Goal: Contribute content: Contribute content

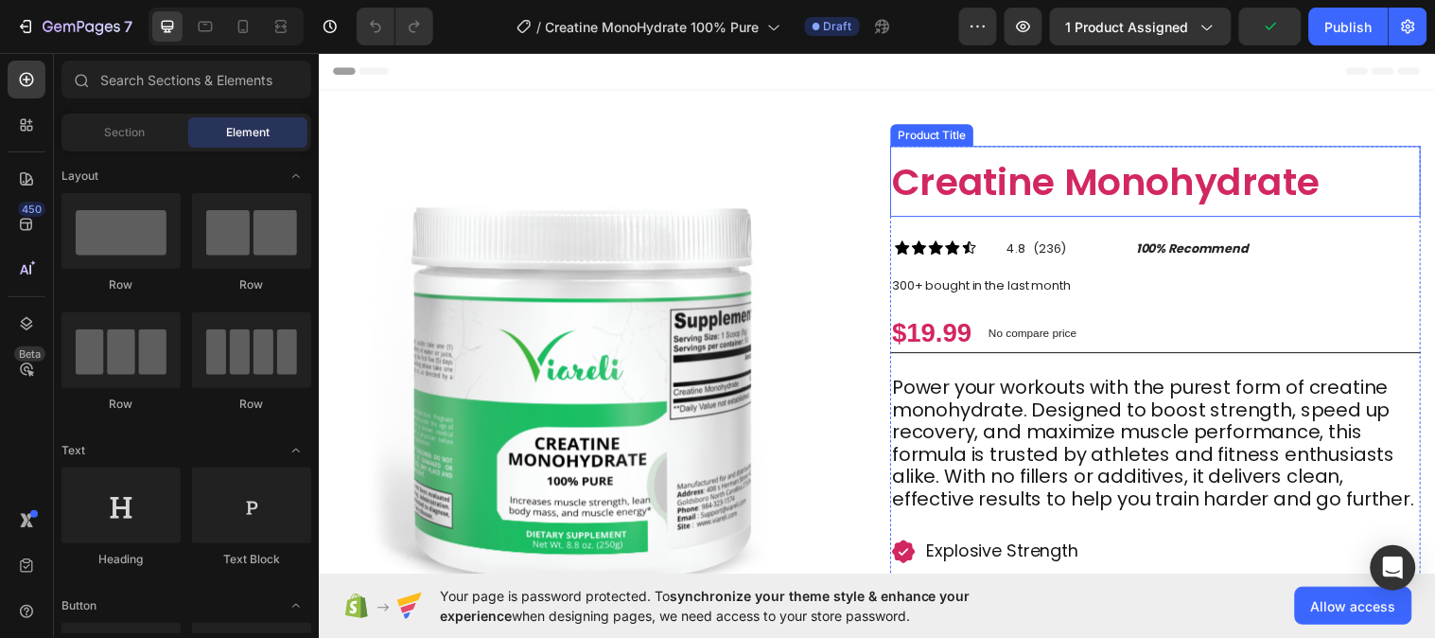
click at [999, 152] on h1 "Creatine Monohydrate" at bounding box center [1169, 184] width 539 height 72
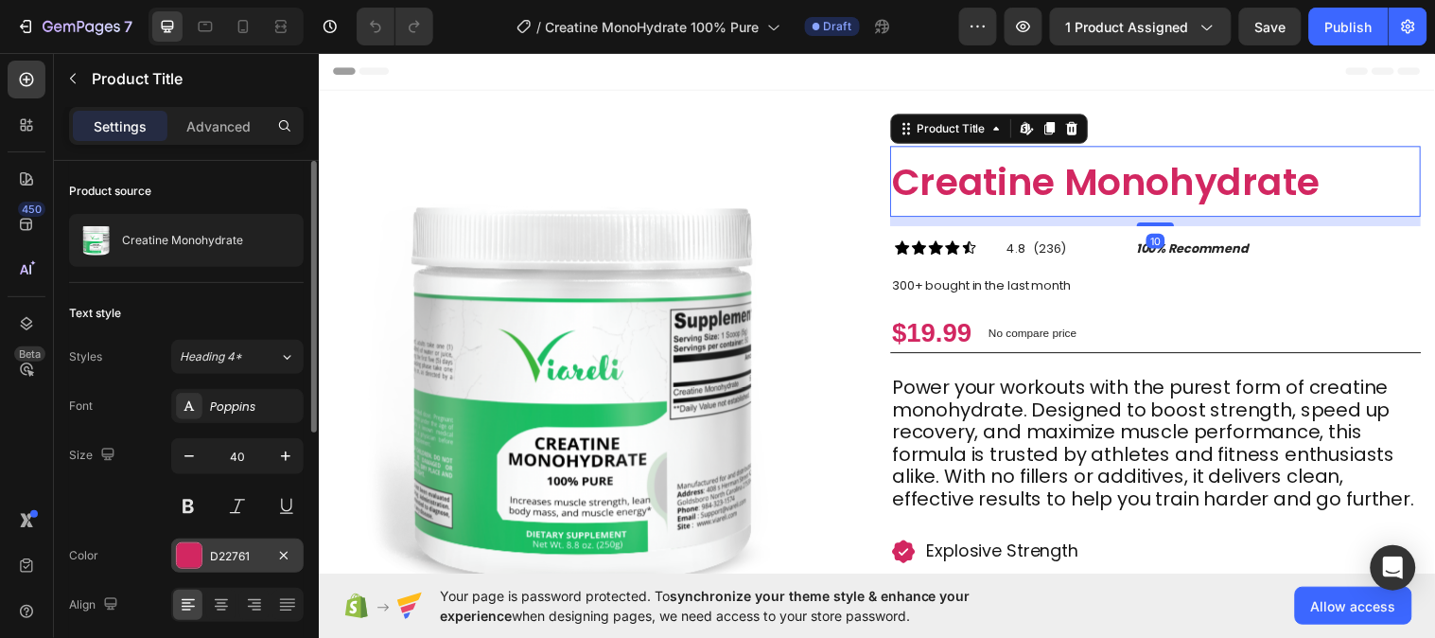
click at [240, 563] on div "D22761" at bounding box center [237, 556] width 55 height 17
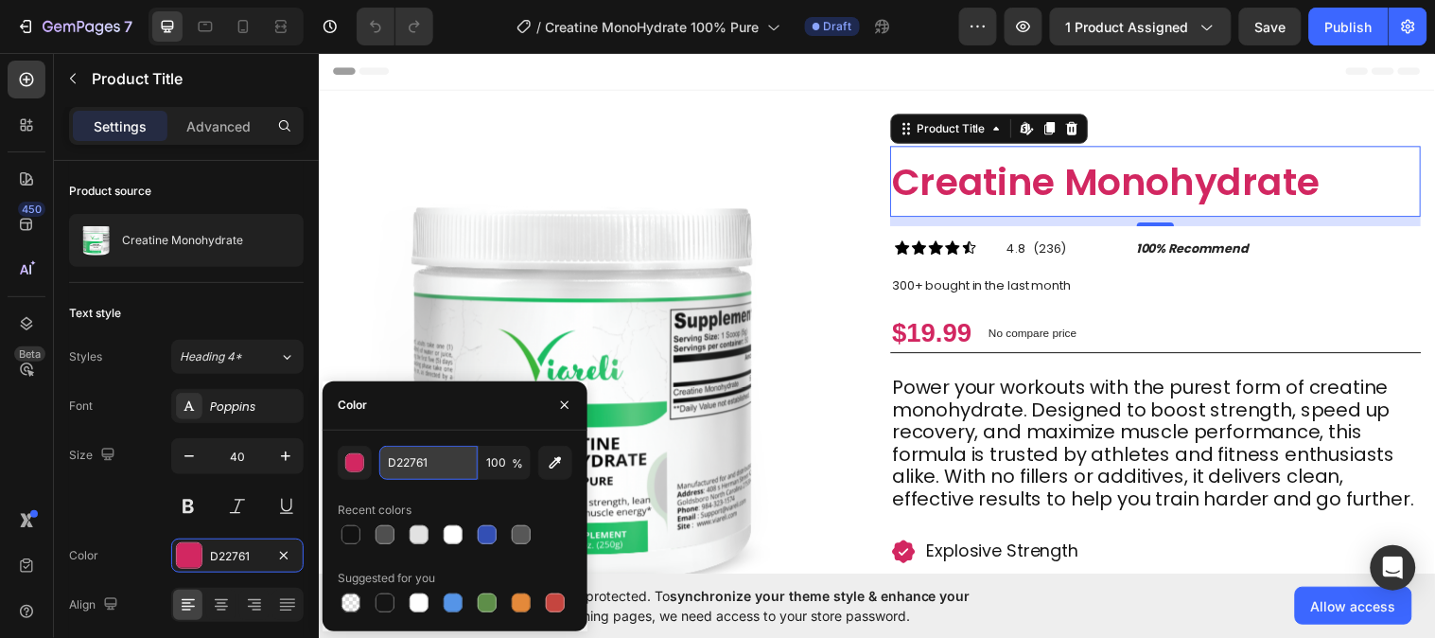
click at [441, 461] on input "D22761" at bounding box center [428, 463] width 98 height 34
paste input "#1FBF57"
type input "#1FBF57"
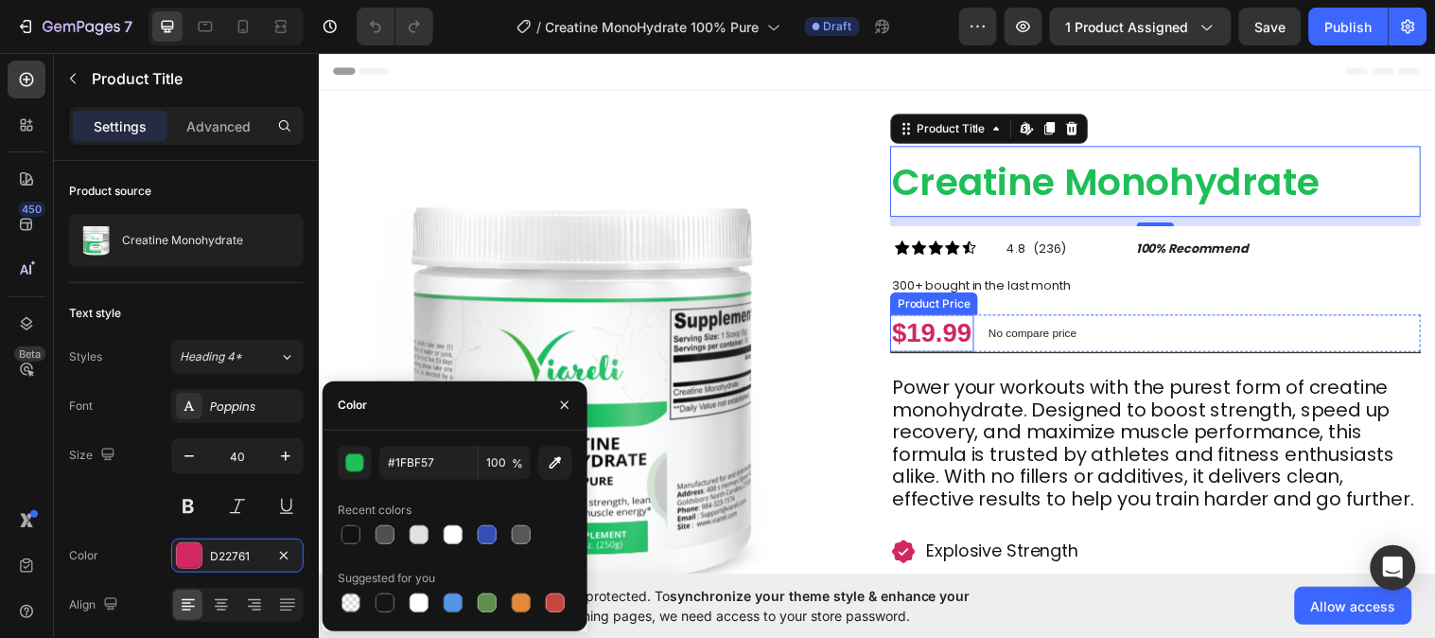
click at [922, 346] on div "$19.99" at bounding box center [942, 338] width 85 height 38
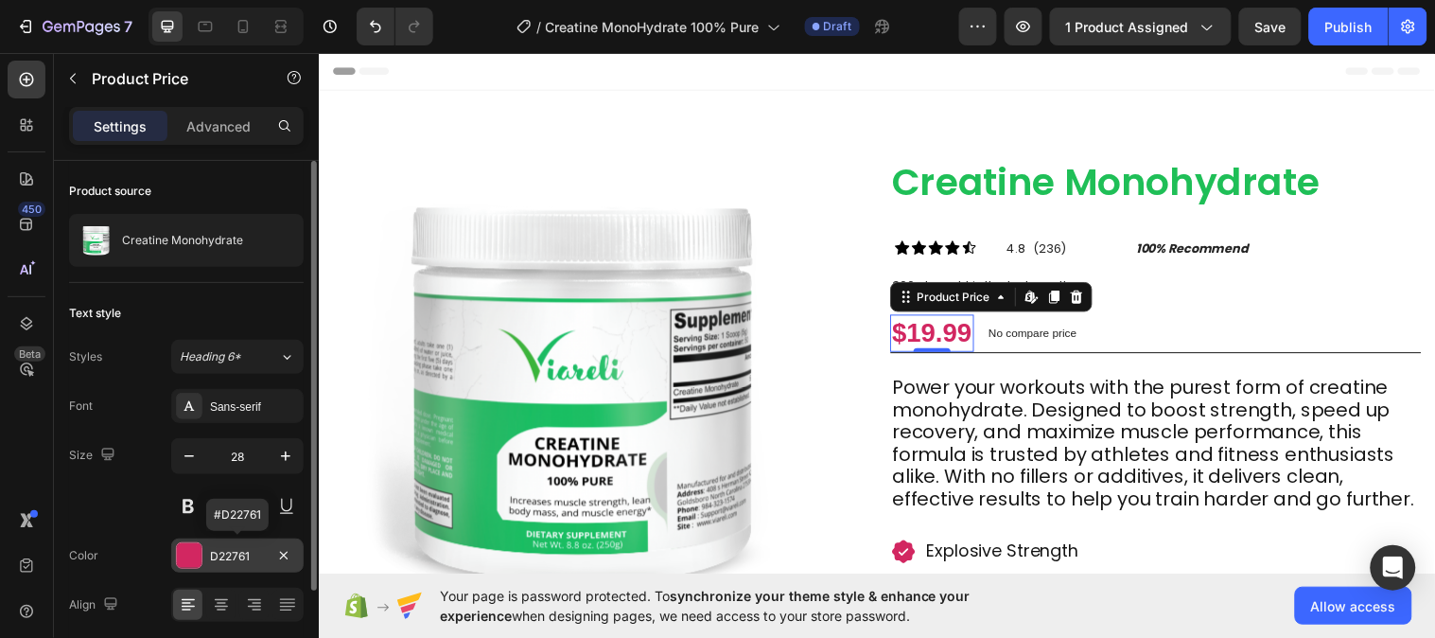
click at [248, 556] on div "D22761" at bounding box center [237, 556] width 55 height 17
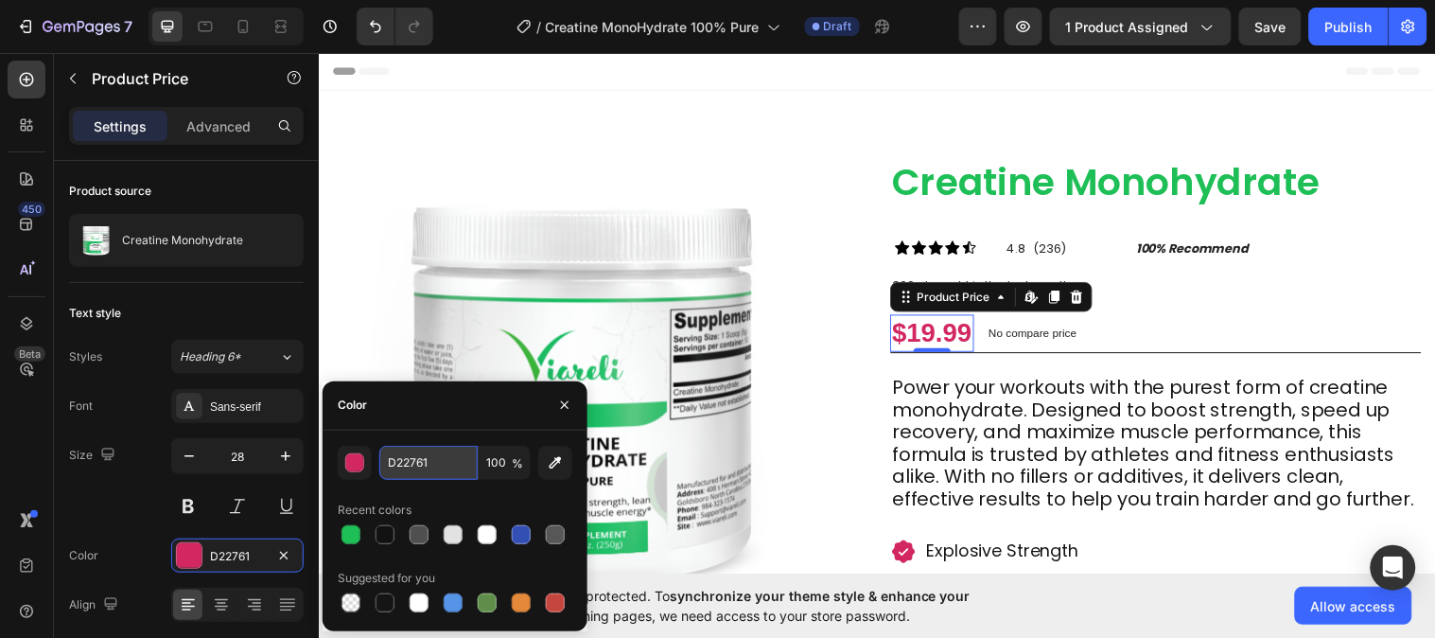
click at [413, 462] on input "D22761" at bounding box center [428, 463] width 98 height 34
click at [341, 526] on div at bounding box center [351, 534] width 23 height 23
type input "1FBF57"
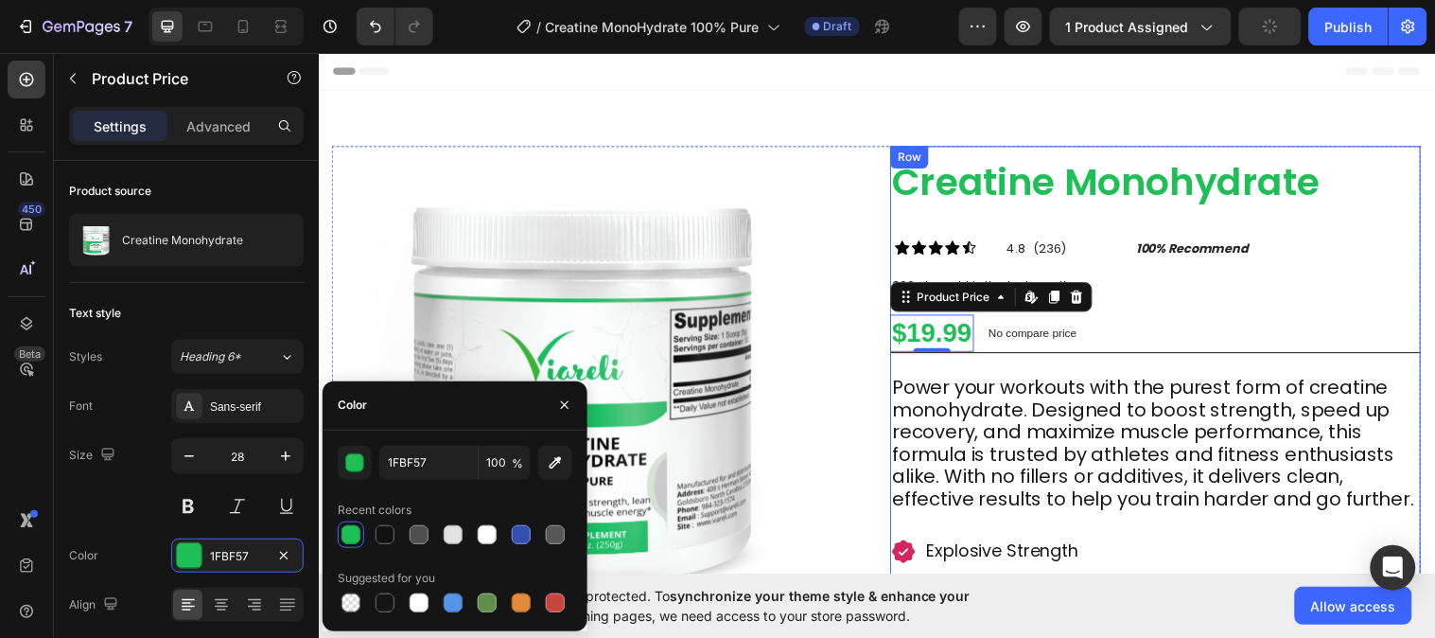
scroll to position [210, 0]
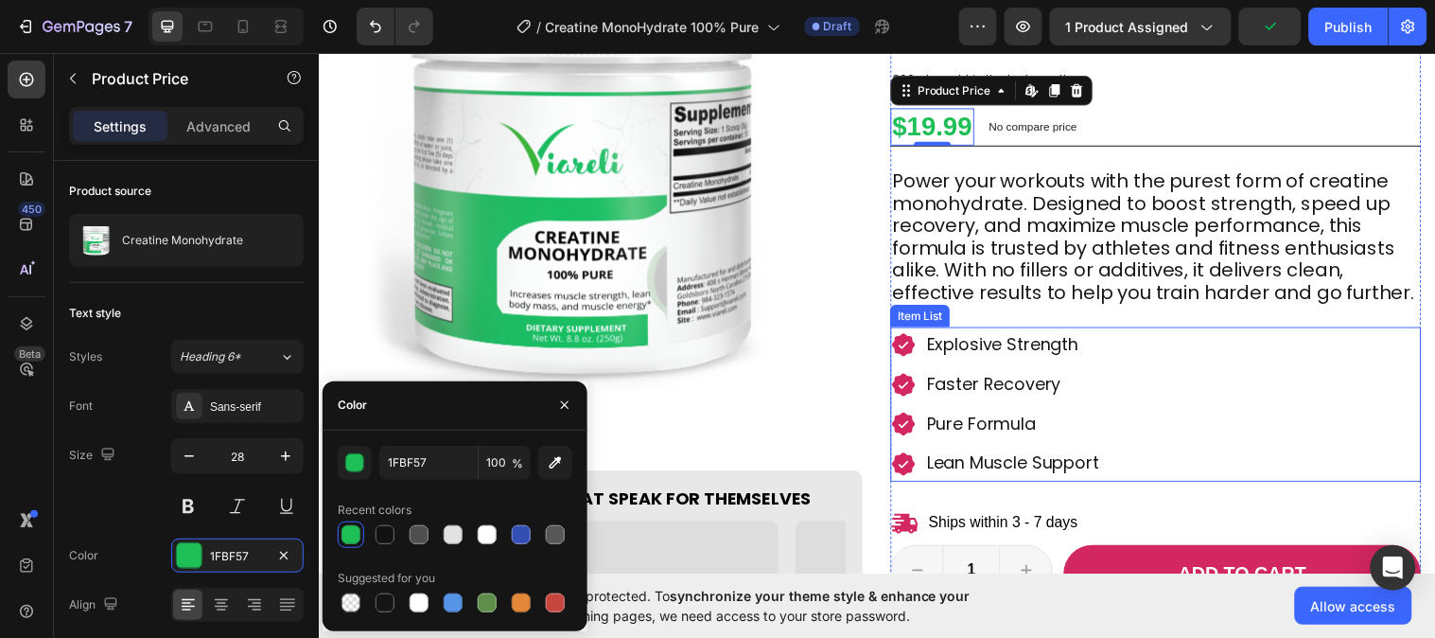
click at [920, 367] on div "Explosive Strength" at bounding box center [1007, 349] width 215 height 36
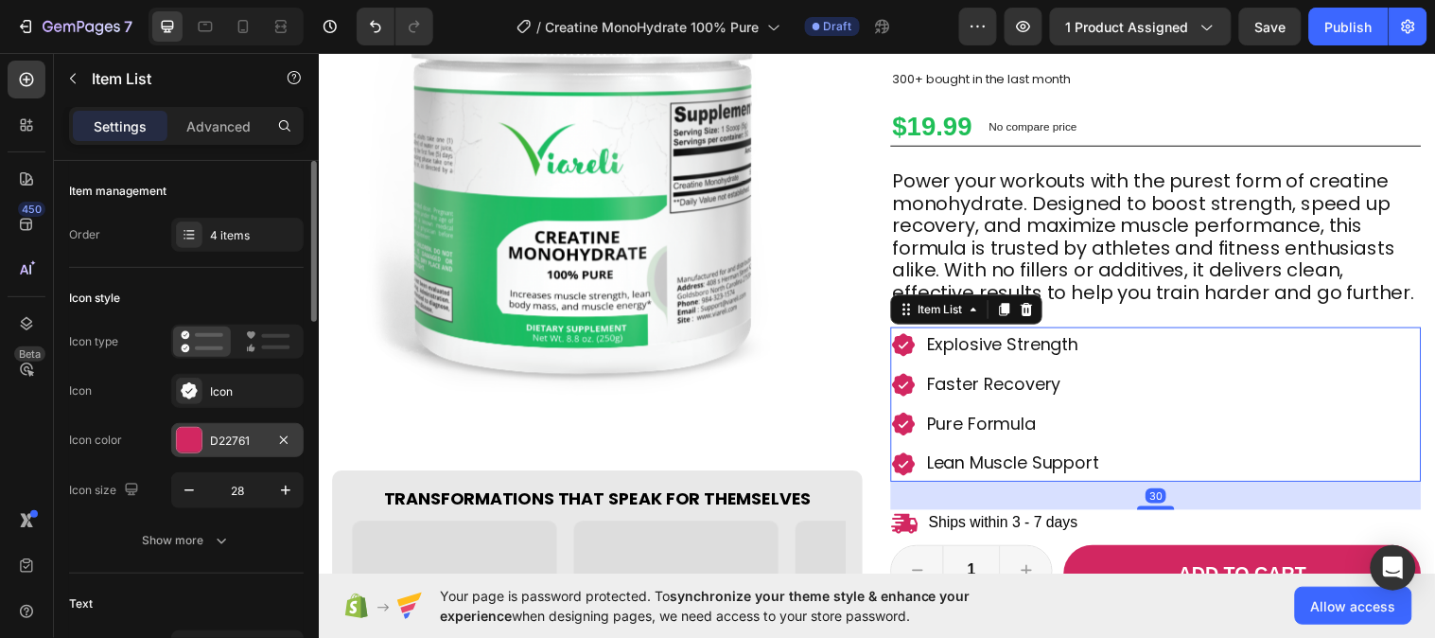
click at [237, 430] on div "D22761" at bounding box center [237, 440] width 132 height 34
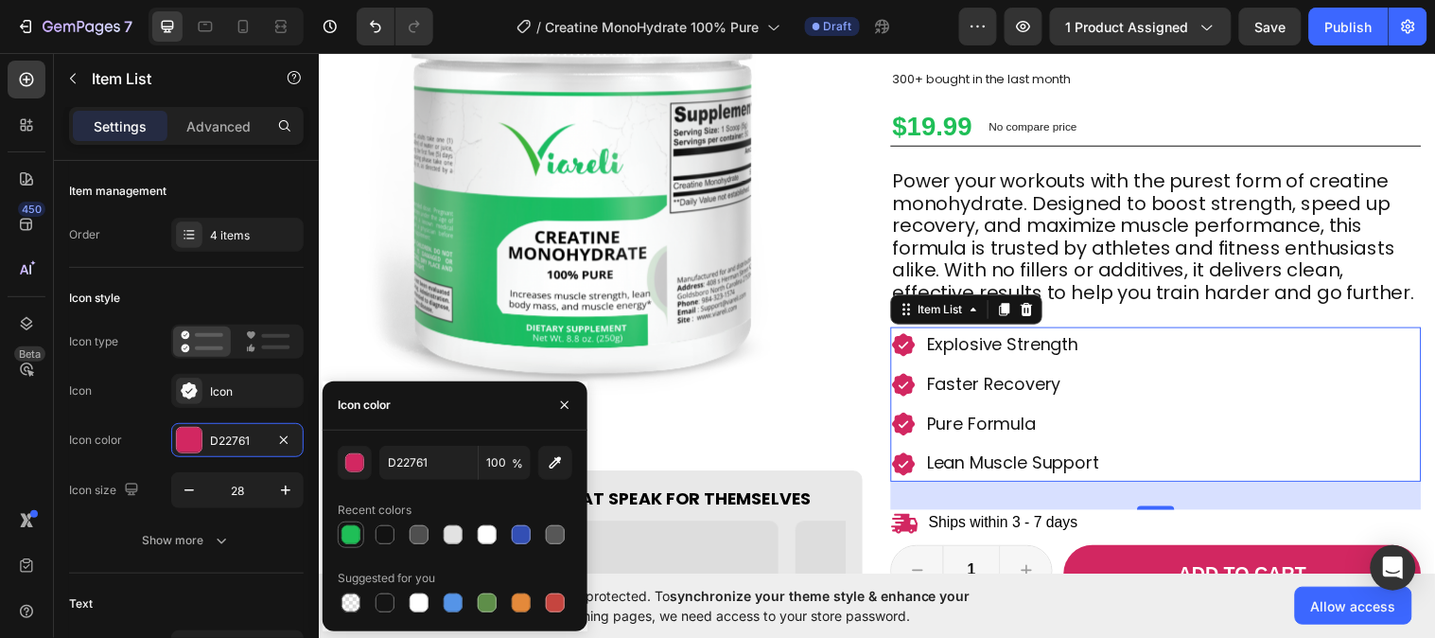
click at [340, 527] on div at bounding box center [351, 534] width 23 height 23
type input "1FBF57"
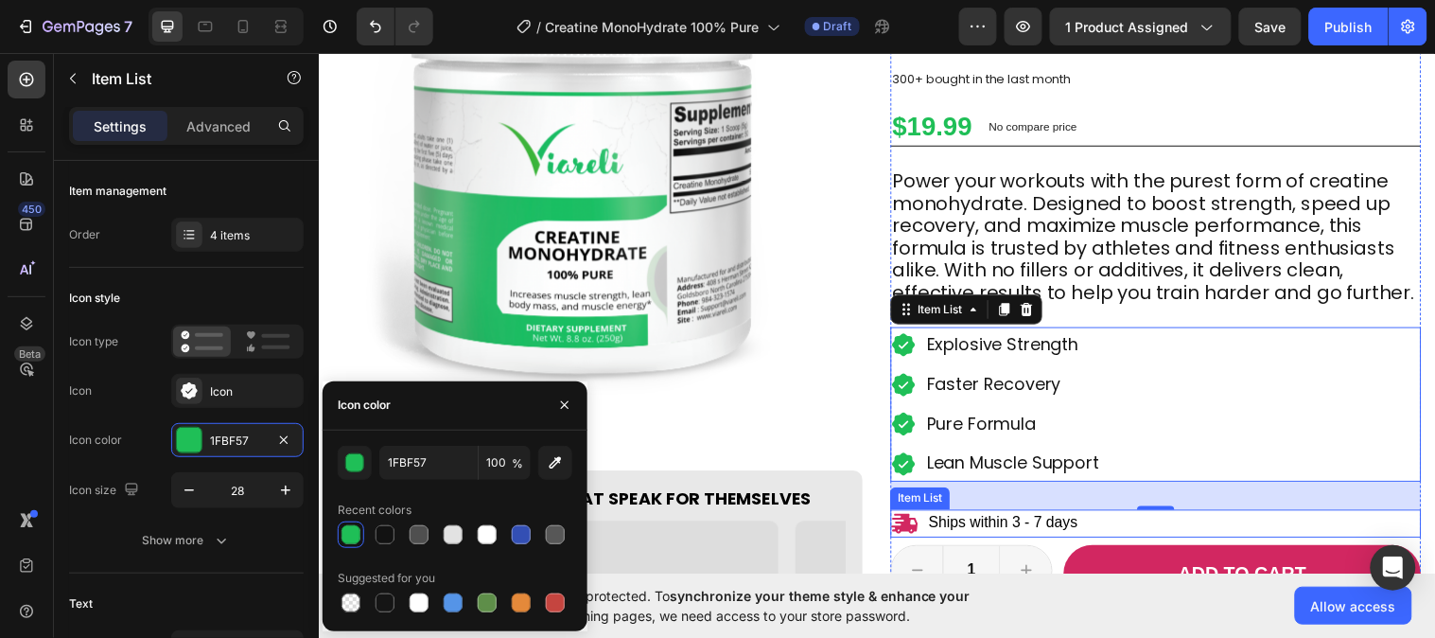
click at [905, 527] on icon at bounding box center [914, 531] width 28 height 28
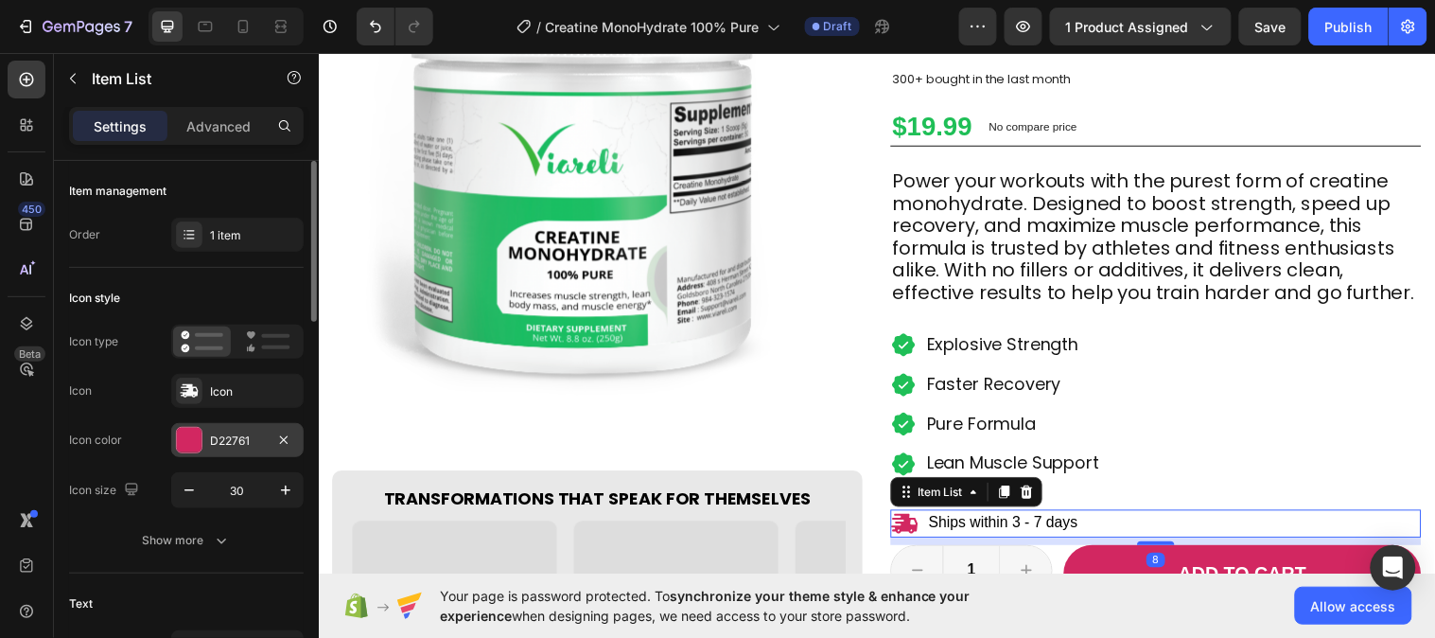
click at [246, 429] on div "D22761" at bounding box center [237, 440] width 132 height 34
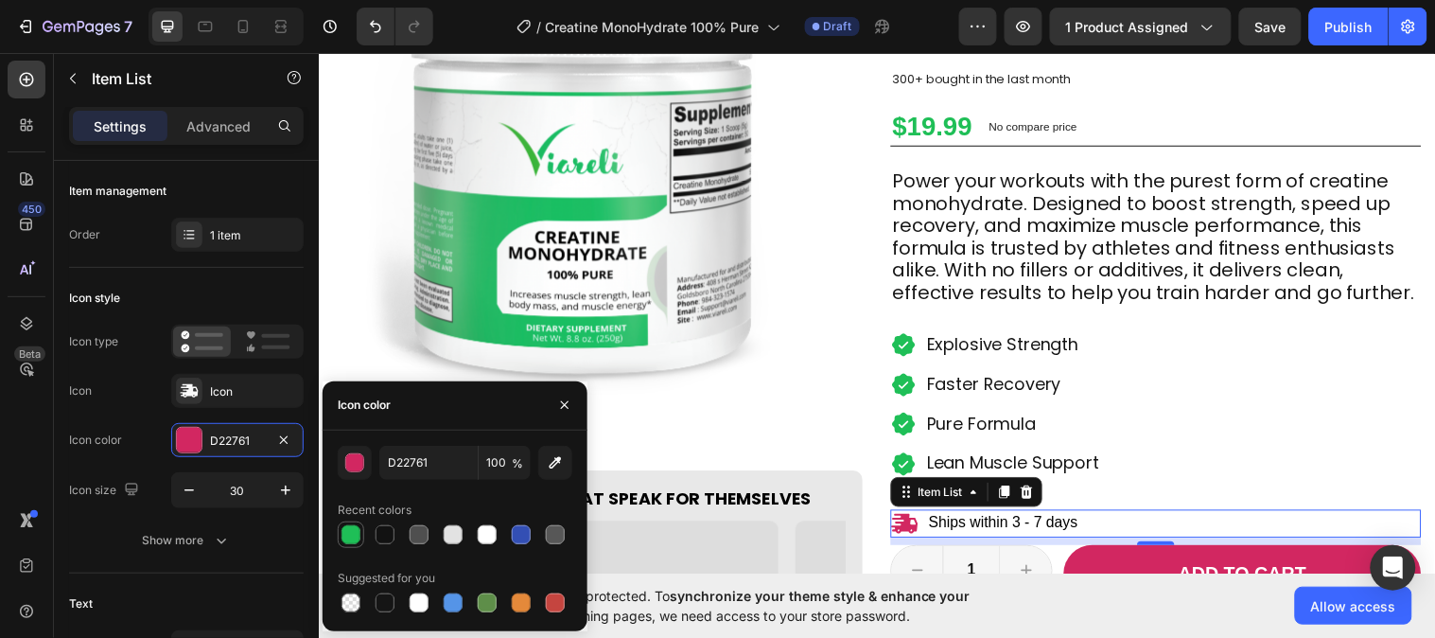
click at [362, 536] on div at bounding box center [351, 534] width 26 height 26
type input "1FBF57"
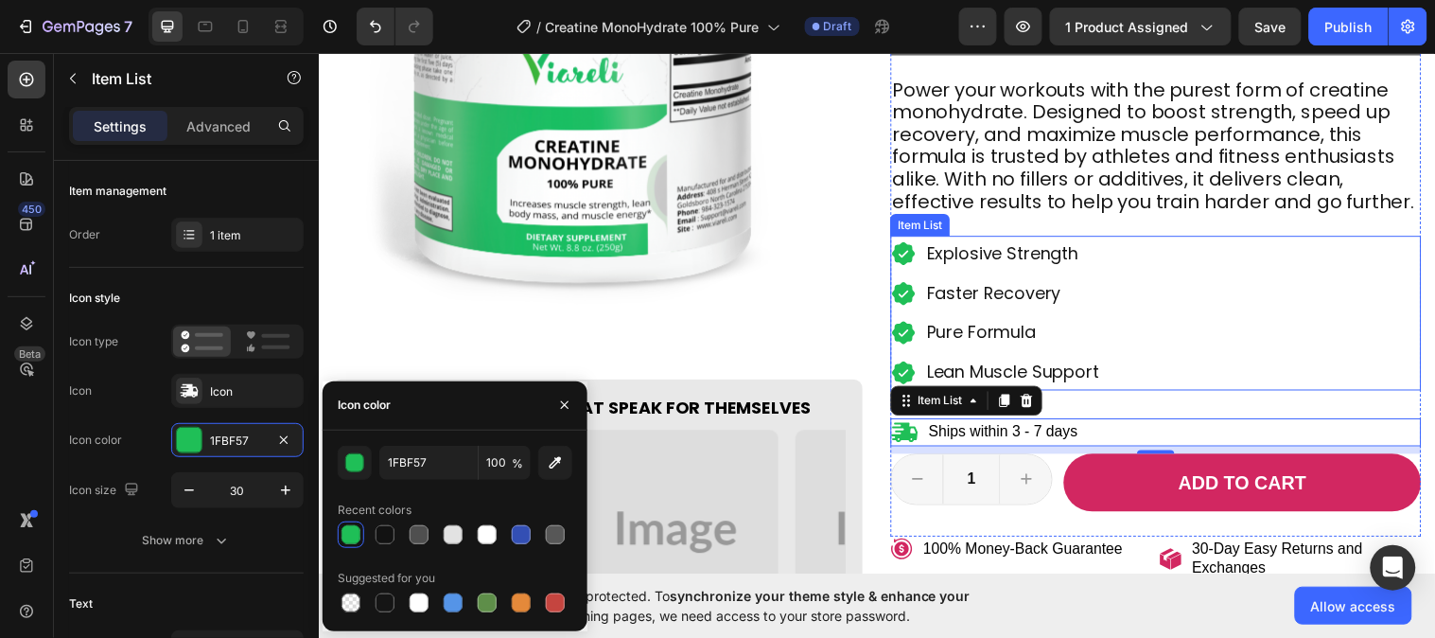
scroll to position [315, 0]
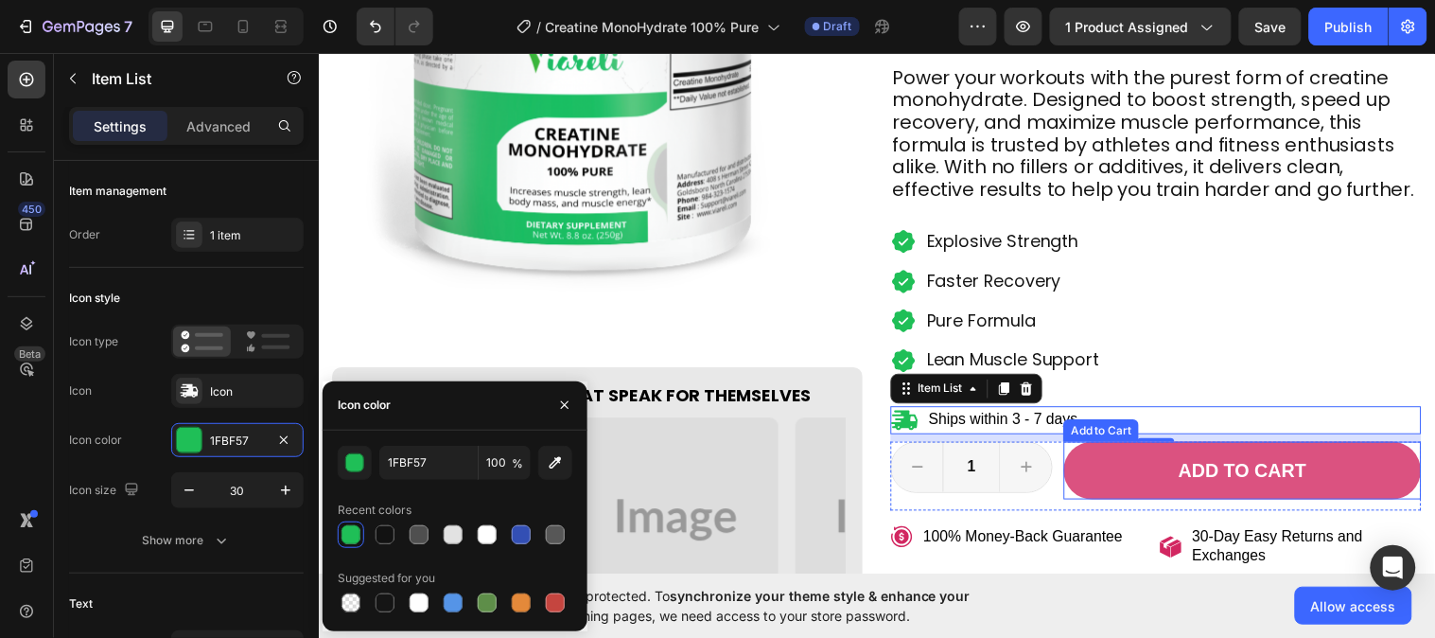
click at [1118, 475] on button "Add to cart" at bounding box center [1257, 477] width 363 height 59
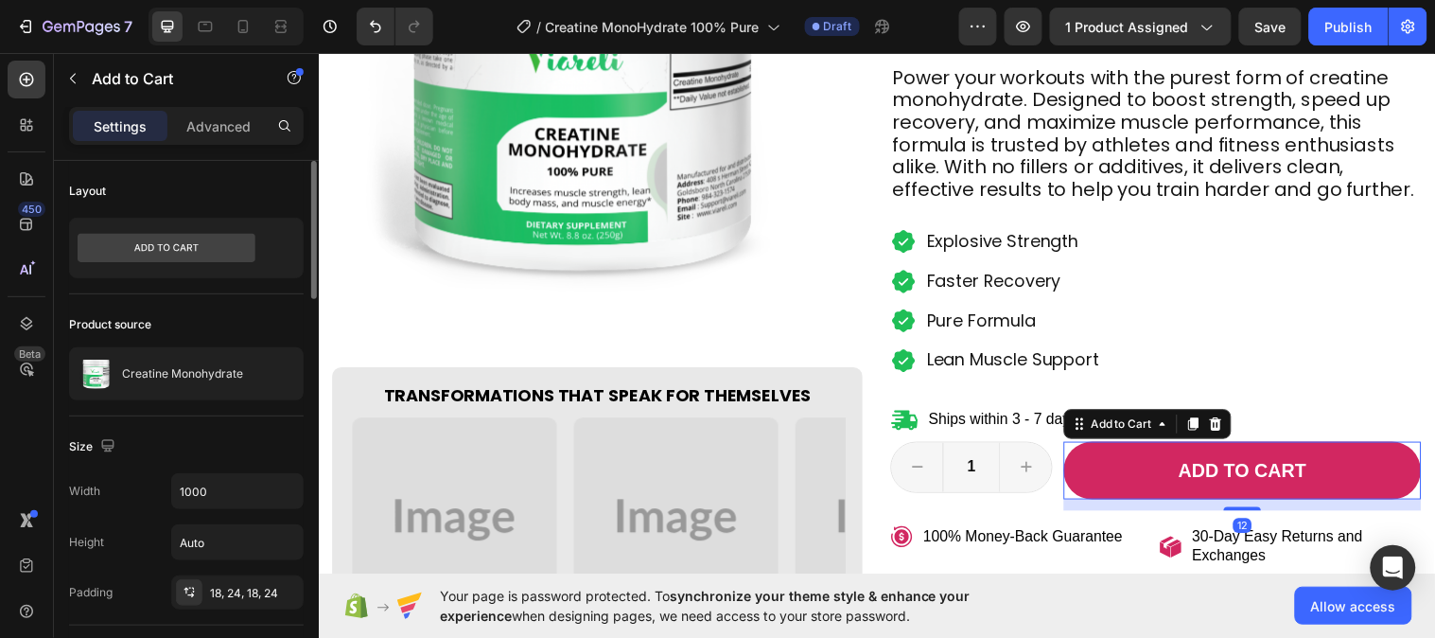
scroll to position [210, 0]
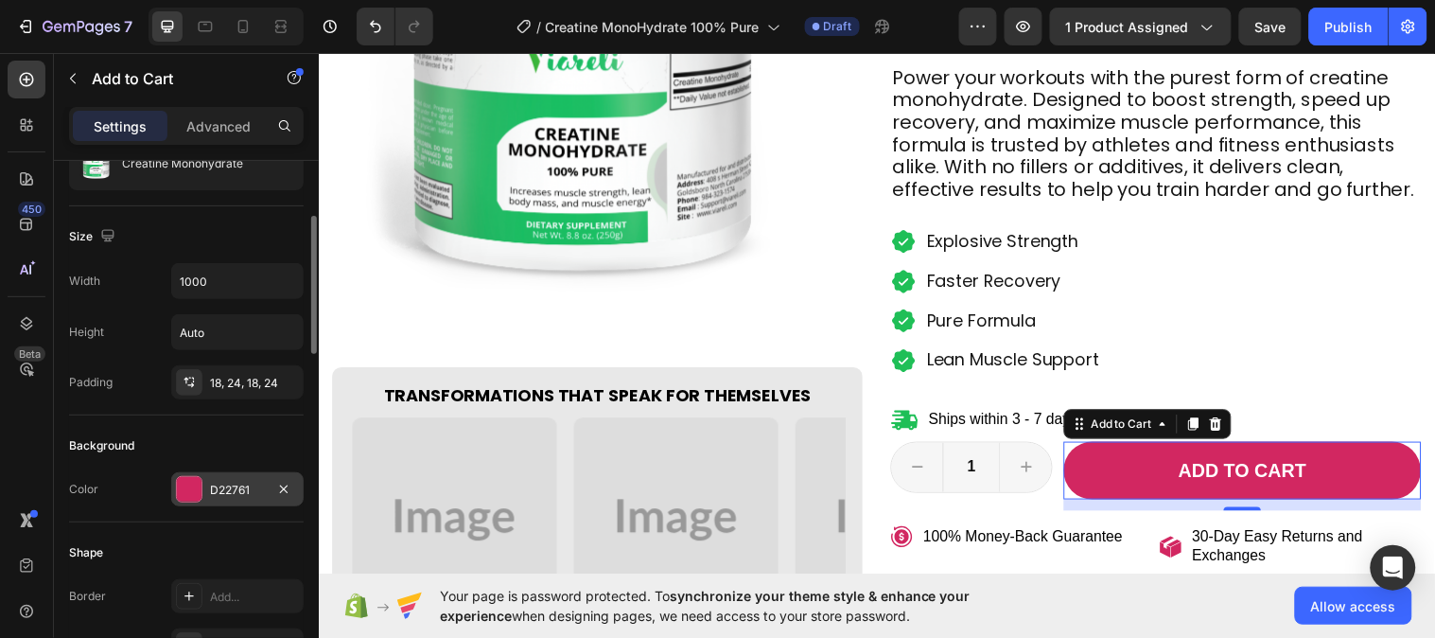
click at [239, 476] on div "D22761" at bounding box center [237, 489] width 132 height 34
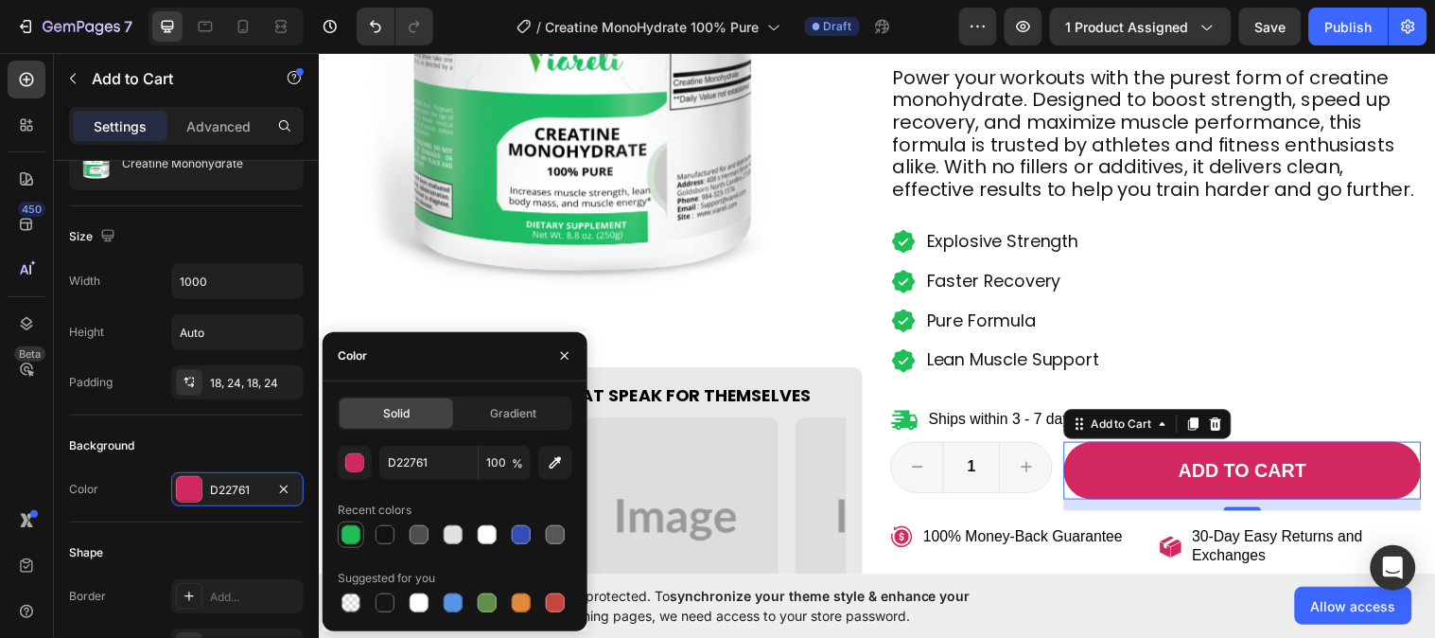
click at [363, 535] on div at bounding box center [351, 534] width 26 height 26
type input "1FBF57"
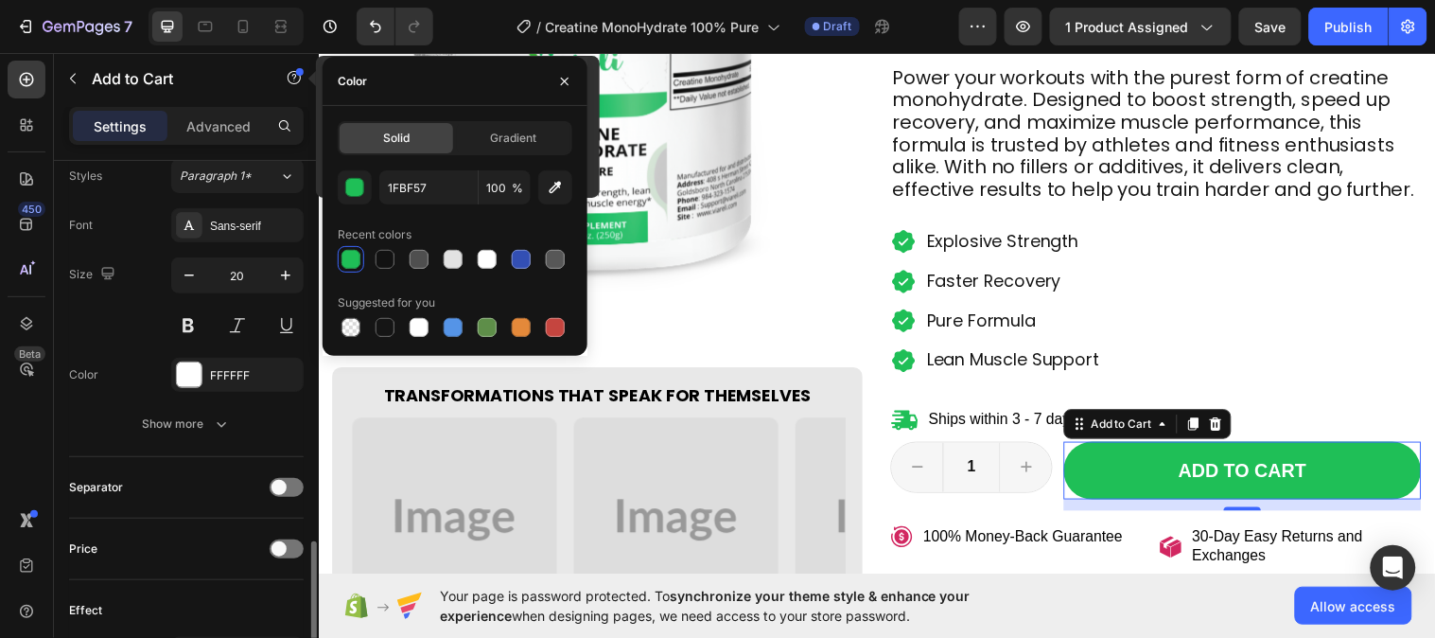
scroll to position [1051, 0]
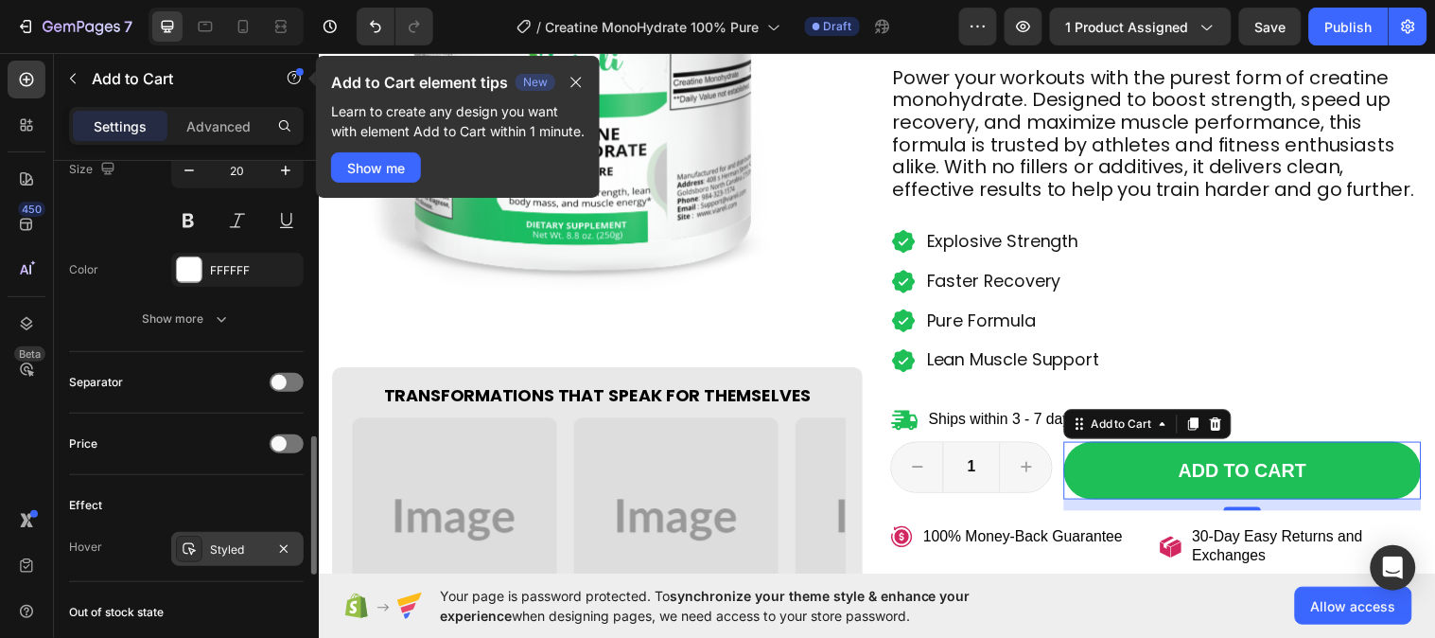
click at [237, 563] on div "Styled" at bounding box center [237, 549] width 132 height 34
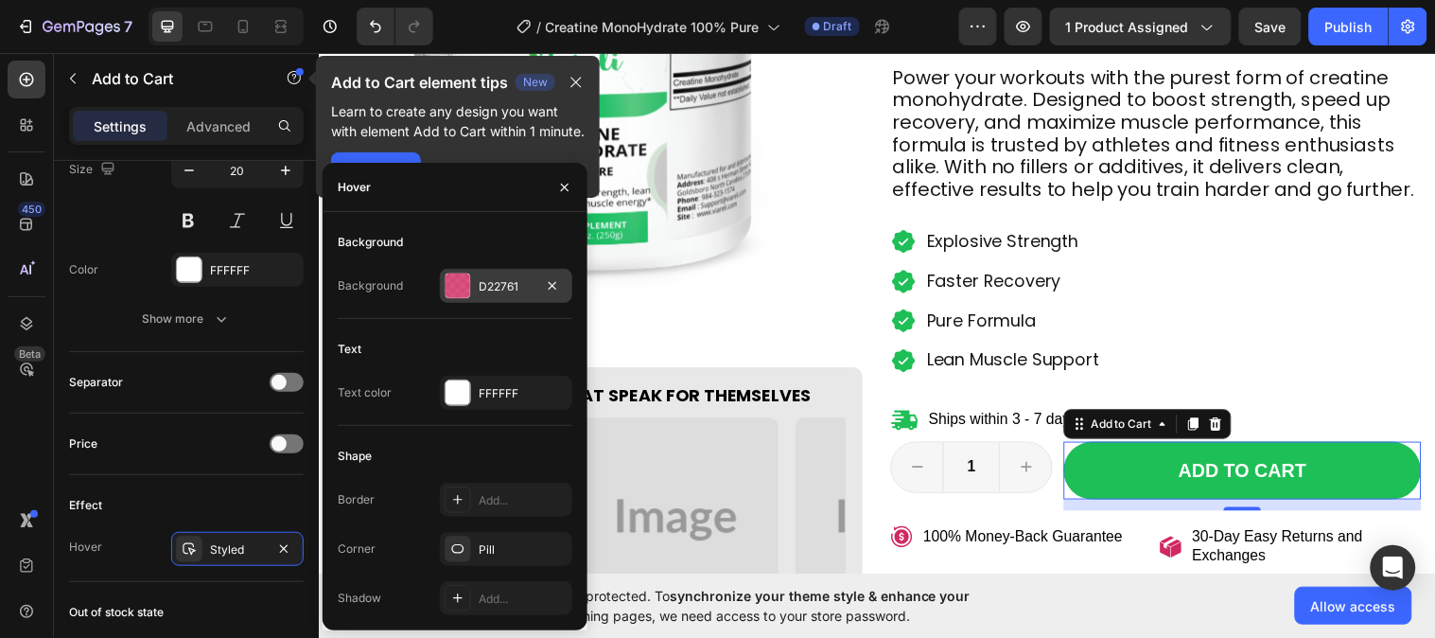
click at [457, 285] on div at bounding box center [458, 285] width 25 height 25
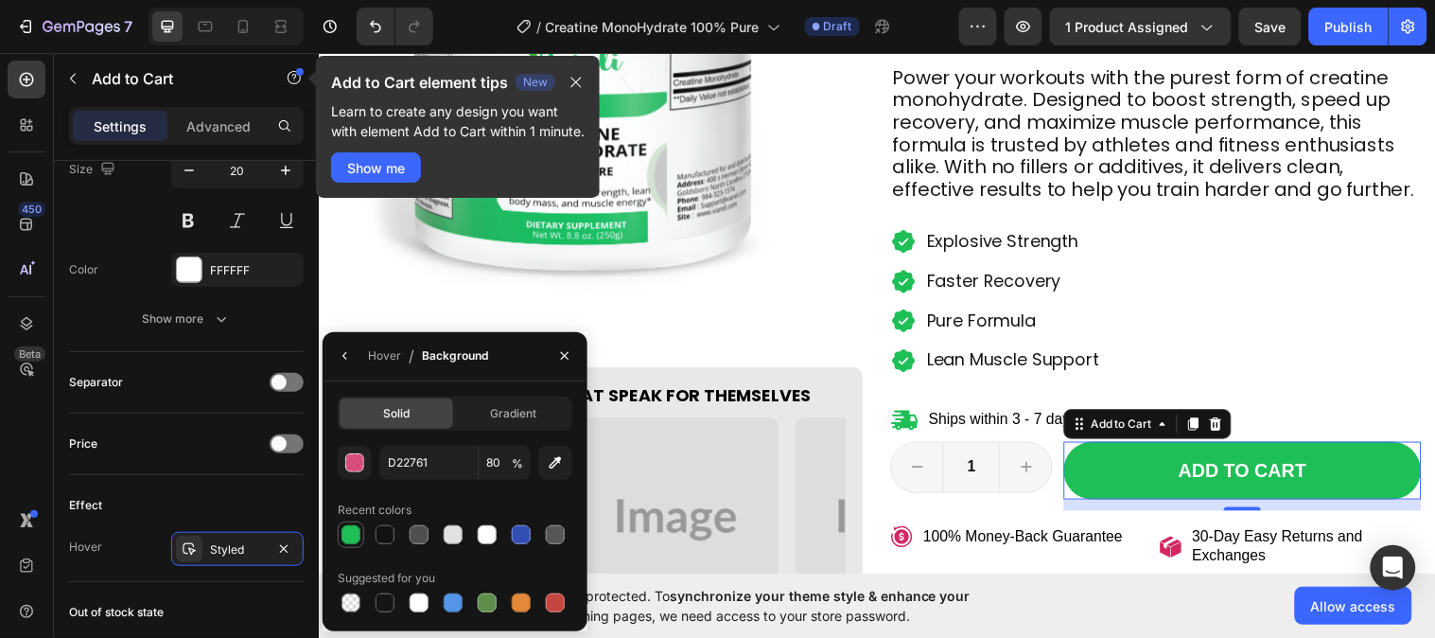
click at [360, 527] on div at bounding box center [351, 534] width 19 height 19
type input "1FBF57"
click at [0, 0] on input "100" at bounding box center [0, 0] width 0 height 0
type input "80"
click at [373, 355] on div "Hover" at bounding box center [384, 355] width 33 height 17
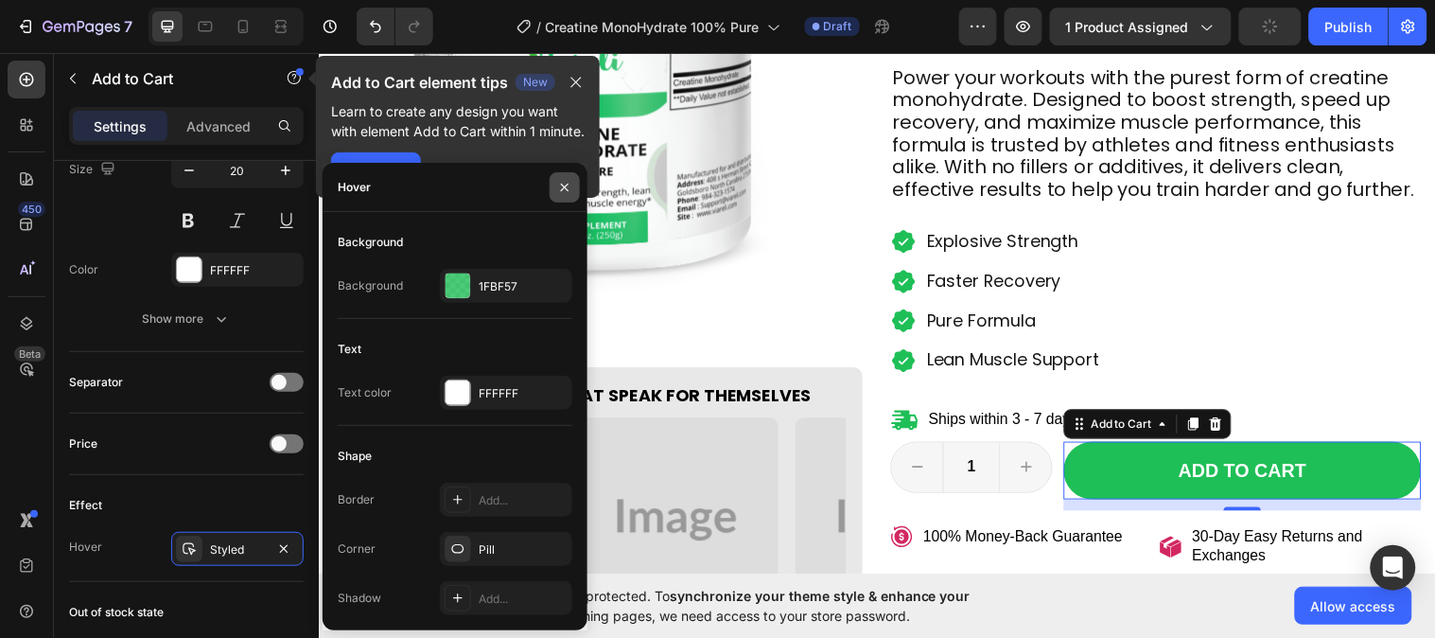
click at [553, 180] on button "button" at bounding box center [565, 187] width 30 height 30
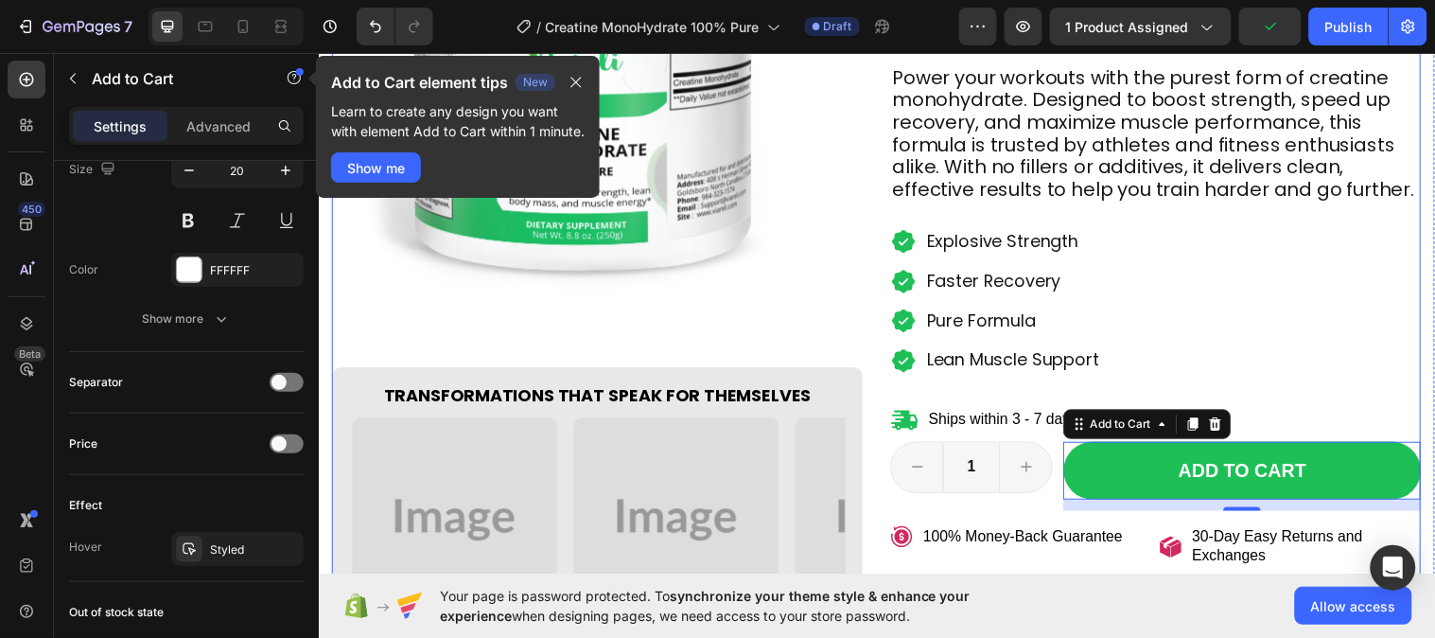
scroll to position [630, 0]
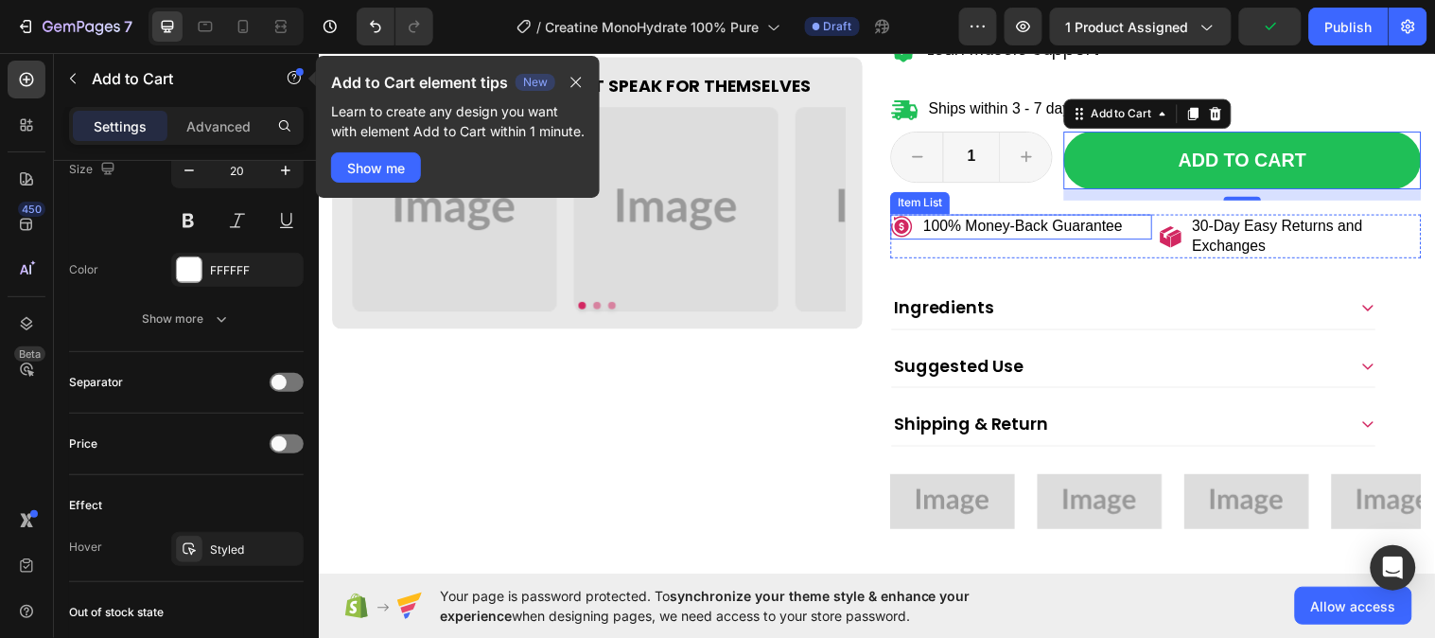
drag, startPoint x: 910, startPoint y: 232, endPoint x: 623, endPoint y: 272, distance: 290.4
click at [908, 235] on icon at bounding box center [911, 229] width 23 height 23
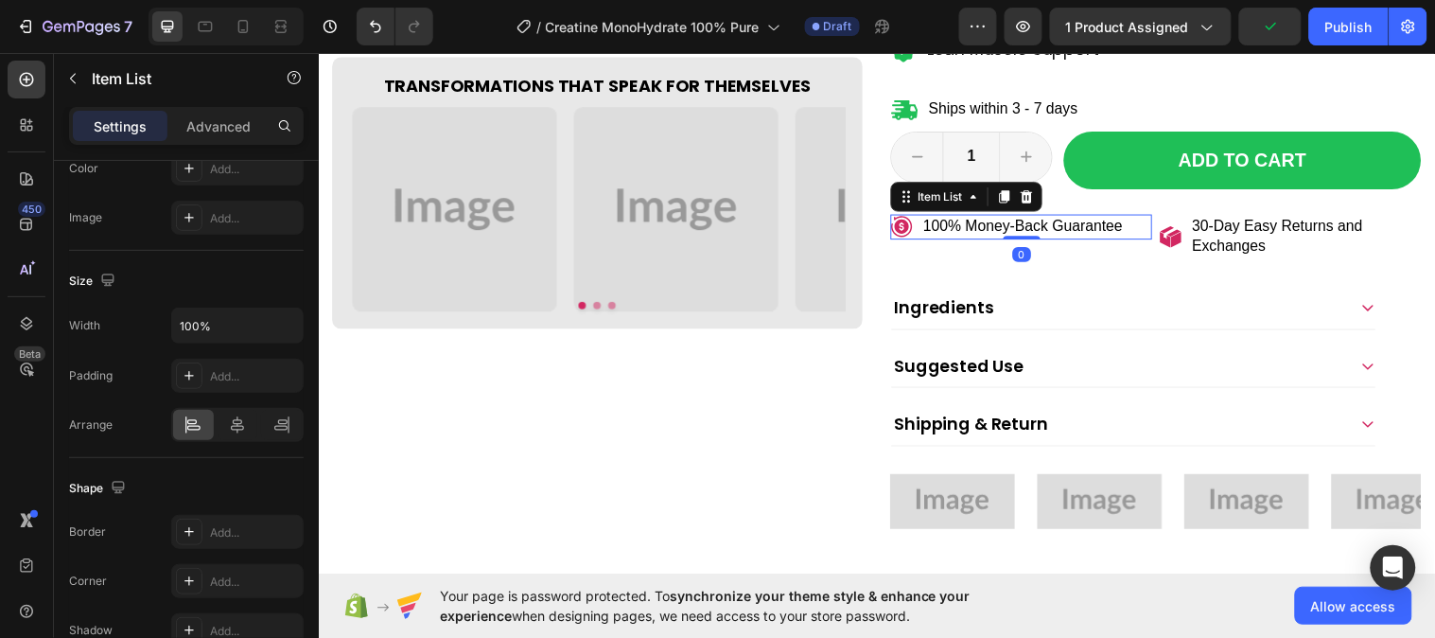
scroll to position [0, 0]
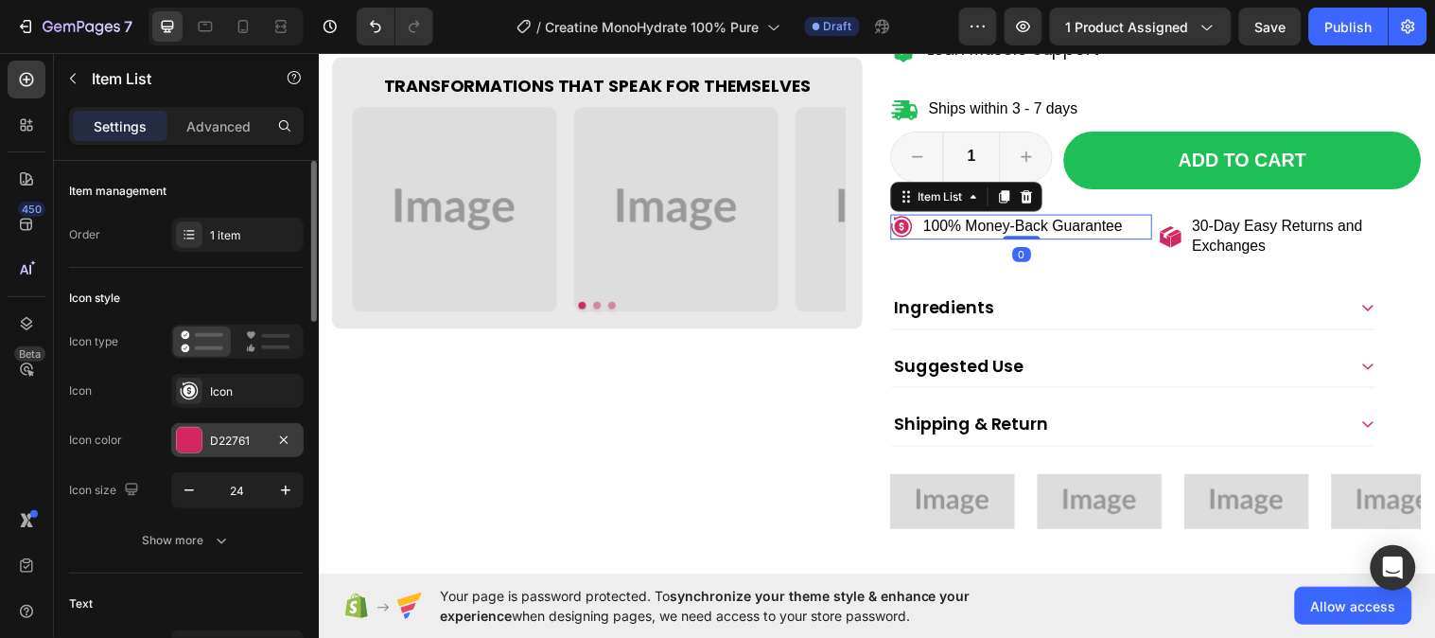
click at [215, 450] on div "D22761" at bounding box center [237, 440] width 132 height 34
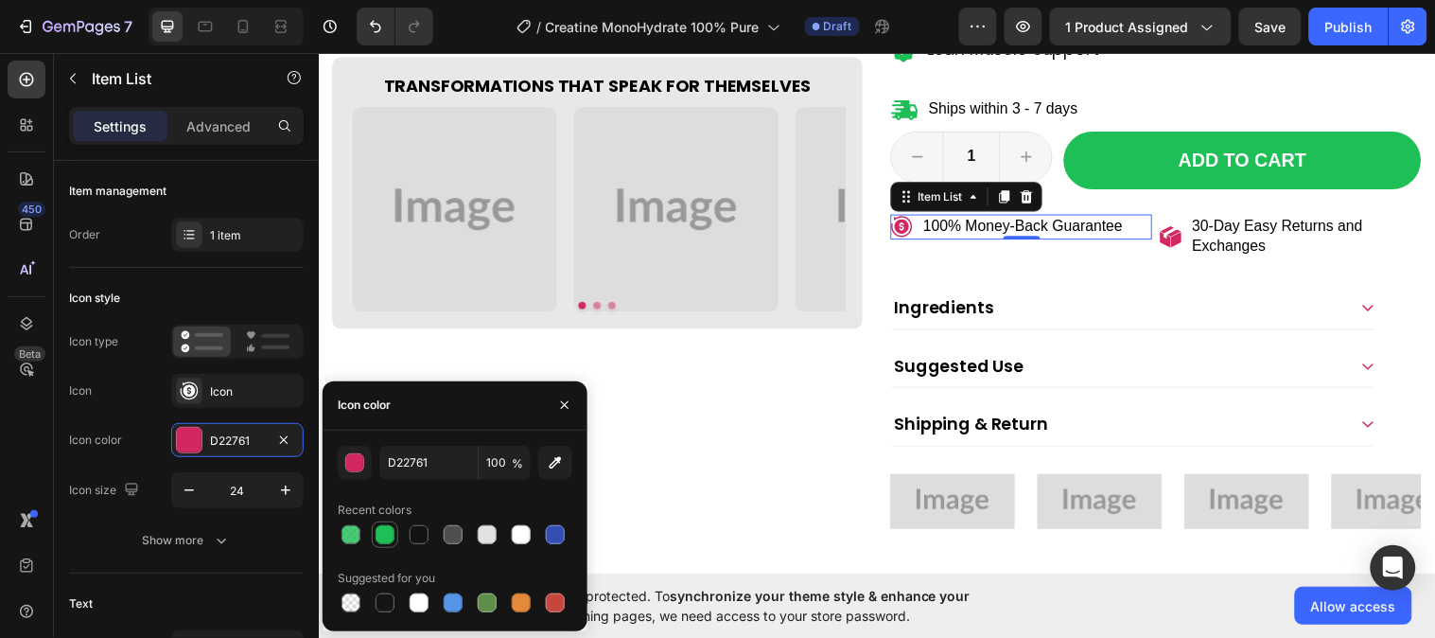
click at [384, 532] on div at bounding box center [385, 534] width 19 height 19
type input "1FBF57"
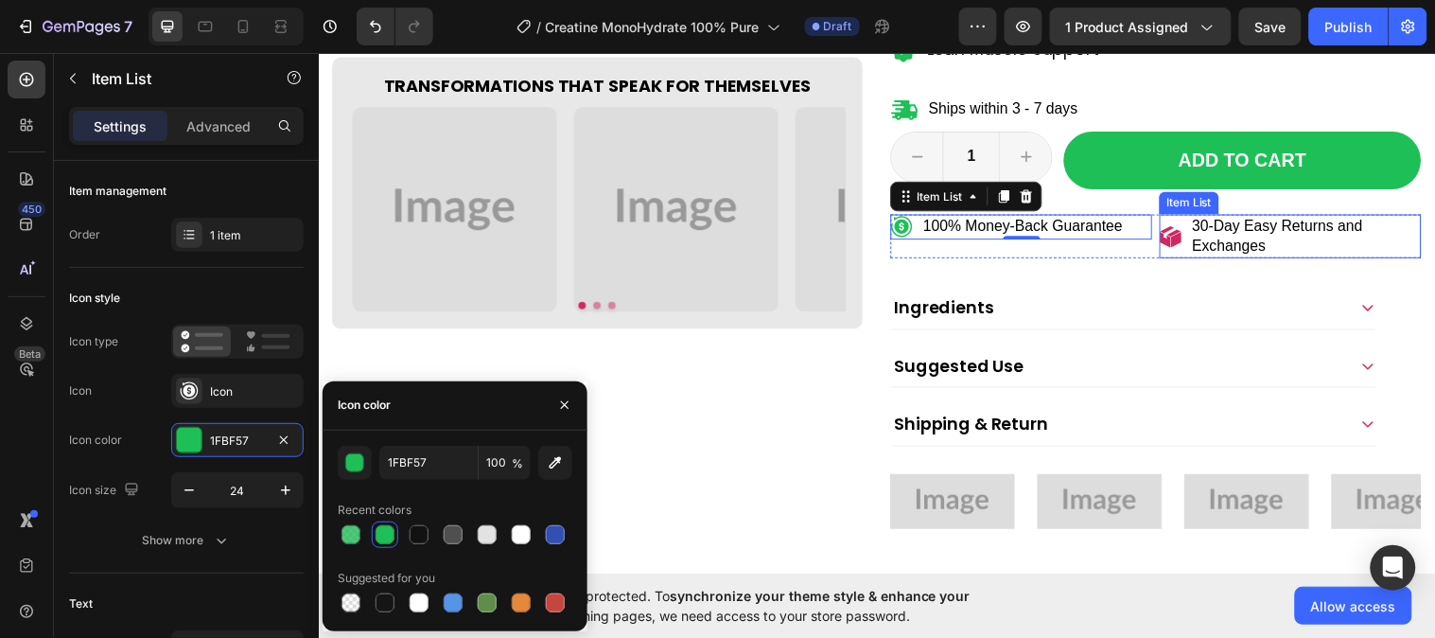
click at [1173, 238] on icon at bounding box center [1184, 239] width 23 height 23
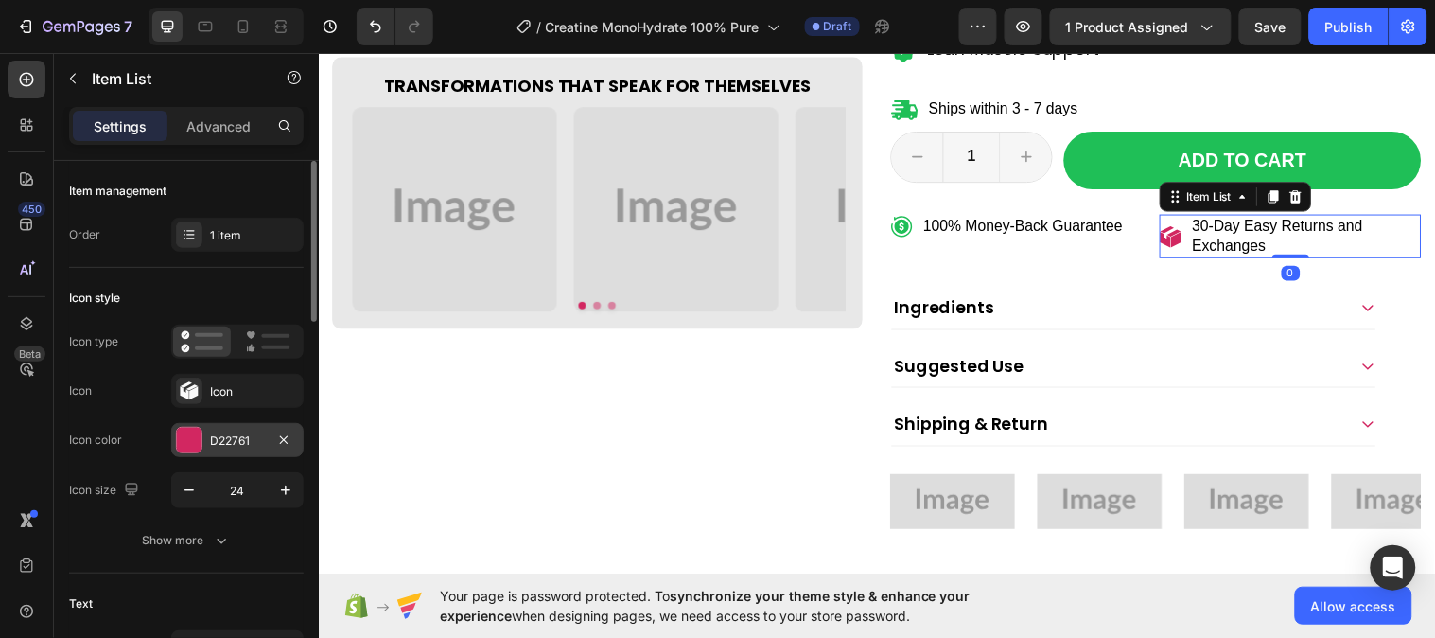
click at [220, 442] on div "D22761" at bounding box center [237, 440] width 55 height 17
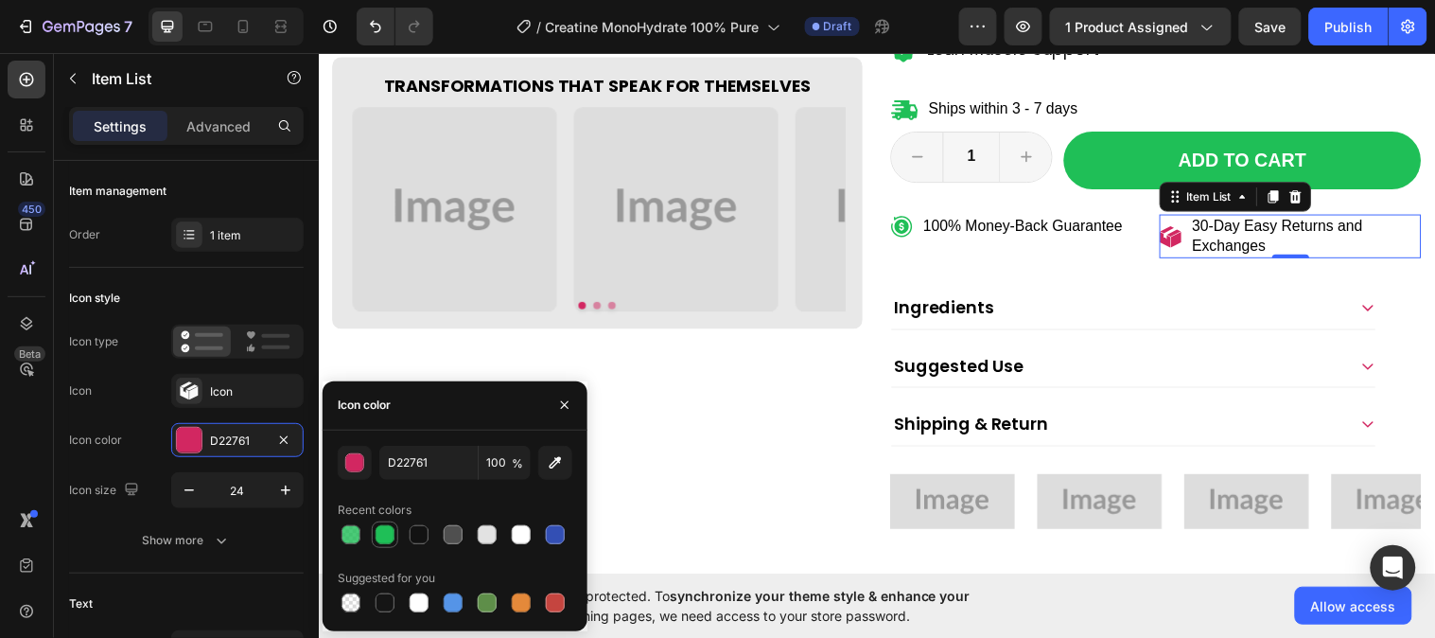
click at [376, 530] on div at bounding box center [385, 534] width 19 height 19
type input "1FBF57"
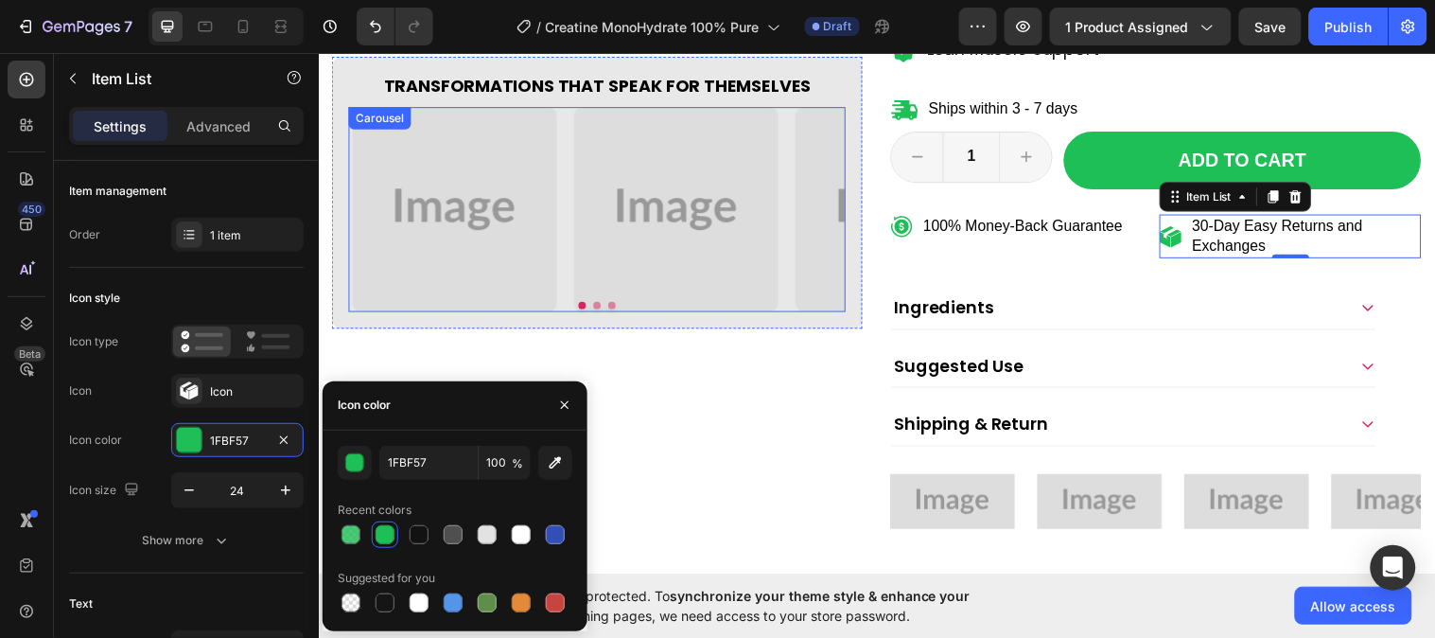
click at [586, 306] on button "Dot" at bounding box center [587, 310] width 8 height 8
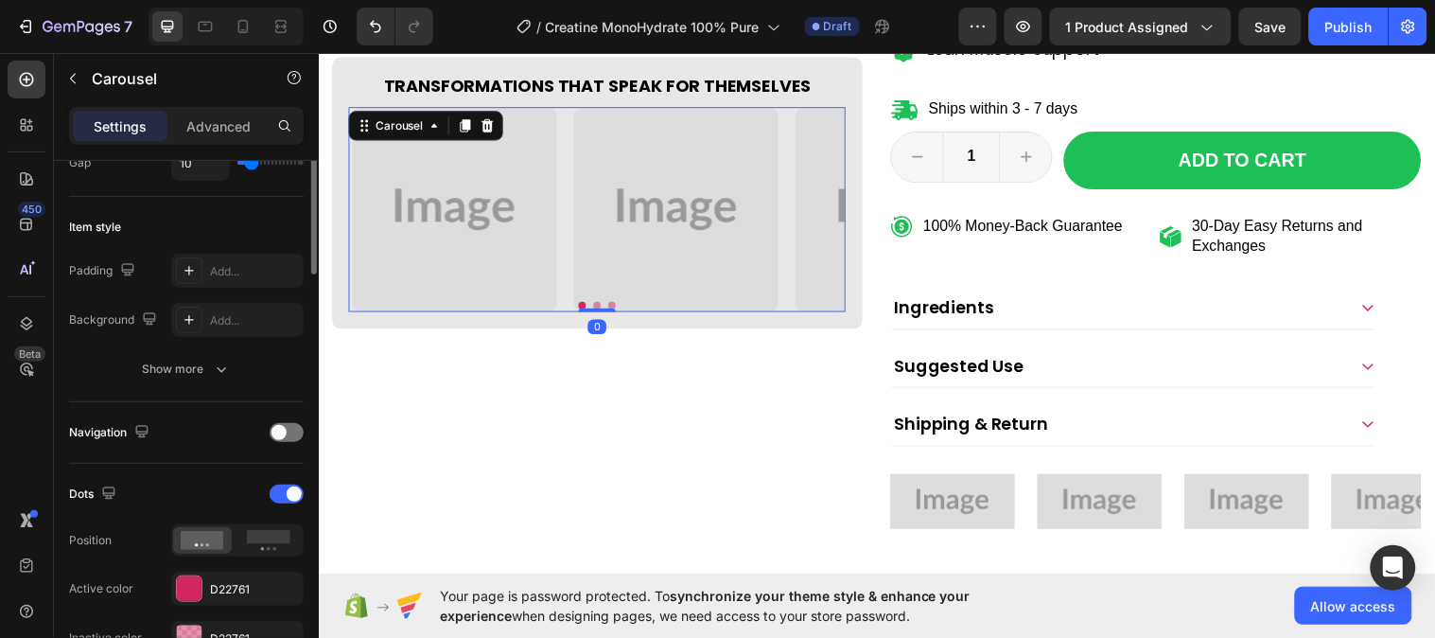
scroll to position [525, 0]
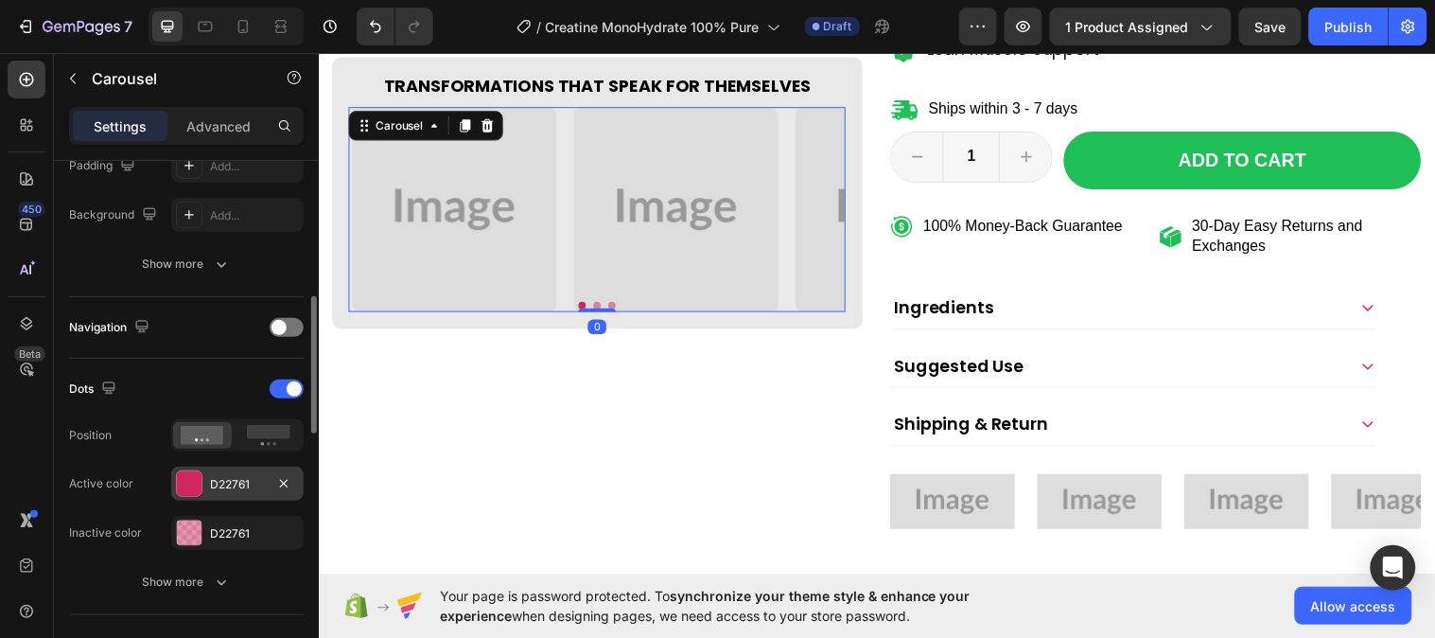
click at [202, 484] on div at bounding box center [189, 483] width 26 height 26
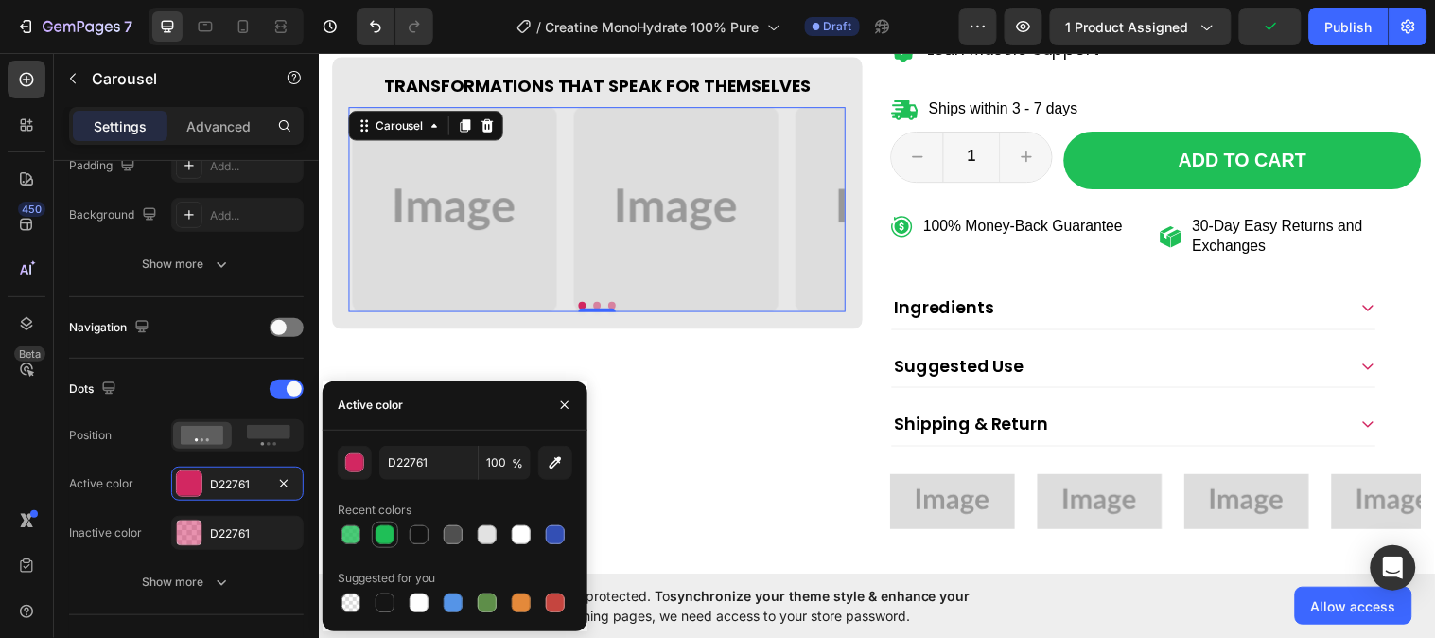
click at [390, 531] on div at bounding box center [385, 534] width 19 height 19
type input "1FBF57"
click at [232, 536] on div "D22761" at bounding box center [237, 533] width 55 height 17
click at [382, 523] on div at bounding box center [385, 534] width 23 height 23
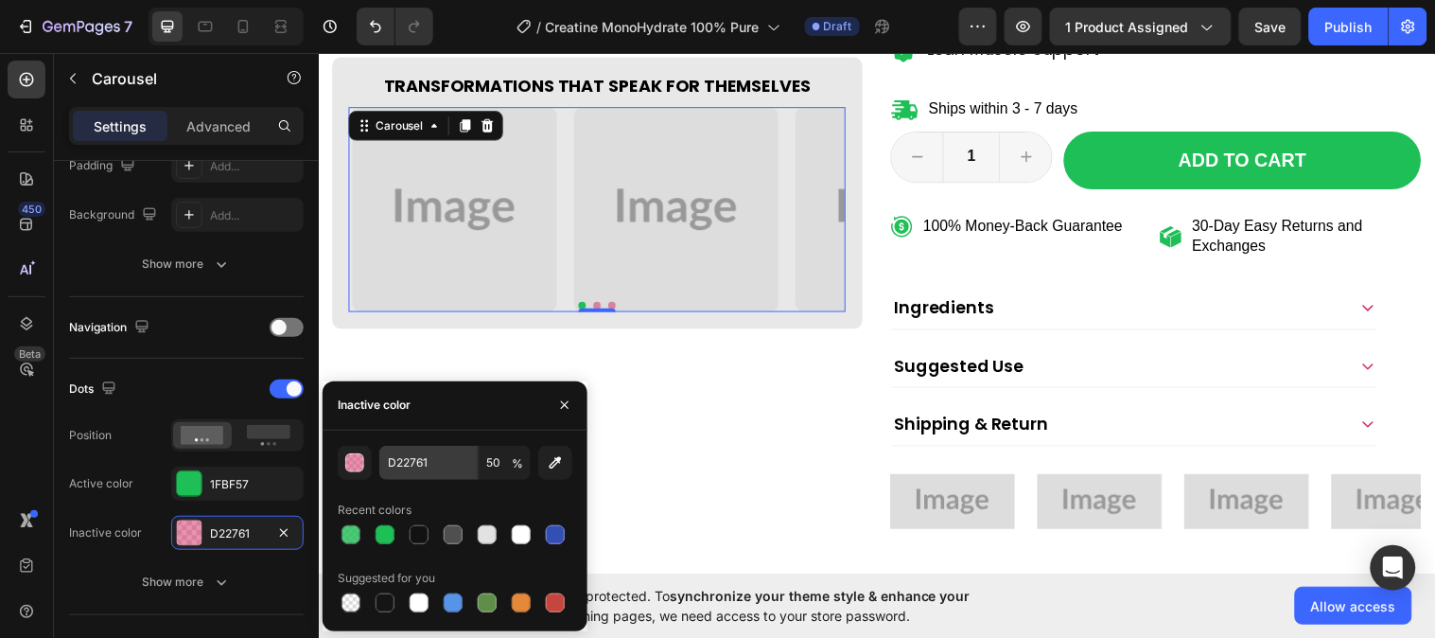
type input "1FBF57"
click at [0, 0] on input "100" at bounding box center [0, 0] width 0 height 0
type input "6"
type input "50"
click at [570, 395] on button "button" at bounding box center [565, 405] width 30 height 30
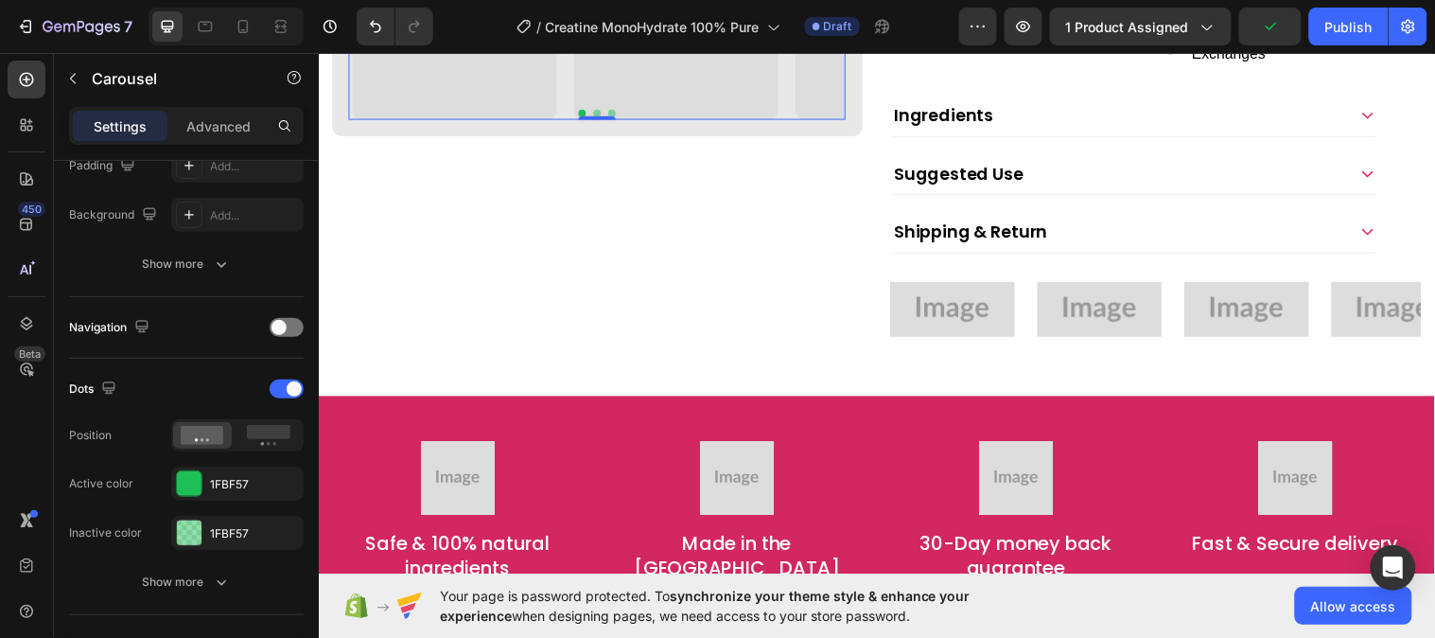
scroll to position [840, 0]
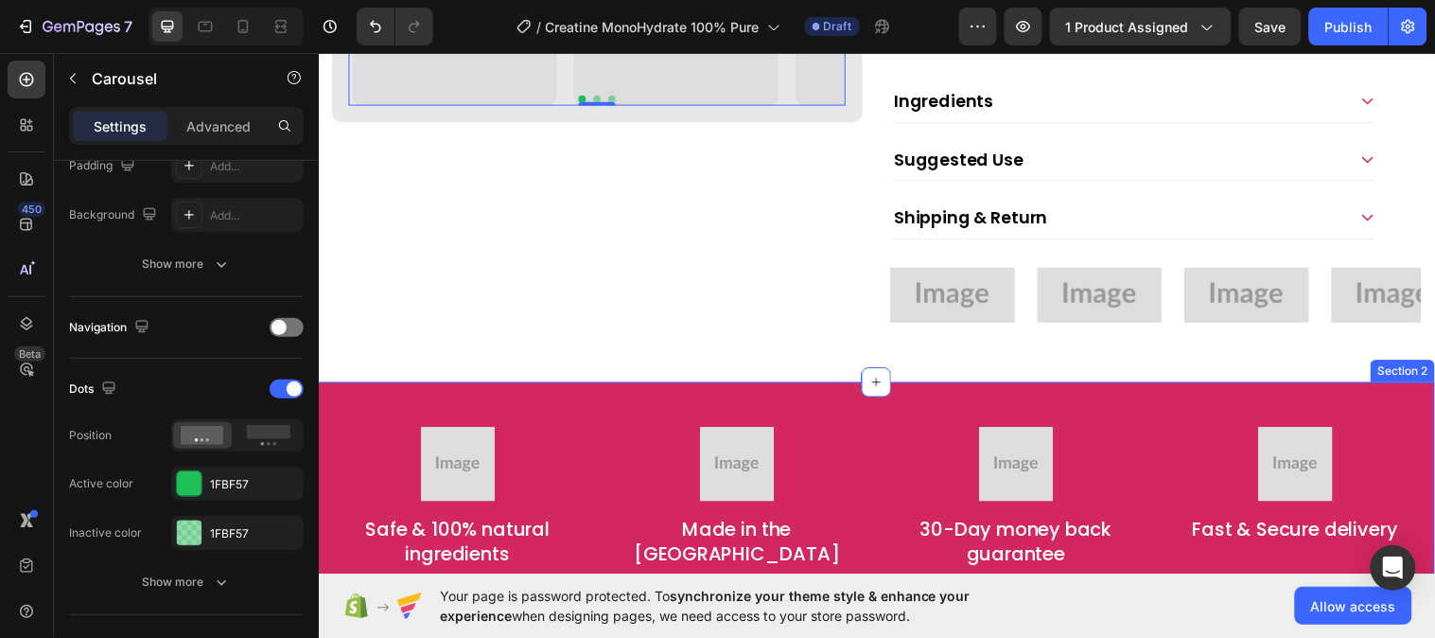
click at [665, 412] on div "Image Safe & 100% natural ingredients Text Block Image Made in the [GEOGRAPHIC_…" at bounding box center [885, 504] width 1135 height 234
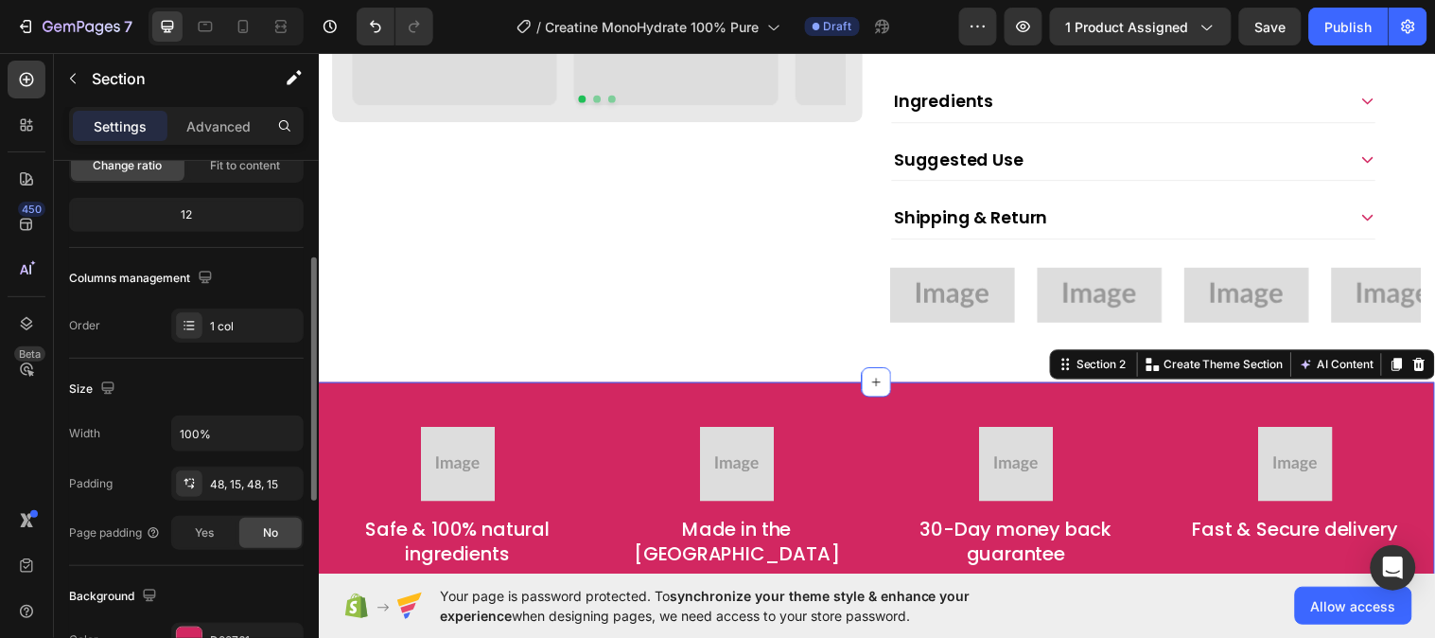
scroll to position [315, 0]
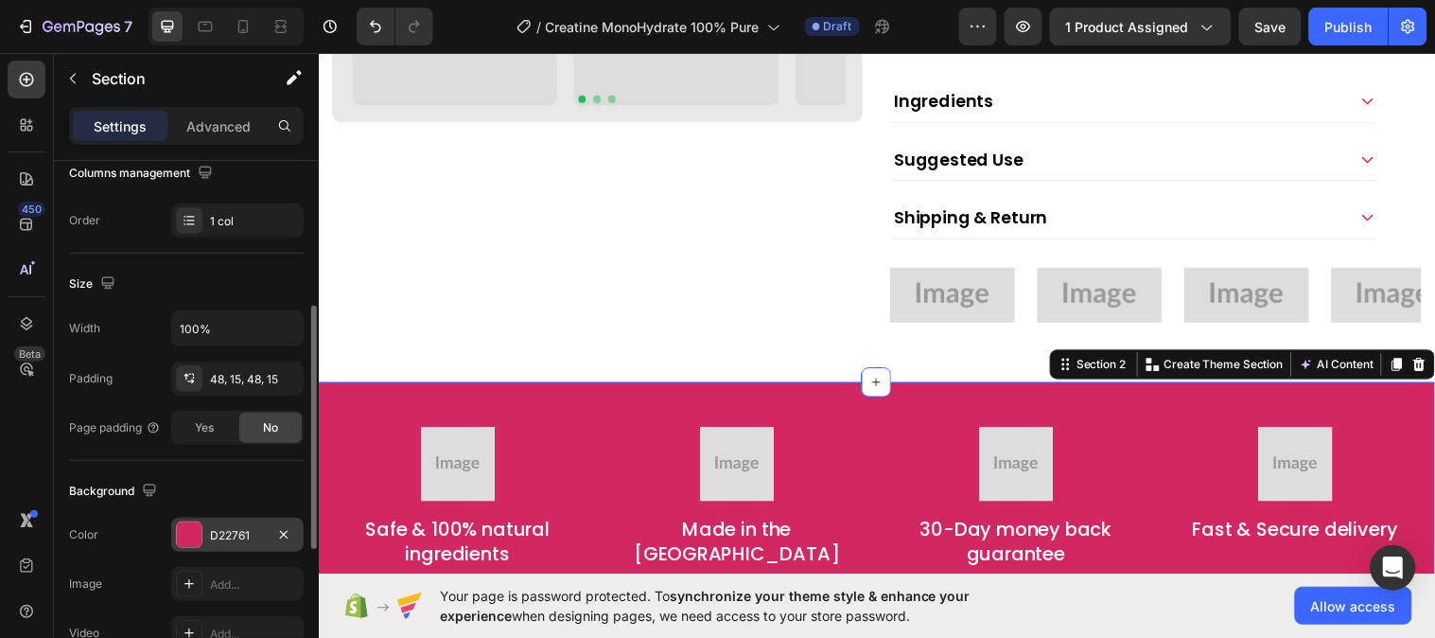
click at [223, 522] on div "D22761" at bounding box center [237, 535] width 132 height 34
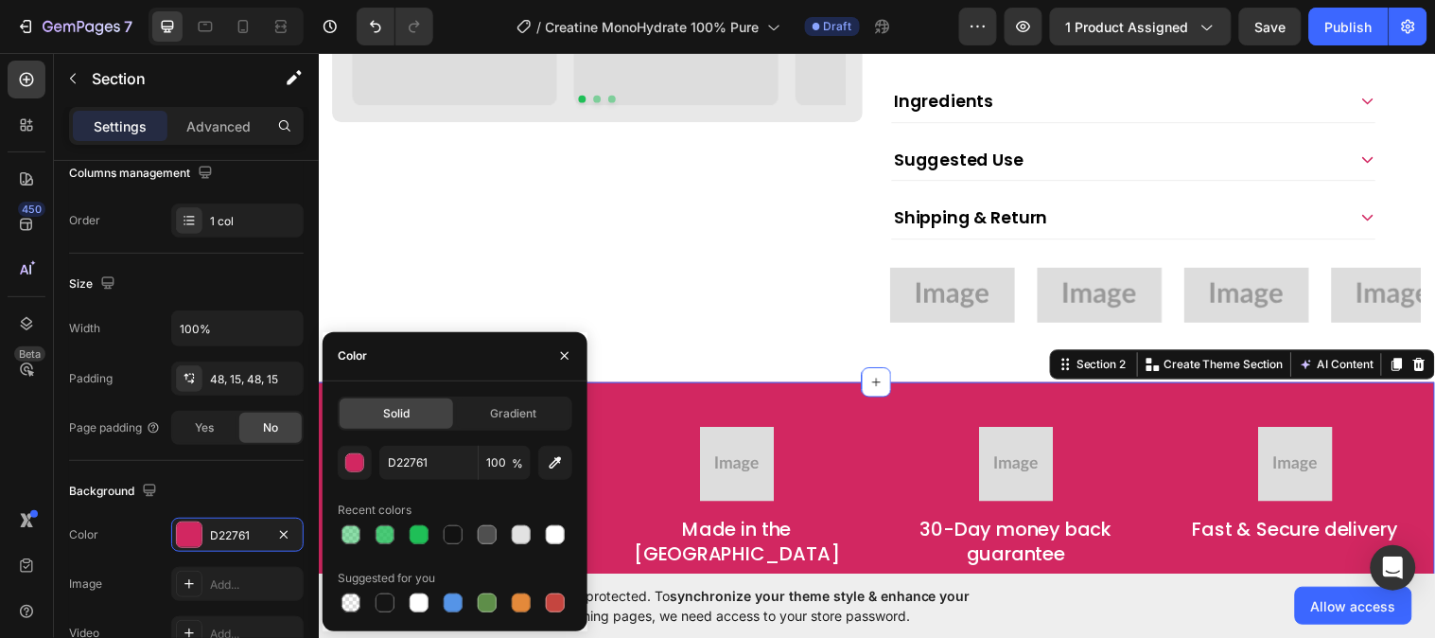
click at [411, 521] on div at bounding box center [419, 534] width 26 height 26
type input "1FBF57"
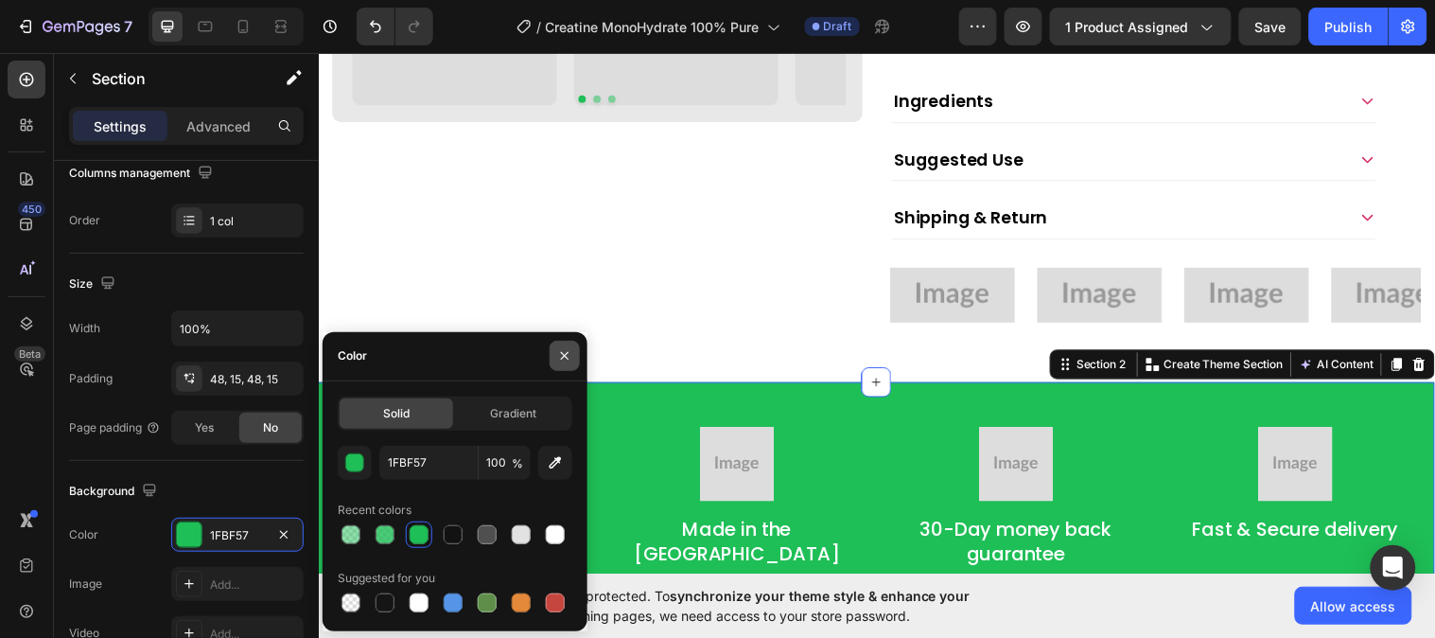
click at [563, 365] on button "button" at bounding box center [565, 356] width 30 height 30
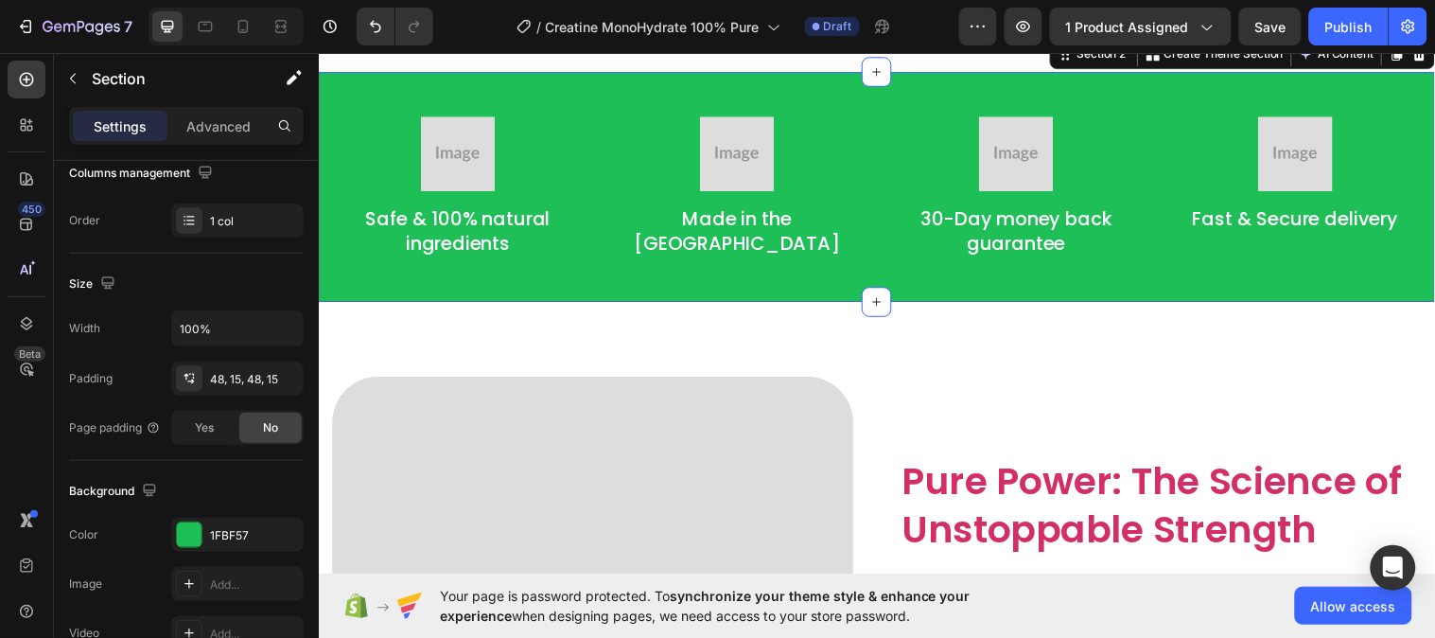
scroll to position [1366, 0]
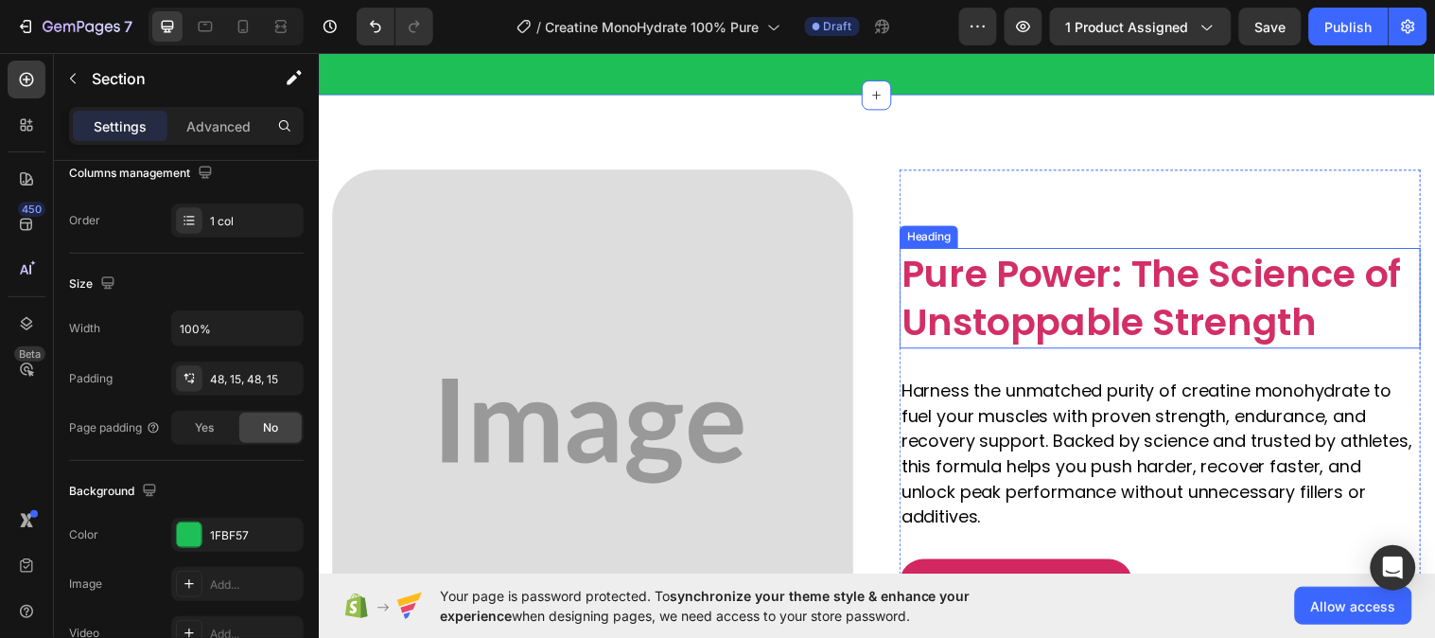
drag, startPoint x: 975, startPoint y: 323, endPoint x: 939, endPoint y: 318, distance: 36.3
click at [975, 323] on span "Pure Power: The Science of Unstoppable Strength" at bounding box center [1165, 302] width 508 height 102
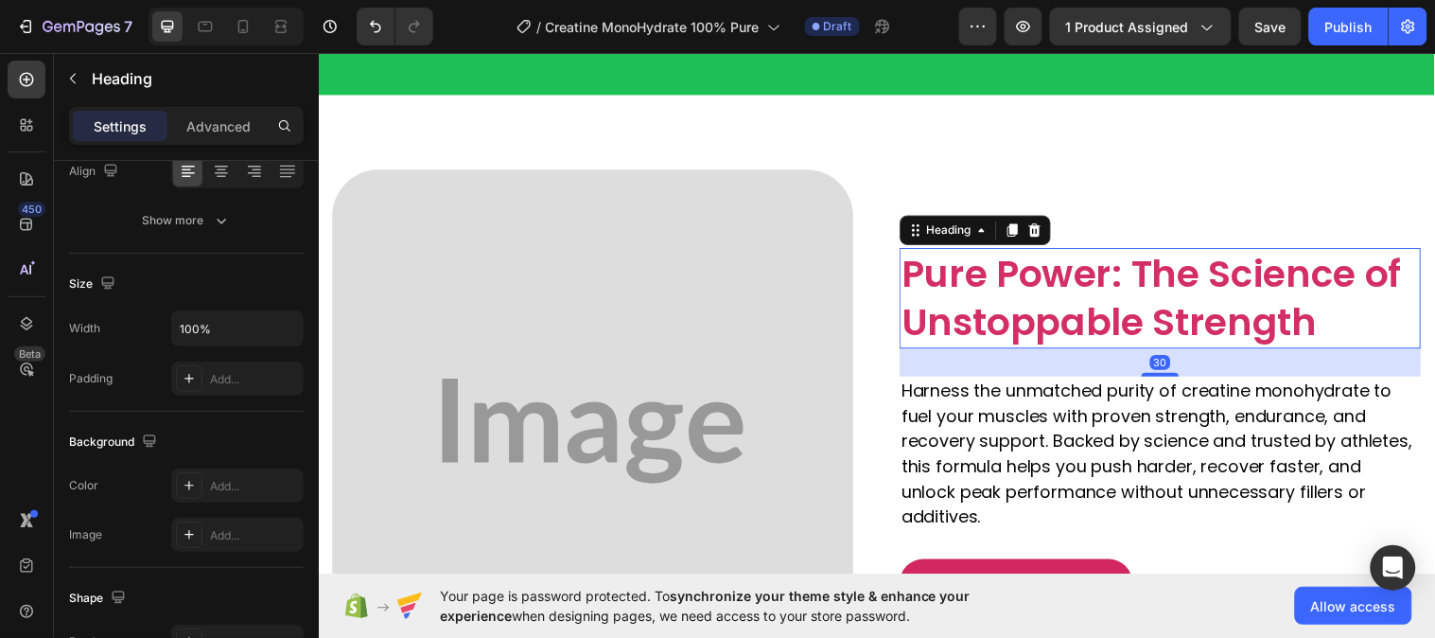
scroll to position [0, 0]
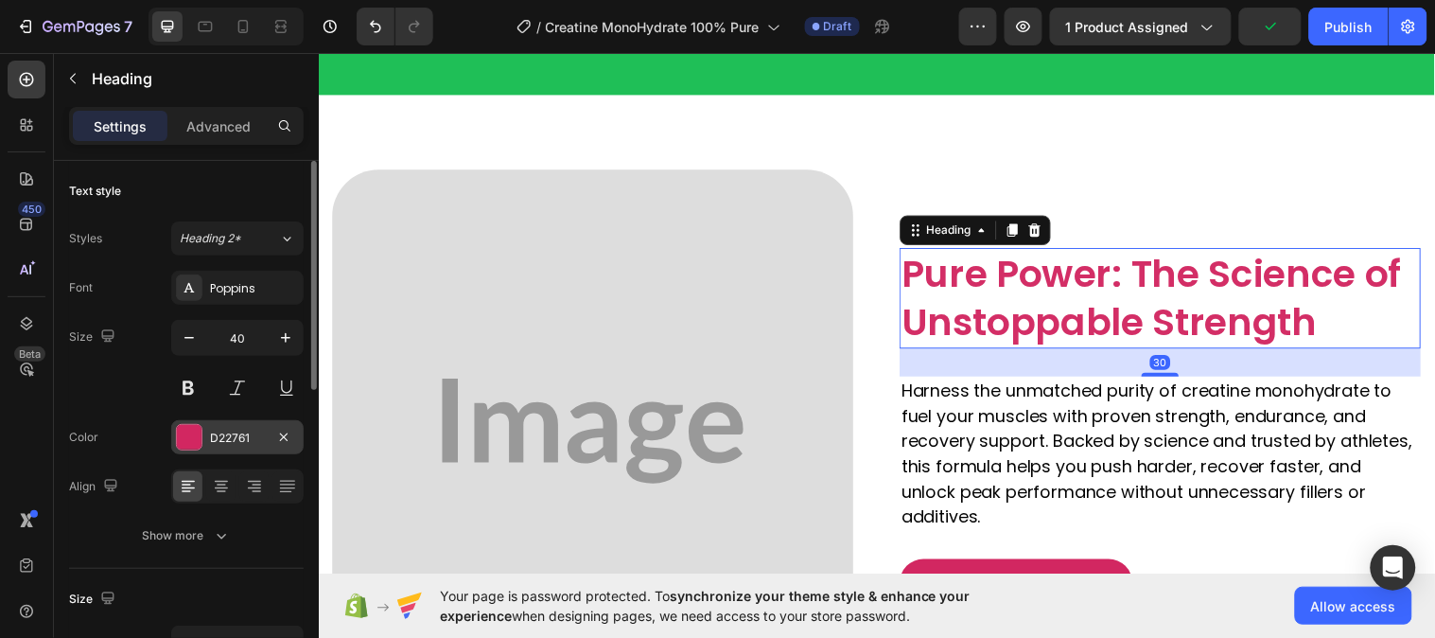
click at [248, 447] on div "D22761" at bounding box center [237, 437] width 132 height 34
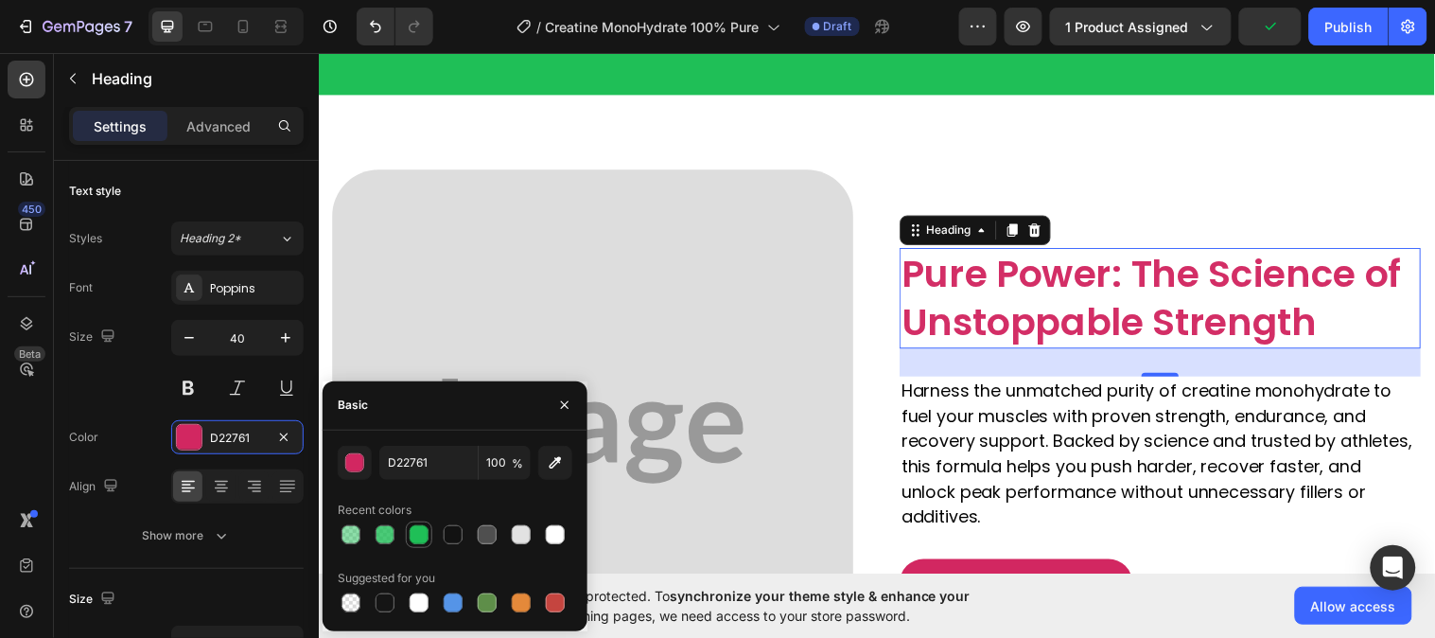
click at [410, 536] on div at bounding box center [419, 534] width 19 height 19
type input "1FBF57"
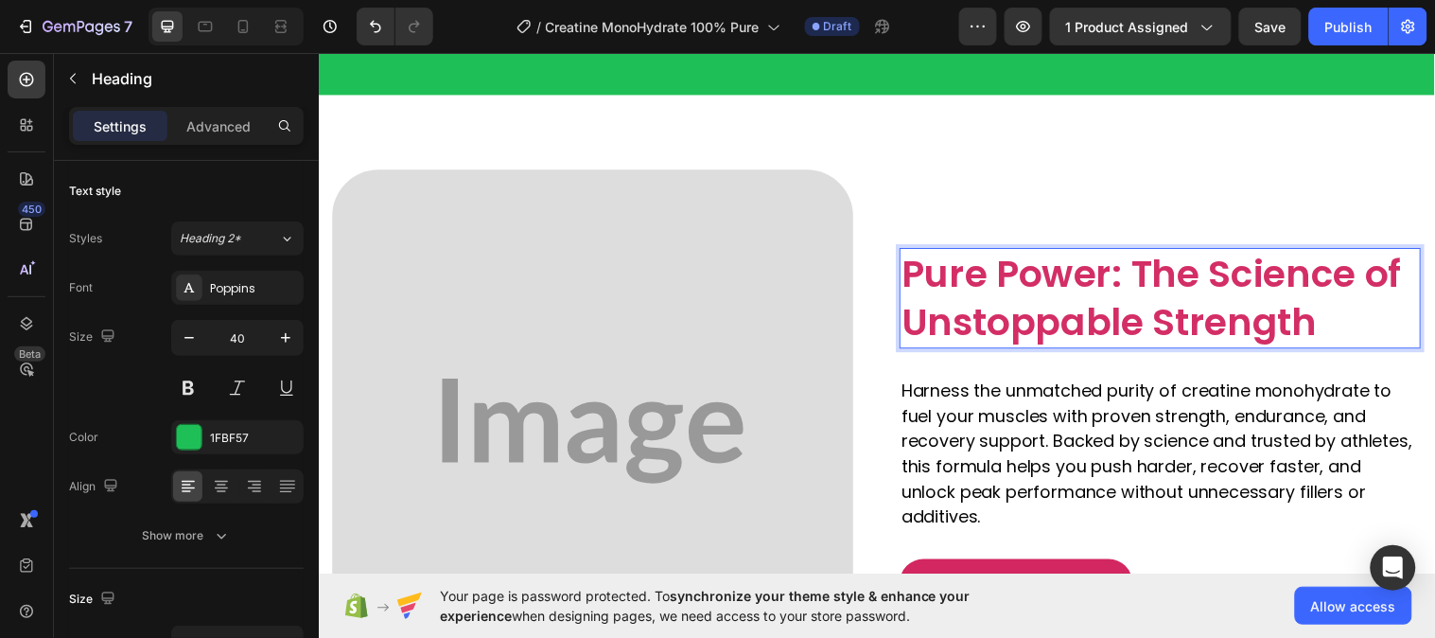
click at [1057, 324] on span "Pure Power: The Science of Unstoppable Strength" at bounding box center [1165, 302] width 508 height 102
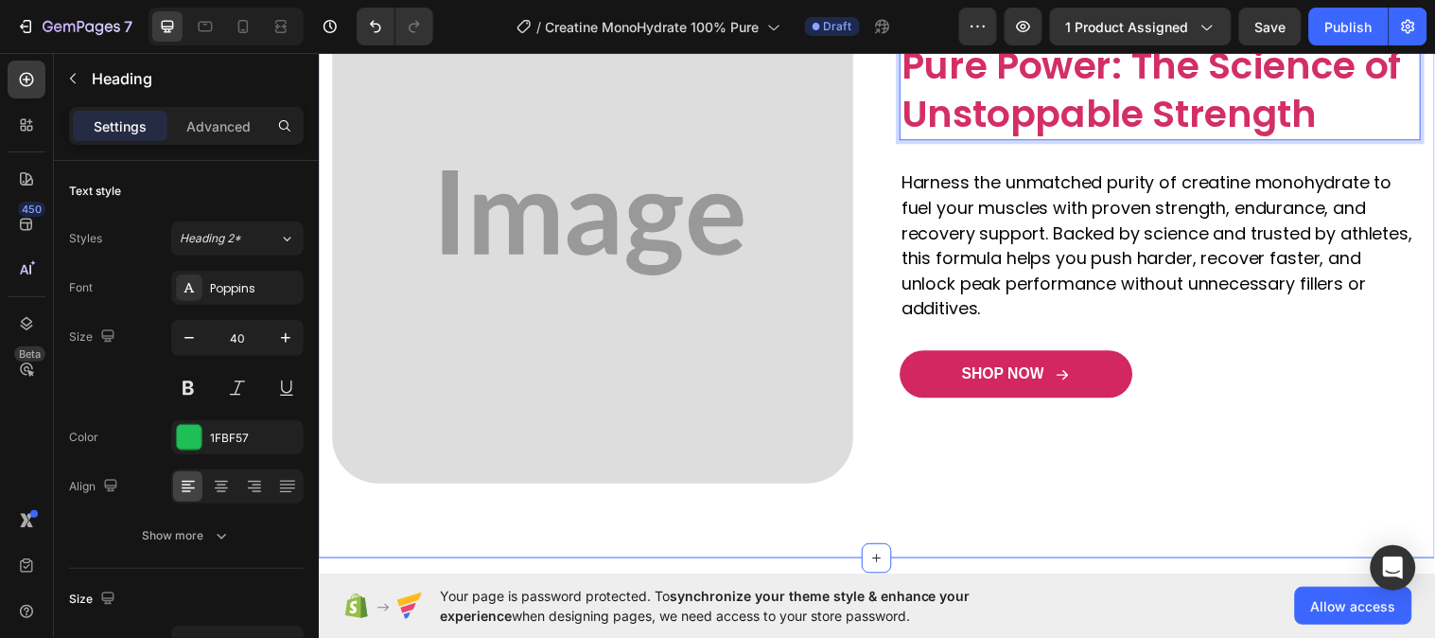
scroll to position [1156, 0]
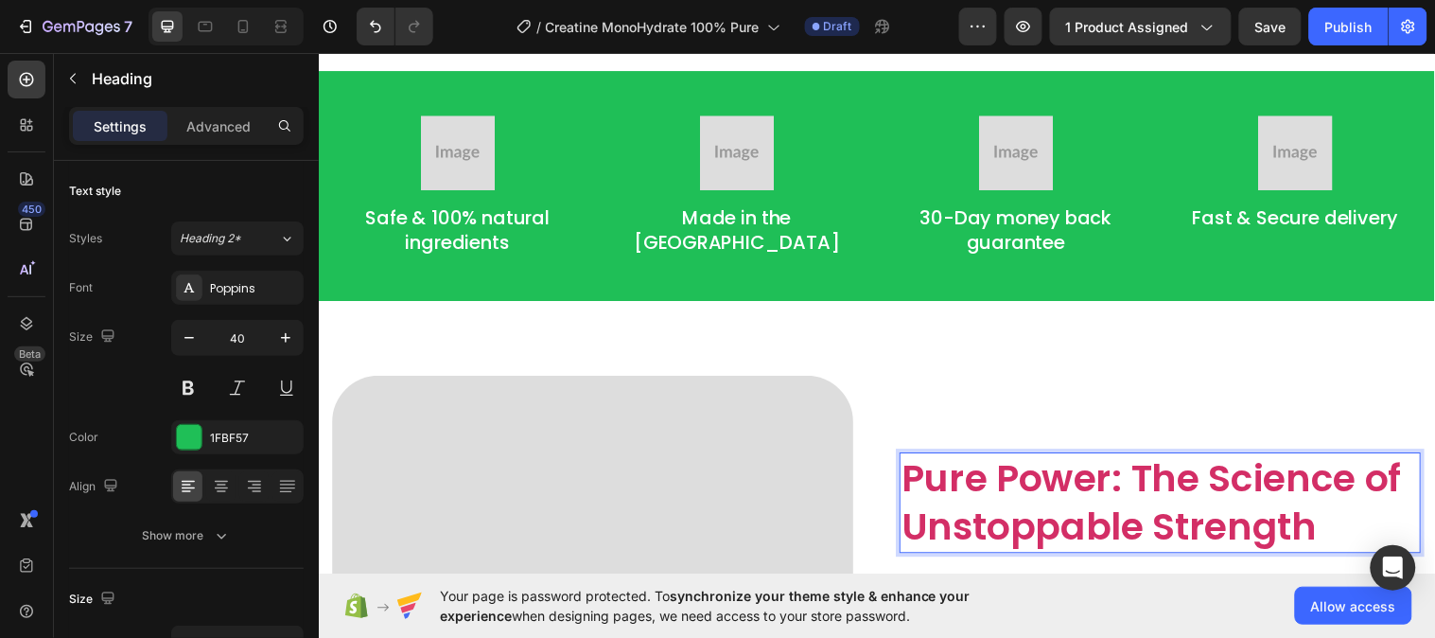
click at [986, 508] on span "Pure Power: The Science of Unstoppable Strength" at bounding box center [1165, 510] width 508 height 102
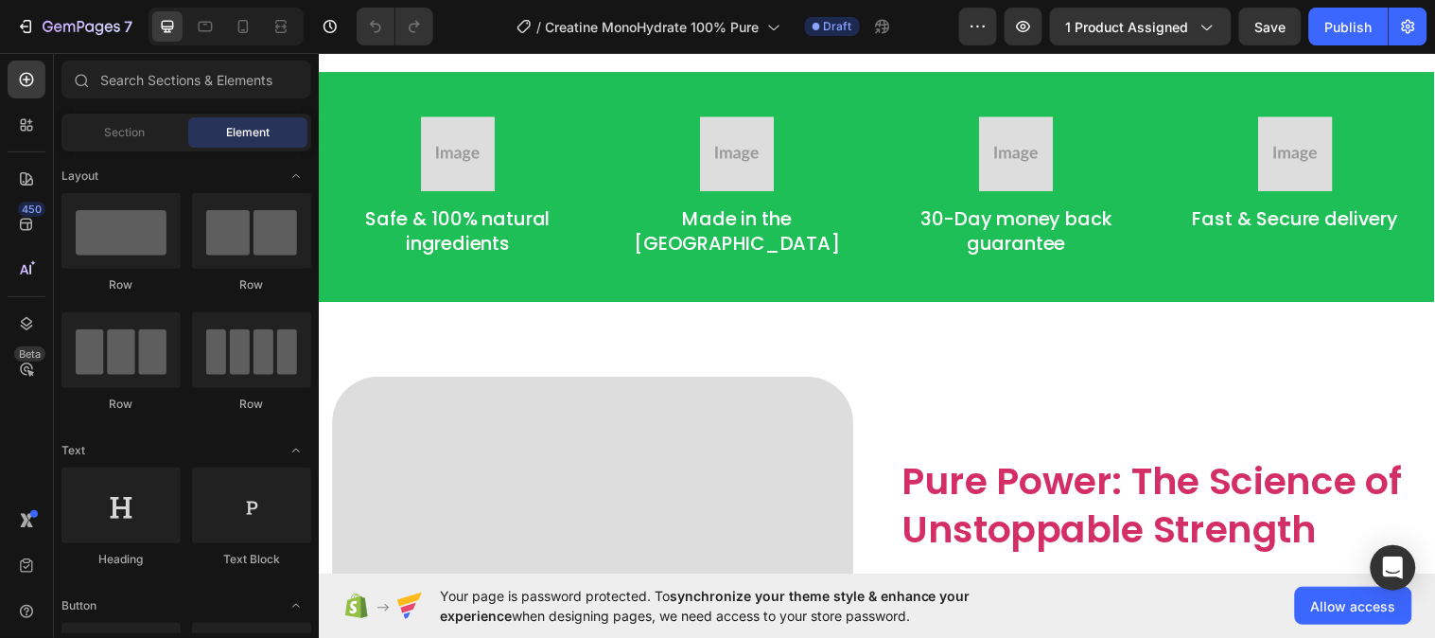
scroll to position [1366, 0]
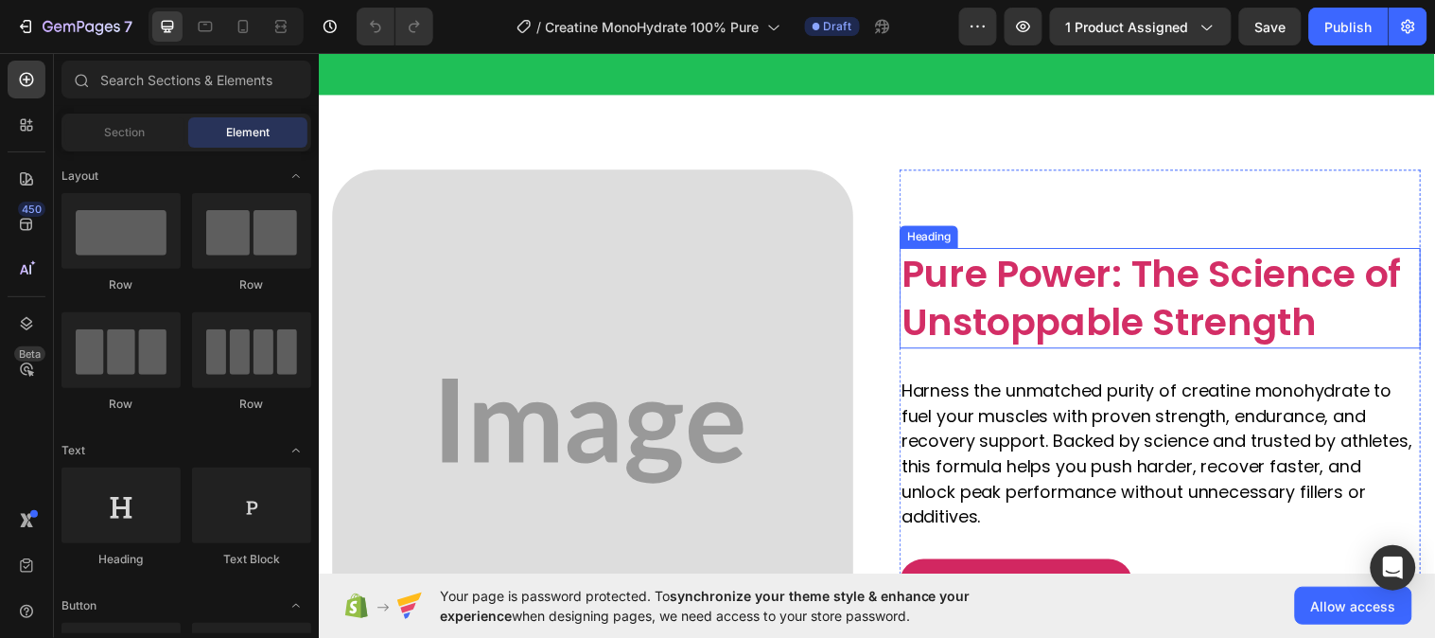
click at [1032, 294] on span "Pure Power: The Science of Unstoppable Strength" at bounding box center [1165, 302] width 508 height 102
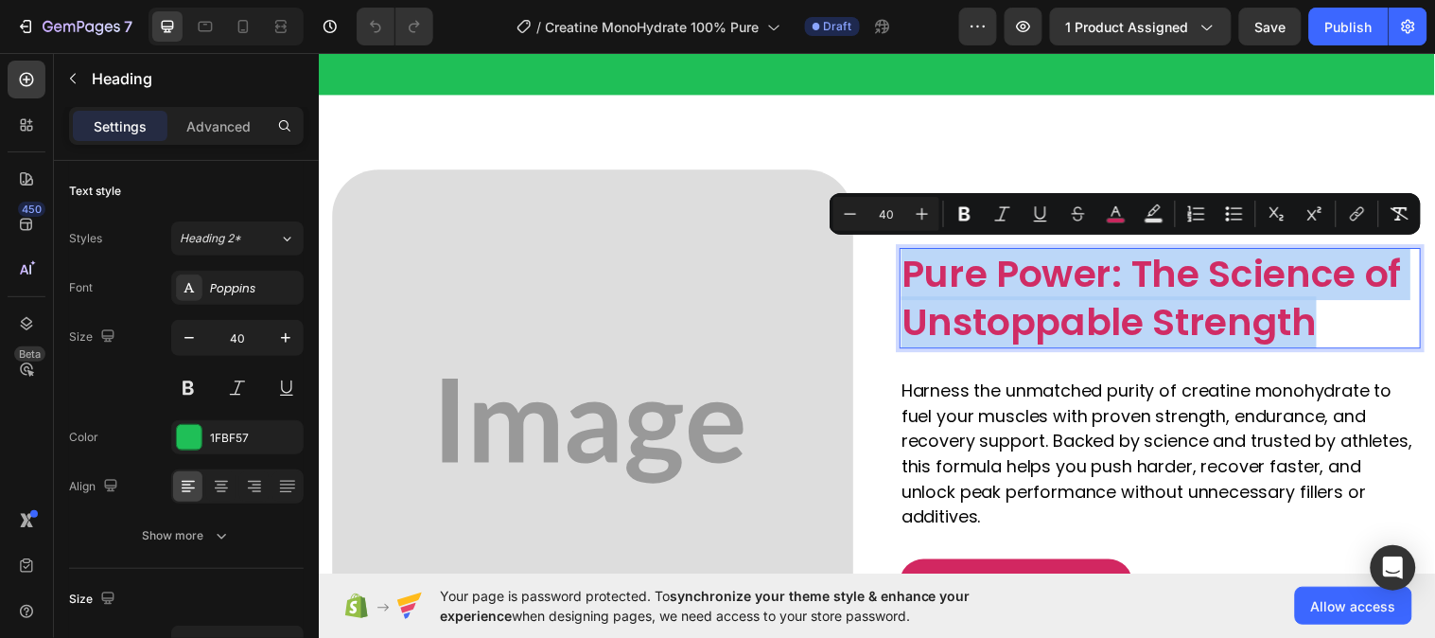
drag, startPoint x: 918, startPoint y: 262, endPoint x: 1269, endPoint y: 326, distance: 356.9
click at [1269, 326] on span "Pure Power: The Science of Unstoppable Strength" at bounding box center [1165, 302] width 508 height 102
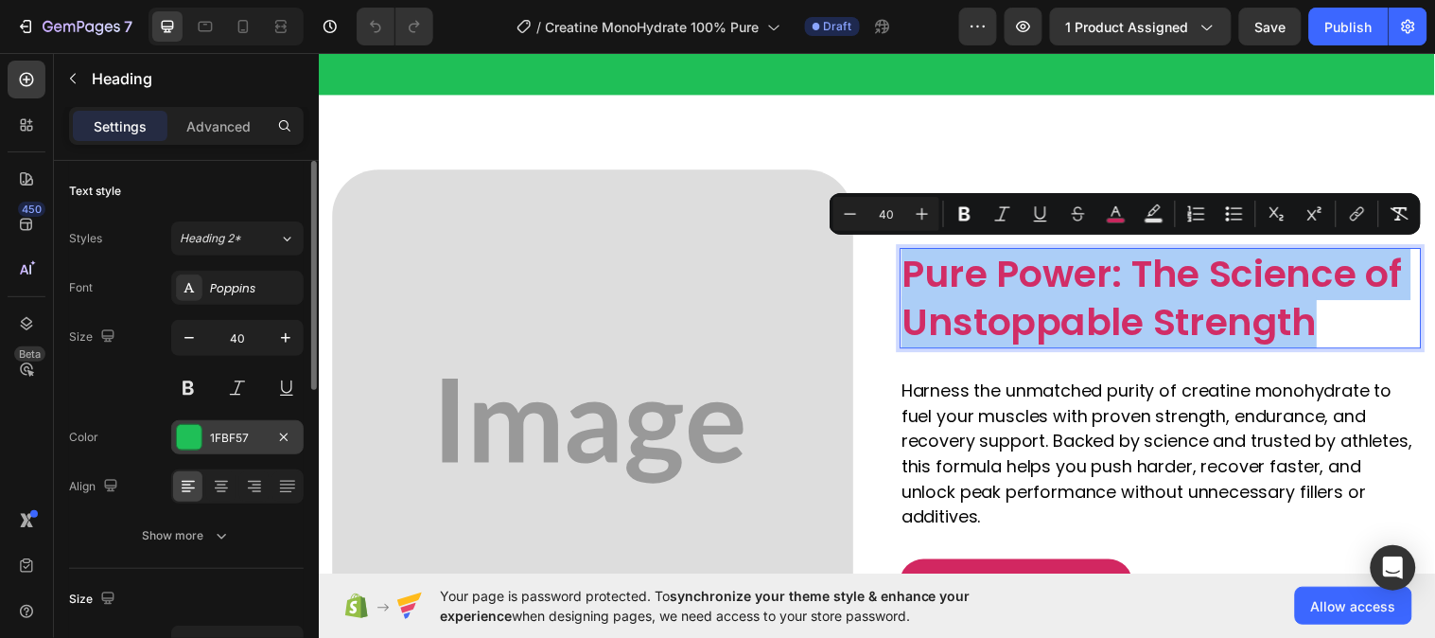
click at [237, 427] on div "1FBF57" at bounding box center [237, 437] width 132 height 34
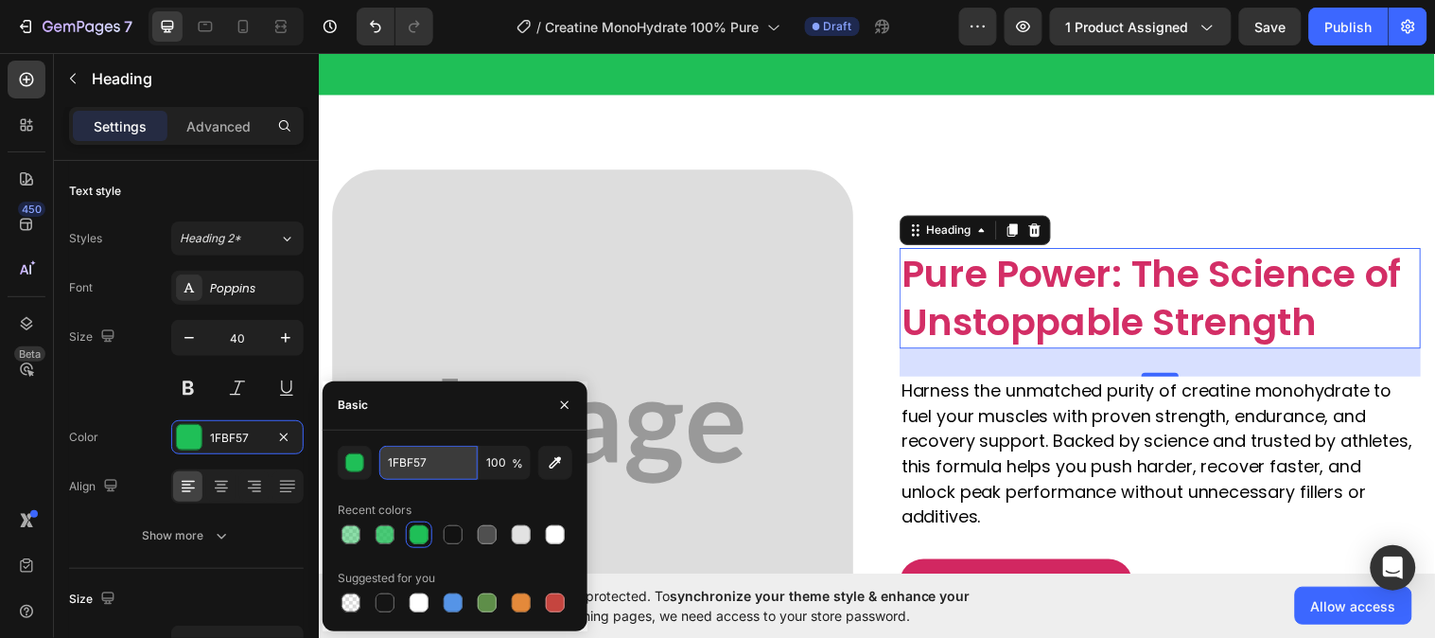
click at [411, 451] on input "1FBF57" at bounding box center [428, 463] width 98 height 34
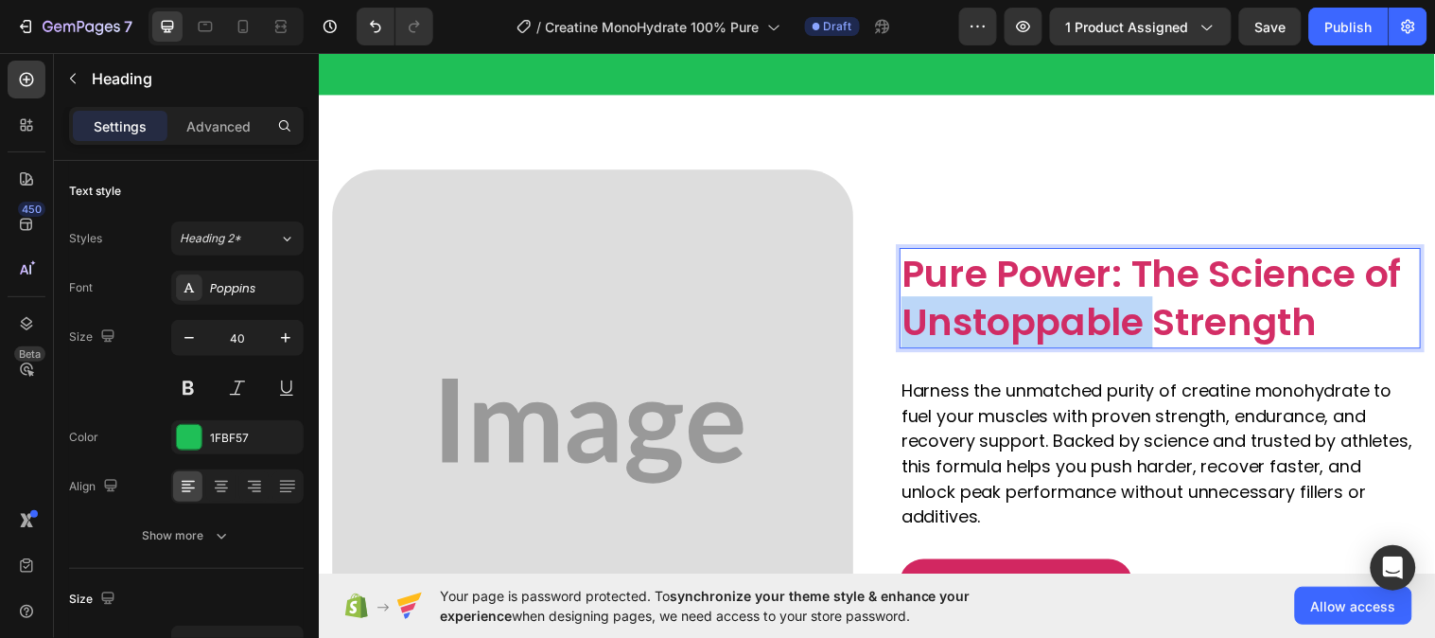
click at [1008, 311] on span "Pure Power: The Science of Unstoppable Strength" at bounding box center [1165, 302] width 508 height 102
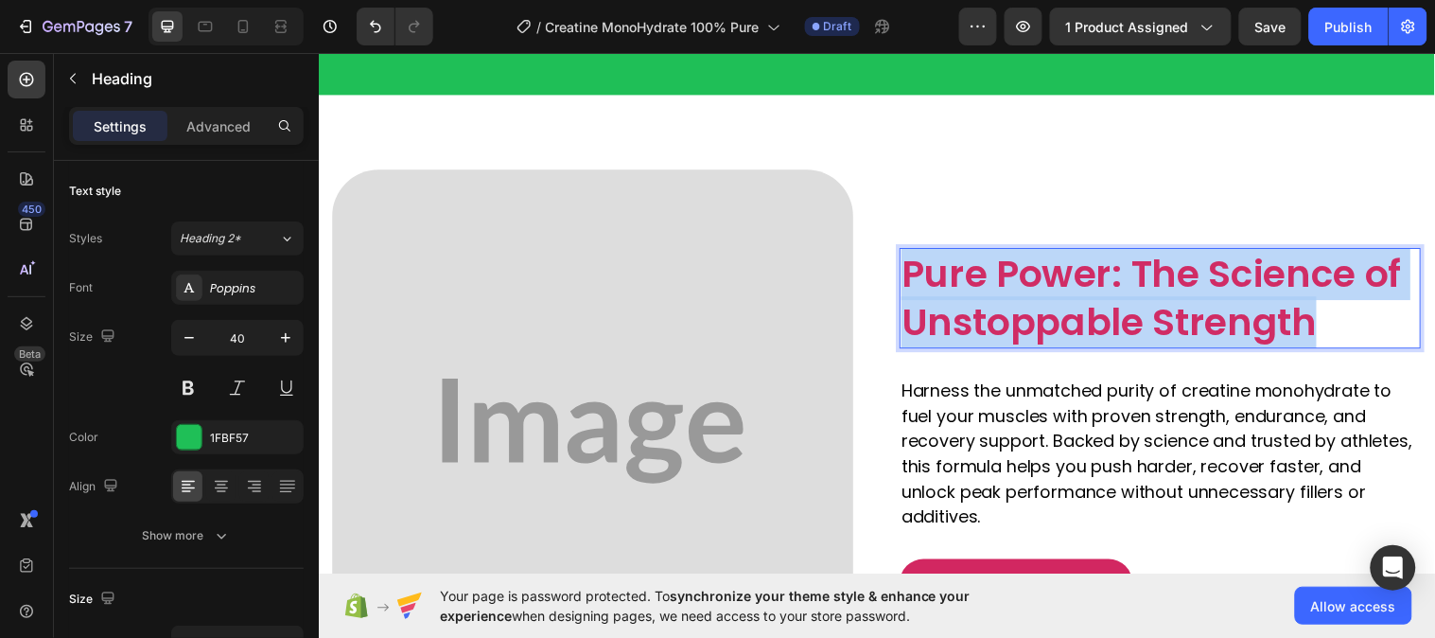
click at [1008, 311] on span "Pure Power: The Science of Unstoppable Strength" at bounding box center [1165, 302] width 508 height 102
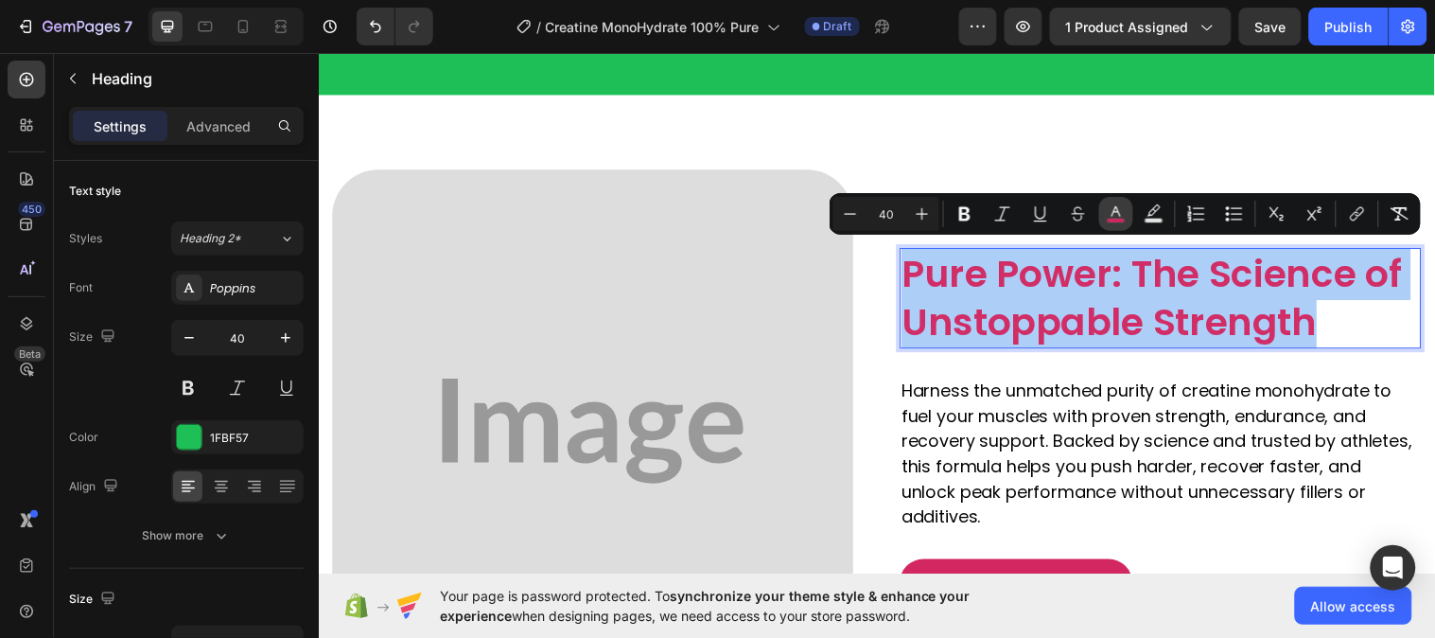
click at [1124, 213] on button "color" at bounding box center [1116, 214] width 34 height 34
type input "D22761"
type input "97"
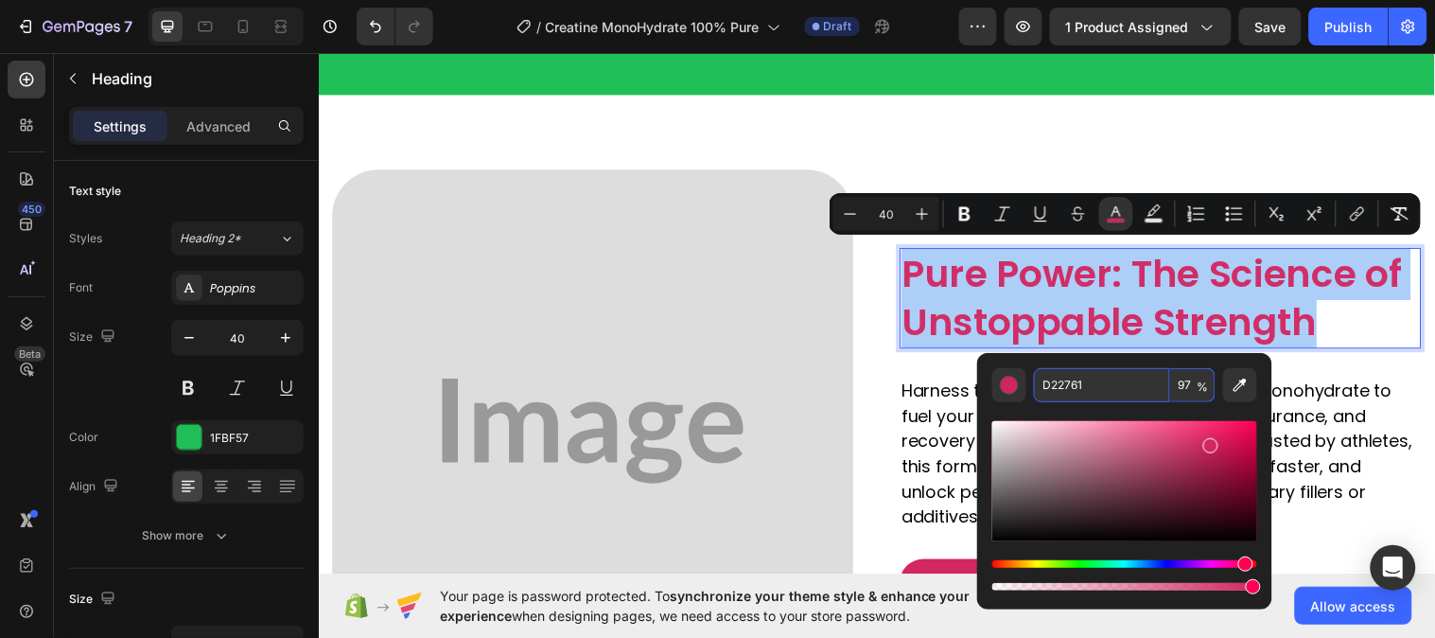
click at [1069, 368] on input "D22761" at bounding box center [1102, 385] width 136 height 34
paste input "1FBF57"
type input "1FBF57"
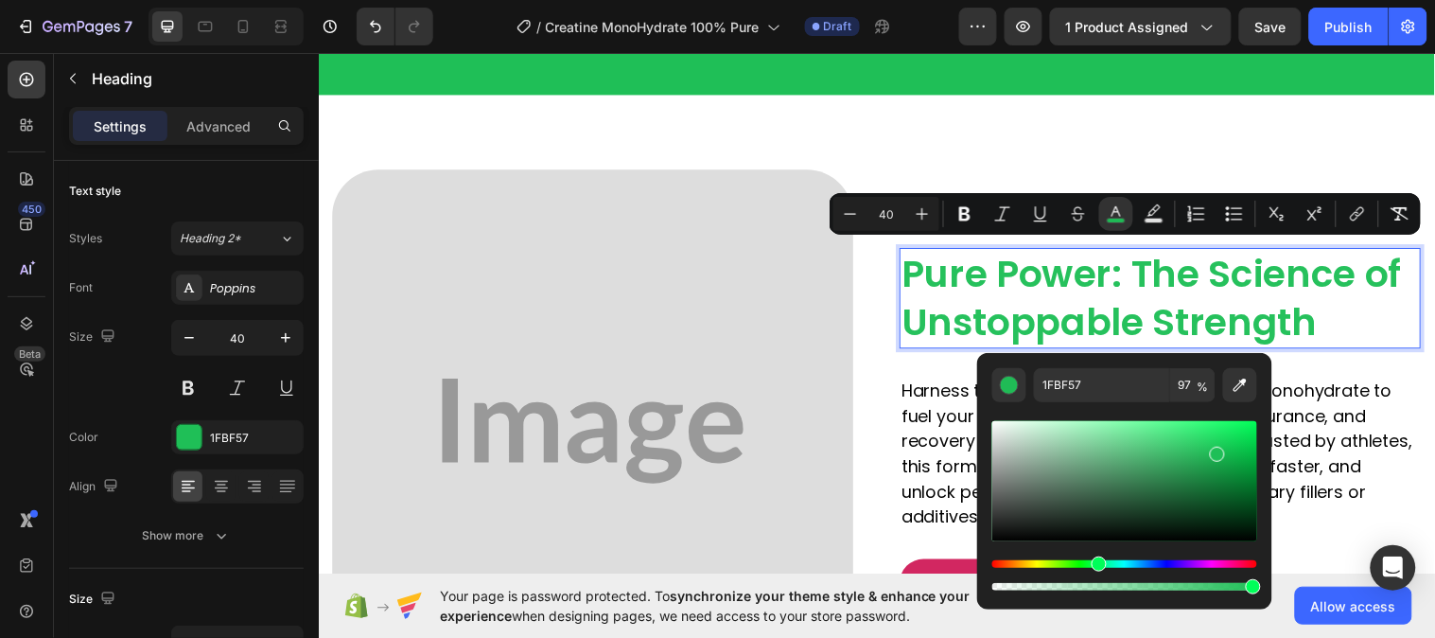
click at [1375, 319] on p "Pure Power: The Science of Unstoppable Strength" at bounding box center [1174, 302] width 526 height 98
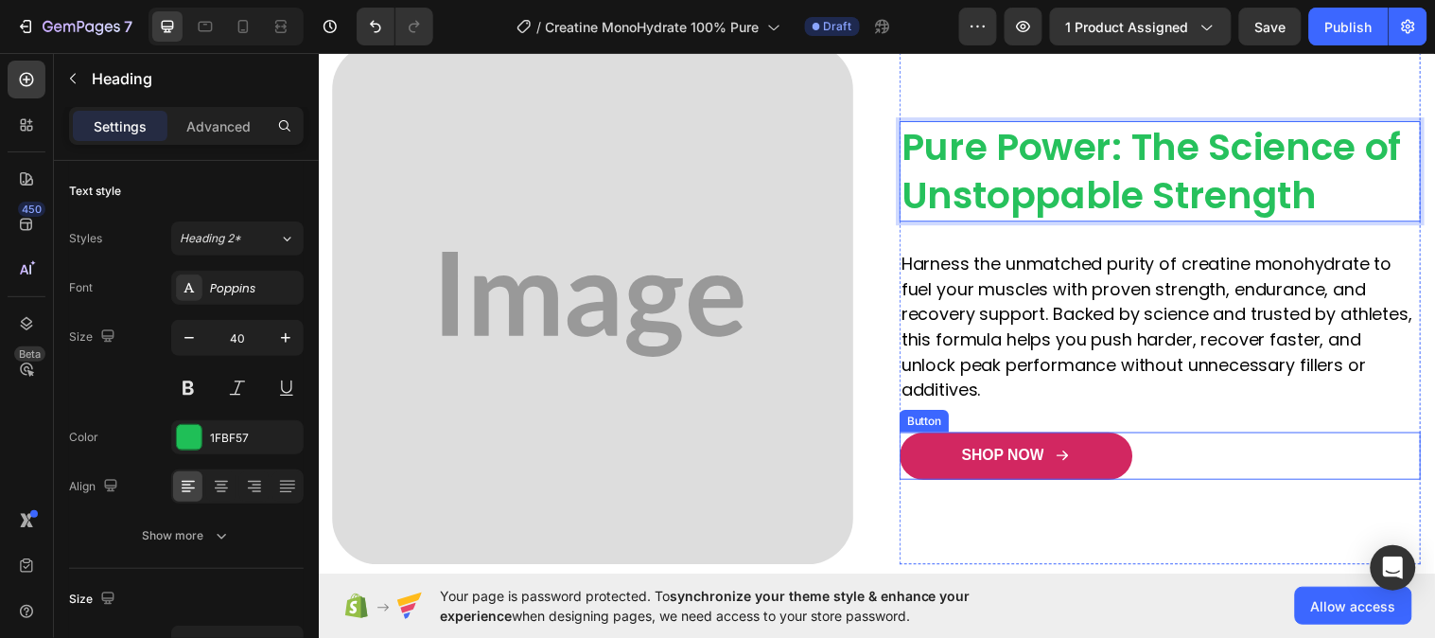
scroll to position [1681, 0]
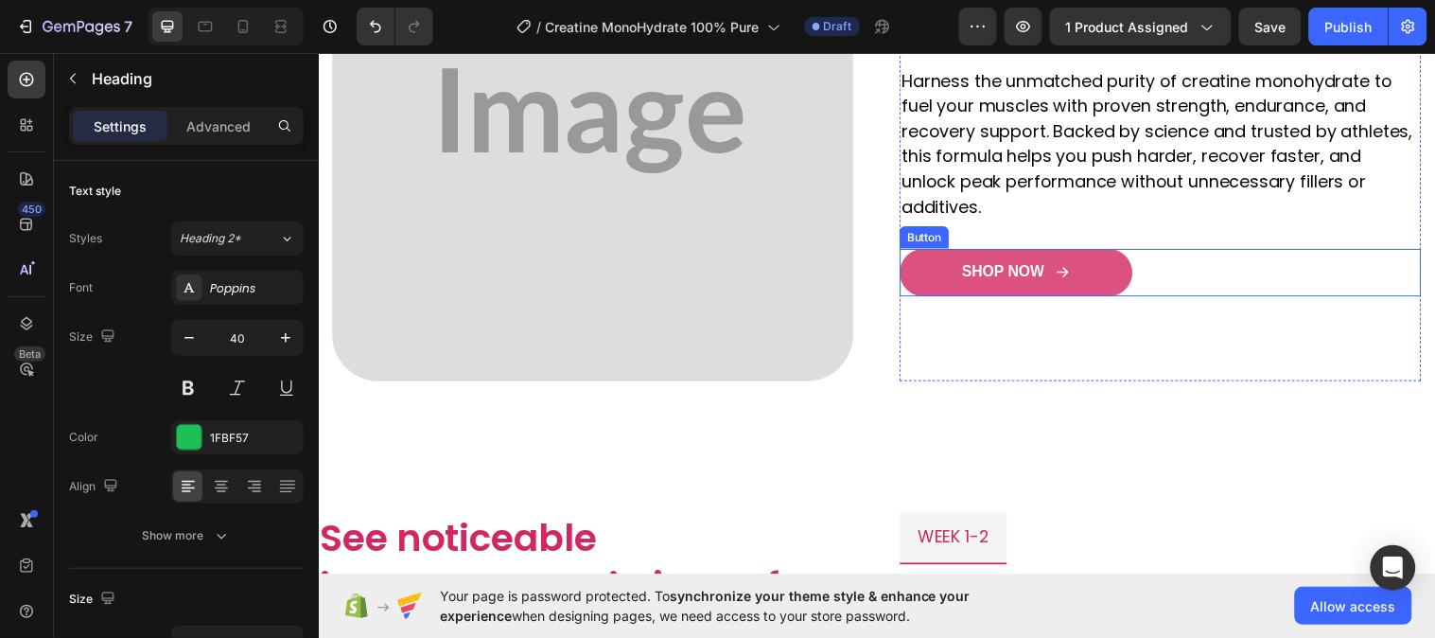
click at [929, 272] on link "SHOP NOW" at bounding box center [1027, 276] width 237 height 48
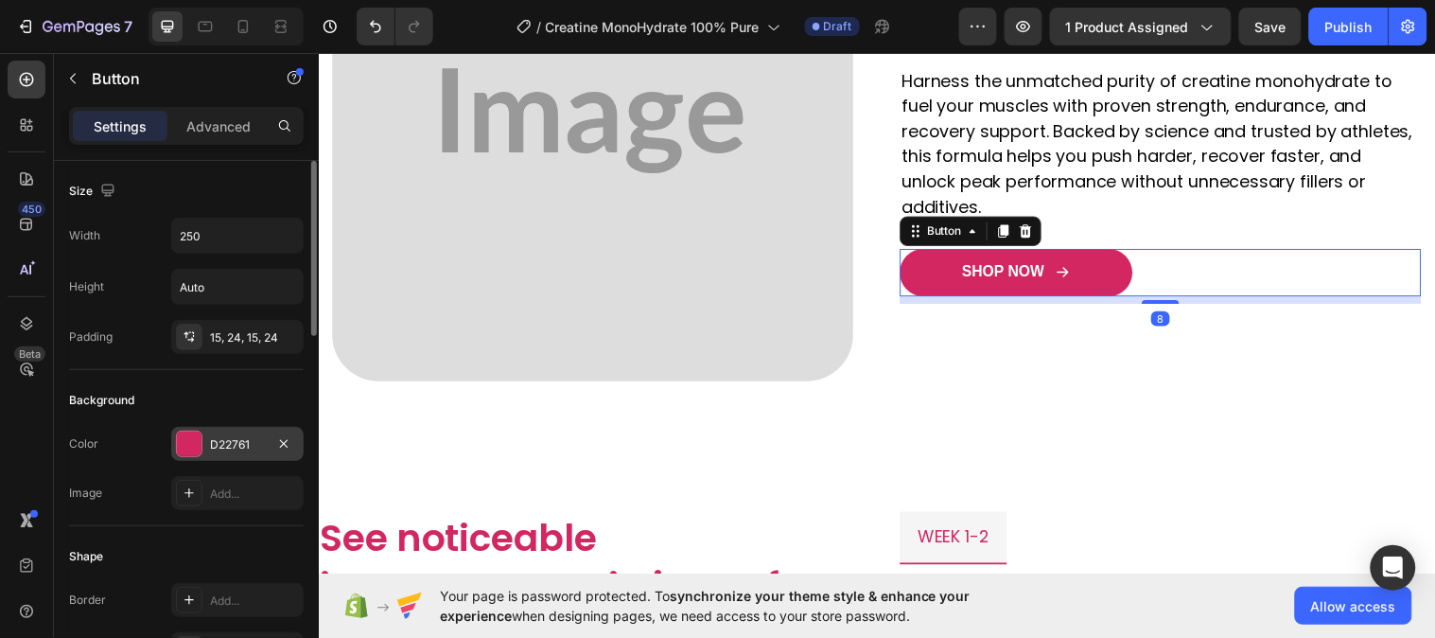
click at [216, 448] on div "D22761" at bounding box center [237, 444] width 55 height 17
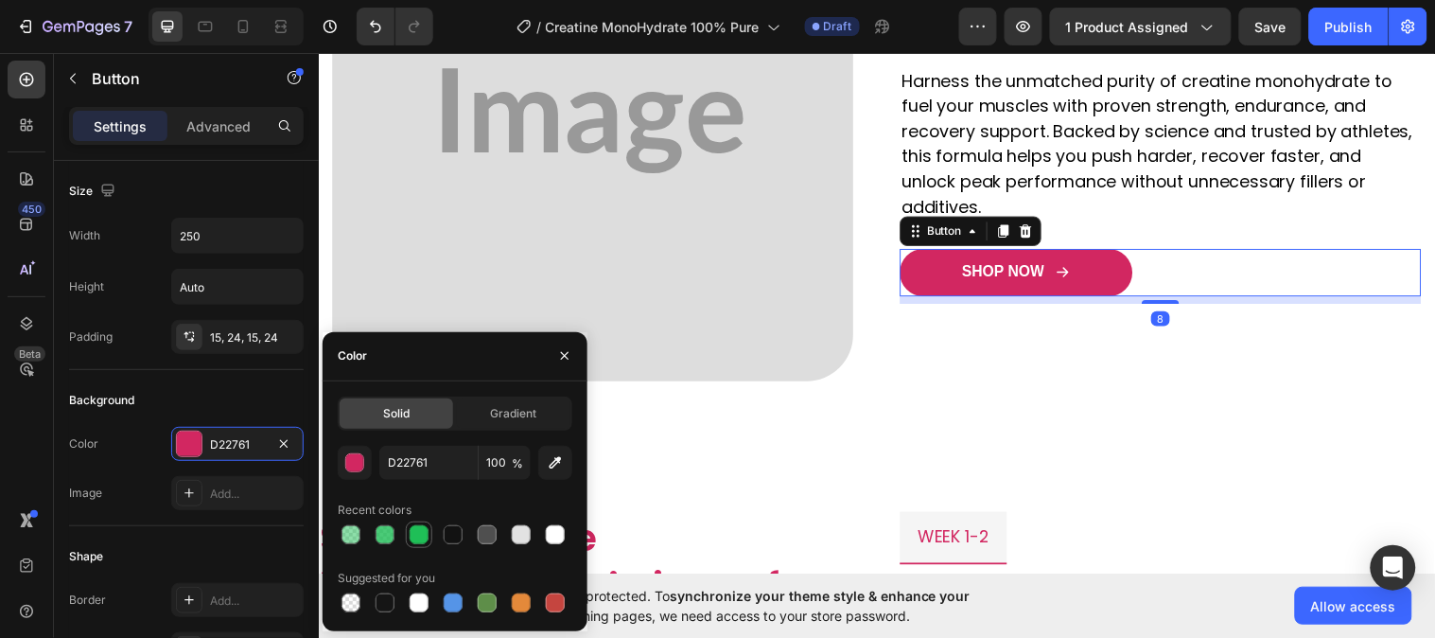
click at [426, 541] on div at bounding box center [419, 534] width 19 height 19
type input "1FBF57"
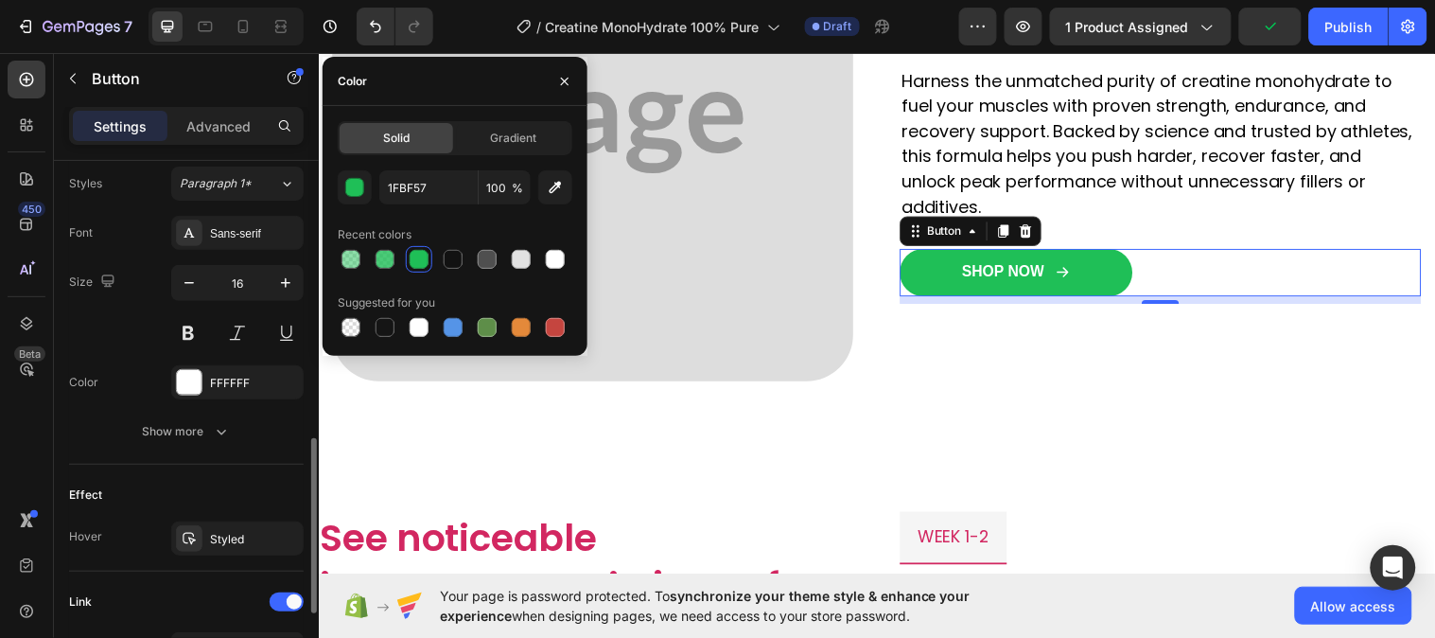
scroll to position [946, 0]
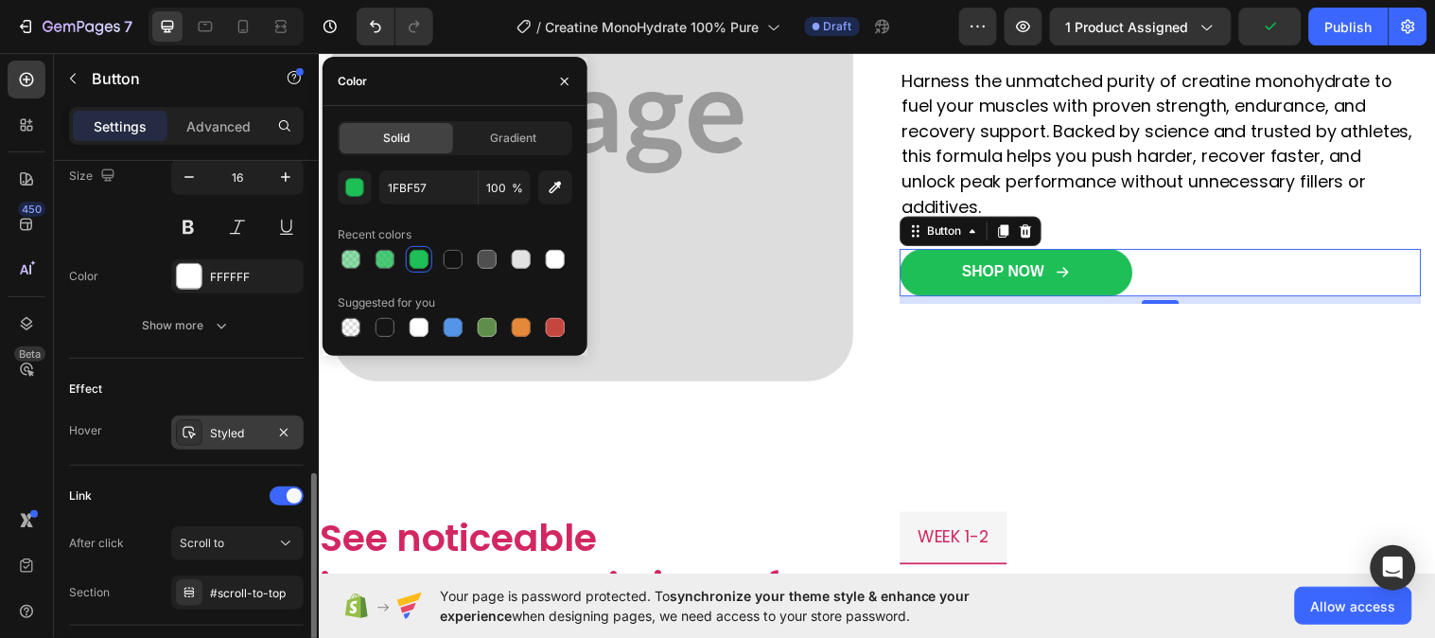
click at [210, 423] on div "Styled" at bounding box center [237, 432] width 132 height 34
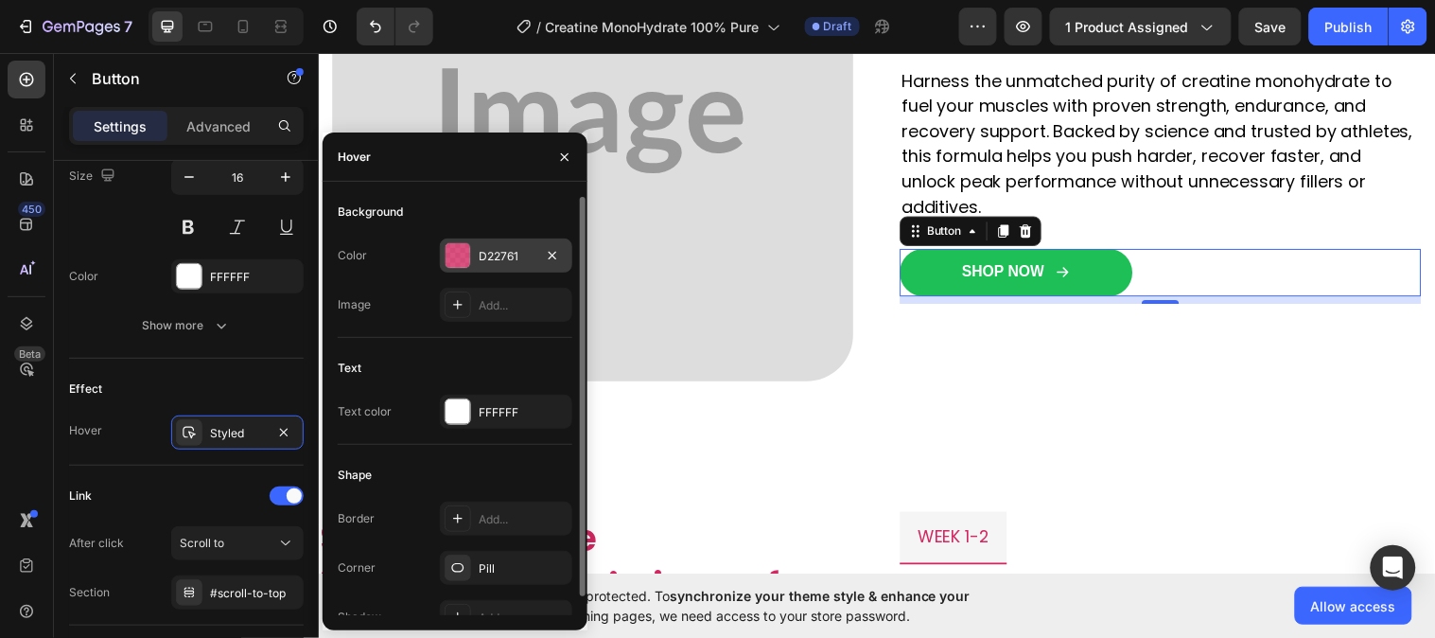
click at [466, 251] on div at bounding box center [458, 255] width 25 height 25
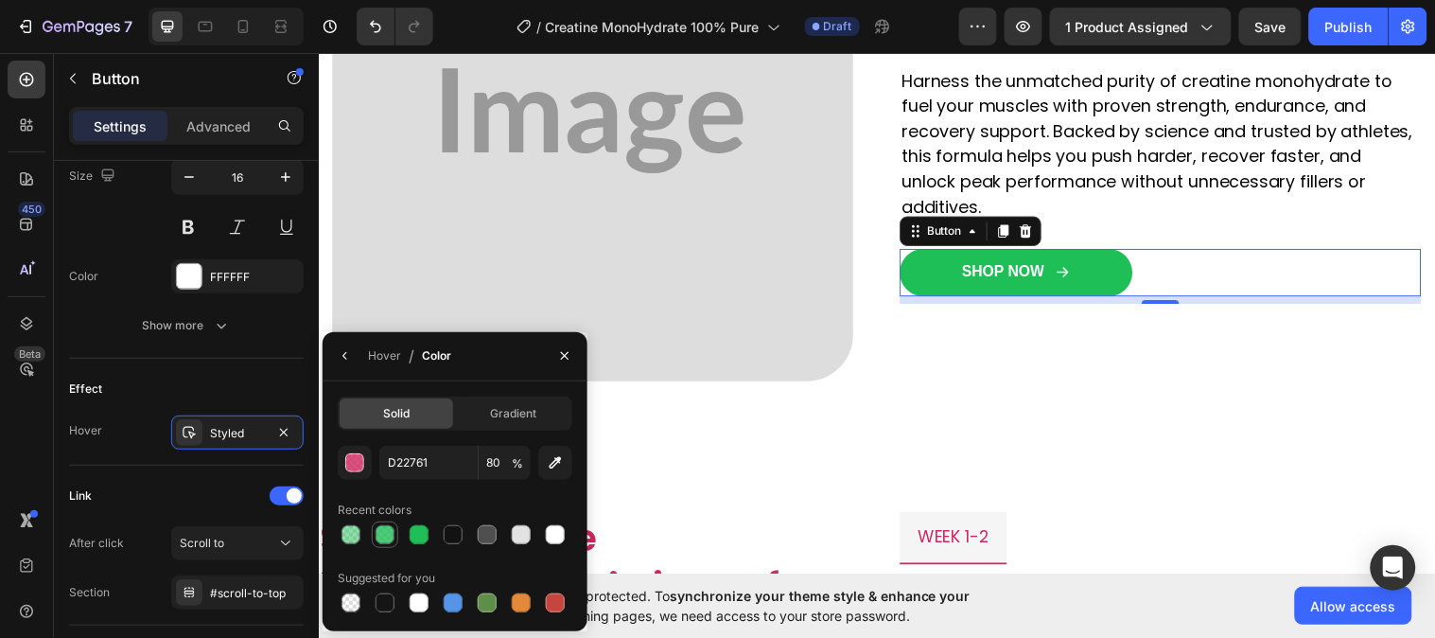
click at [384, 531] on div at bounding box center [385, 534] width 19 height 19
type input "1FBF57"
drag, startPoint x: 571, startPoint y: 360, endPoint x: 263, endPoint y: 314, distance: 311.0
click at [571, 360] on icon "button" at bounding box center [564, 355] width 15 height 15
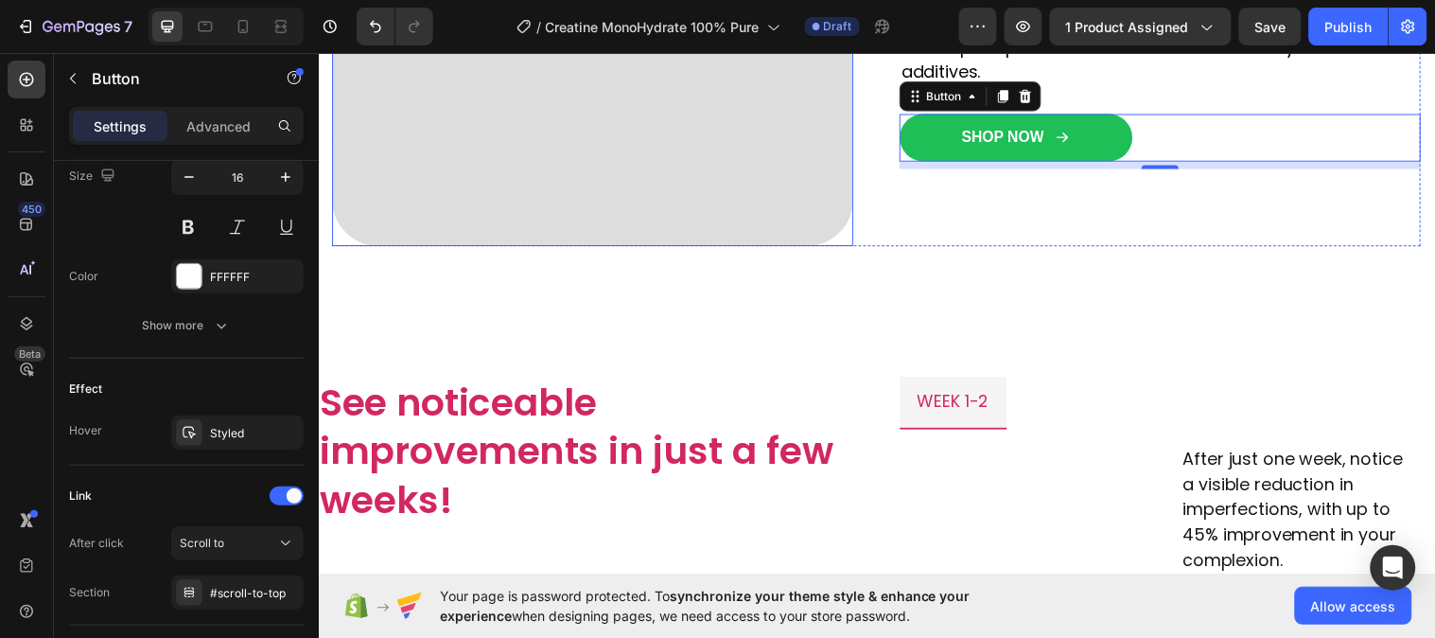
scroll to position [1997, 0]
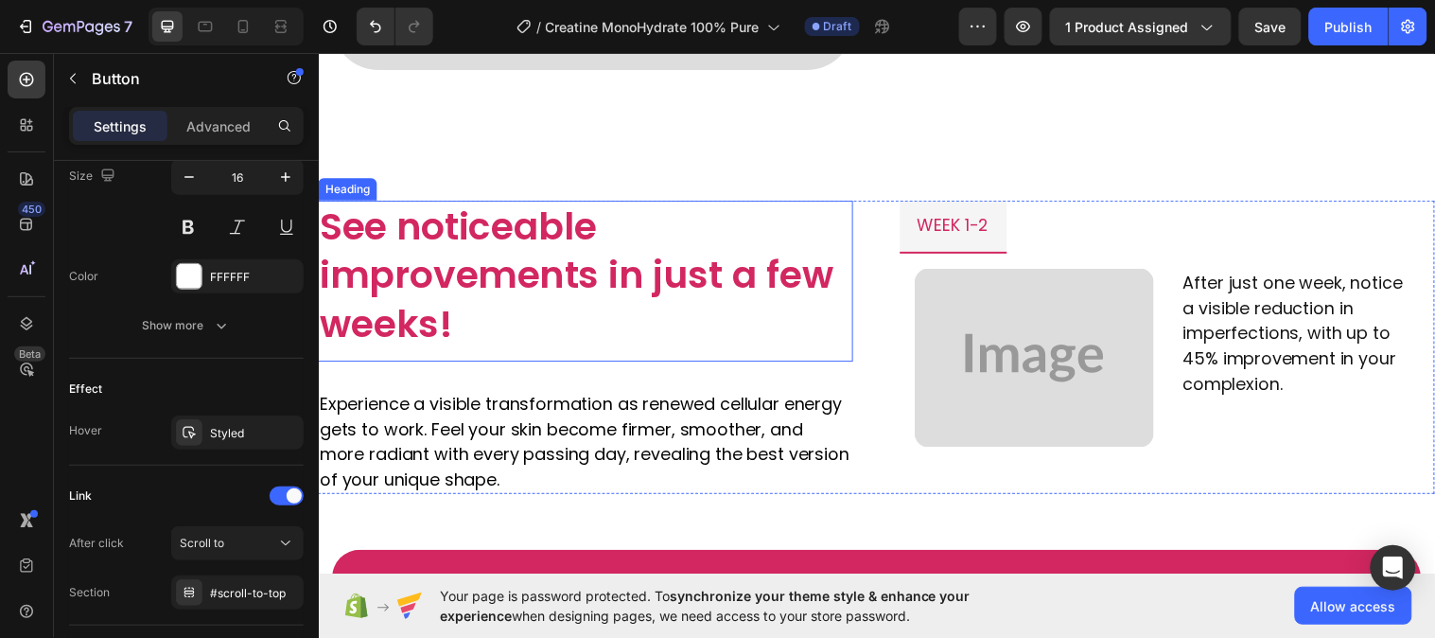
click at [464, 294] on h2 "See noticeable improvements in just a few weeks!" at bounding box center [590, 284] width 544 height 164
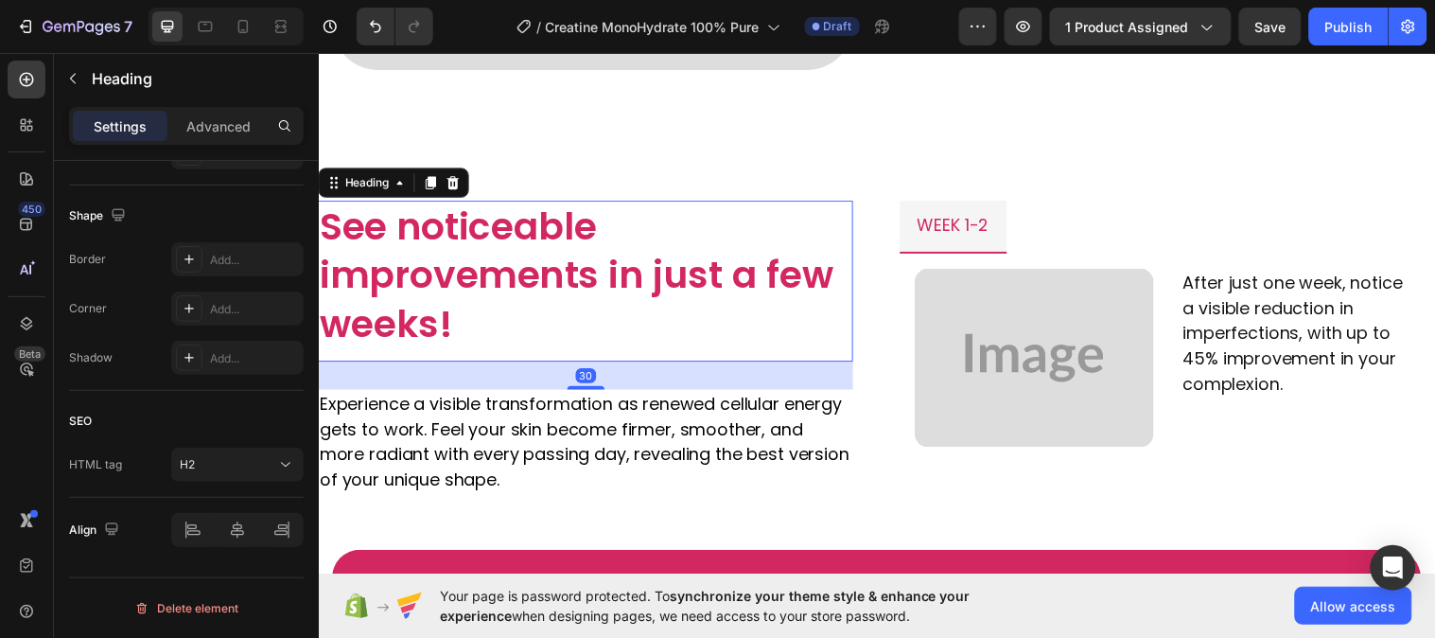
scroll to position [0, 0]
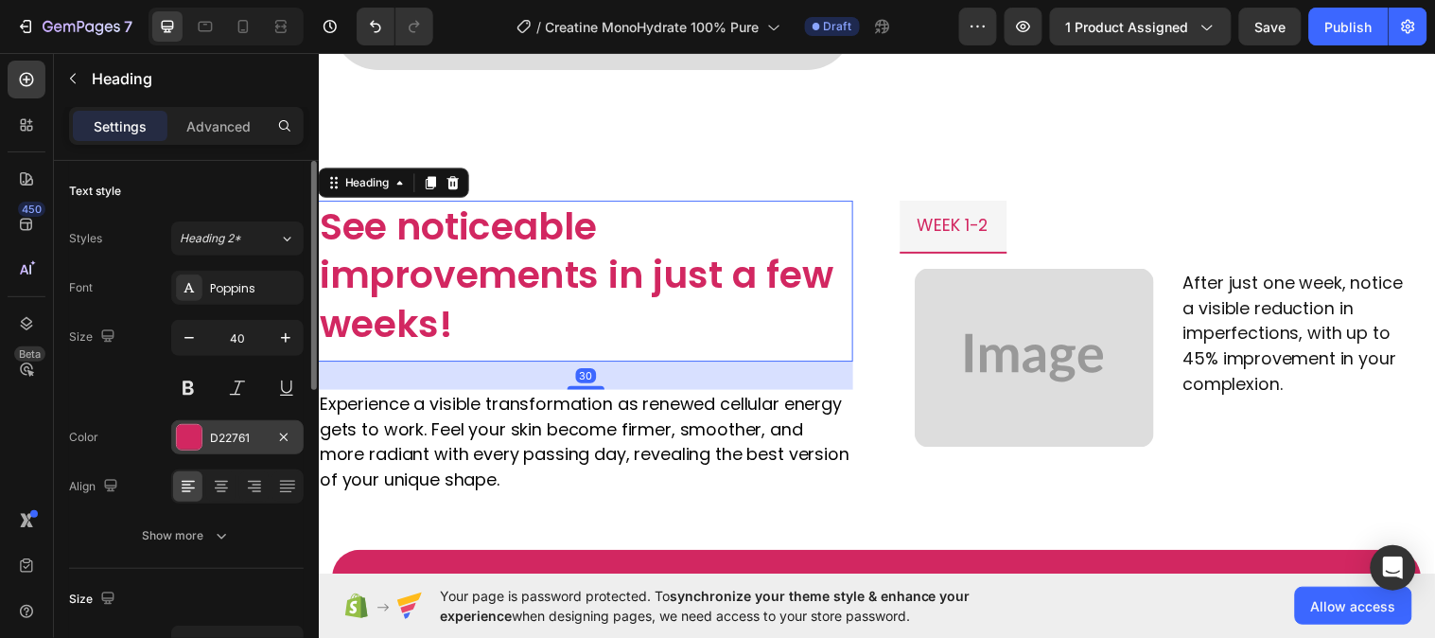
click at [242, 430] on div "D22761" at bounding box center [237, 438] width 55 height 17
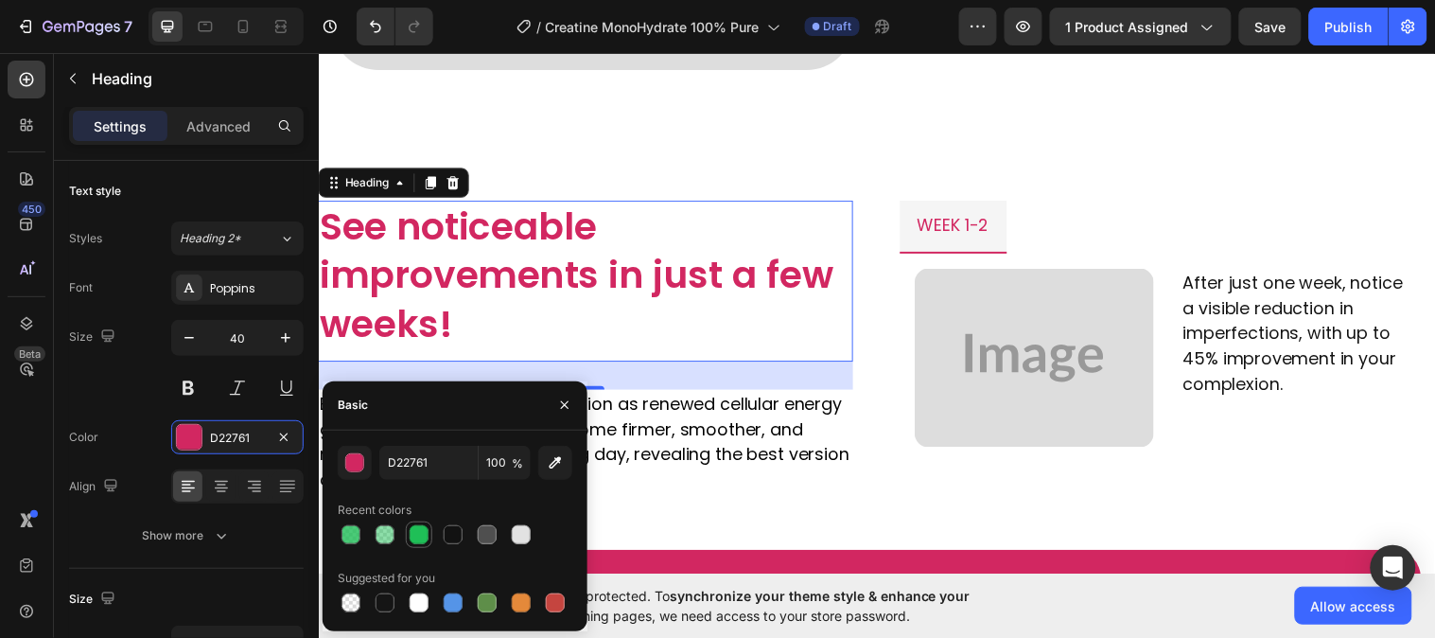
click at [417, 536] on div at bounding box center [419, 534] width 19 height 19
type input "1FBF57"
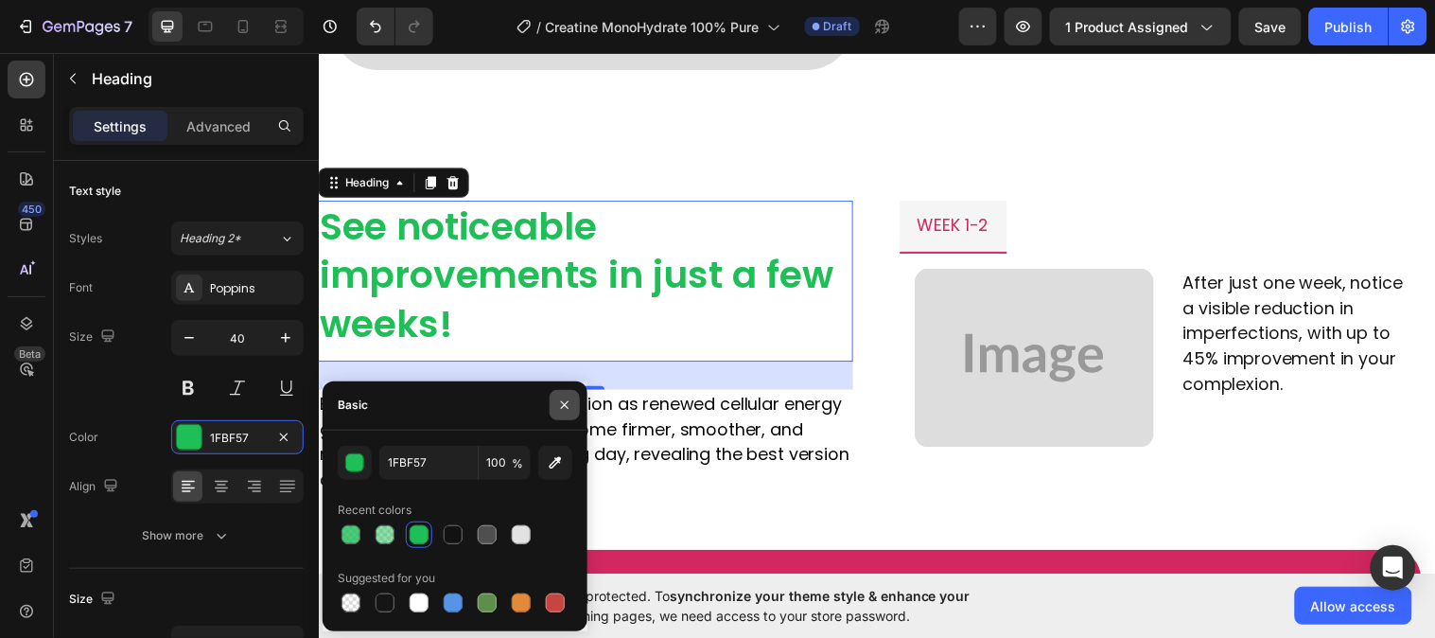
click at [550, 402] on button "button" at bounding box center [565, 405] width 30 height 30
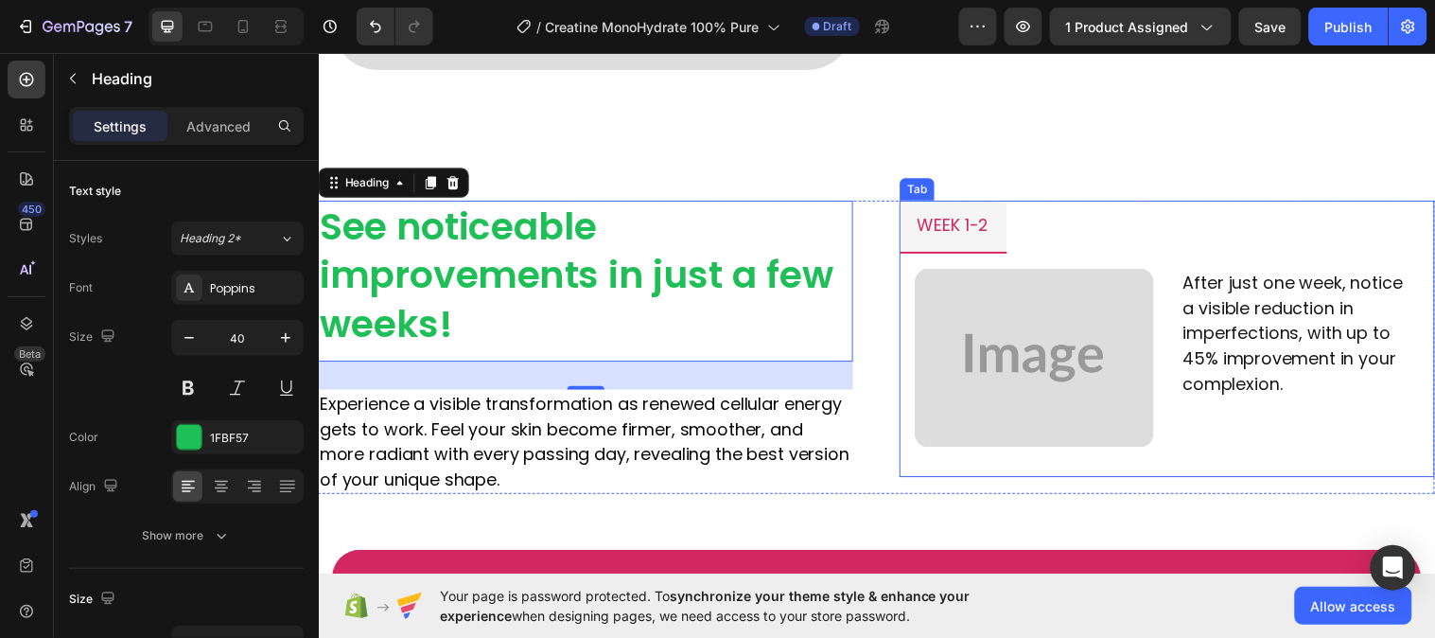
click at [936, 216] on p "week 1-2" at bounding box center [963, 228] width 73 height 30
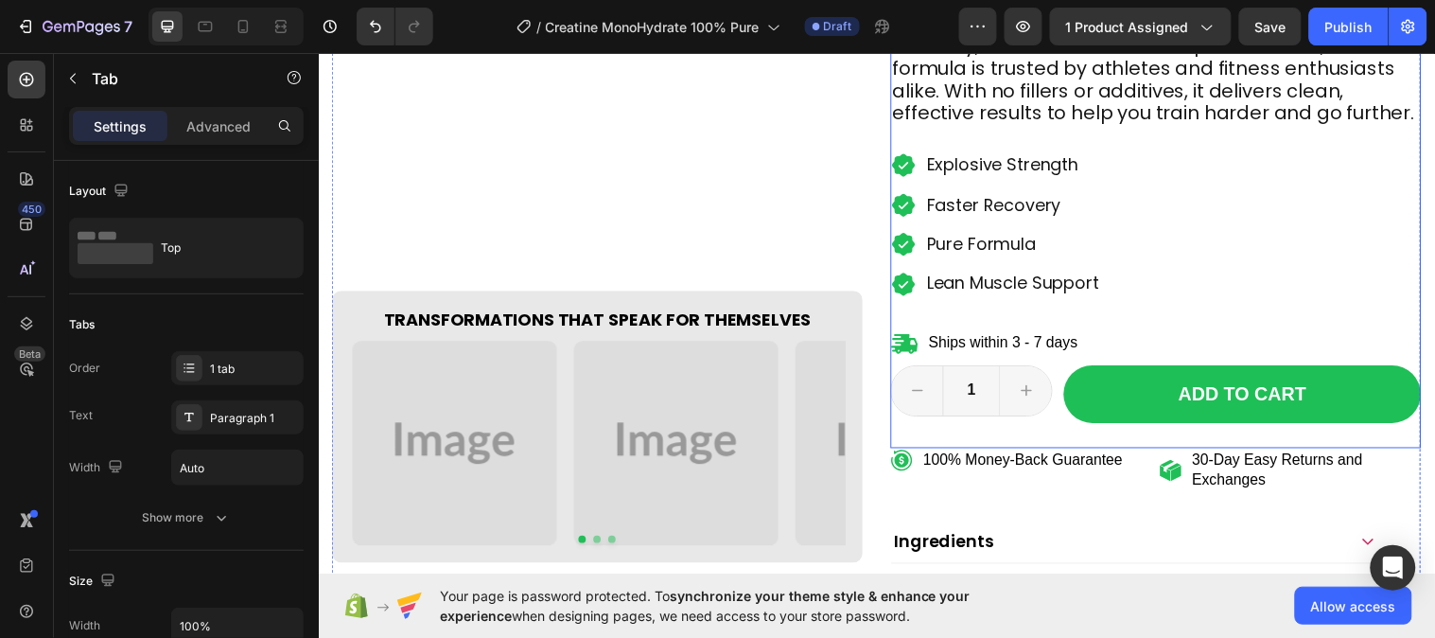
scroll to position [525, 0]
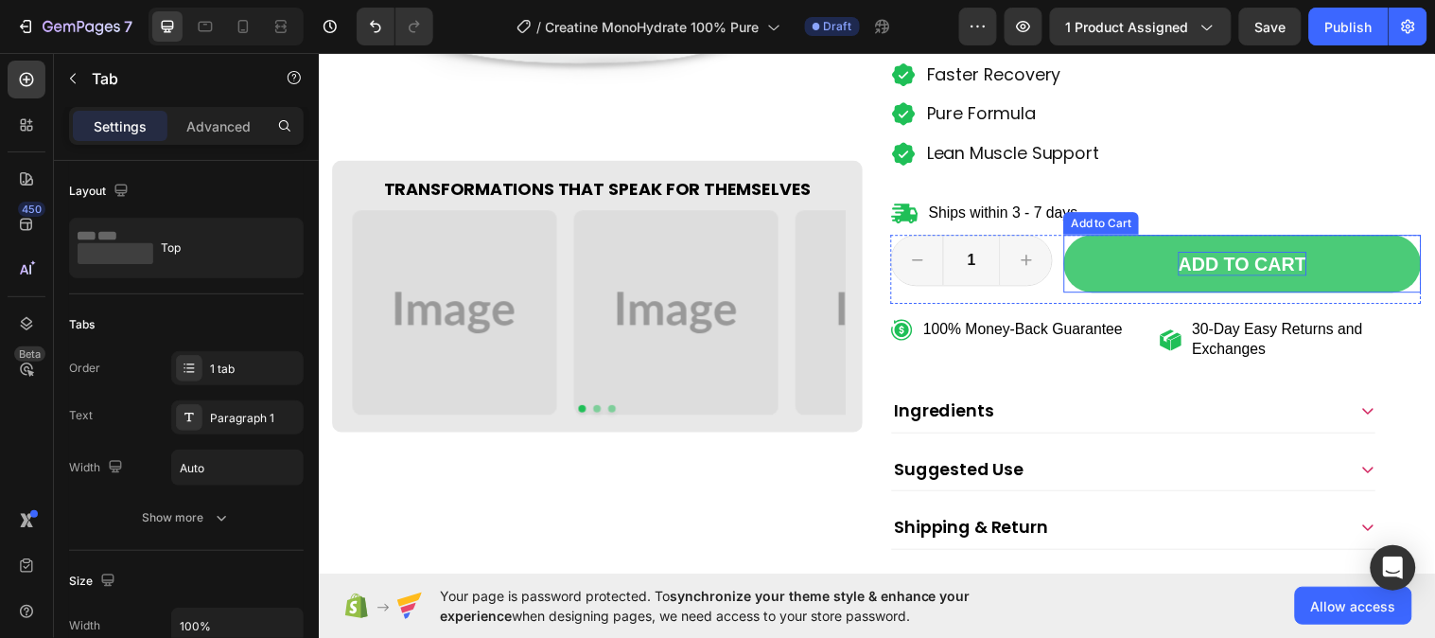
click at [1217, 270] on div "Add to cart" at bounding box center [1257, 267] width 130 height 25
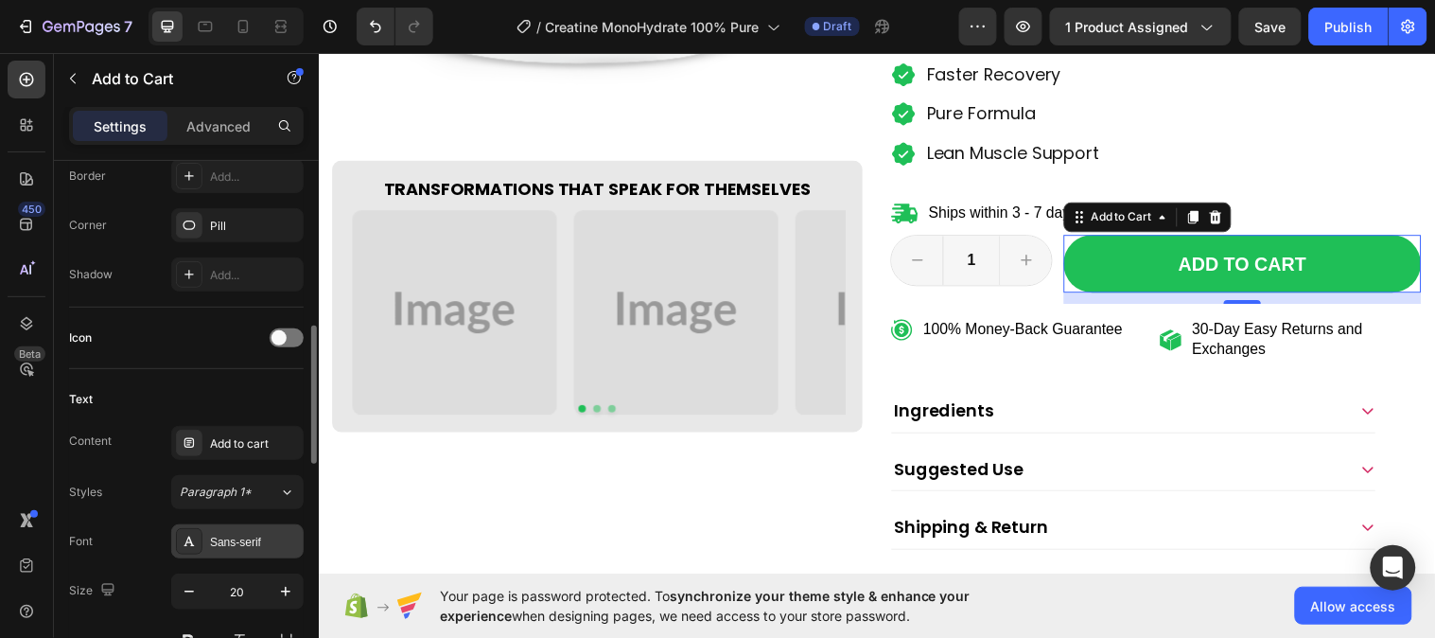
scroll to position [840, 0]
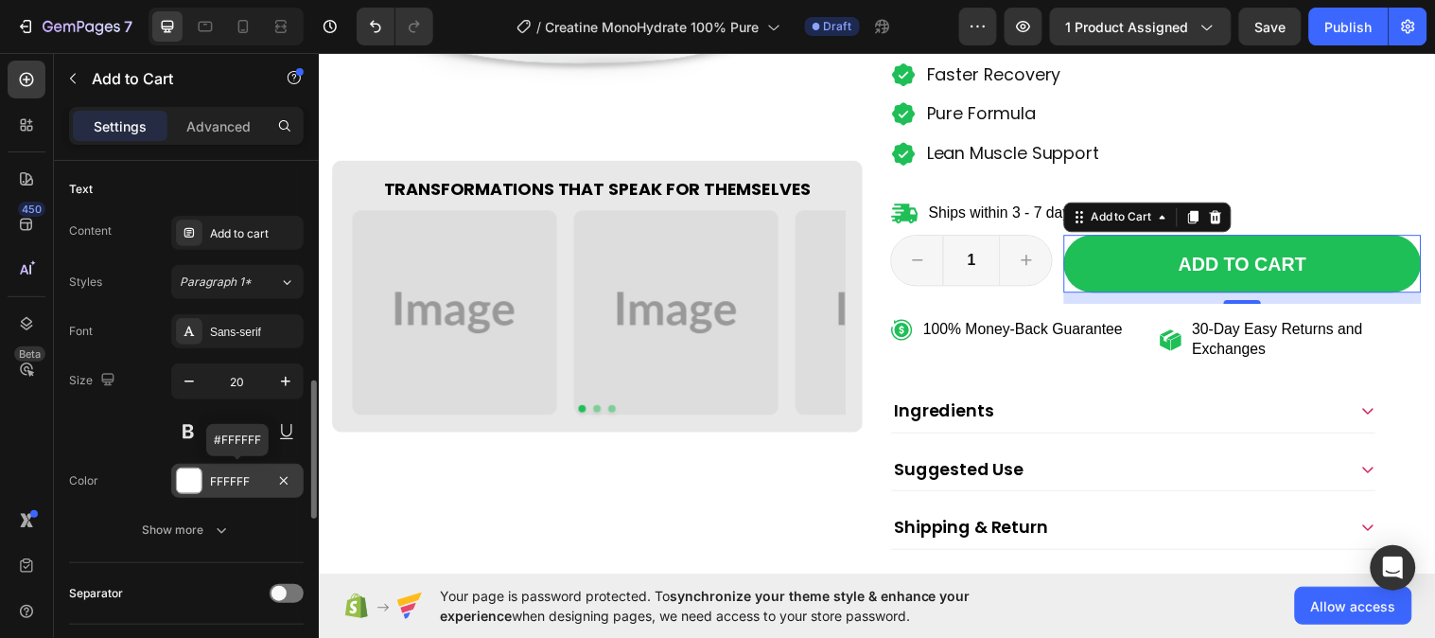
click at [219, 477] on div "FFFFFF" at bounding box center [237, 481] width 55 height 17
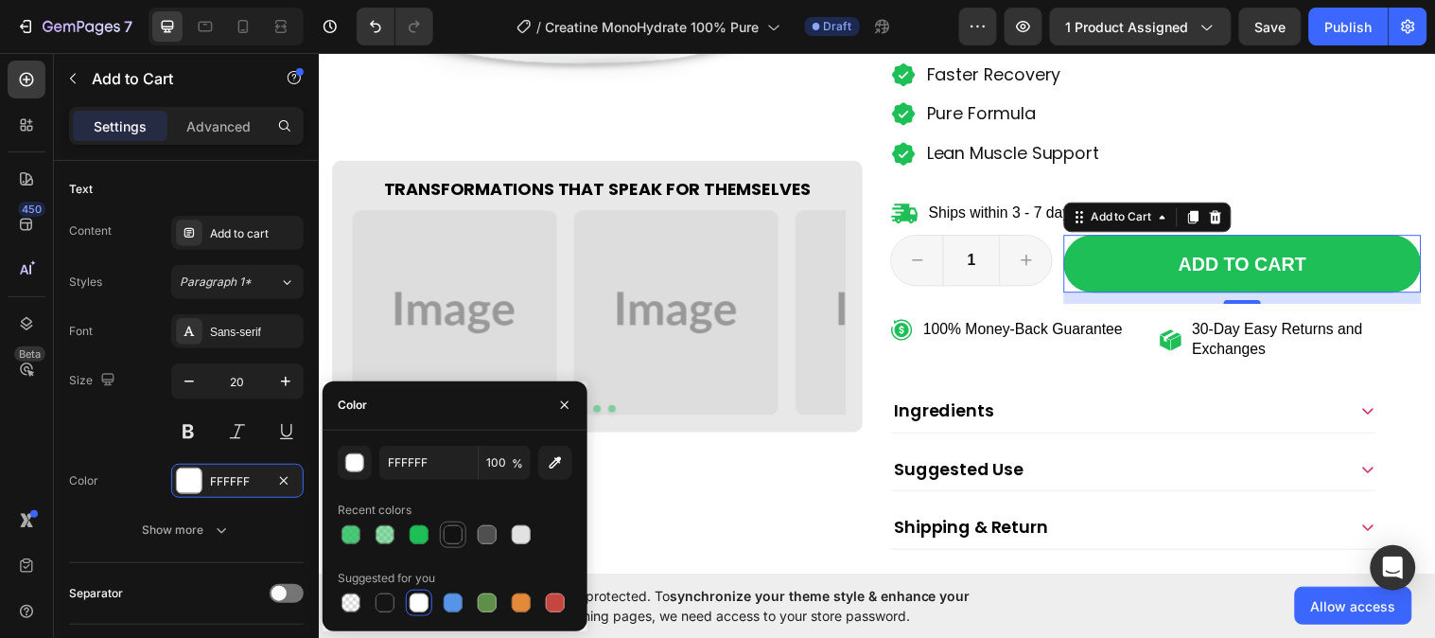
click at [454, 536] on div at bounding box center [453, 534] width 19 height 19
type input "121212"
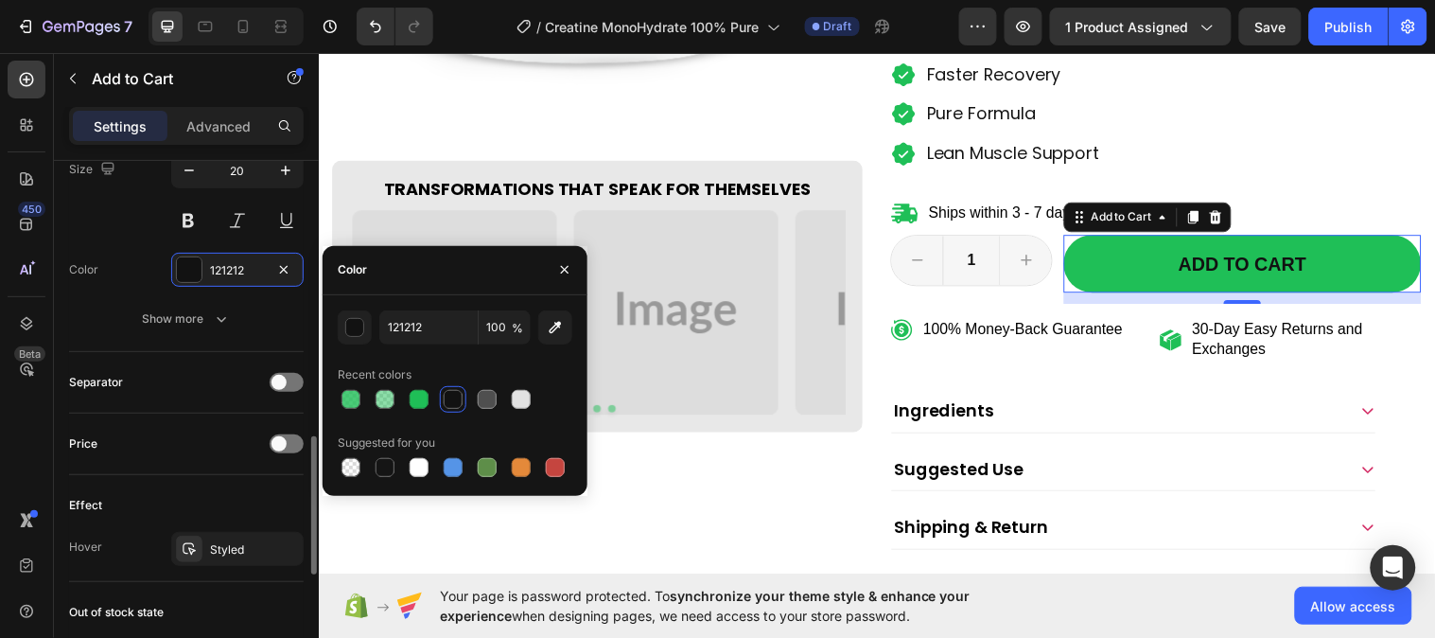
scroll to position [1156, 0]
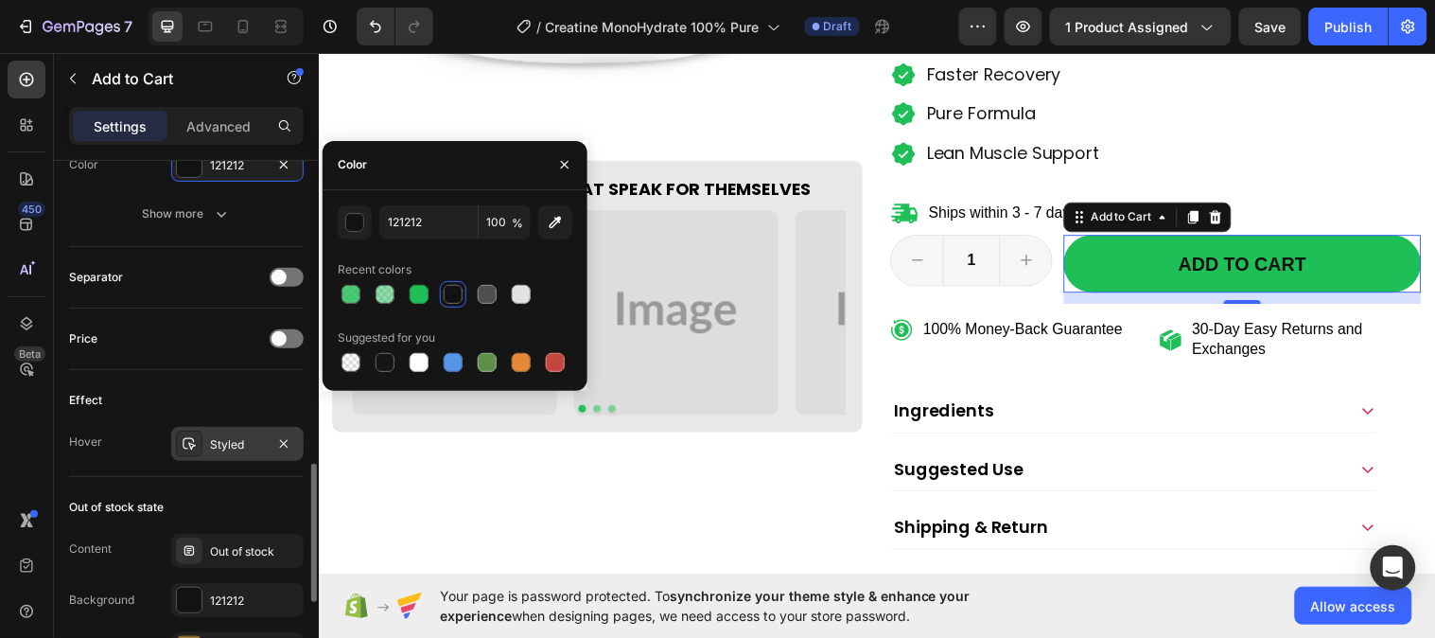
click at [220, 445] on div "Styled" at bounding box center [237, 444] width 55 height 17
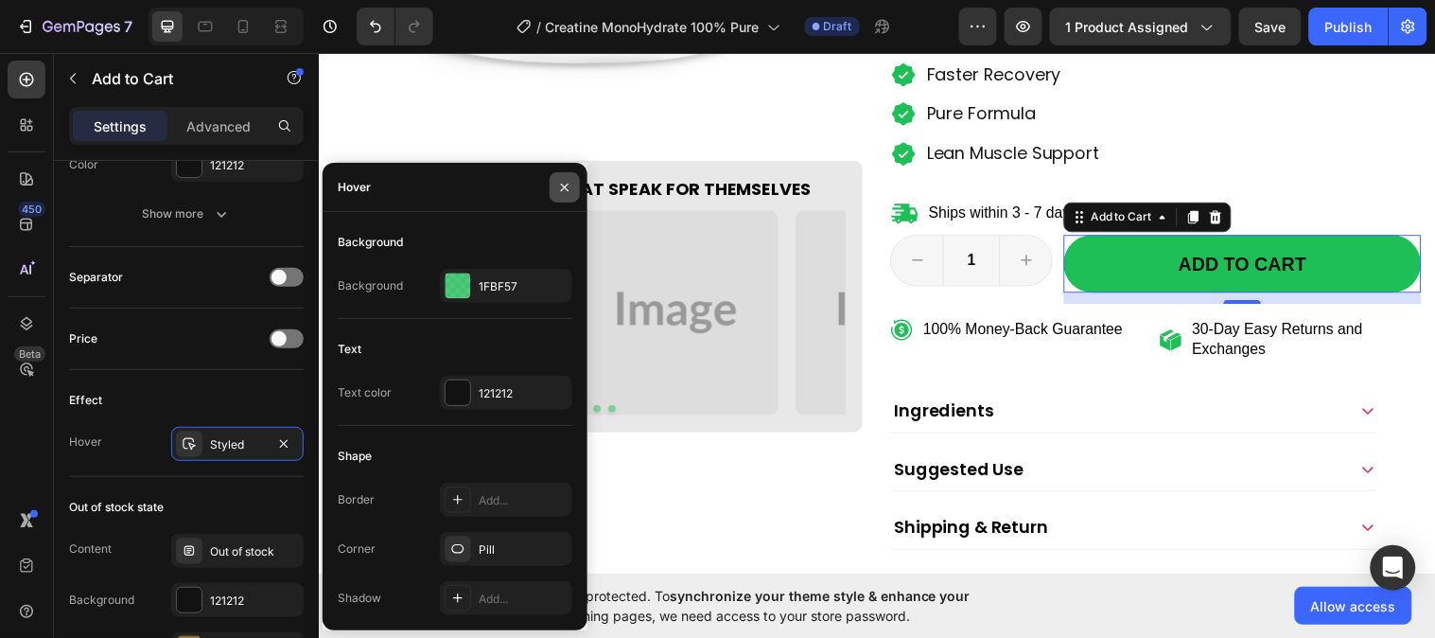
click at [570, 184] on icon "button" at bounding box center [564, 187] width 15 height 15
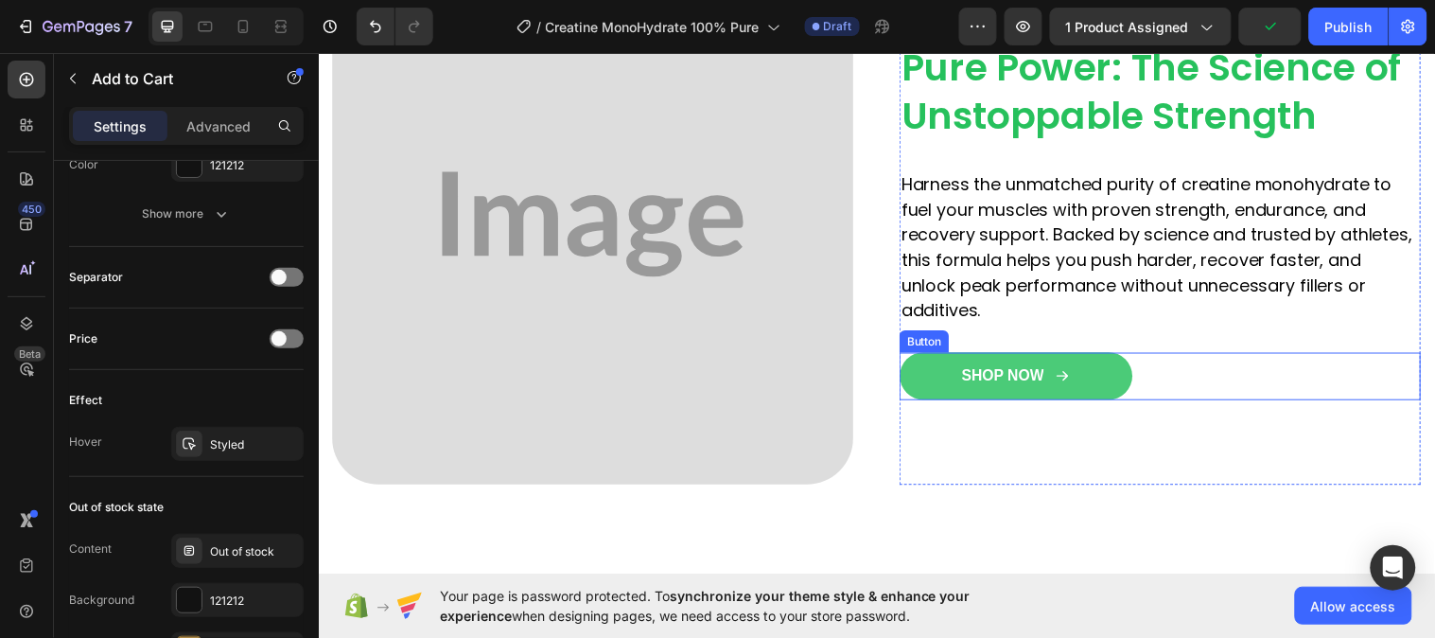
scroll to position [1786, 0]
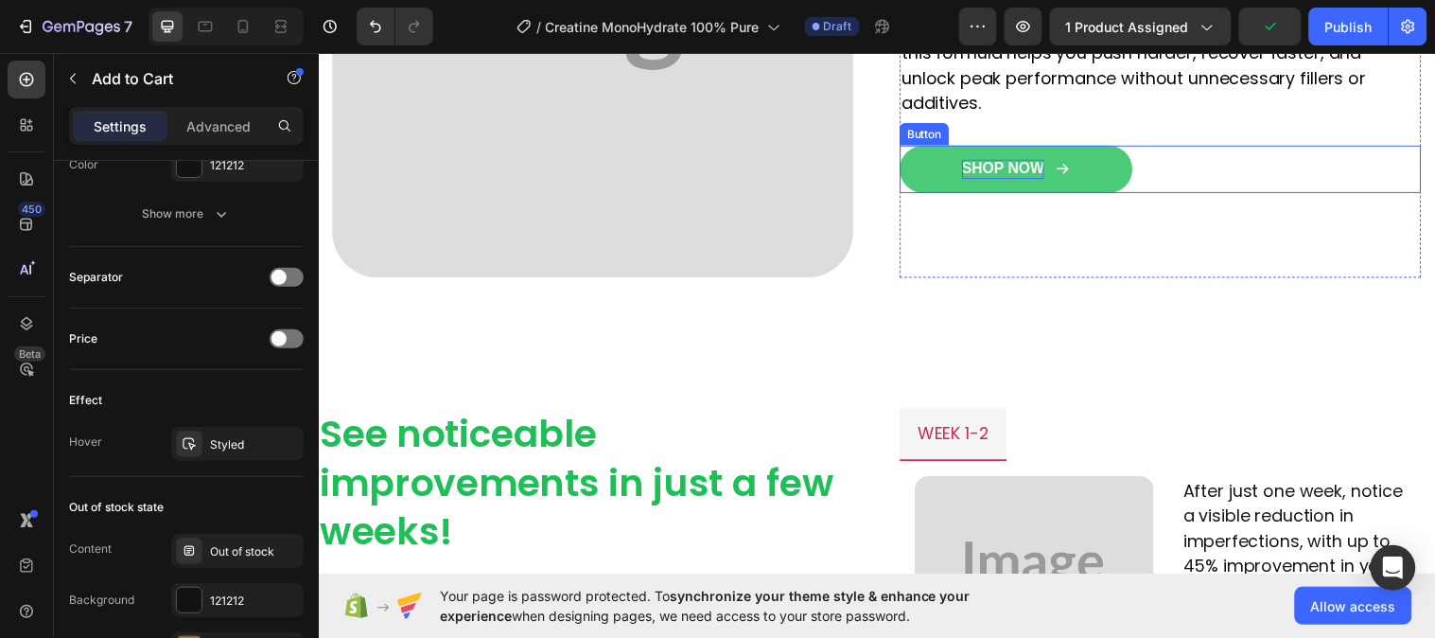
click at [983, 162] on p "SHOP NOW" at bounding box center [1015, 171] width 84 height 20
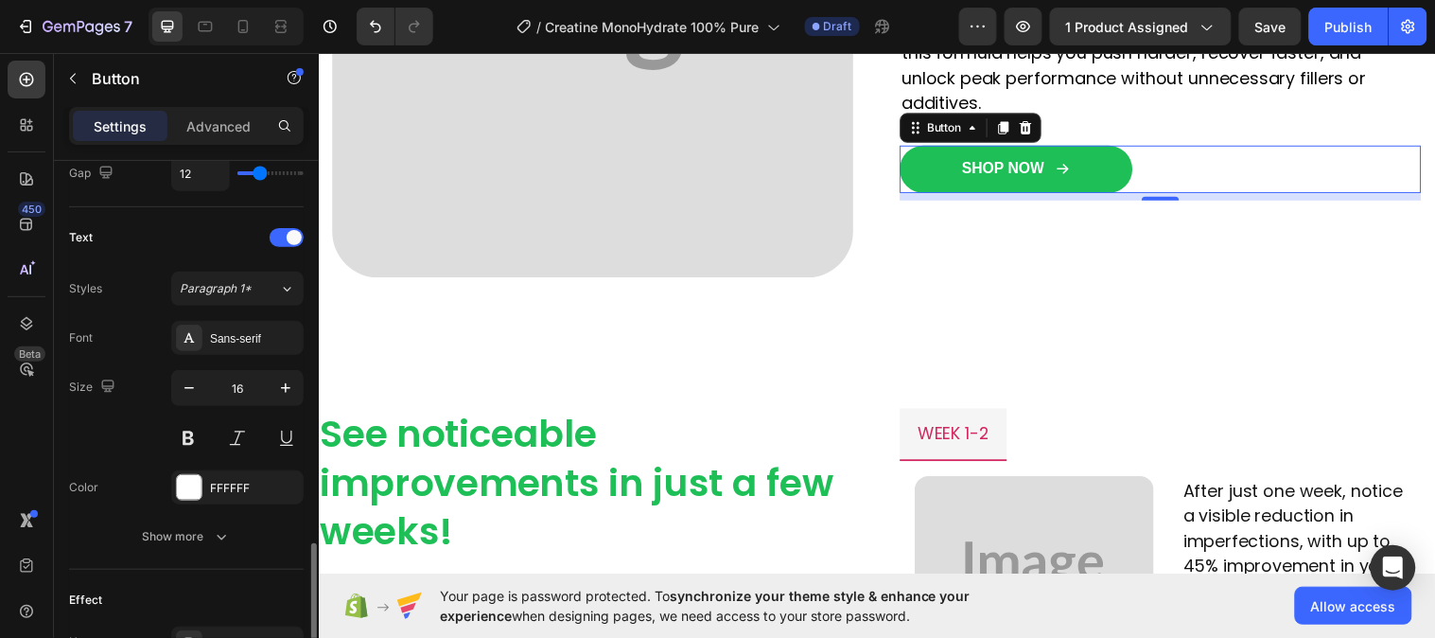
scroll to position [840, 0]
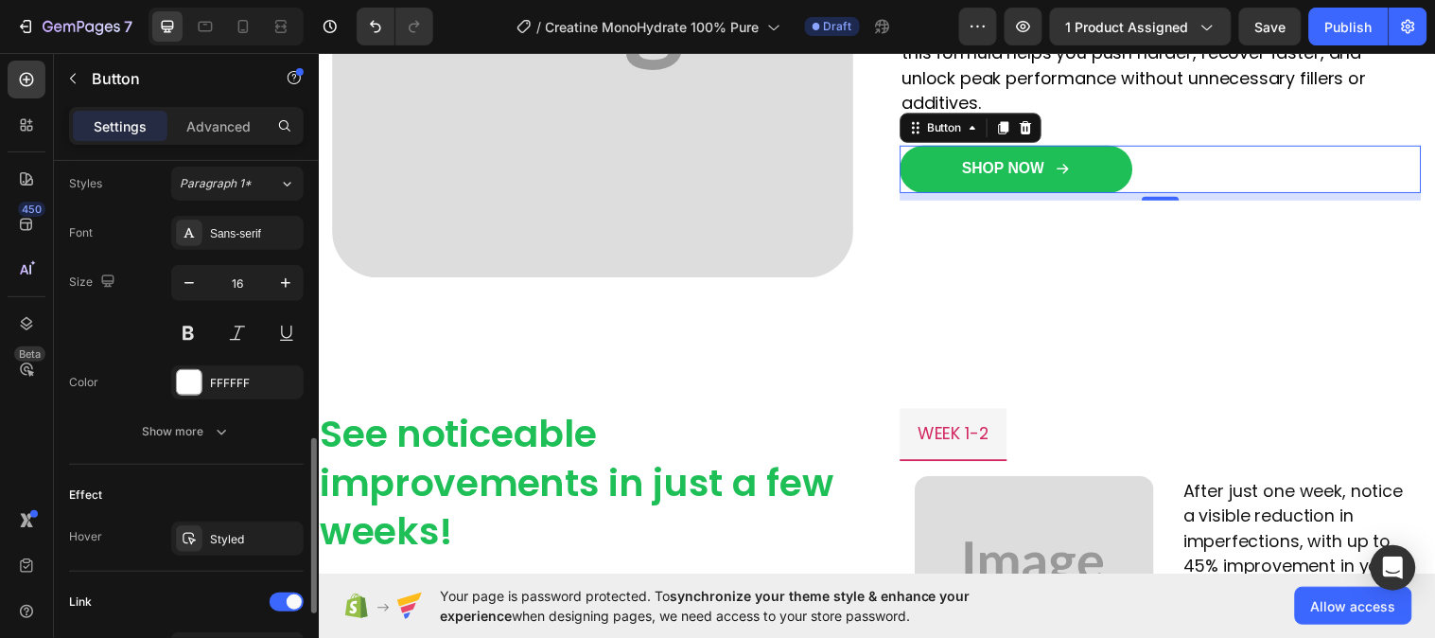
click at [224, 361] on div "Font Sans-serif Size 16 Color FFFFFF Show more" at bounding box center [186, 332] width 235 height 233
click at [224, 371] on div "FFFFFF" at bounding box center [237, 382] width 132 height 34
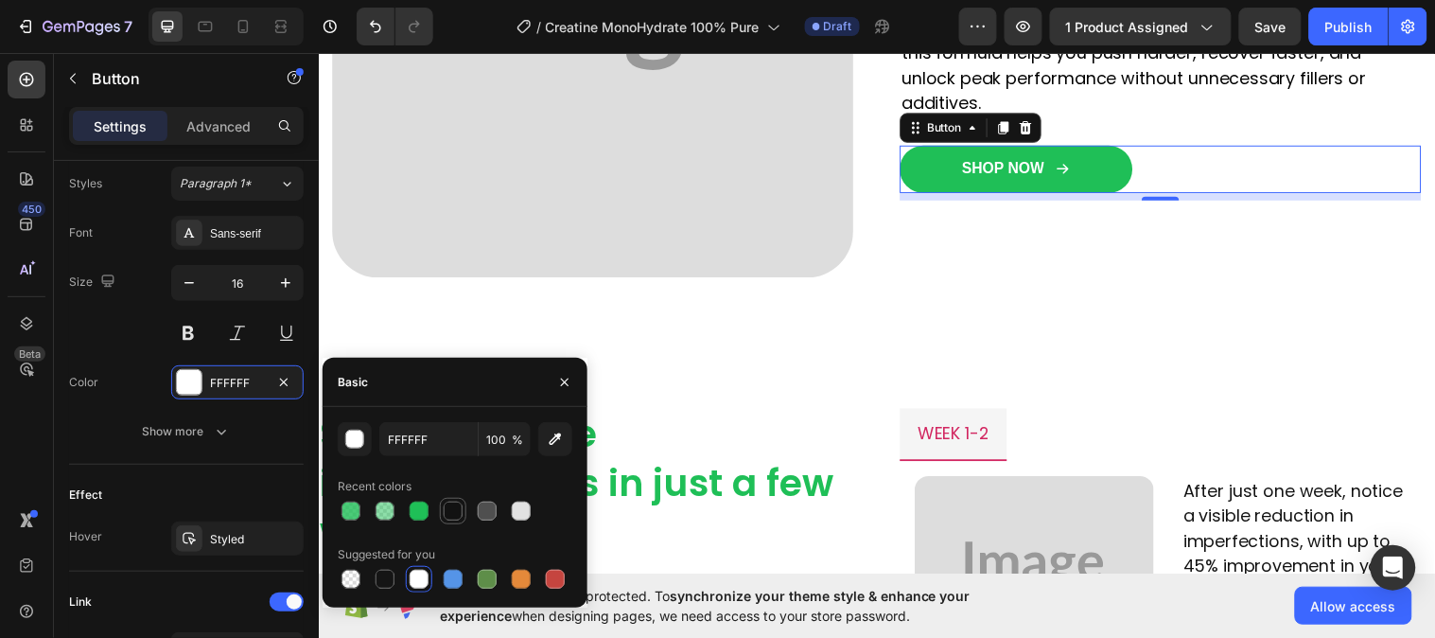
click at [456, 506] on div at bounding box center [453, 510] width 19 height 19
type input "121212"
click at [570, 378] on icon "button" at bounding box center [564, 382] width 15 height 15
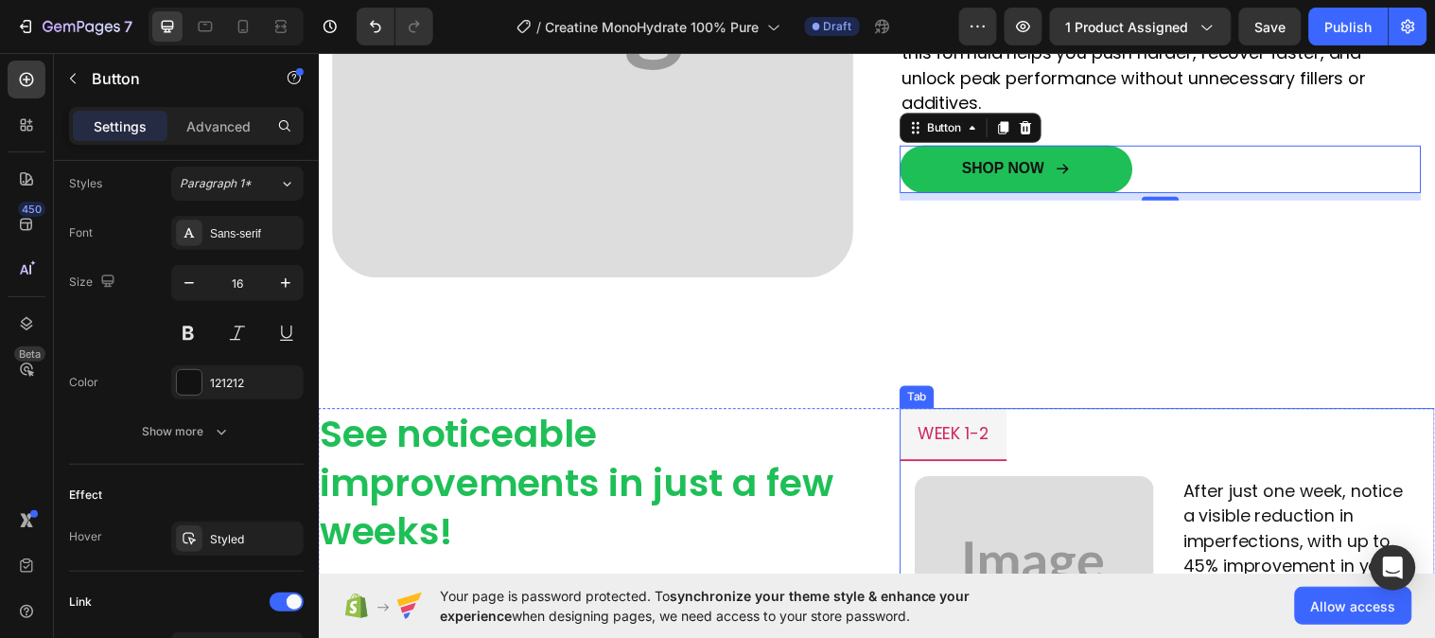
click at [939, 442] on p "week 1-2" at bounding box center [963, 439] width 73 height 30
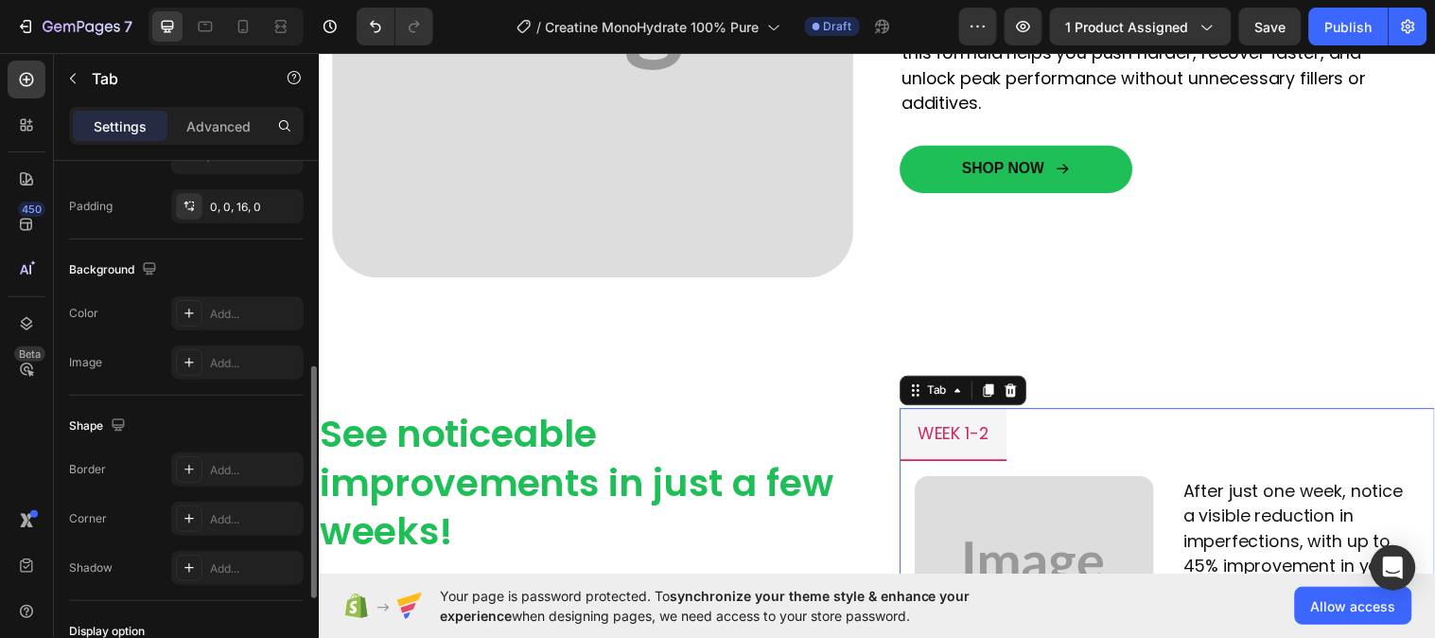
scroll to position [259, 0]
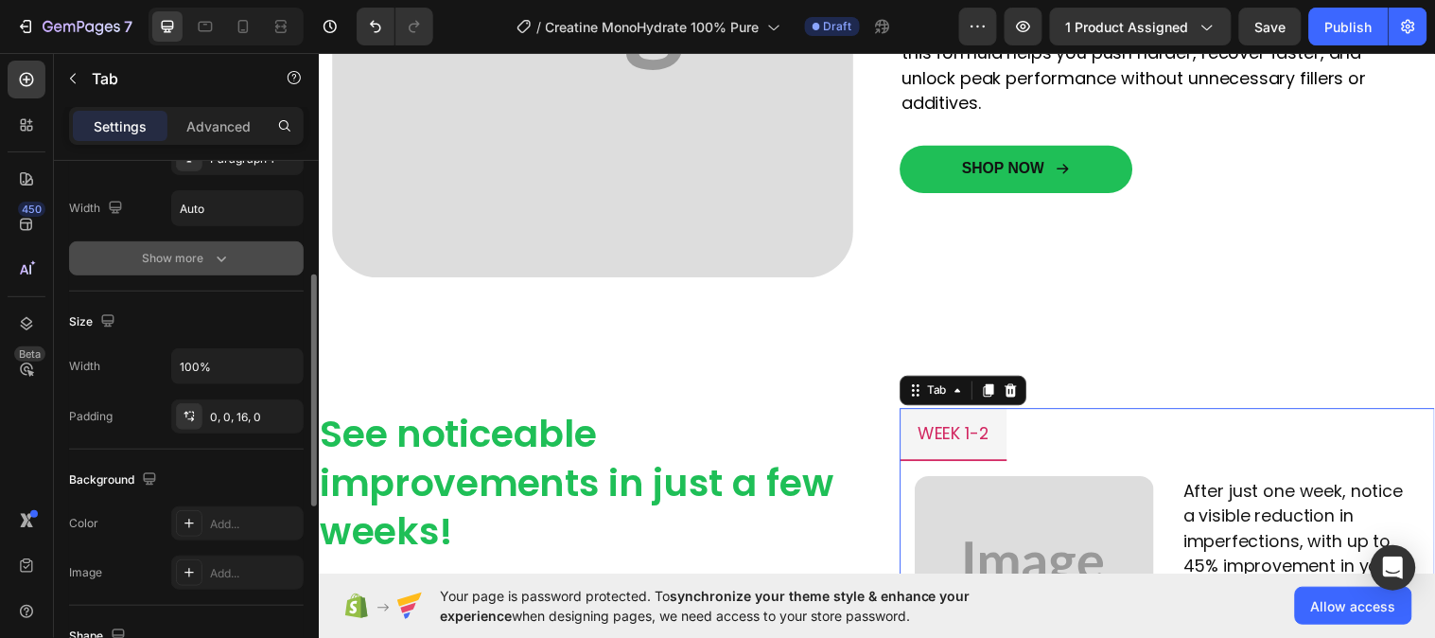
click at [187, 249] on div "Show more" at bounding box center [187, 258] width 88 height 19
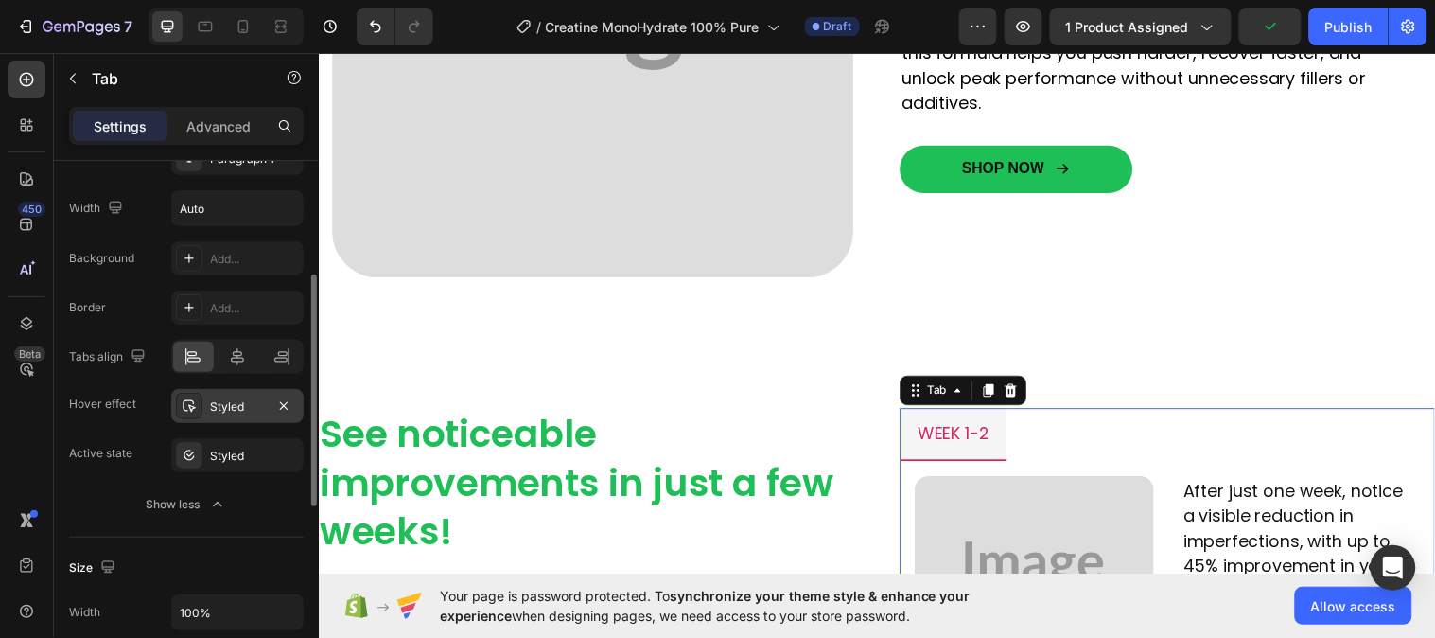
click at [204, 413] on div "Styled" at bounding box center [237, 406] width 132 height 34
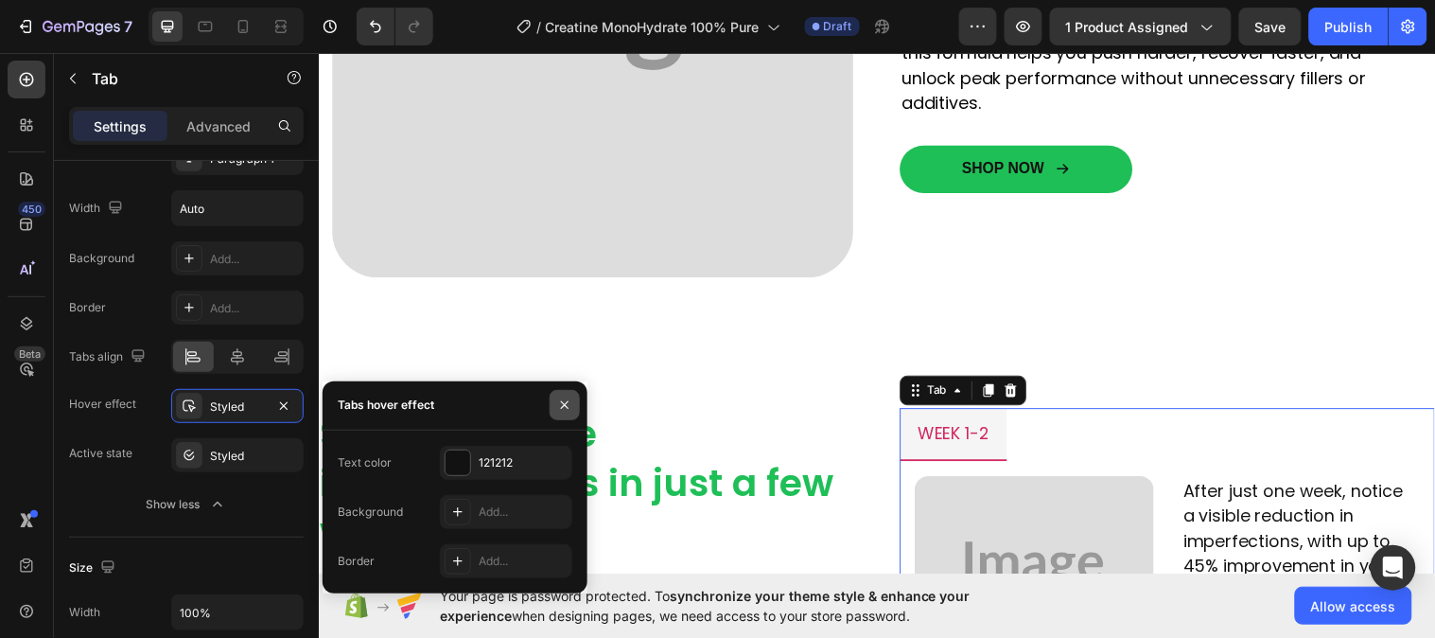
click at [579, 402] on button "button" at bounding box center [565, 405] width 30 height 30
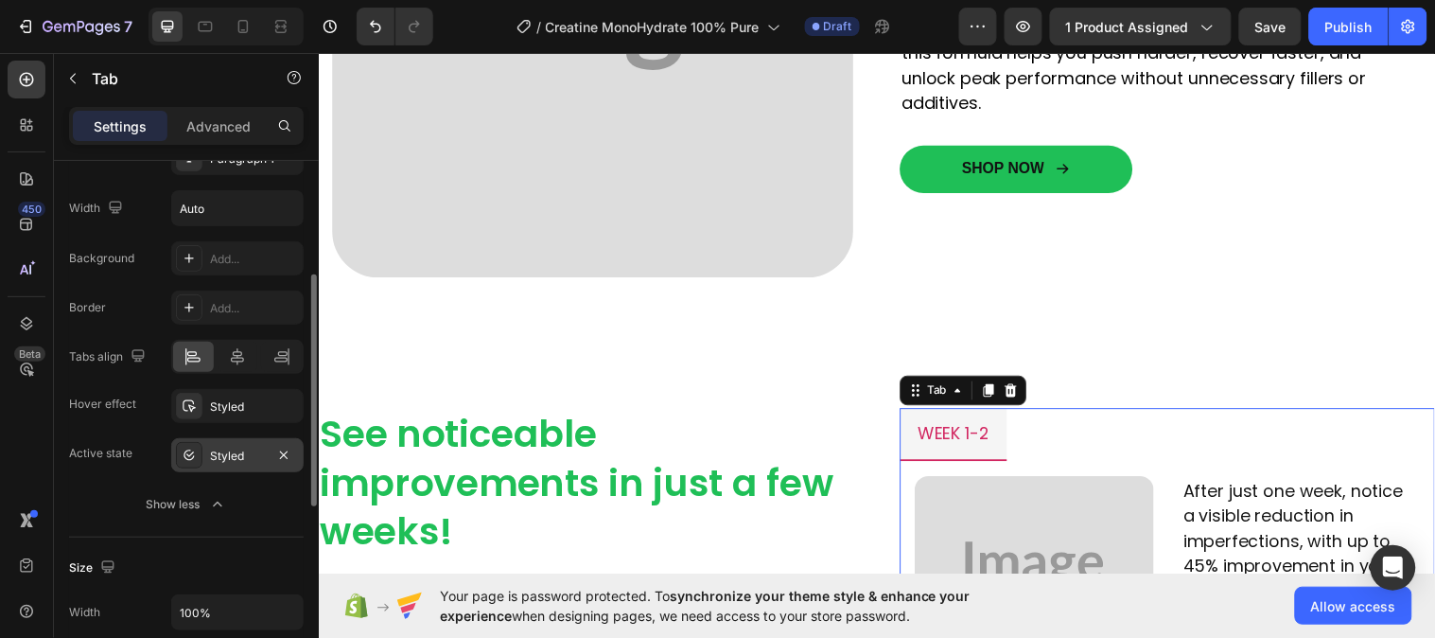
click at [247, 451] on div "Styled" at bounding box center [237, 456] width 55 height 17
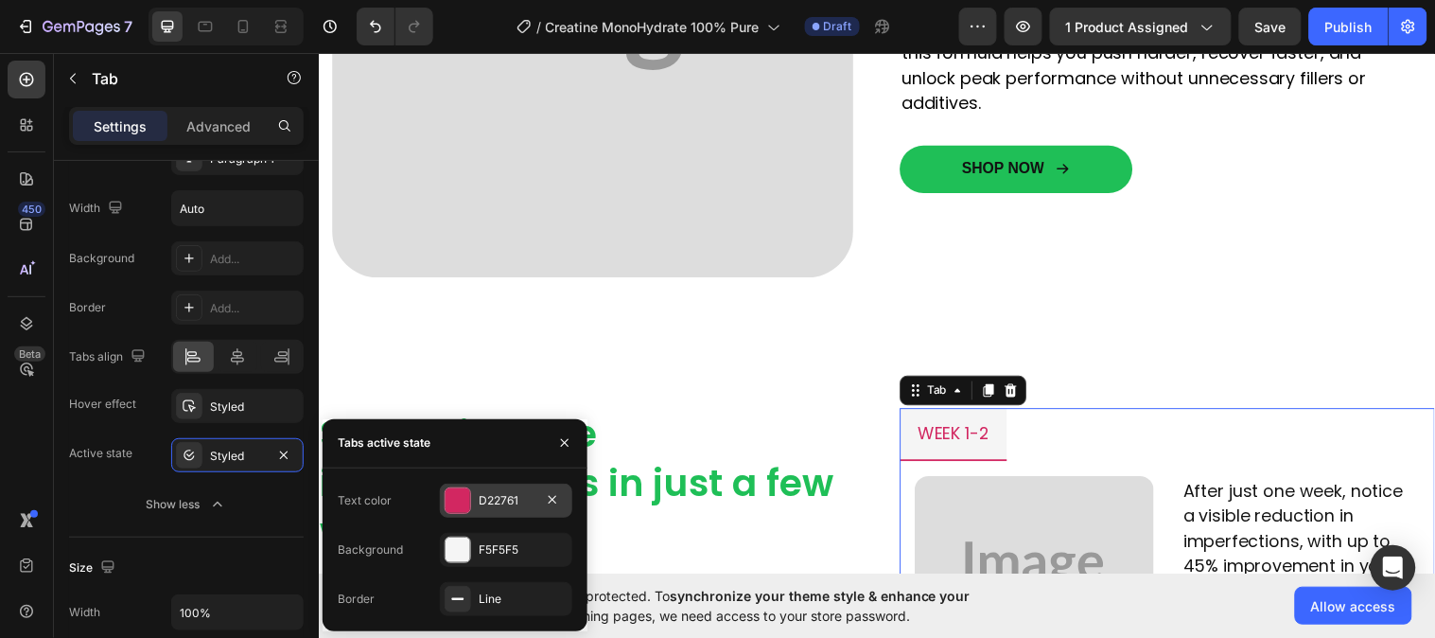
click at [473, 505] on div "D22761" at bounding box center [506, 500] width 132 height 34
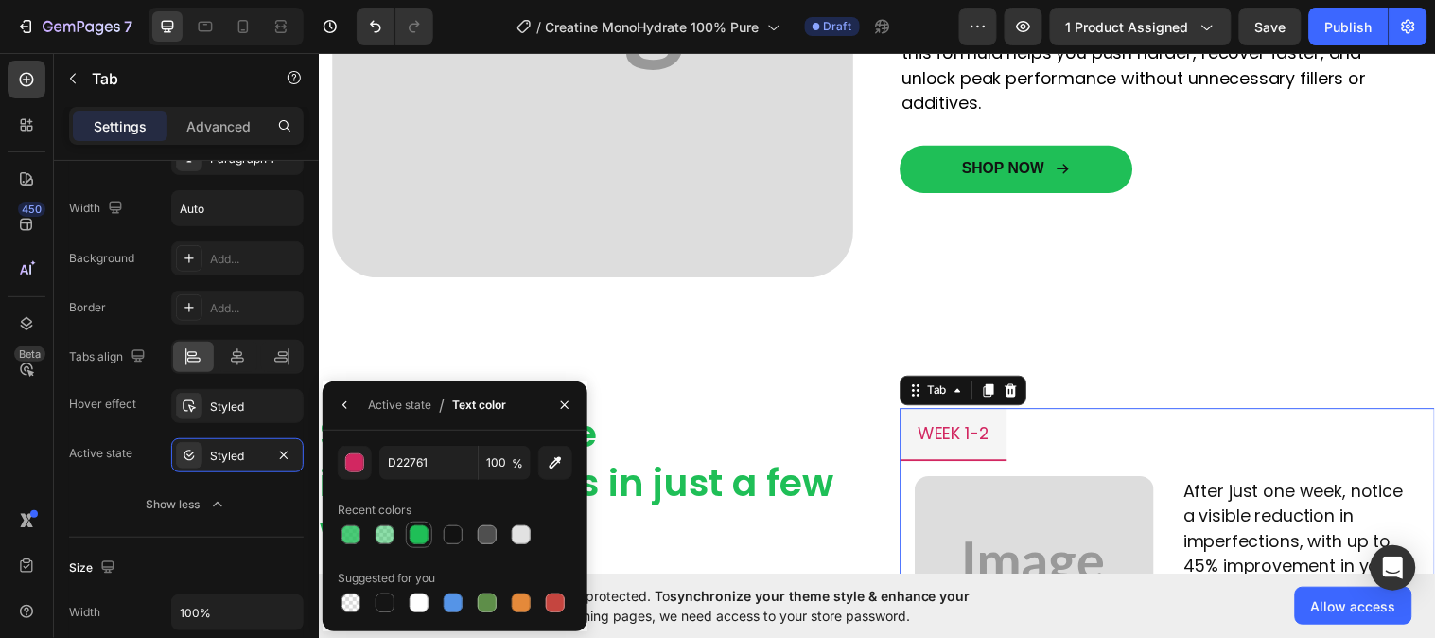
click at [421, 536] on div at bounding box center [419, 534] width 19 height 19
type input "1FBF57"
click at [398, 395] on div "Active state" at bounding box center [399, 405] width 63 height 30
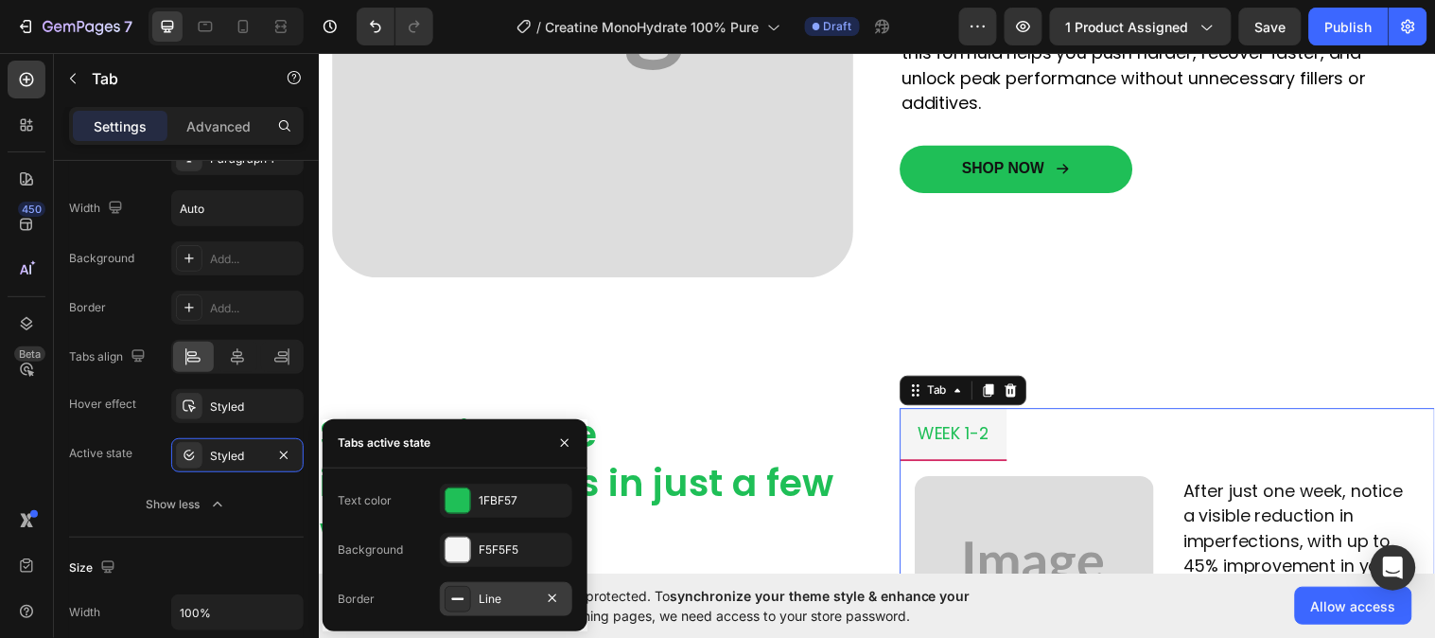
click at [474, 590] on div "Line" at bounding box center [506, 599] width 132 height 34
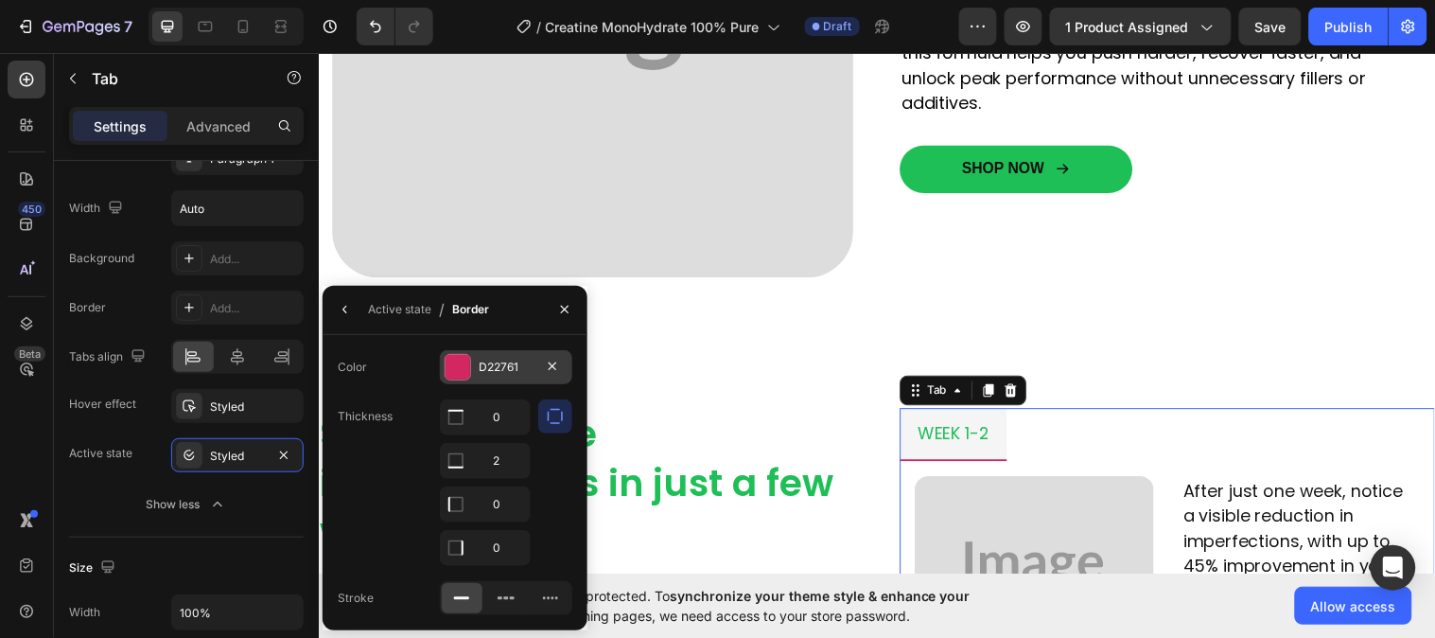
click at [499, 374] on div "D22761" at bounding box center [506, 367] width 55 height 17
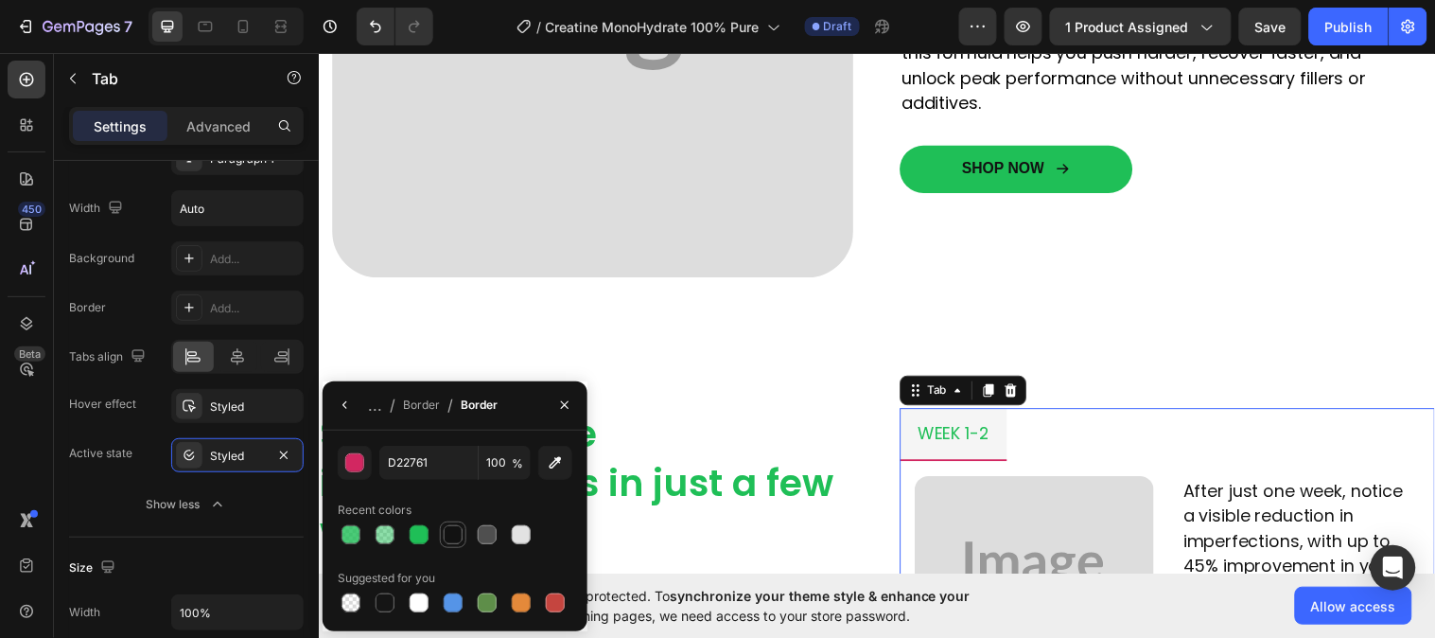
click at [454, 532] on div at bounding box center [453, 534] width 19 height 19
type input "121212"
click at [563, 401] on icon "button" at bounding box center [564, 404] width 15 height 15
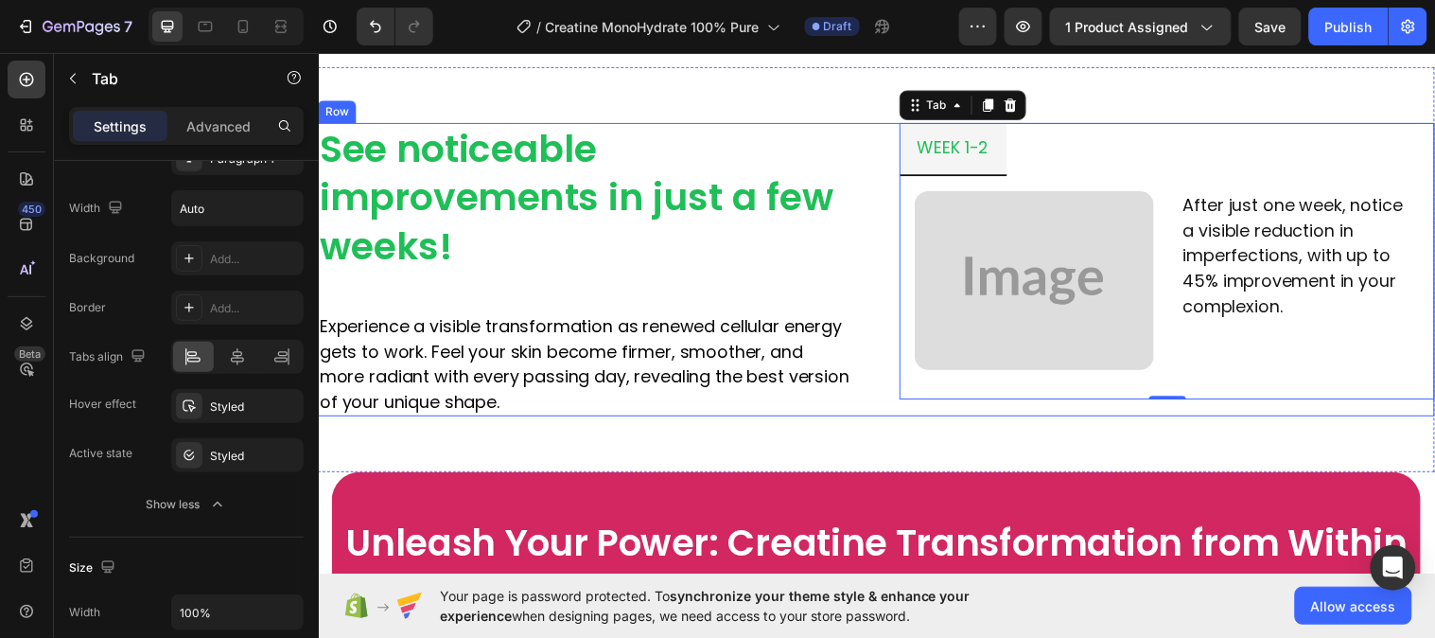
scroll to position [2207, 0]
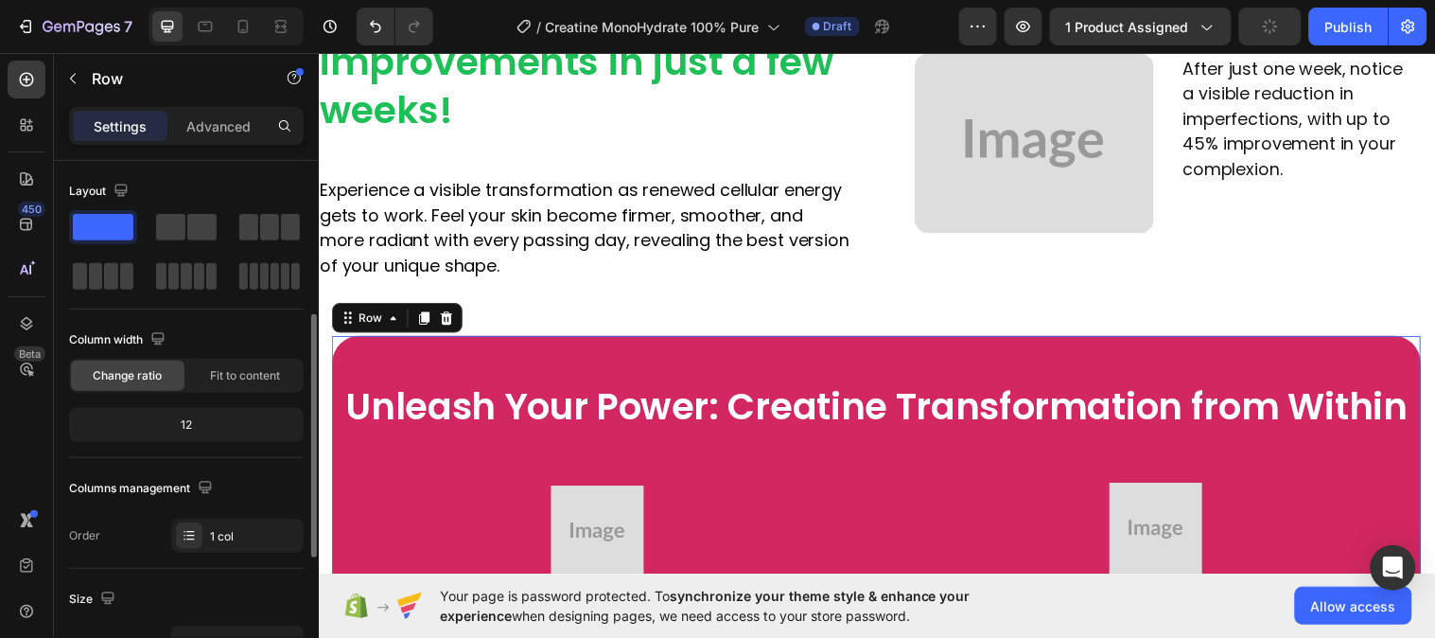
scroll to position [315, 0]
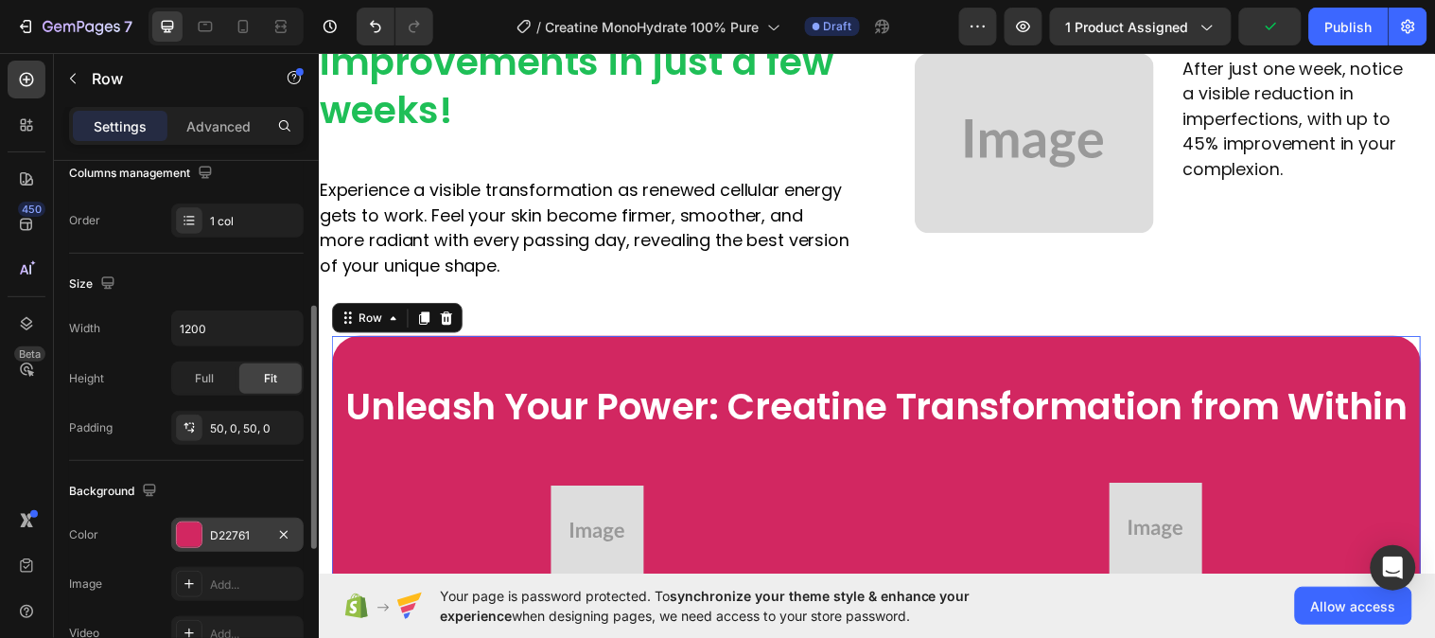
click at [210, 533] on div "D22761" at bounding box center [237, 535] width 55 height 17
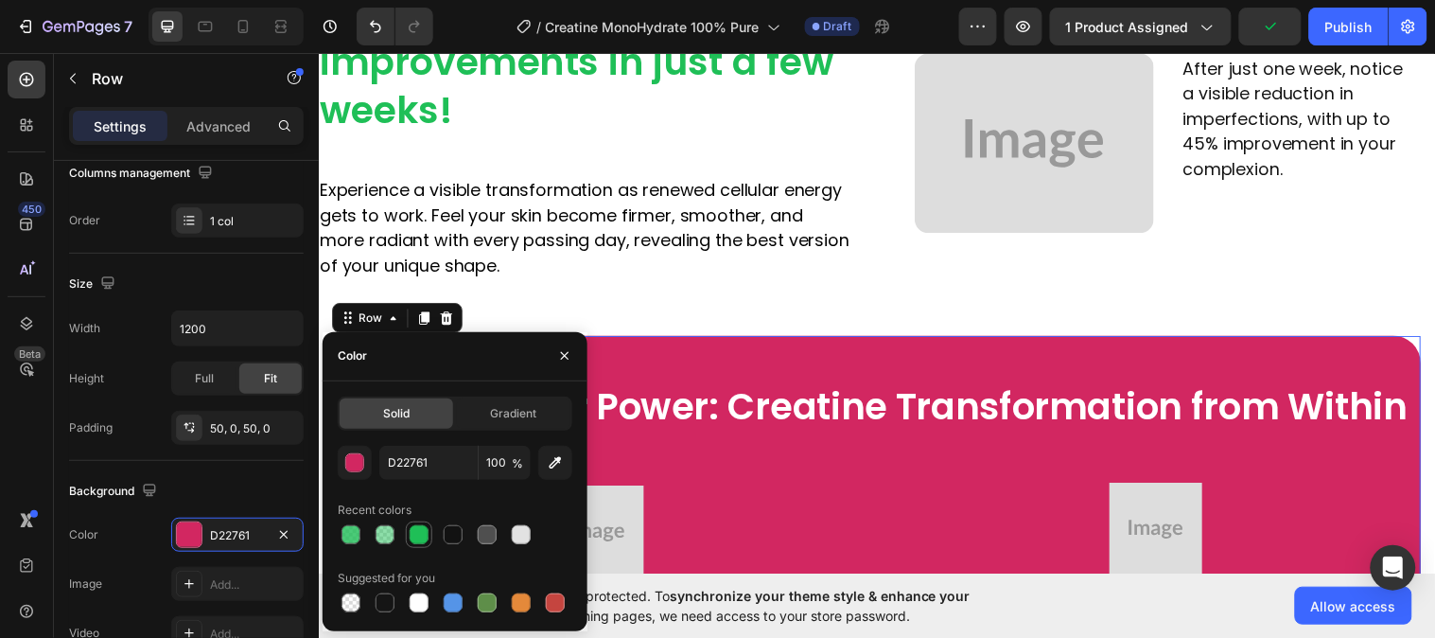
click at [416, 528] on div at bounding box center [419, 534] width 19 height 19
type input "1FBF57"
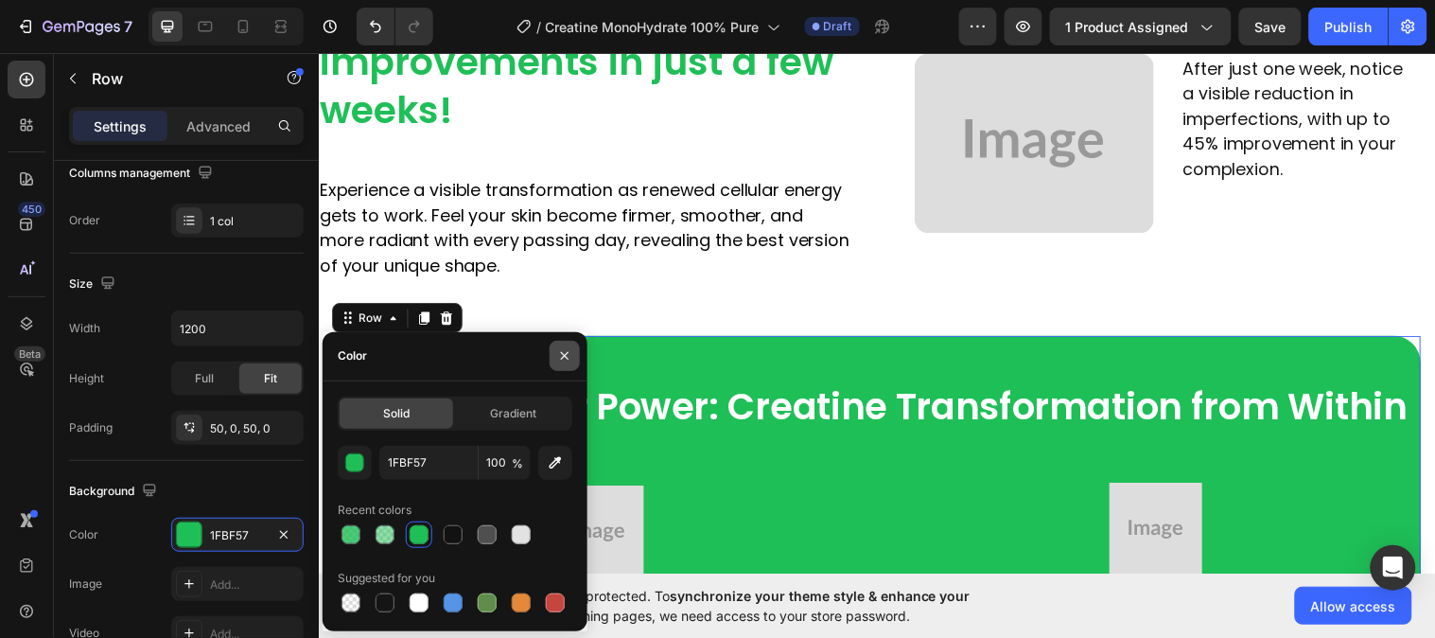
click at [568, 352] on icon "button" at bounding box center [564, 355] width 15 height 15
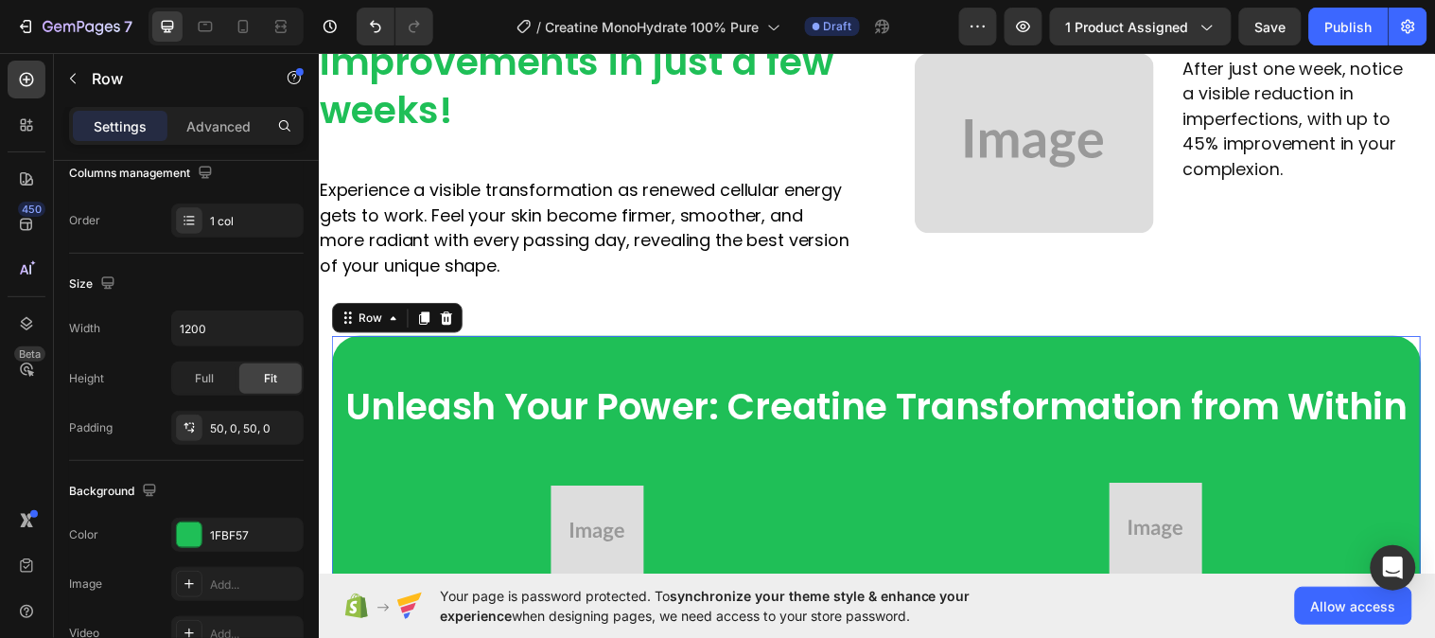
scroll to position [2417, 0]
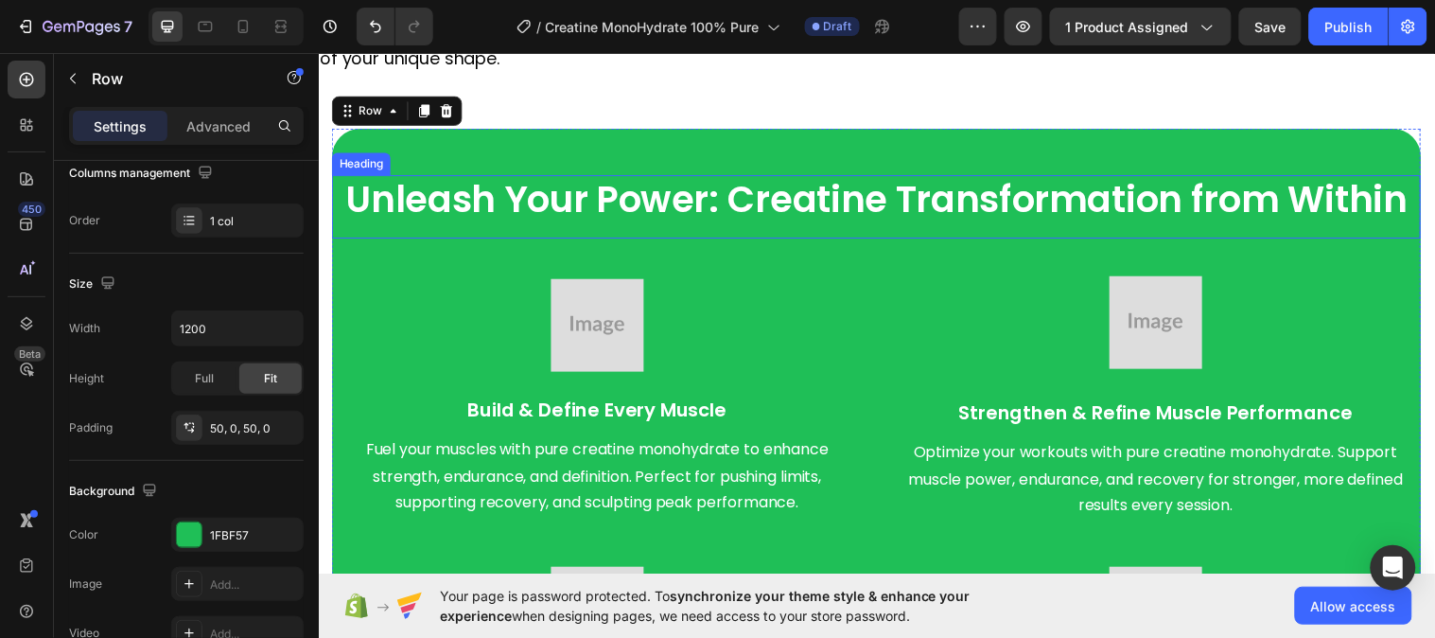
click at [521, 218] on h2 "Unleash Your Power: Creatine Transformation from Within" at bounding box center [885, 209] width 1107 height 64
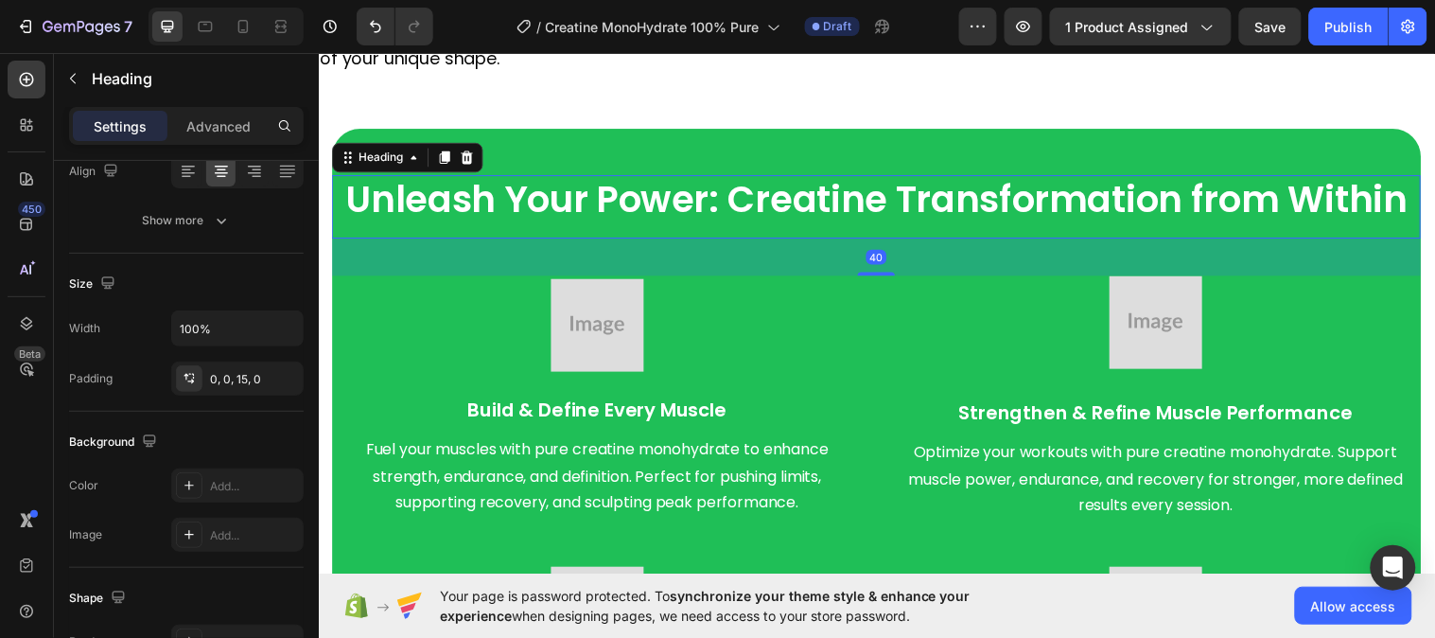
scroll to position [0, 0]
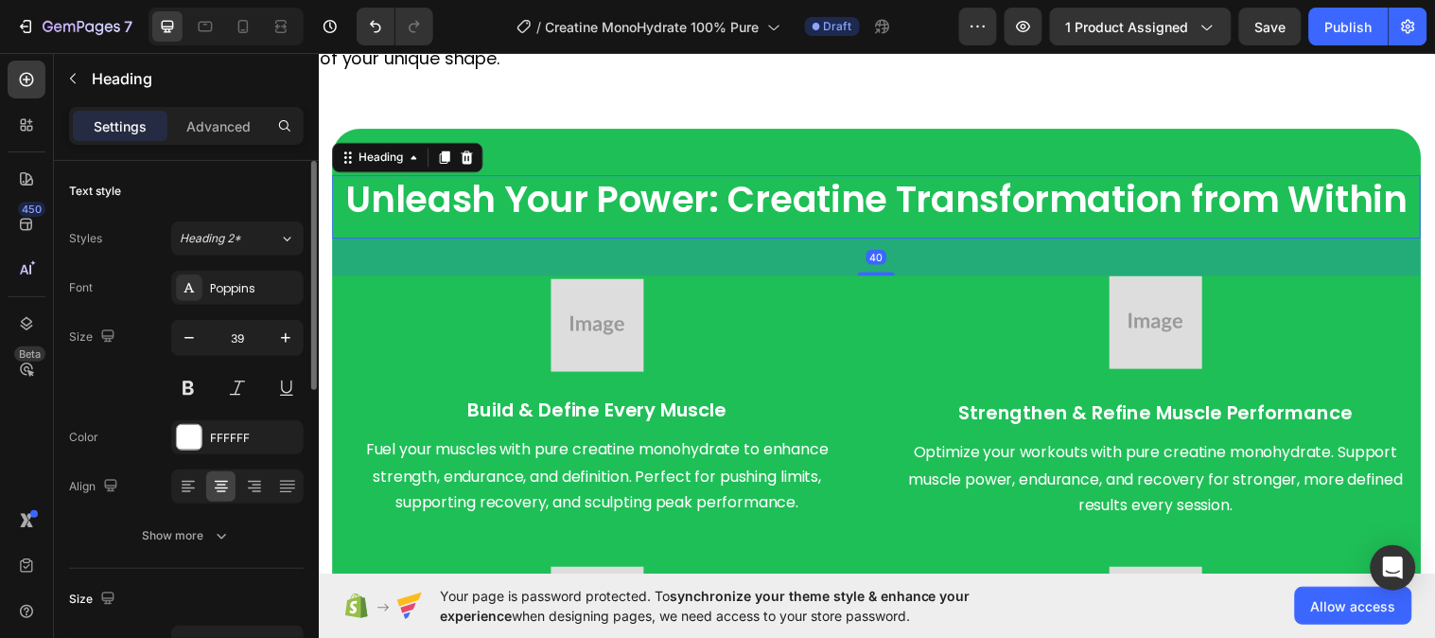
click at [211, 418] on div "Font Poppins Size 39 Color FFFFFF Align Show more" at bounding box center [186, 412] width 235 height 282
click at [215, 430] on div "FFFFFF" at bounding box center [237, 438] width 55 height 17
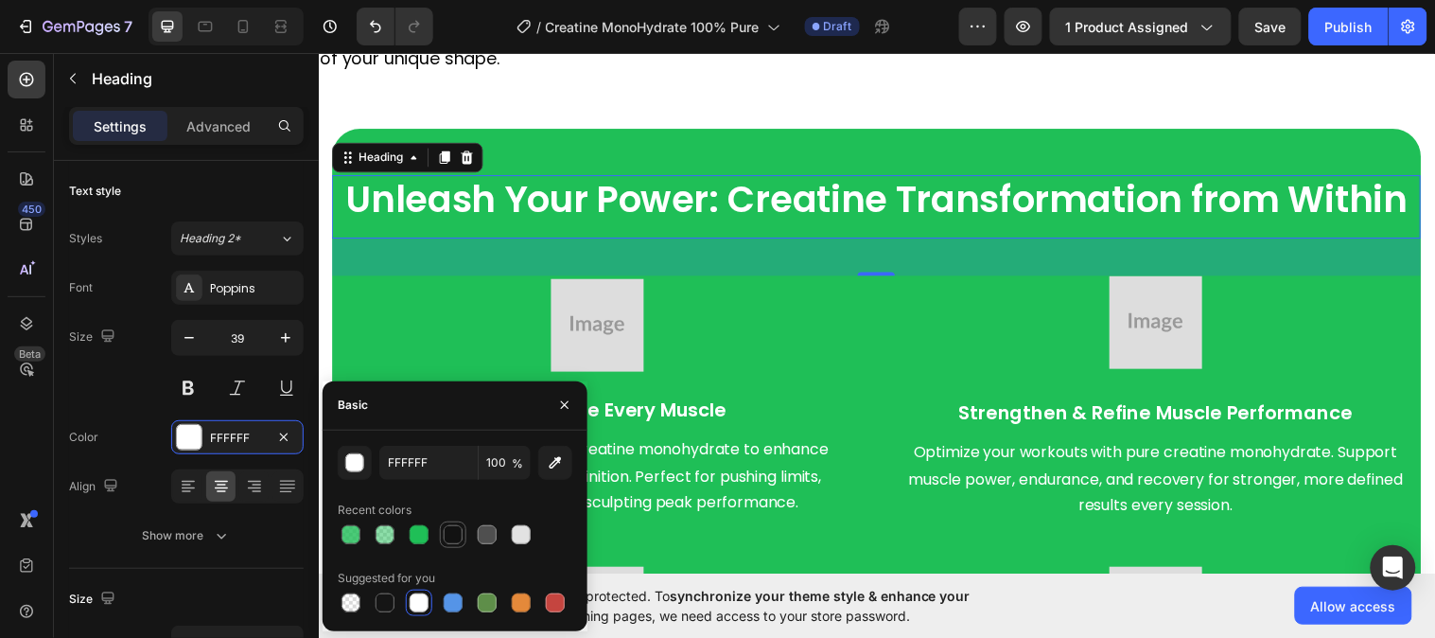
click at [447, 525] on div at bounding box center [453, 534] width 19 height 19
type input "121212"
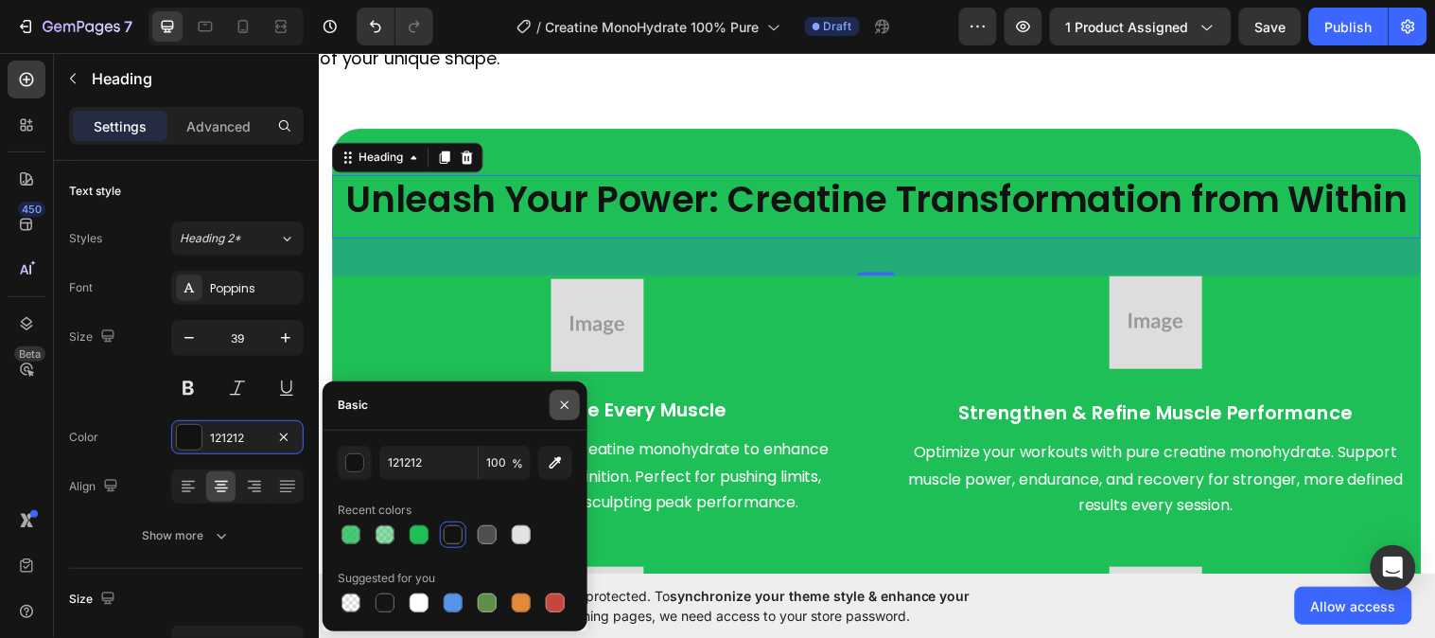
click at [571, 403] on icon "button" at bounding box center [564, 404] width 15 height 15
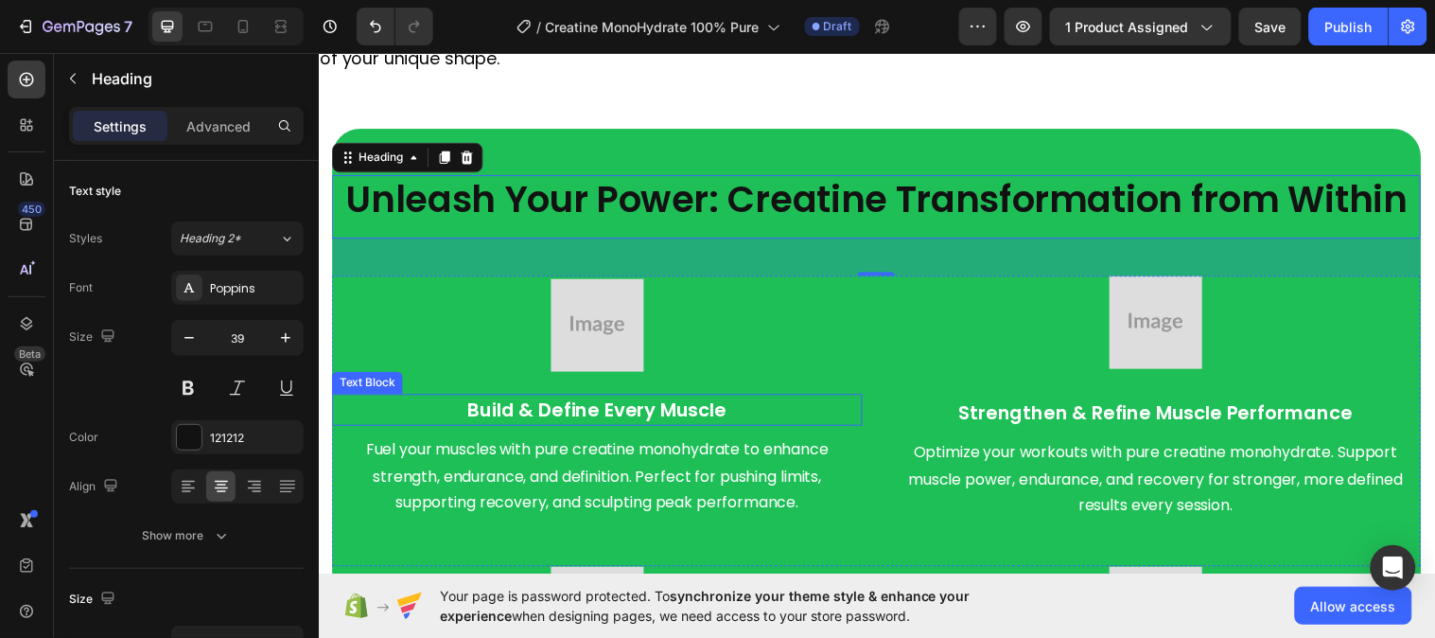
click at [614, 411] on p "Build & Define Every Muscle" at bounding box center [602, 415] width 536 height 28
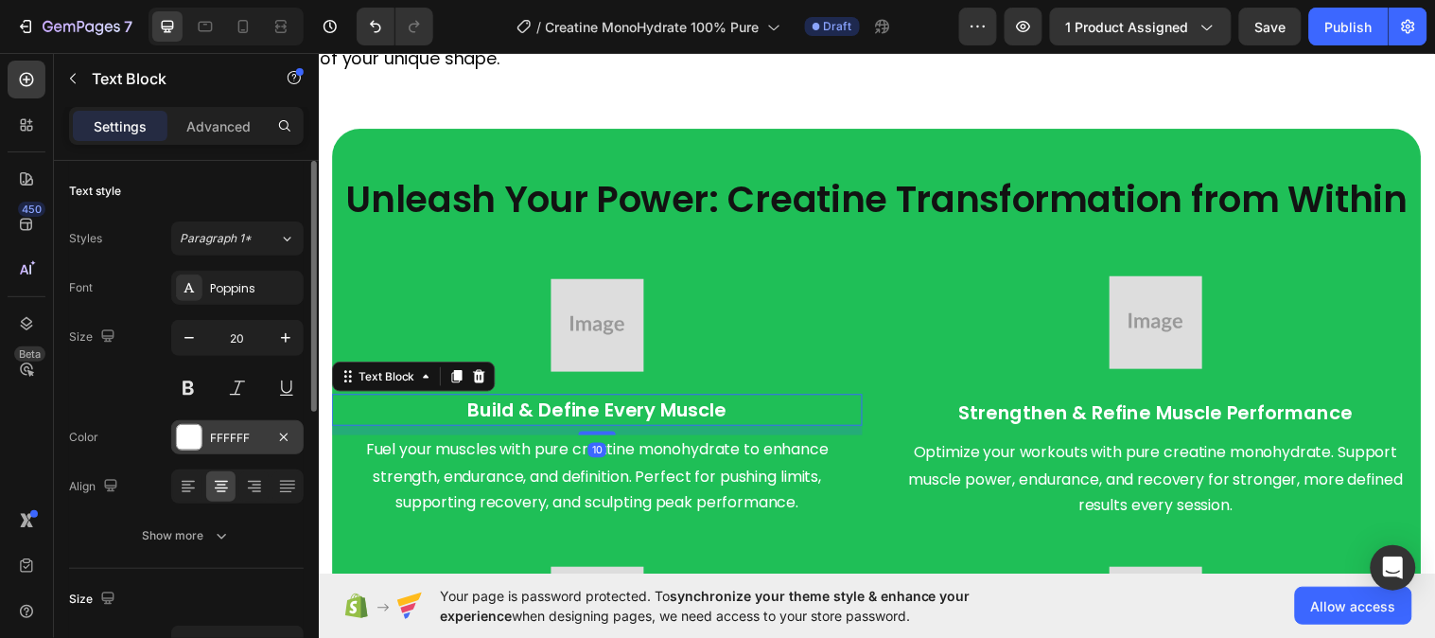
click at [210, 428] on div "FFFFFF" at bounding box center [237, 437] width 132 height 34
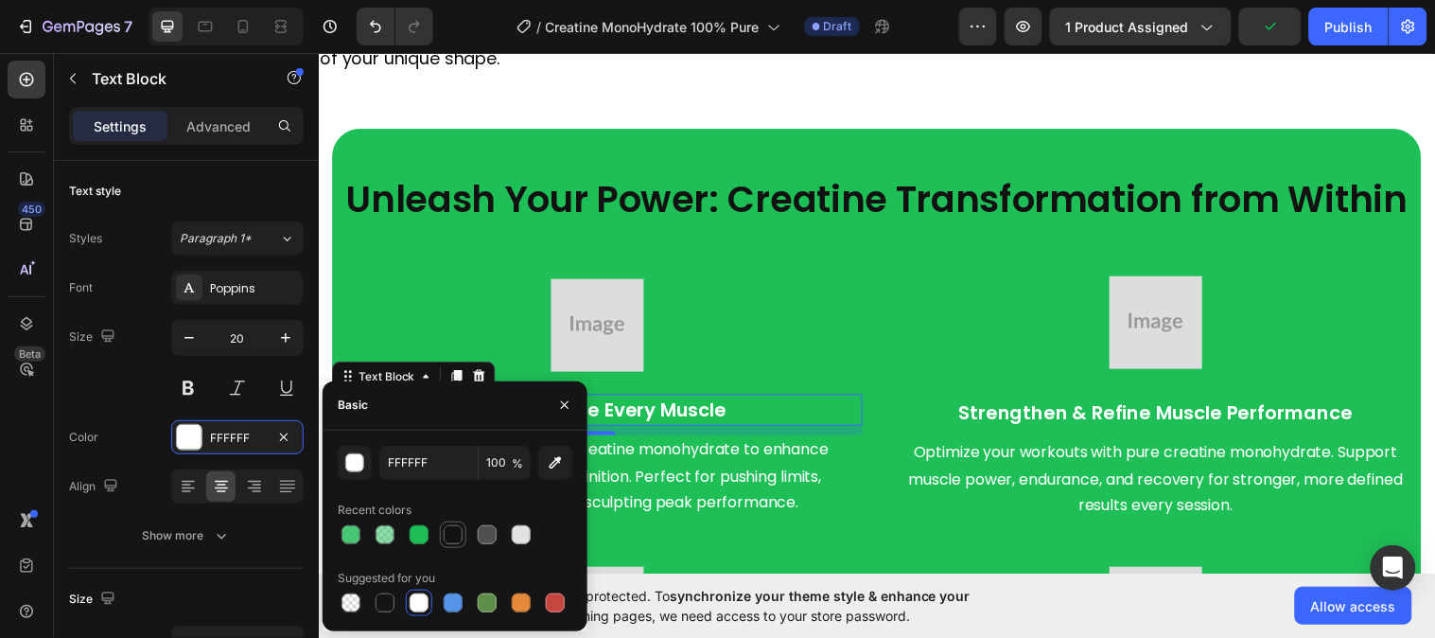
click at [448, 521] on div at bounding box center [453, 534] width 26 height 26
type input "121212"
click at [699, 507] on p "Fuel your muscles with pure creatine monohydrate to enhance strength, endurance…" at bounding box center [602, 483] width 536 height 81
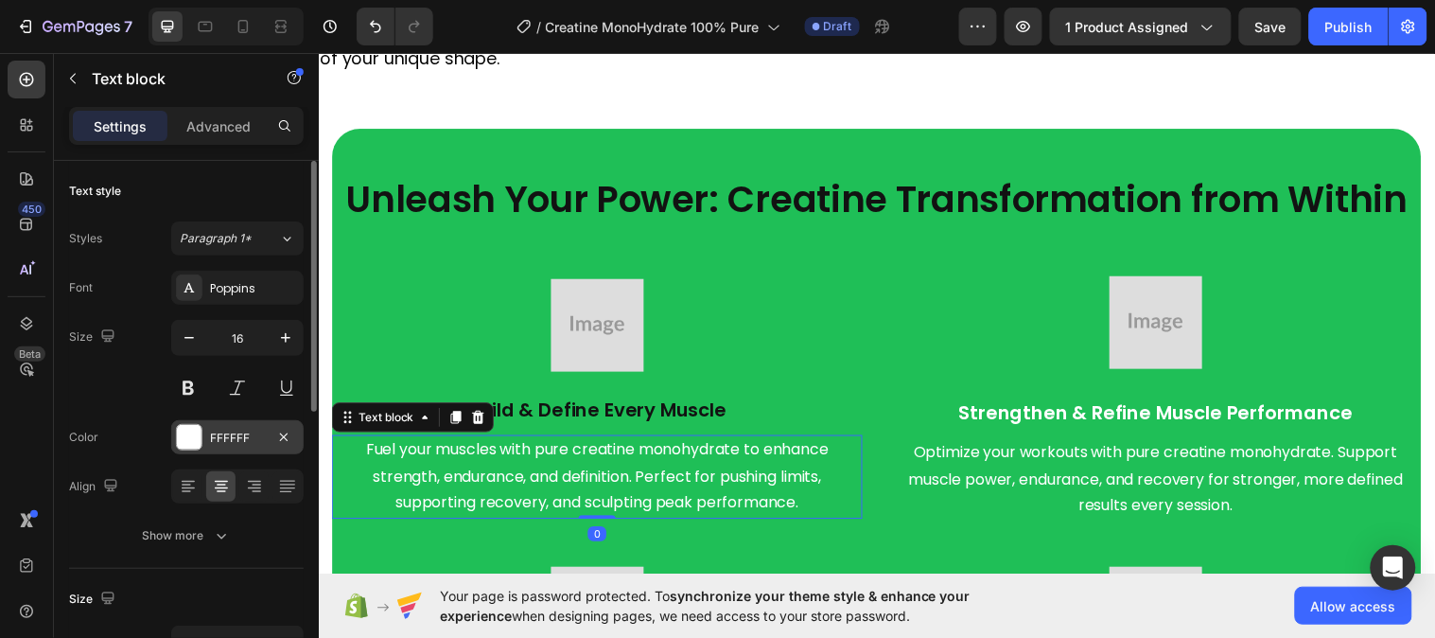
click at [230, 430] on div "FFFFFF" at bounding box center [237, 438] width 55 height 17
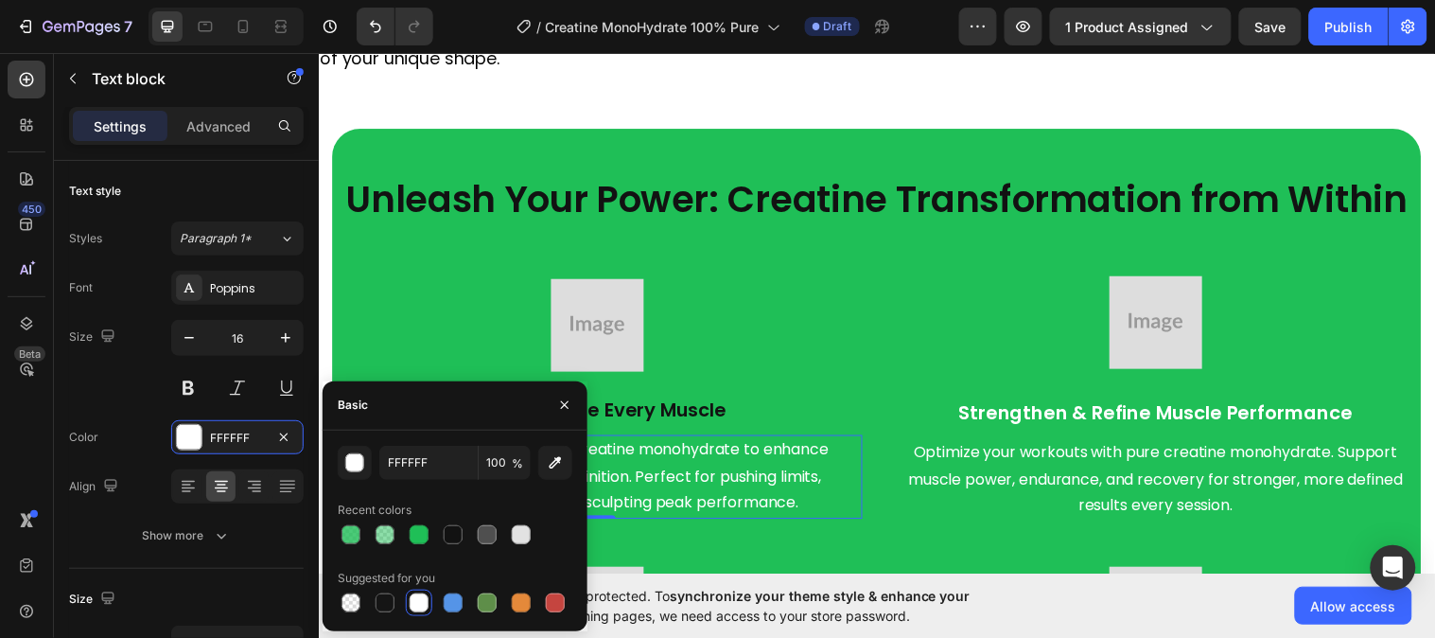
drag, startPoint x: 461, startPoint y: 533, endPoint x: 582, endPoint y: 490, distance: 128.4
click at [461, 534] on div at bounding box center [453, 534] width 19 height 19
type input "121212"
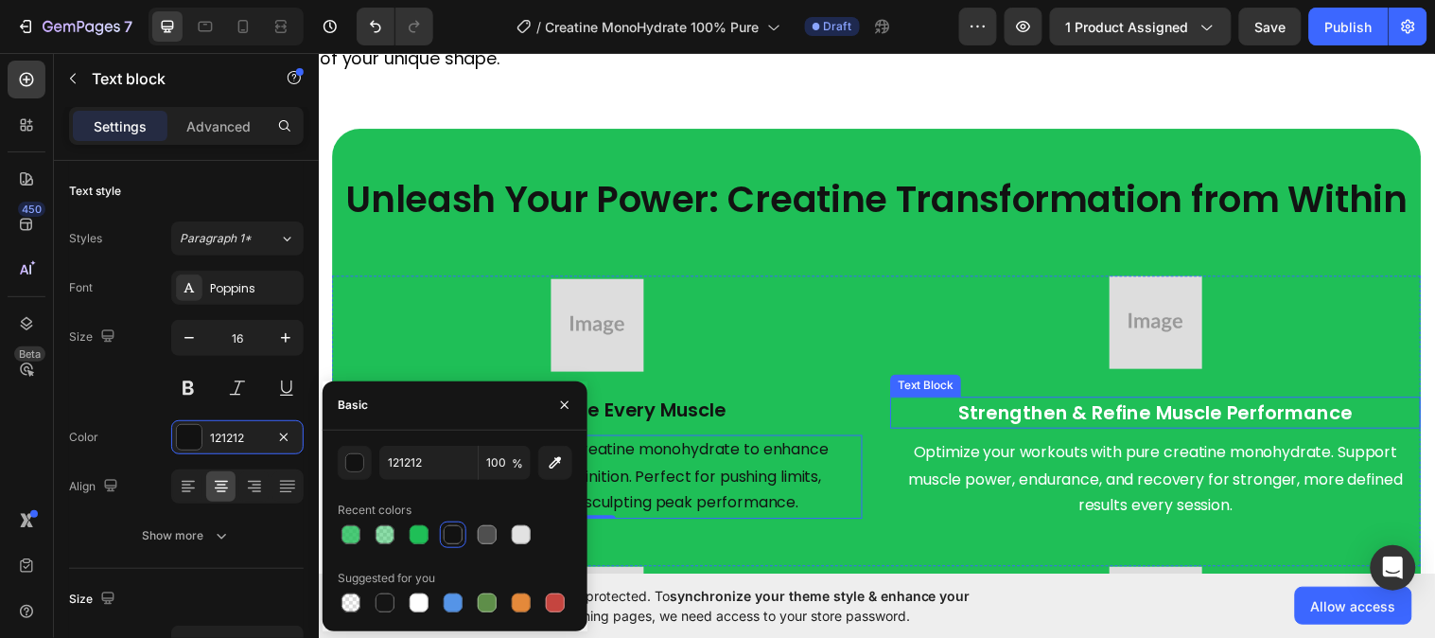
click at [994, 408] on p "Strengthen & Refine Muscle Performance" at bounding box center [1170, 418] width 536 height 28
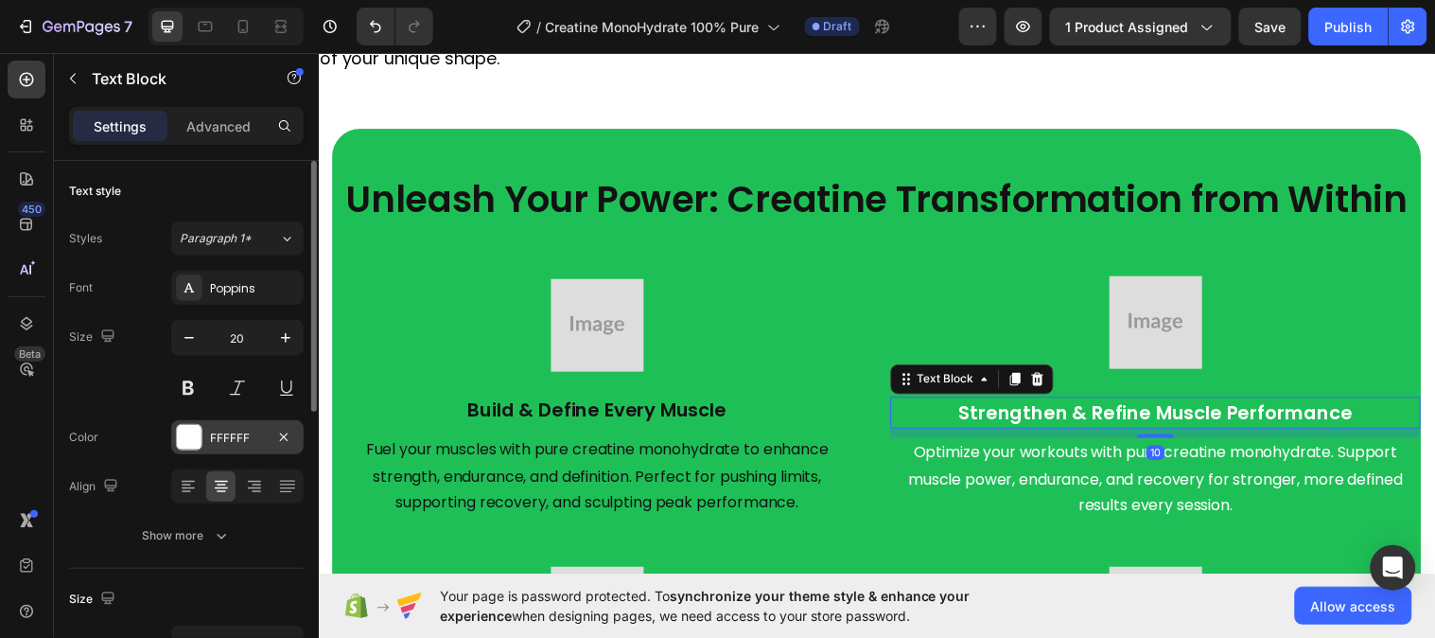
click at [251, 430] on div "FFFFFF" at bounding box center [237, 438] width 55 height 17
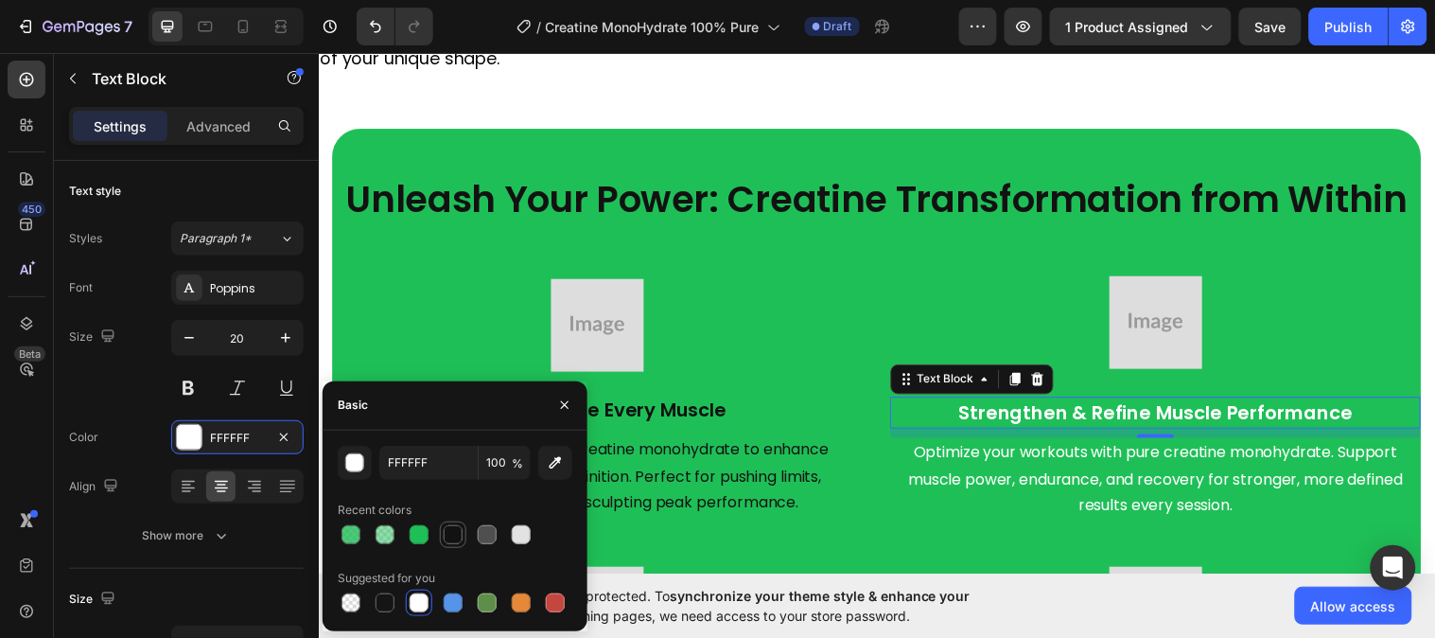
click at [447, 528] on div at bounding box center [453, 534] width 19 height 19
type input "121212"
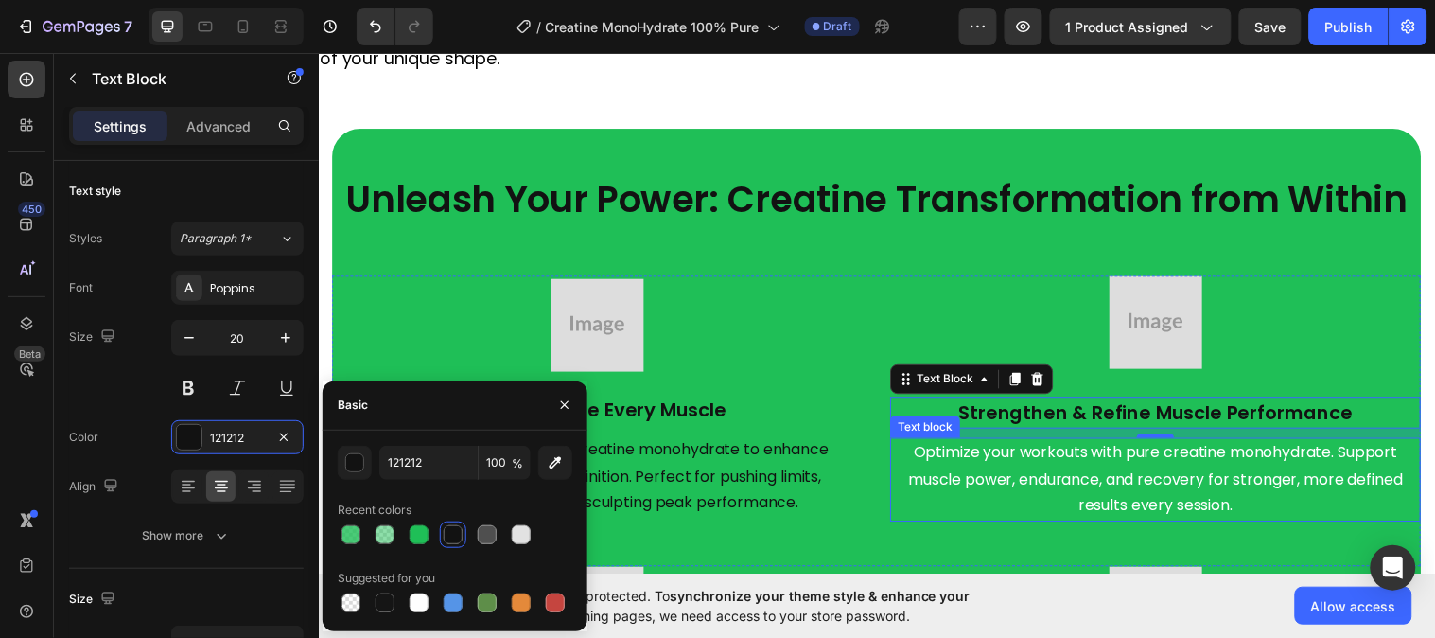
click at [1057, 480] on p "Optimize your workouts with pure creatine monohydrate. Support muscle power, en…" at bounding box center [1170, 486] width 536 height 81
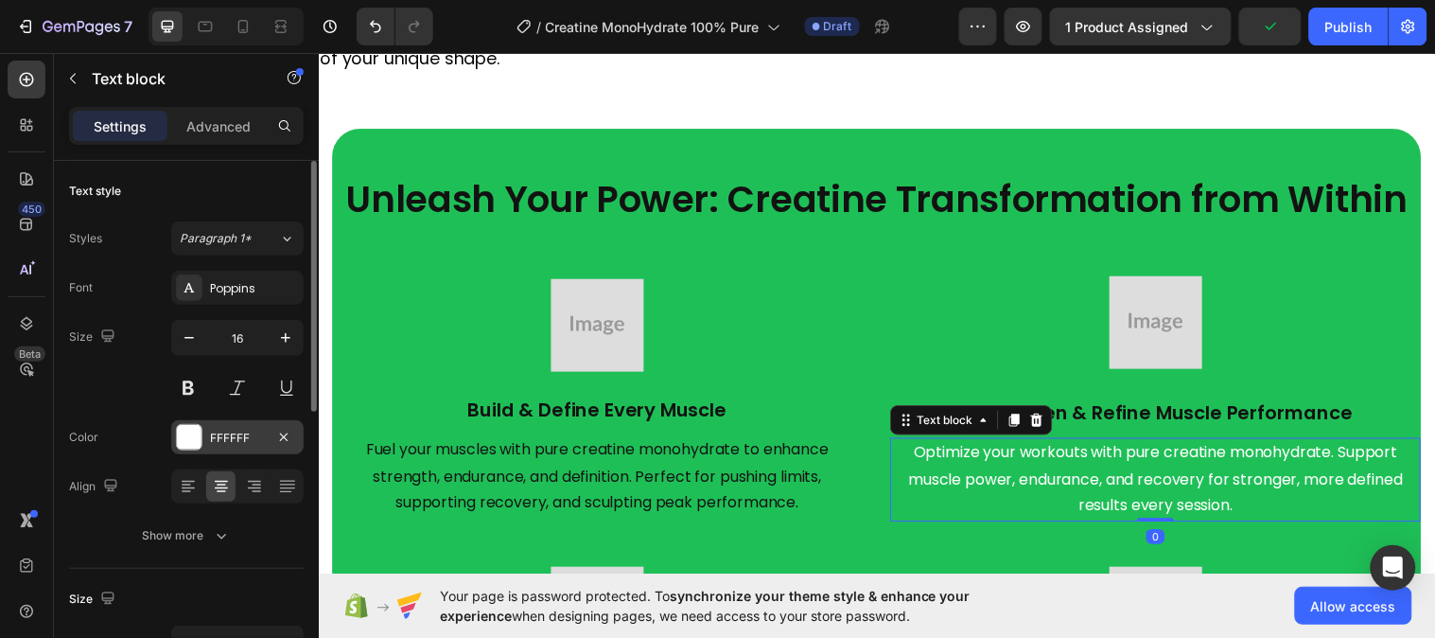
click at [216, 442] on div "FFFFFF" at bounding box center [237, 438] width 55 height 17
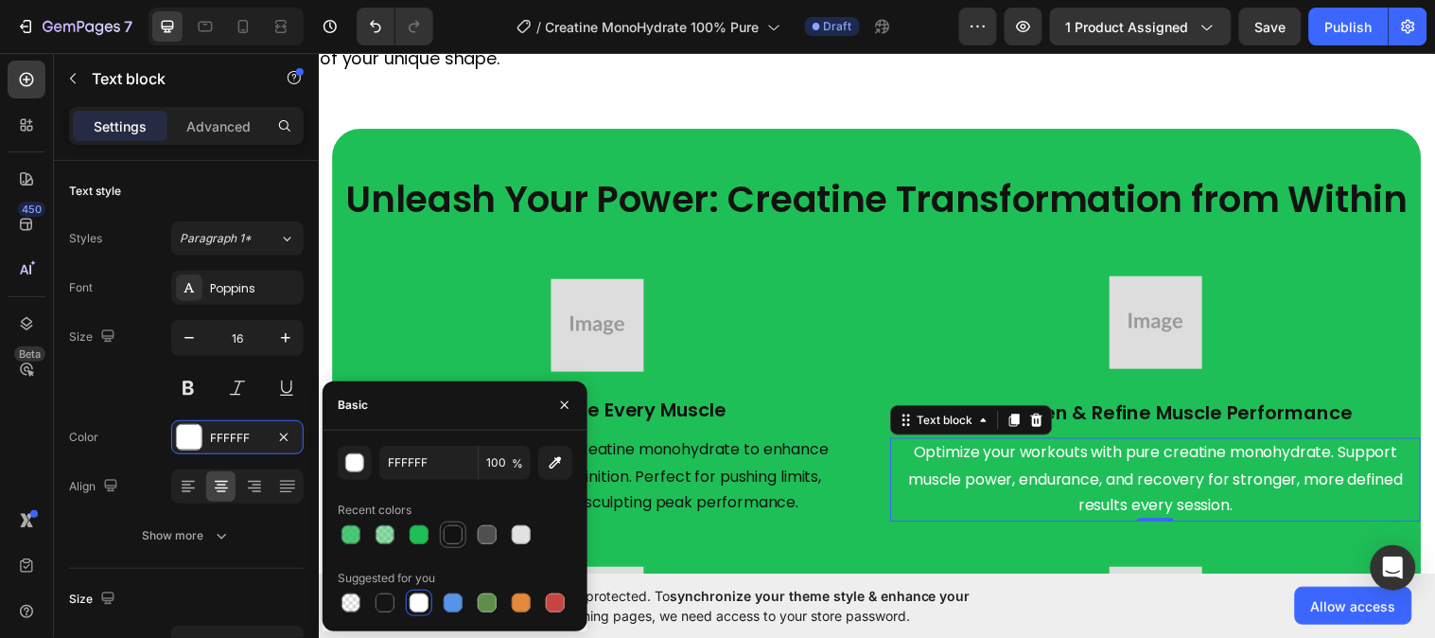
click at [450, 540] on div at bounding box center [453, 534] width 19 height 19
type input "121212"
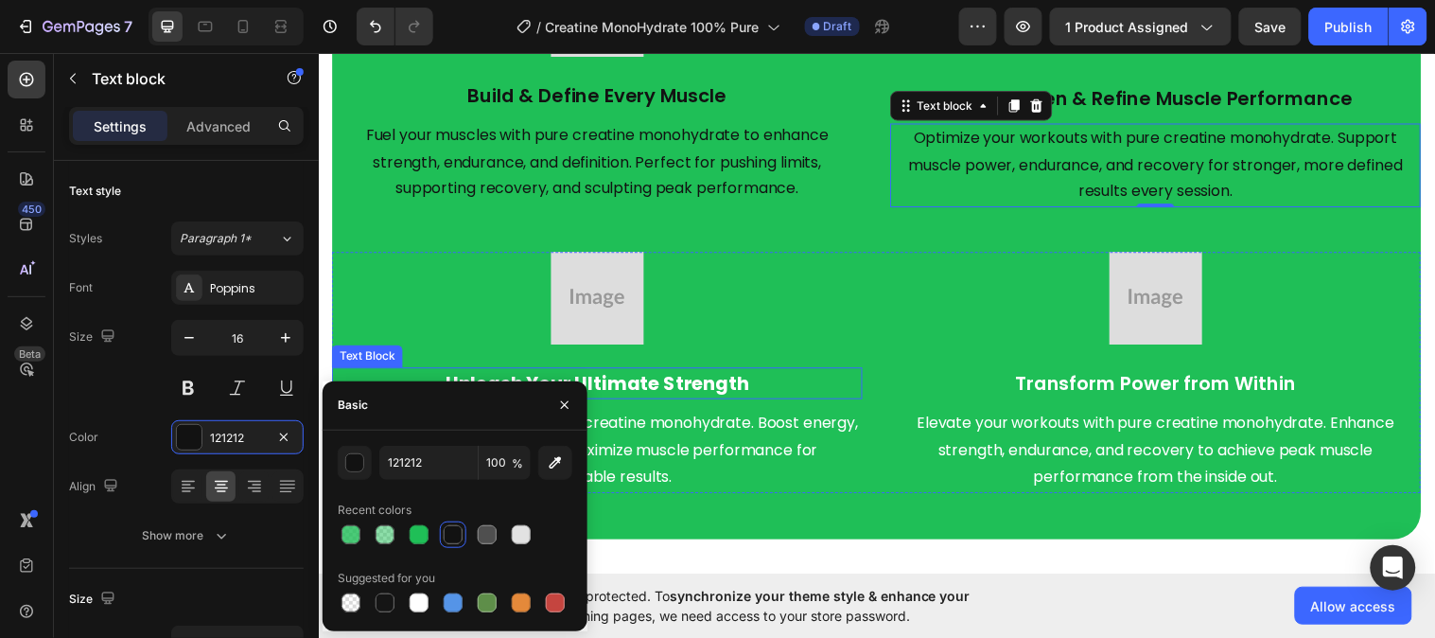
scroll to position [2838, 0]
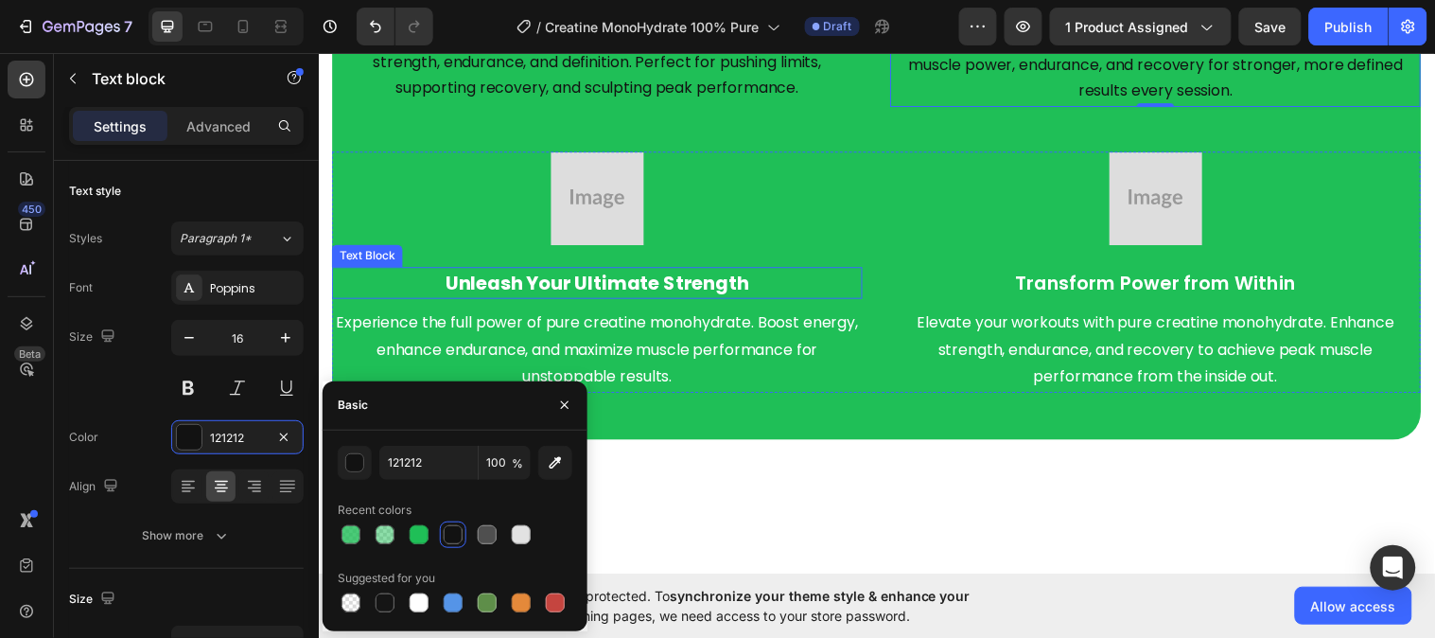
click at [561, 279] on strong "Unleash Your Ultimate Strength" at bounding box center [602, 286] width 308 height 26
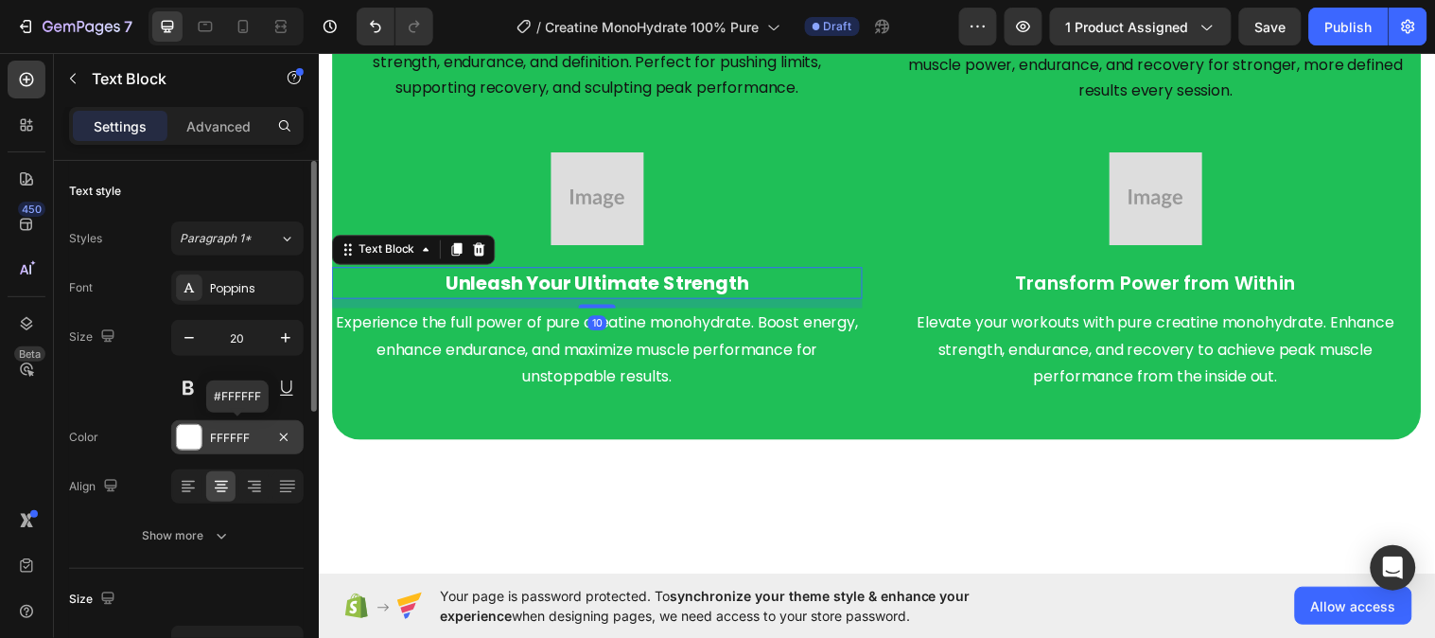
click at [222, 442] on div "FFFFFF" at bounding box center [237, 438] width 55 height 17
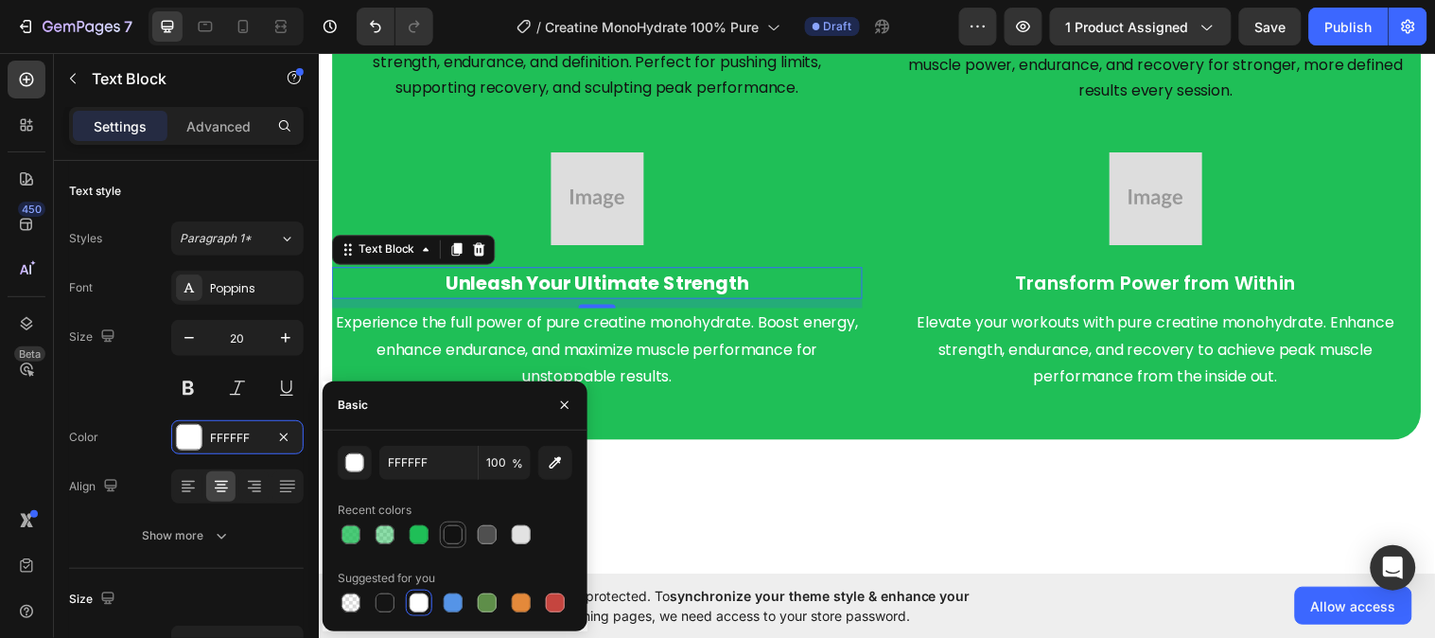
click at [452, 525] on div at bounding box center [453, 534] width 19 height 19
type input "121212"
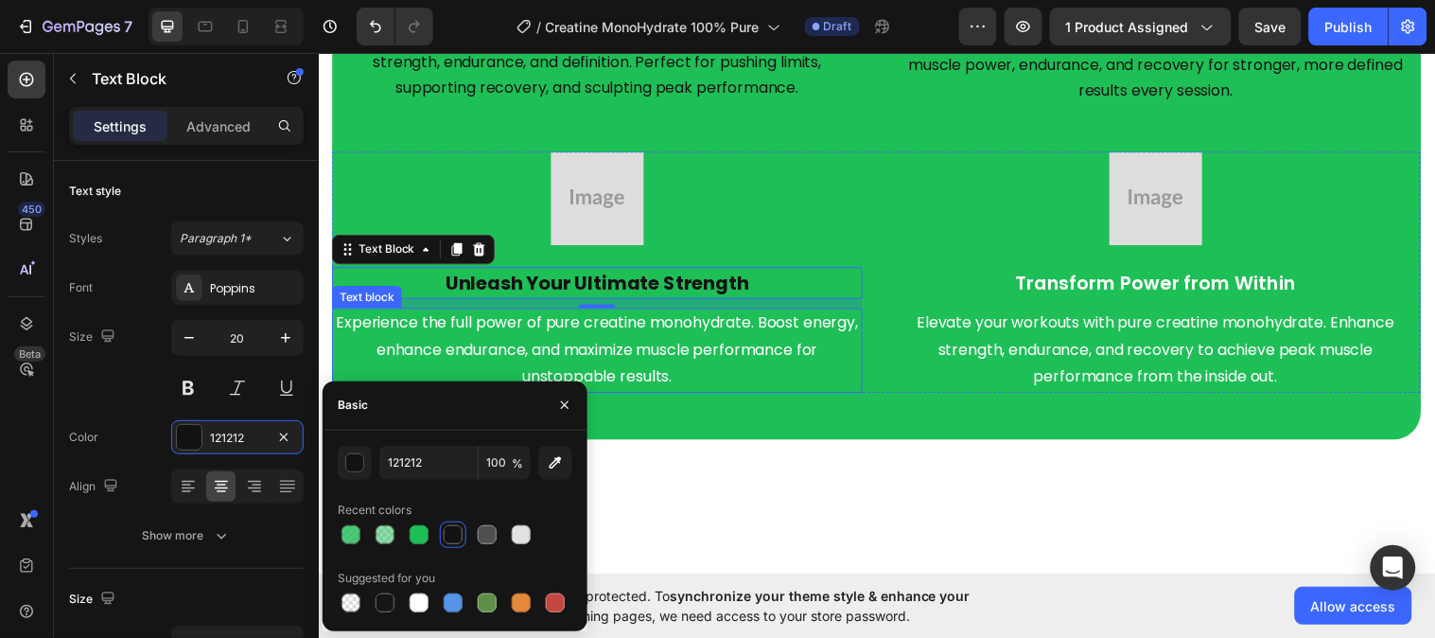
click at [669, 366] on p "Experience the full power of pure creatine monohydrate. Boost energy, enhance e…" at bounding box center [602, 354] width 536 height 81
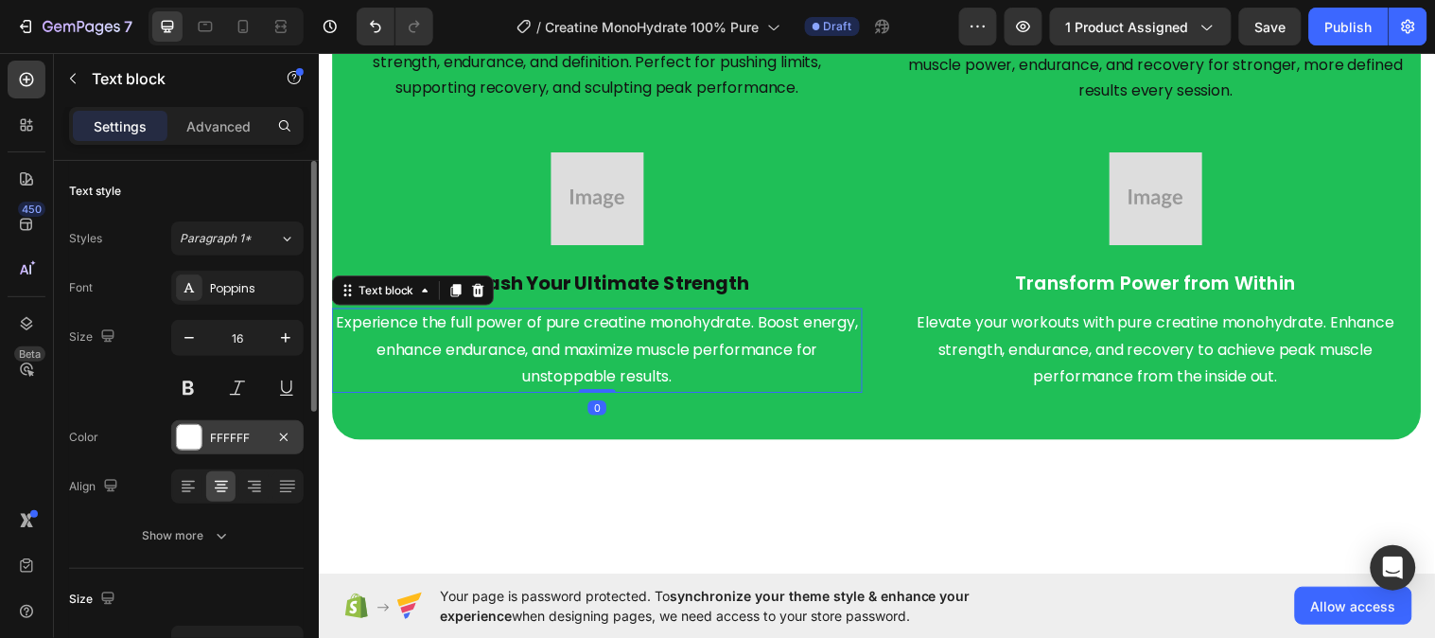
click at [220, 424] on div "FFFFFF" at bounding box center [237, 437] width 132 height 34
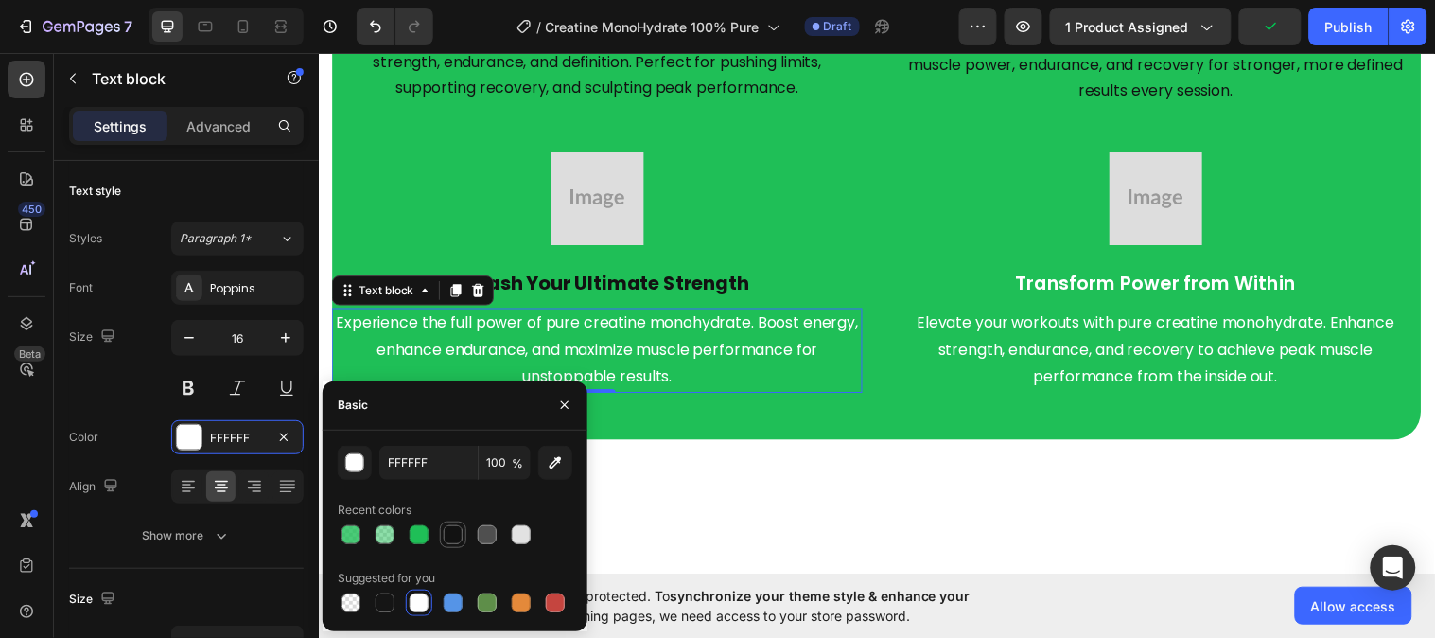
drag, startPoint x: 440, startPoint y: 535, endPoint x: 494, endPoint y: 367, distance: 175.9
click at [440, 535] on div at bounding box center [453, 534] width 26 height 26
type input "121212"
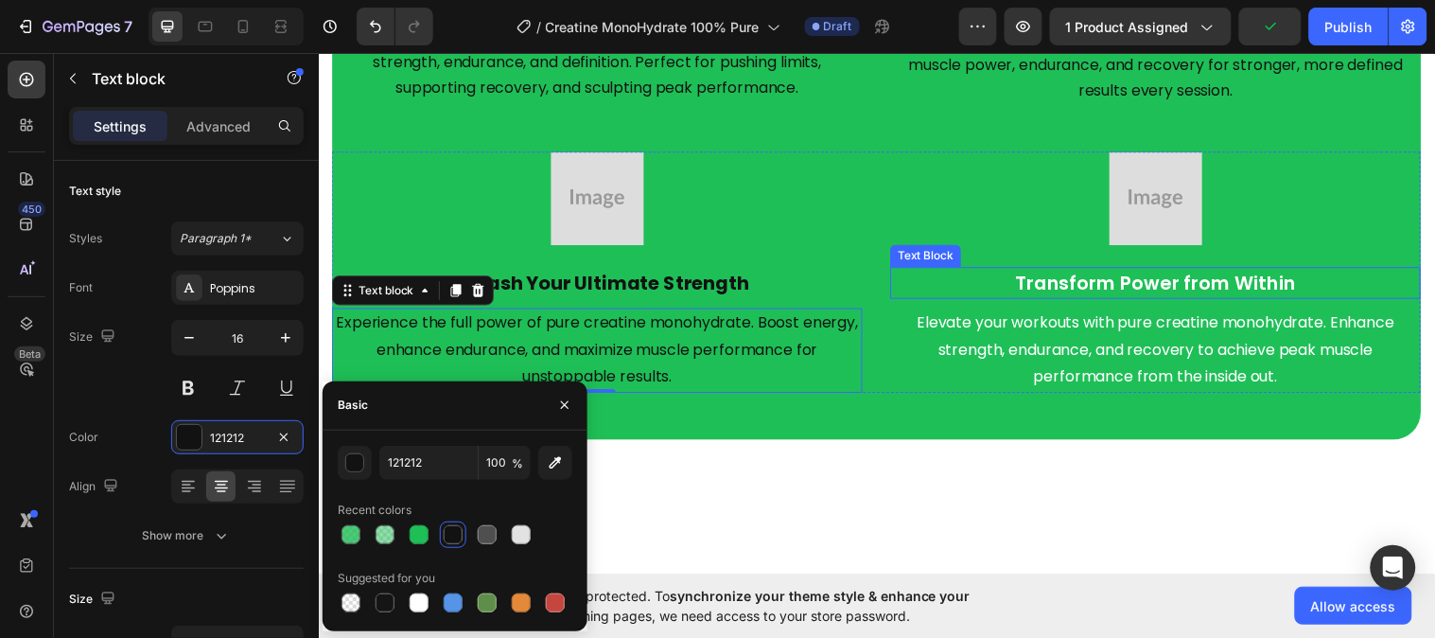
click at [1099, 281] on p "Transform Power from Within" at bounding box center [1170, 286] width 536 height 28
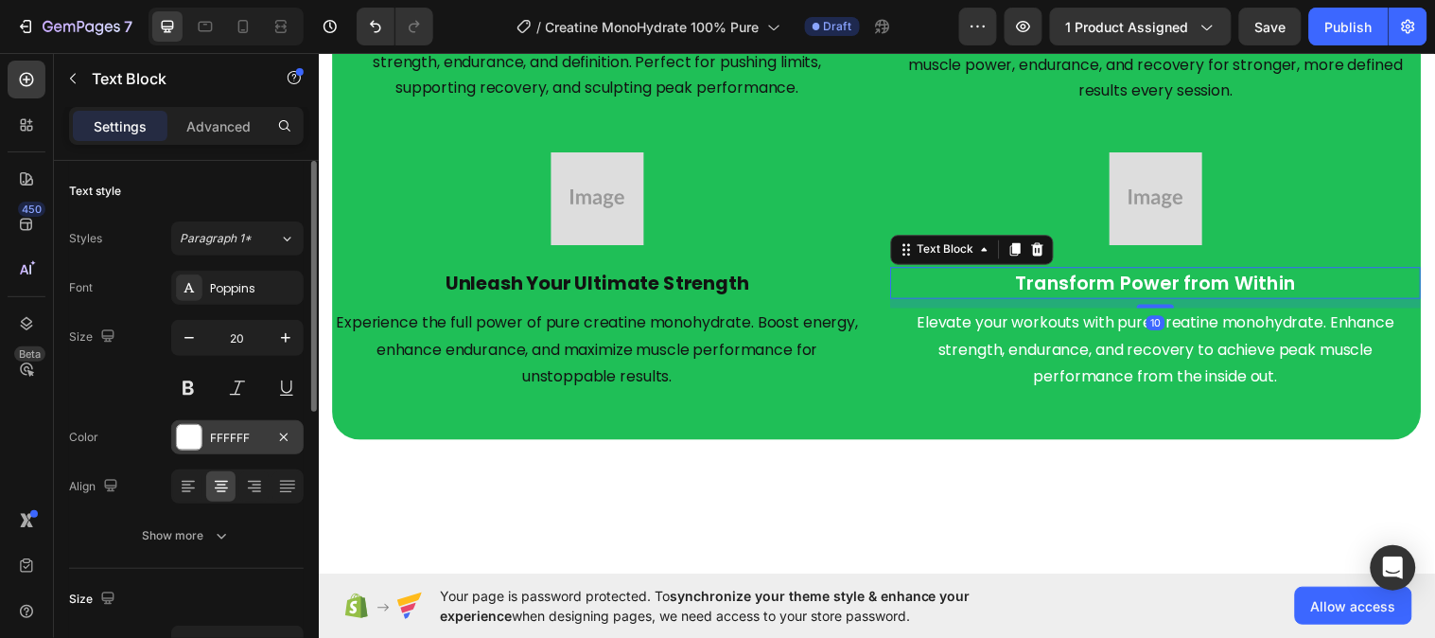
click at [231, 423] on div "FFFFFF" at bounding box center [237, 437] width 132 height 34
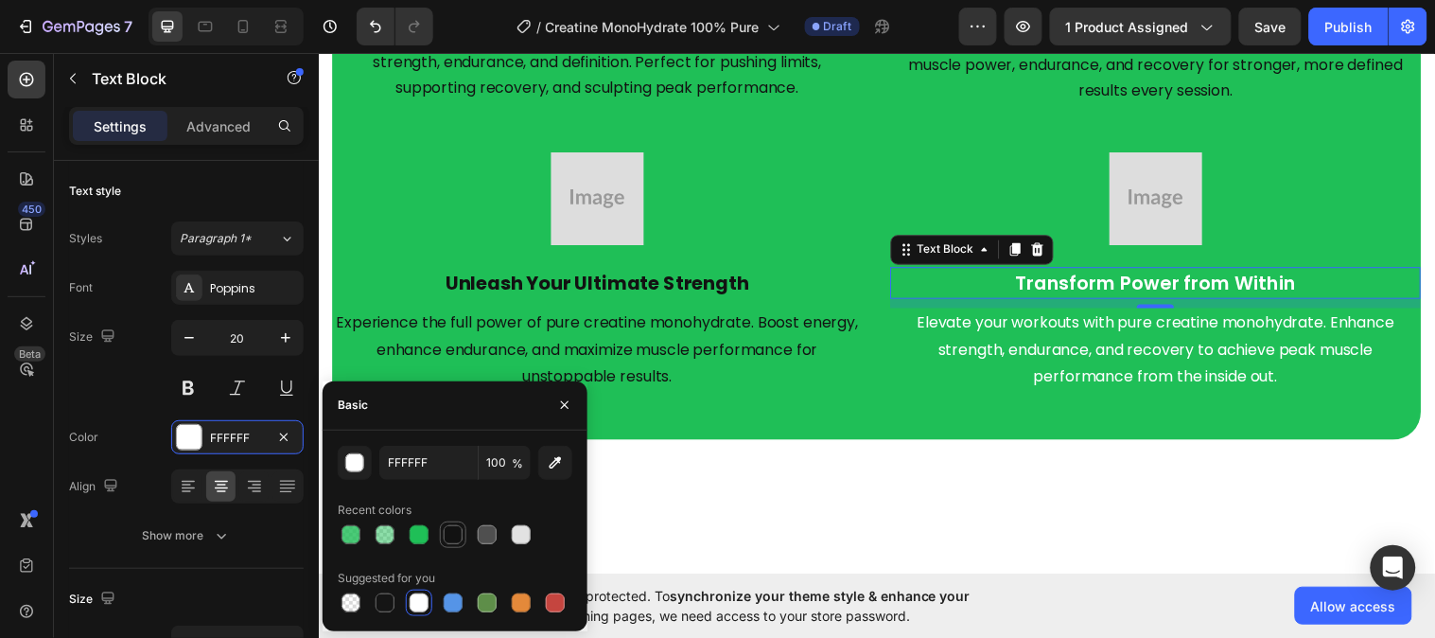
click at [452, 530] on div at bounding box center [453, 534] width 19 height 19
type input "121212"
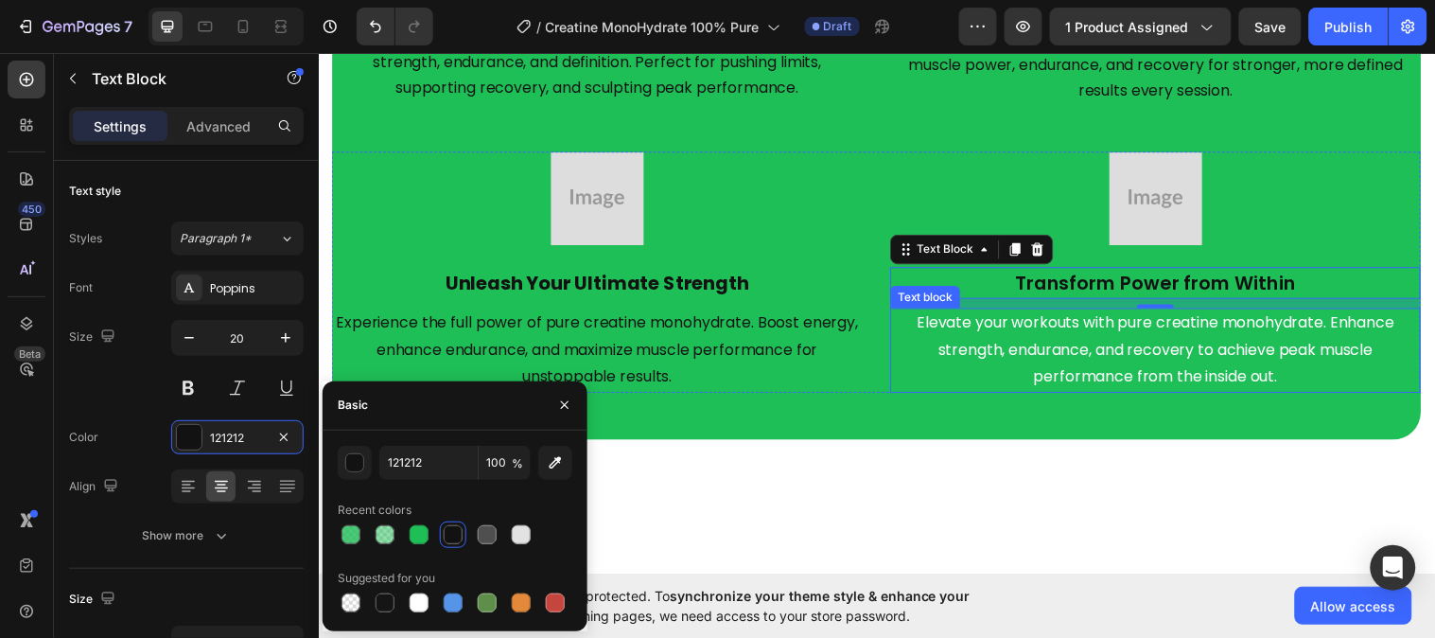
click at [1037, 347] on p "Elevate your workouts with pure creatine monohydrate. Enhance strength, enduran…" at bounding box center [1170, 354] width 536 height 81
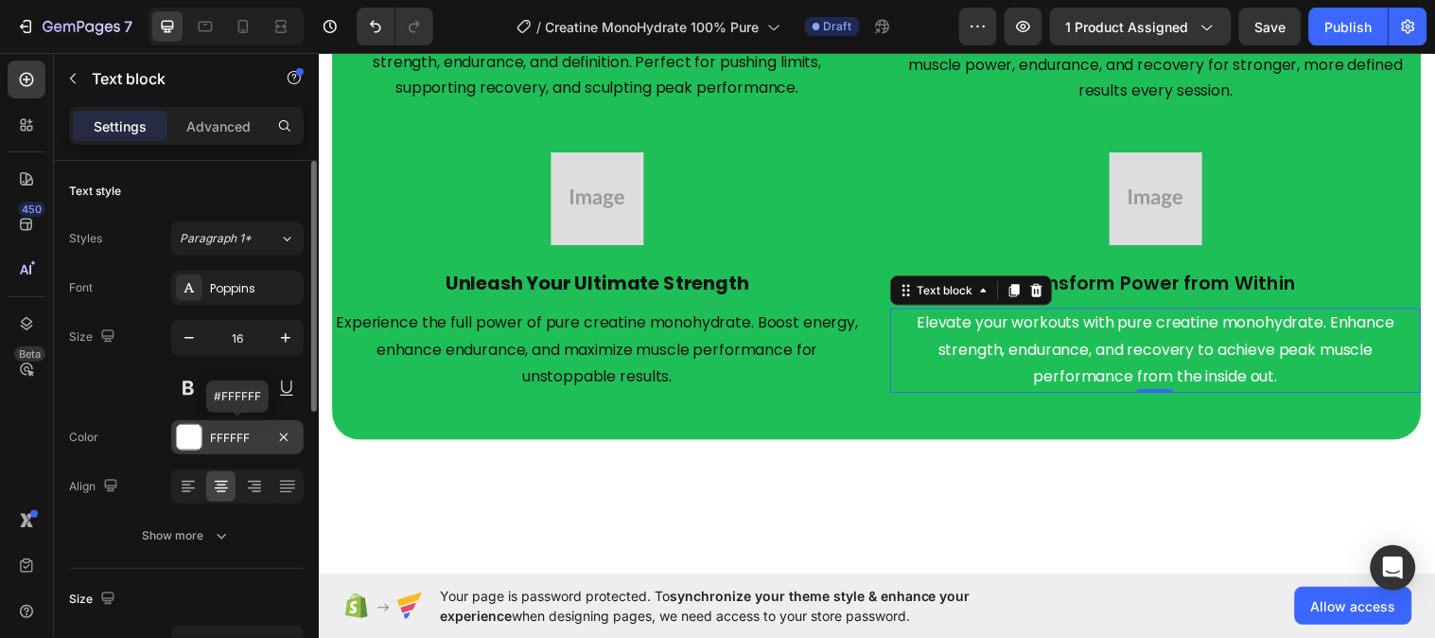
click at [219, 435] on div "FFFFFF" at bounding box center [237, 438] width 55 height 17
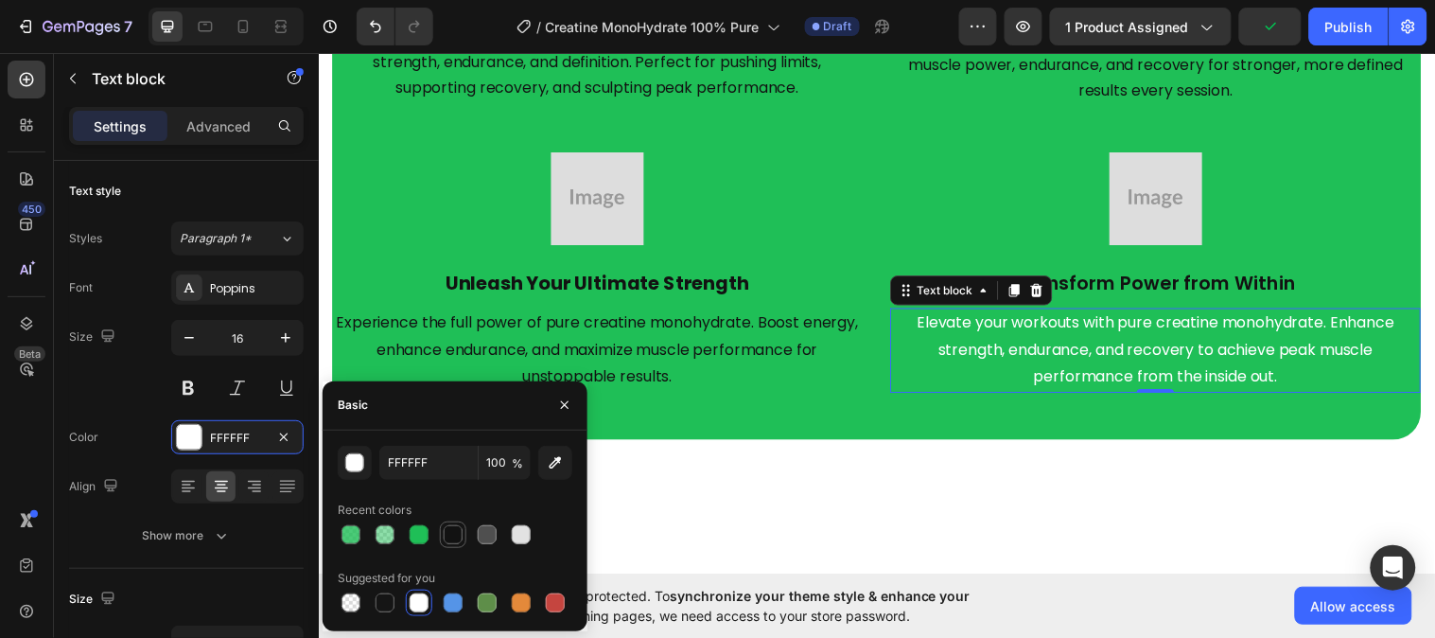
click at [458, 542] on div at bounding box center [453, 534] width 19 height 19
type input "121212"
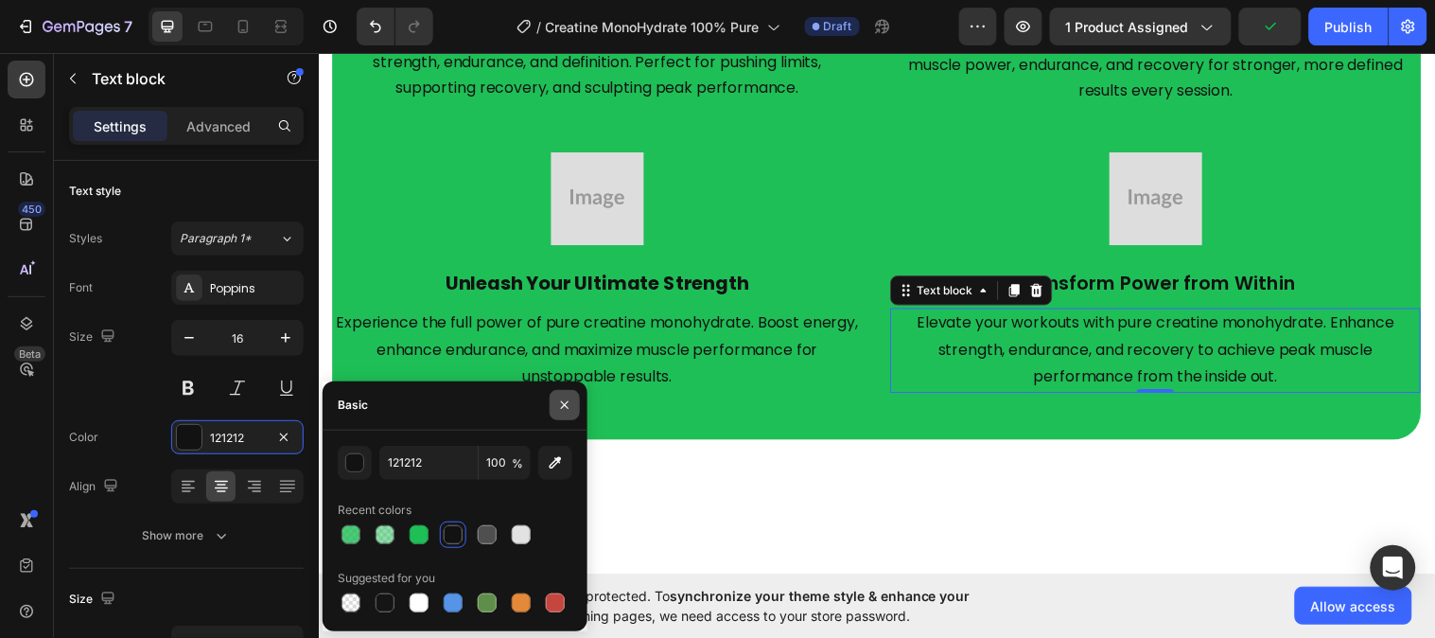
click at [575, 405] on button "button" at bounding box center [565, 405] width 30 height 30
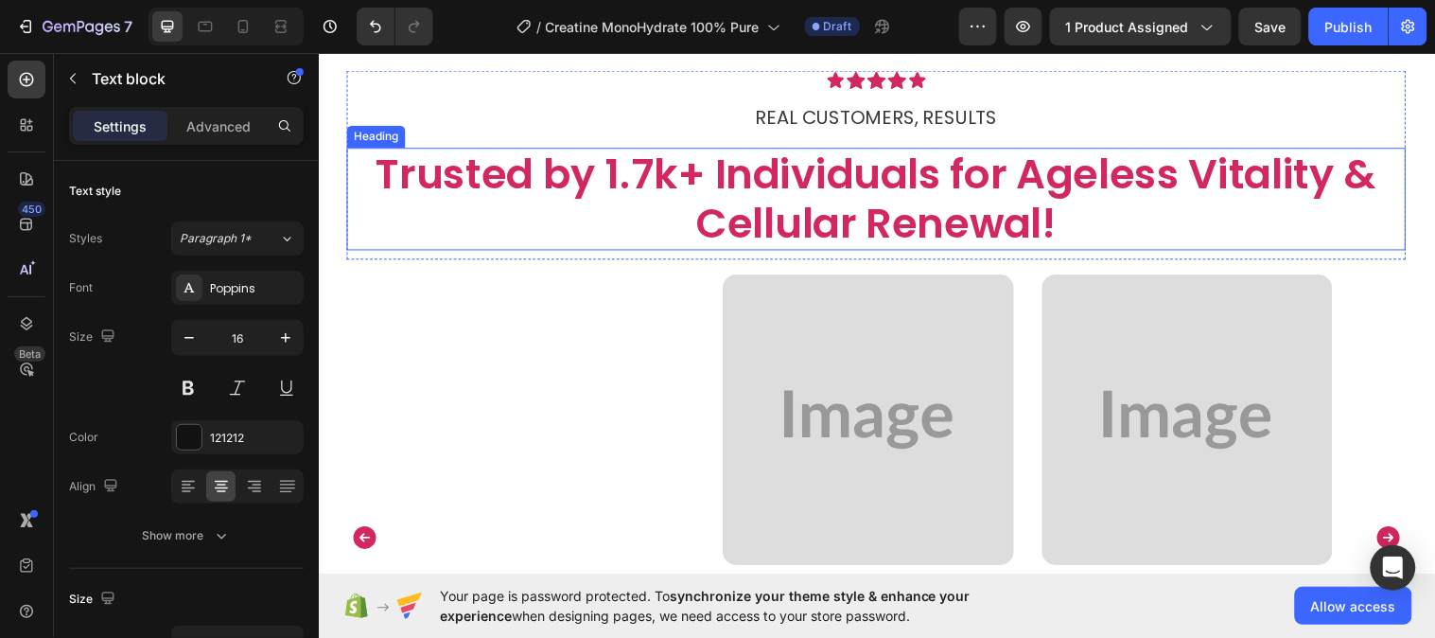
scroll to position [3259, 0]
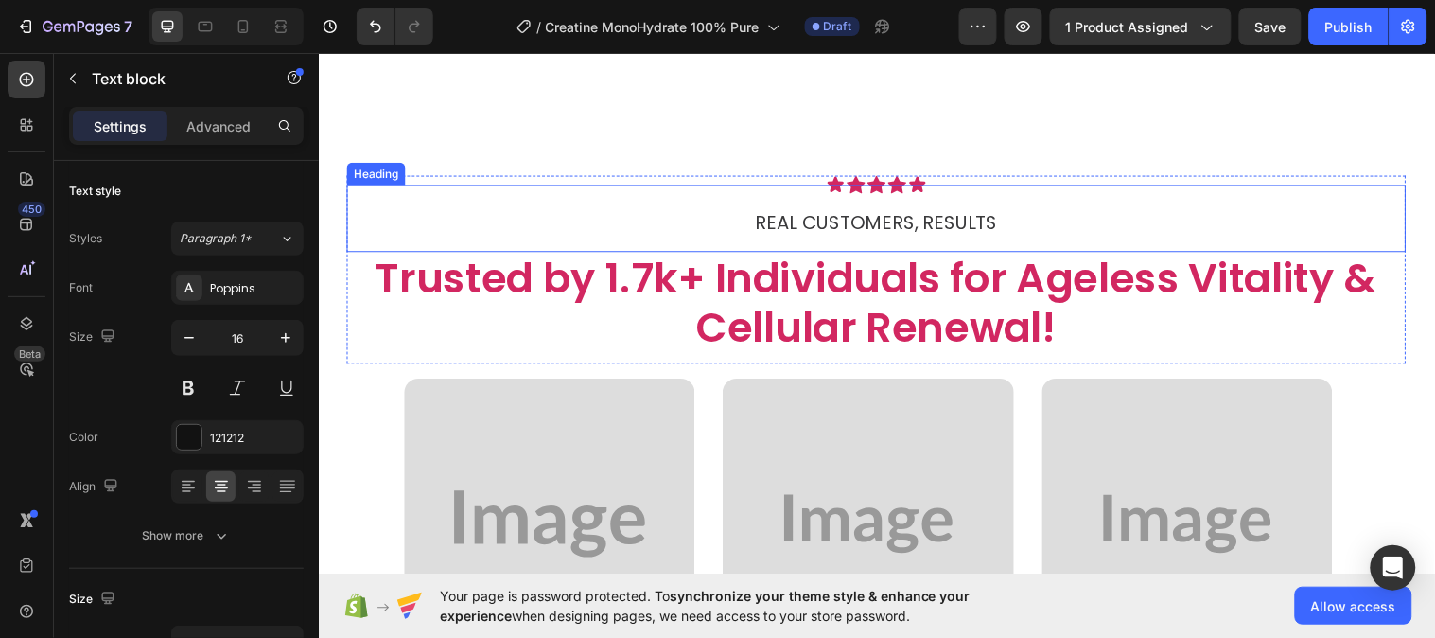
click at [864, 186] on h2 "REAL CUSTOMERS, RESULTS" at bounding box center [885, 220] width 1077 height 69
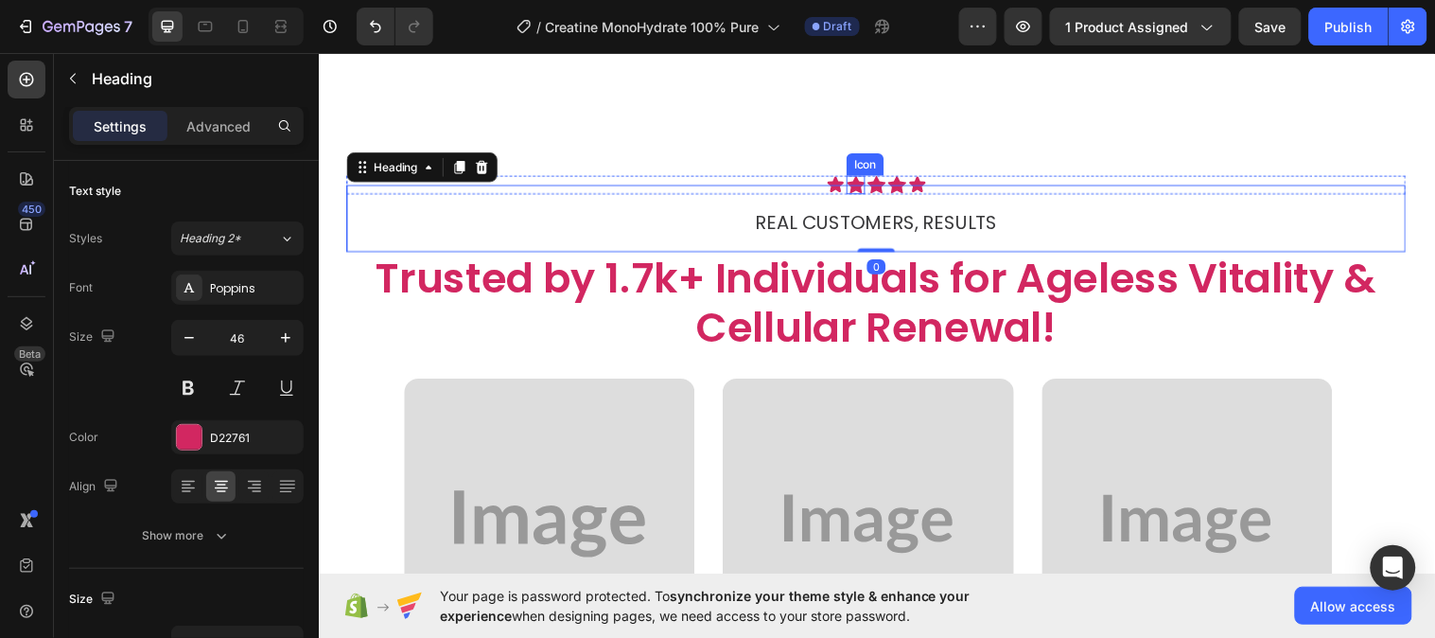
click at [860, 173] on div "Icon Icon Icon Icon Icon Icon List REAL CUSTOMERS, RESULTS Heading 0 Trusted by…" at bounding box center [885, 537] width 1105 height 835
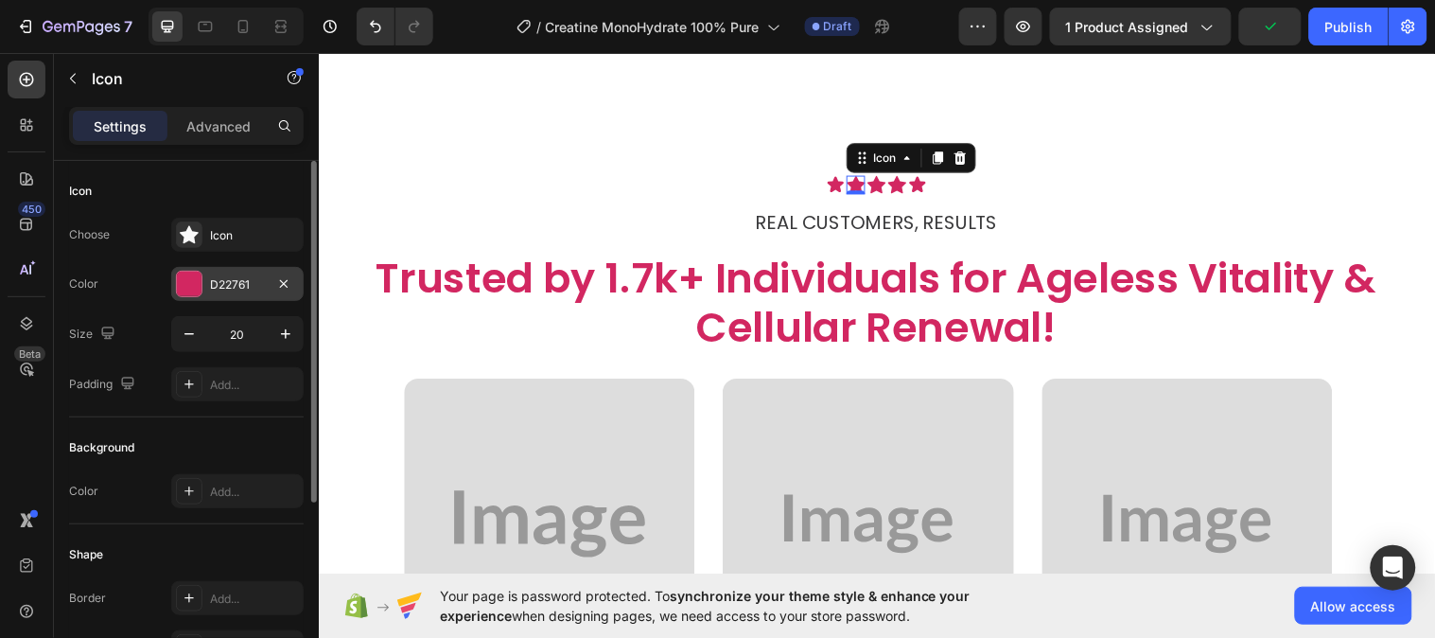
click at [210, 289] on div "D22761" at bounding box center [237, 284] width 55 height 17
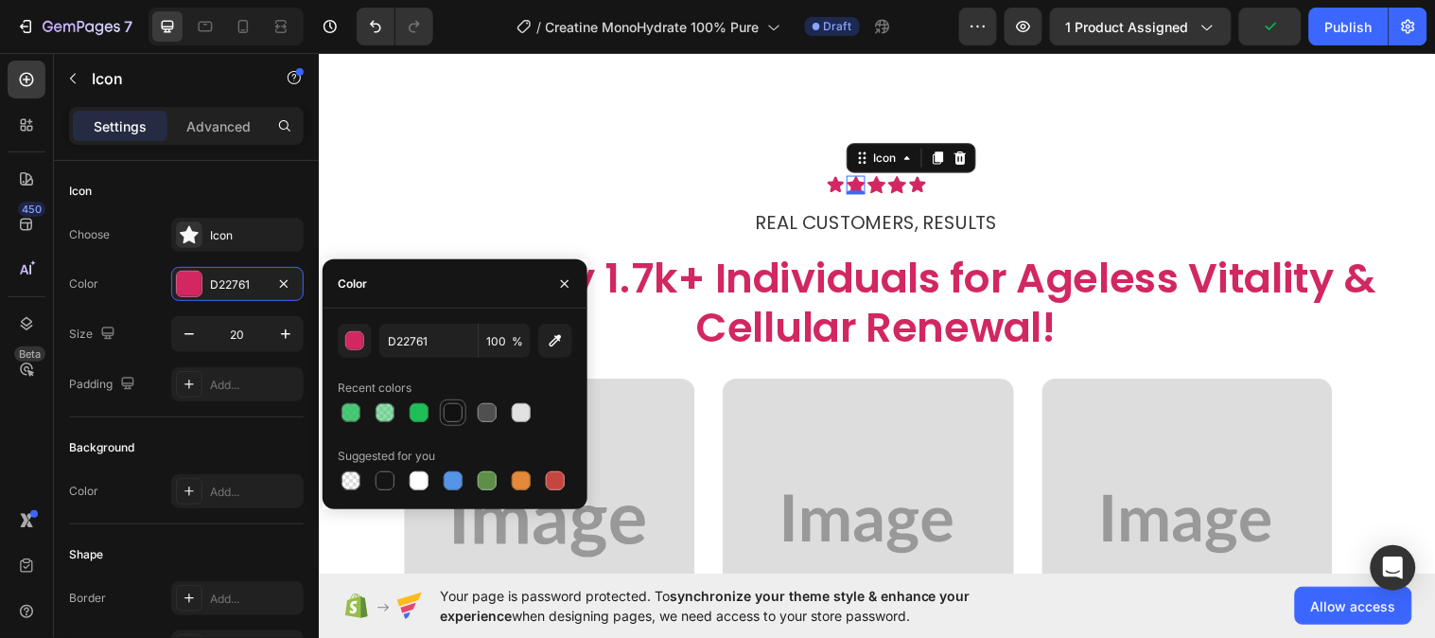
drag, startPoint x: 448, startPoint y: 400, endPoint x: 592, endPoint y: 99, distance: 333.5
click at [448, 401] on div at bounding box center [453, 412] width 23 height 23
type input "121212"
click at [836, 180] on icon at bounding box center [843, 186] width 16 height 16
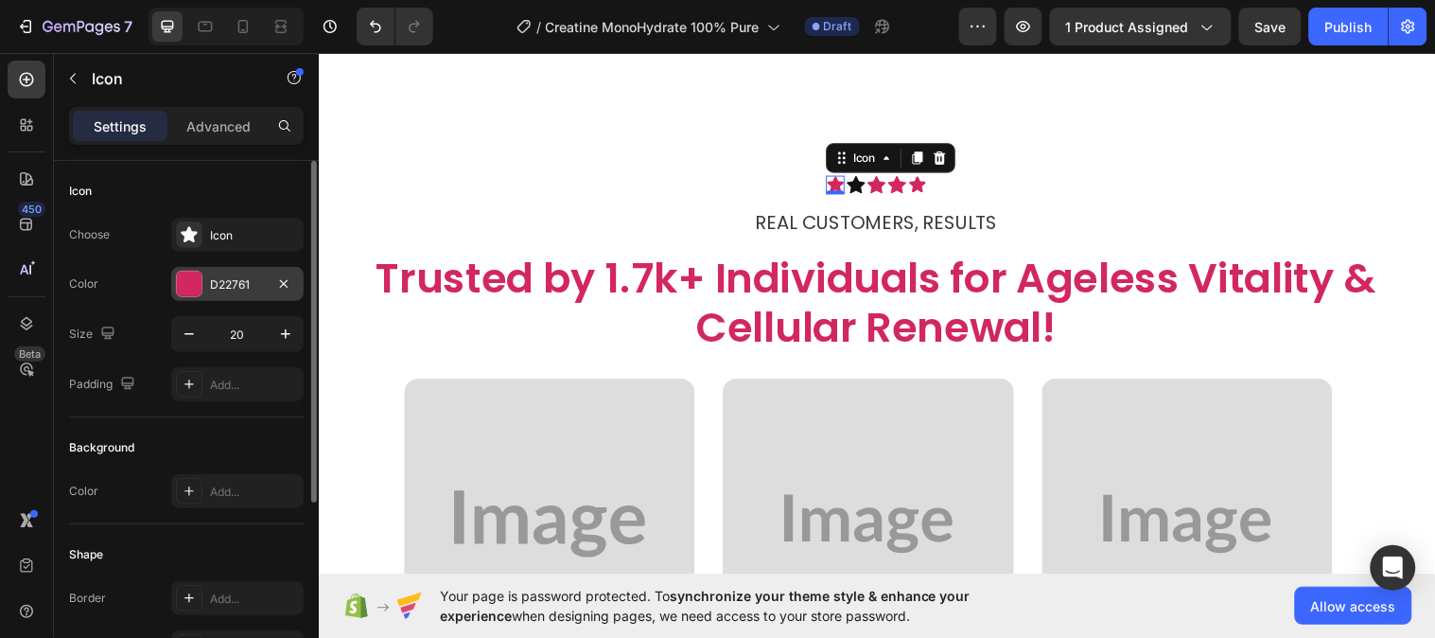
click at [228, 277] on div "D22761" at bounding box center [237, 284] width 55 height 17
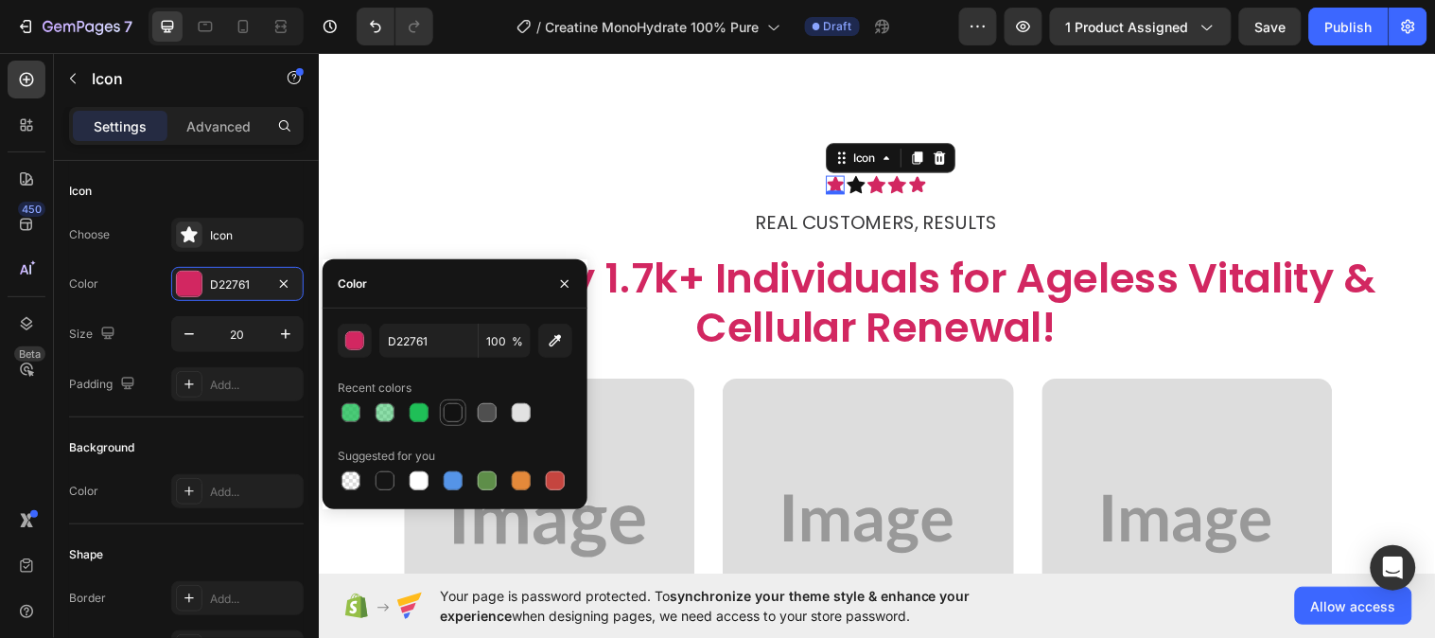
drag, startPoint x: 449, startPoint y: 413, endPoint x: 380, endPoint y: 233, distance: 193.5
click at [449, 413] on div at bounding box center [453, 412] width 19 height 19
type input "121212"
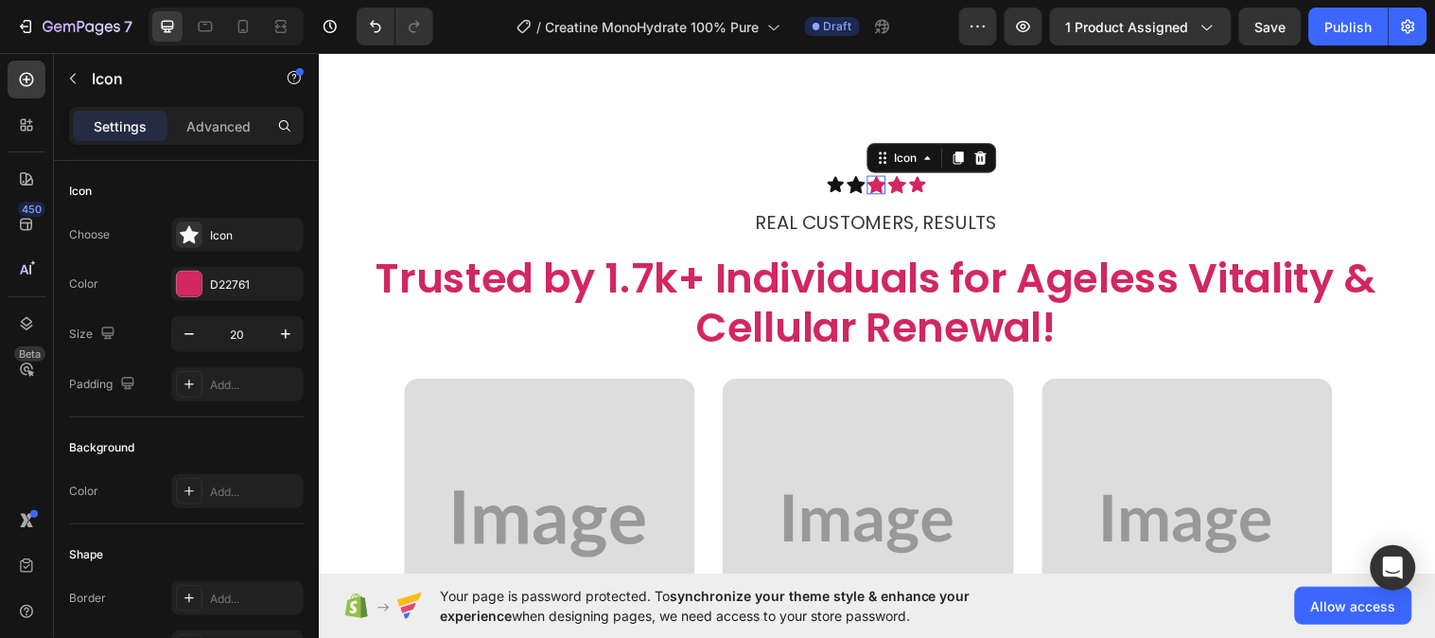
click at [876, 177] on icon at bounding box center [885, 186] width 19 height 19
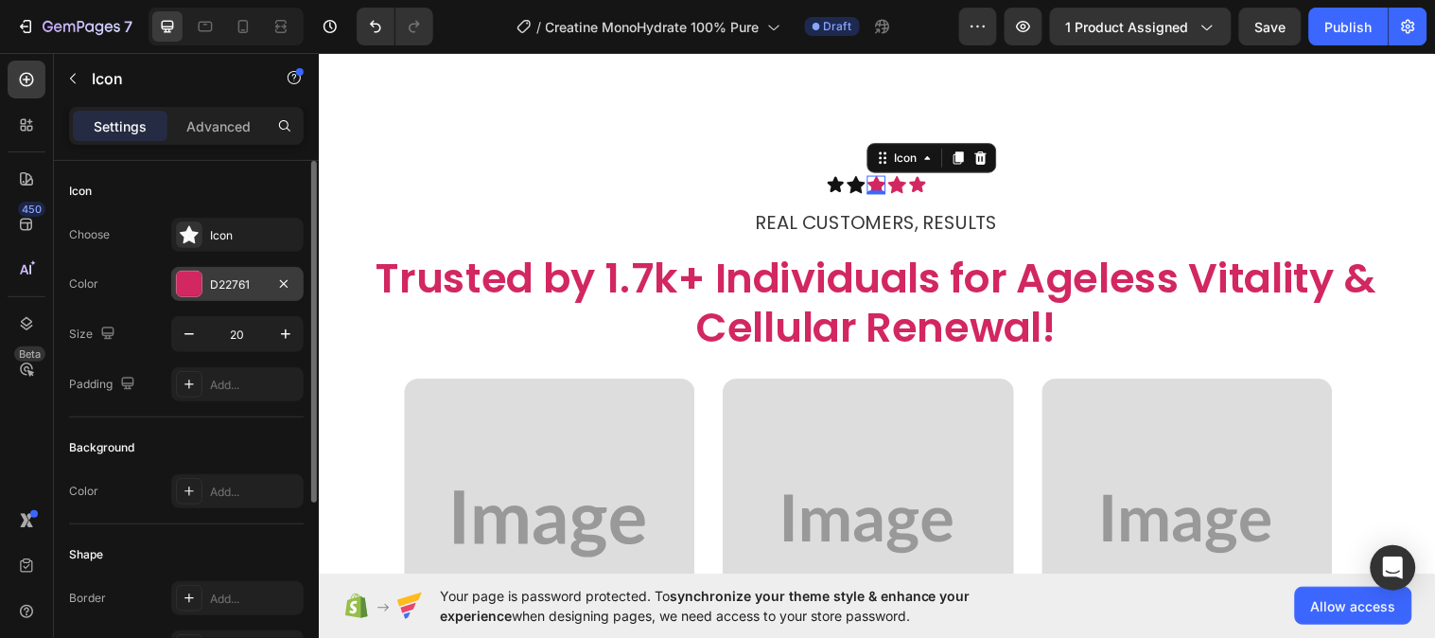
click at [238, 287] on div "D22761" at bounding box center [237, 284] width 55 height 17
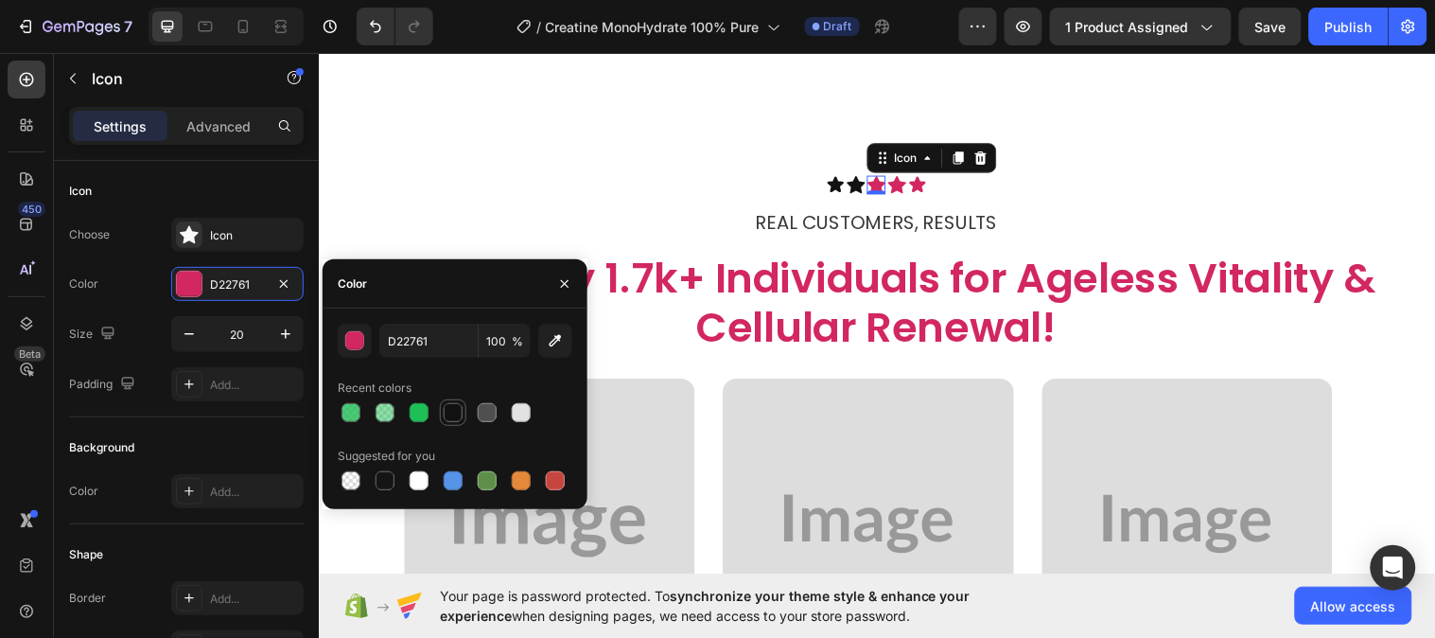
click at [442, 413] on div at bounding box center [453, 412] width 23 height 23
type input "121212"
click at [897, 183] on icon at bounding box center [906, 186] width 19 height 18
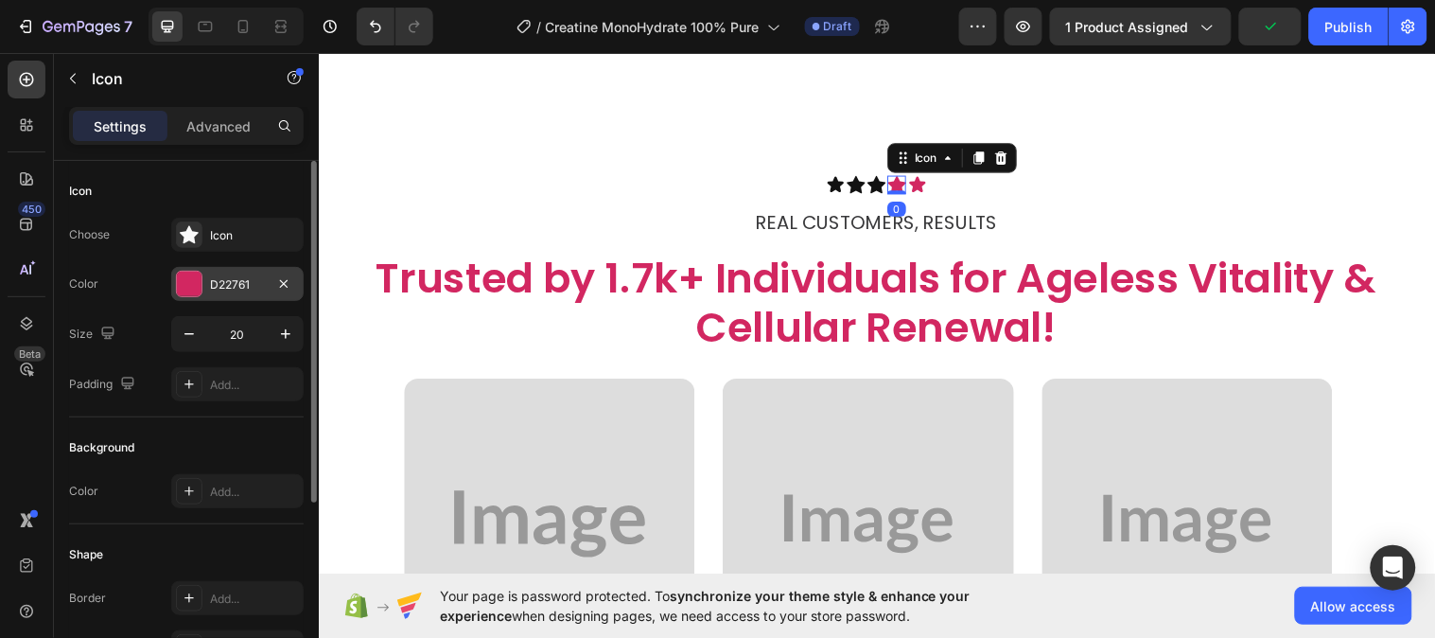
click at [246, 277] on div "D22761" at bounding box center [237, 284] width 55 height 17
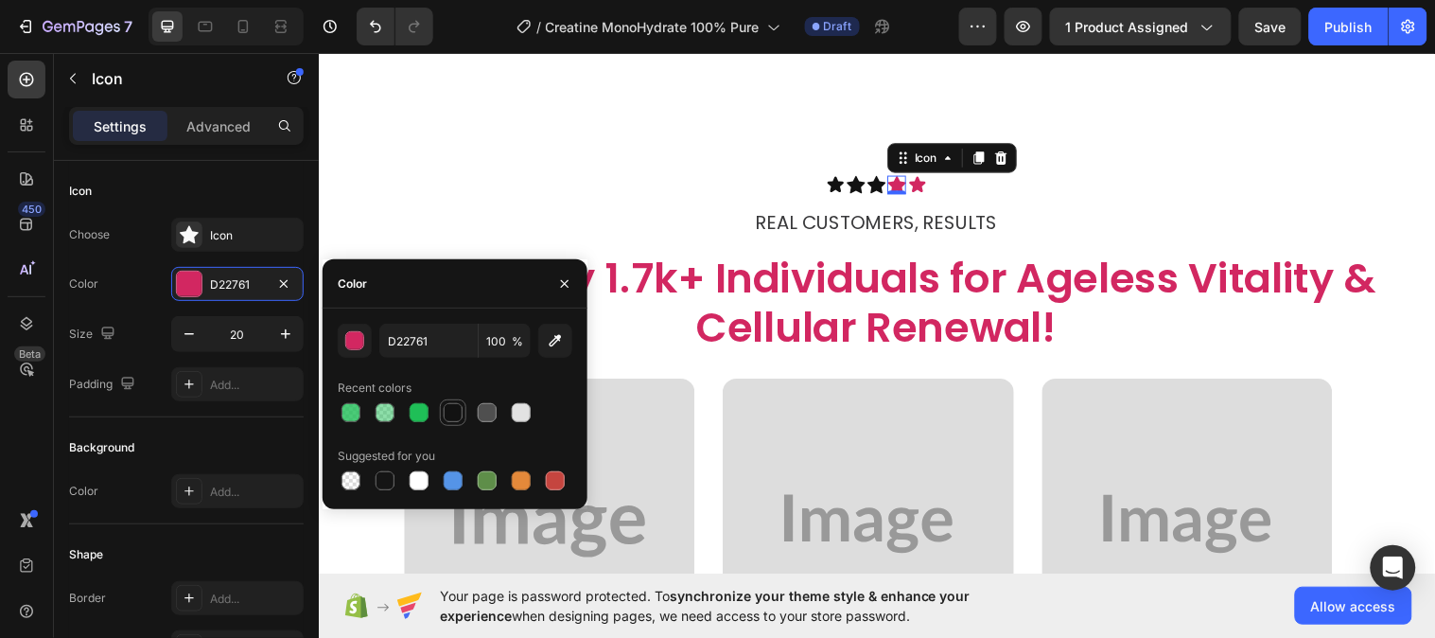
drag, startPoint x: 449, startPoint y: 417, endPoint x: 669, endPoint y: 274, distance: 261.9
click at [449, 417] on div at bounding box center [453, 412] width 19 height 19
type input "121212"
click at [918, 180] on icon at bounding box center [927, 186] width 19 height 19
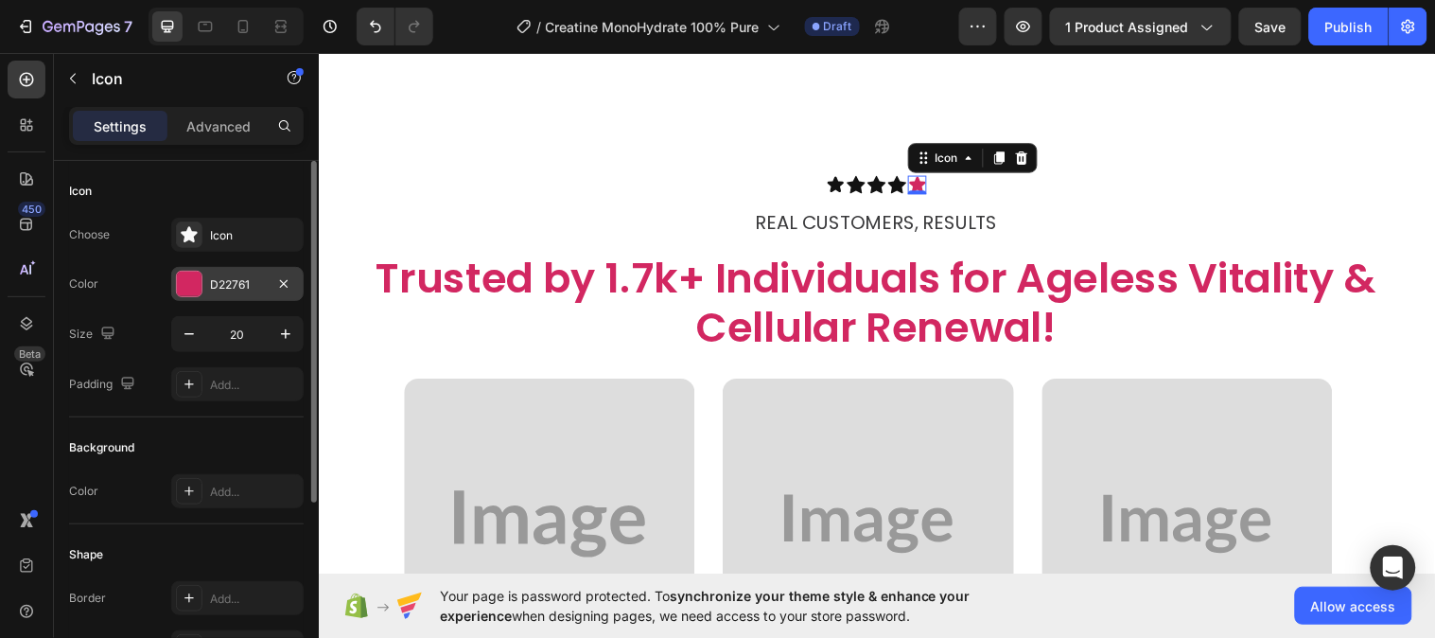
click at [196, 290] on div at bounding box center [189, 284] width 25 height 25
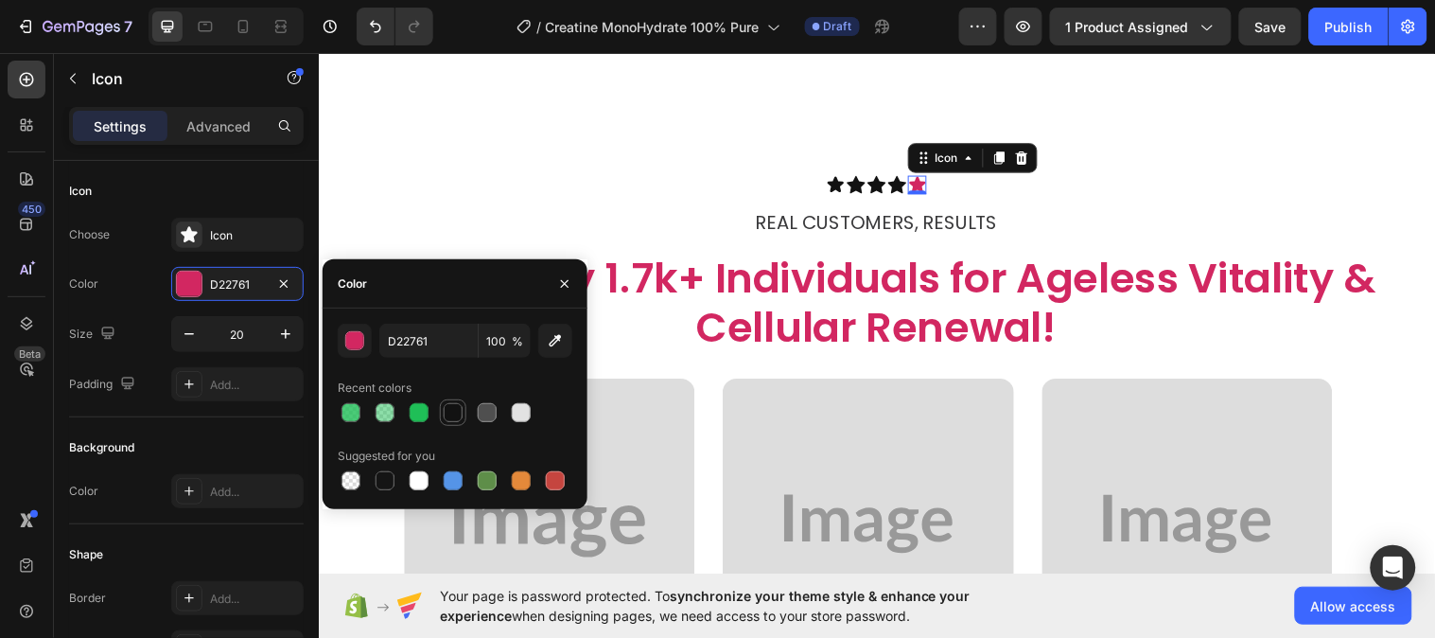
drag, startPoint x: 458, startPoint y: 421, endPoint x: 329, endPoint y: 290, distance: 183.3
click at [458, 421] on div at bounding box center [453, 412] width 19 height 19
type input "121212"
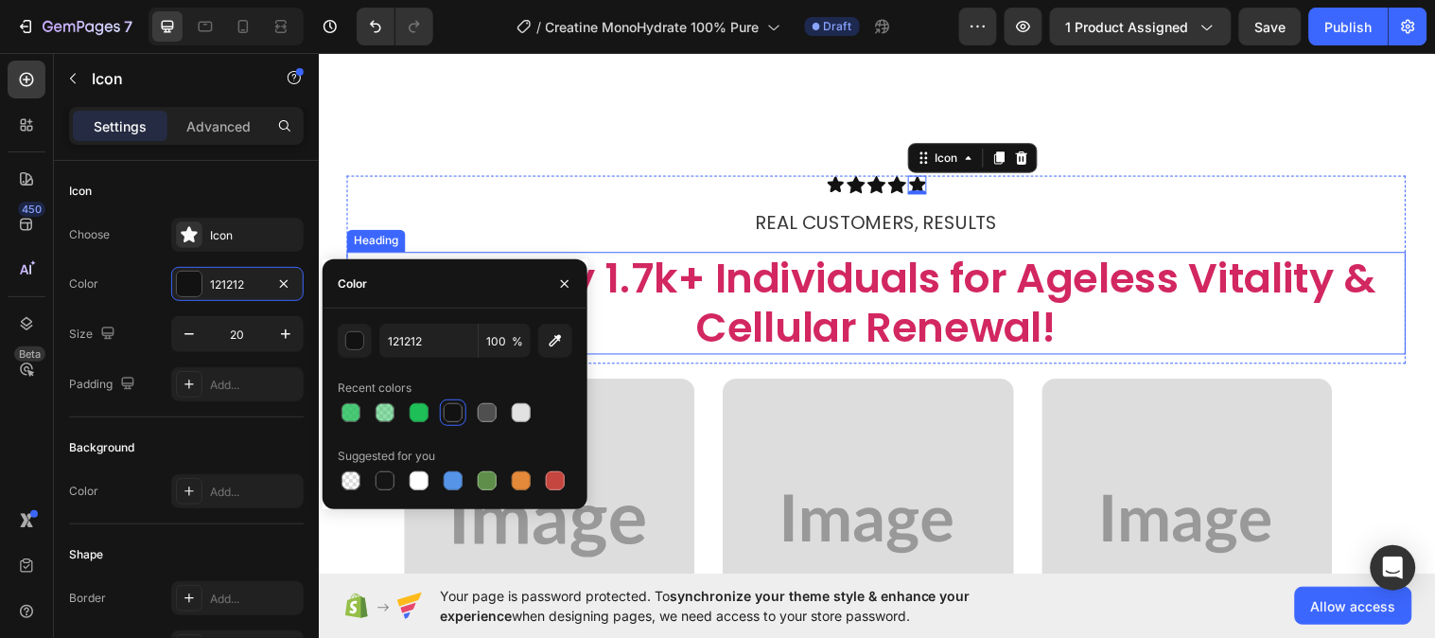
click at [734, 320] on h2 "Trusted by 1.7k+ Individuals for Ageless Vitality & Cellular Renewal!" at bounding box center [885, 307] width 1077 height 104
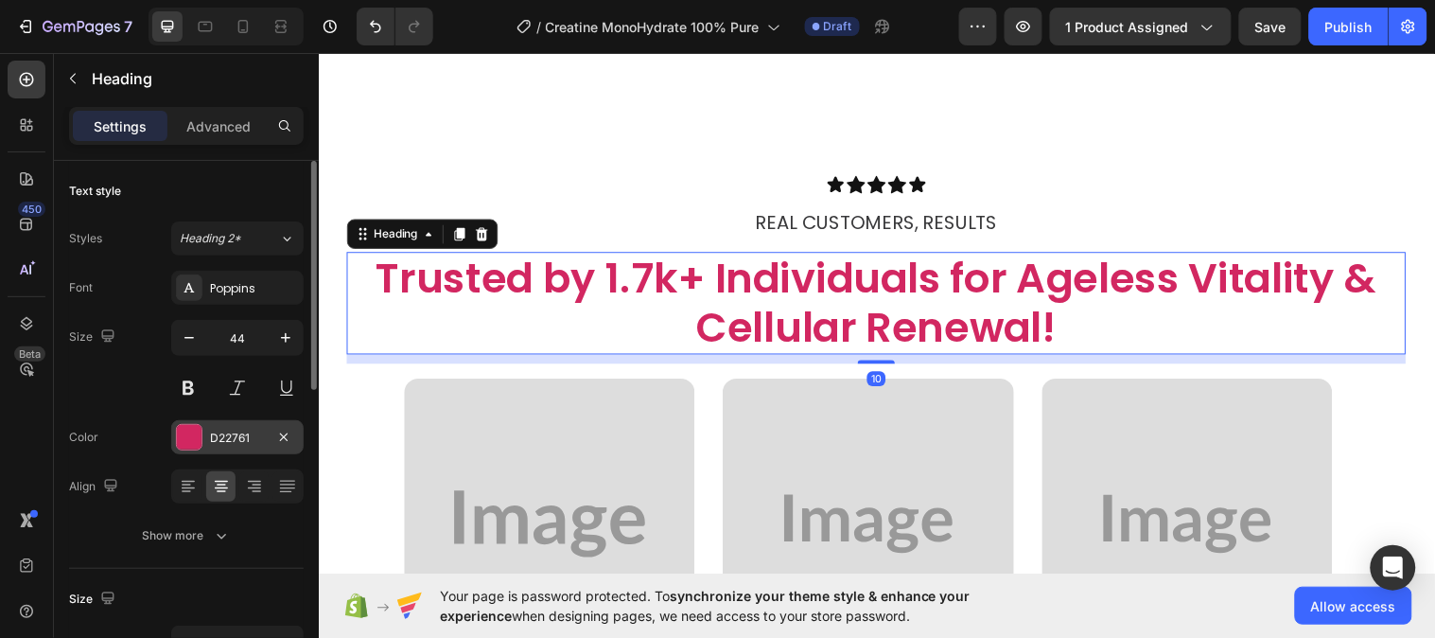
click at [230, 440] on div "D22761" at bounding box center [237, 438] width 55 height 17
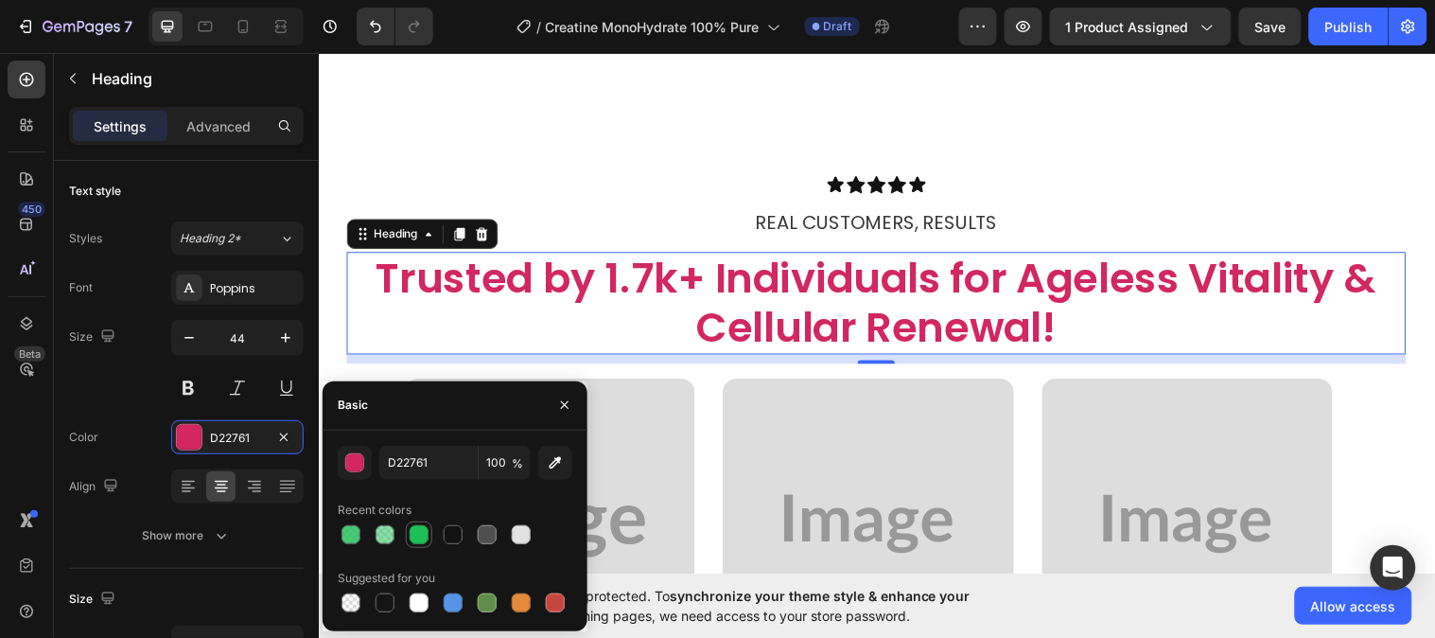
click at [417, 530] on div at bounding box center [419, 534] width 19 height 19
type input "1FBF57"
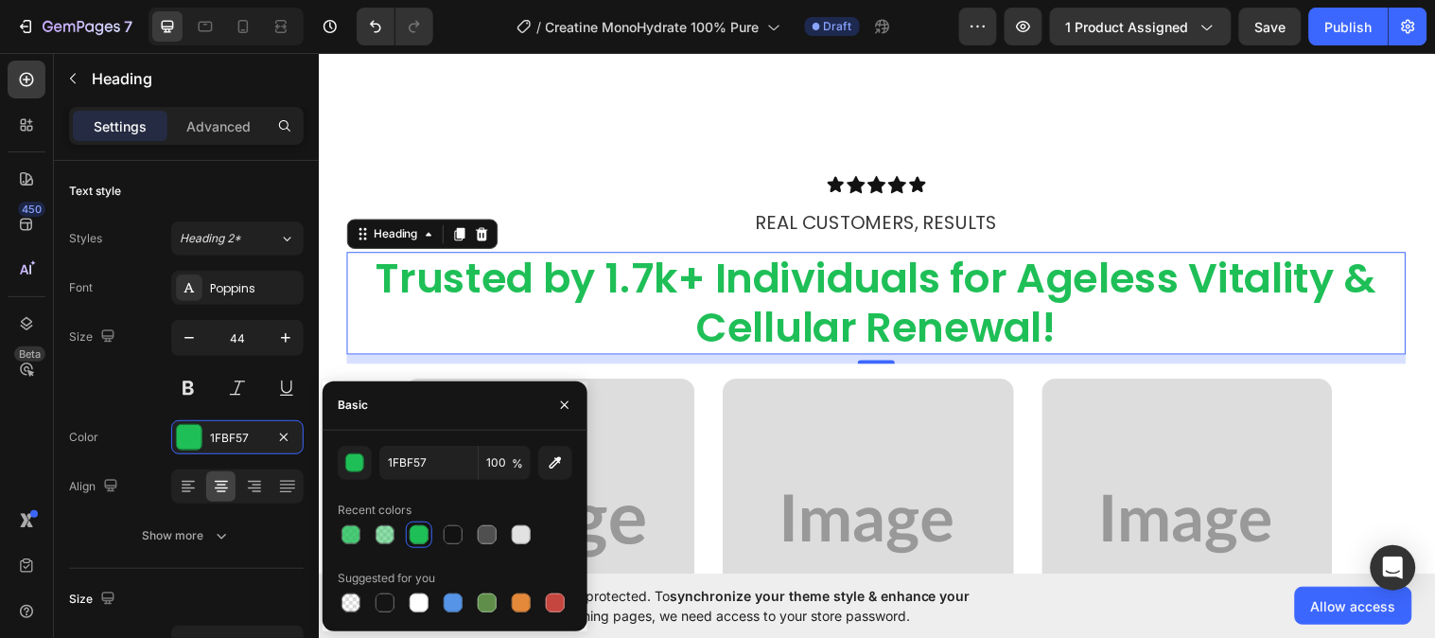
drag, startPoint x: 568, startPoint y: 388, endPoint x: 568, endPoint y: 400, distance: 12.3
click at [568, 390] on div at bounding box center [564, 405] width 45 height 48
drag, startPoint x: 568, startPoint y: 400, endPoint x: 340, endPoint y: 311, distance: 244.8
click at [568, 400] on icon "button" at bounding box center [564, 404] width 15 height 15
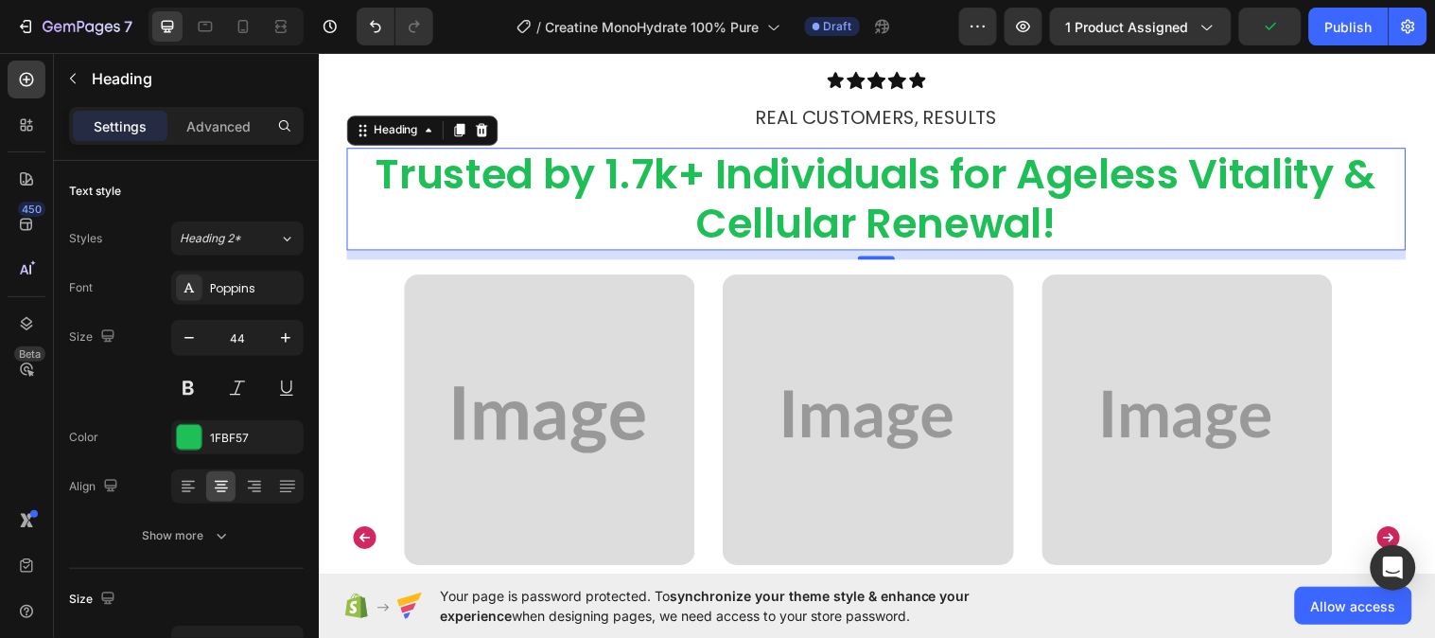
scroll to position [3574, 0]
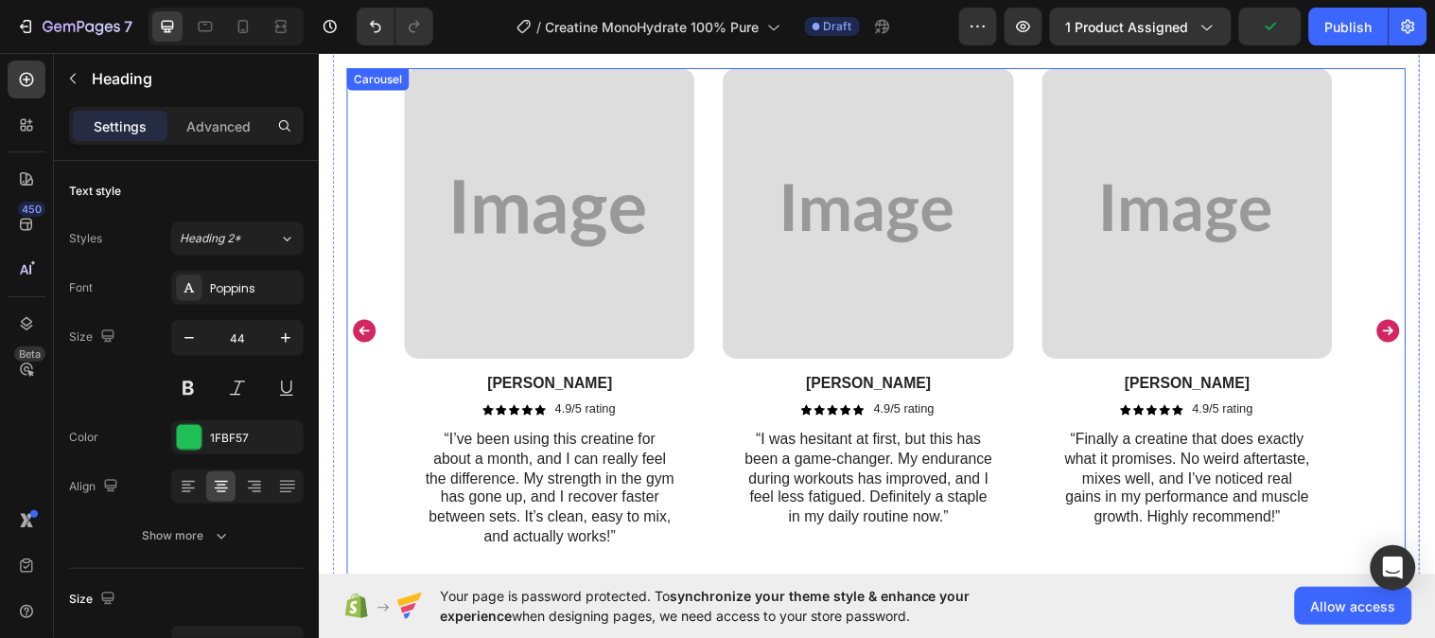
click at [365, 336] on icon "Carousel Back Arrow" at bounding box center [365, 335] width 23 height 23
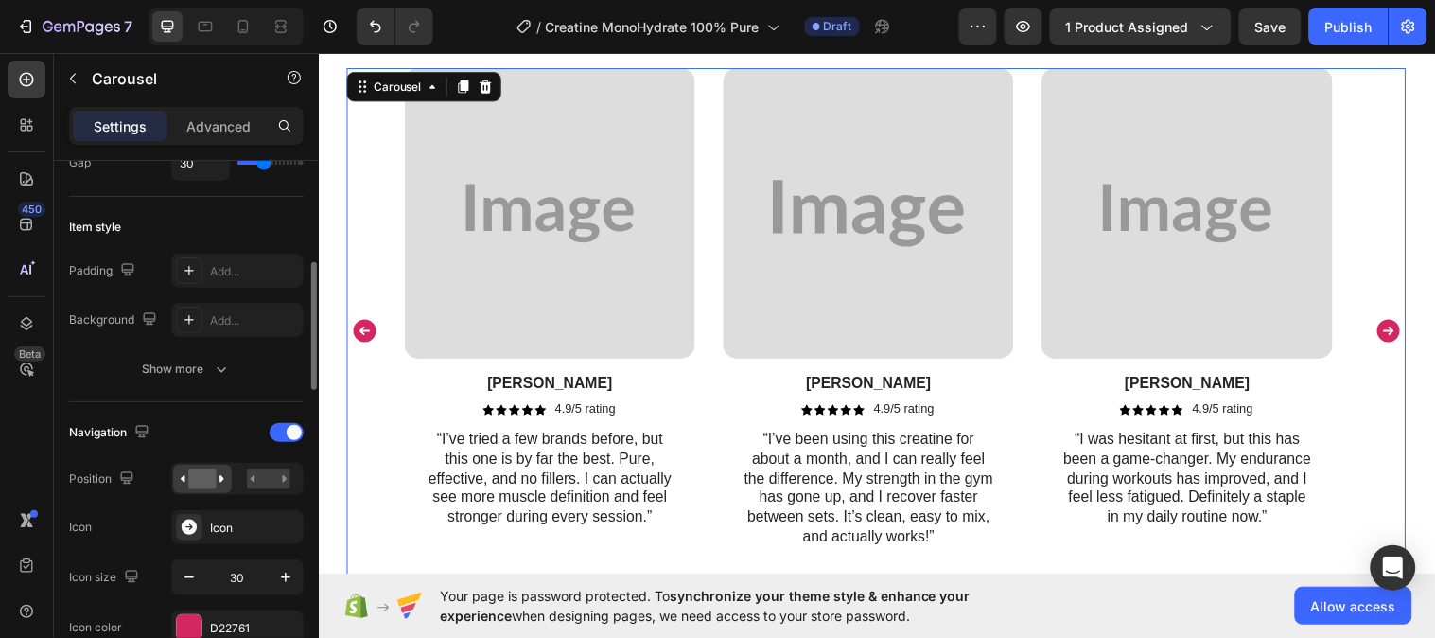
scroll to position [525, 0]
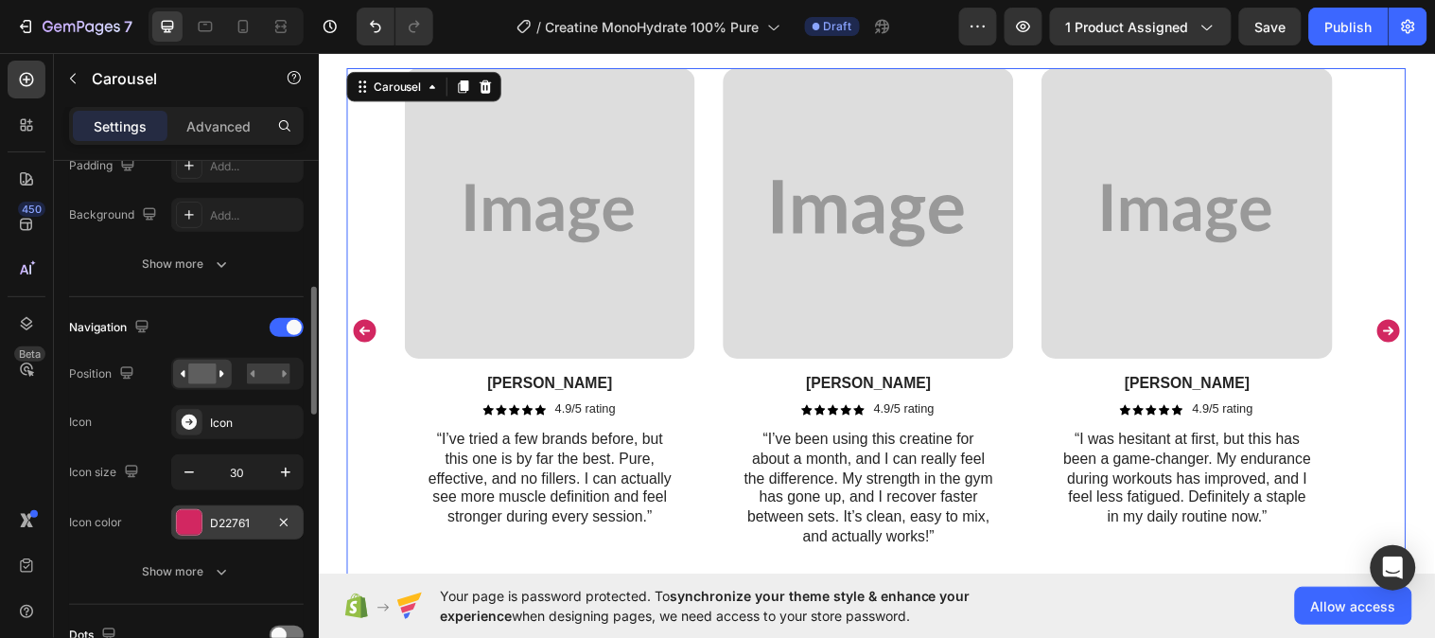
click at [214, 509] on div "D22761" at bounding box center [237, 522] width 132 height 34
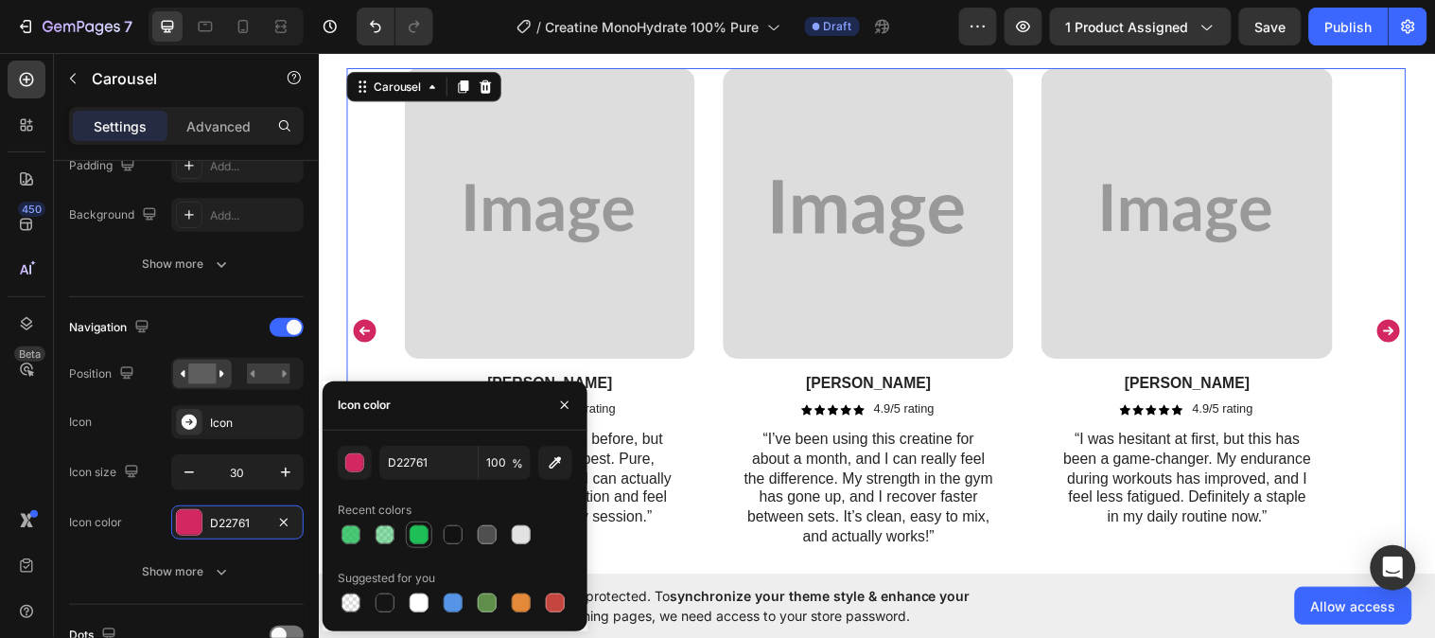
click at [417, 527] on div at bounding box center [419, 534] width 19 height 19
type input "1FBF57"
click at [554, 403] on button "button" at bounding box center [565, 405] width 30 height 30
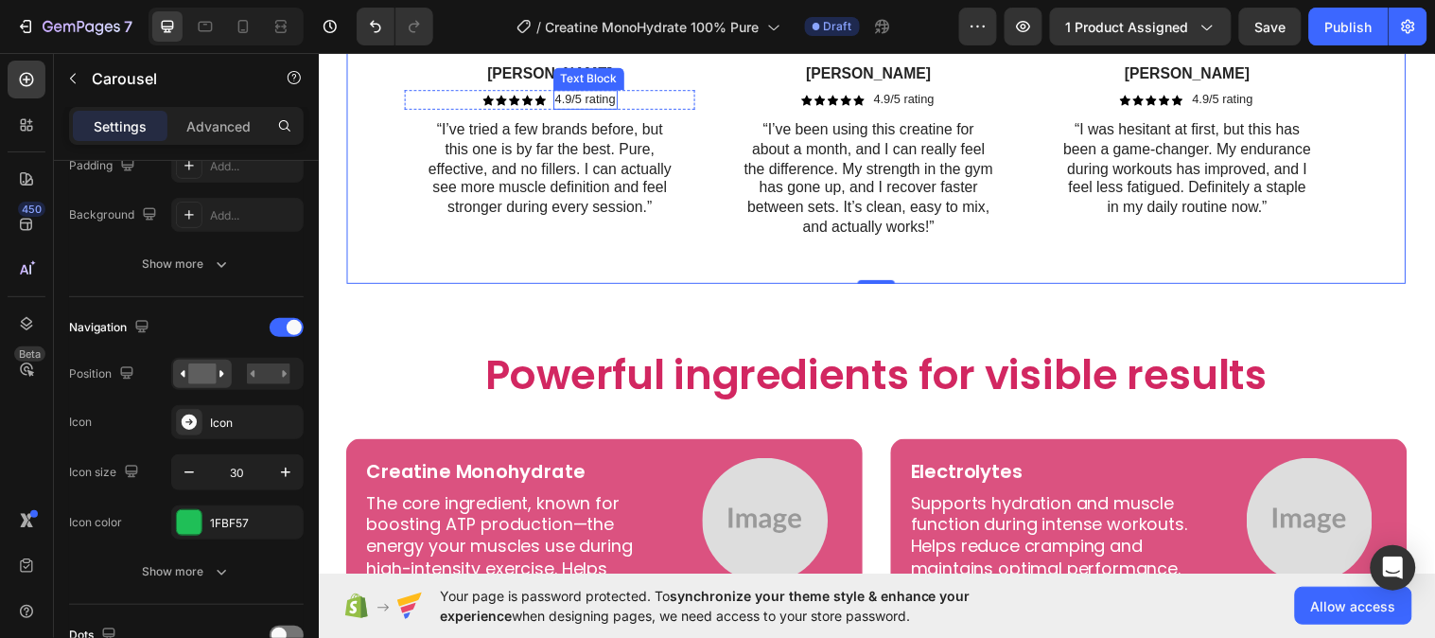
scroll to position [3890, 0]
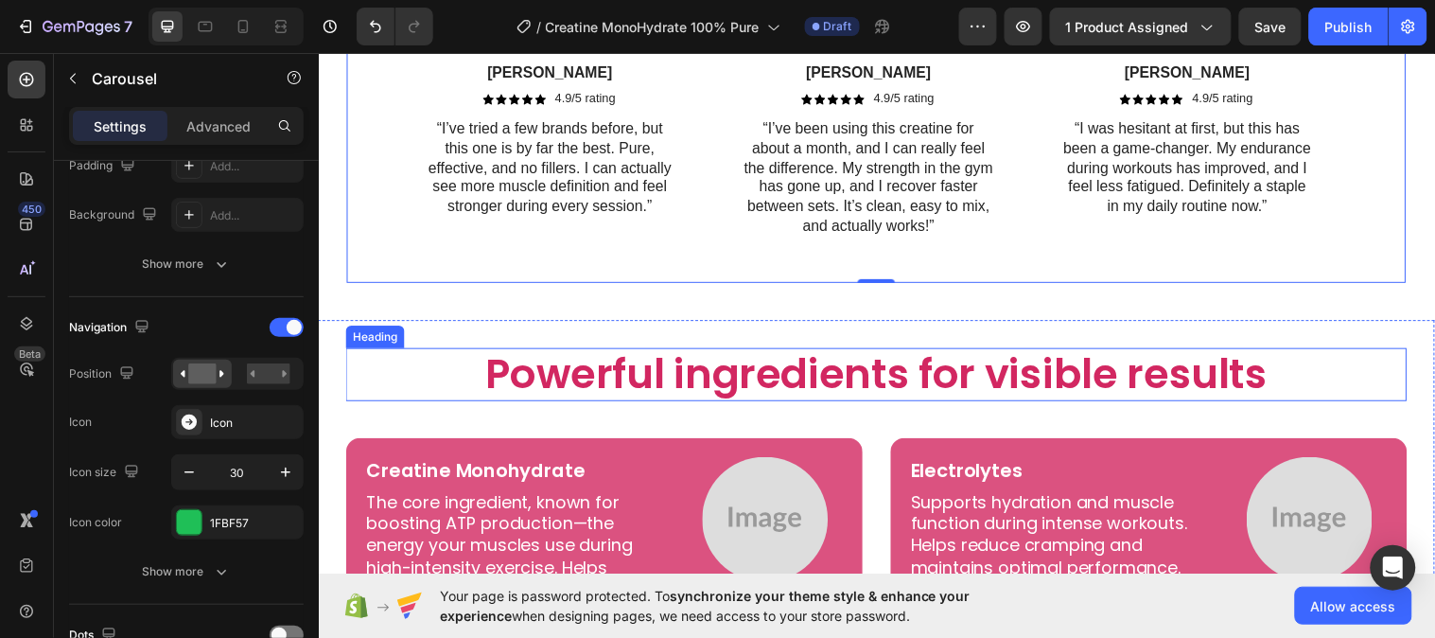
click at [570, 368] on h2 "Powerful ingredients for visible results" at bounding box center [885, 379] width 1079 height 54
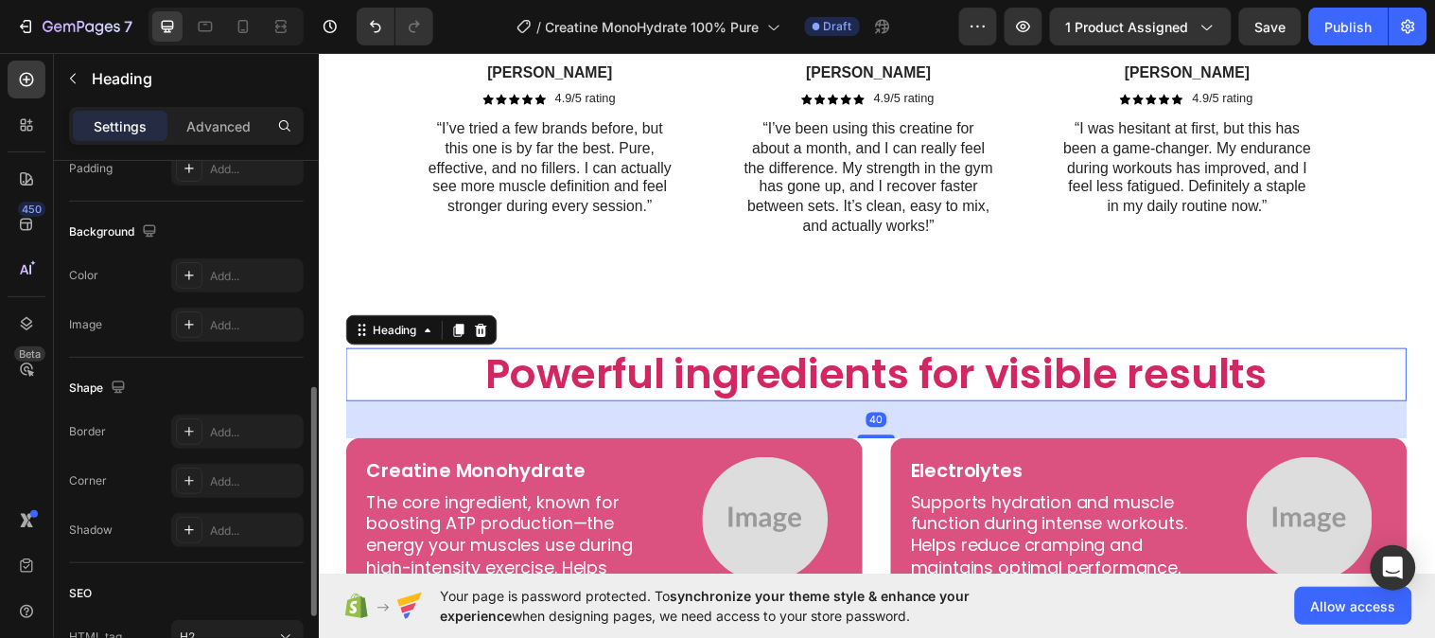
scroll to position [0, 0]
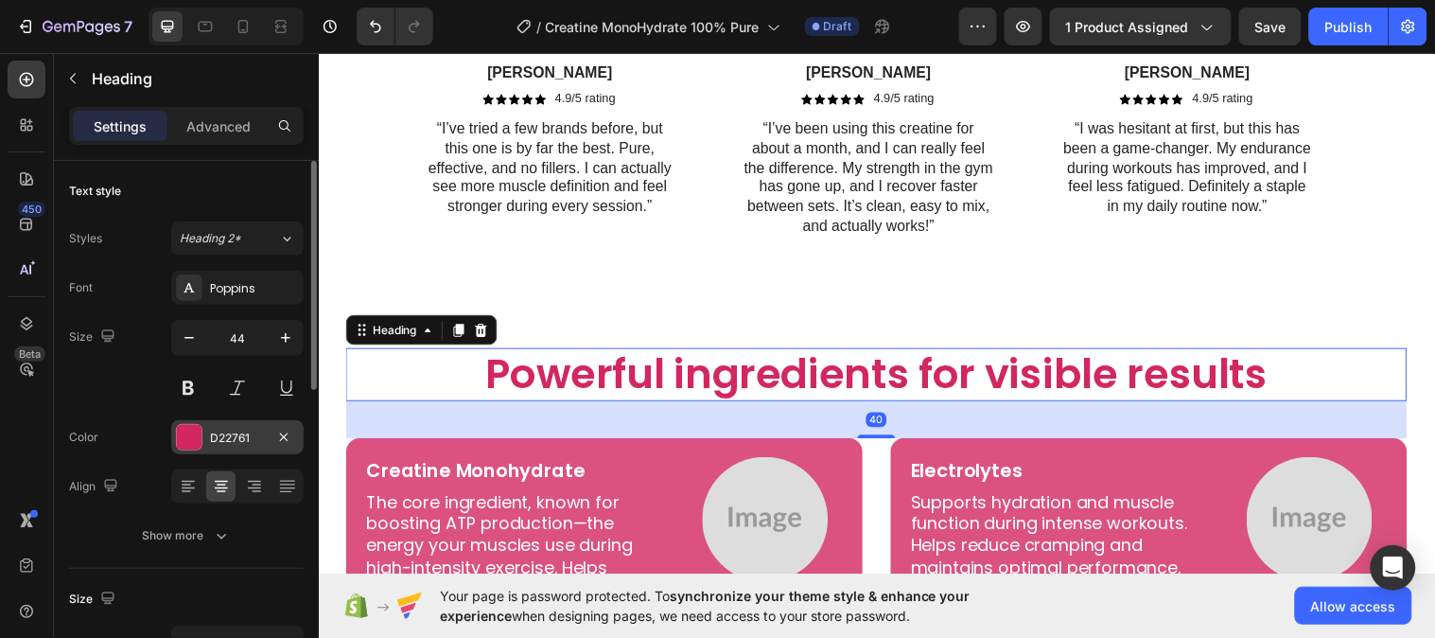
click at [218, 427] on div "D22761" at bounding box center [237, 437] width 132 height 34
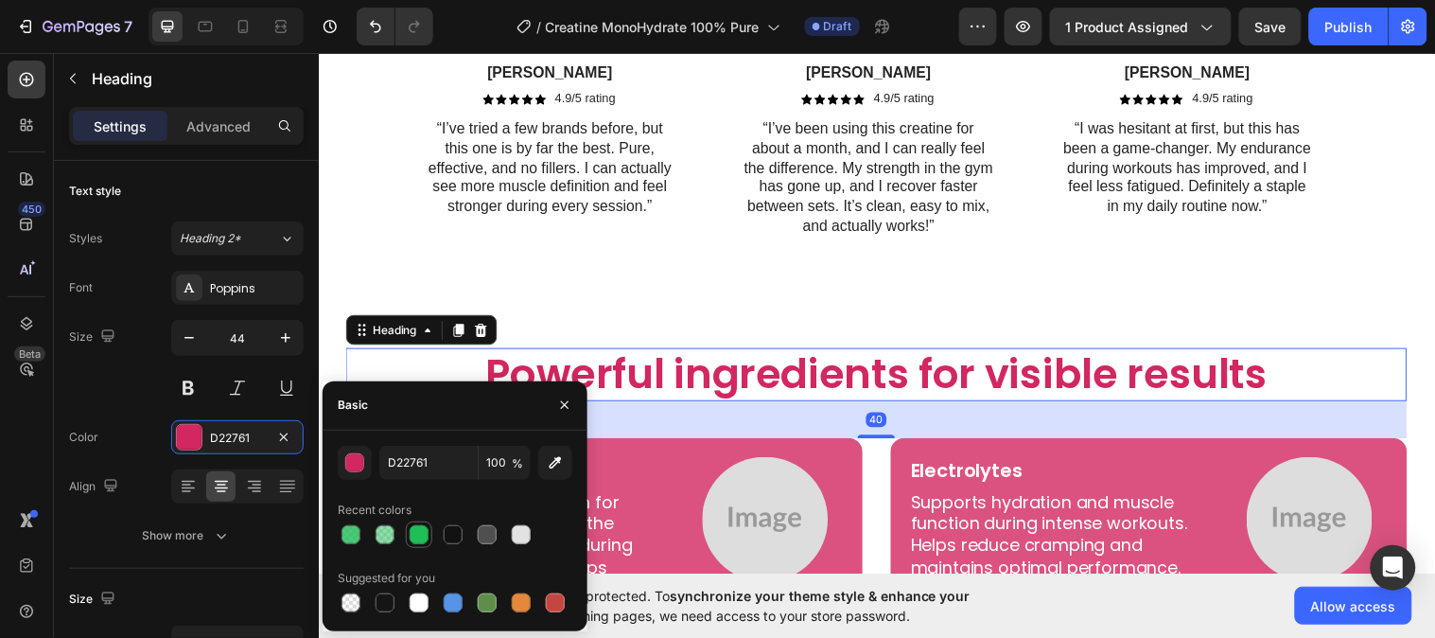
click at [418, 542] on div at bounding box center [419, 534] width 19 height 19
type input "1FBF57"
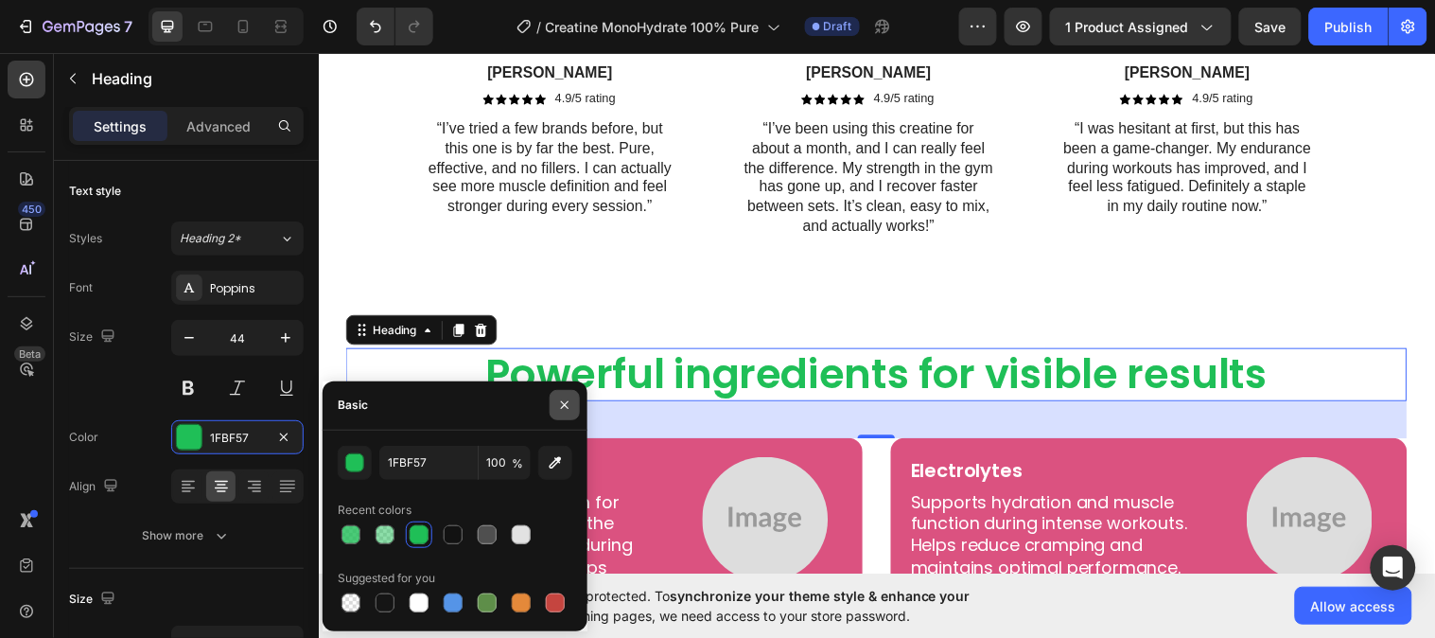
click at [561, 402] on icon "button" at bounding box center [564, 404] width 15 height 15
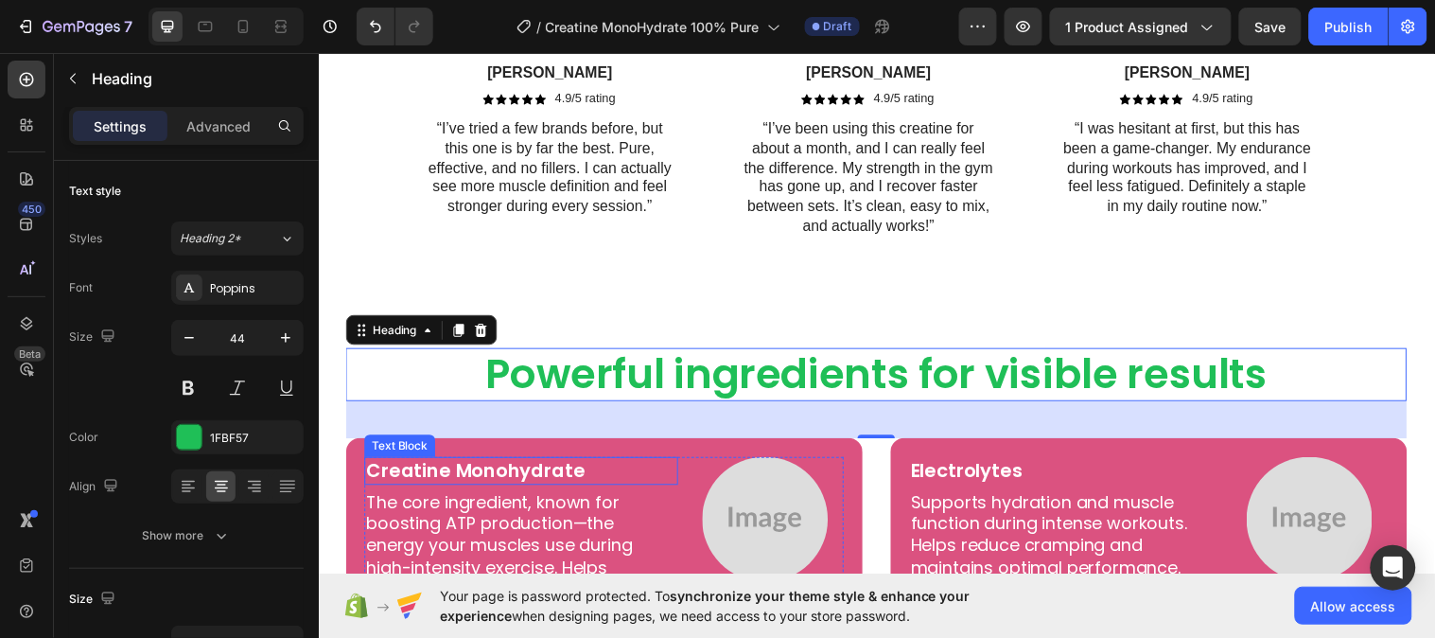
click at [645, 463] on div "Creatine Monohydrate" at bounding box center [524, 477] width 319 height 28
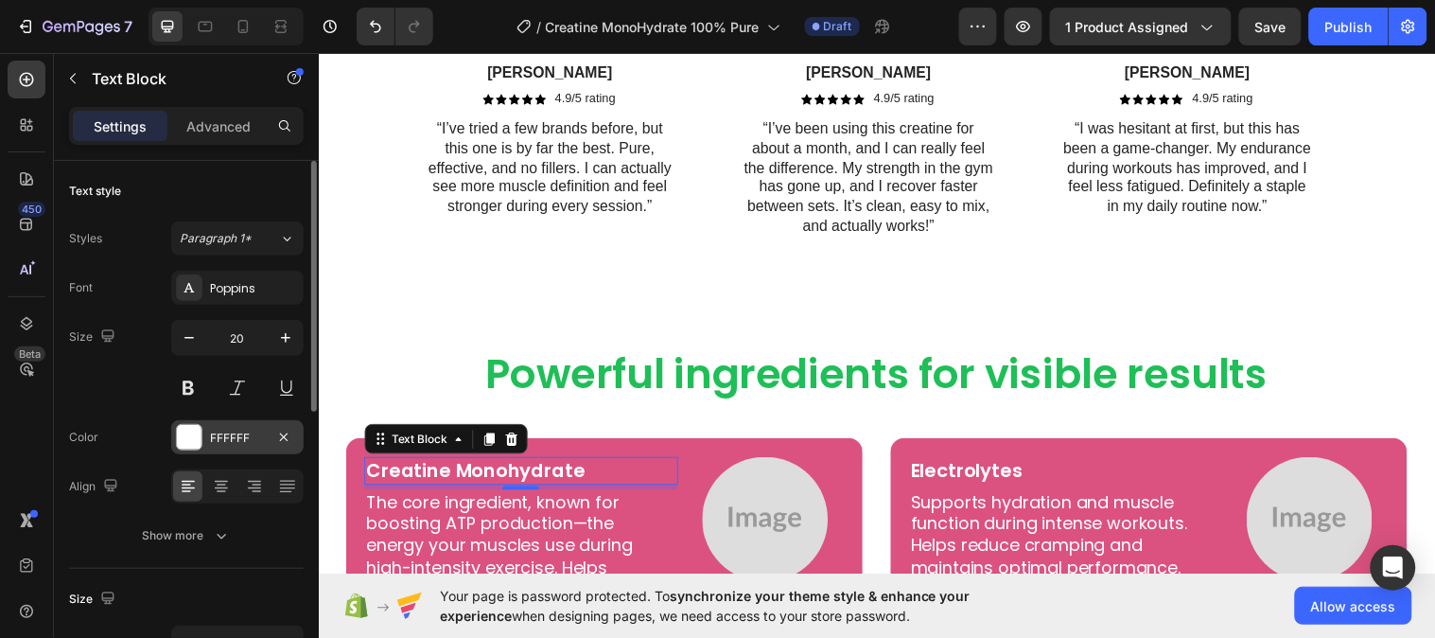
click at [246, 440] on div "FFFFFF" at bounding box center [237, 438] width 55 height 17
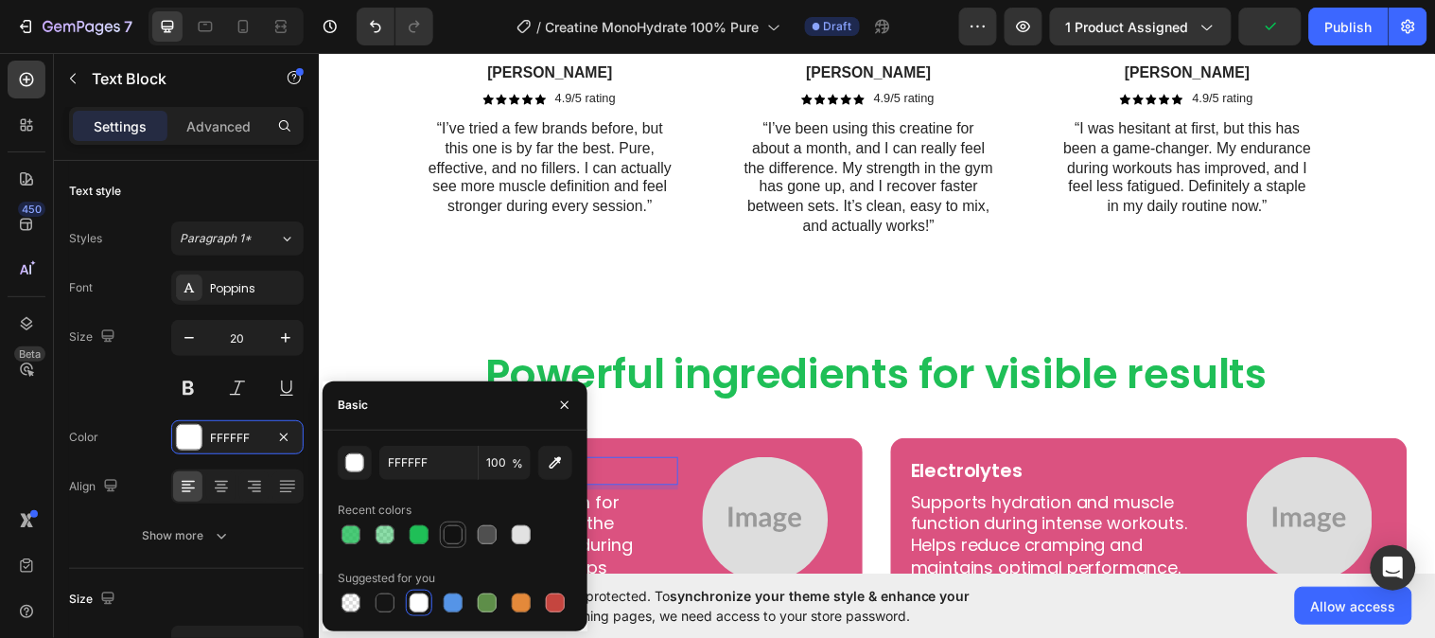
click at [446, 531] on div at bounding box center [453, 534] width 19 height 19
type input "121212"
click at [549, 397] on div at bounding box center [564, 405] width 45 height 48
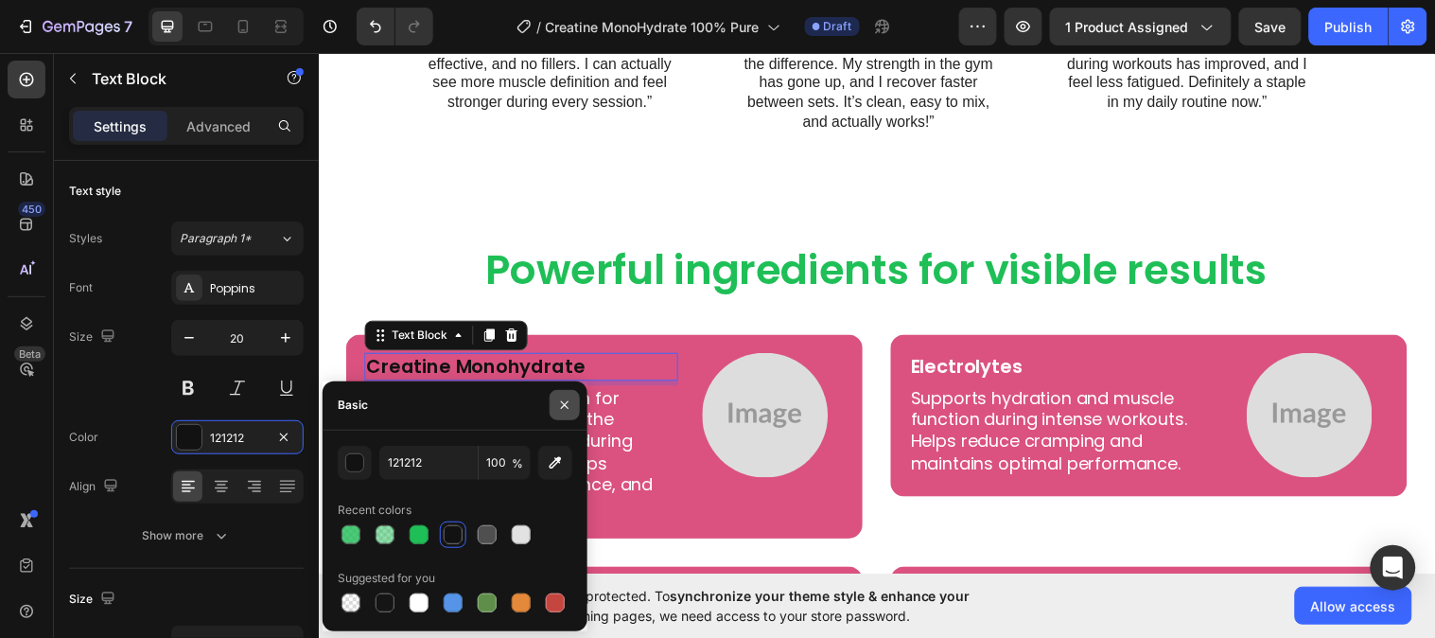
click at [560, 402] on icon "button" at bounding box center [564, 404] width 15 height 15
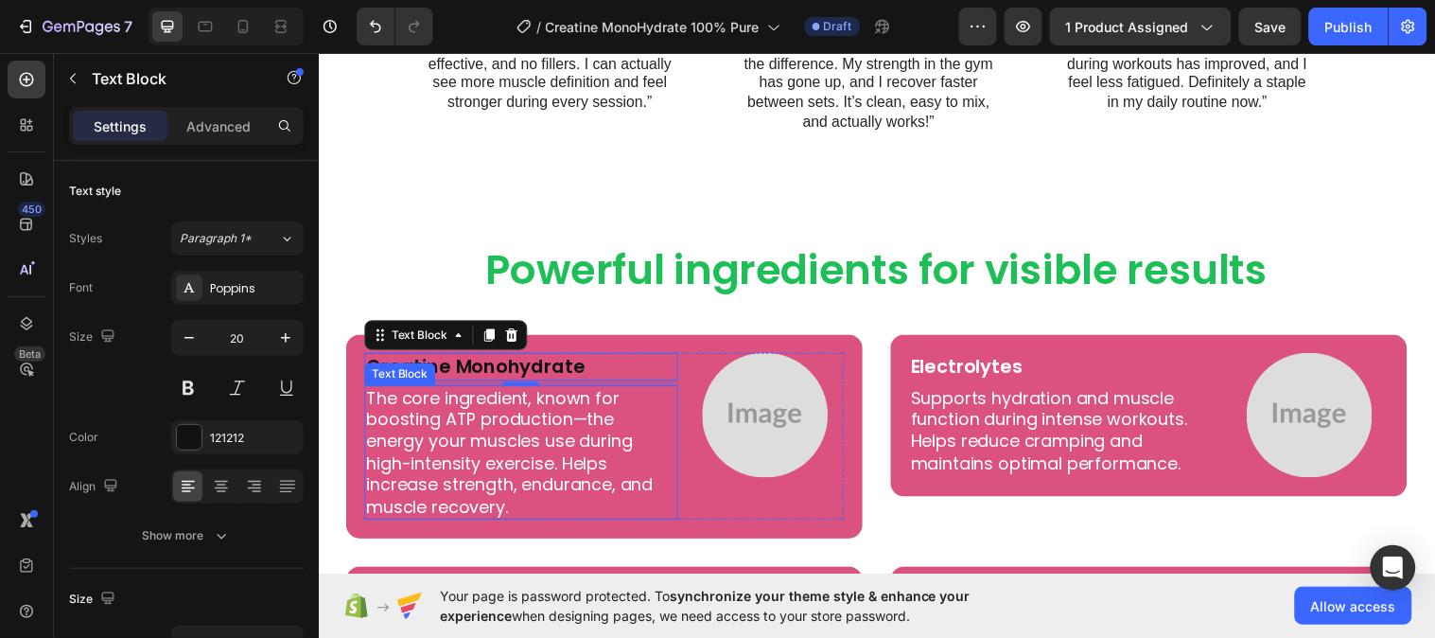
click at [571, 410] on p "The core ingredient, known for boosting ATP production—the energy your muscles …" at bounding box center [524, 459] width 315 height 132
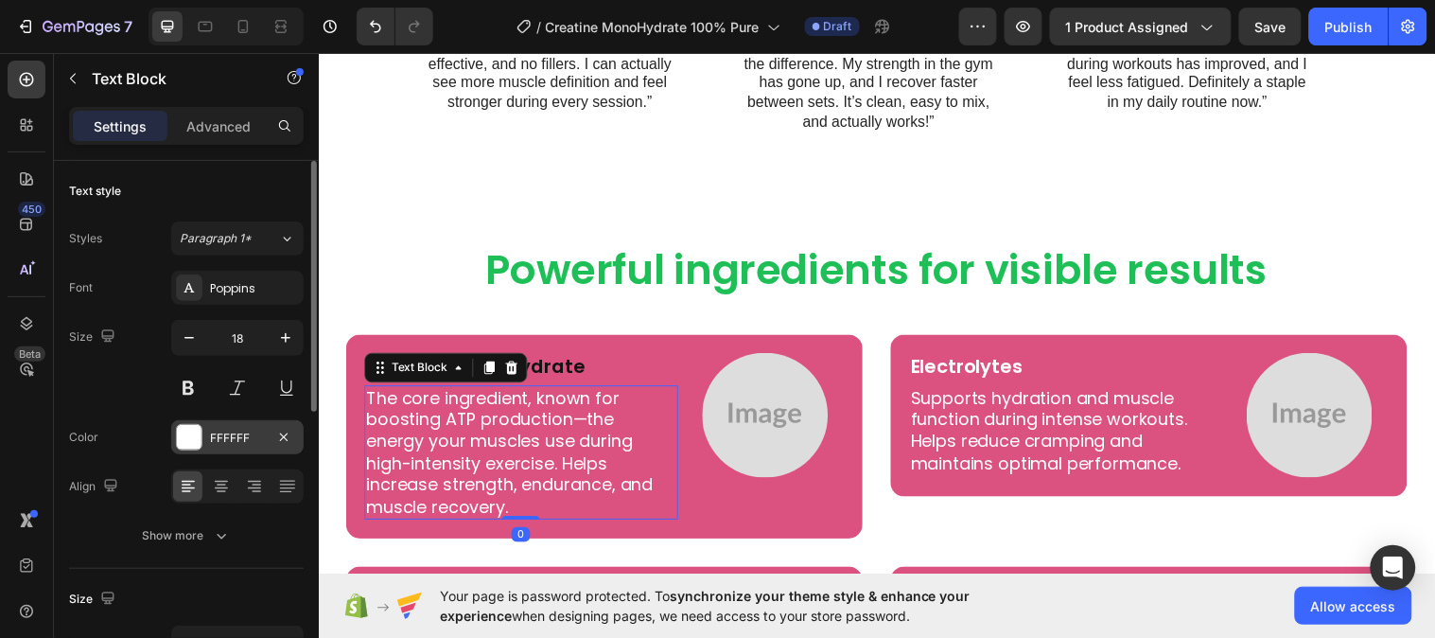
click at [218, 440] on div "FFFFFF" at bounding box center [237, 438] width 55 height 17
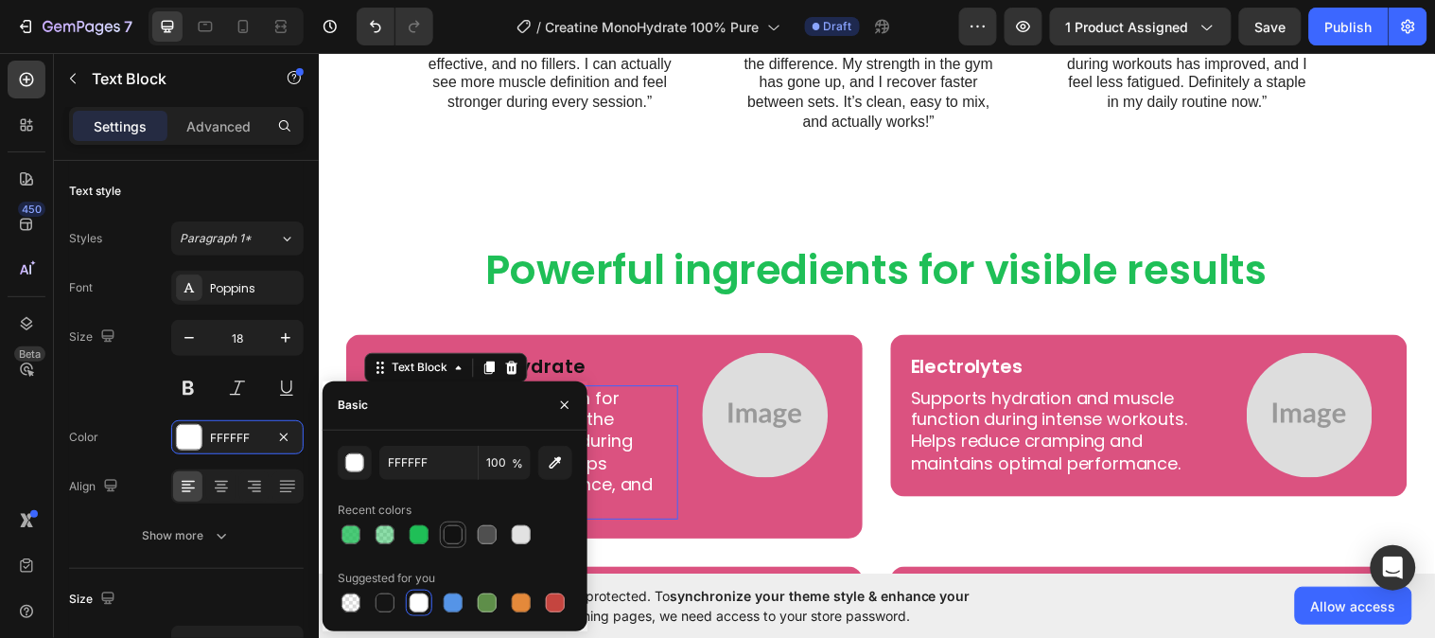
click at [450, 534] on div at bounding box center [453, 534] width 19 height 19
type input "121212"
click at [566, 405] on icon "button" at bounding box center [564, 404] width 15 height 15
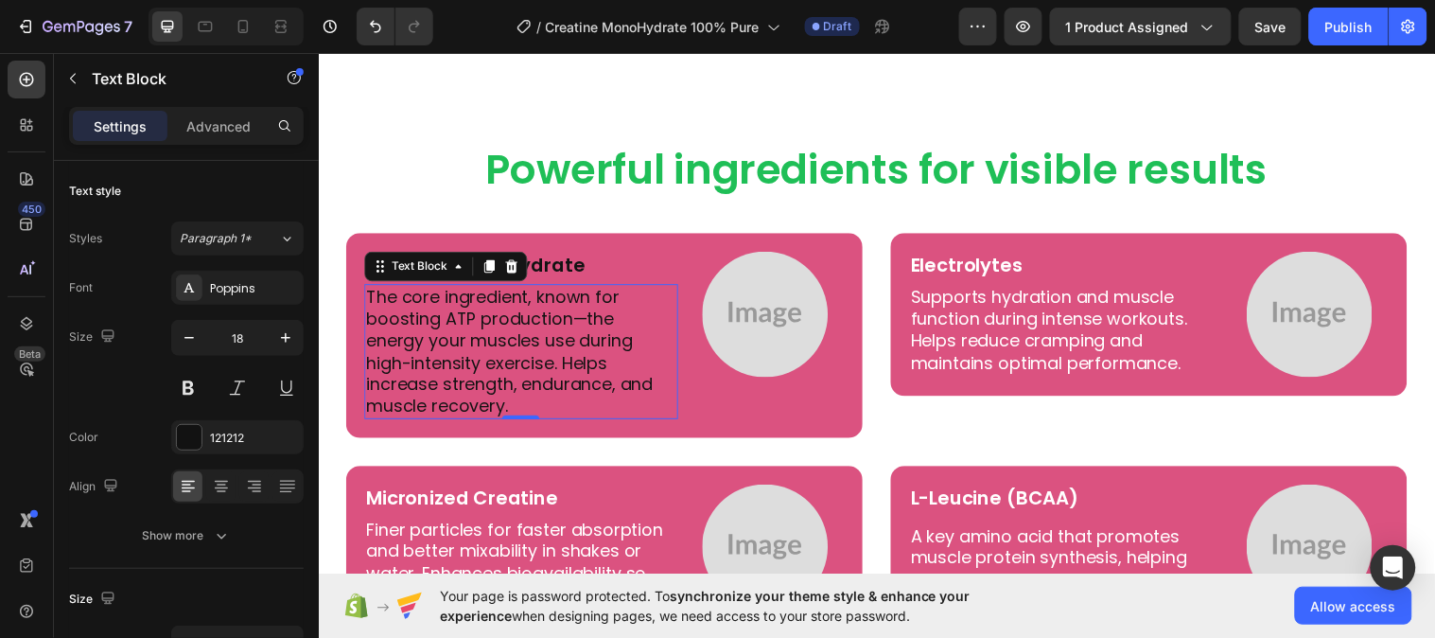
scroll to position [4205, 0]
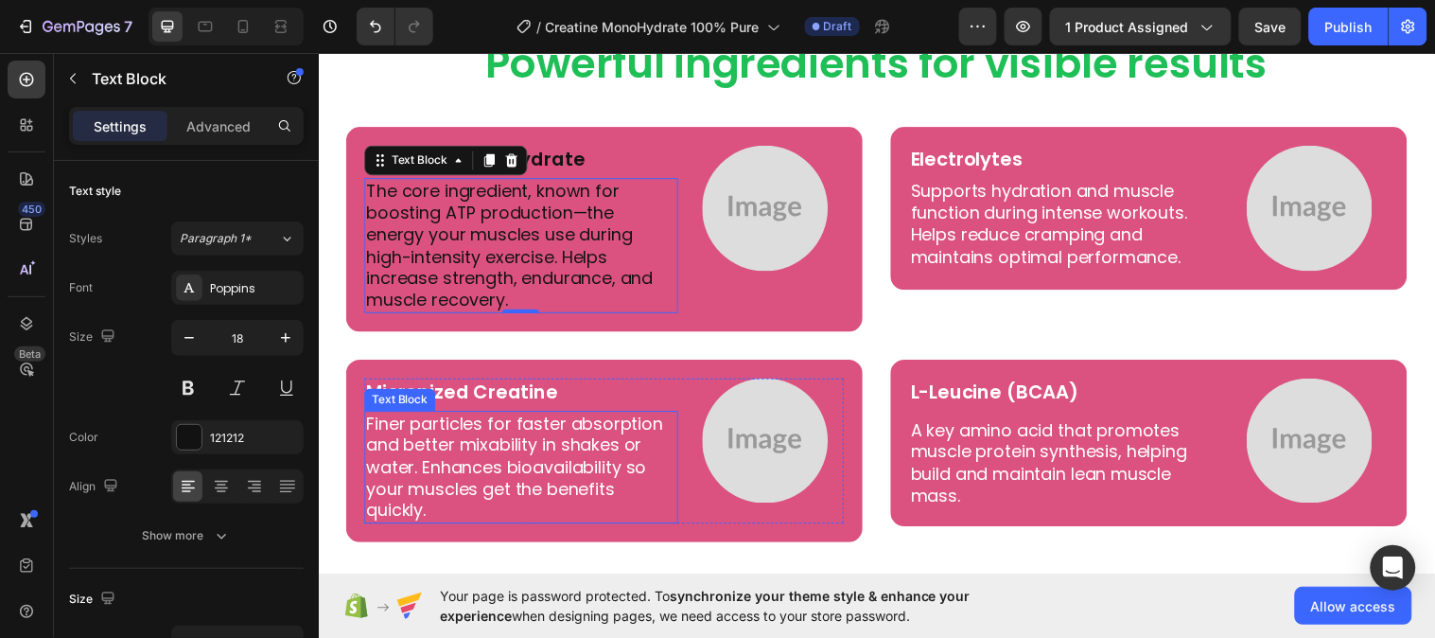
click at [499, 460] on p "Finer particles for faster absorption and better mixability in shakes or water.…" at bounding box center [524, 473] width 315 height 111
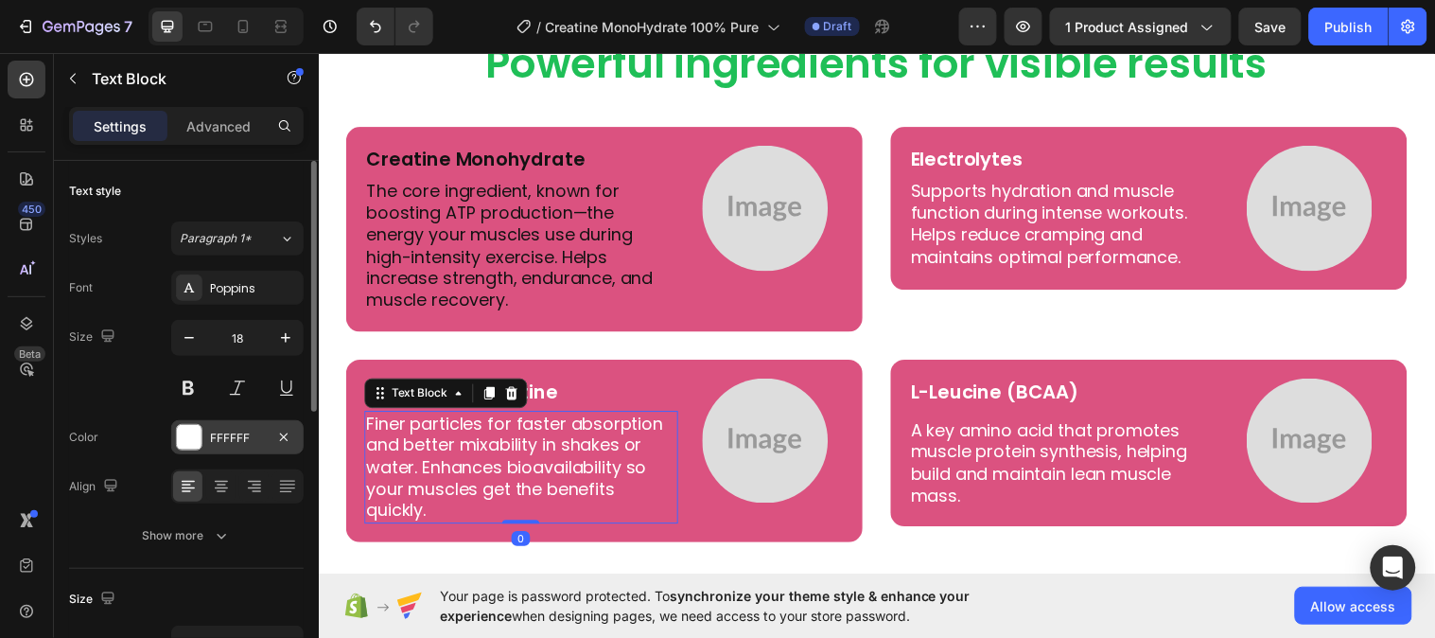
click at [228, 448] on div "FFFFFF" at bounding box center [237, 437] width 132 height 34
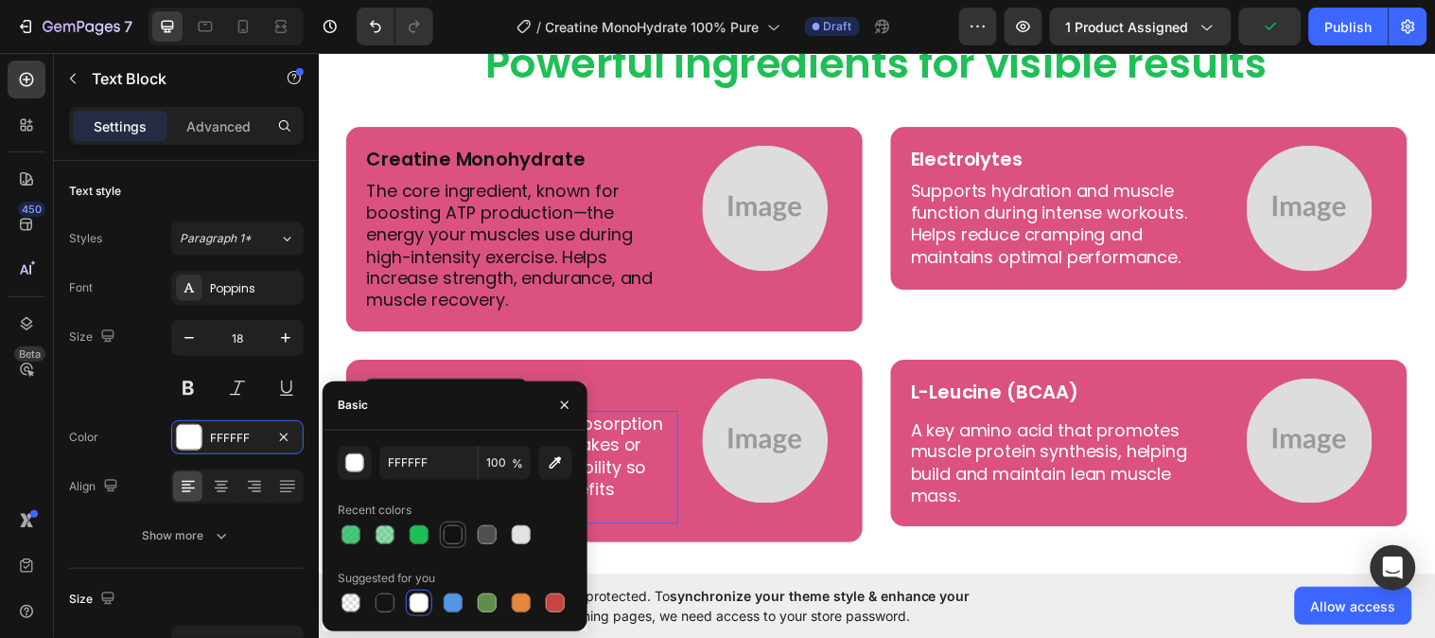
click at [454, 539] on div at bounding box center [453, 534] width 19 height 19
type input "121212"
drag, startPoint x: 553, startPoint y: 405, endPoint x: 197, endPoint y: 334, distance: 362.8
click at [553, 405] on button "button" at bounding box center [565, 405] width 30 height 30
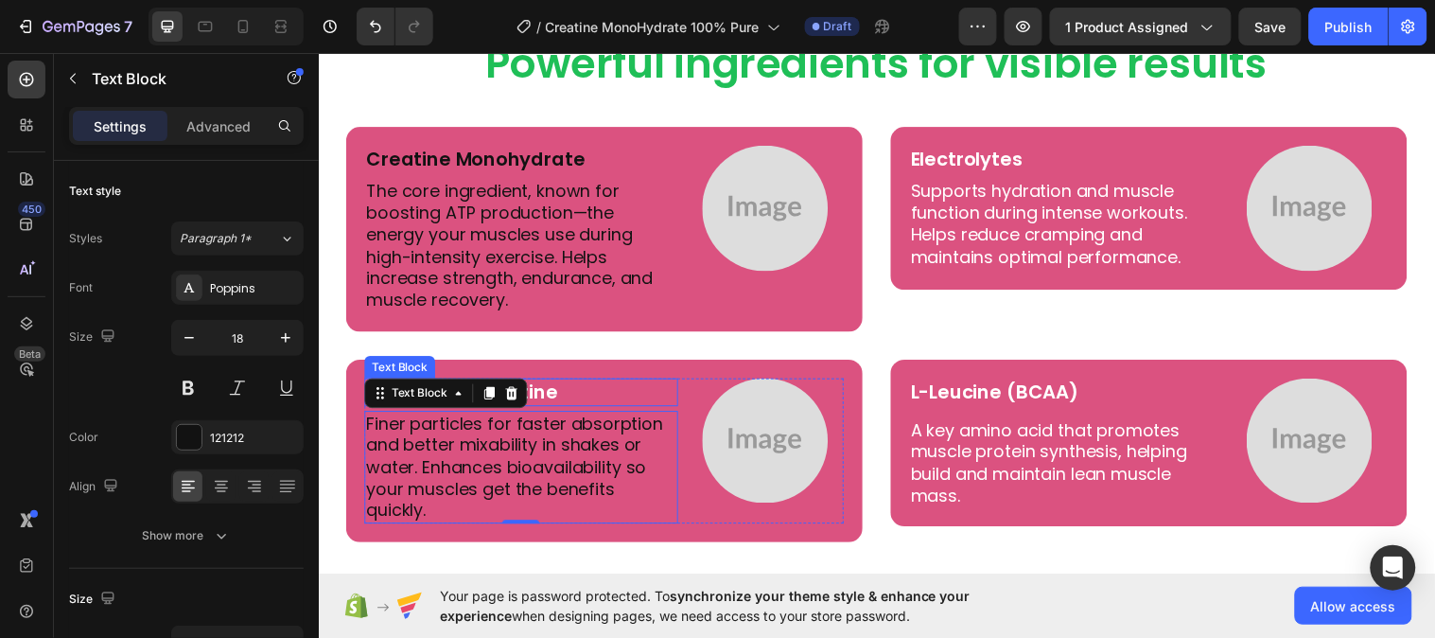
click at [567, 395] on p "Micronized Creatine" at bounding box center [524, 397] width 315 height 25
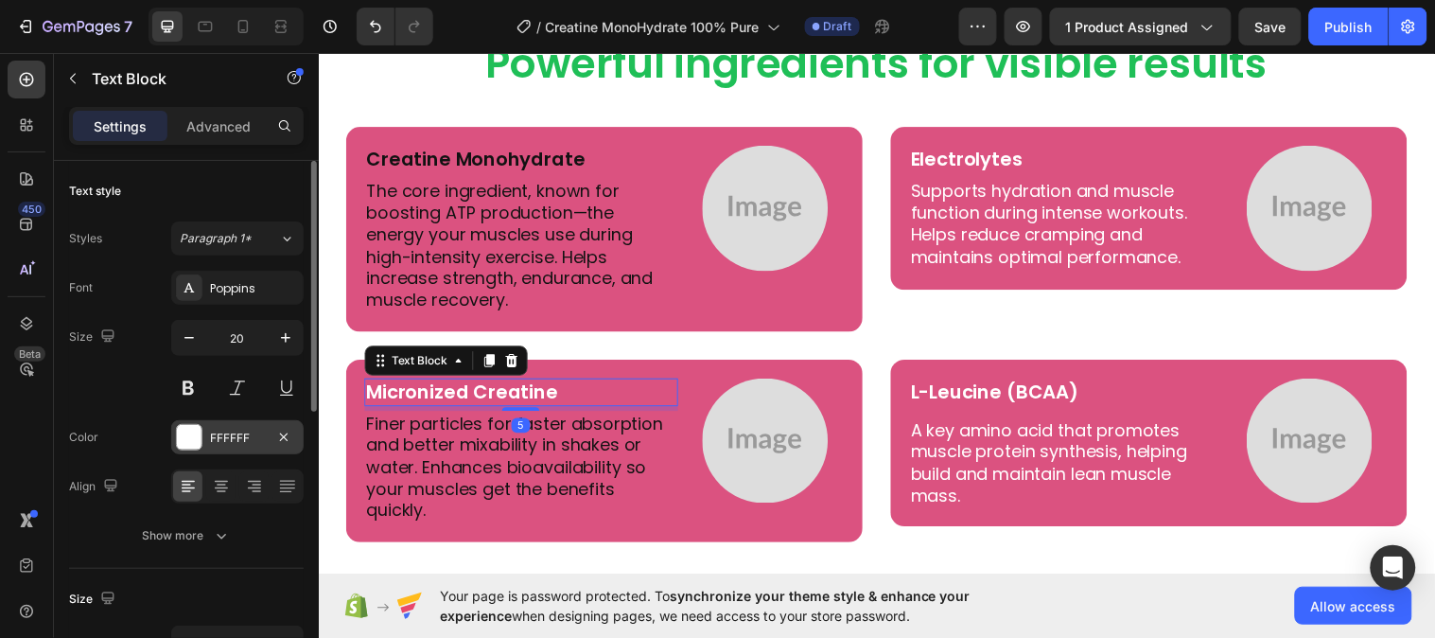
click at [238, 439] on div "FFFFFF" at bounding box center [237, 438] width 55 height 17
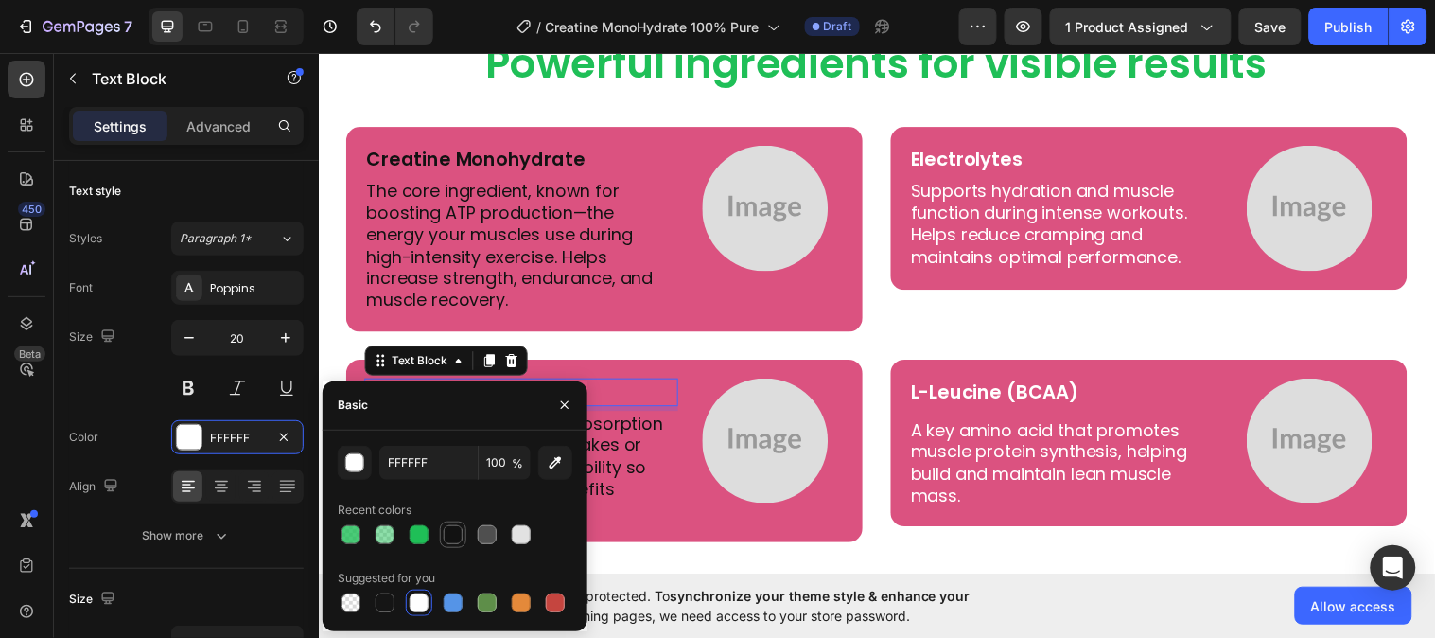
click at [451, 532] on div at bounding box center [453, 534] width 19 height 19
type input "121212"
click at [562, 403] on icon "button" at bounding box center [564, 404] width 15 height 15
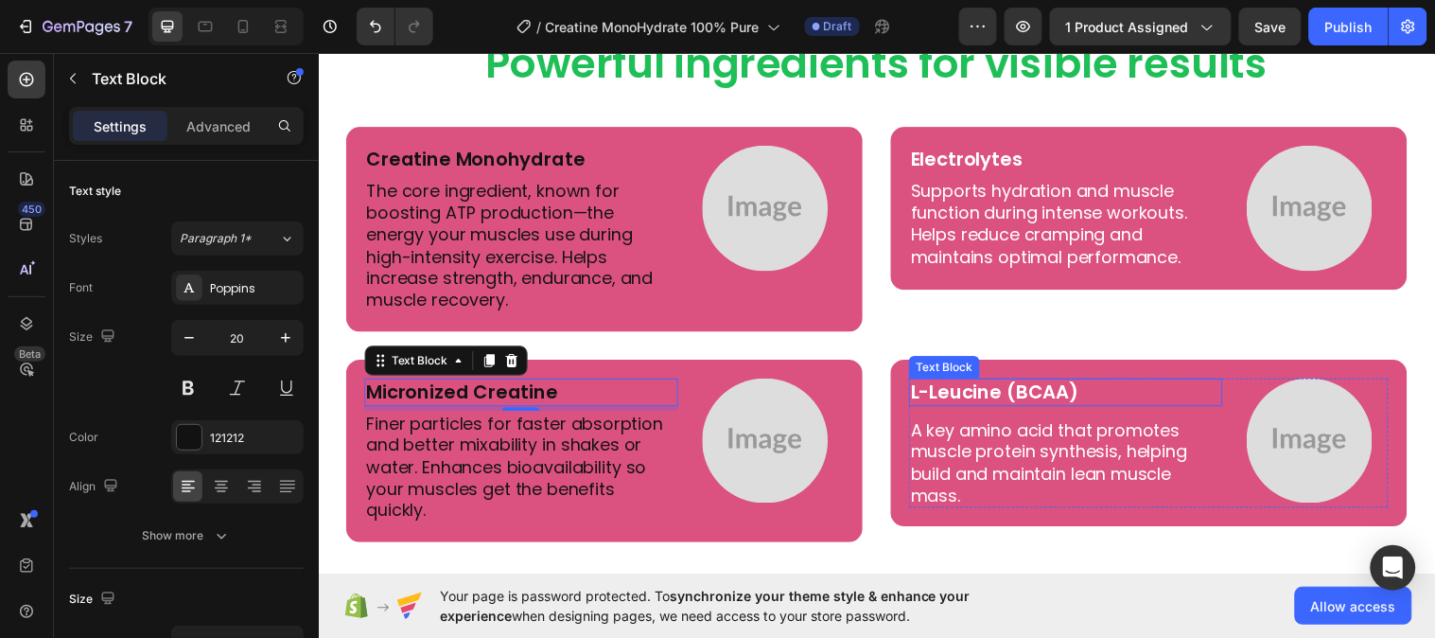
click at [1005, 389] on p "L-Leucine (BCAA)" at bounding box center [1078, 397] width 315 height 25
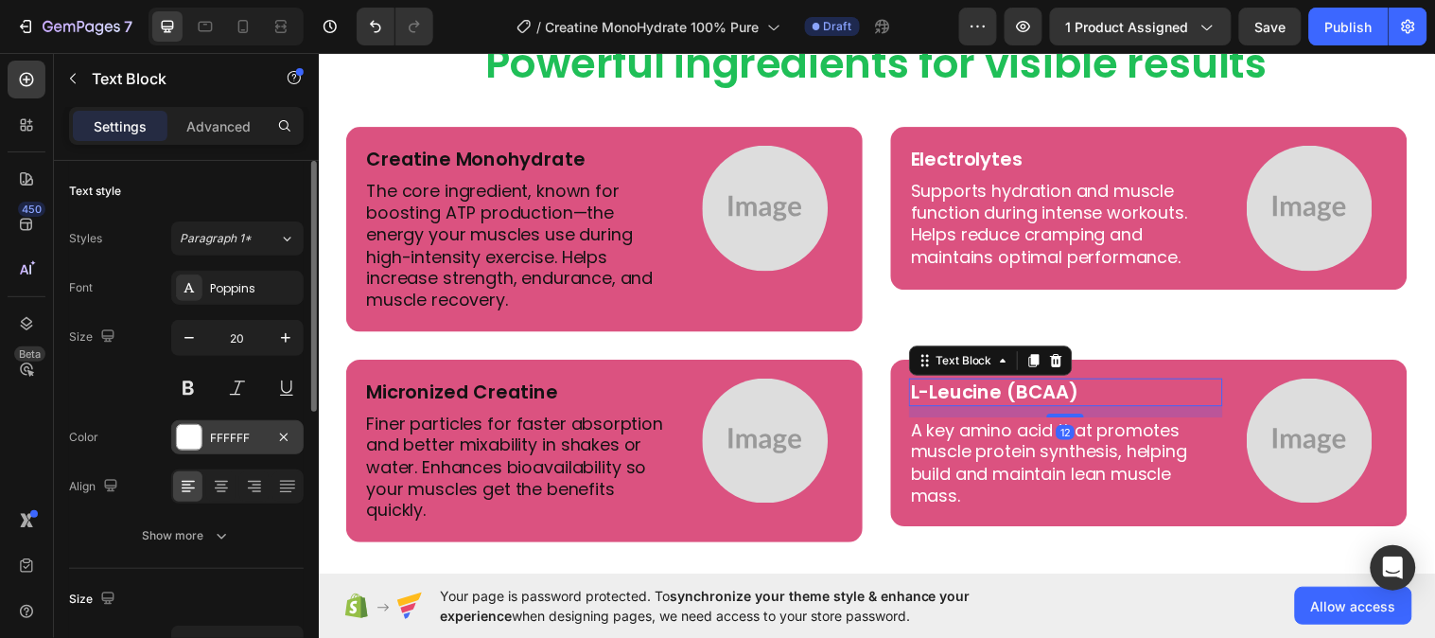
click at [234, 435] on div "FFFFFF" at bounding box center [237, 438] width 55 height 17
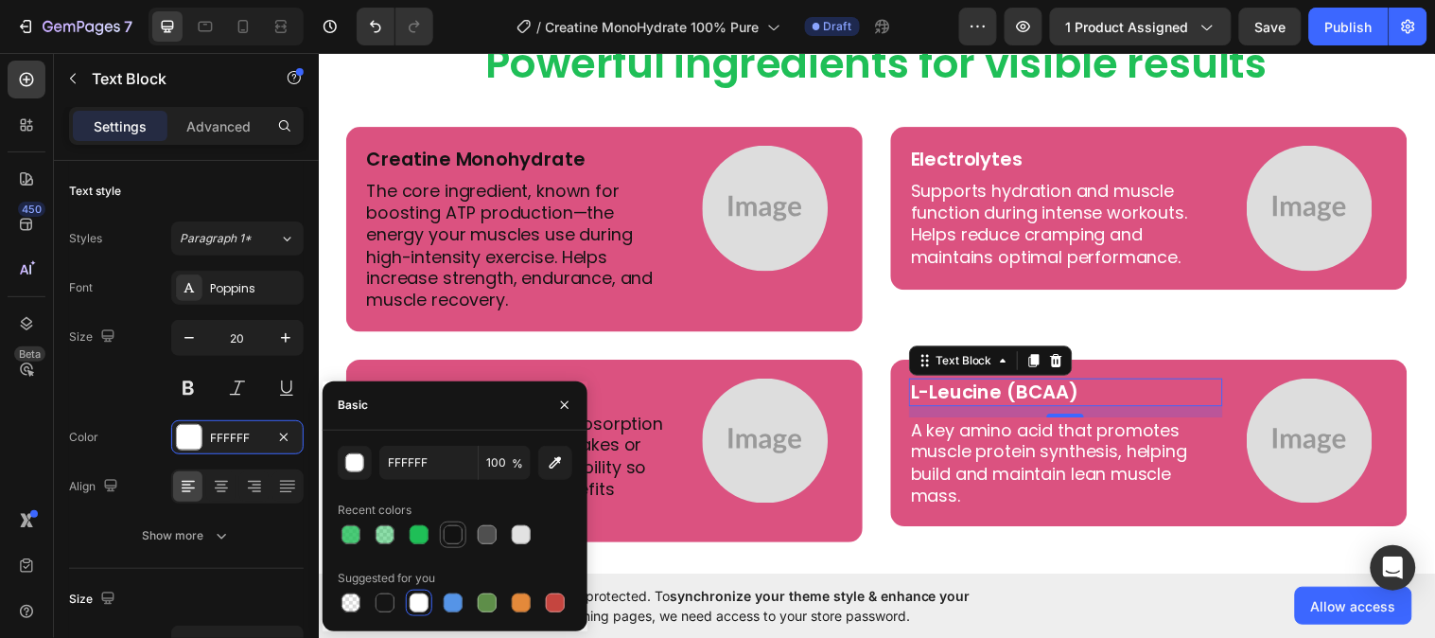
drag, startPoint x: 445, startPoint y: 526, endPoint x: 625, endPoint y: 413, distance: 212.9
click at [445, 526] on div at bounding box center [453, 534] width 19 height 19
type input "121212"
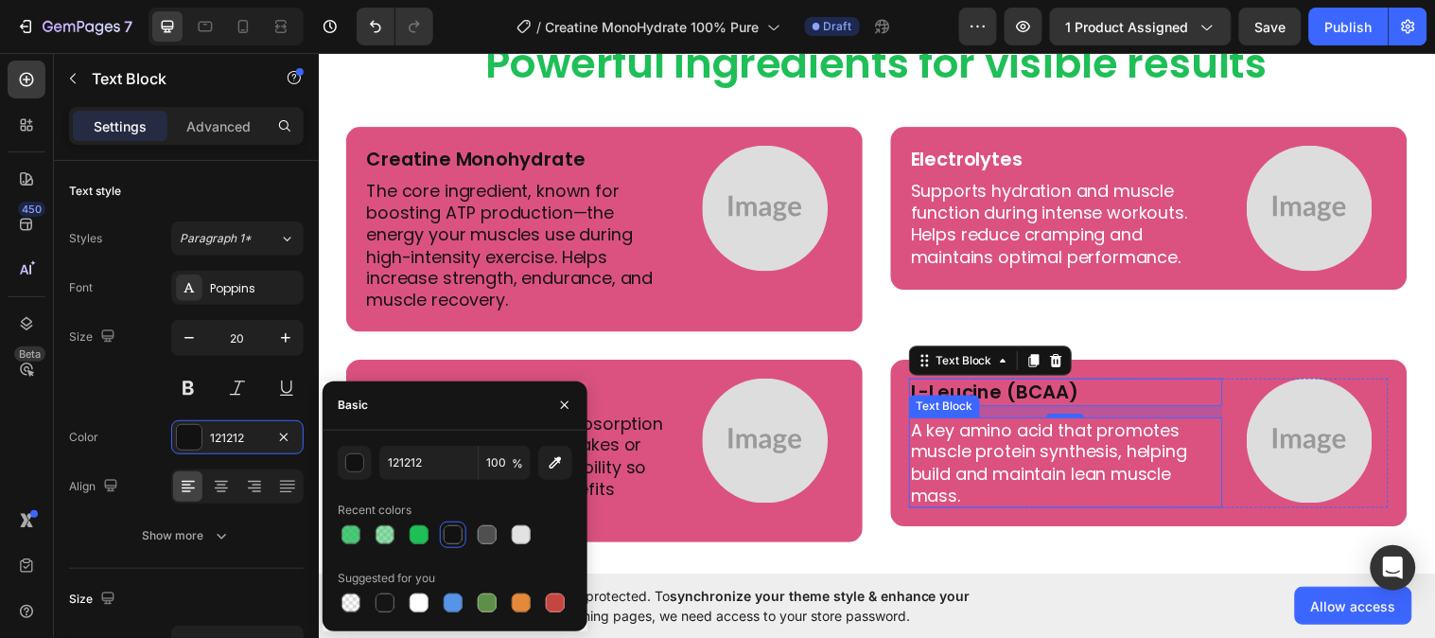
click at [994, 466] on p "A key amino acid that promotes muscle protein synthesis, helping build and main…" at bounding box center [1078, 469] width 315 height 89
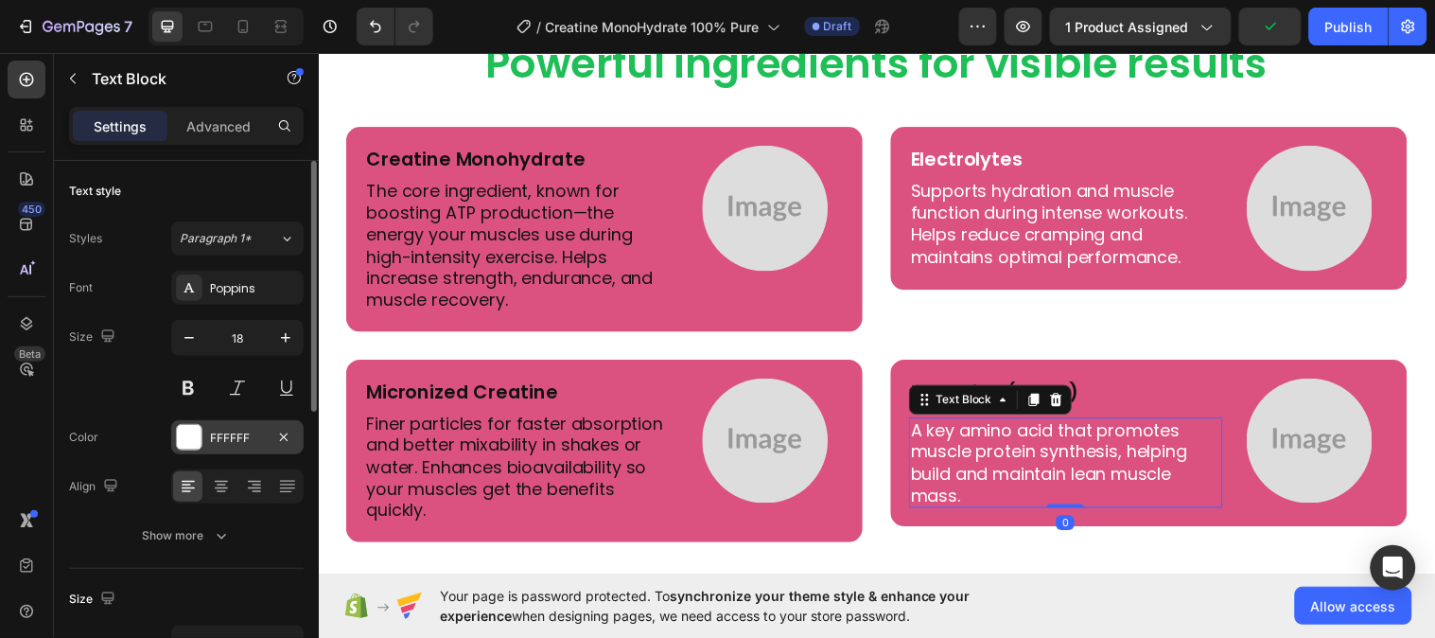
click at [216, 441] on div "FFFFFF" at bounding box center [237, 438] width 55 height 17
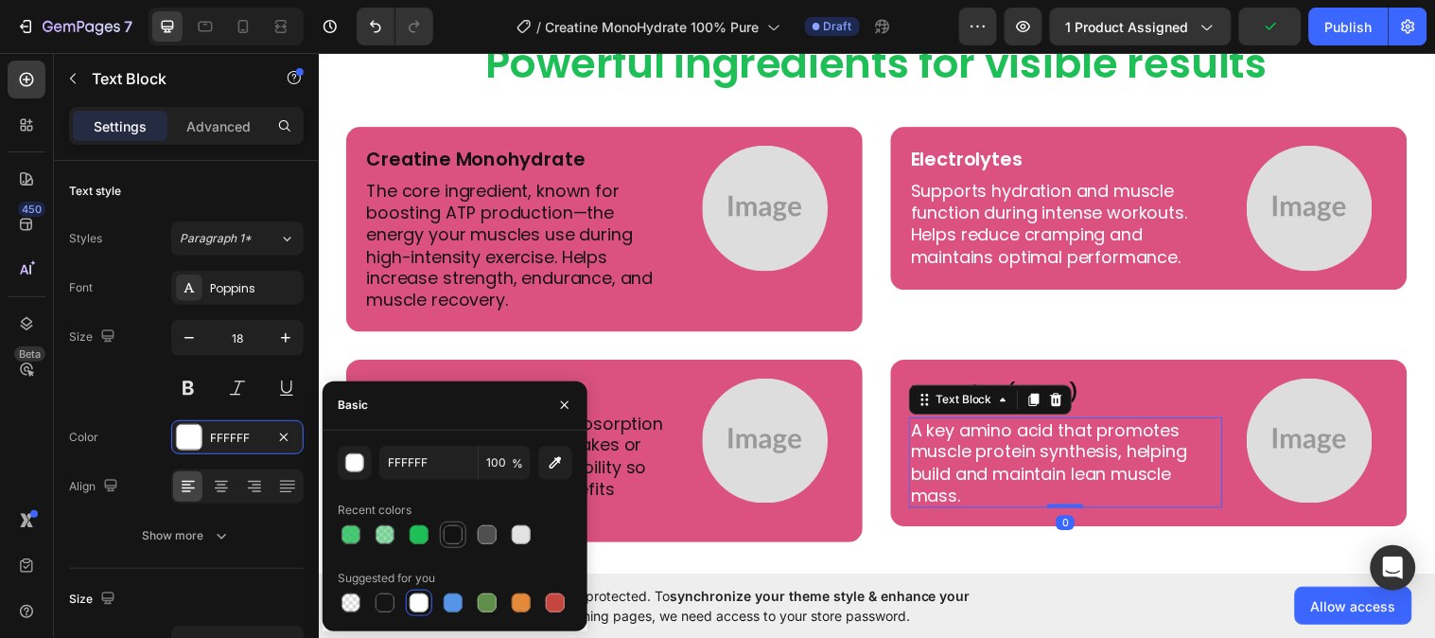
drag, startPoint x: 441, startPoint y: 536, endPoint x: 579, endPoint y: 151, distance: 409.1
click at [442, 536] on div at bounding box center [453, 534] width 23 height 23
type input "121212"
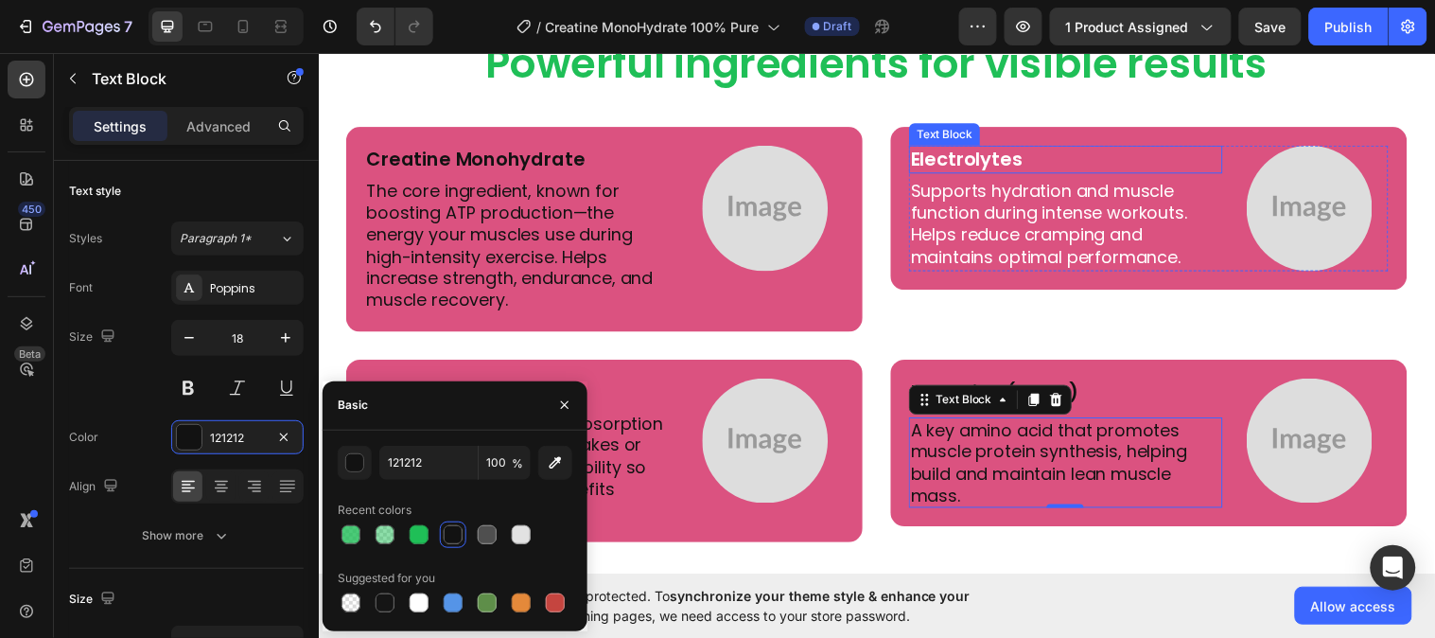
click at [1067, 157] on p "Electrolytes" at bounding box center [1078, 161] width 315 height 25
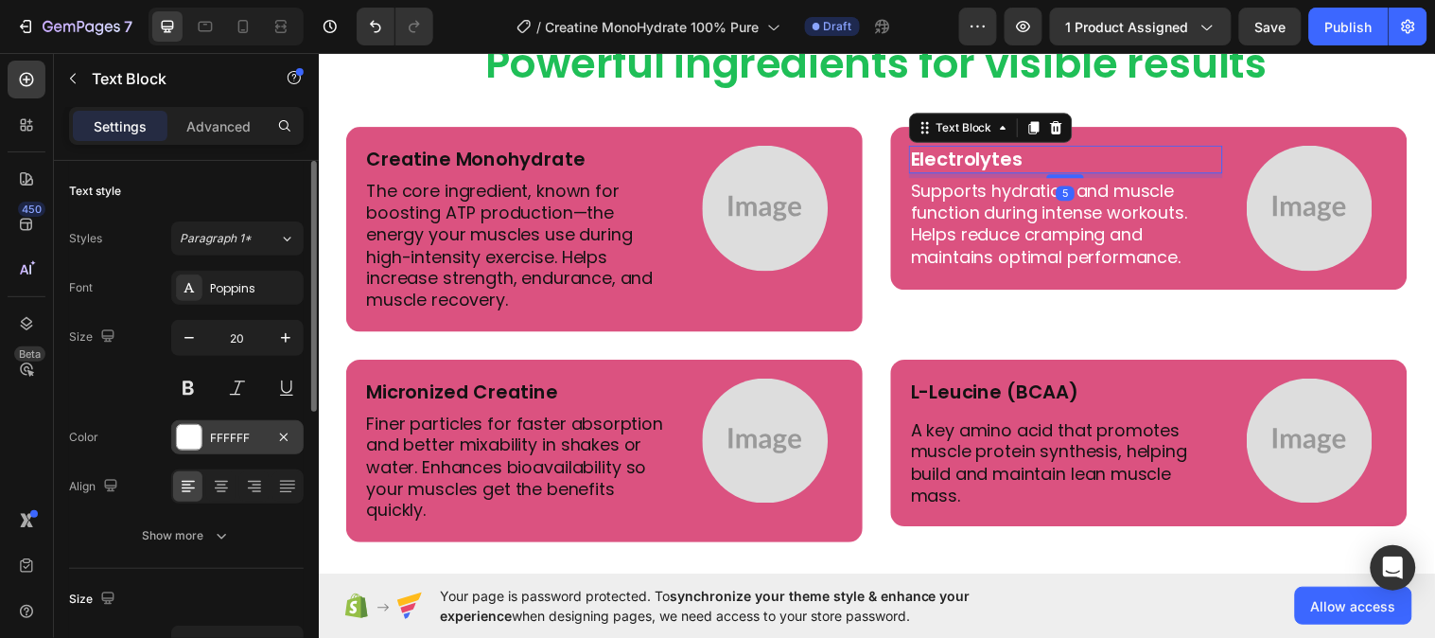
click at [193, 446] on div at bounding box center [189, 437] width 25 height 25
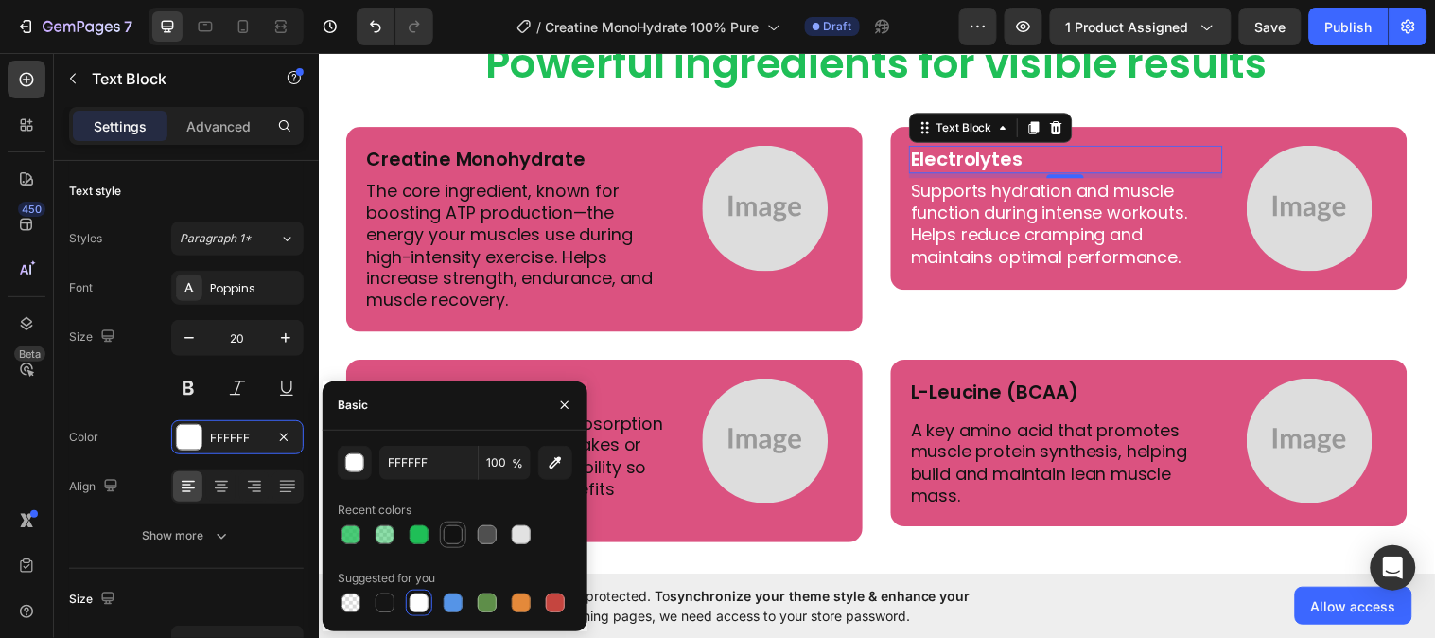
click at [447, 530] on div at bounding box center [453, 534] width 19 height 19
type input "121212"
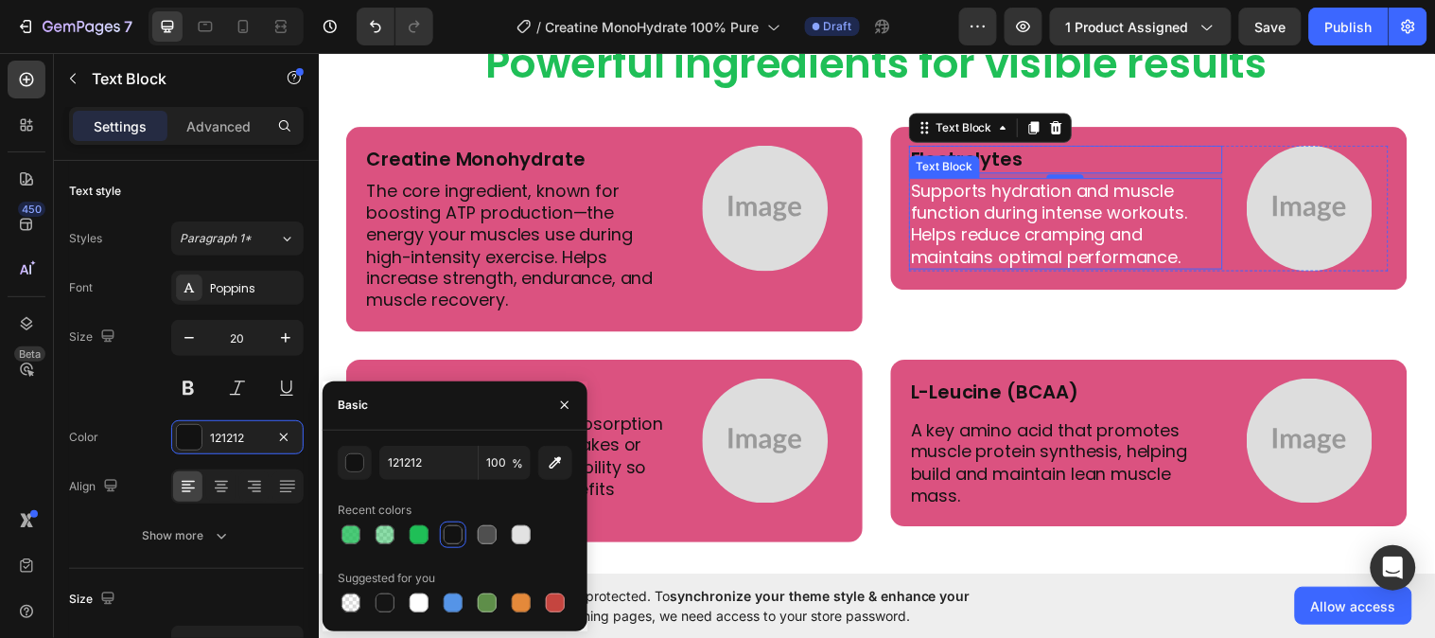
drag, startPoint x: 993, startPoint y: 234, endPoint x: 946, endPoint y: 243, distance: 48.2
click at [995, 232] on p "Supports hydration and muscle function during intense workouts. Helps reduce cr…" at bounding box center [1078, 226] width 315 height 89
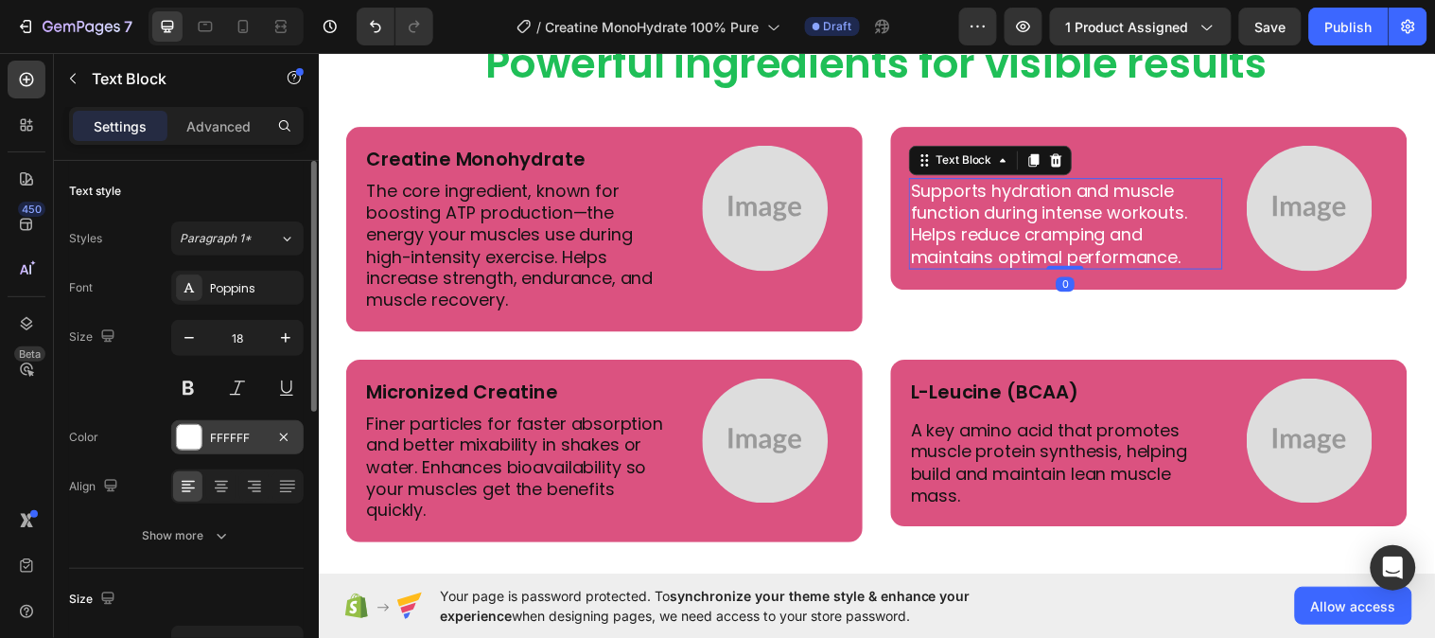
click at [247, 441] on div "FFFFFF" at bounding box center [237, 438] width 55 height 17
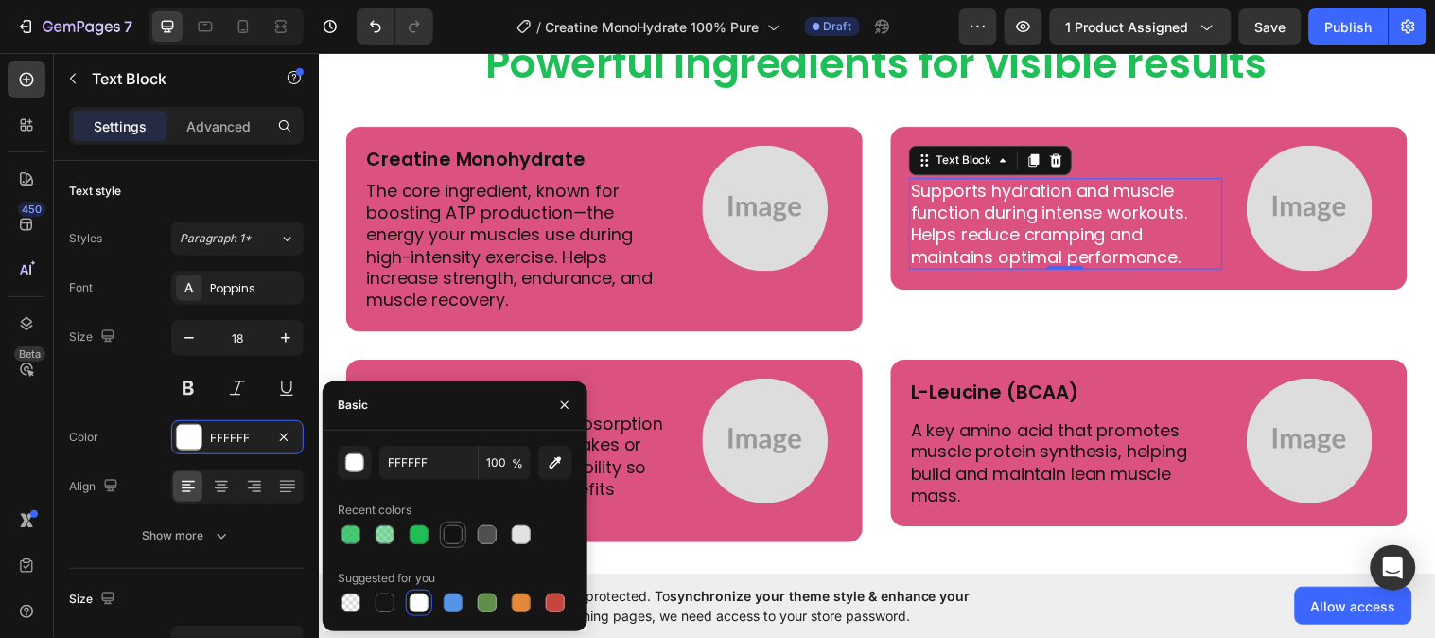
click at [449, 534] on div at bounding box center [453, 534] width 19 height 19
type input "121212"
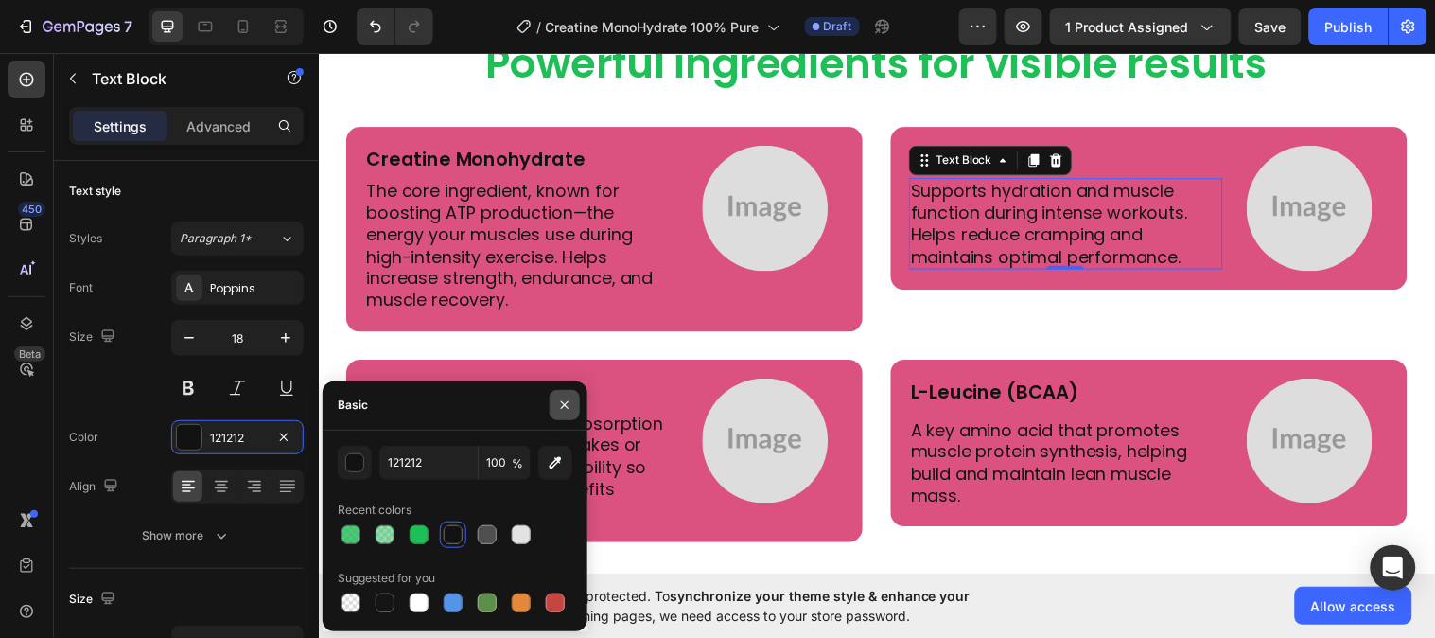
drag, startPoint x: 575, startPoint y: 394, endPoint x: 275, endPoint y: 309, distance: 311.5
click at [575, 394] on button "button" at bounding box center [565, 405] width 30 height 30
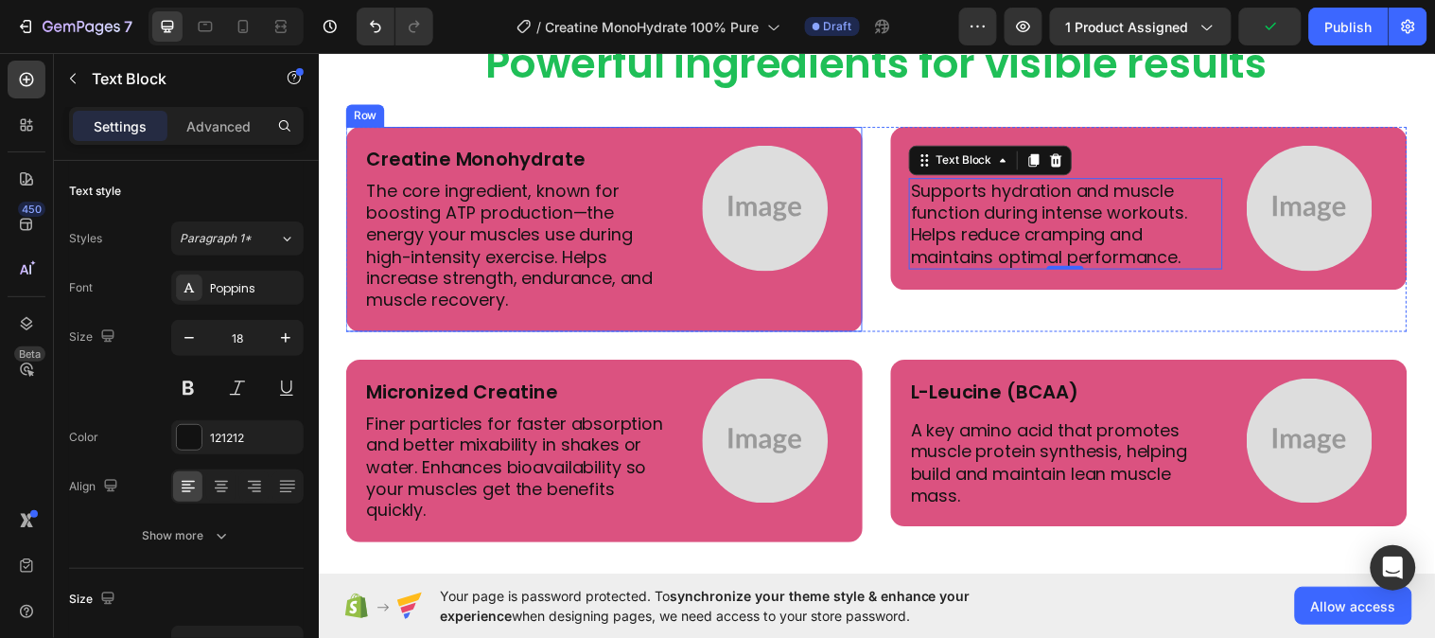
click at [659, 139] on div "Creatine Monohydrate Text Block The core ingredient, known for boosting ATP pro…" at bounding box center [608, 231] width 525 height 207
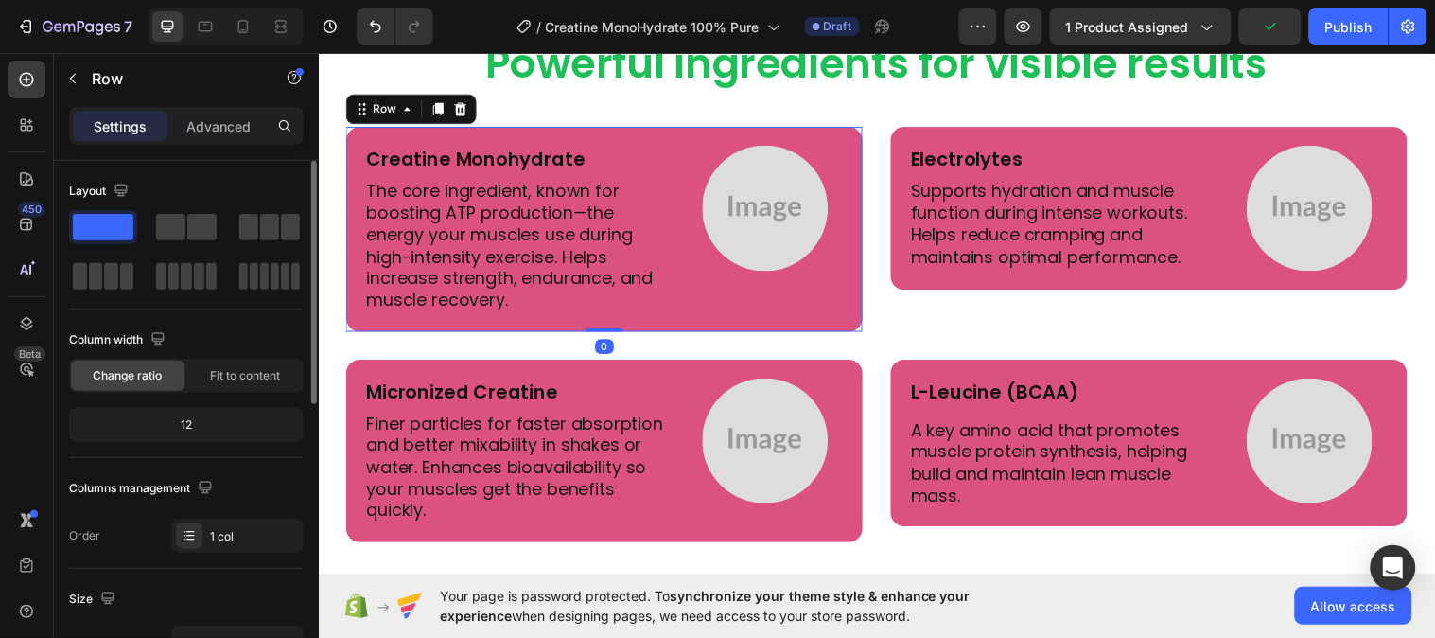
scroll to position [315, 0]
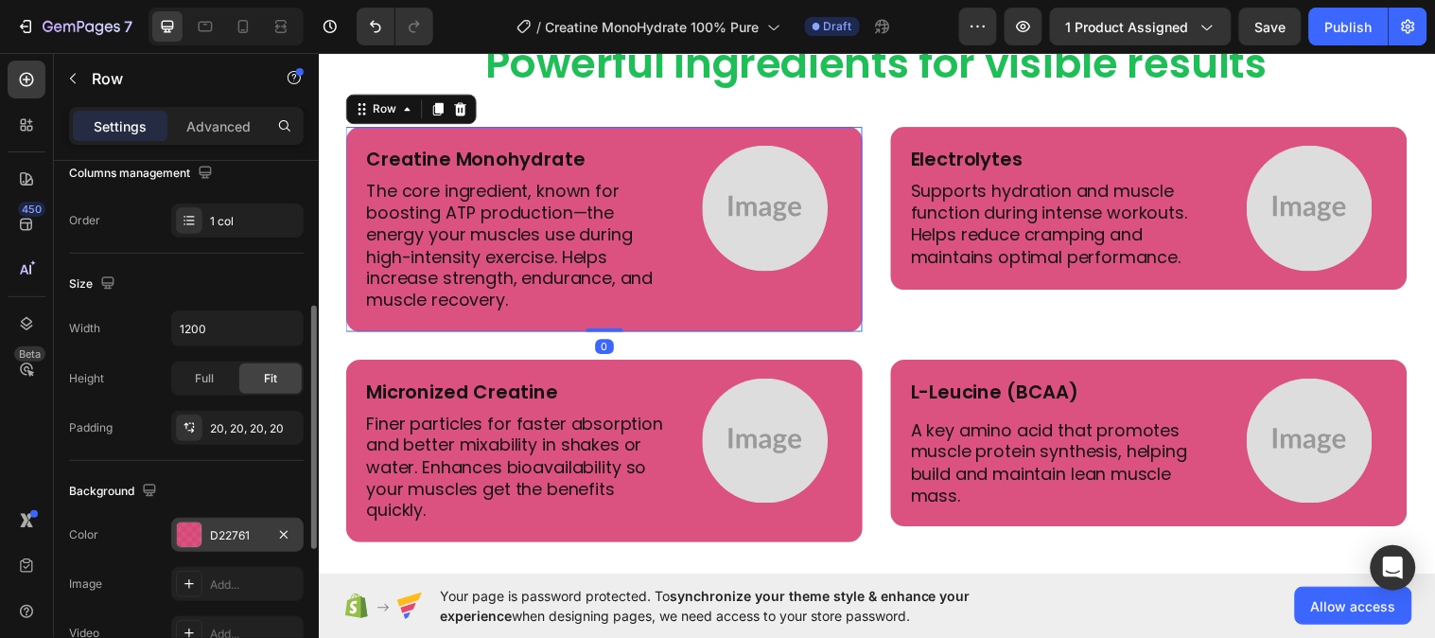
click at [231, 531] on div "D22761" at bounding box center [237, 535] width 55 height 17
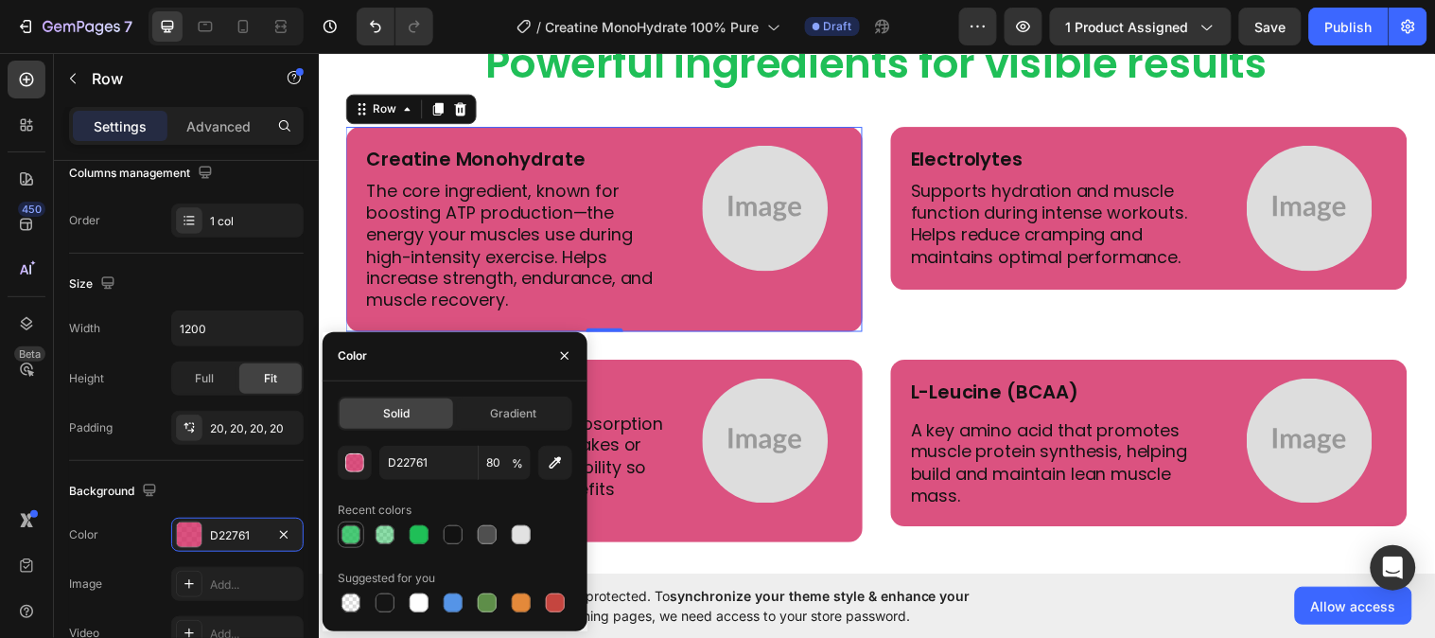
click at [347, 532] on div at bounding box center [351, 534] width 19 height 19
type input "1FBF57"
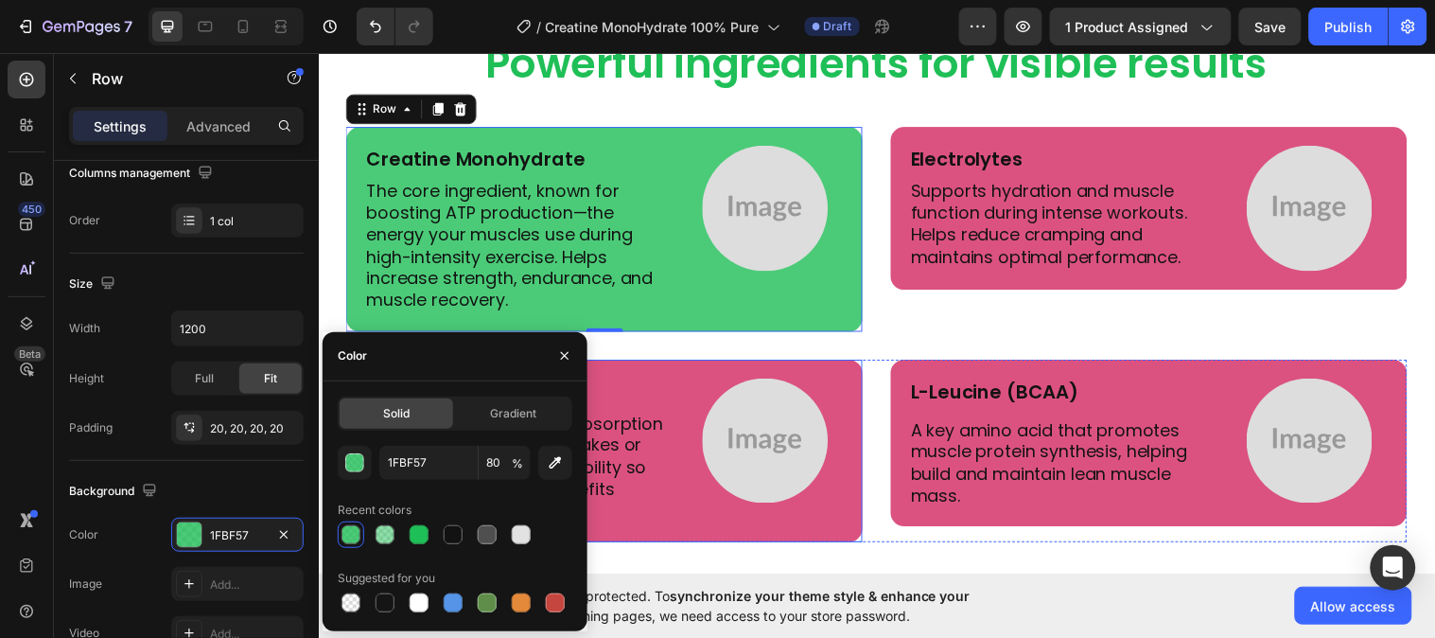
click at [657, 371] on div "Micronized Creatine Text Block Finer particles for faster absorption and better…" at bounding box center [608, 456] width 525 height 185
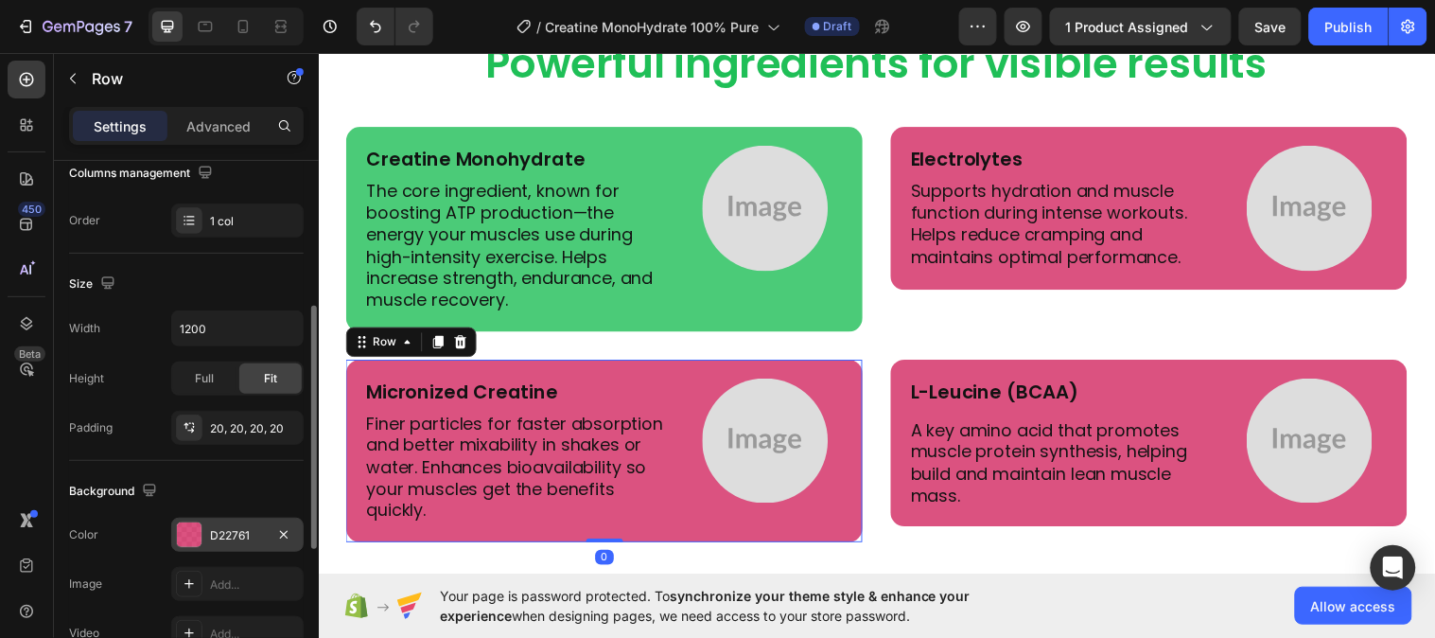
click at [244, 536] on div "D22761" at bounding box center [237, 535] width 55 height 17
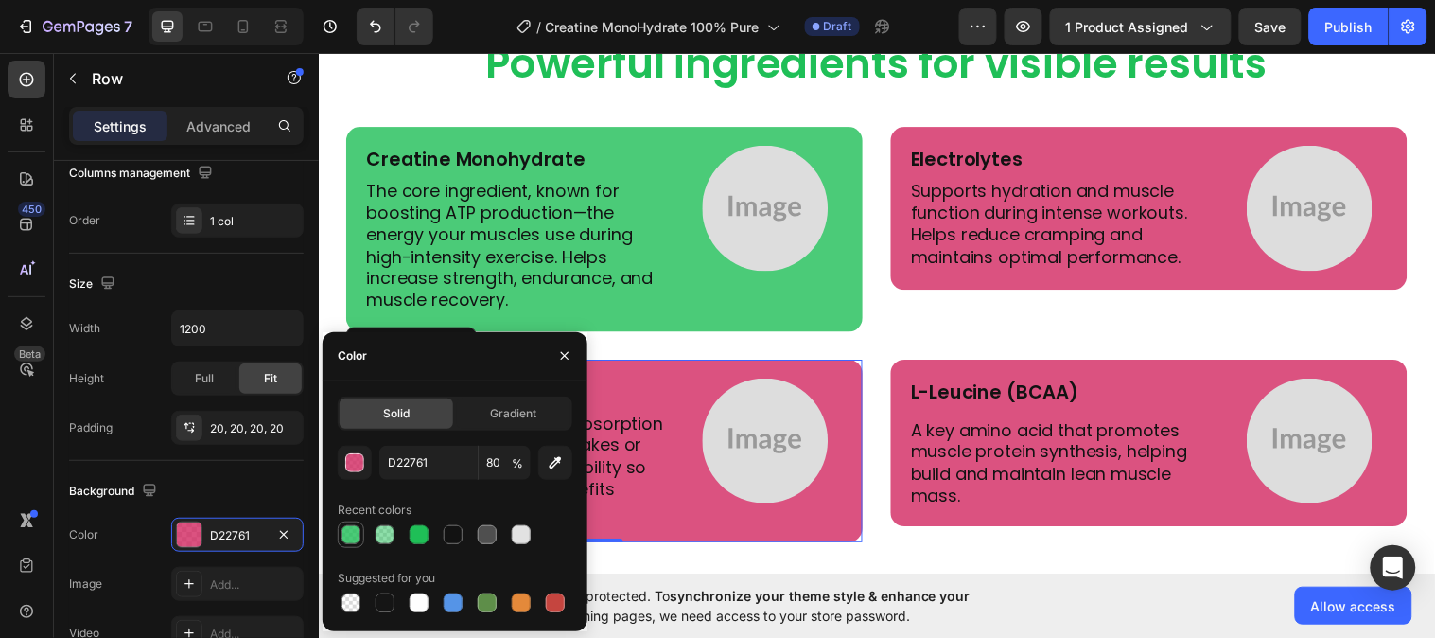
click at [345, 536] on div at bounding box center [351, 534] width 19 height 19
type input "1FBF57"
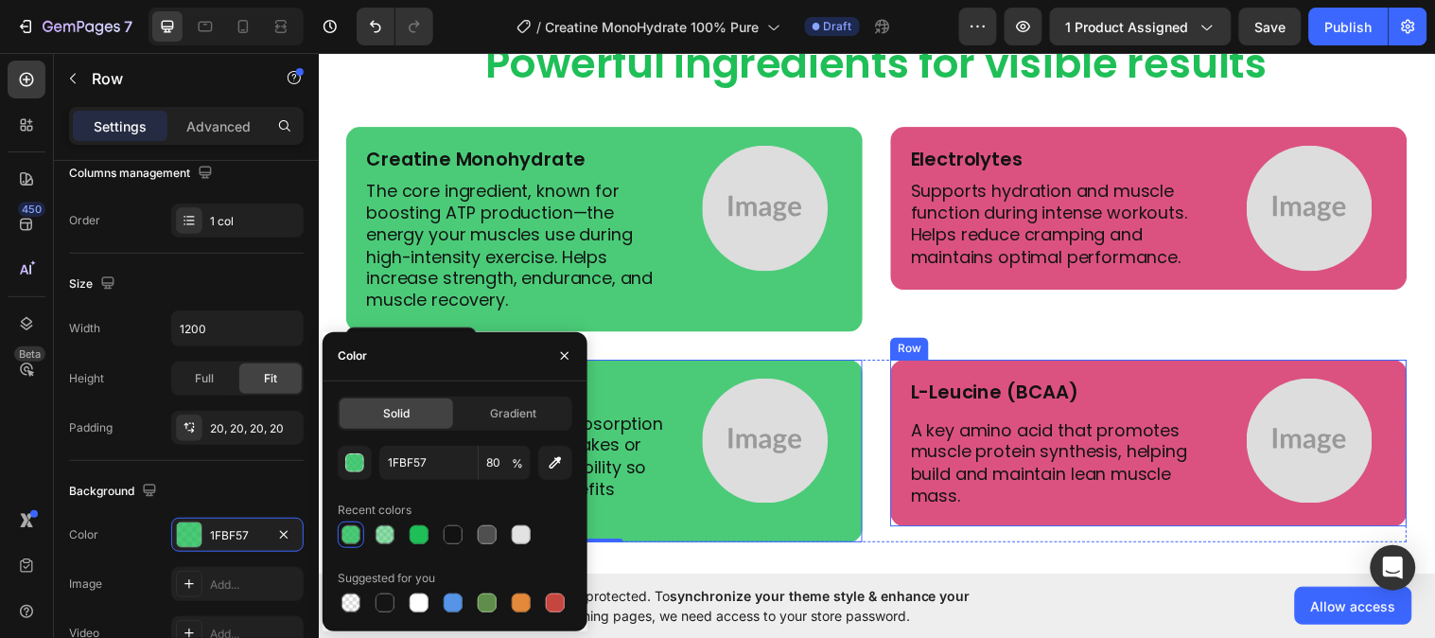
click at [900, 368] on div "L-Leucine (BCAA) Text Block A key amino acid that promotes muscle protein synth…" at bounding box center [1162, 449] width 525 height 170
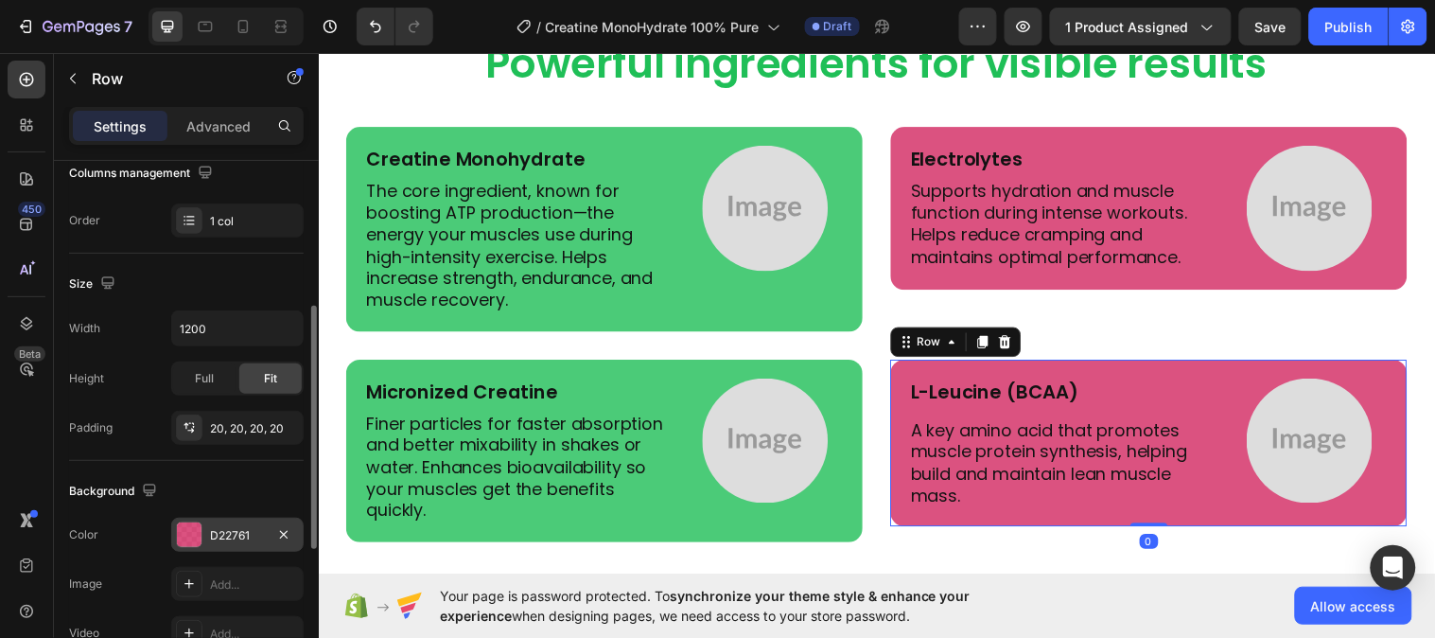
click at [251, 530] on div "D22761" at bounding box center [237, 535] width 55 height 17
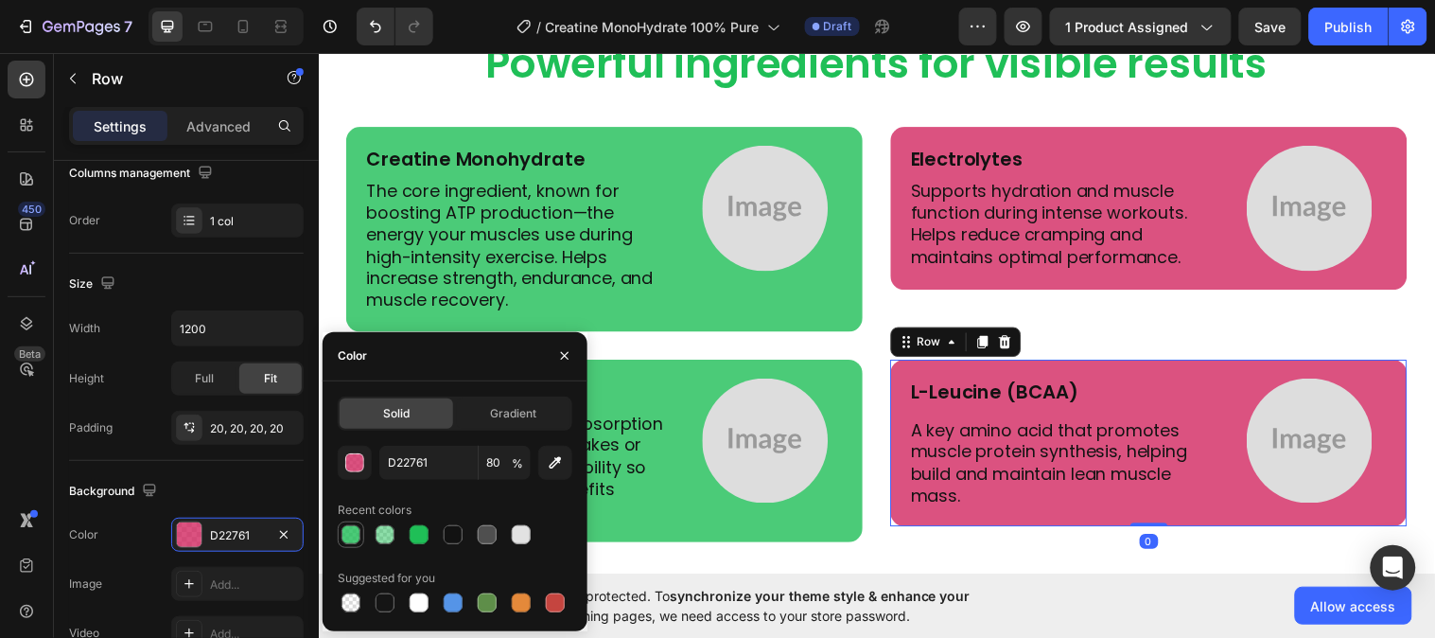
drag, startPoint x: 357, startPoint y: 525, endPoint x: 281, endPoint y: 366, distance: 176.1
click at [357, 525] on div at bounding box center [351, 534] width 19 height 19
type input "1FBF57"
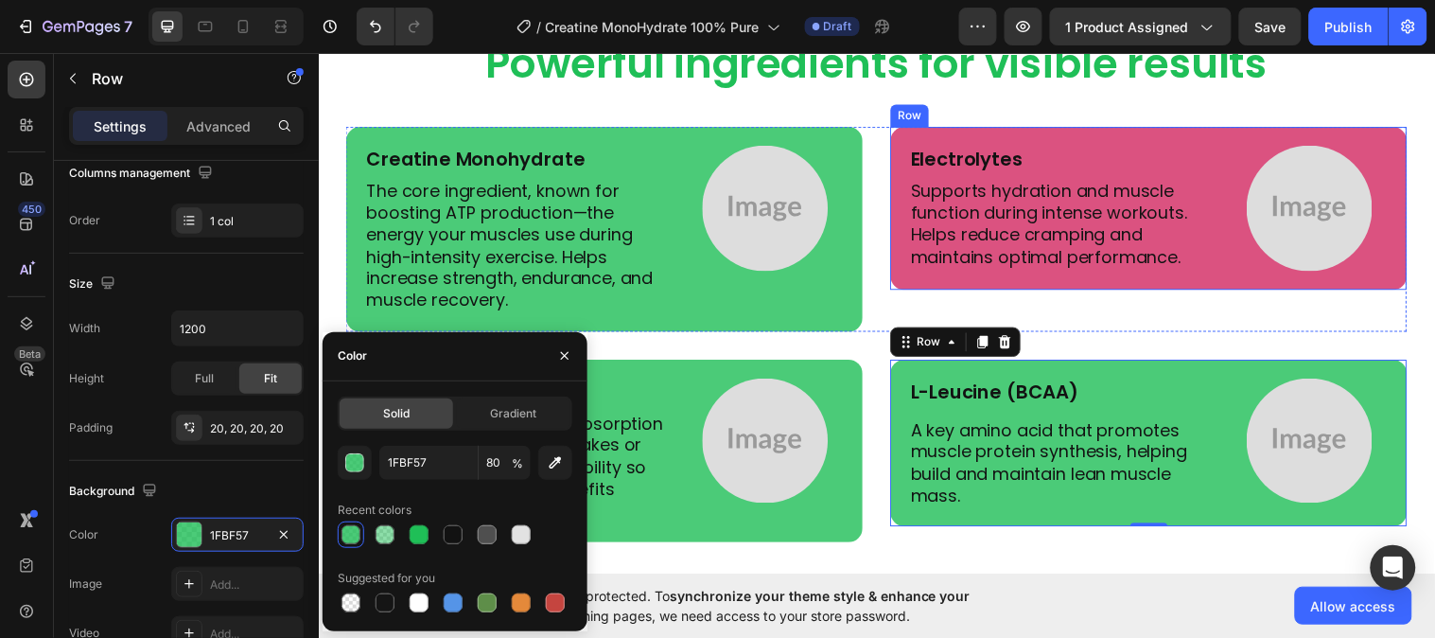
click at [908, 167] on div "Electrolytes Text Block Supports hydration and muscle function during intense w…" at bounding box center [1162, 211] width 525 height 166
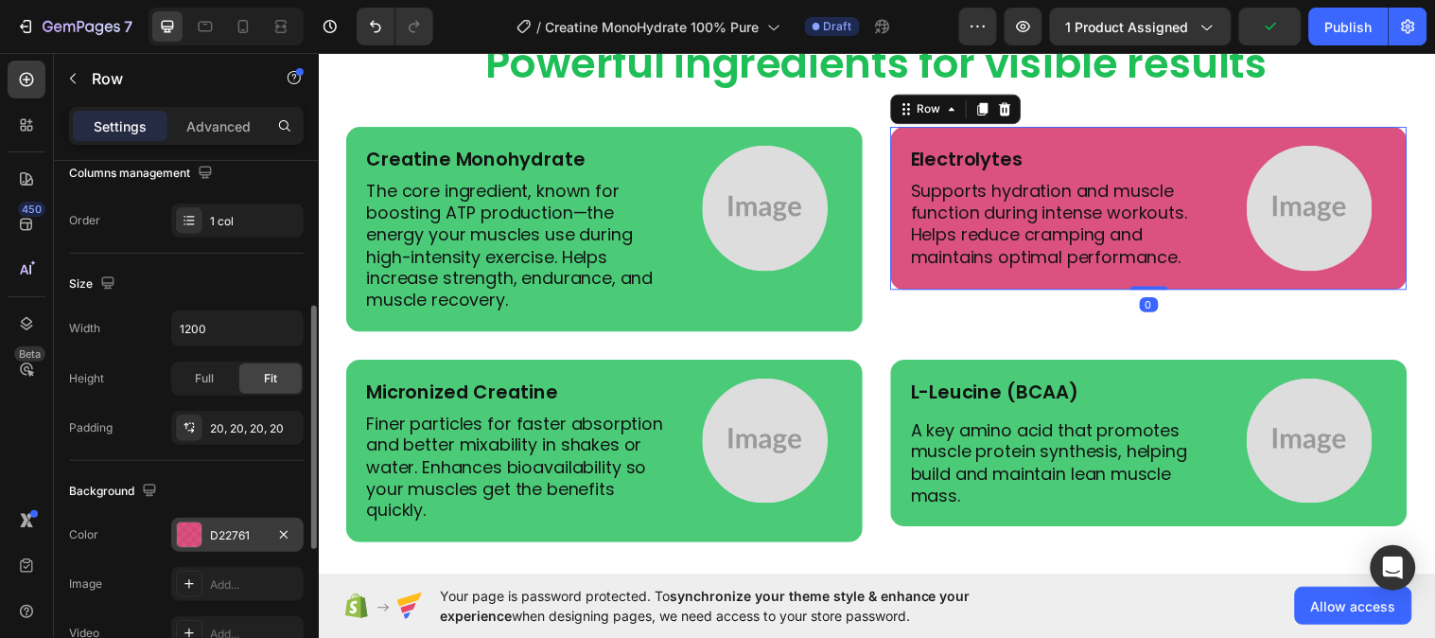
click at [213, 527] on div "D22761" at bounding box center [237, 535] width 55 height 17
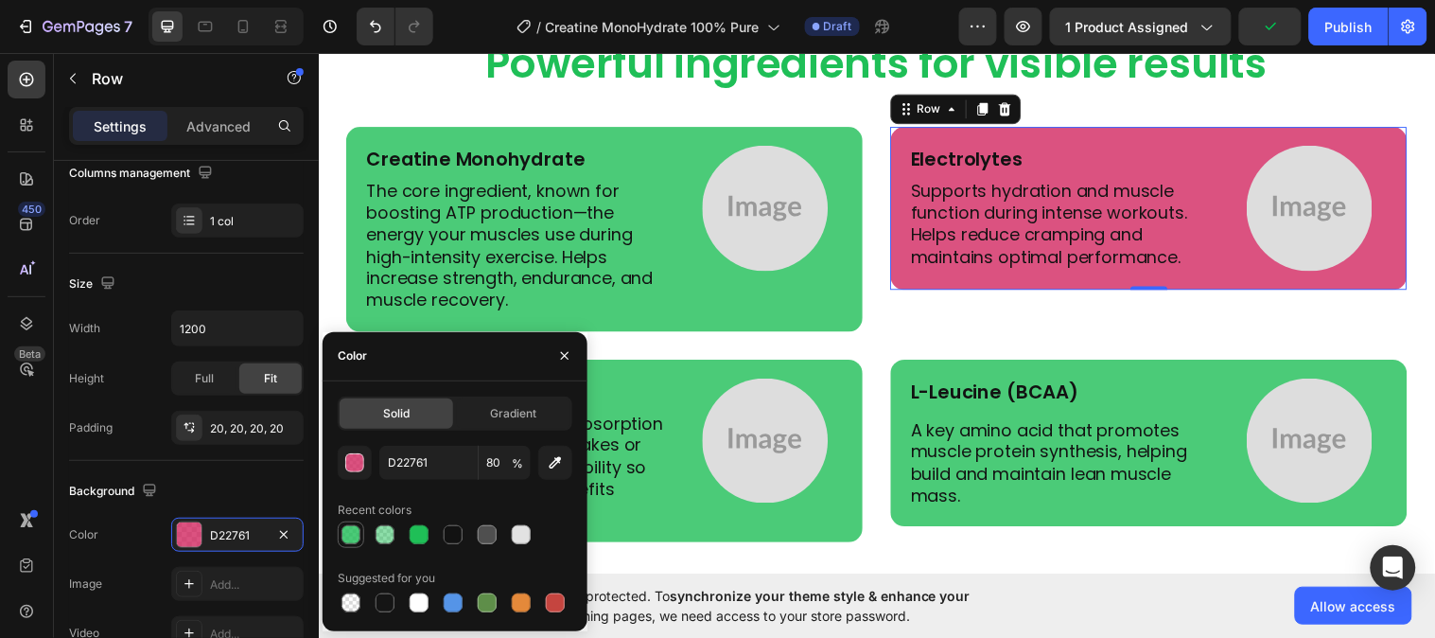
click at [345, 535] on div at bounding box center [351, 534] width 19 height 19
type input "1FBF57"
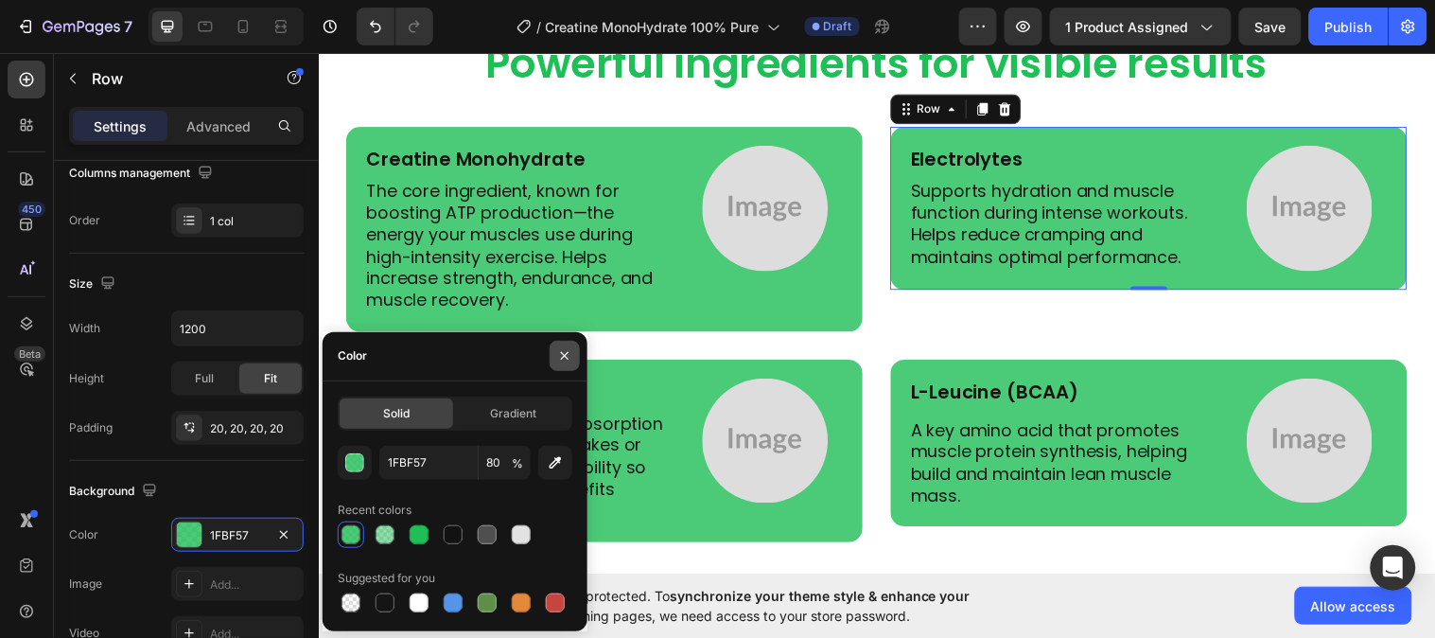
click at [553, 348] on button "button" at bounding box center [565, 356] width 30 height 30
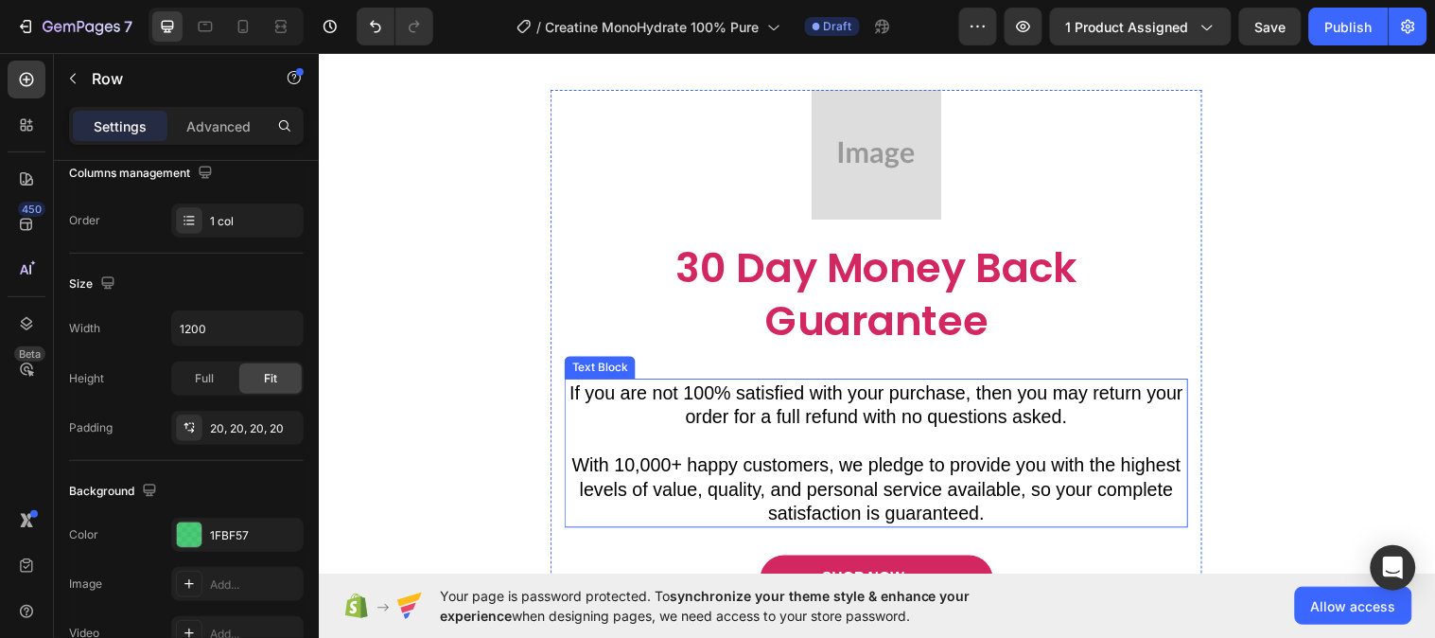
scroll to position [4941, 0]
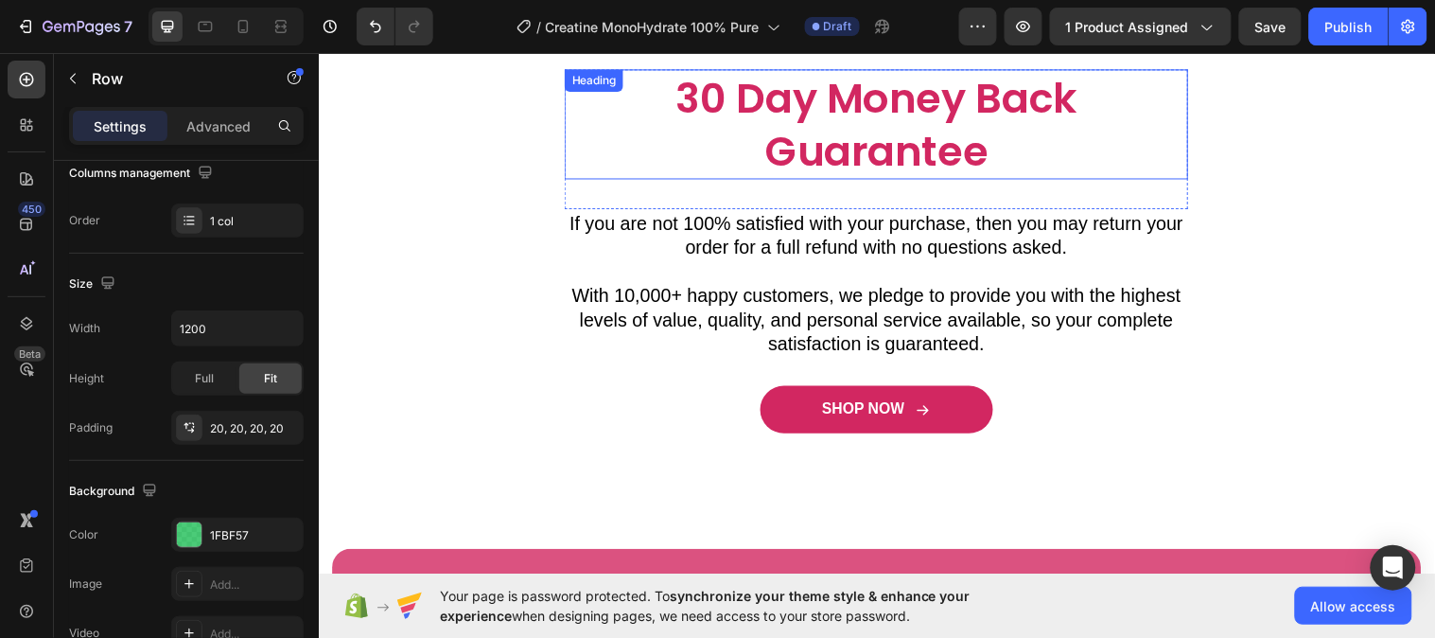
drag, startPoint x: 760, startPoint y: 135, endPoint x: 740, endPoint y: 149, distance: 23.9
click at [760, 134] on h2 "30 Day Money Back Guarantee" at bounding box center [886, 125] width 634 height 112
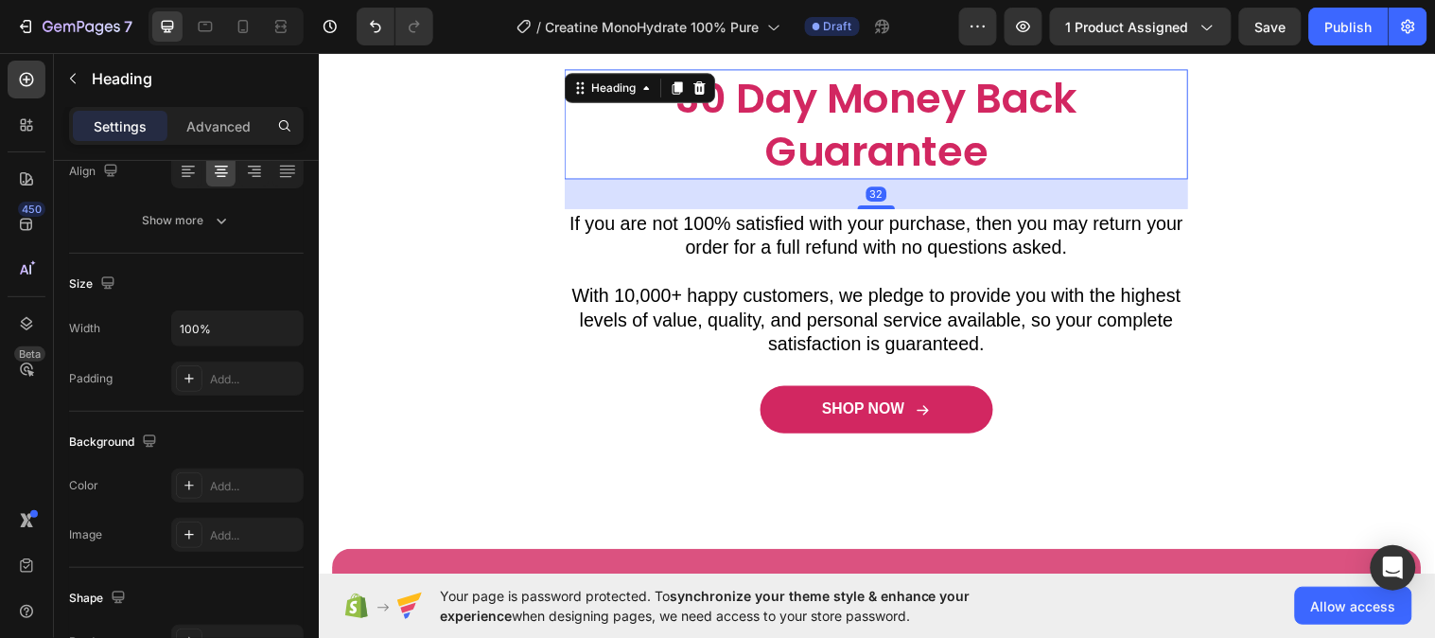
scroll to position [0, 0]
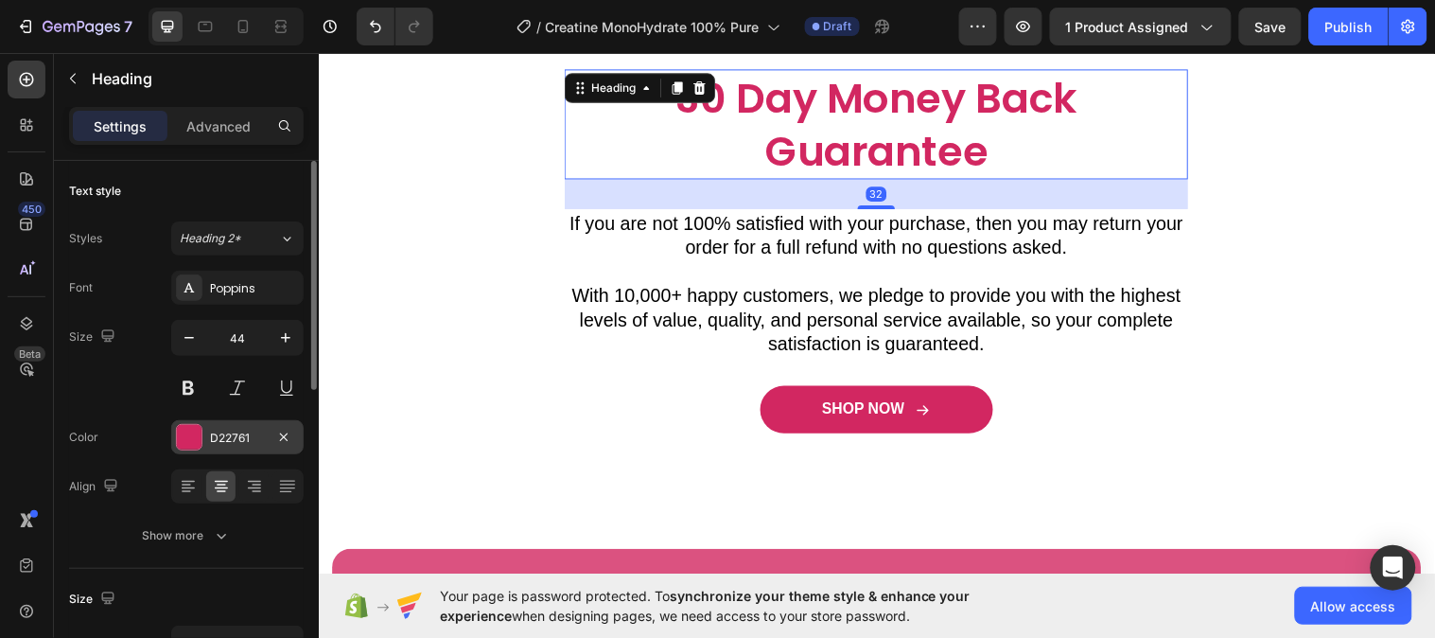
click at [258, 432] on div "D22761" at bounding box center [237, 438] width 55 height 17
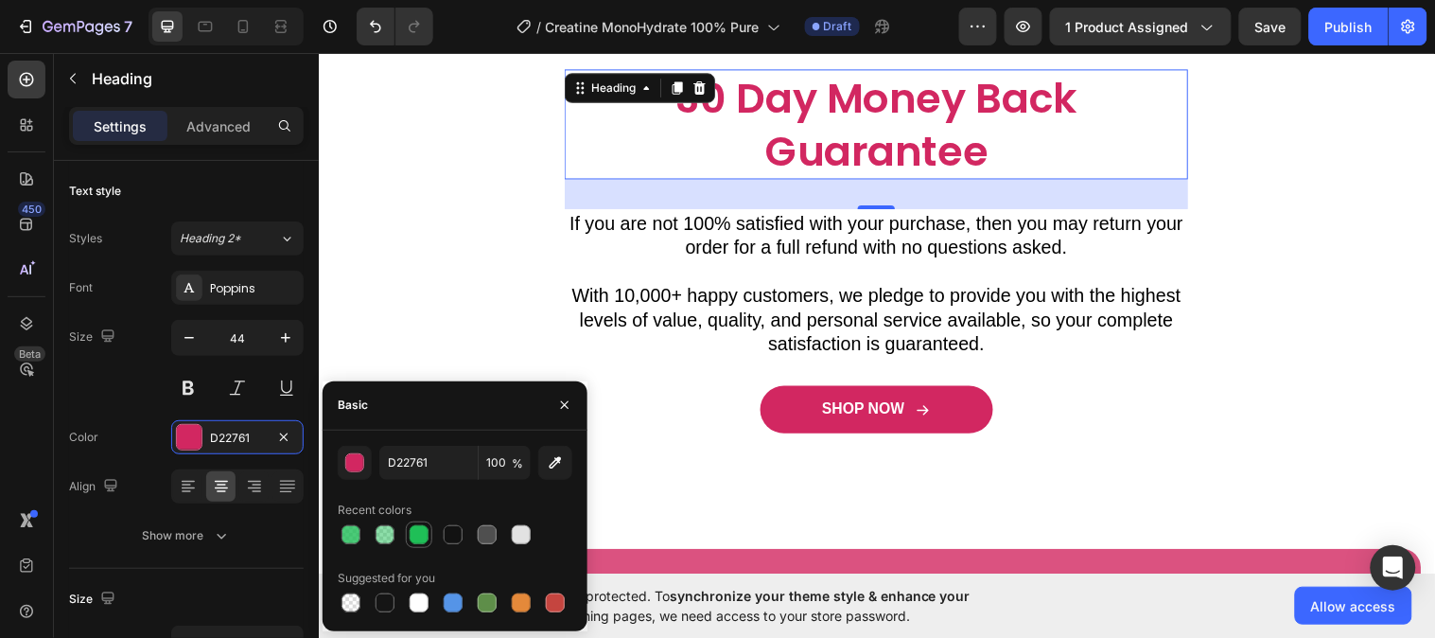
click at [417, 527] on div at bounding box center [419, 534] width 19 height 19
type input "1FBF57"
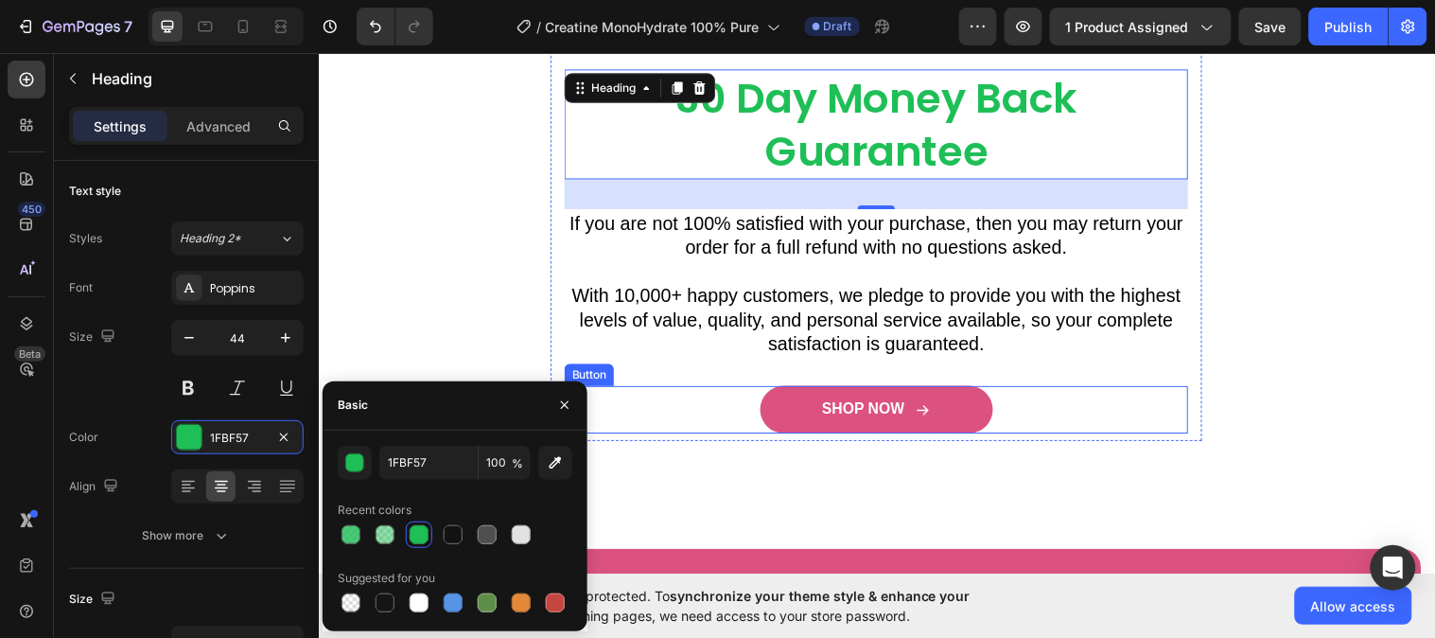
click at [795, 406] on link "SHOP NOW" at bounding box center [885, 415] width 237 height 48
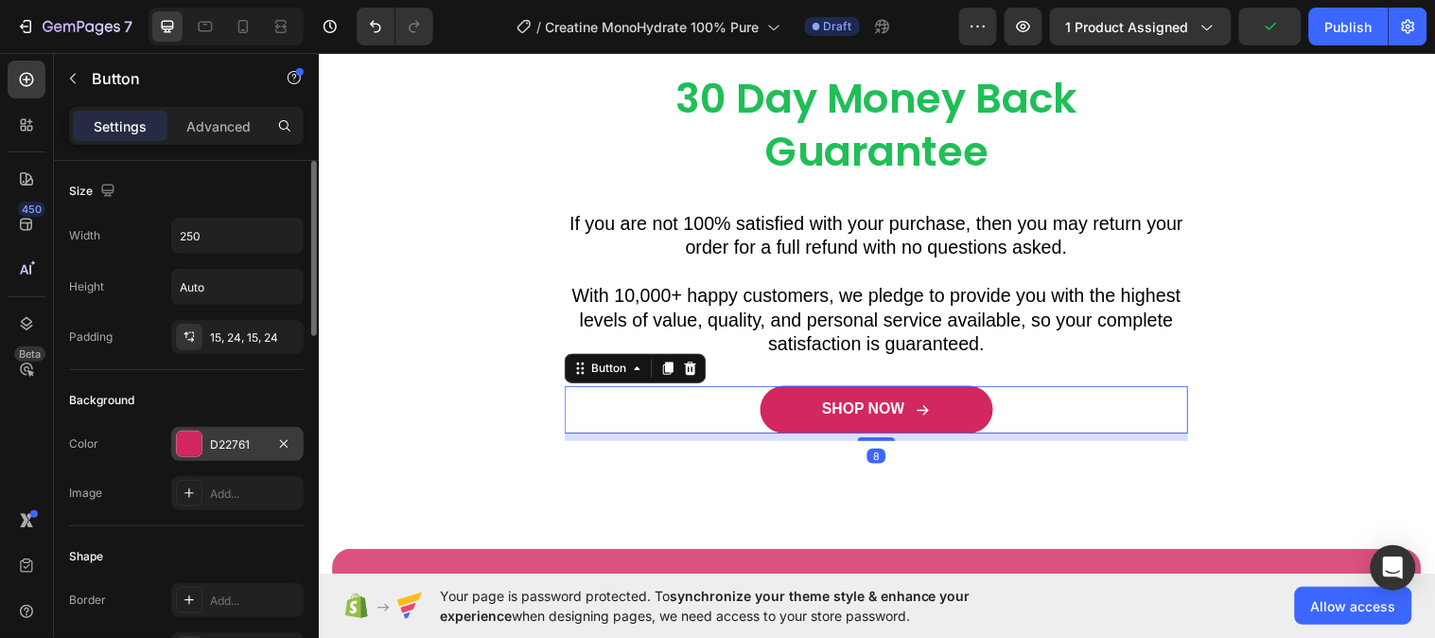
click at [234, 442] on div "D22761" at bounding box center [237, 444] width 55 height 17
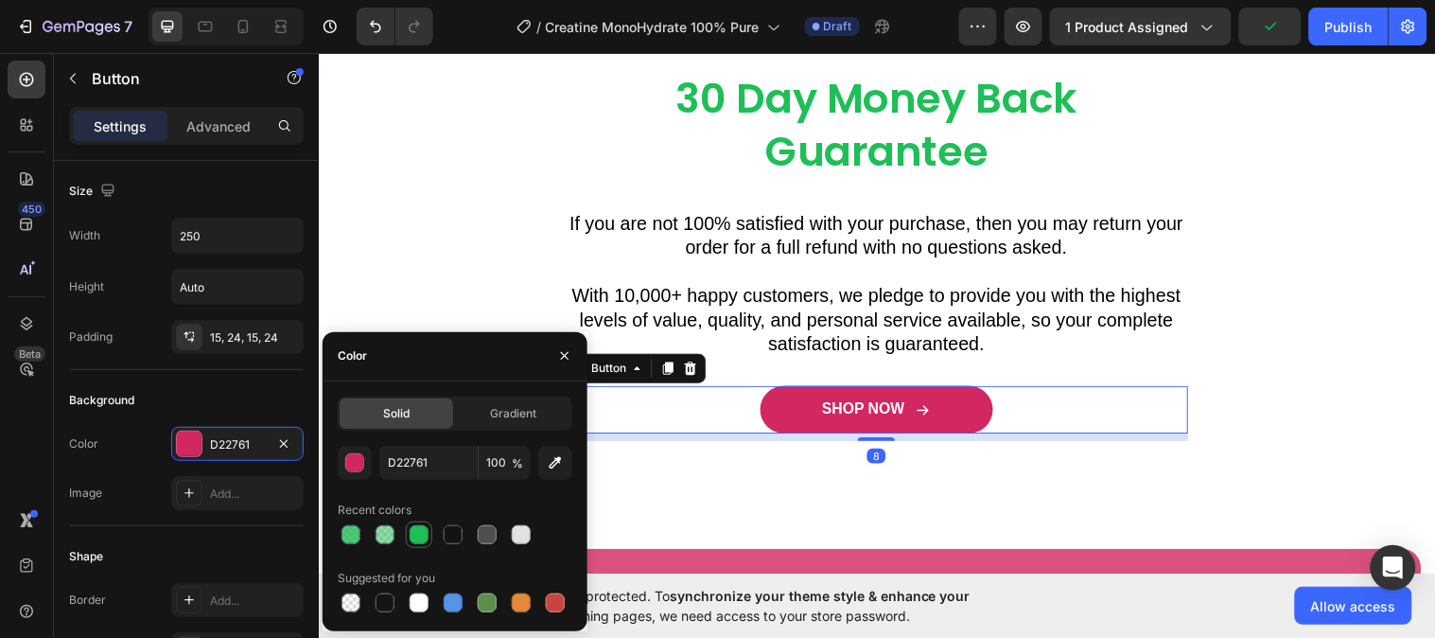
click at [417, 527] on div at bounding box center [419, 534] width 19 height 19
type input "1FBF57"
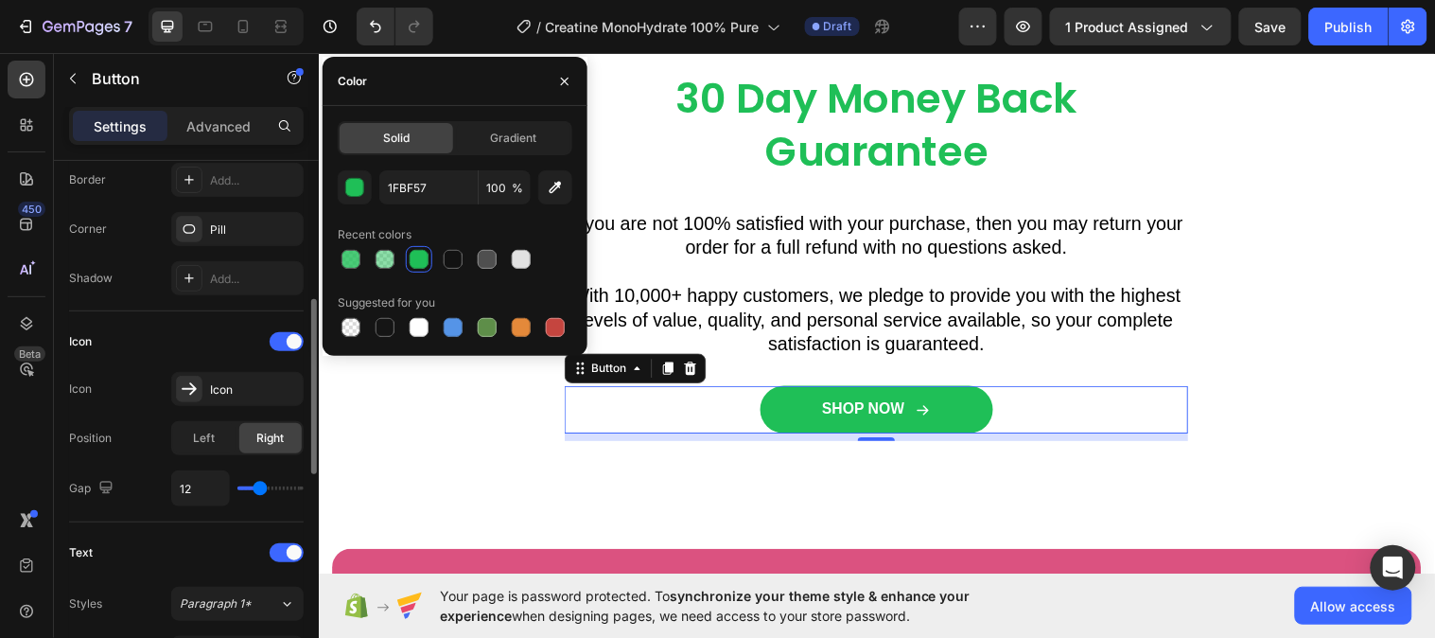
scroll to position [630, 0]
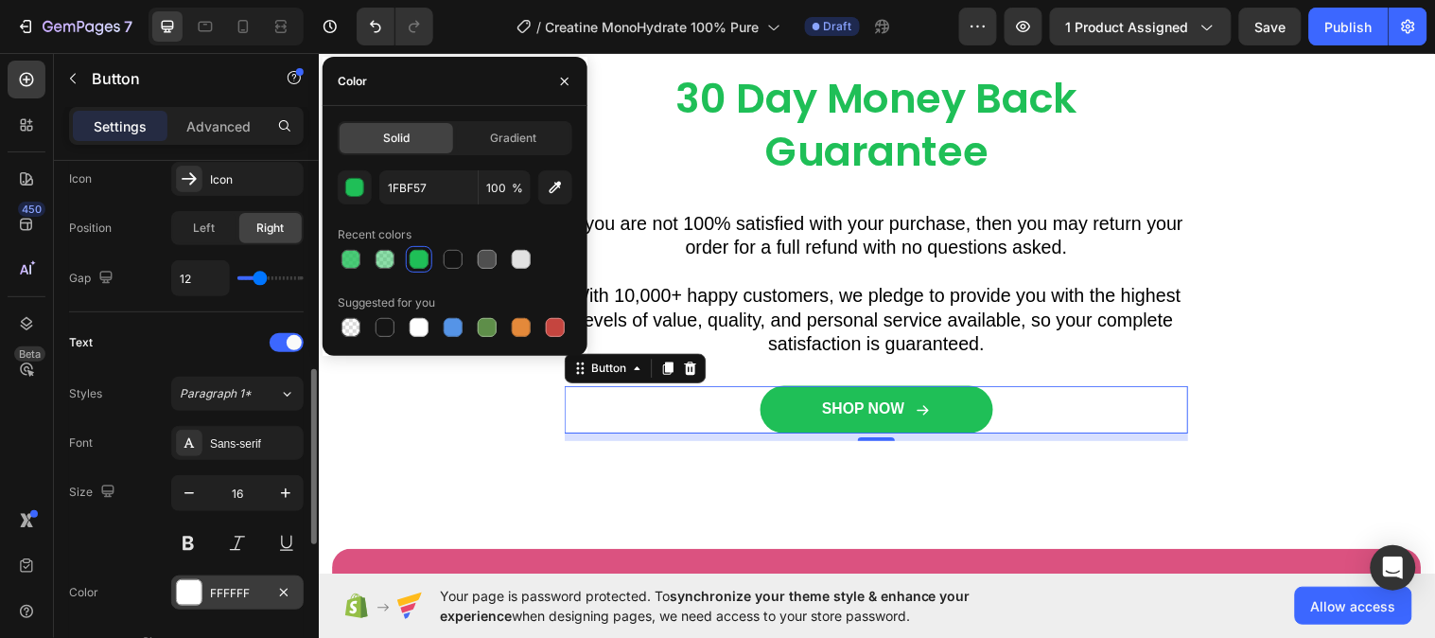
click at [224, 603] on div "FFFFFF" at bounding box center [237, 592] width 132 height 34
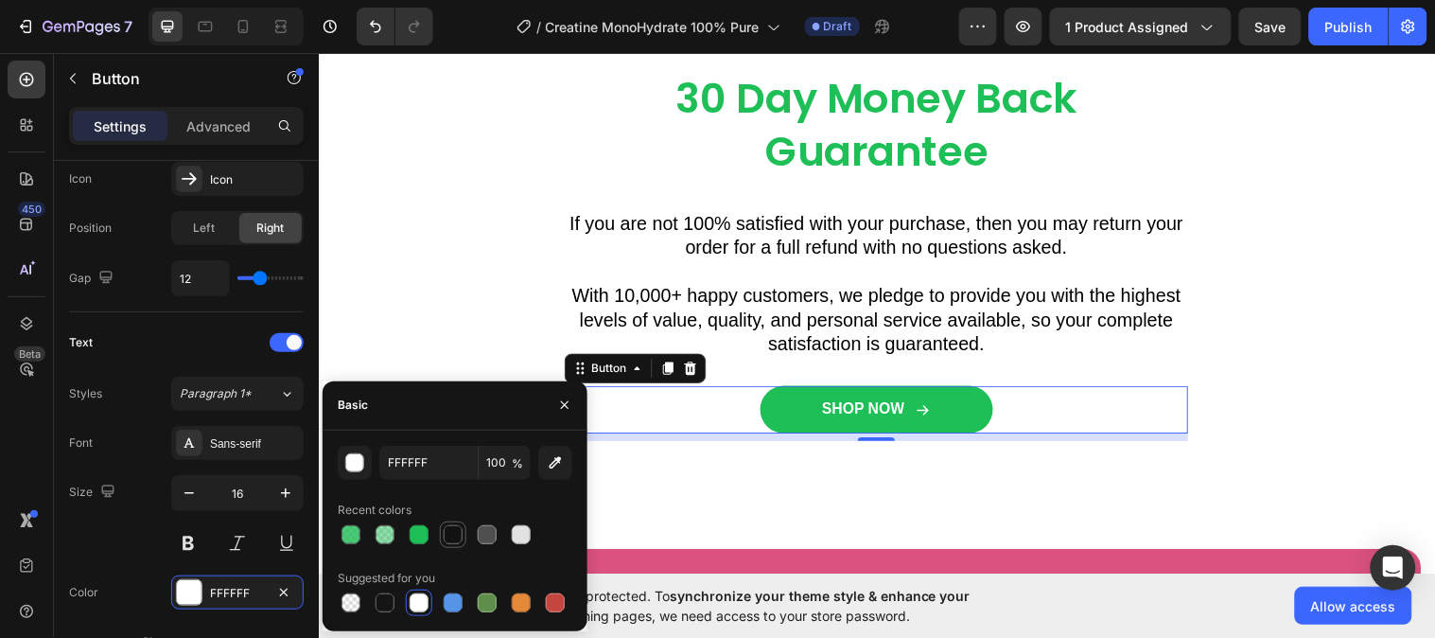
click at [447, 536] on div at bounding box center [453, 534] width 19 height 19
type input "121212"
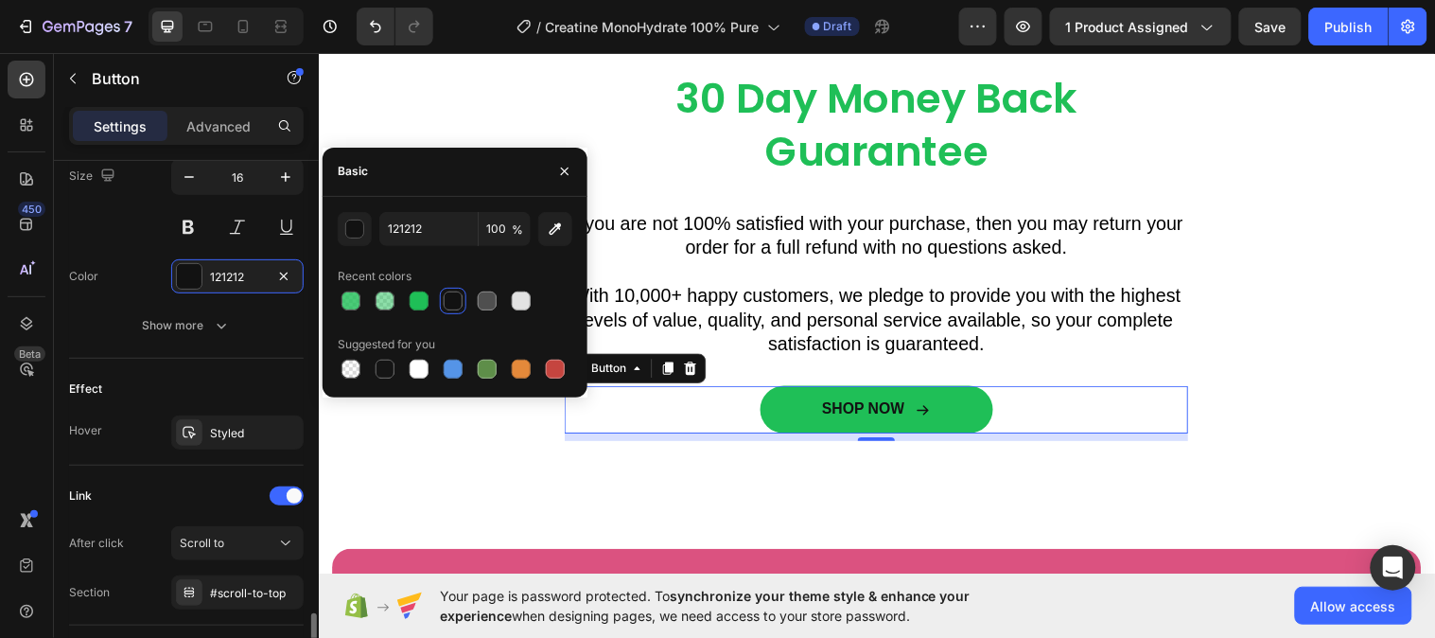
scroll to position [1051, 0]
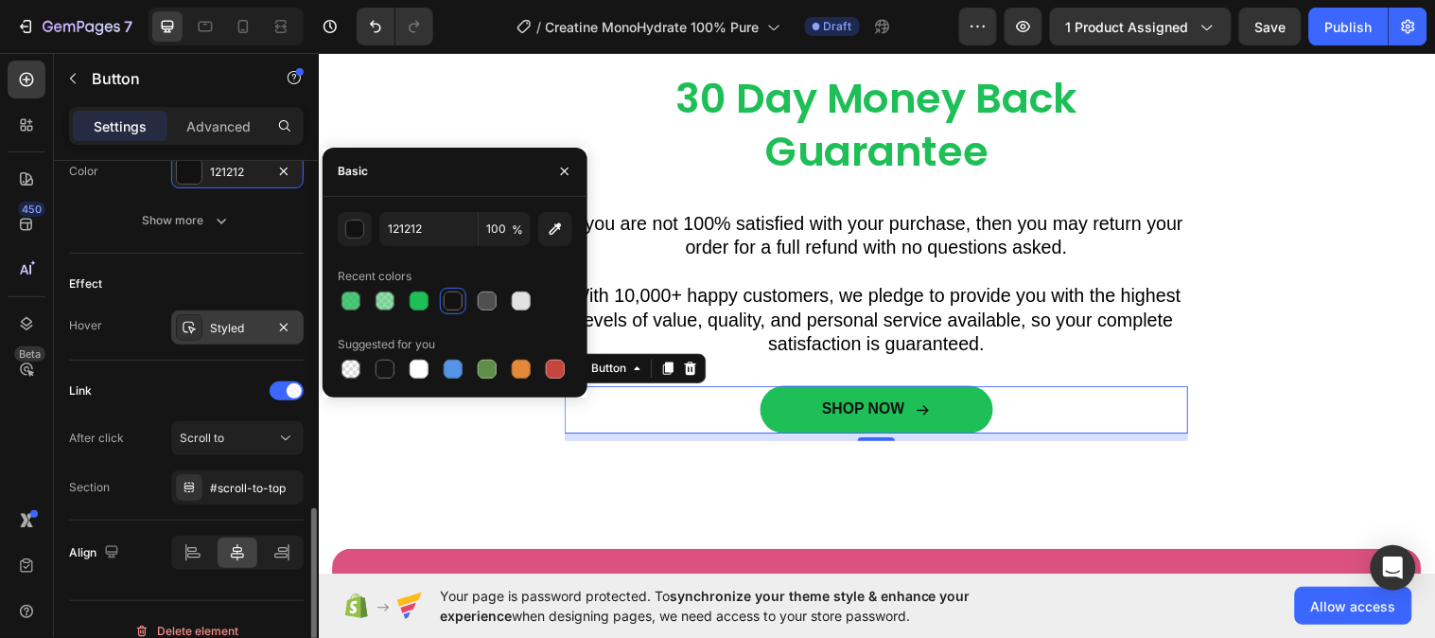
click at [263, 323] on div "Styled" at bounding box center [237, 328] width 55 height 17
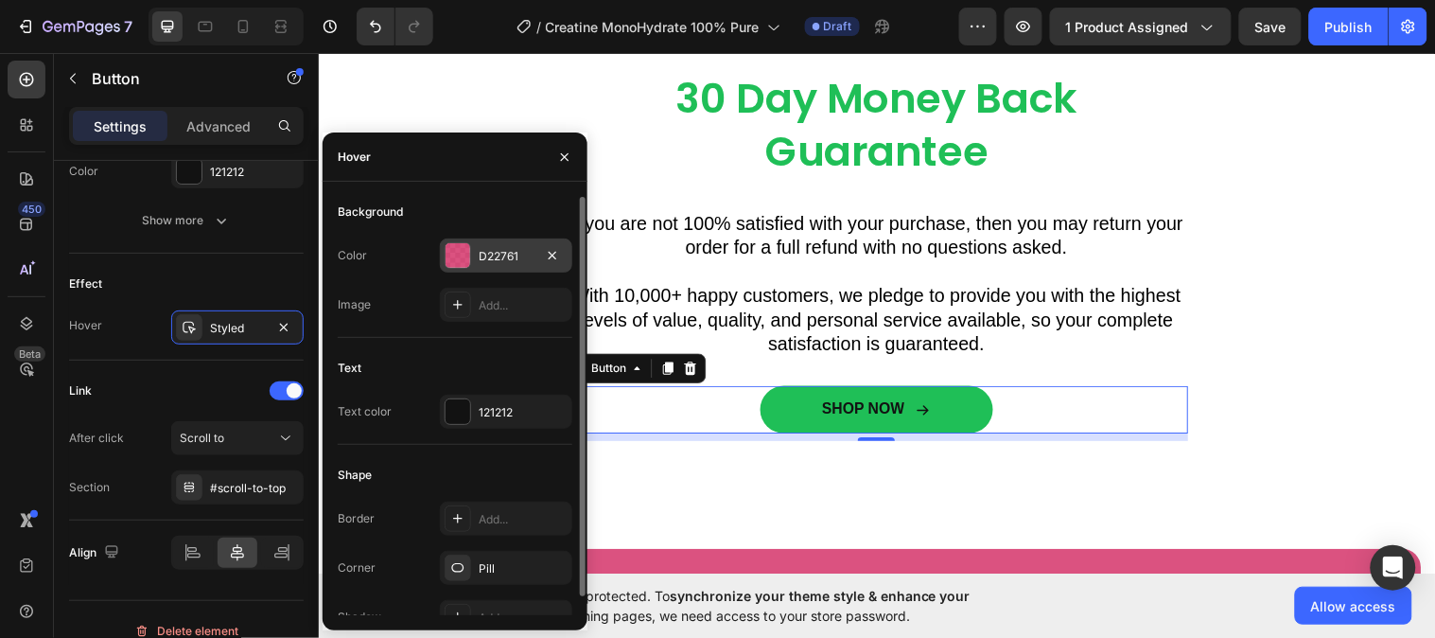
drag, startPoint x: 484, startPoint y: 250, endPoint x: 166, endPoint y: 201, distance: 322.6
click at [484, 250] on div "D22761" at bounding box center [506, 256] width 55 height 17
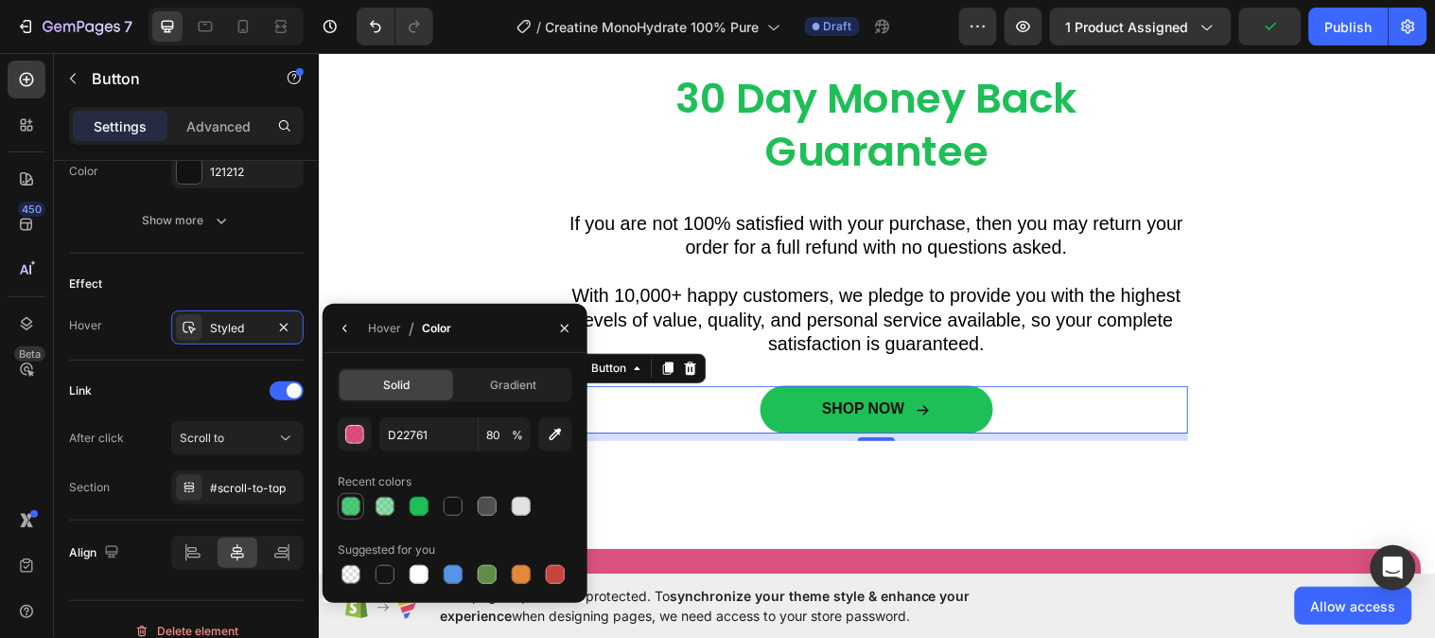
click at [351, 504] on div at bounding box center [351, 506] width 19 height 19
type input "1FBF57"
click at [569, 315] on button "button" at bounding box center [565, 328] width 30 height 30
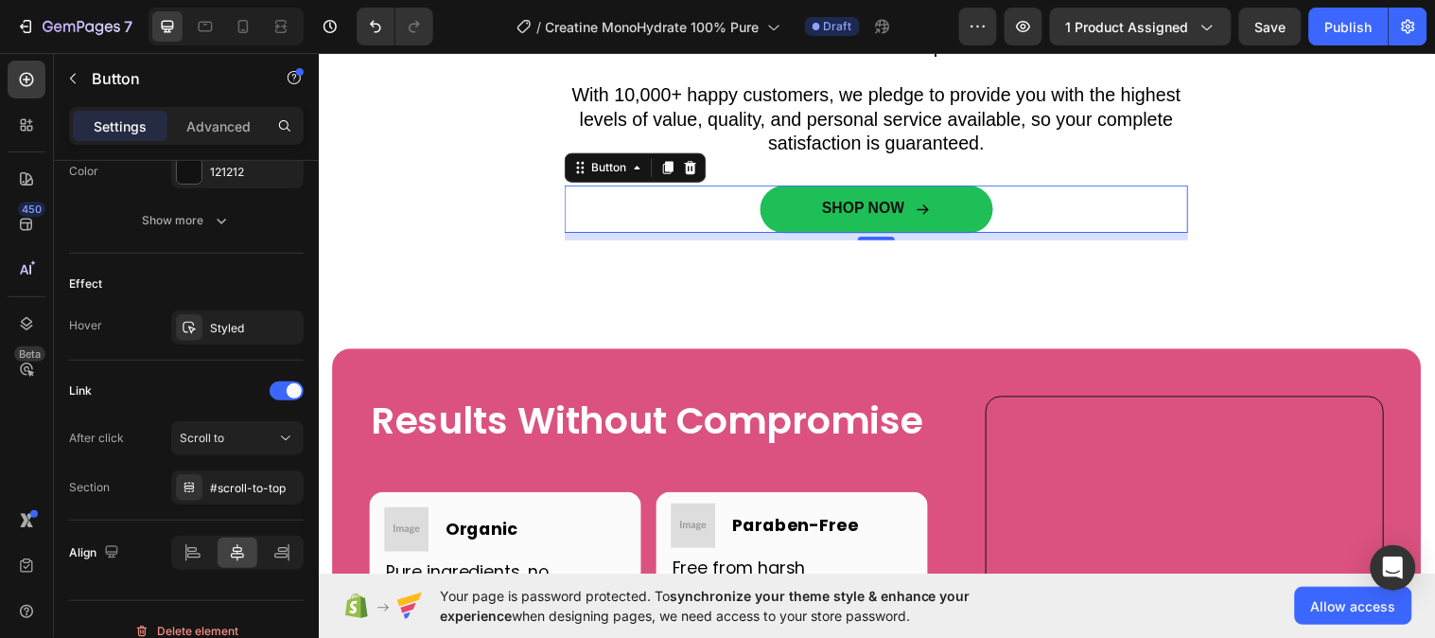
scroll to position [5151, 0]
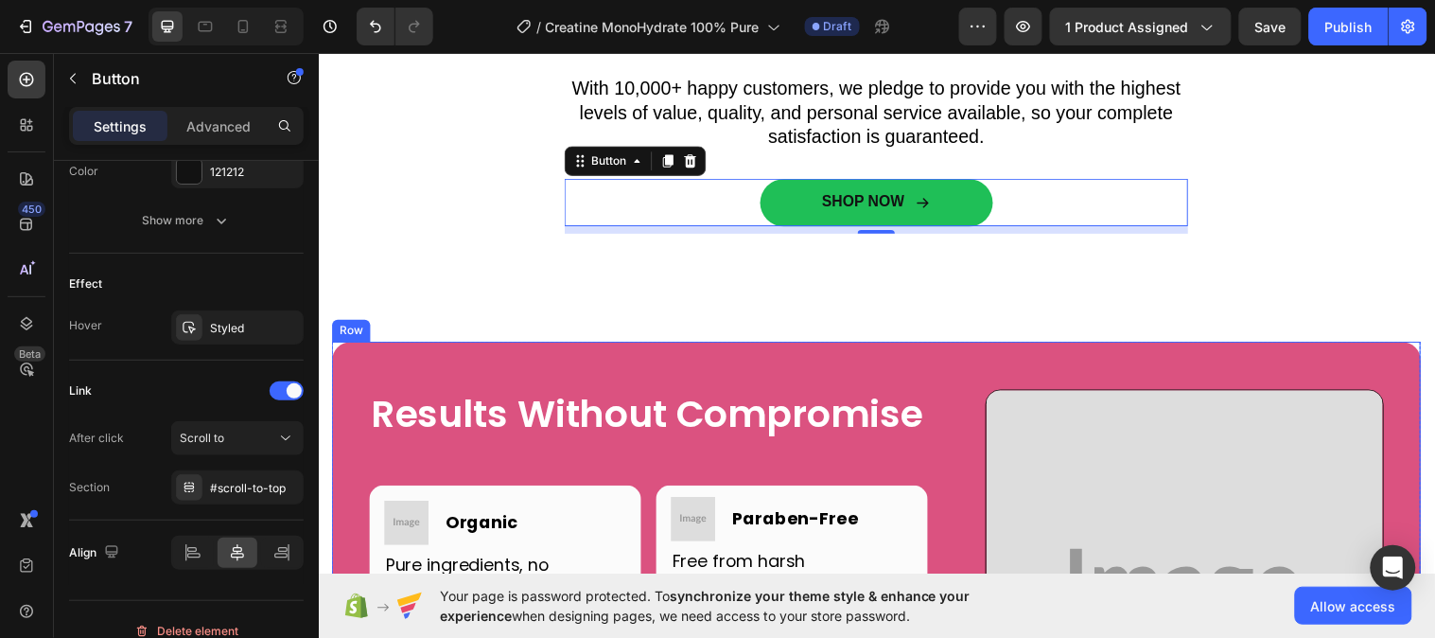
click at [430, 377] on div "Results Without Compromise Heading Row Image Image Organic Heading Row Pure ing…" at bounding box center [885, 592] width 1107 height 492
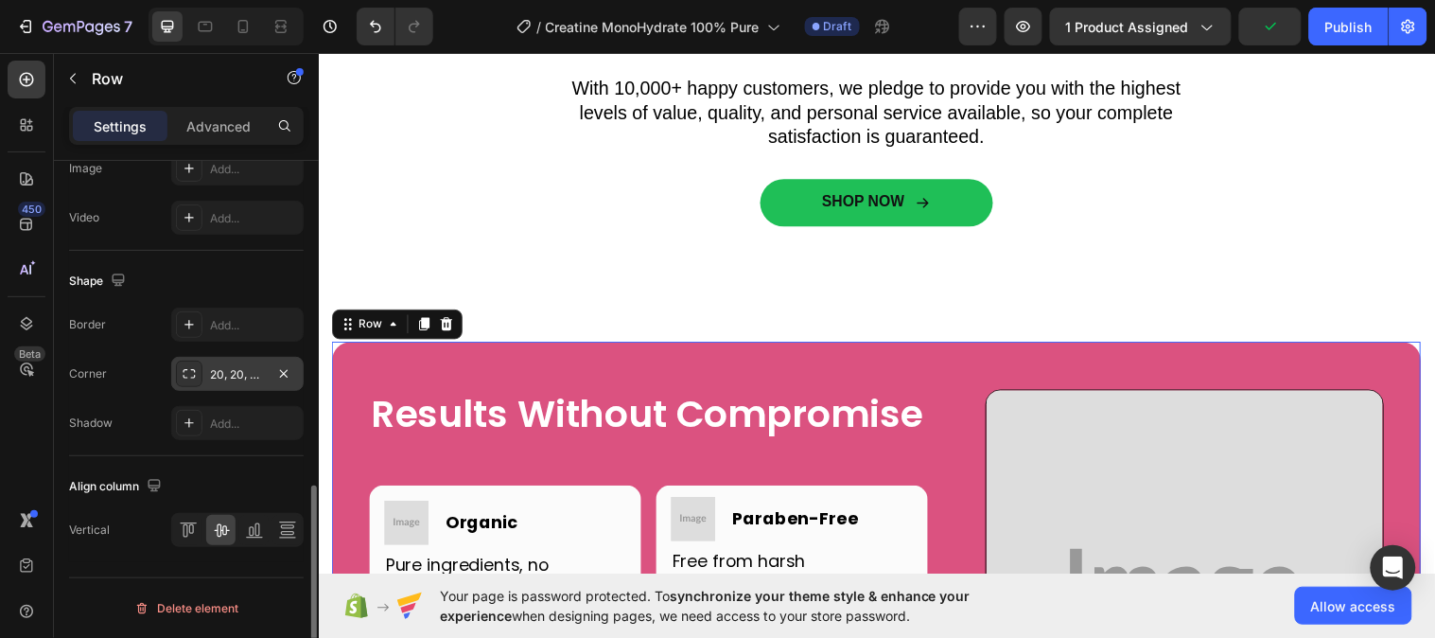
scroll to position [629, 0]
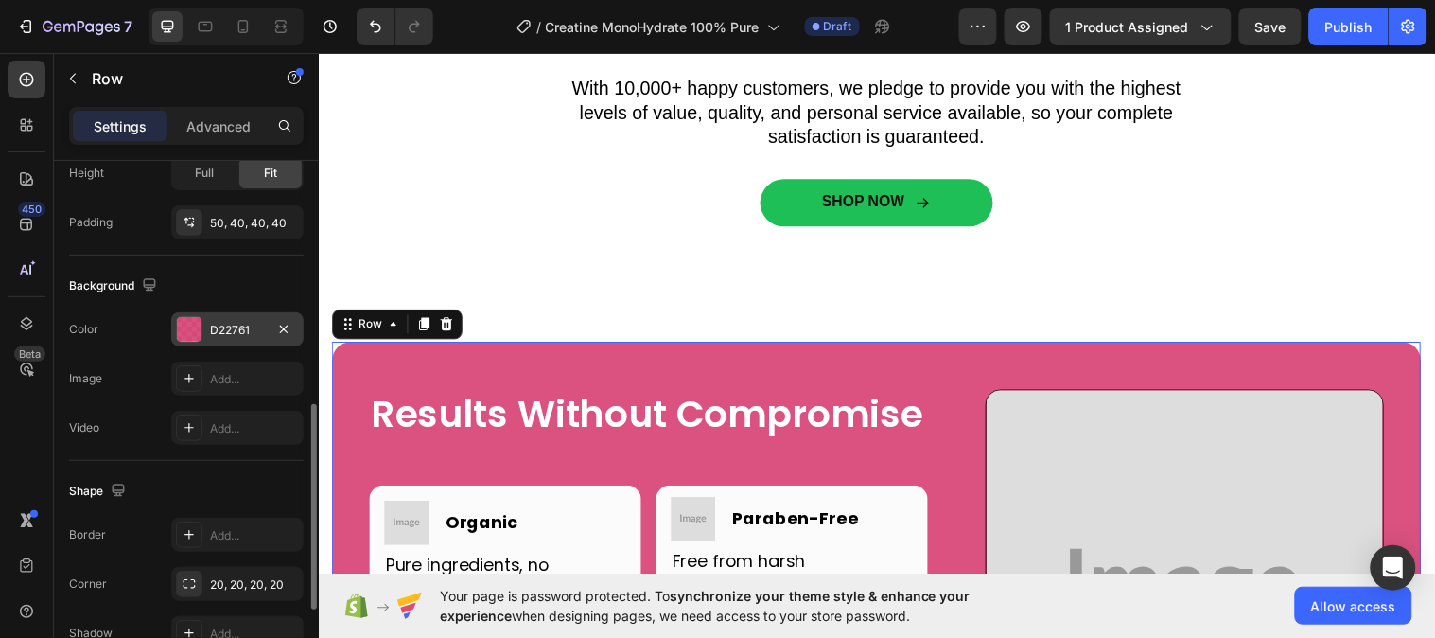
click at [212, 329] on div "D22761" at bounding box center [237, 330] width 55 height 17
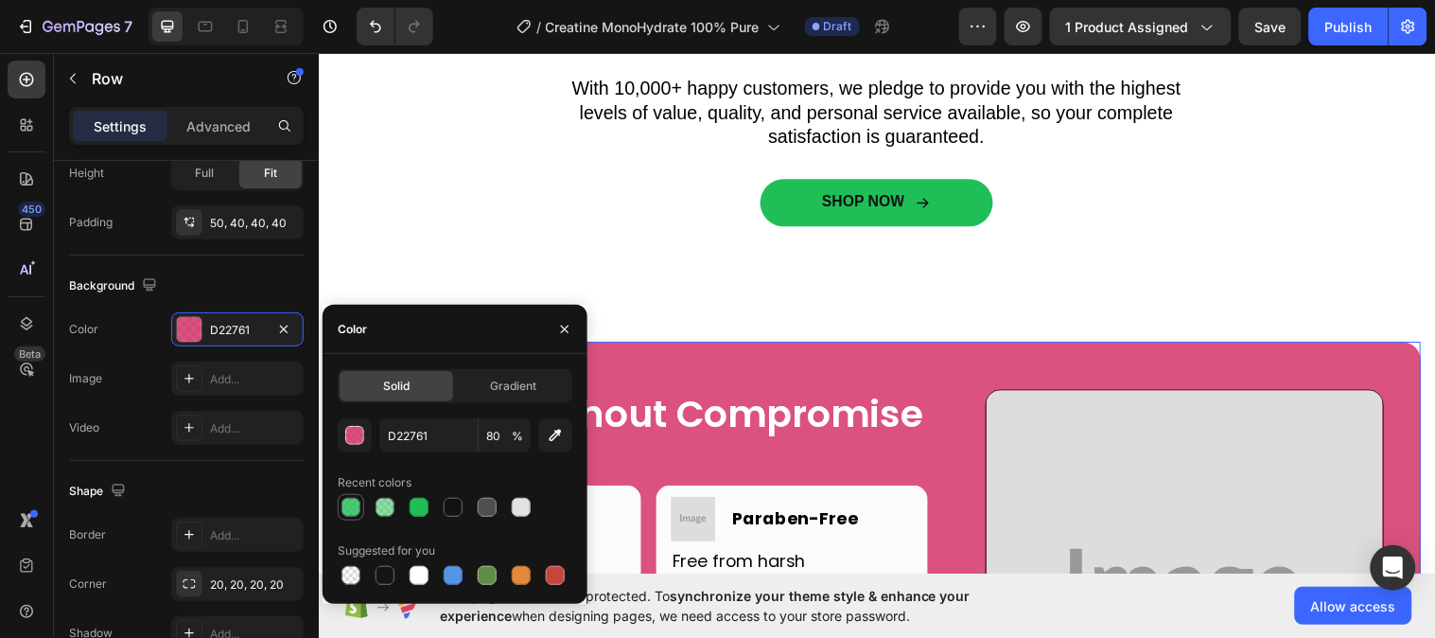
click at [357, 506] on div at bounding box center [351, 507] width 19 height 19
type input "1FBF57"
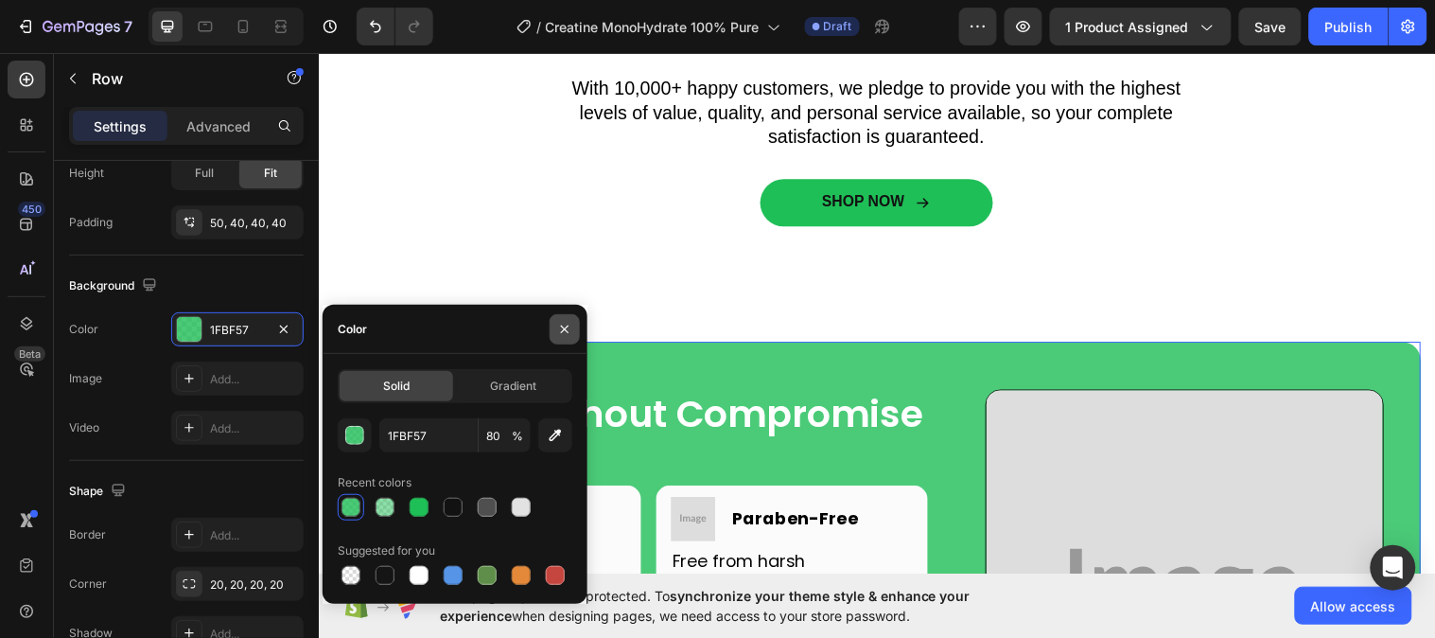
drag, startPoint x: 551, startPoint y: 325, endPoint x: 256, endPoint y: 311, distance: 294.6
click at [551, 325] on button "button" at bounding box center [565, 329] width 30 height 30
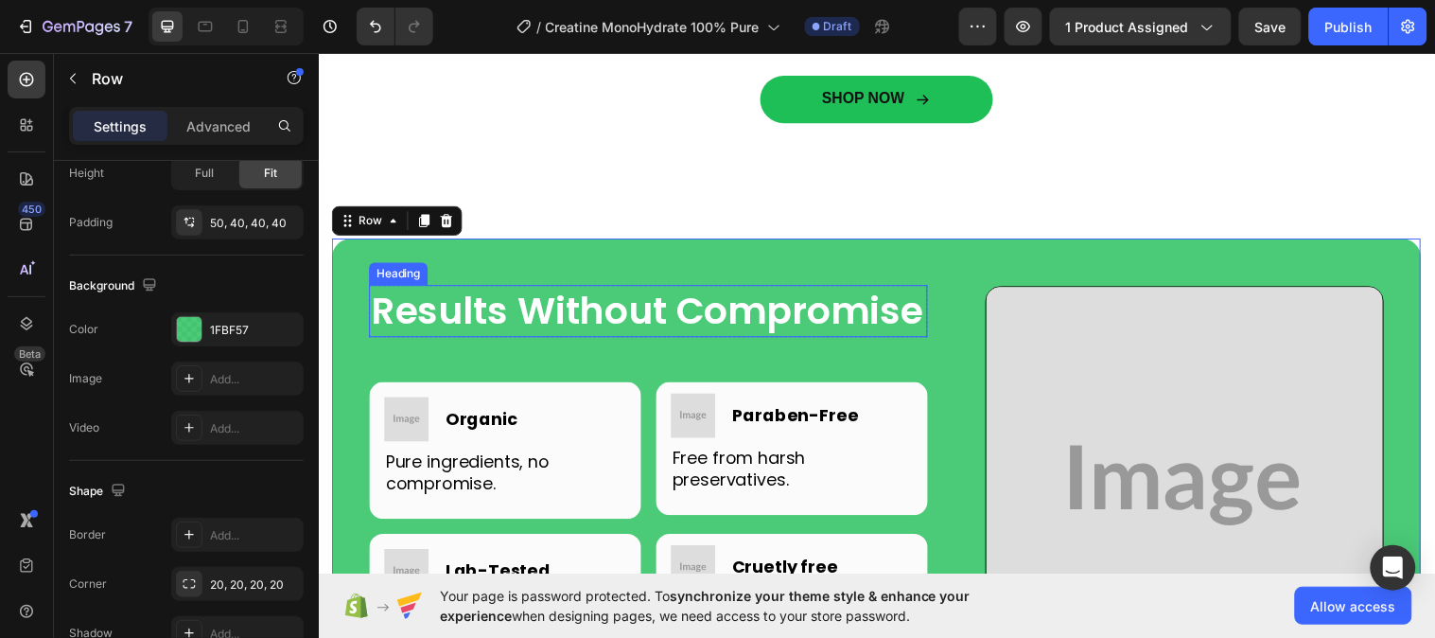
scroll to position [5361, 0]
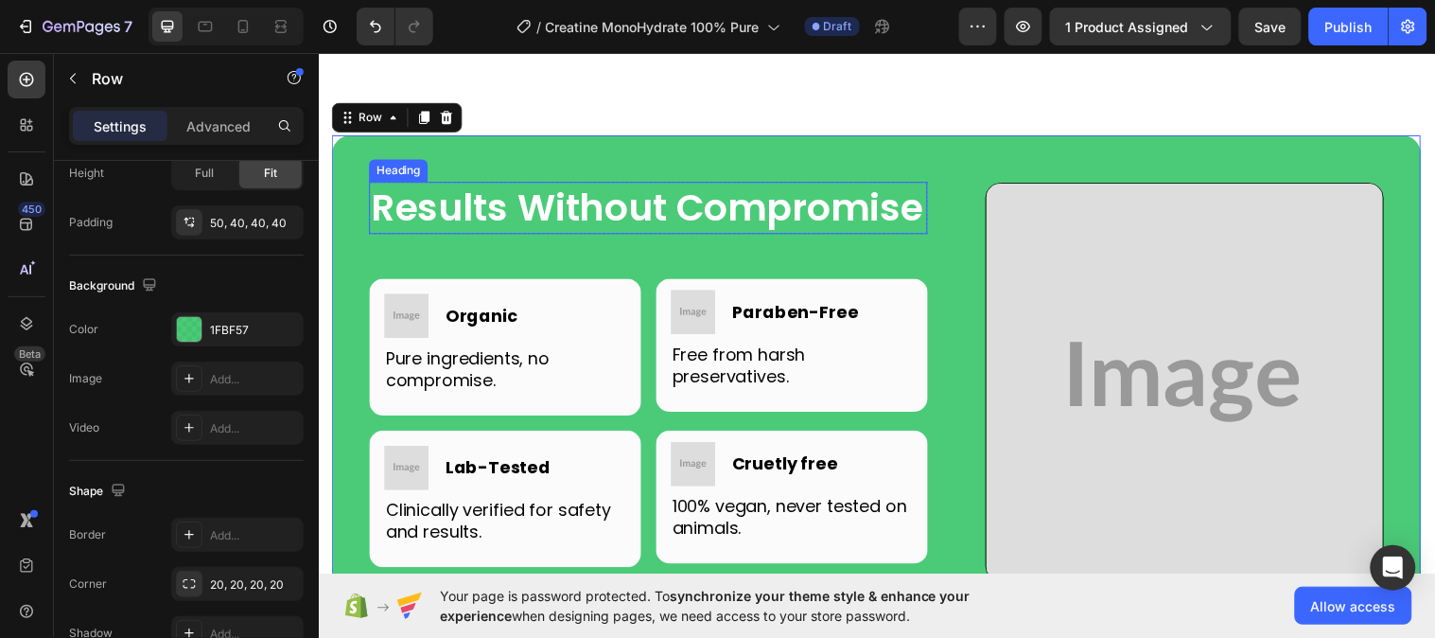
click at [552, 228] on h2 "Results Without Compromise" at bounding box center [654, 210] width 568 height 53
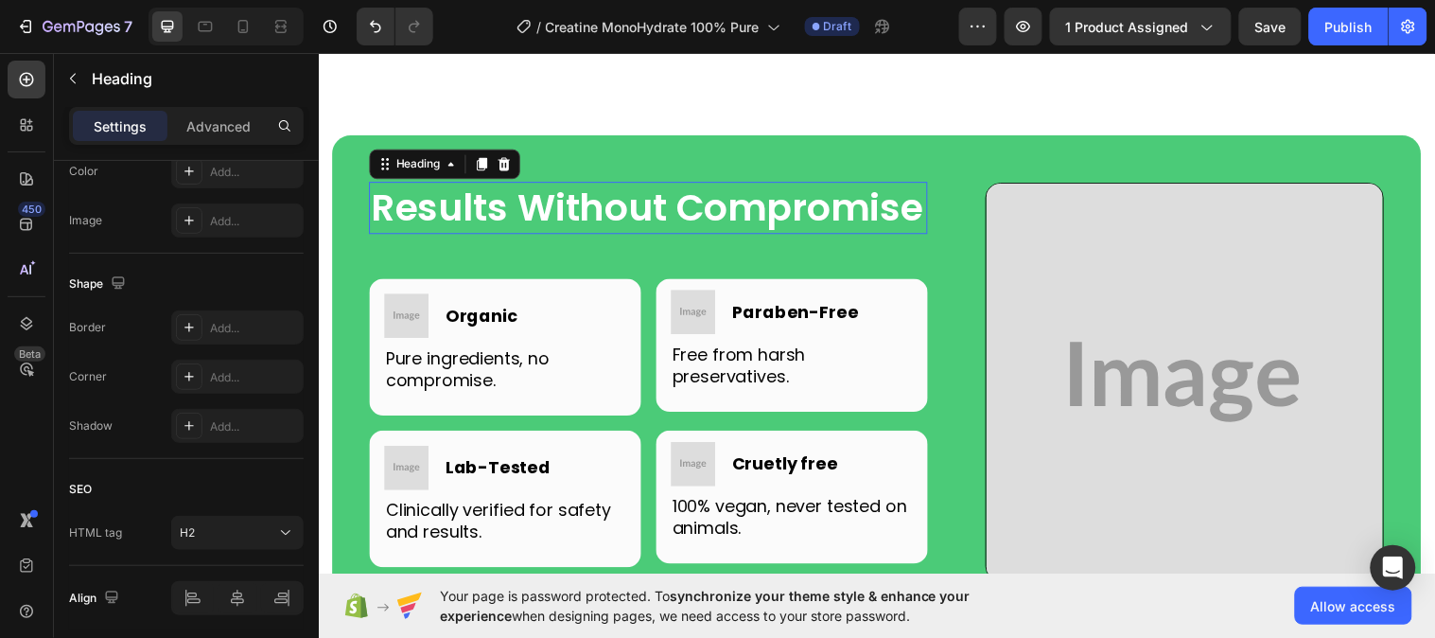
scroll to position [0, 0]
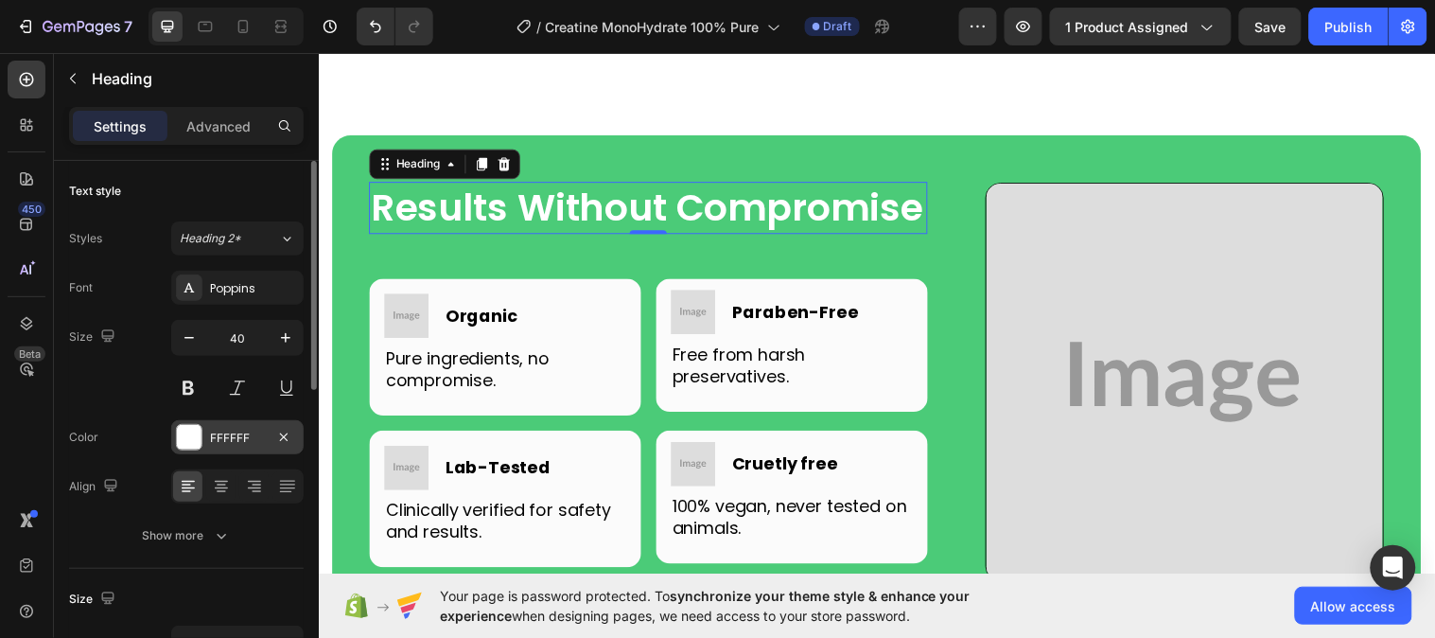
click at [212, 430] on div "FFFFFF" at bounding box center [237, 438] width 55 height 17
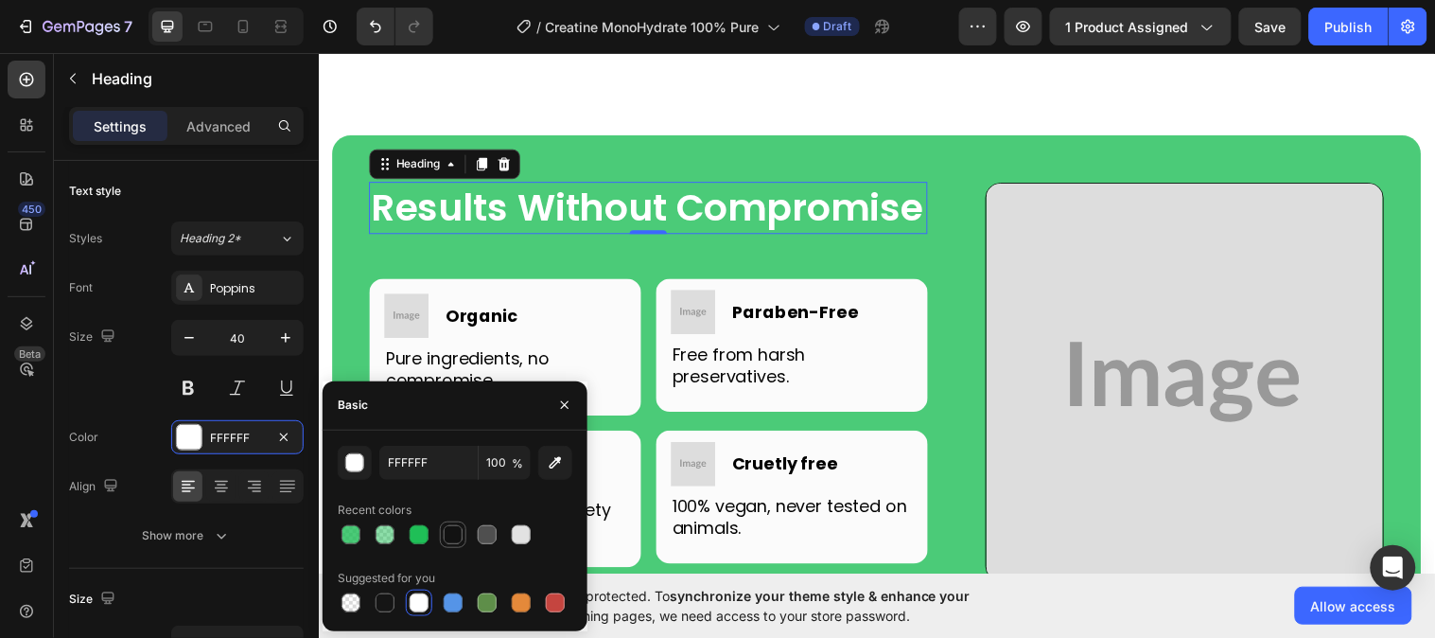
click at [448, 534] on div at bounding box center [453, 534] width 19 height 19
type input "121212"
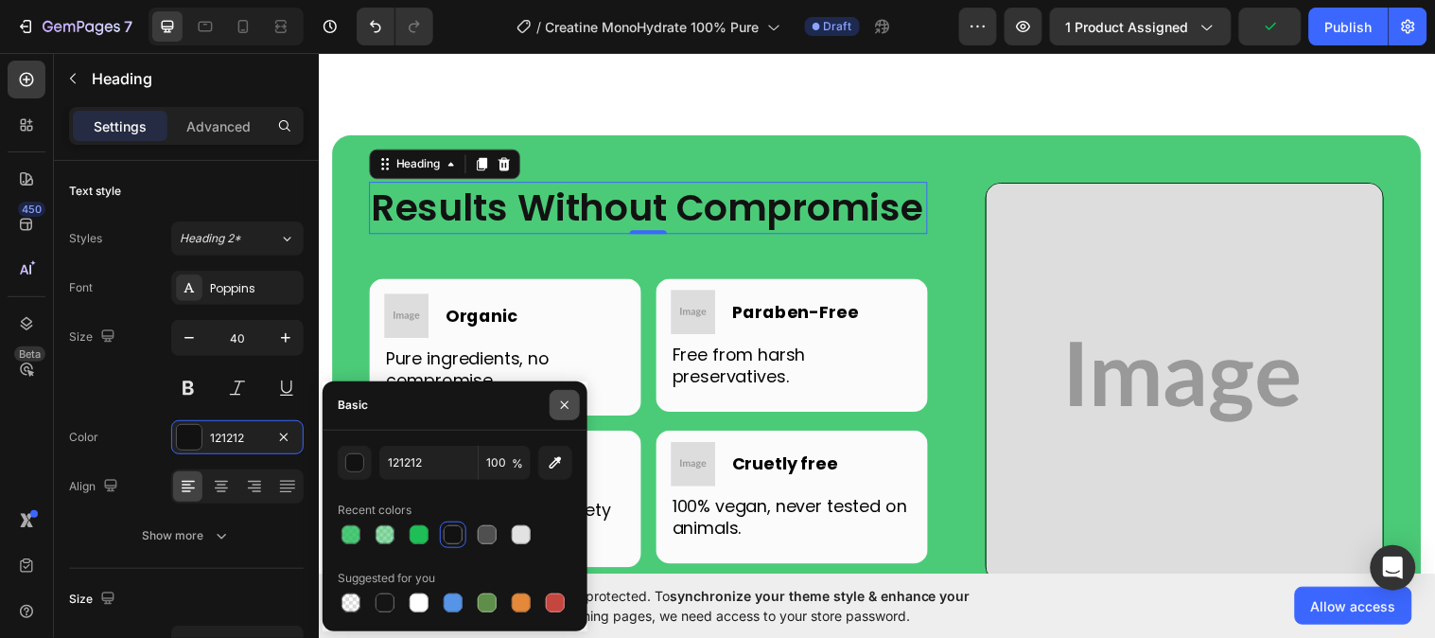
click at [566, 407] on icon "button" at bounding box center [565, 405] width 8 height 8
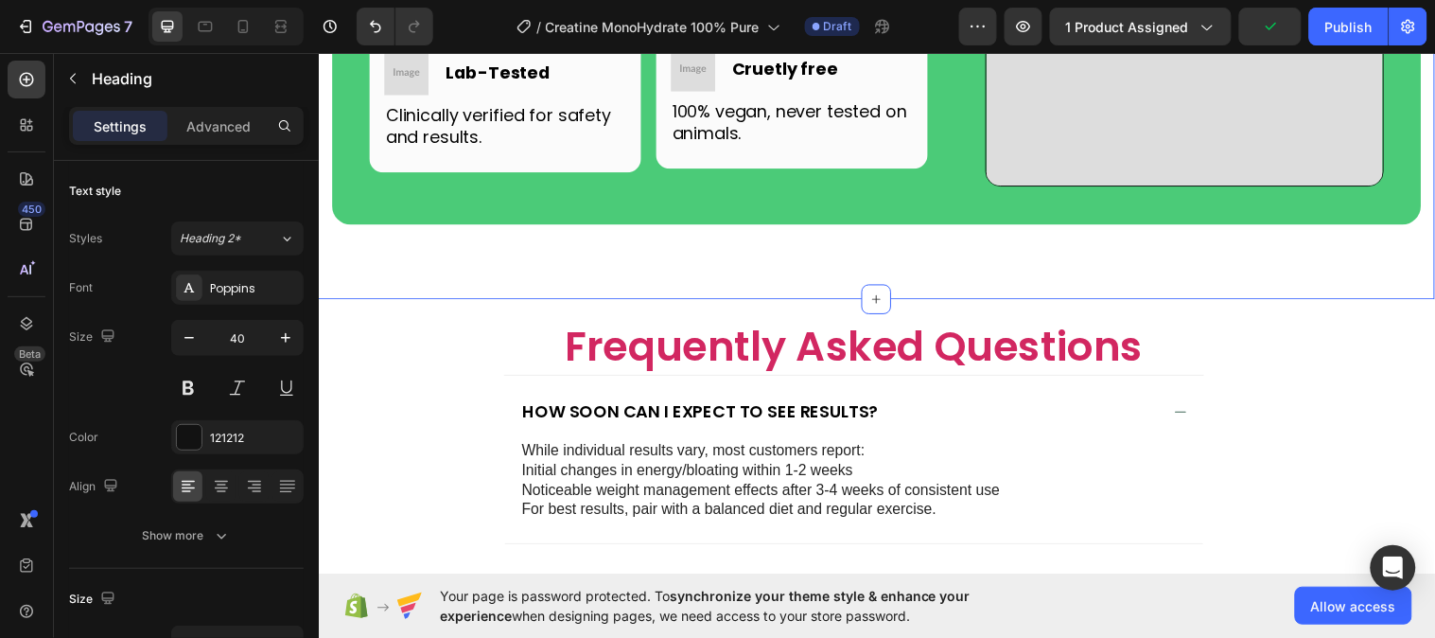
scroll to position [5782, 0]
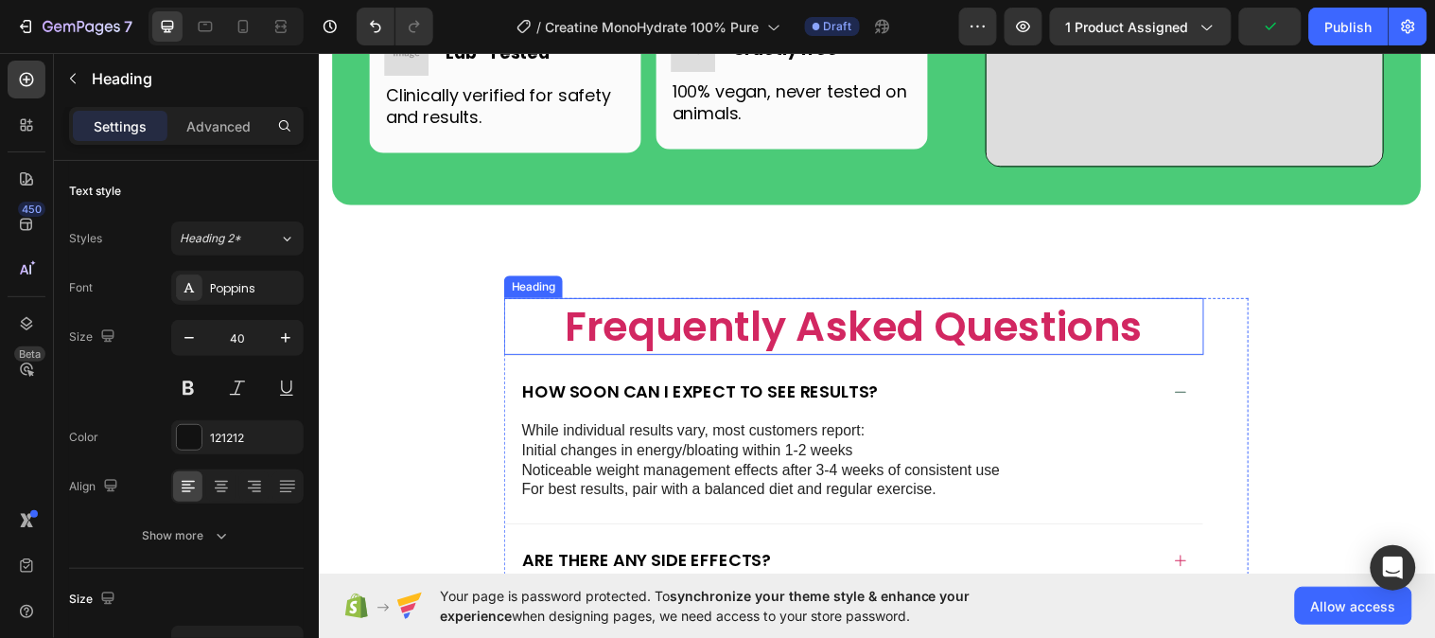
click at [621, 360] on h2 "Frequently Asked Questions" at bounding box center [863, 331] width 712 height 58
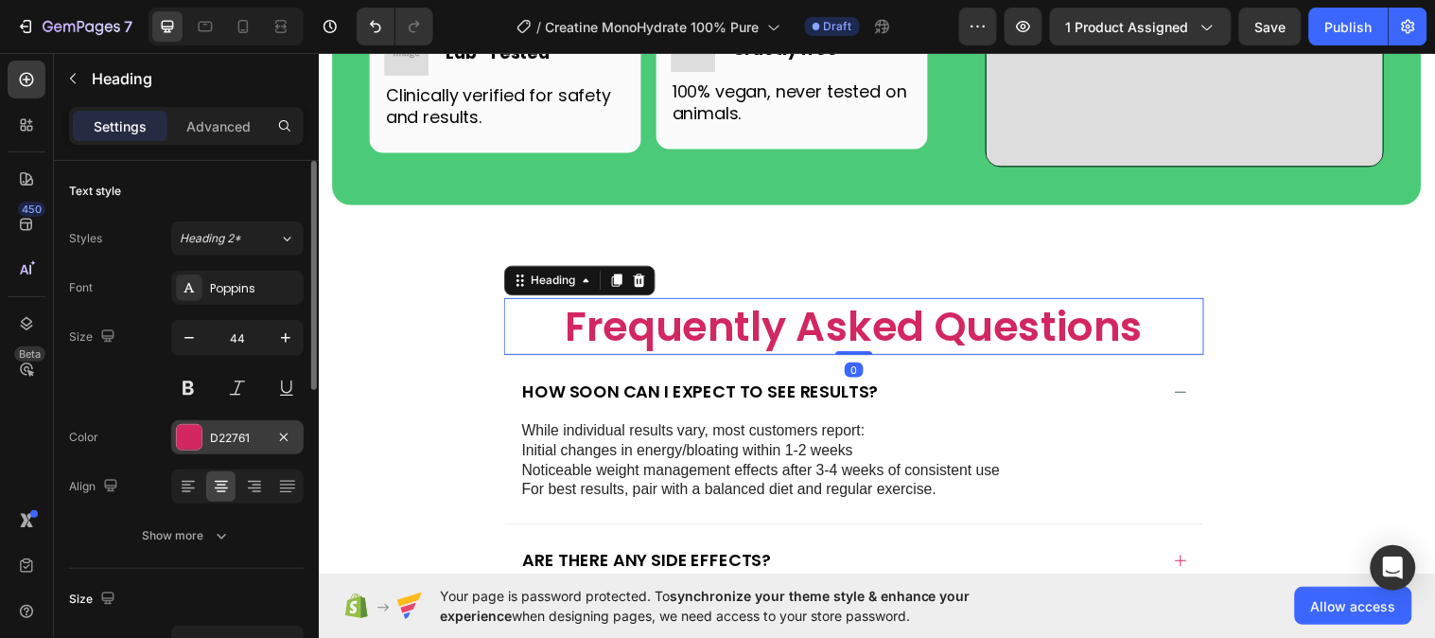
click at [238, 435] on div "D22761" at bounding box center [237, 438] width 55 height 17
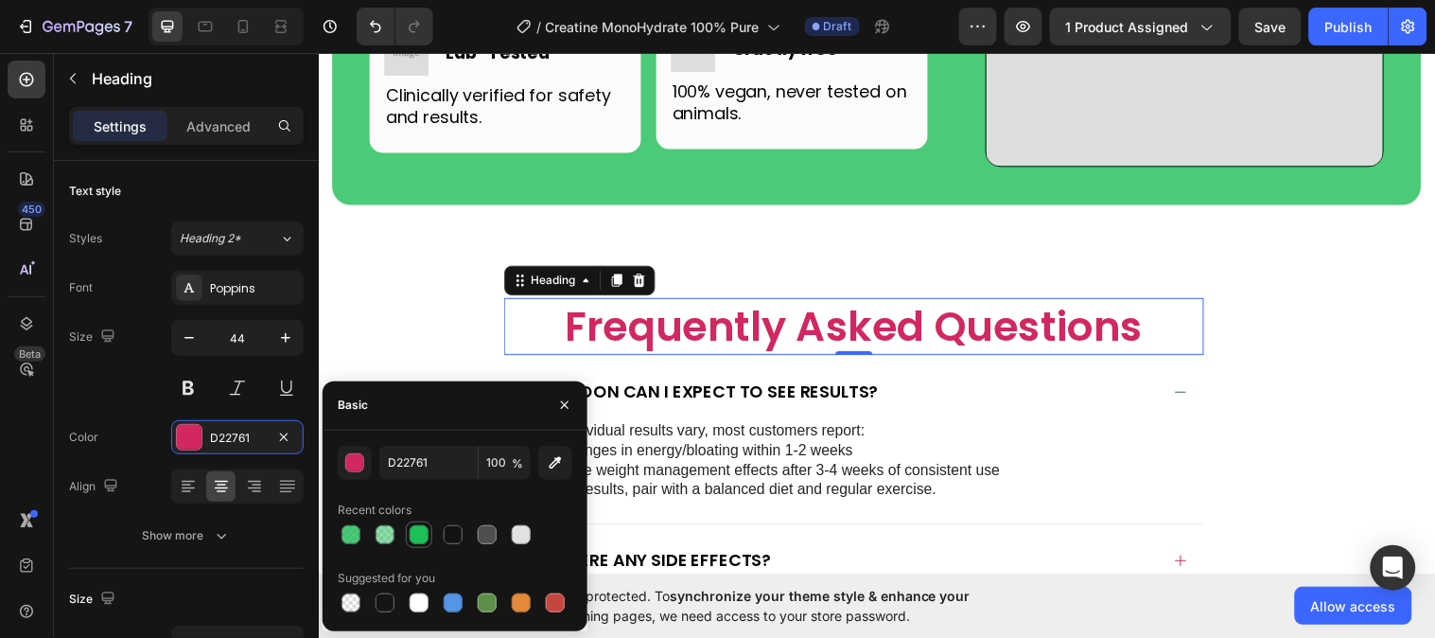
drag, startPoint x: 422, startPoint y: 531, endPoint x: 272, endPoint y: 398, distance: 199.7
click at [422, 531] on div at bounding box center [419, 534] width 19 height 19
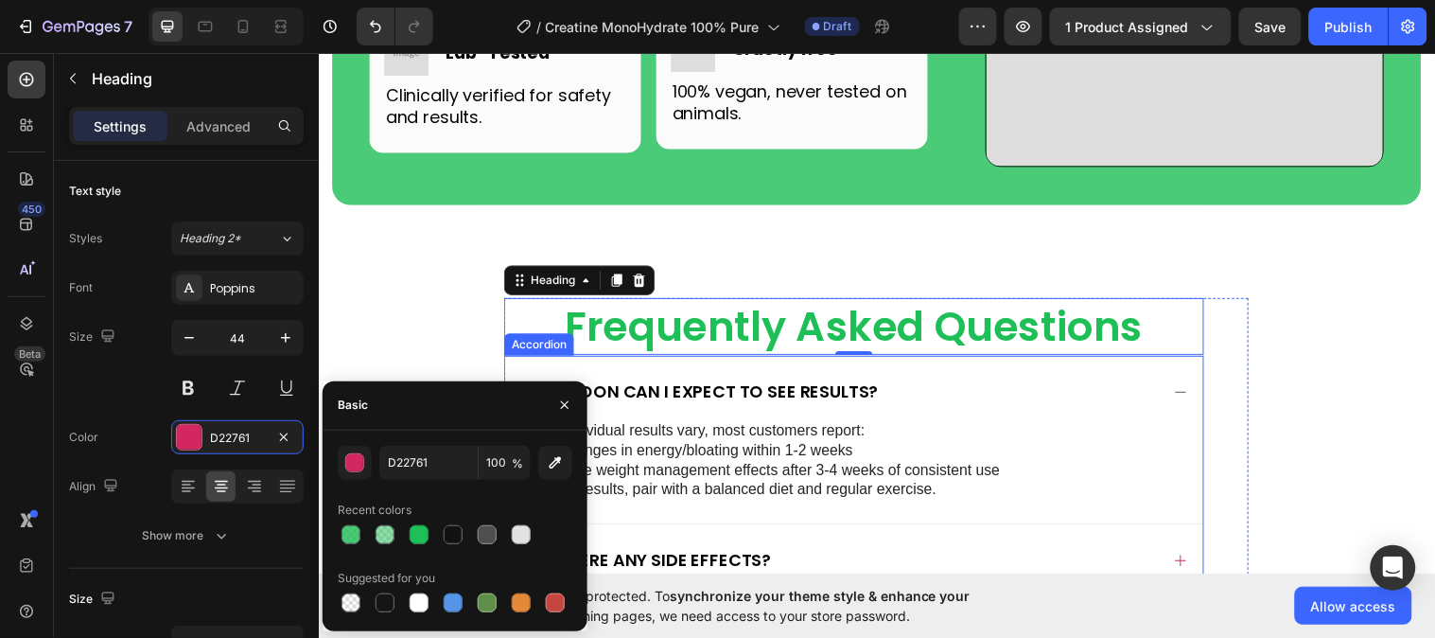
type input "1FBF57"
click at [560, 407] on icon "button" at bounding box center [564, 404] width 15 height 15
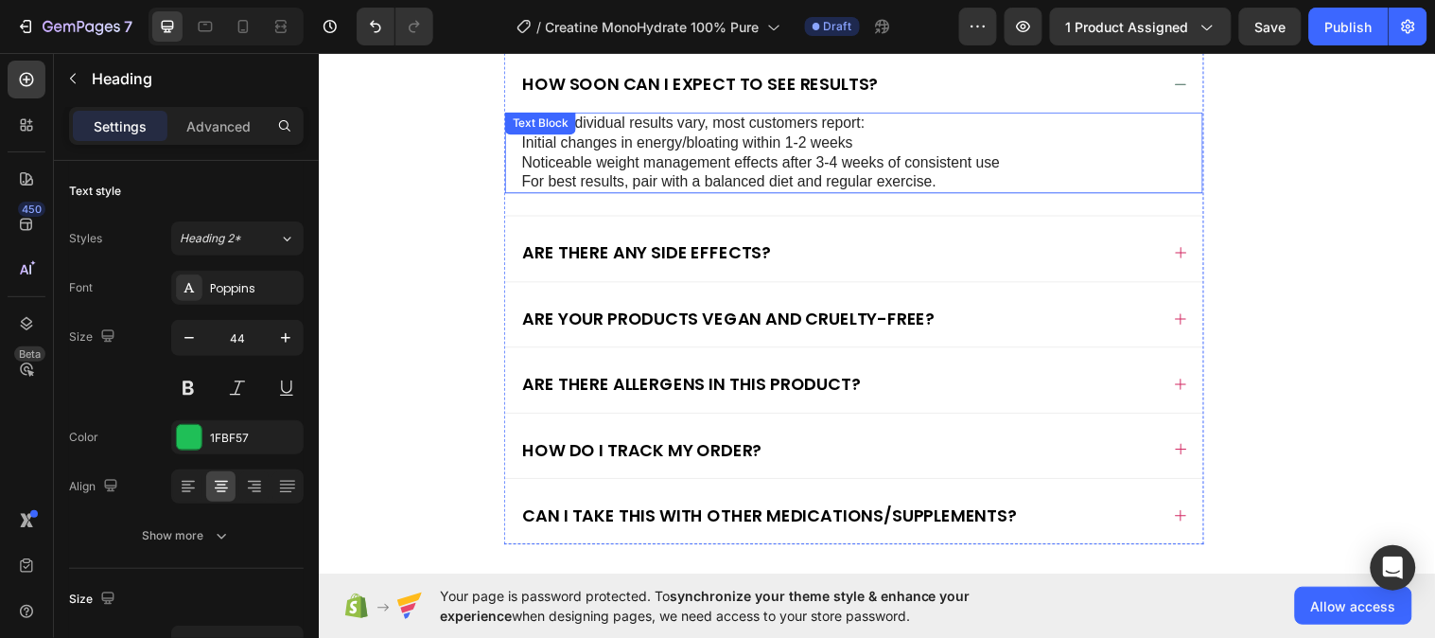
scroll to position [6097, 0]
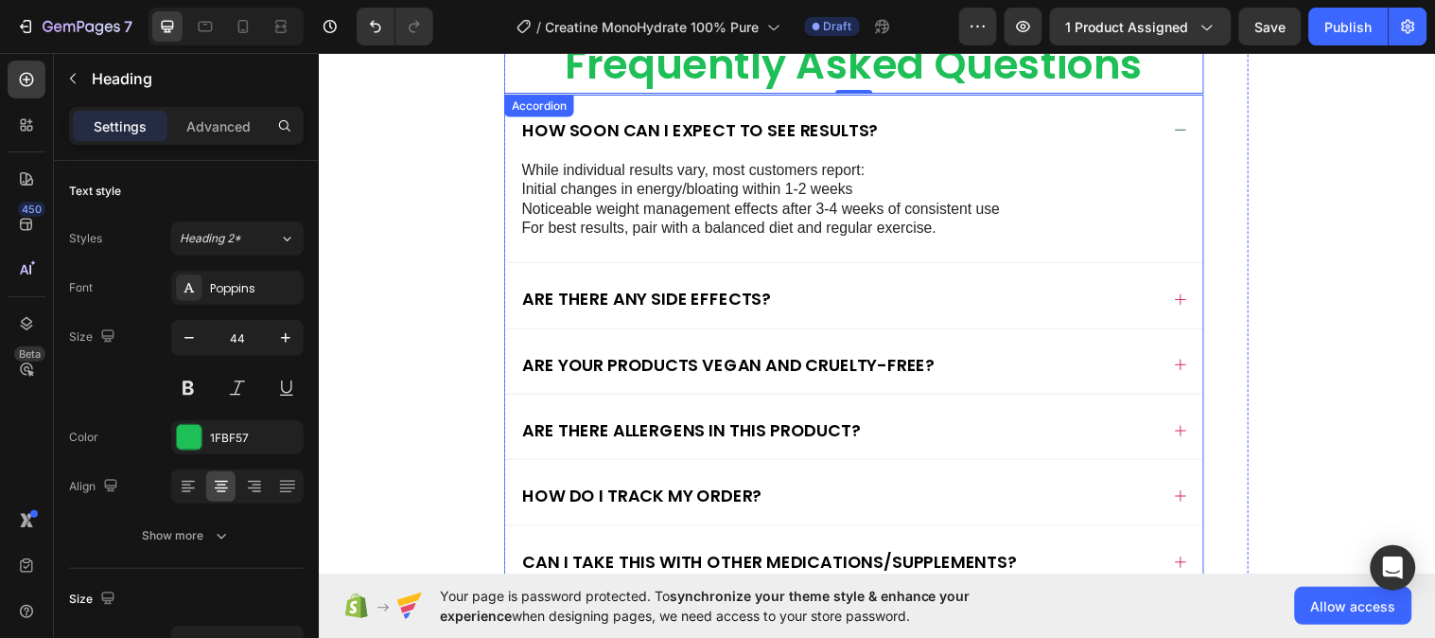
click at [1168, 293] on div "Are there any side effects?" at bounding box center [863, 298] width 710 height 65
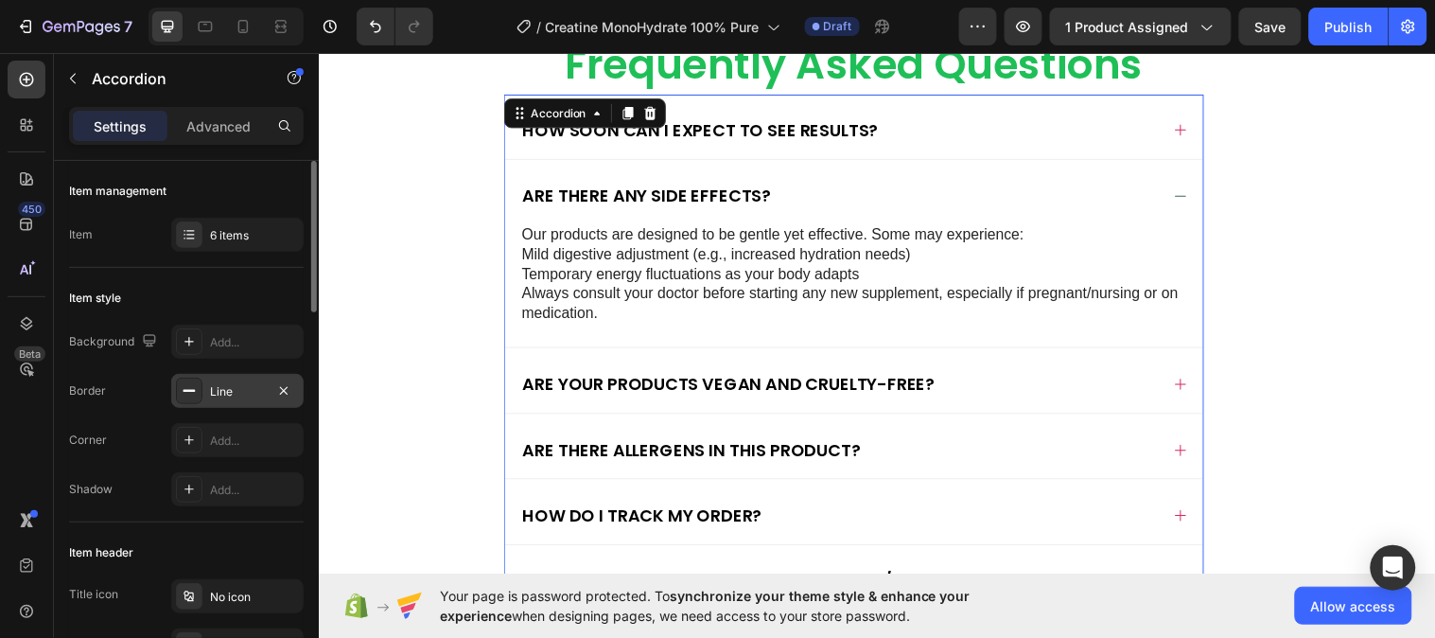
click at [196, 398] on icon at bounding box center [189, 390] width 15 height 15
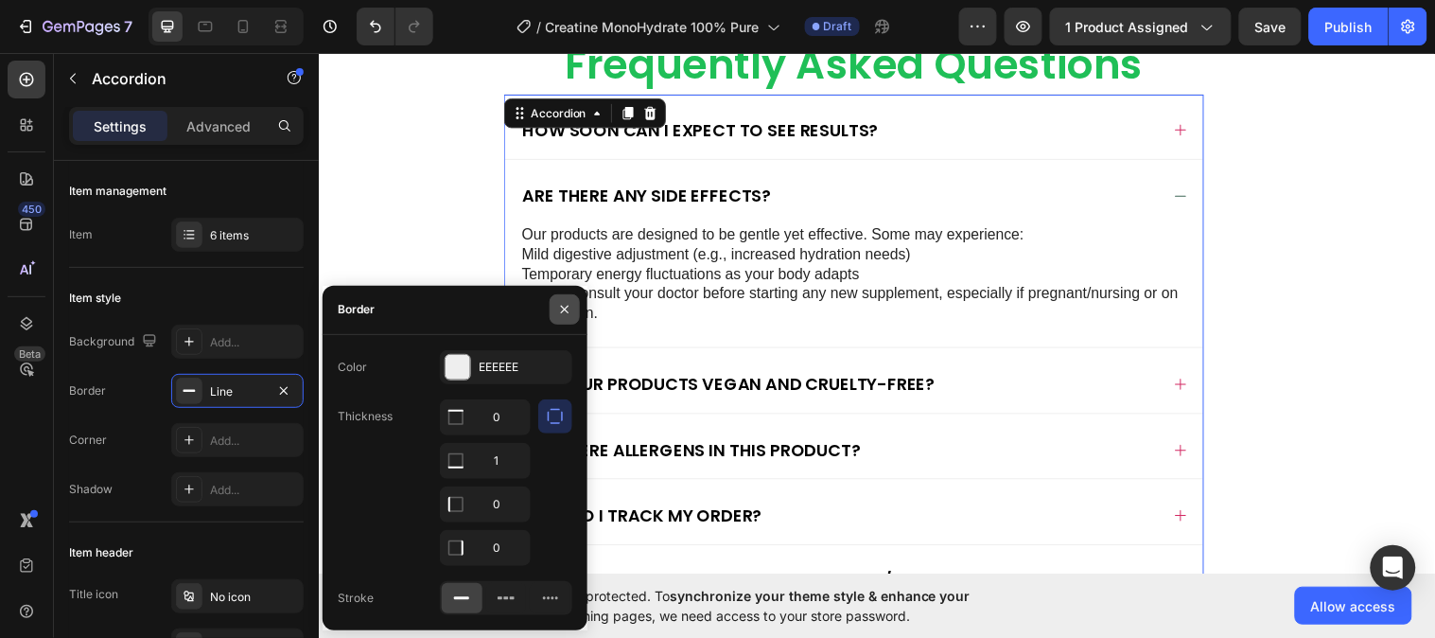
click at [555, 304] on button "button" at bounding box center [565, 309] width 30 height 30
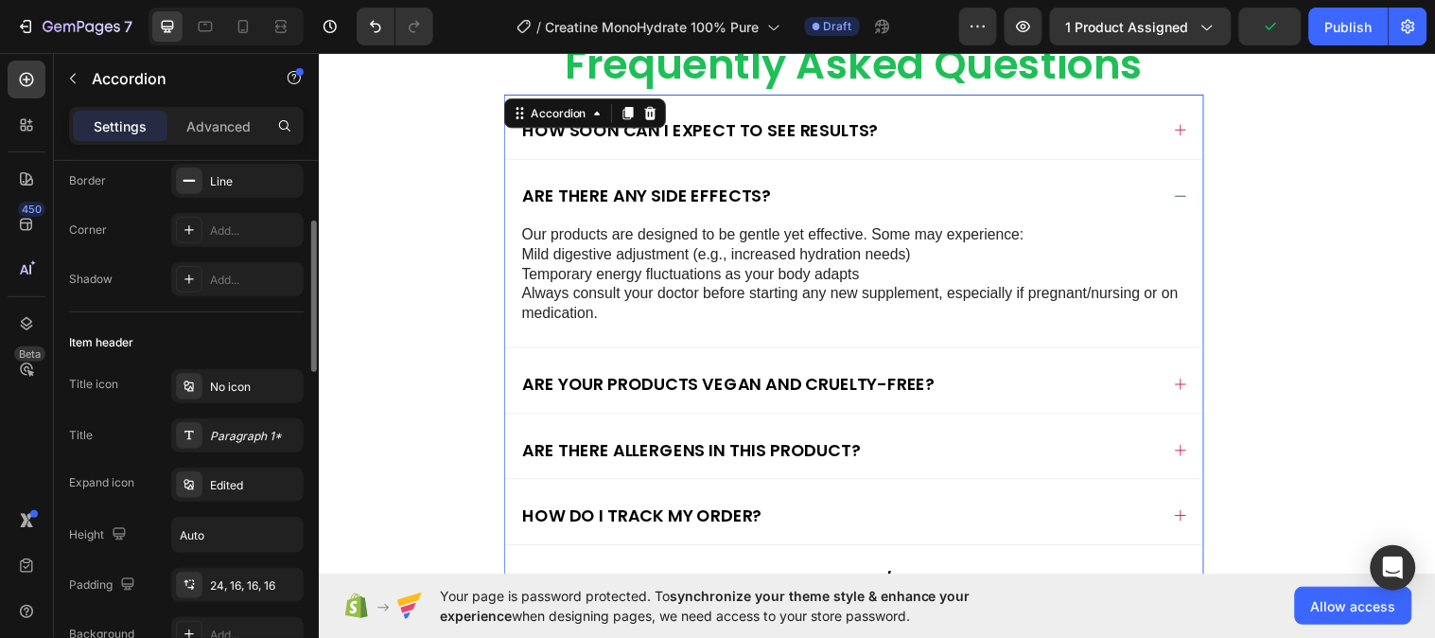
scroll to position [315, 0]
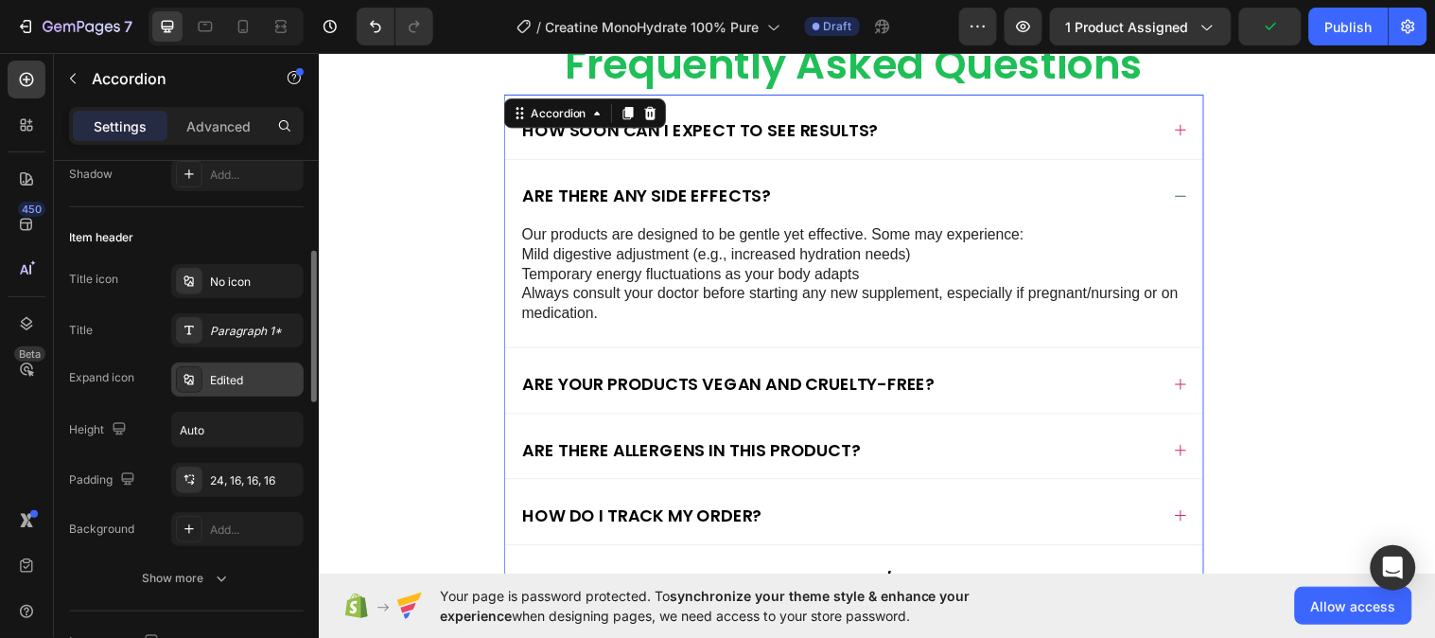
click at [241, 382] on div "Edited" at bounding box center [254, 380] width 89 height 17
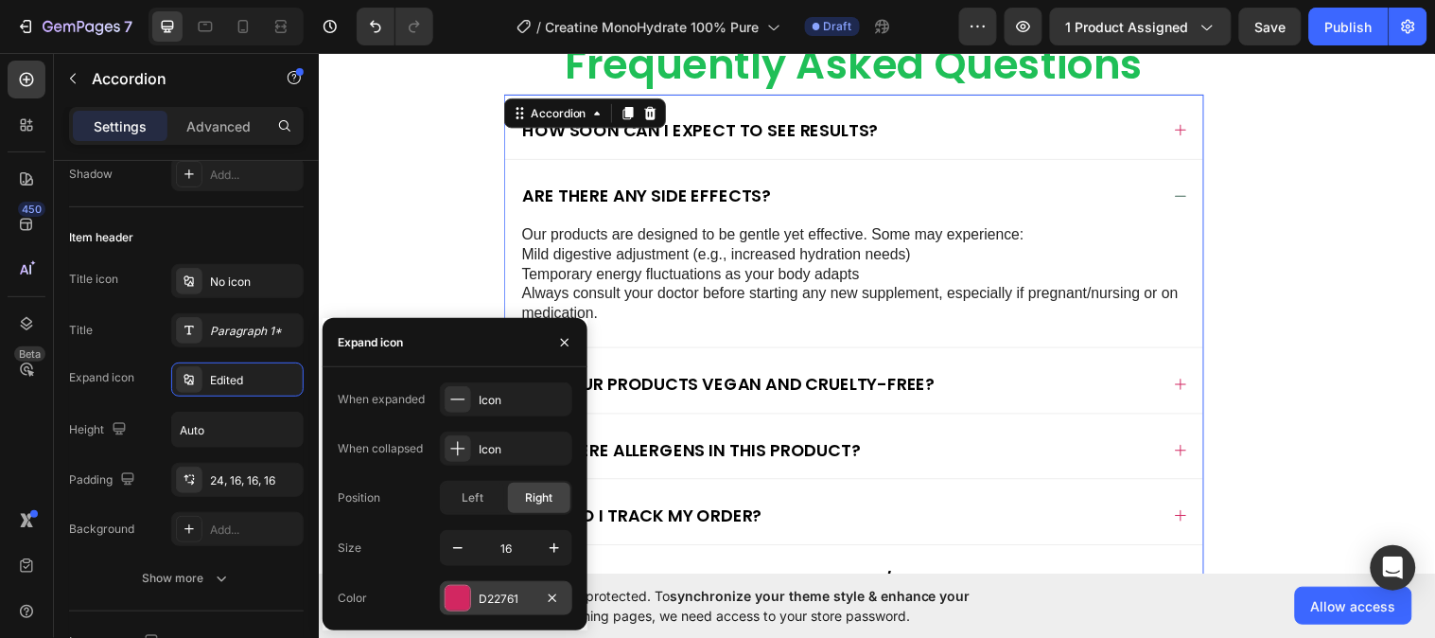
click at [536, 587] on div "D22761" at bounding box center [506, 598] width 132 height 34
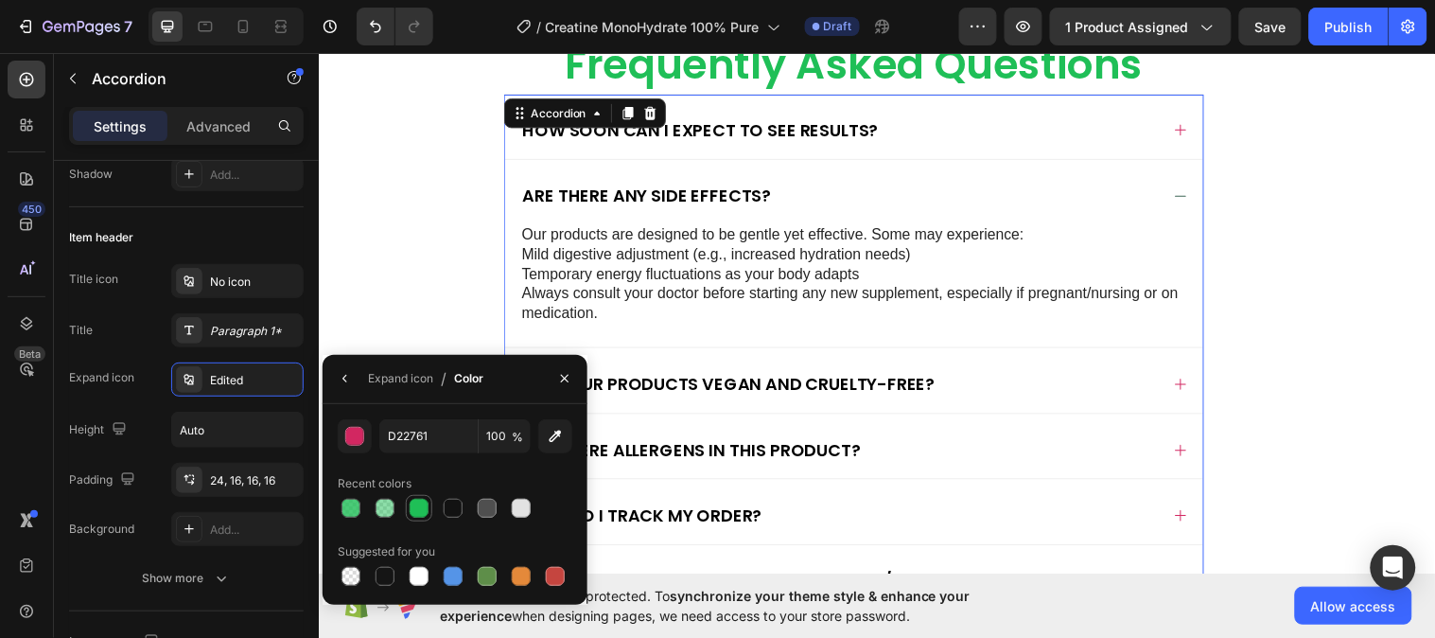
click at [410, 505] on div at bounding box center [419, 508] width 19 height 19
type input "1FBF57"
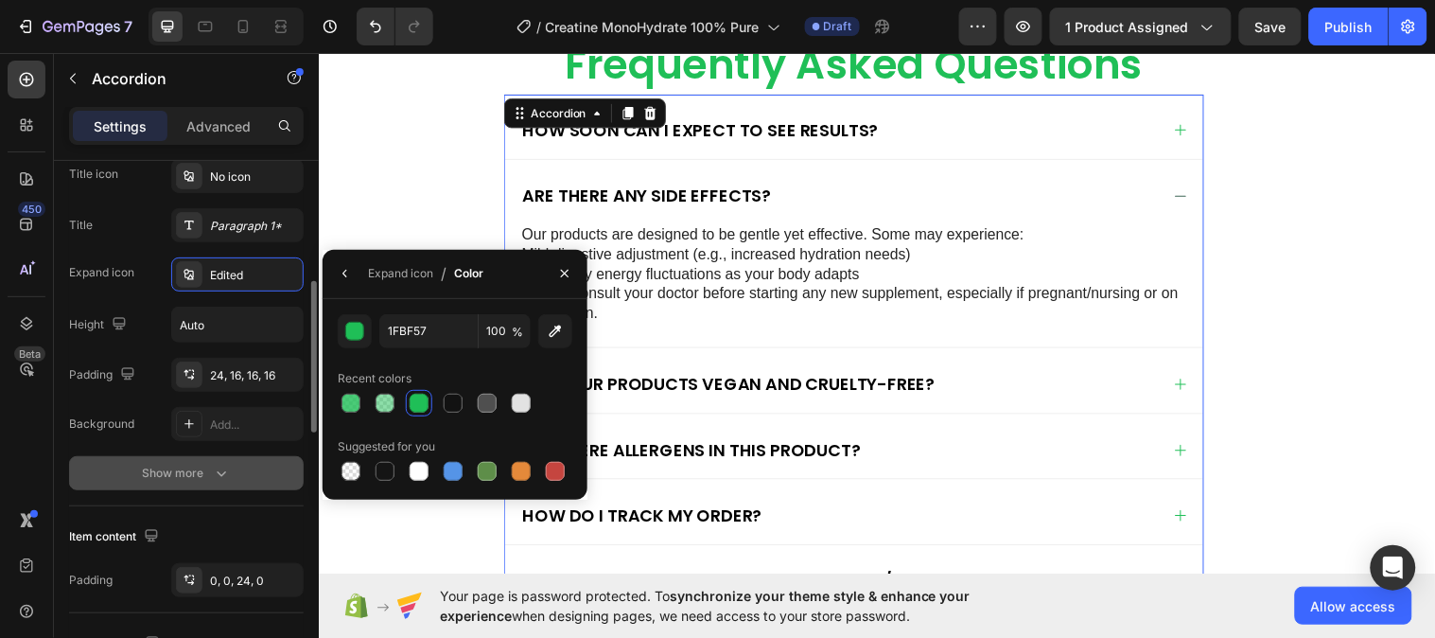
click at [172, 469] on div "Show more" at bounding box center [187, 473] width 88 height 19
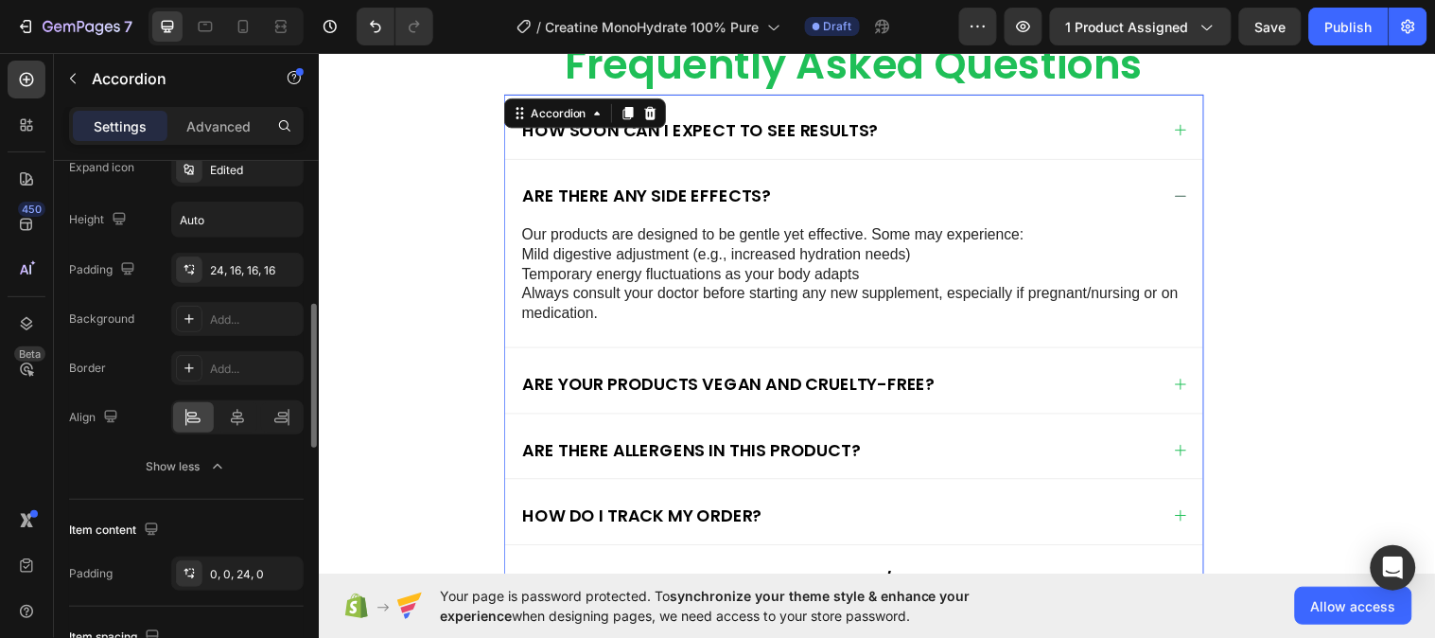
scroll to position [735, 0]
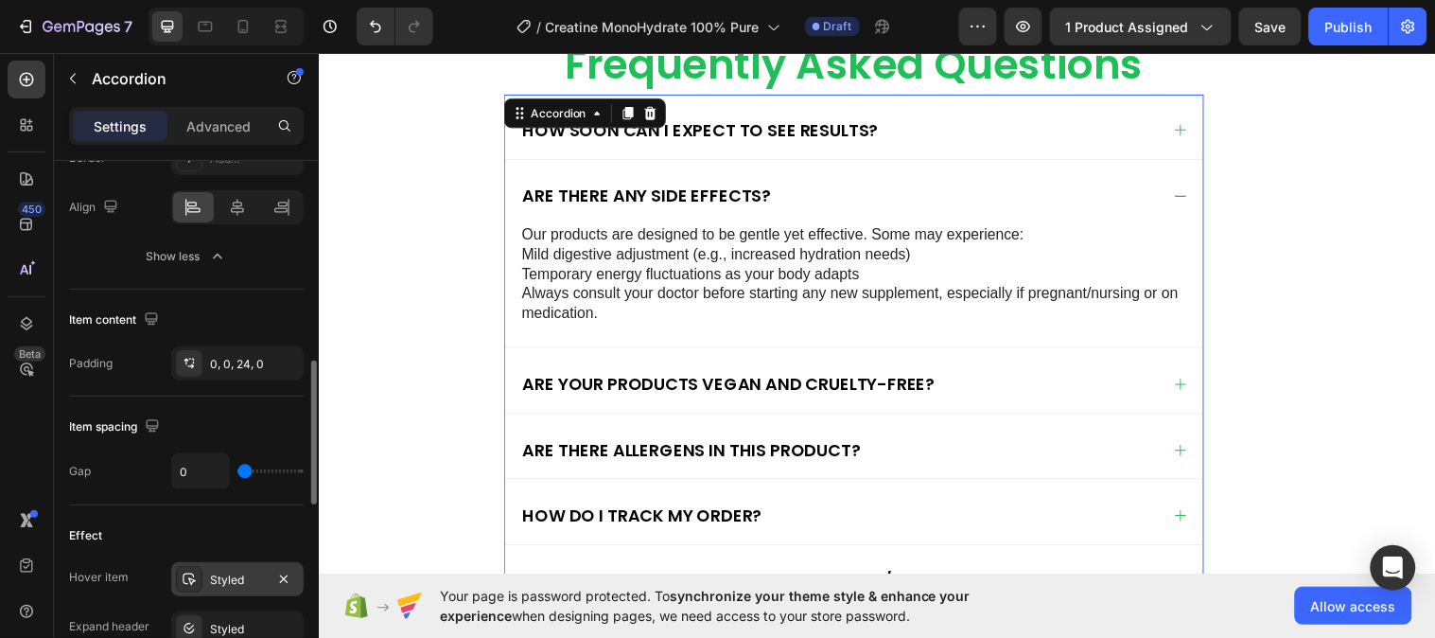
click at [212, 579] on div "Styled" at bounding box center [237, 579] width 55 height 17
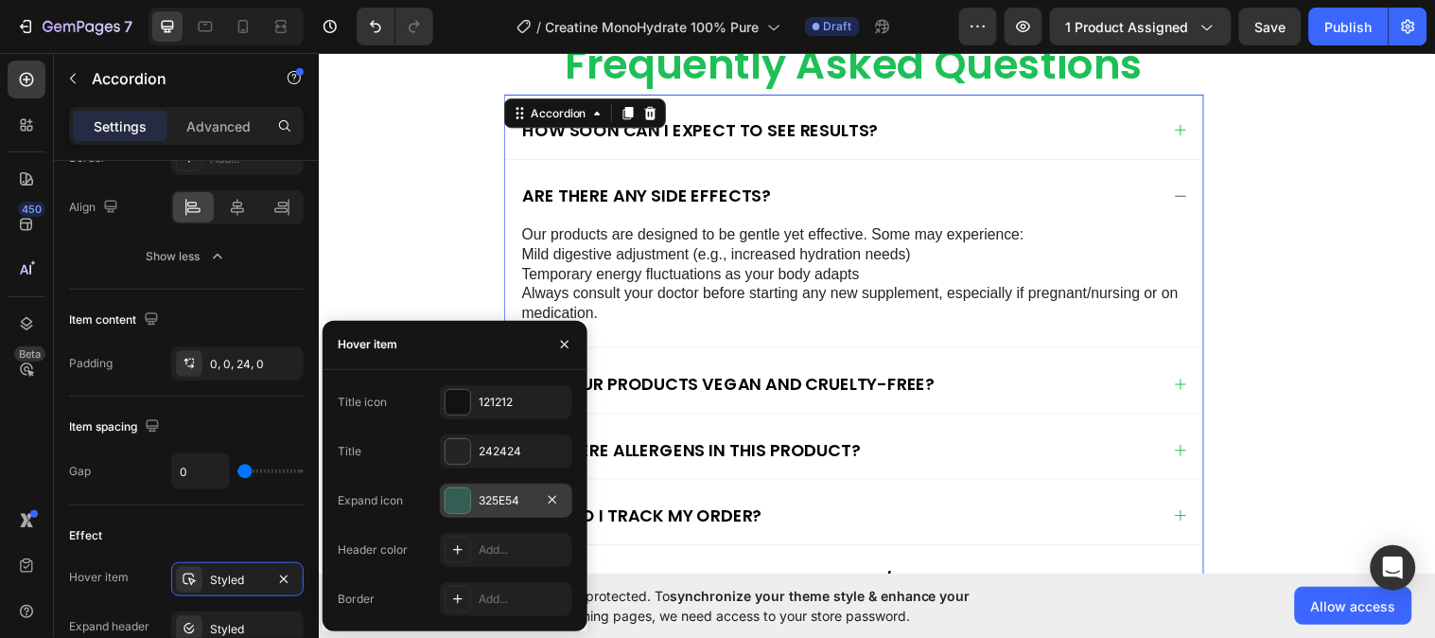
click at [487, 502] on div "325E54" at bounding box center [506, 500] width 55 height 17
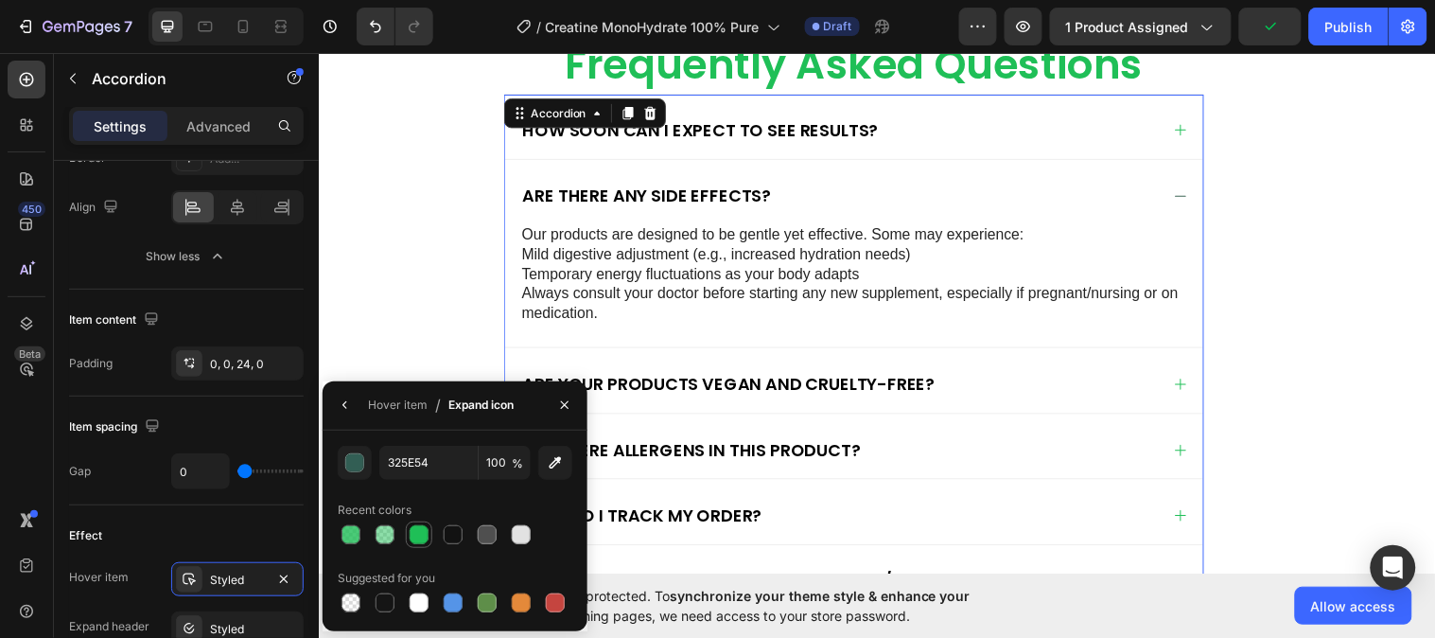
click at [419, 527] on div at bounding box center [419, 534] width 19 height 19
type input "1FBF57"
click at [551, 390] on div at bounding box center [564, 405] width 45 height 48
click at [552, 410] on button "button" at bounding box center [565, 405] width 30 height 30
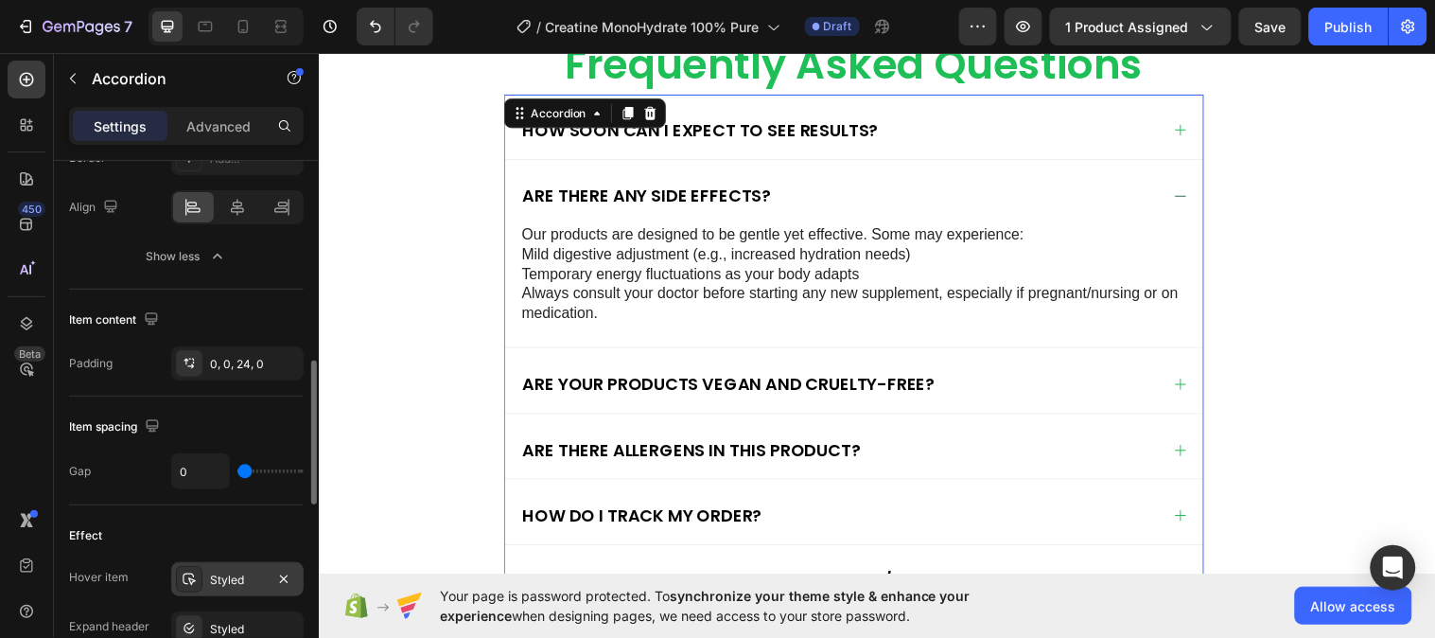
scroll to position [840, 0]
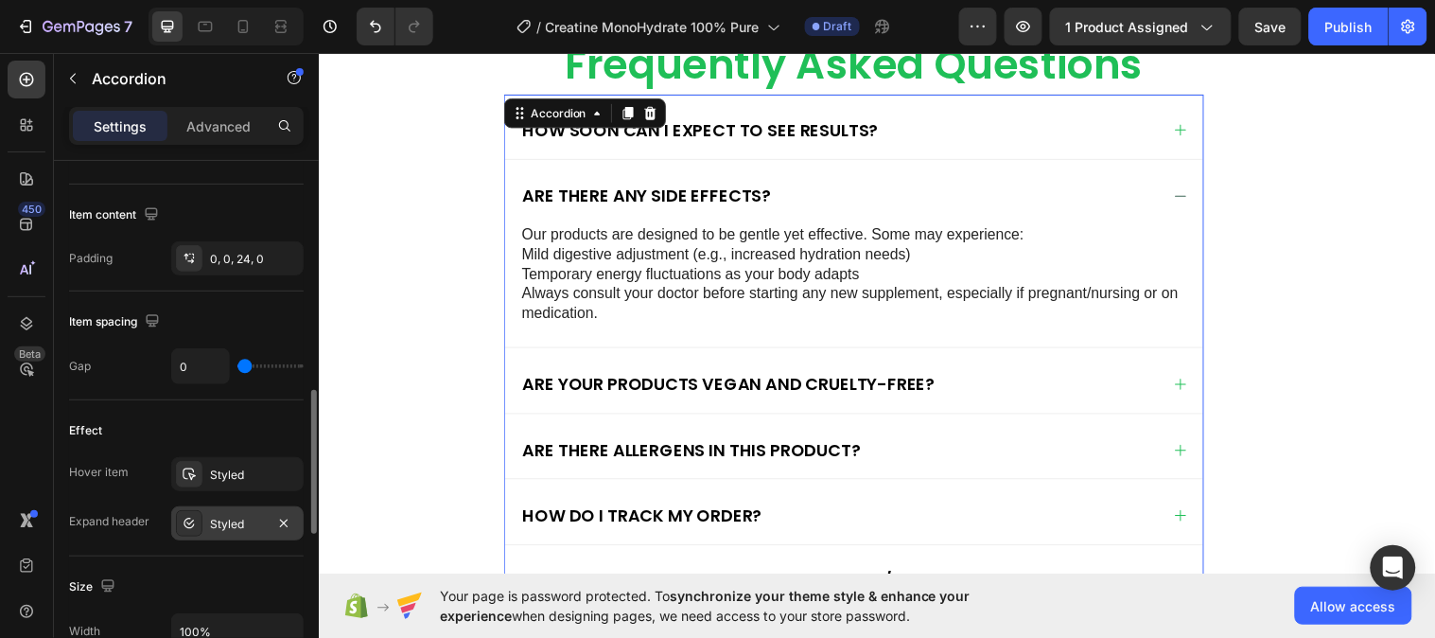
click at [223, 509] on div "Styled" at bounding box center [237, 523] width 132 height 34
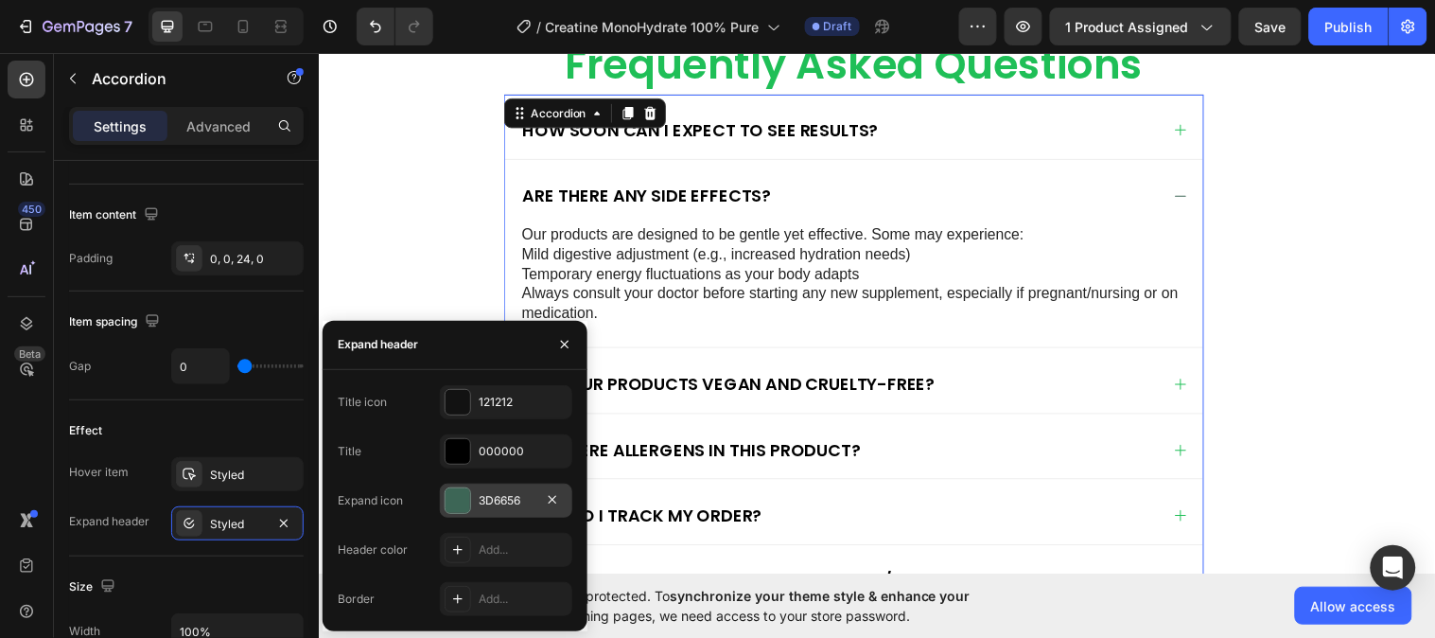
click at [496, 496] on div "3D6656" at bounding box center [506, 500] width 55 height 17
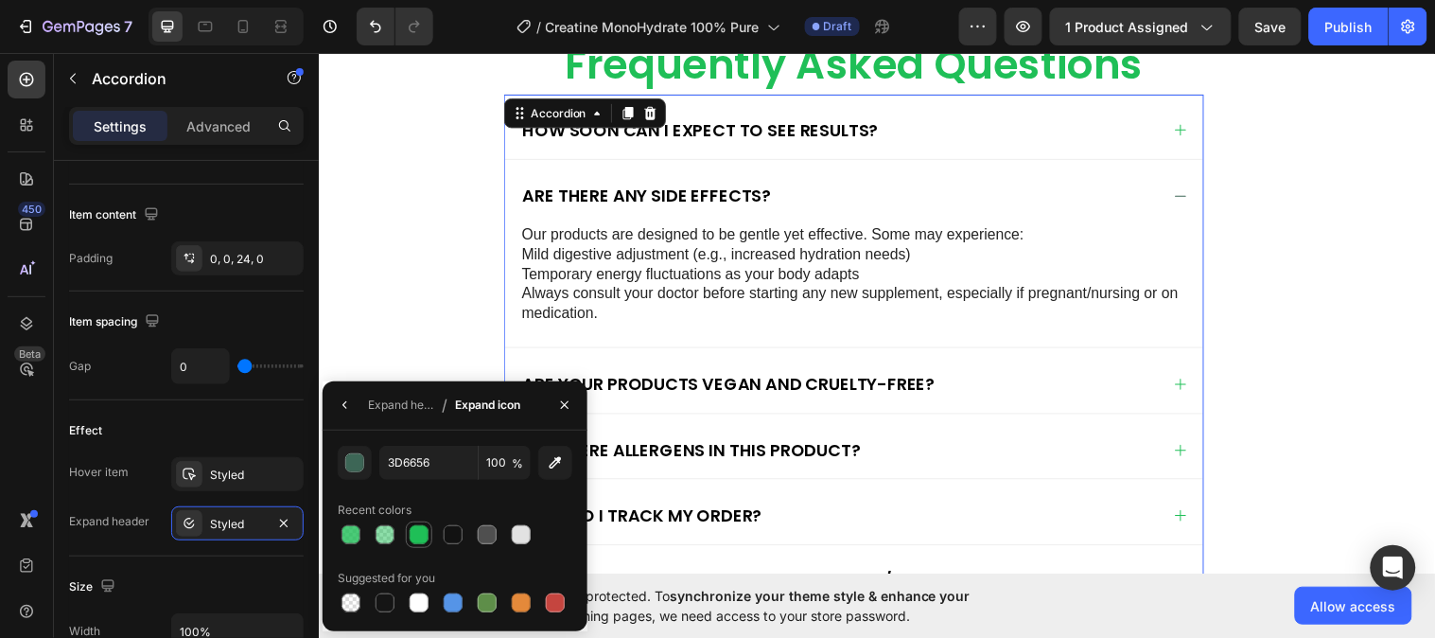
click at [408, 528] on div at bounding box center [419, 534] width 23 height 23
type input "1FBF57"
click at [578, 395] on button "button" at bounding box center [565, 405] width 30 height 30
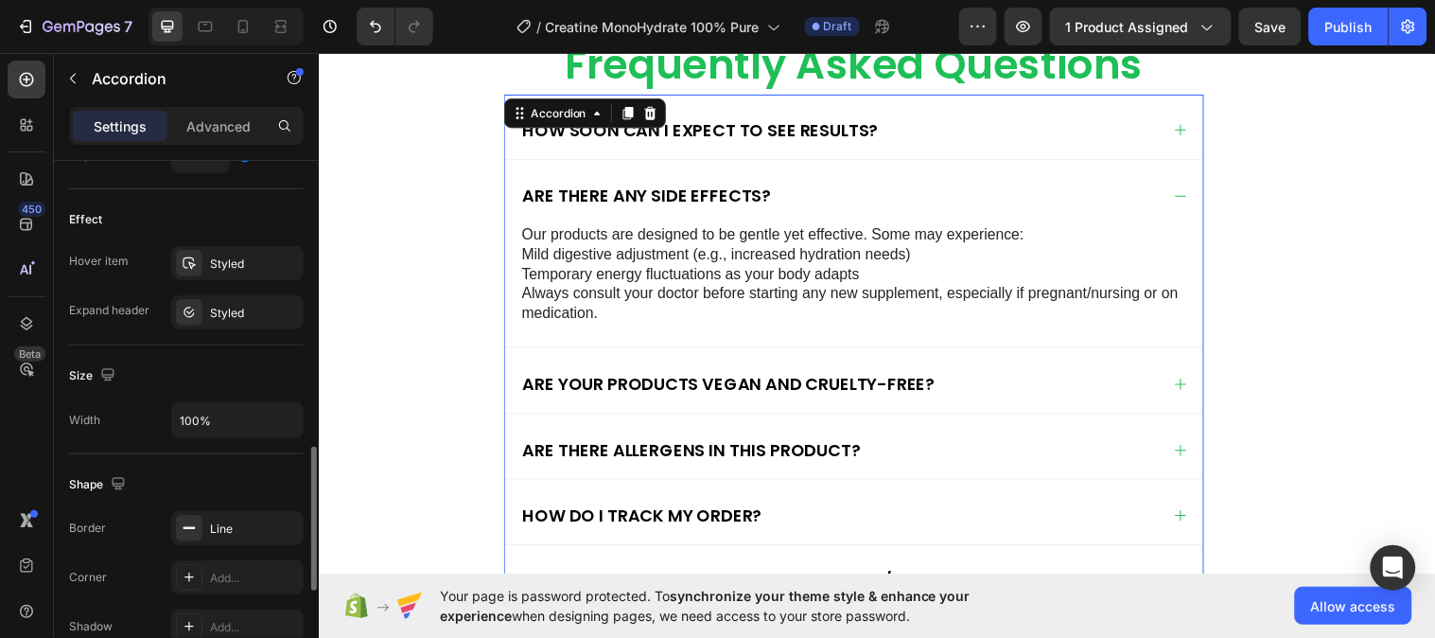
scroll to position [1156, 0]
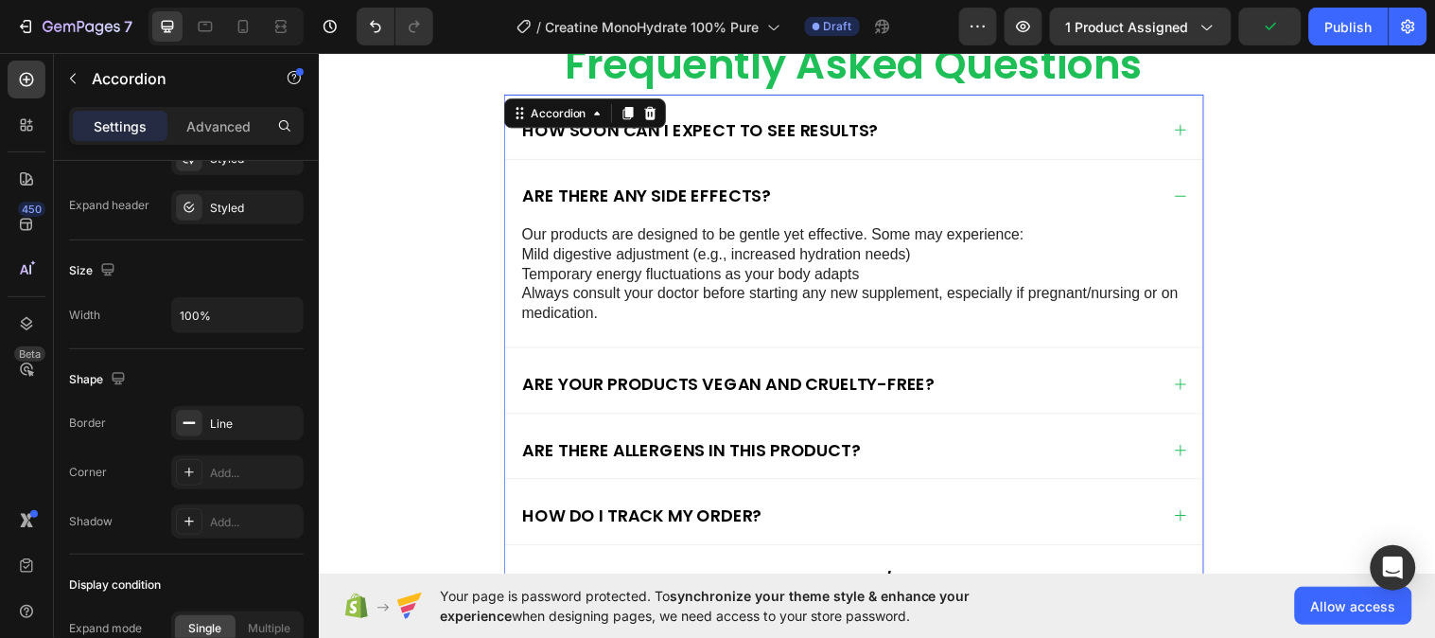
click at [1187, 190] on icon at bounding box center [1194, 197] width 15 height 15
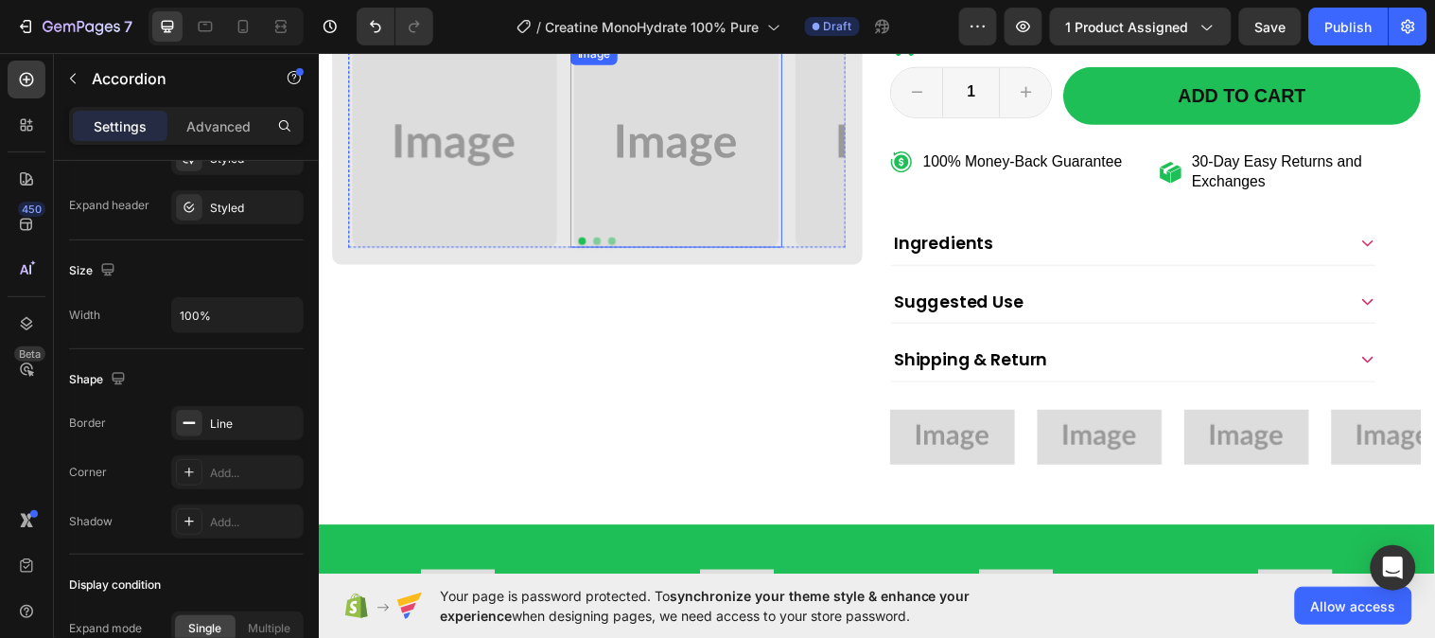
scroll to position [854, 0]
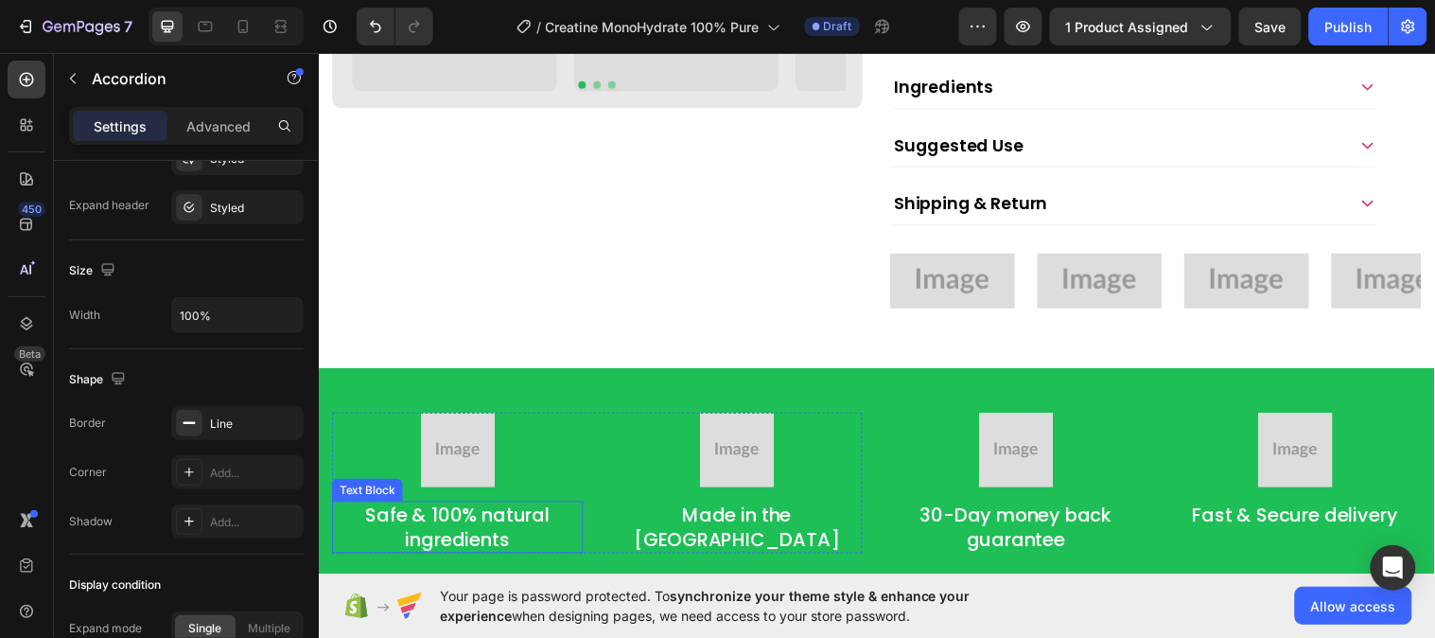
click at [458, 554] on p "Safe & 100% natural ingredients" at bounding box center [460, 534] width 252 height 49
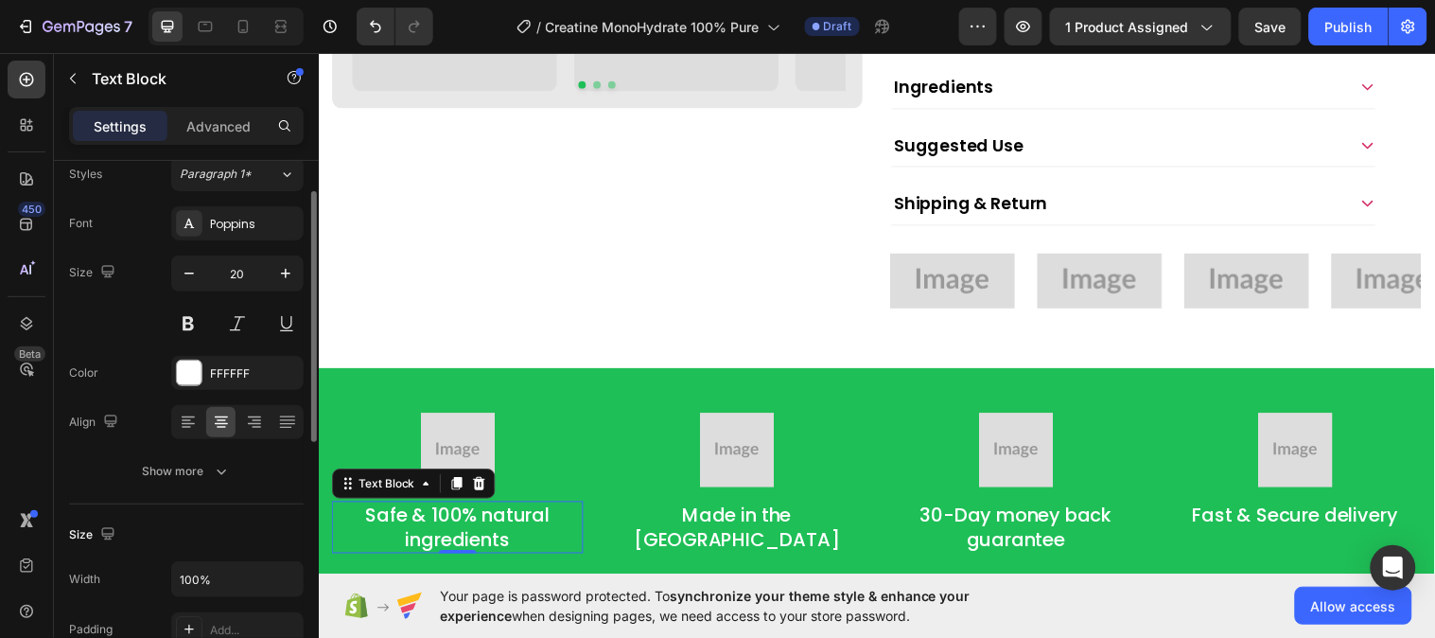
scroll to position [0, 0]
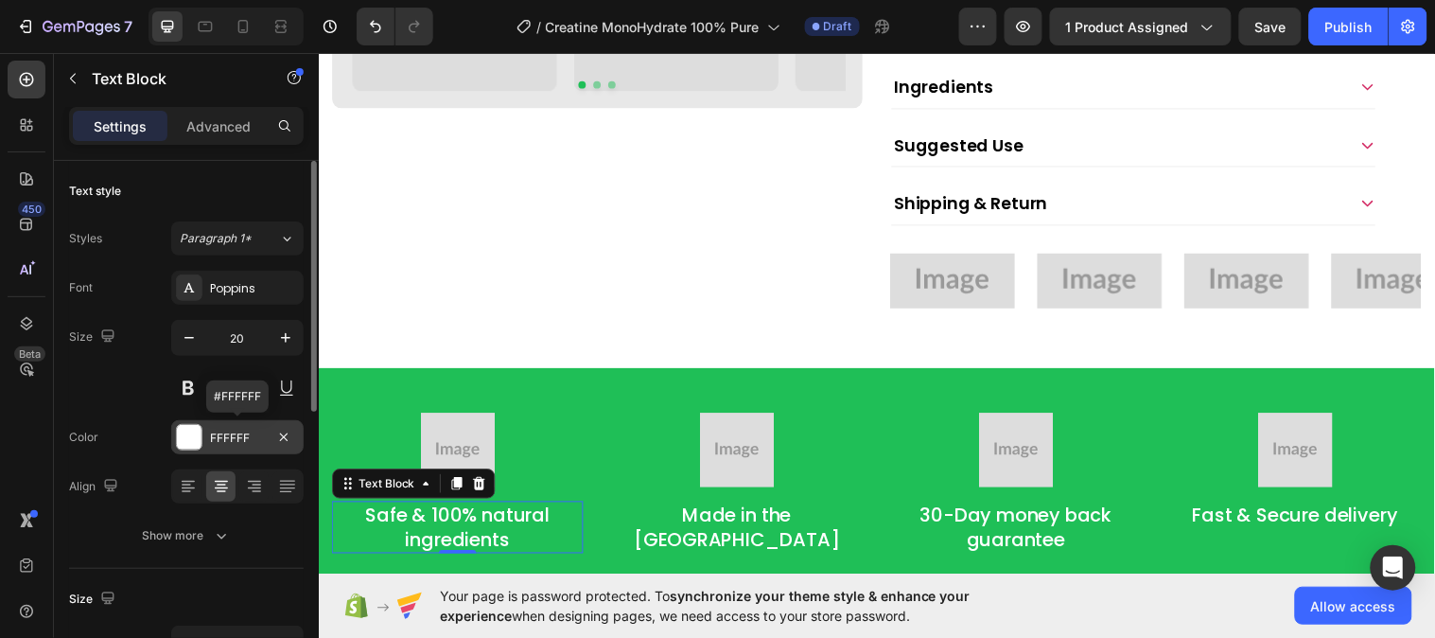
click at [237, 430] on div "FFFFFF" at bounding box center [237, 438] width 55 height 17
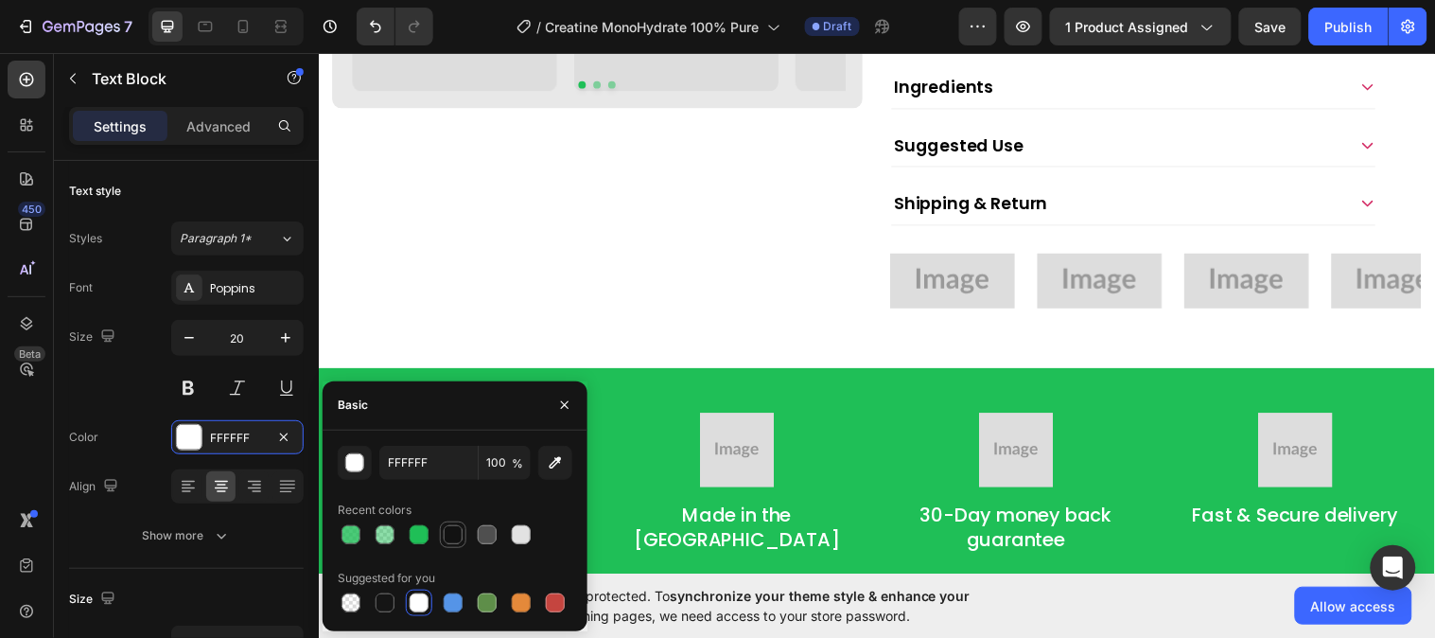
drag, startPoint x: 446, startPoint y: 522, endPoint x: 356, endPoint y: 329, distance: 212.9
click at [446, 523] on div at bounding box center [453, 534] width 23 height 23
type input "121212"
click at [563, 405] on icon "button" at bounding box center [565, 405] width 8 height 8
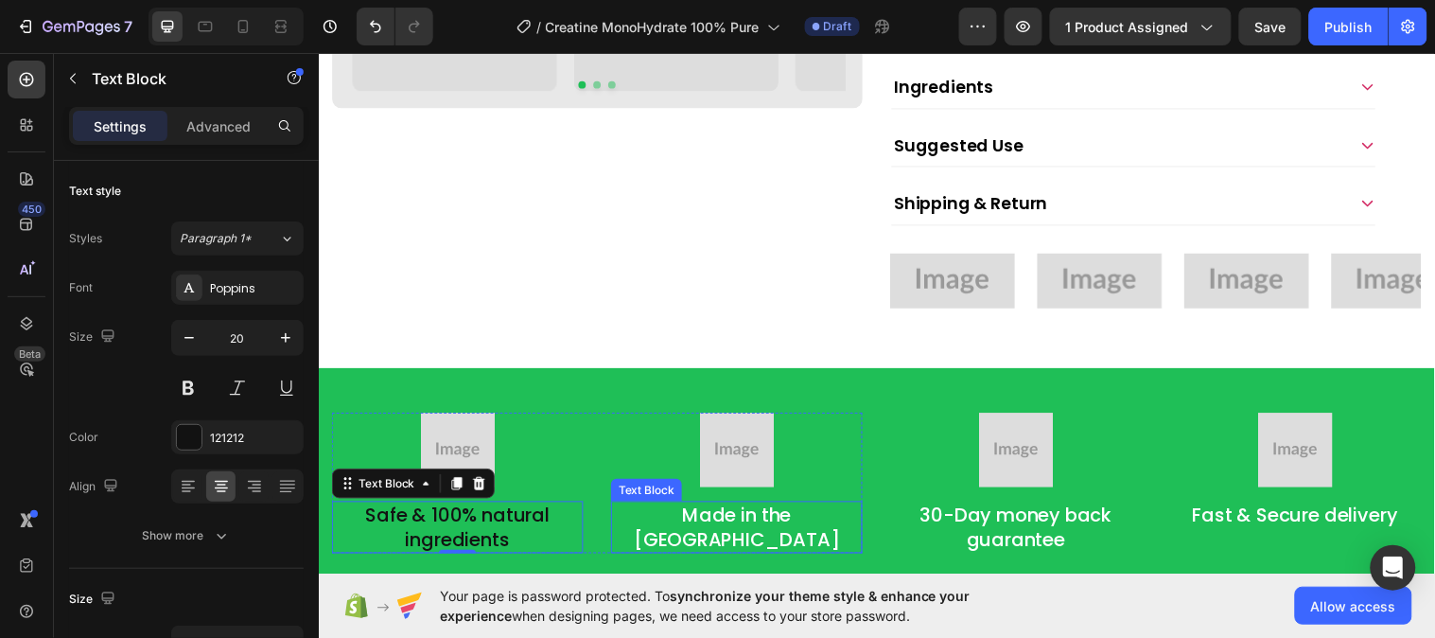
click at [736, 530] on p "Made in the [GEOGRAPHIC_DATA]" at bounding box center [744, 534] width 252 height 49
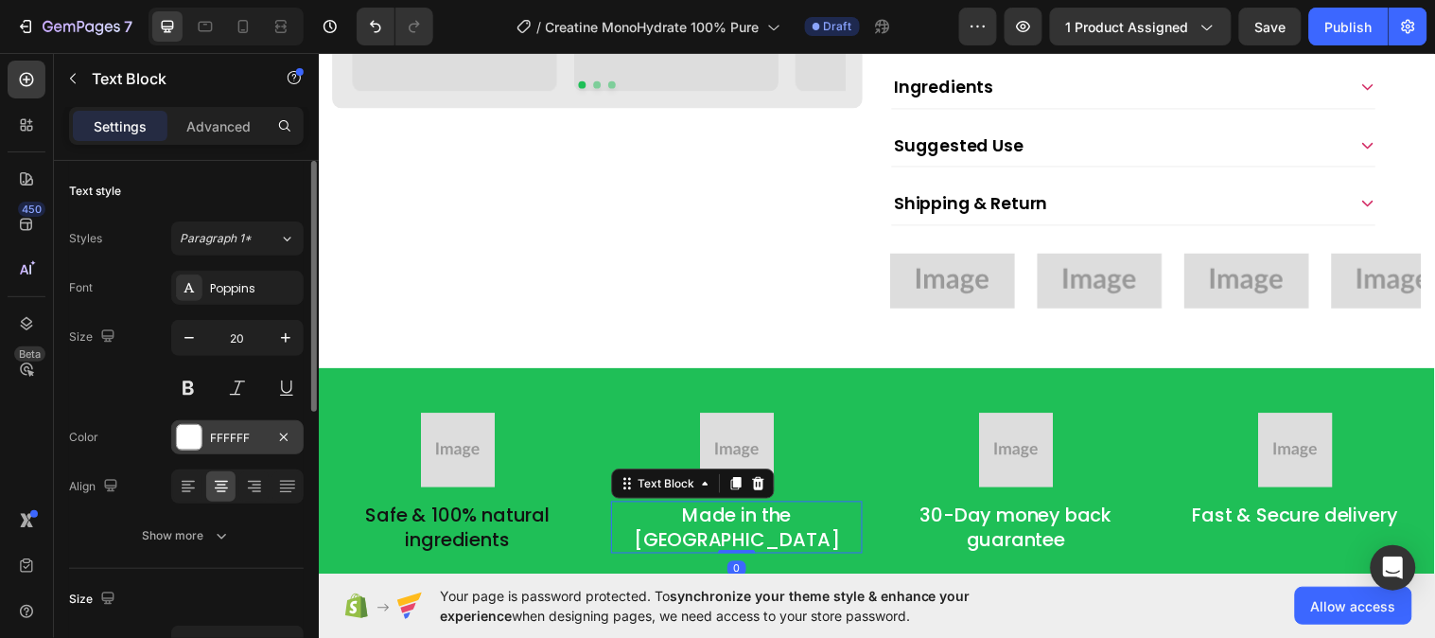
click at [224, 439] on div "FFFFFF" at bounding box center [237, 438] width 55 height 17
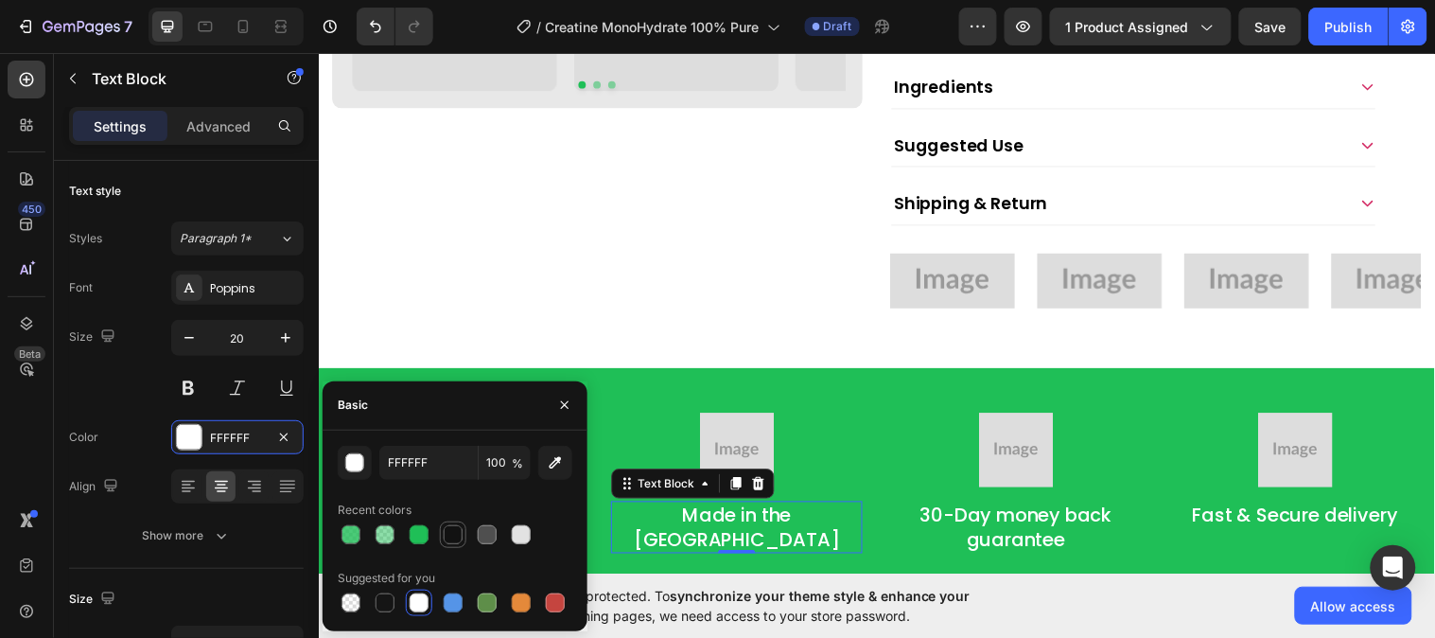
click at [446, 526] on div at bounding box center [453, 534] width 19 height 19
type input "121212"
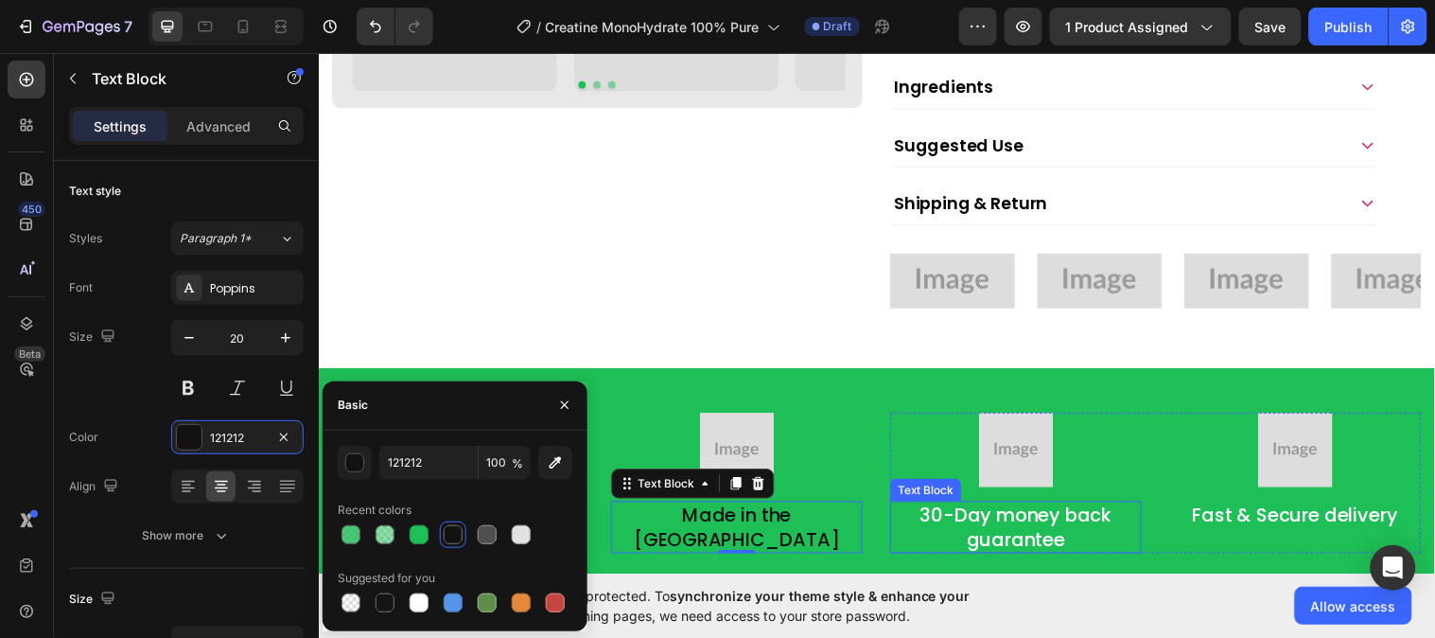
click at [1020, 534] on p "30-Day money back guarantee" at bounding box center [1028, 534] width 252 height 49
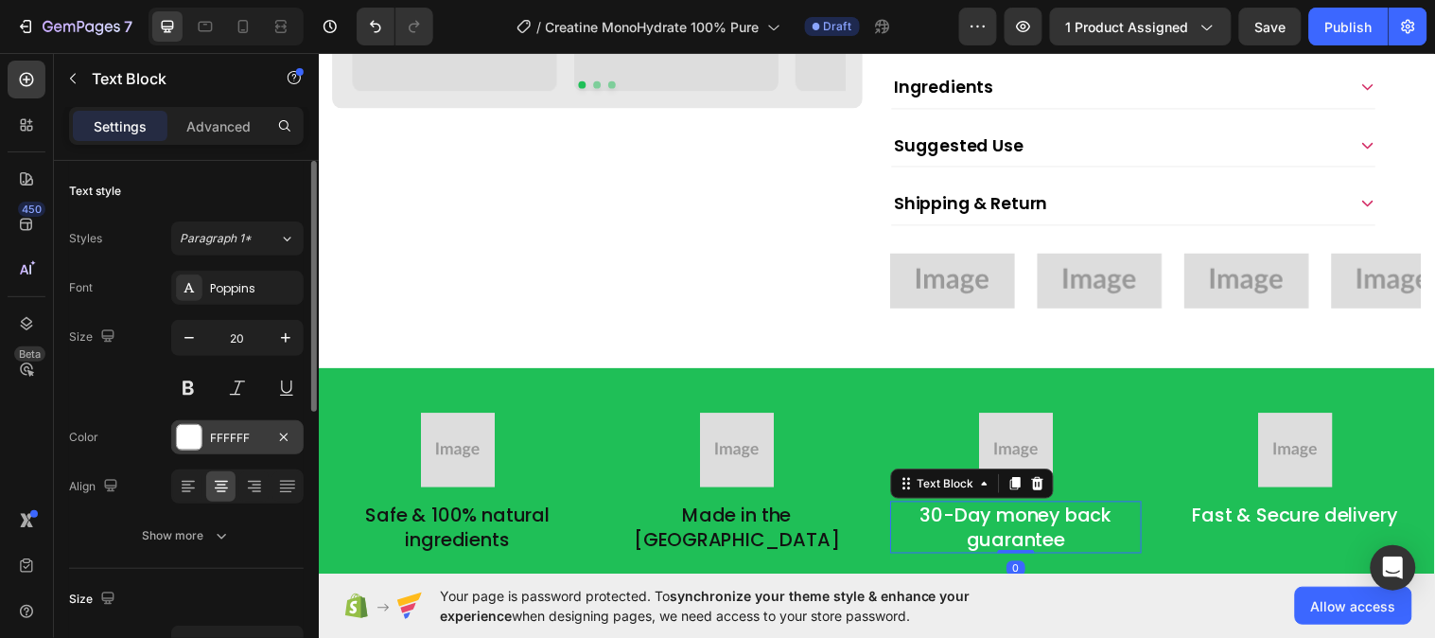
click at [223, 433] on div "FFFFFF" at bounding box center [237, 438] width 55 height 17
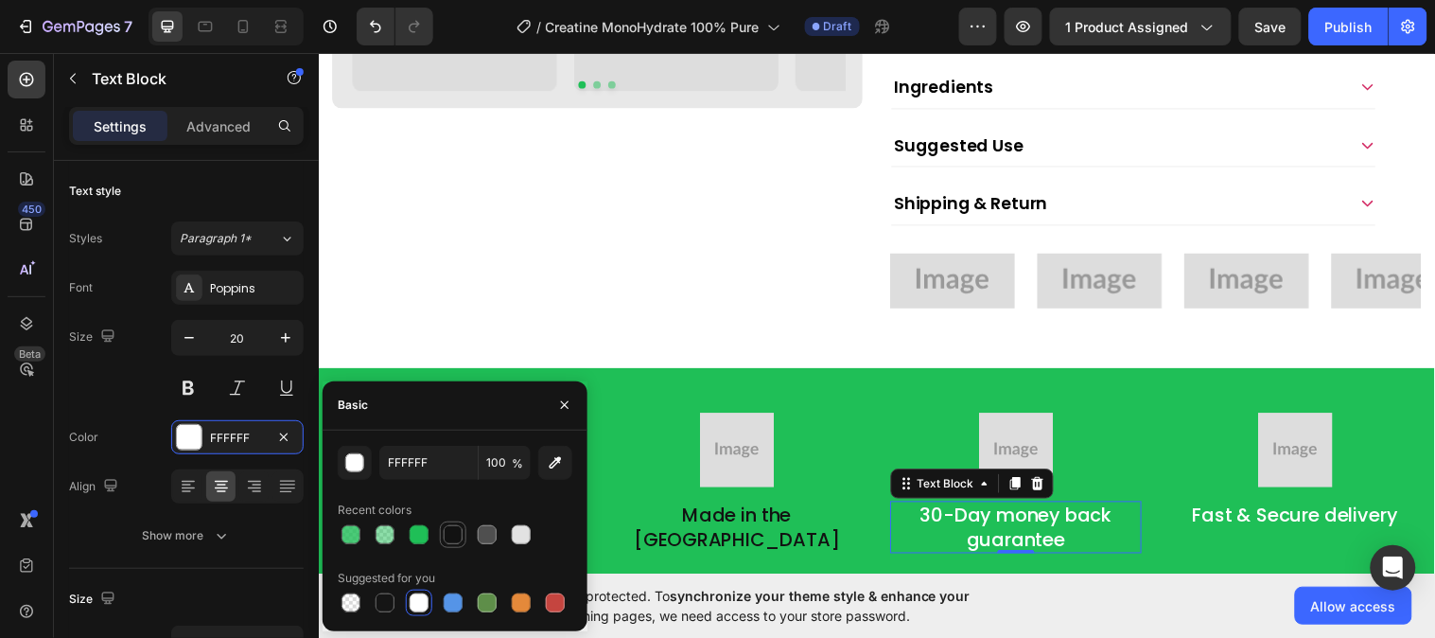
drag, startPoint x: 455, startPoint y: 537, endPoint x: 276, endPoint y: 483, distance: 186.8
click at [455, 537] on div at bounding box center [453, 534] width 19 height 19
type input "121212"
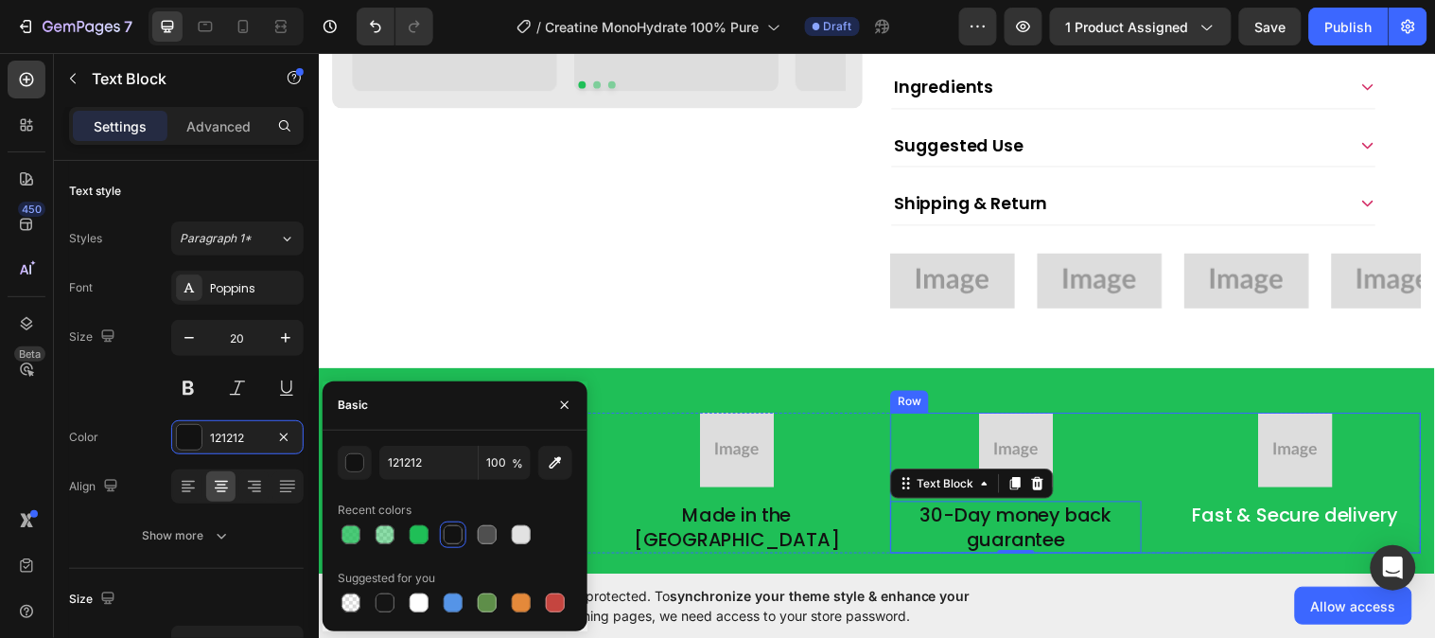
click at [1299, 520] on p "Fast & Secure delivery" at bounding box center [1312, 522] width 252 height 25
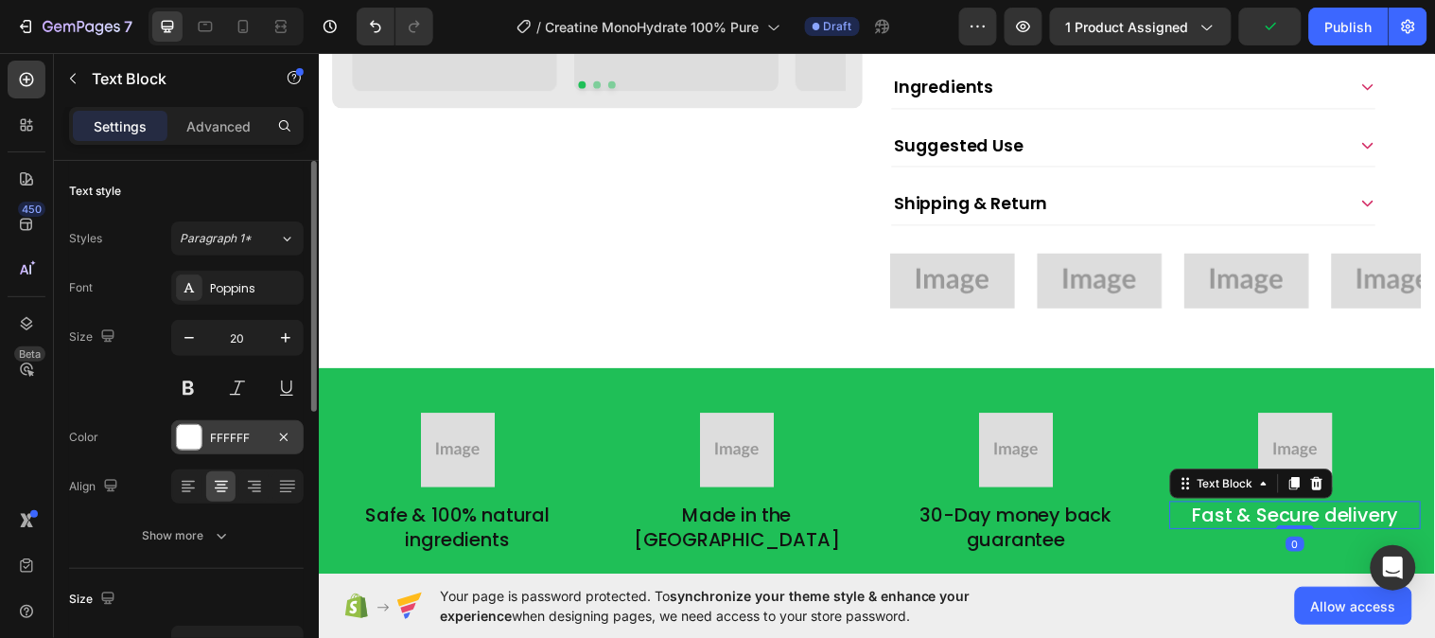
click at [238, 450] on div "FFFFFF" at bounding box center [237, 437] width 132 height 34
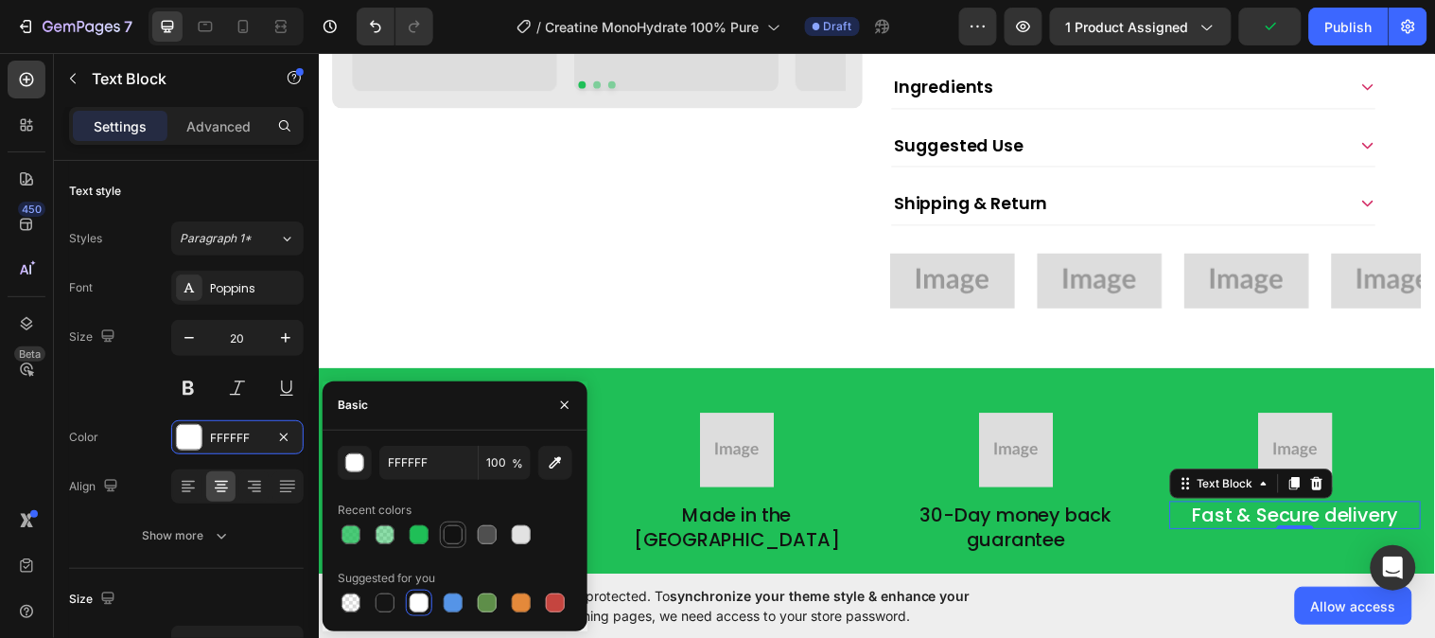
click at [449, 535] on div at bounding box center [453, 534] width 19 height 19
type input "121212"
click at [555, 404] on button "button" at bounding box center [565, 405] width 30 height 30
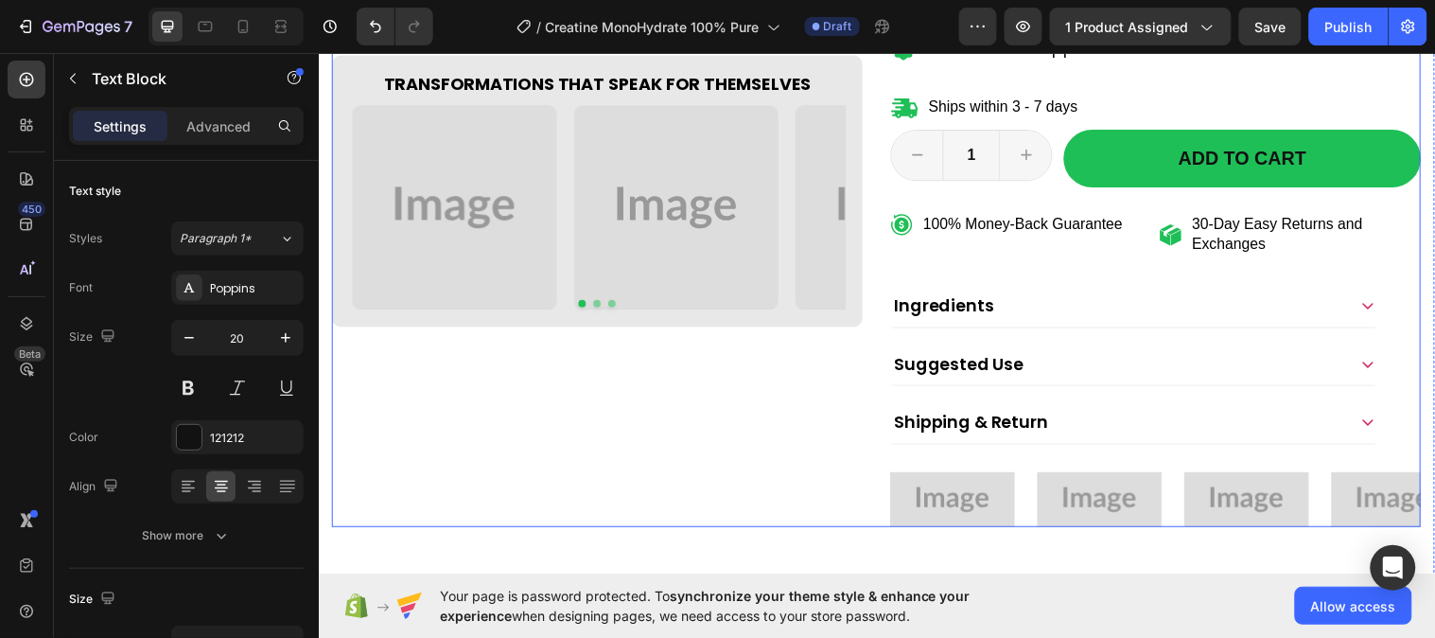
scroll to position [644, 0]
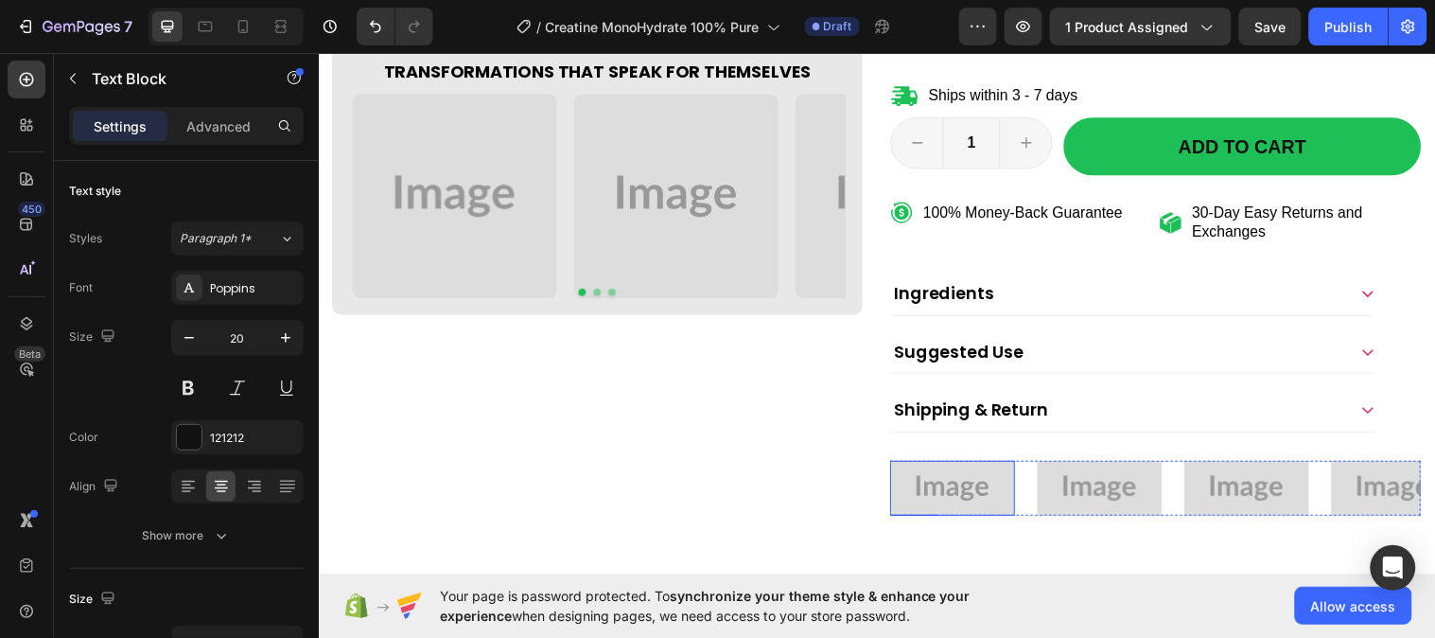
click at [971, 481] on img at bounding box center [963, 494] width 127 height 56
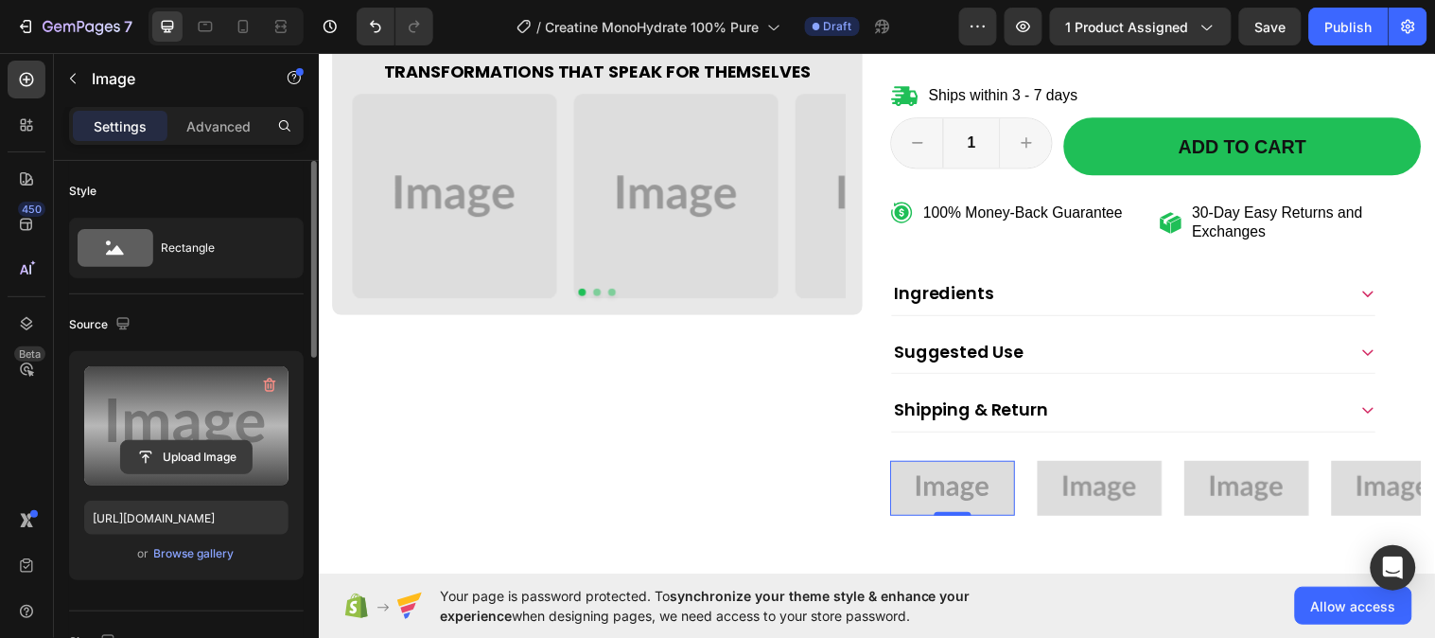
click at [161, 459] on input "file" at bounding box center [186, 457] width 131 height 32
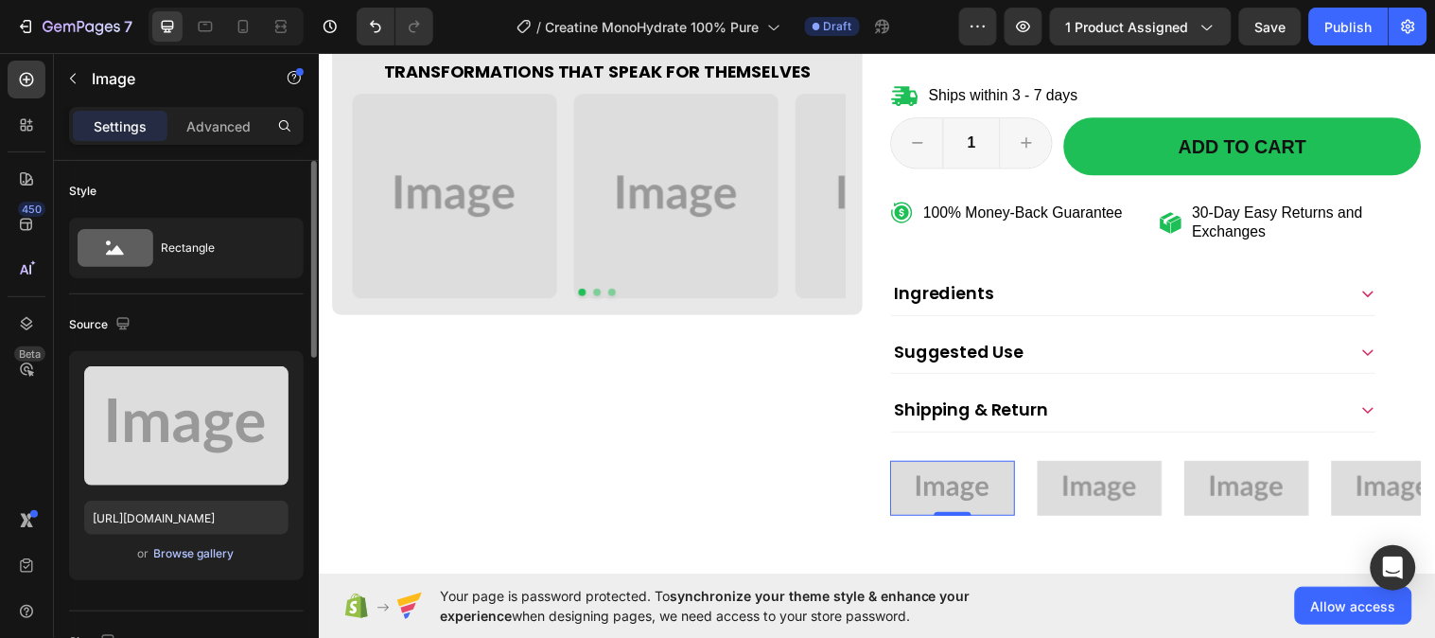
click at [205, 561] on div "Browse gallery" at bounding box center [194, 553] width 80 height 17
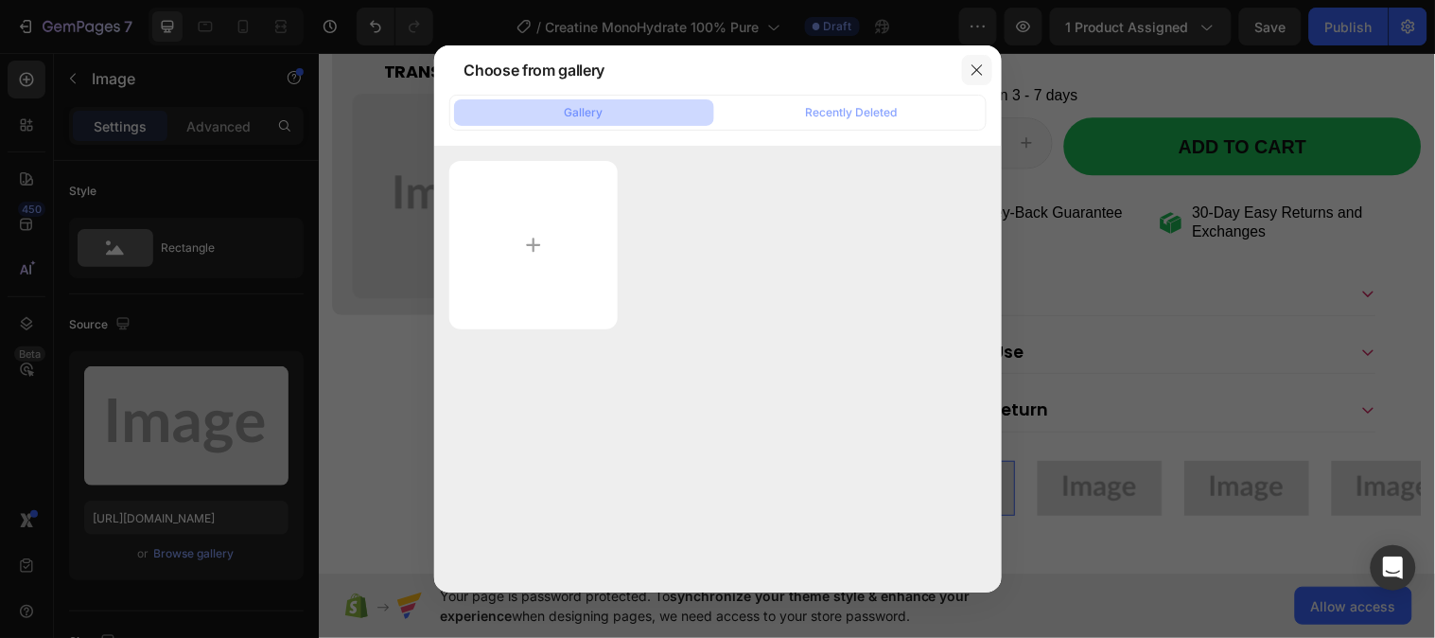
click at [978, 67] on icon "button" at bounding box center [977, 69] width 15 height 15
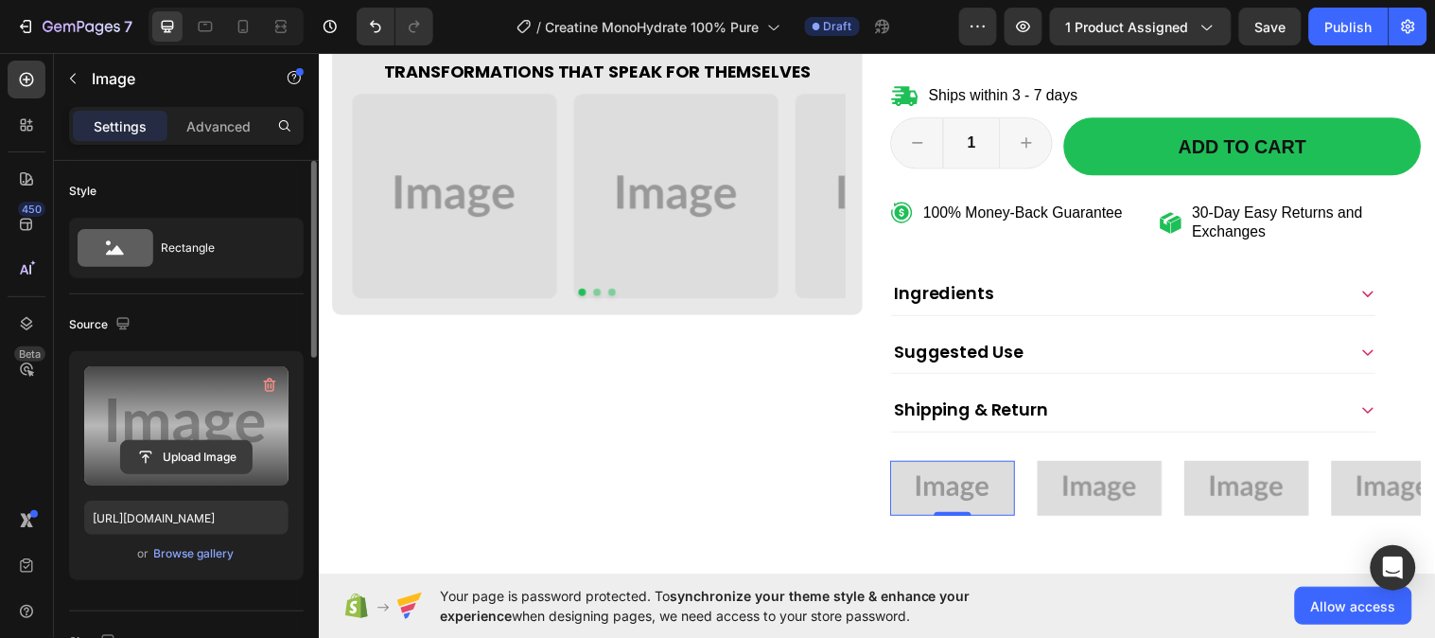
click at [159, 448] on input "file" at bounding box center [186, 457] width 131 height 32
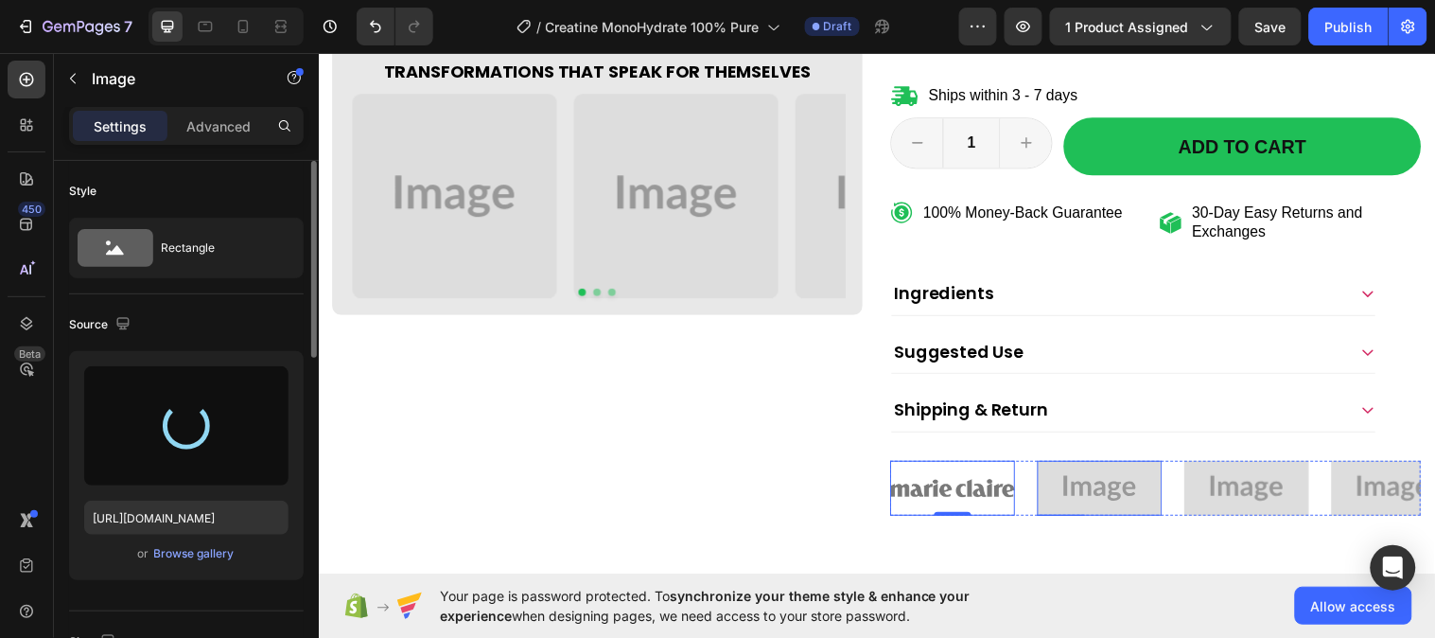
type input "https://cdn.shopify.com/s/files/1/0953/5393/0017/files/gempages_581881832878900…"
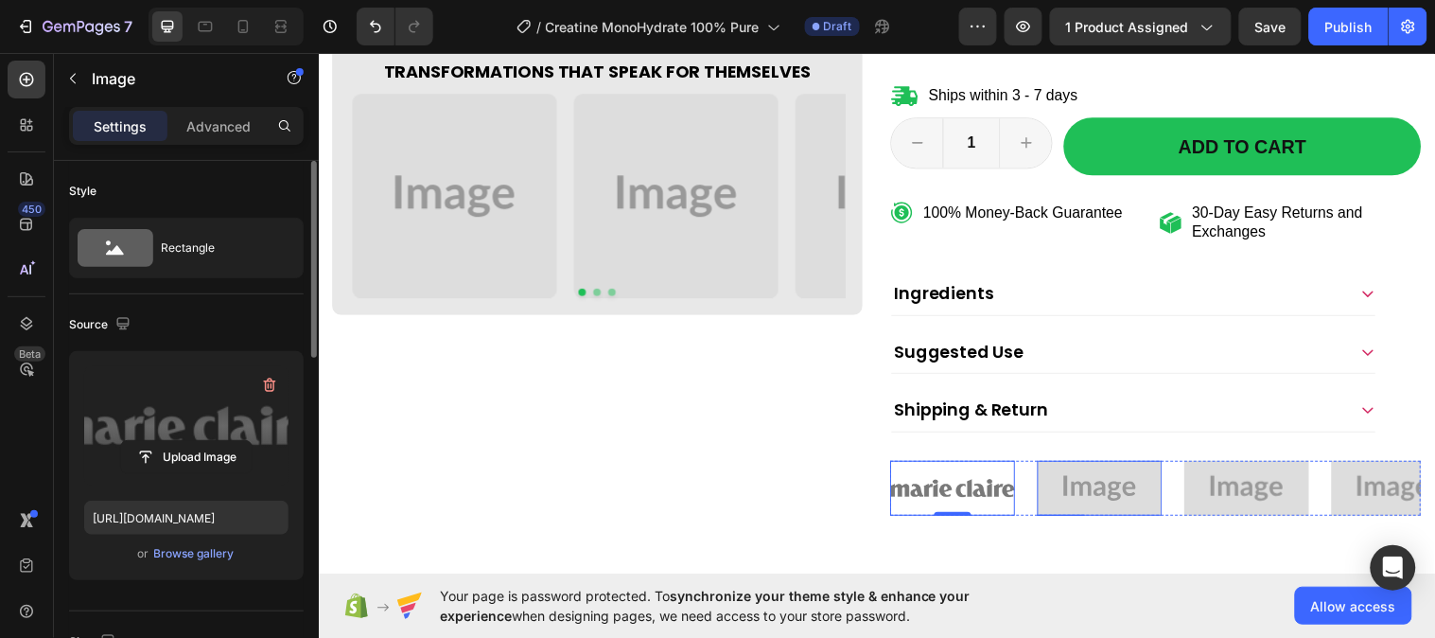
click at [1166, 477] on img at bounding box center [1112, 494] width 127 height 56
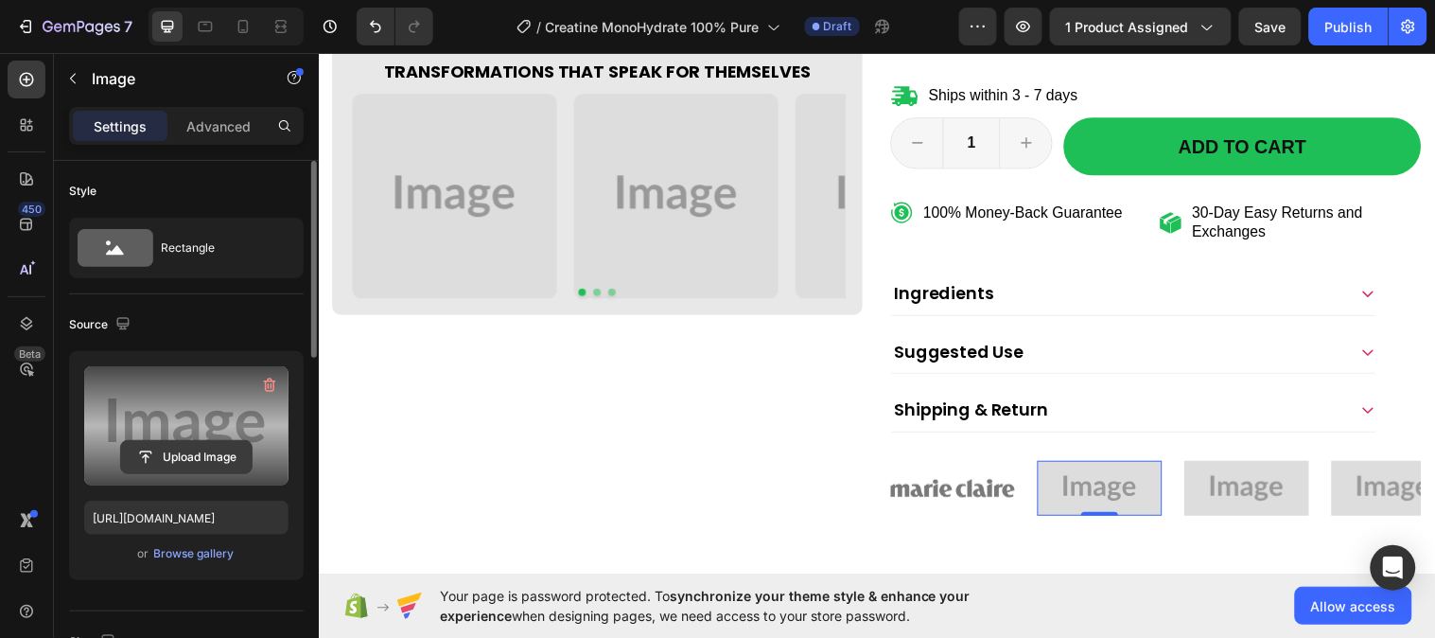
click at [168, 465] on input "file" at bounding box center [186, 457] width 131 height 32
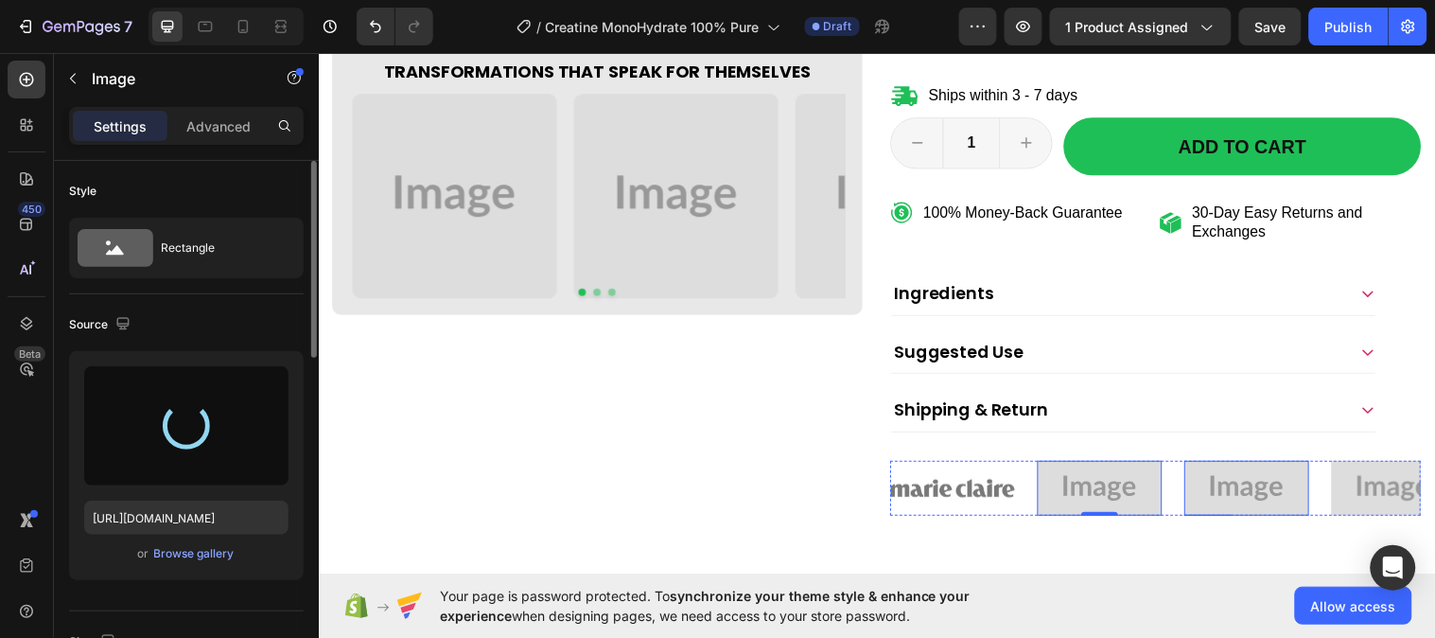
type input "https://cdn.shopify.com/s/files/1/0953/5393/0017/files/gempages_581881832878900…"
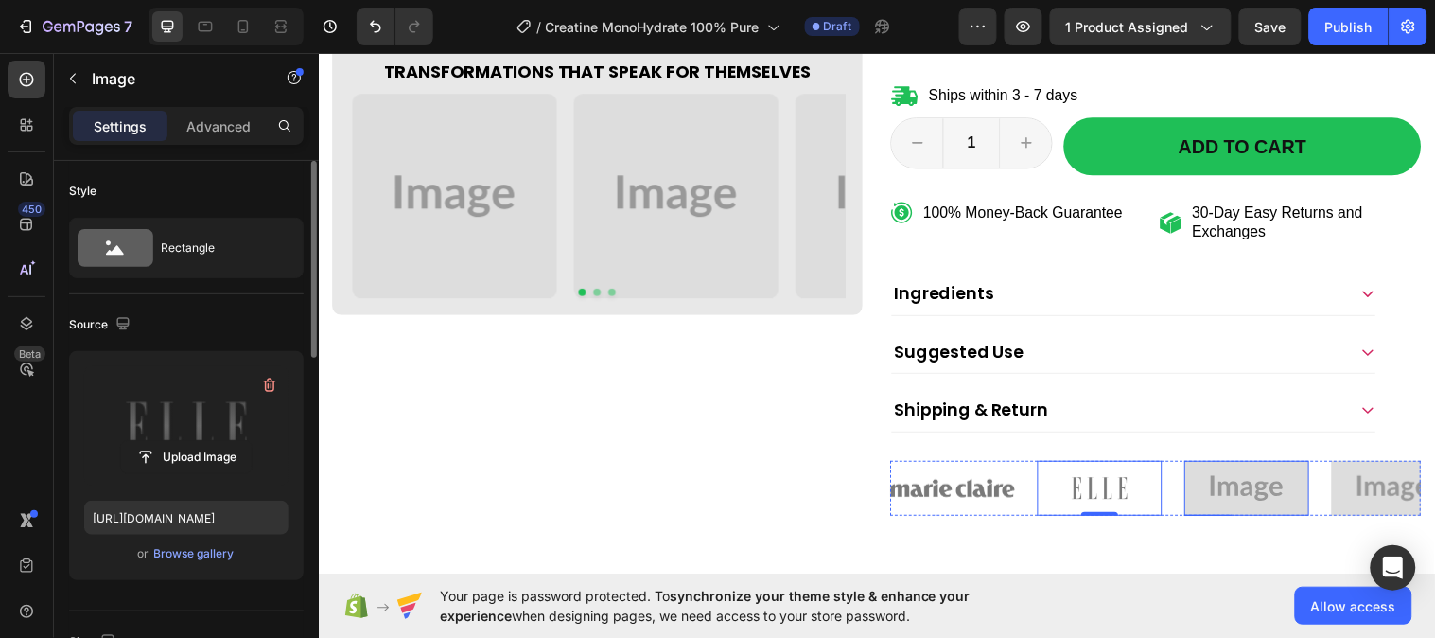
click at [1267, 500] on img at bounding box center [1262, 494] width 127 height 56
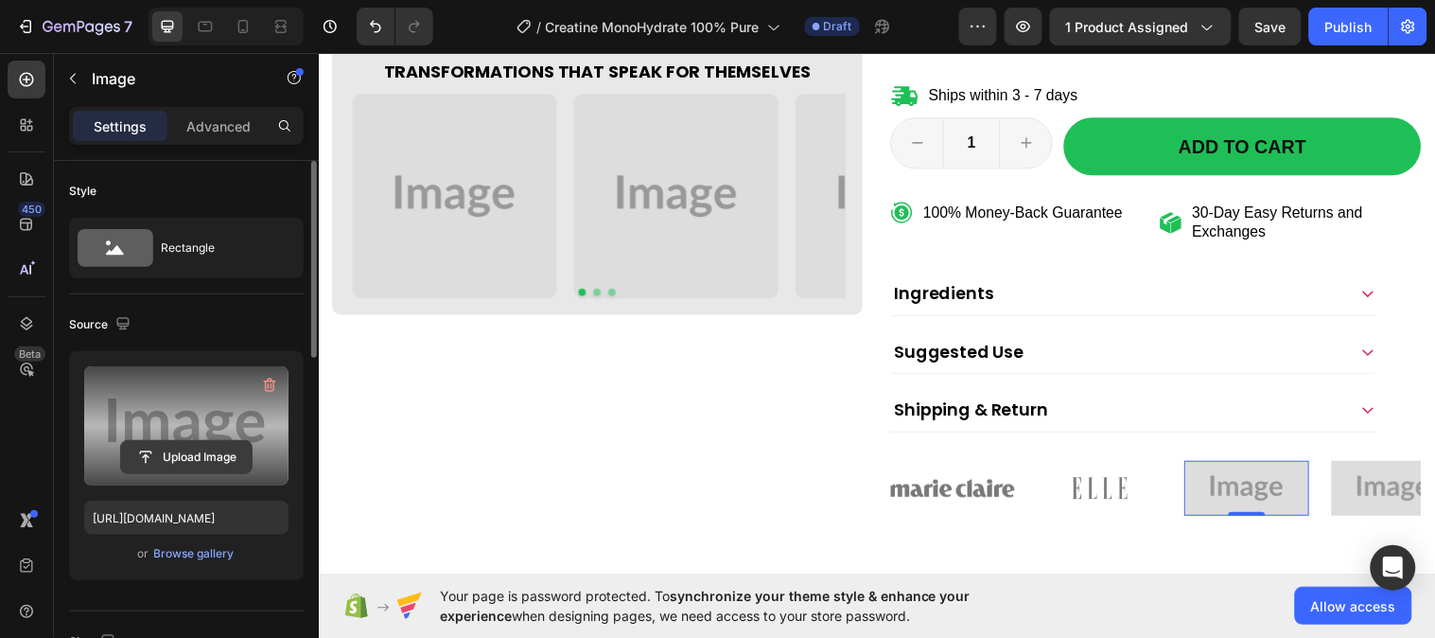
click at [159, 452] on input "file" at bounding box center [186, 457] width 131 height 32
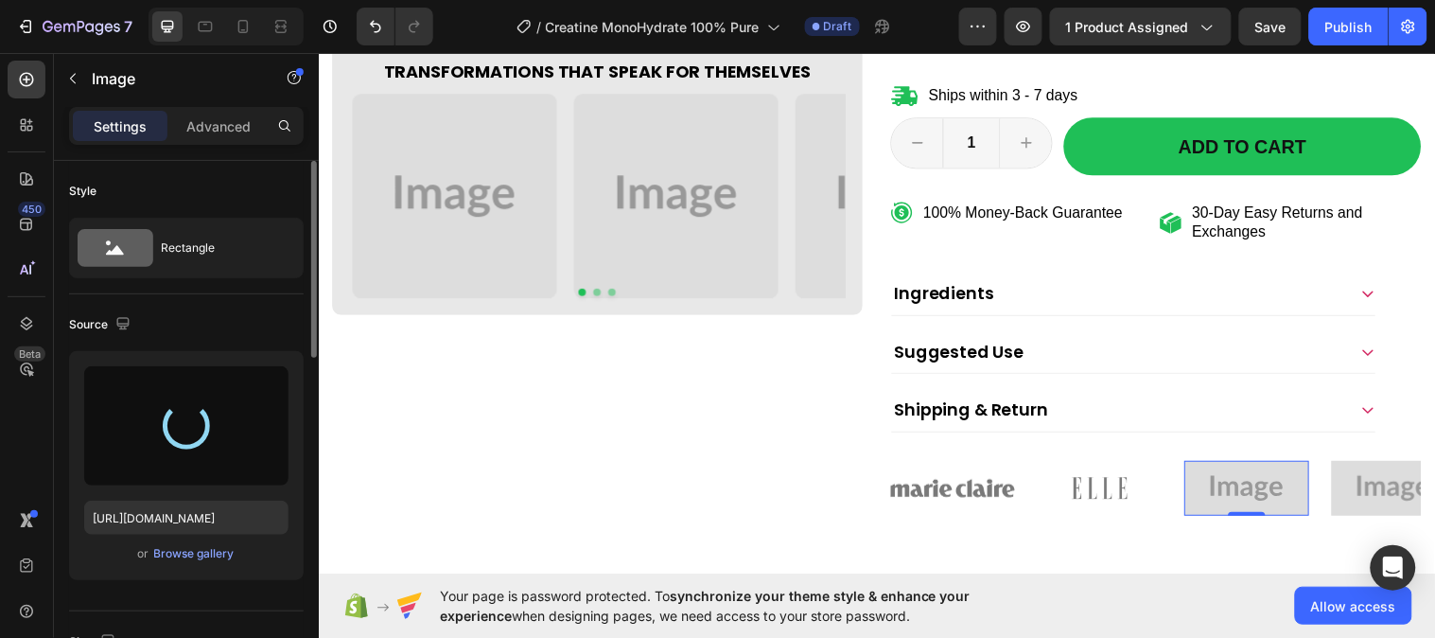
type input "https://cdn.shopify.com/s/files/1/0953/5393/0017/files/gempages_581881832878900…"
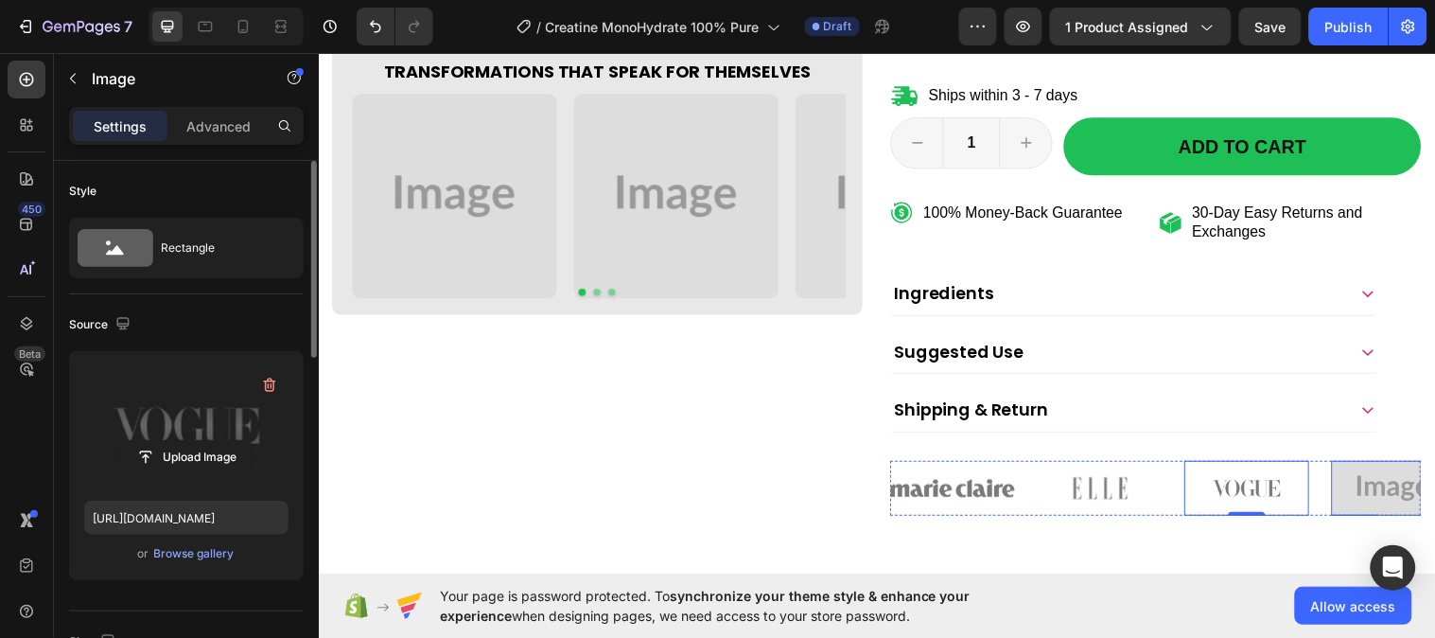
click at [1348, 507] on img at bounding box center [1411, 494] width 127 height 56
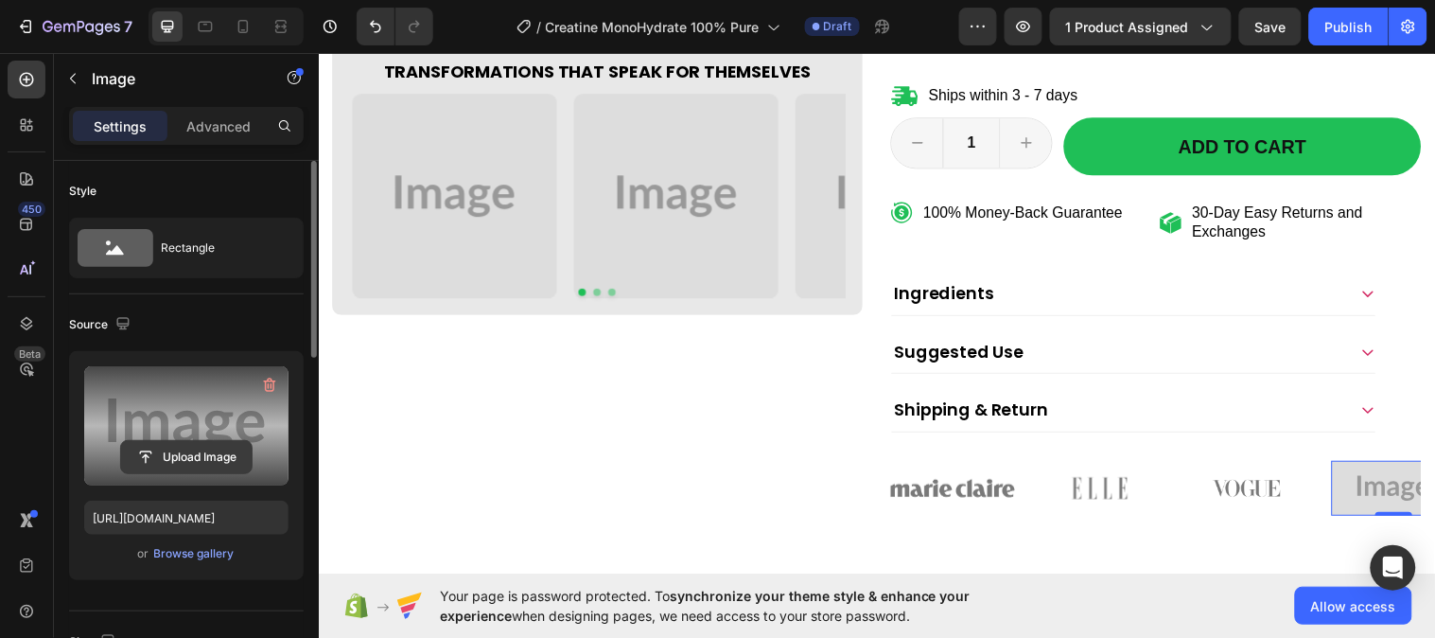
click at [175, 454] on input "file" at bounding box center [186, 457] width 131 height 32
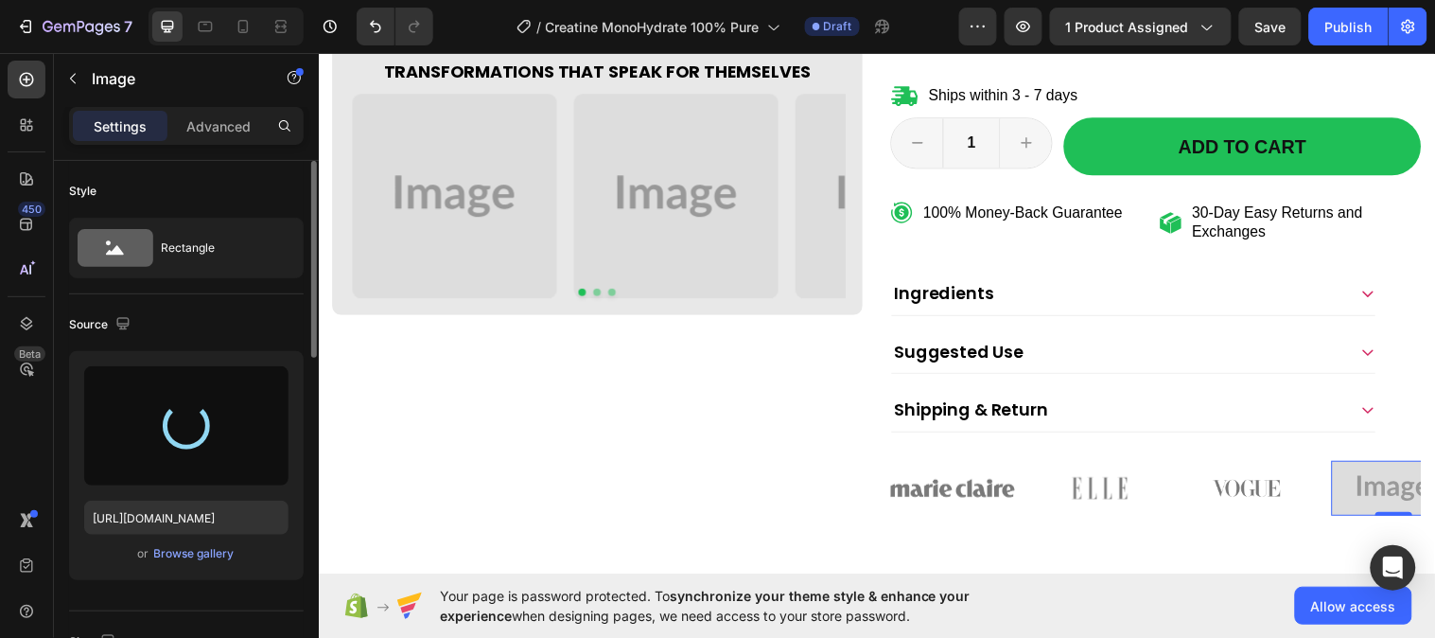
type input "https://cdn.shopify.com/s/files/1/0953/5393/0017/files/gempages_581881832878900…"
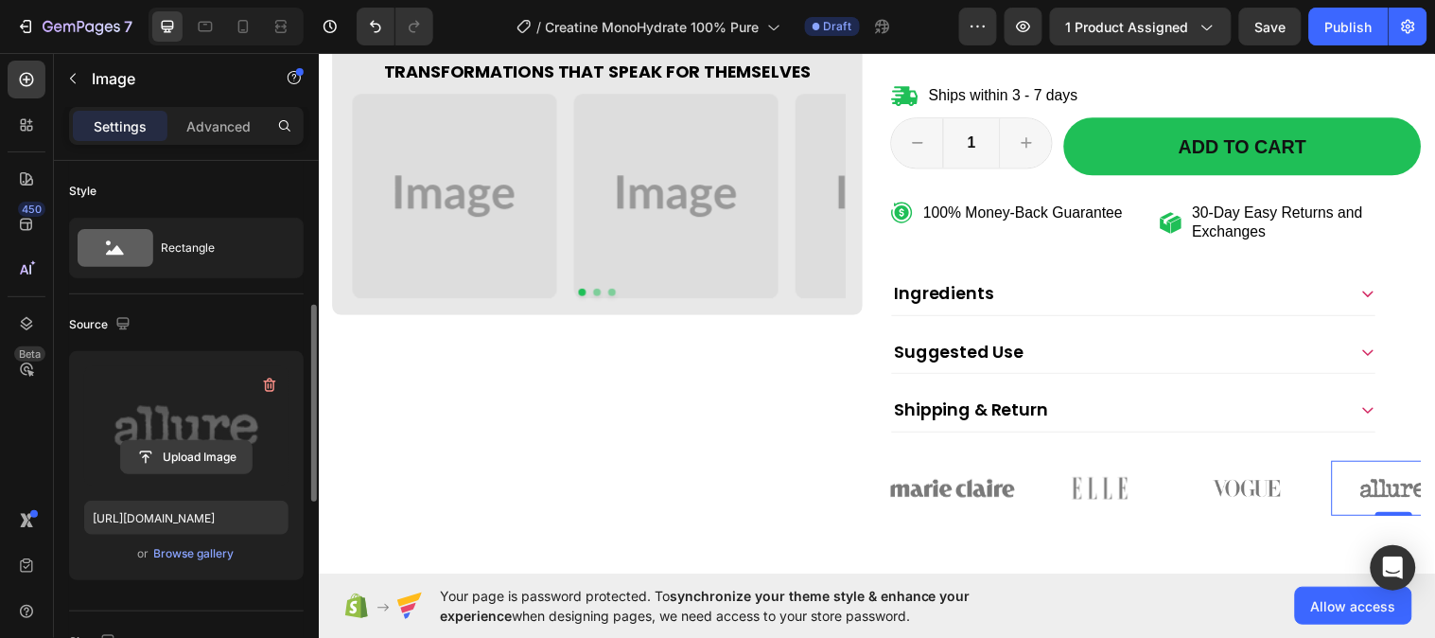
scroll to position [210, 0]
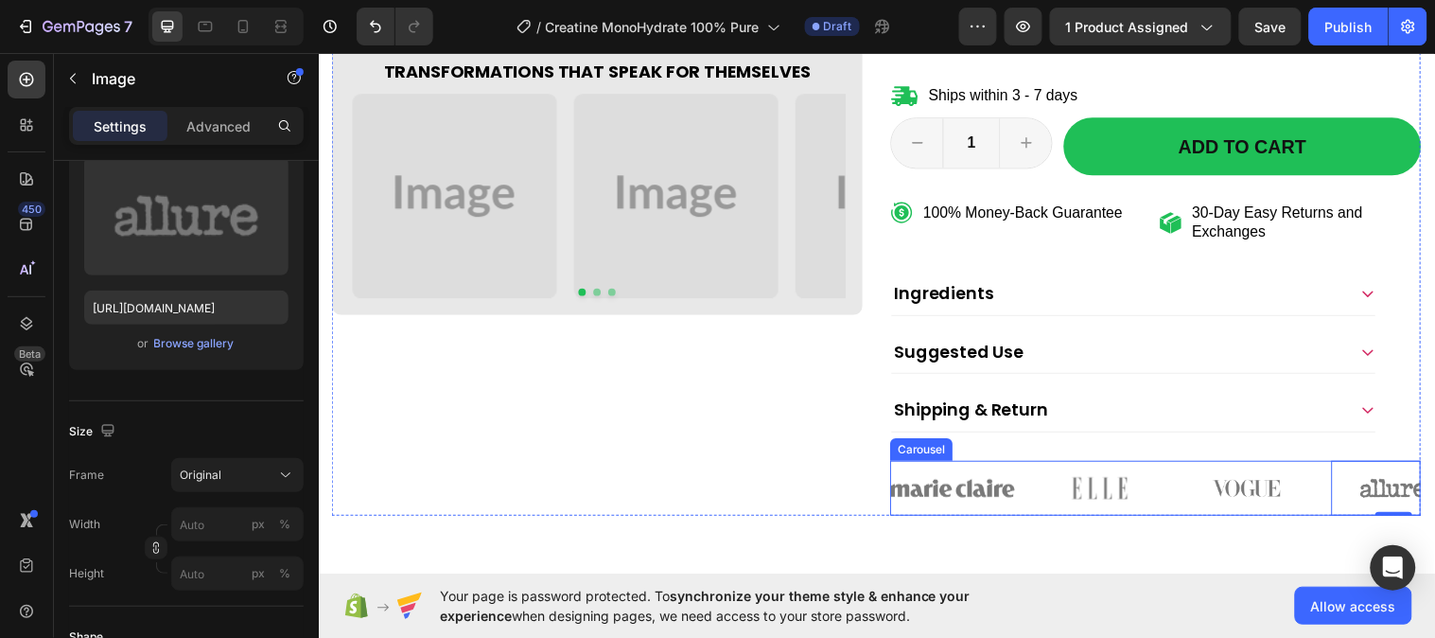
click at [1028, 471] on div "Image Image Image Image 0 Image" at bounding box center [1169, 494] width 539 height 56
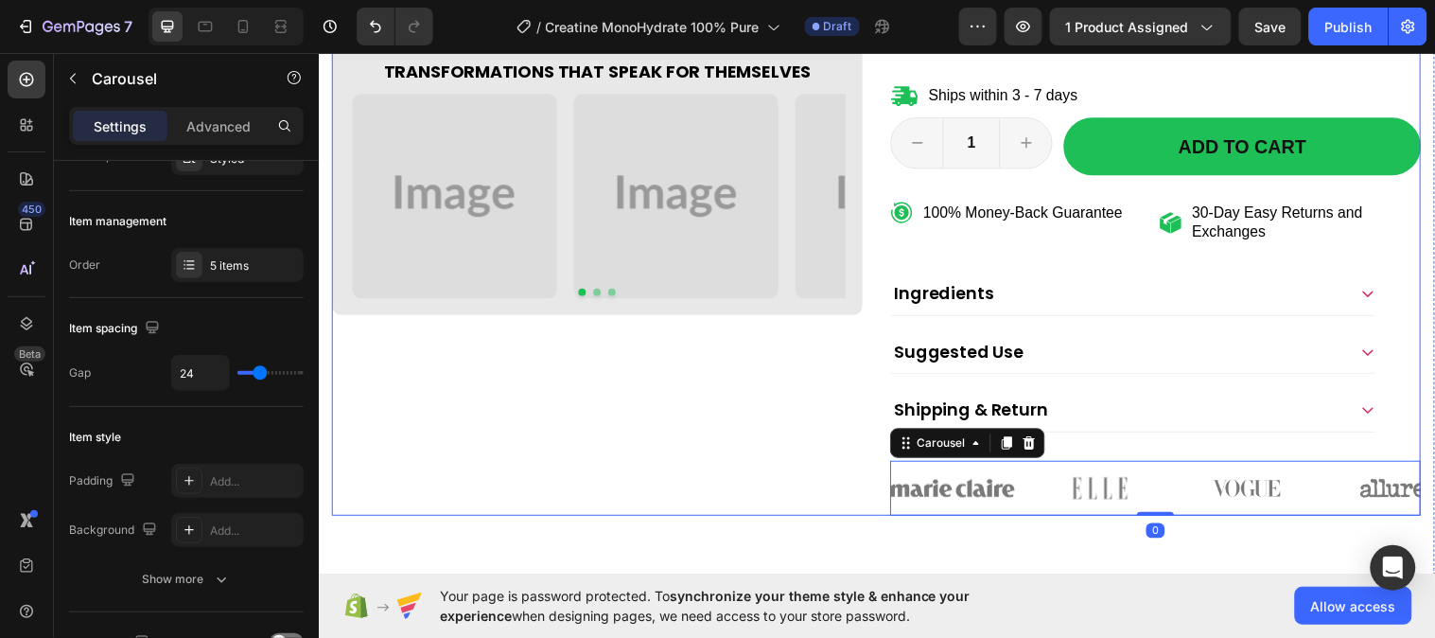
scroll to position [0, 0]
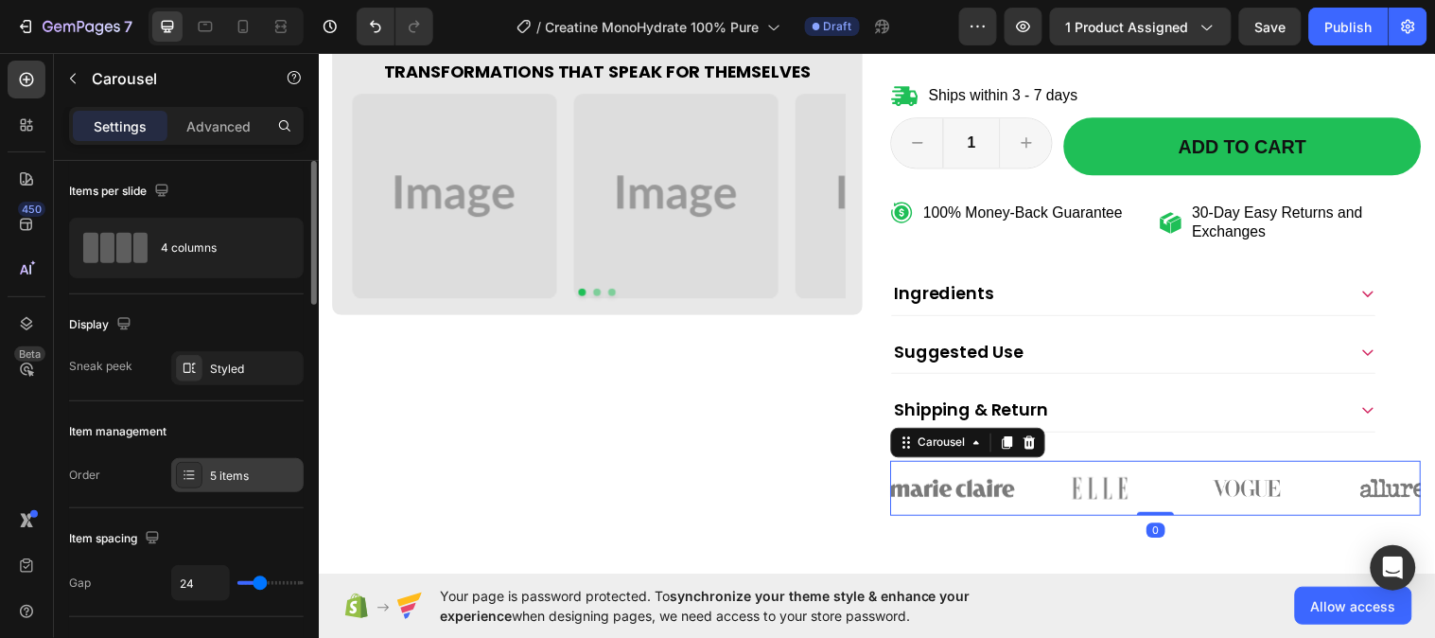
click at [242, 476] on div "5 items" at bounding box center [254, 475] width 89 height 17
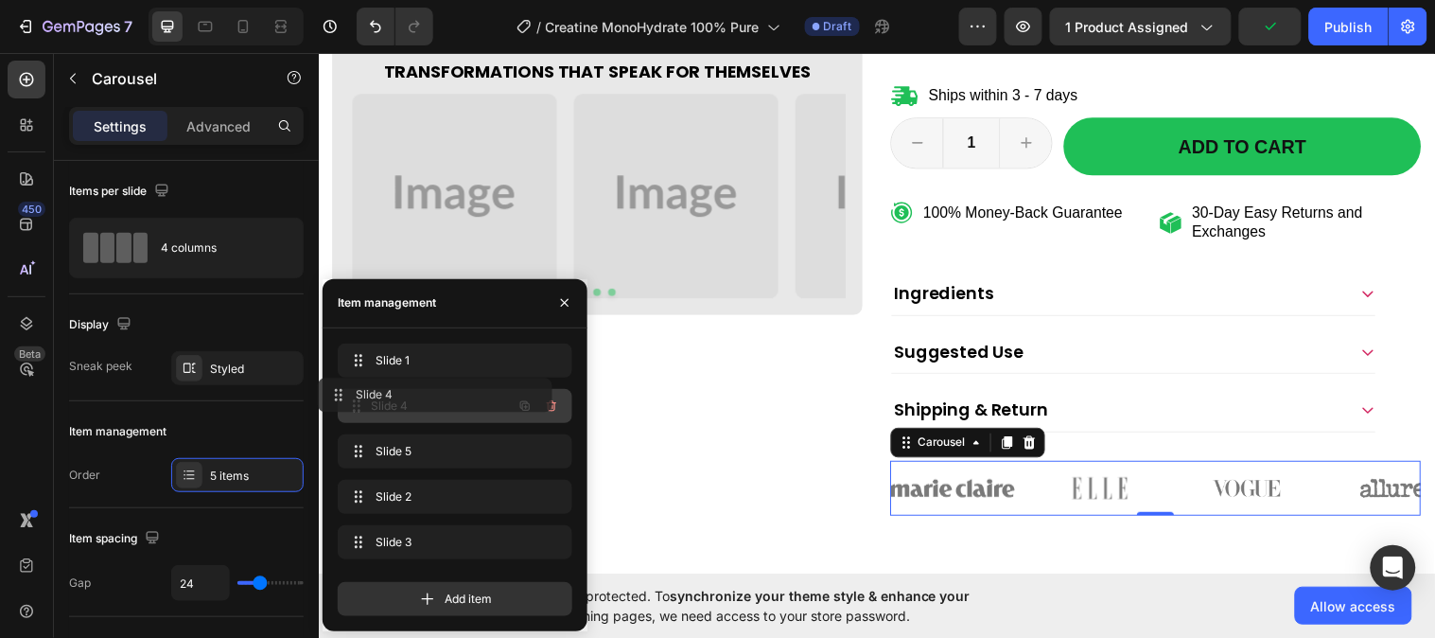
drag, startPoint x: 420, startPoint y: 535, endPoint x: 400, endPoint y: 384, distance: 151.7
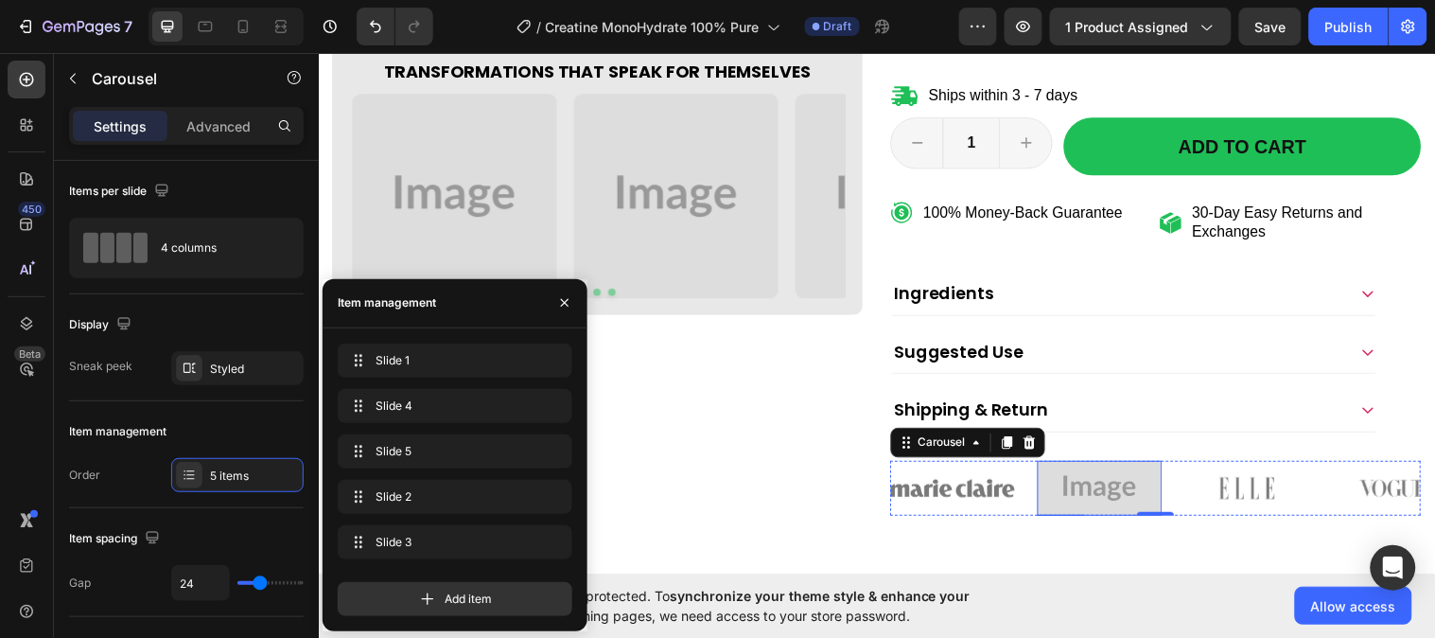
click at [1053, 507] on img at bounding box center [1112, 494] width 127 height 56
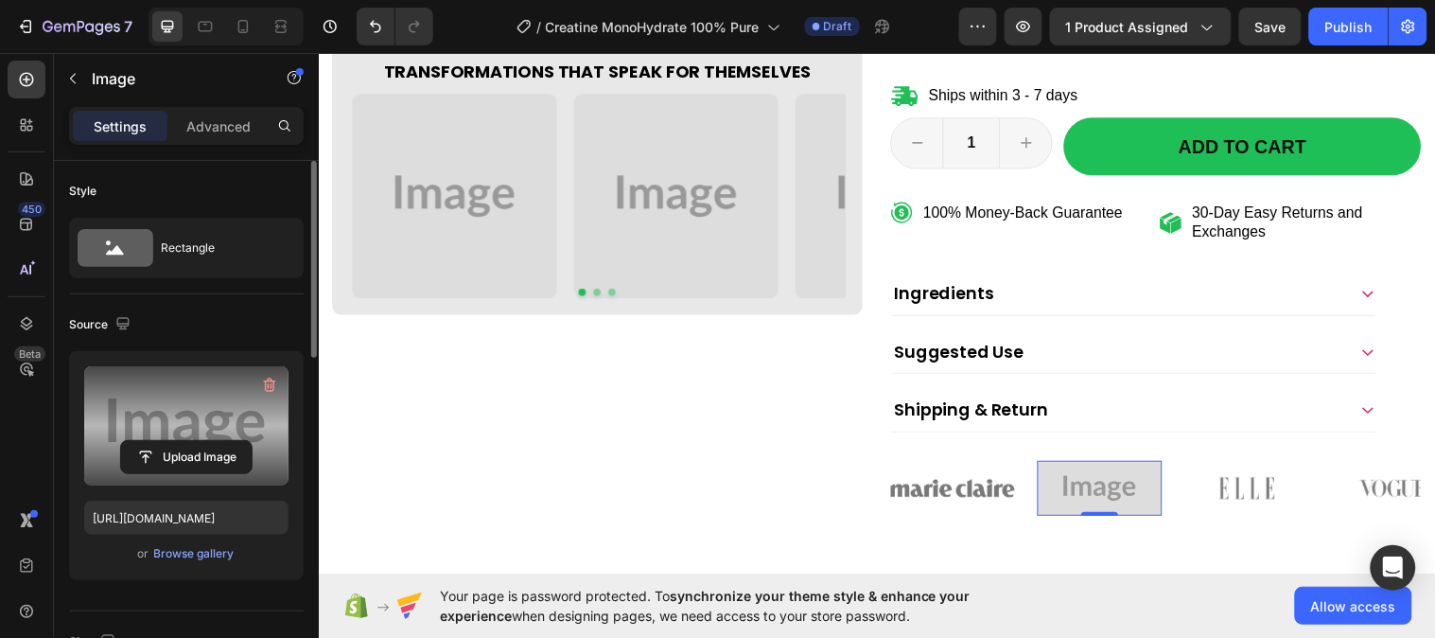
click at [219, 438] on label at bounding box center [186, 425] width 204 height 119
click at [219, 441] on input "file" at bounding box center [186, 457] width 131 height 32
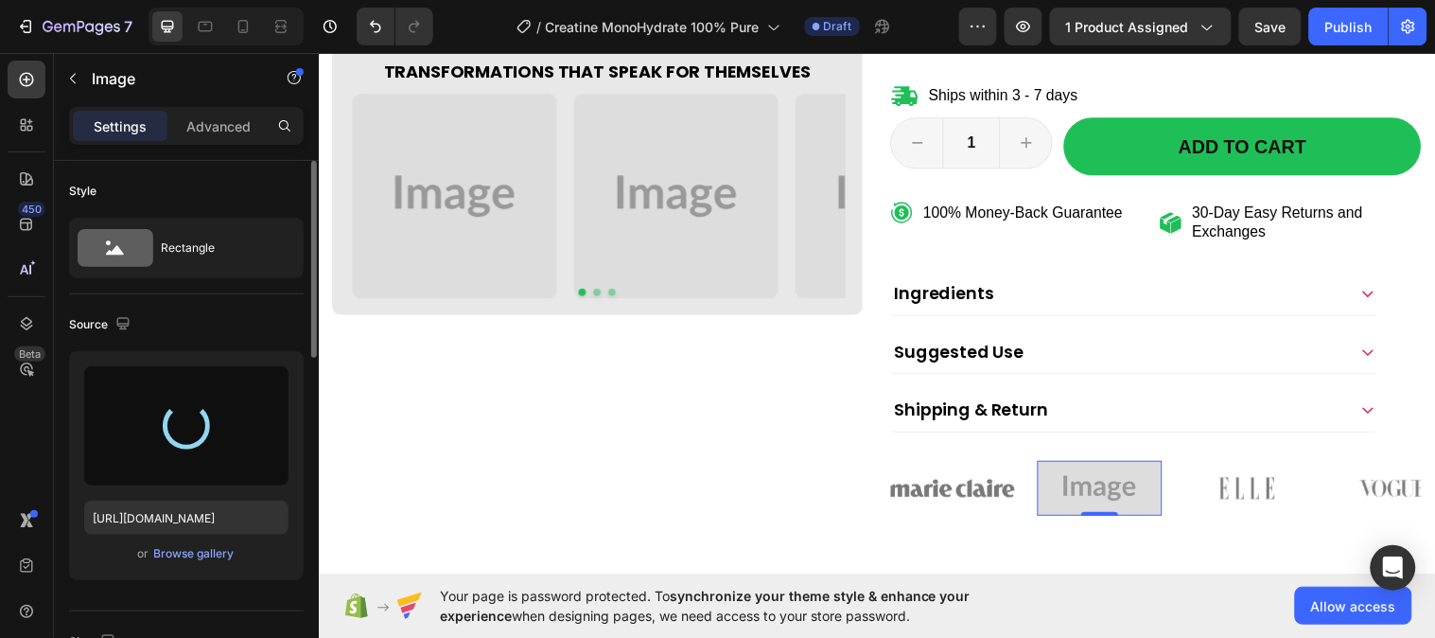
type input "https://cdn.shopify.com/s/files/1/0953/5393/0017/files/gempages_581881832878900…"
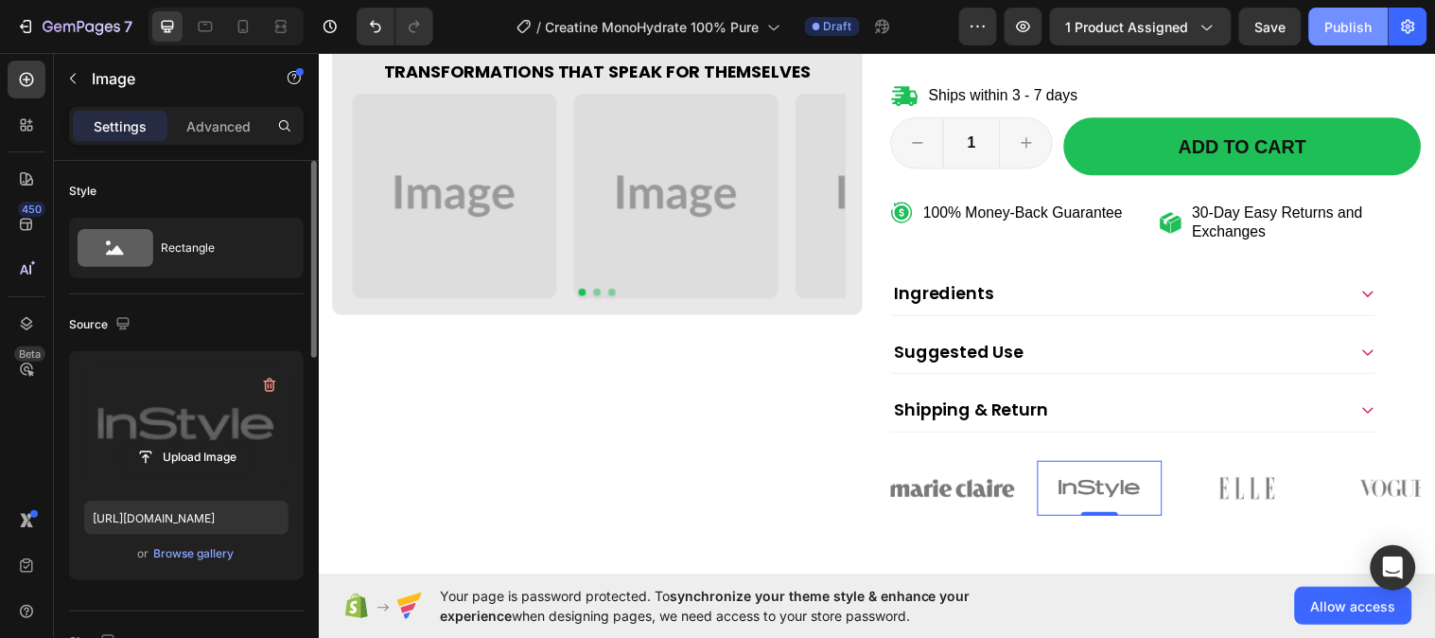
click at [1332, 32] on div "Publish" at bounding box center [1349, 27] width 47 height 20
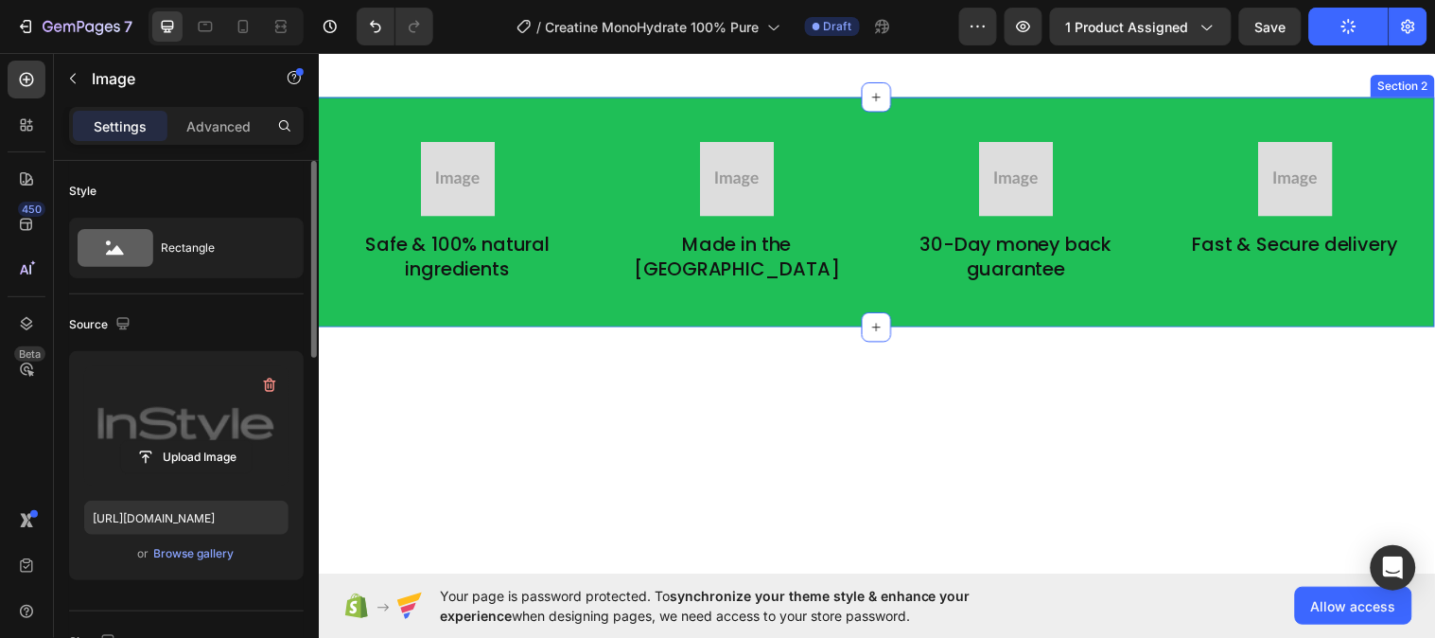
scroll to position [749, 0]
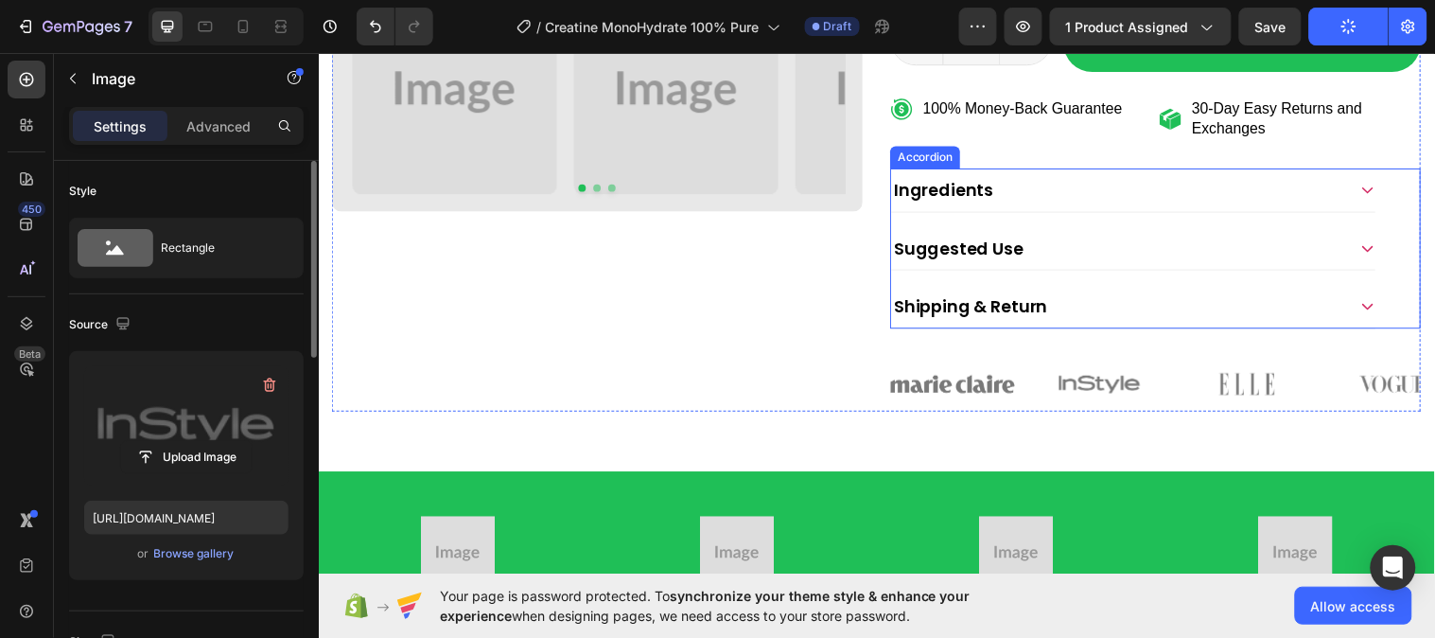
click at [1361, 202] on div "Ingredients" at bounding box center [1147, 191] width 492 height 43
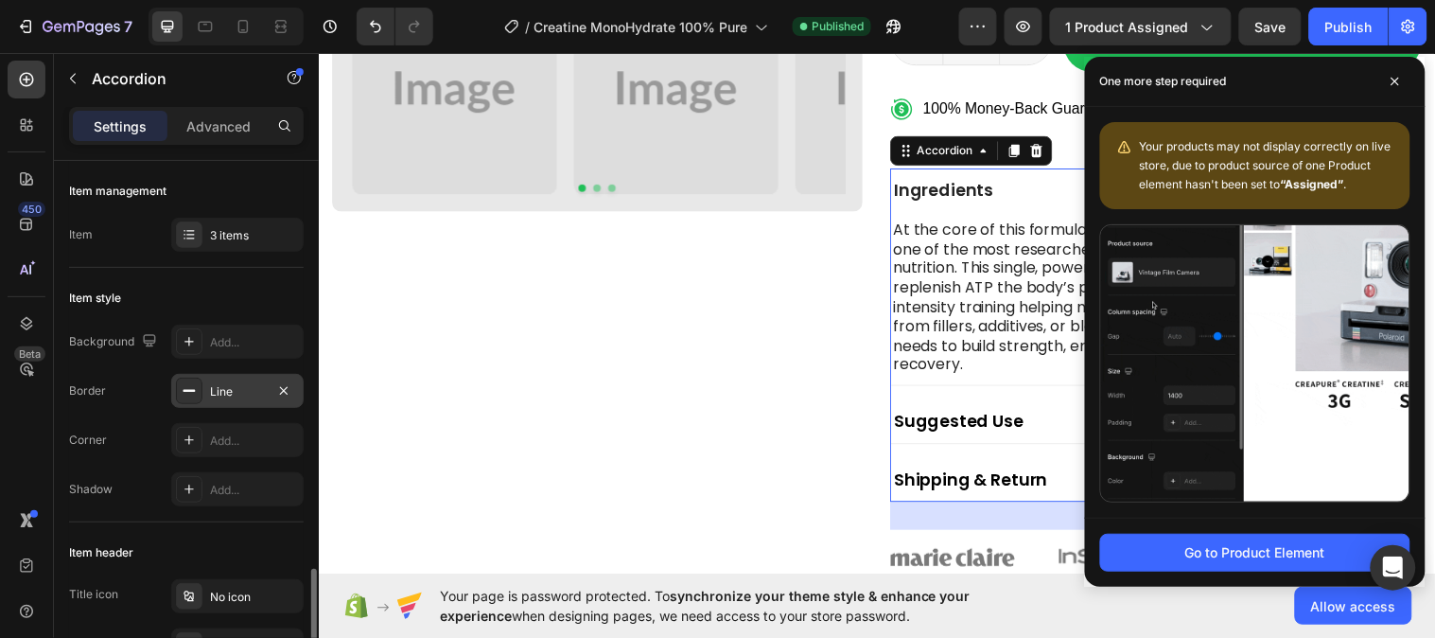
scroll to position [315, 0]
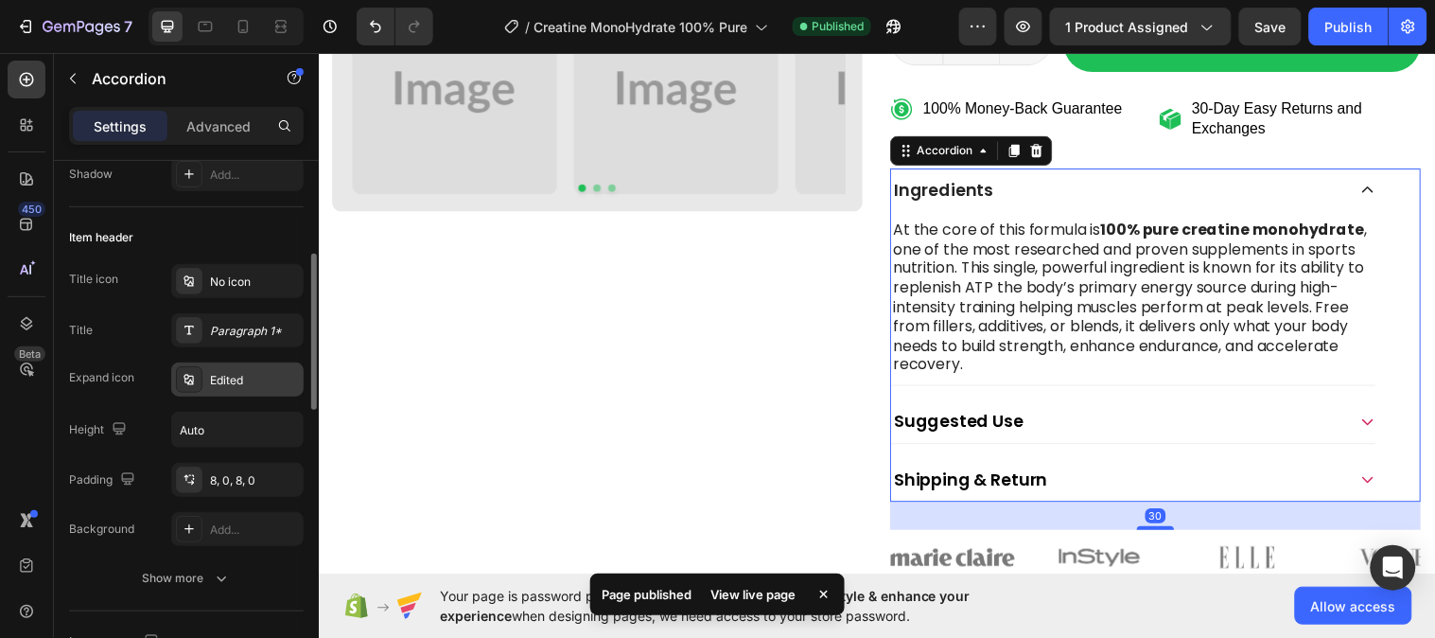
click at [220, 375] on div "Edited" at bounding box center [254, 380] width 89 height 17
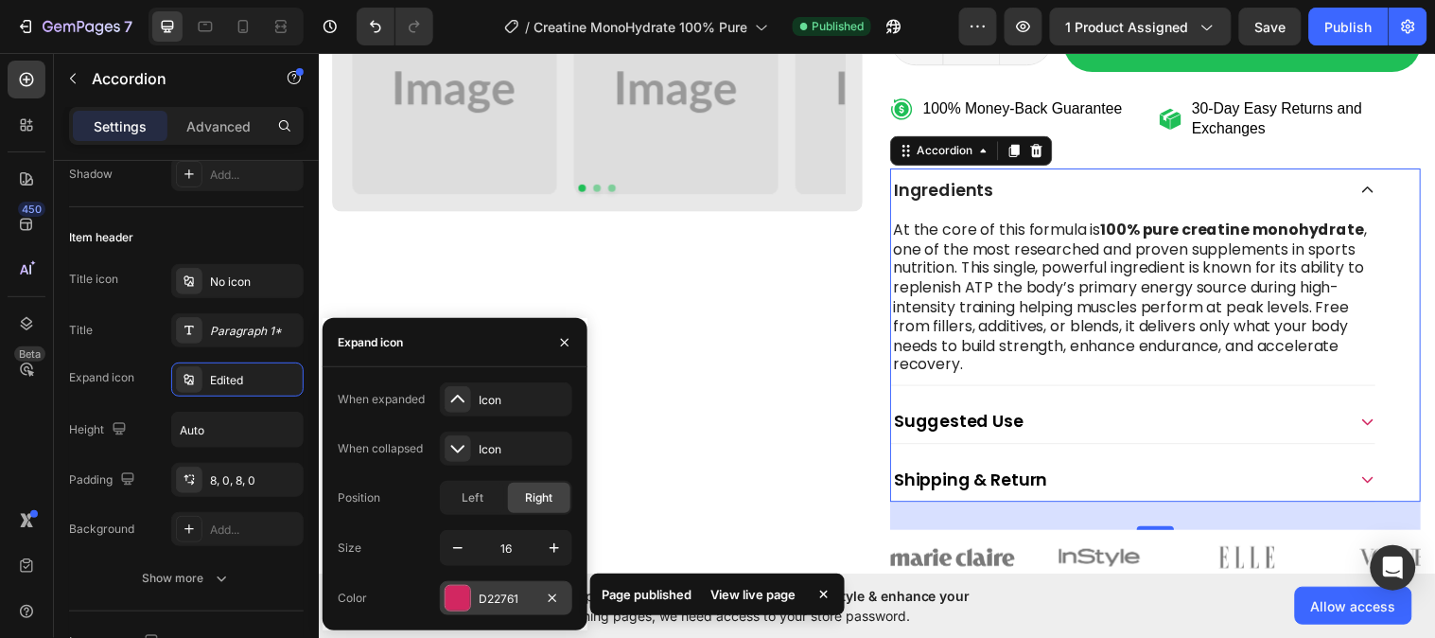
click at [466, 590] on div at bounding box center [458, 598] width 25 height 25
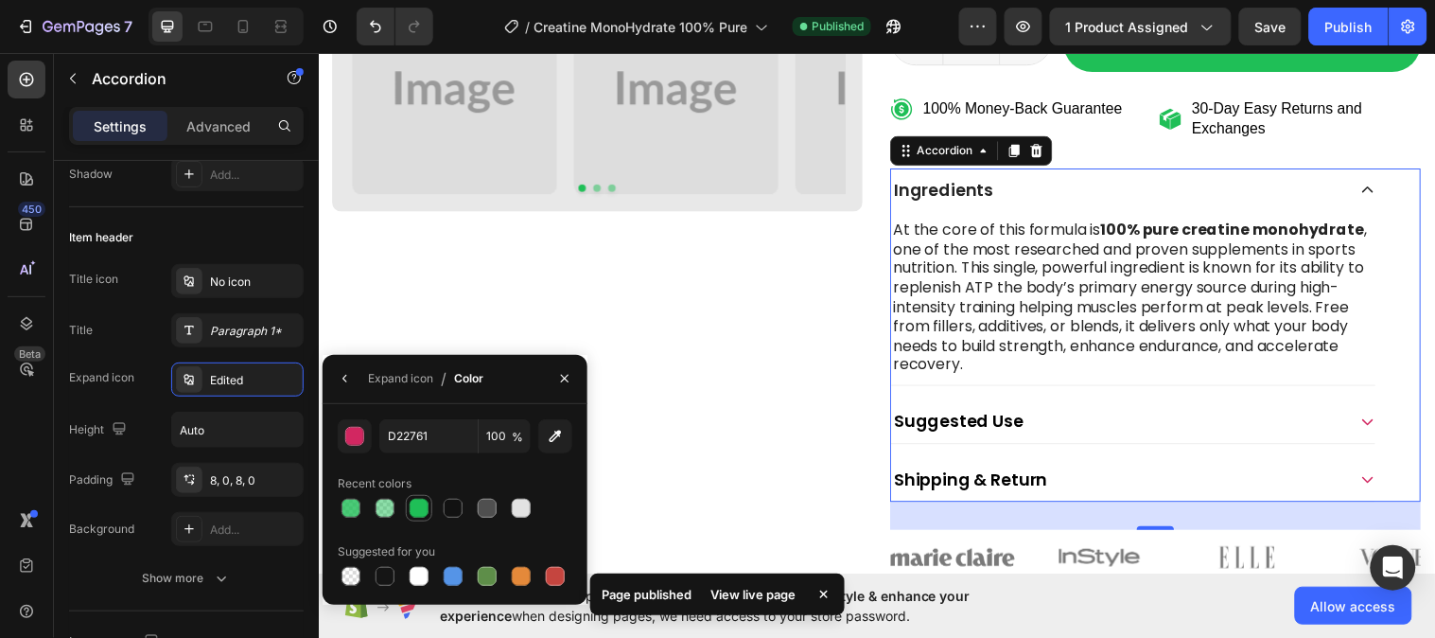
click at [426, 502] on div at bounding box center [419, 508] width 19 height 19
type input "1FBF57"
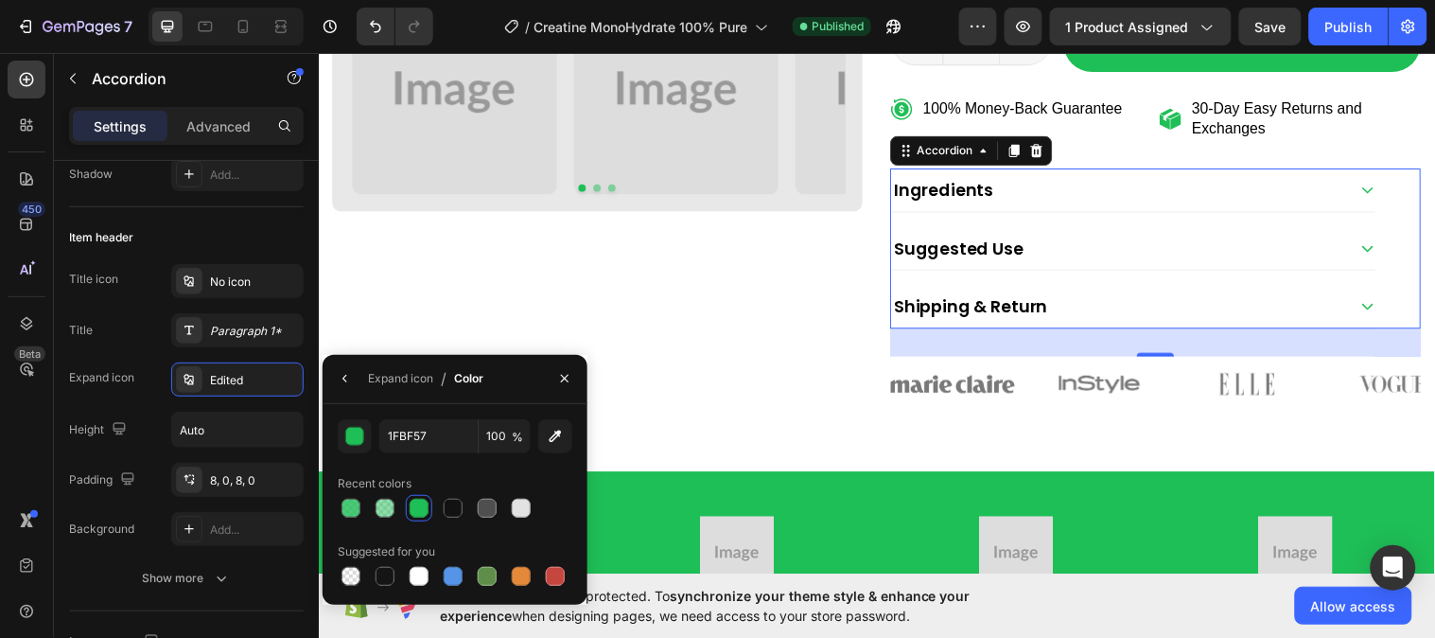
click at [581, 369] on div at bounding box center [564, 379] width 45 height 48
click at [571, 375] on icon "button" at bounding box center [564, 378] width 15 height 15
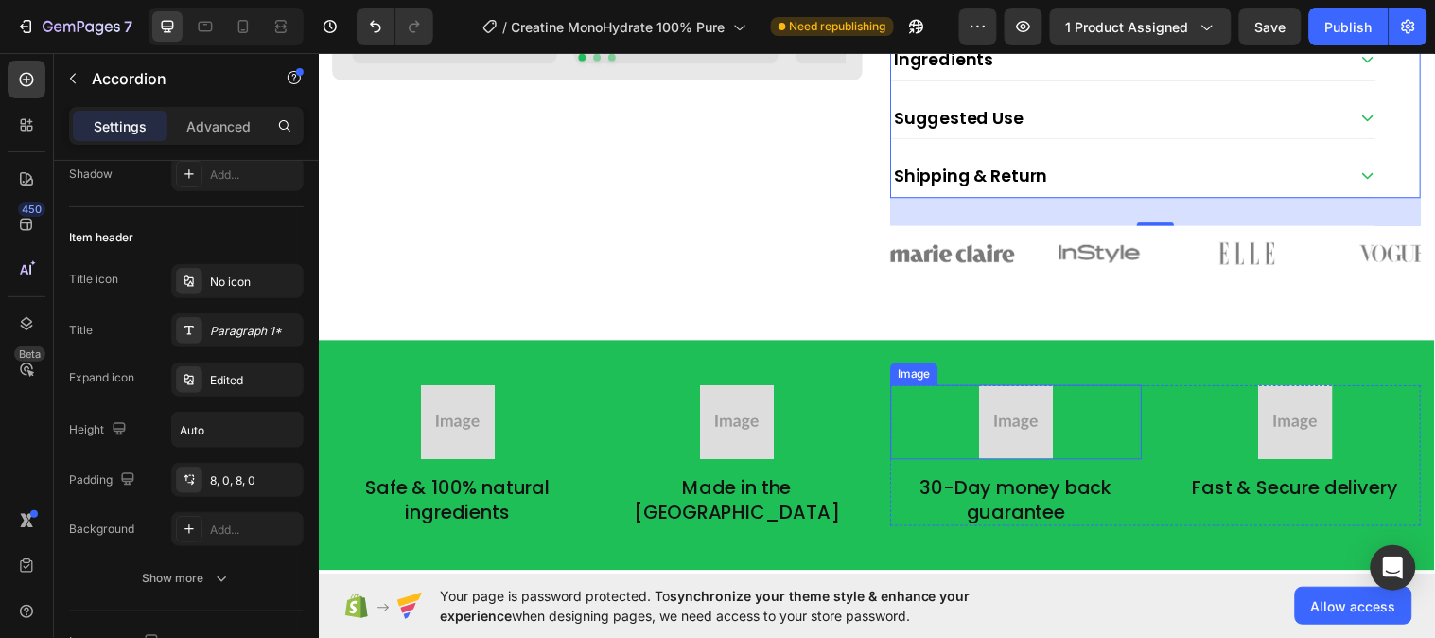
scroll to position [959, 0]
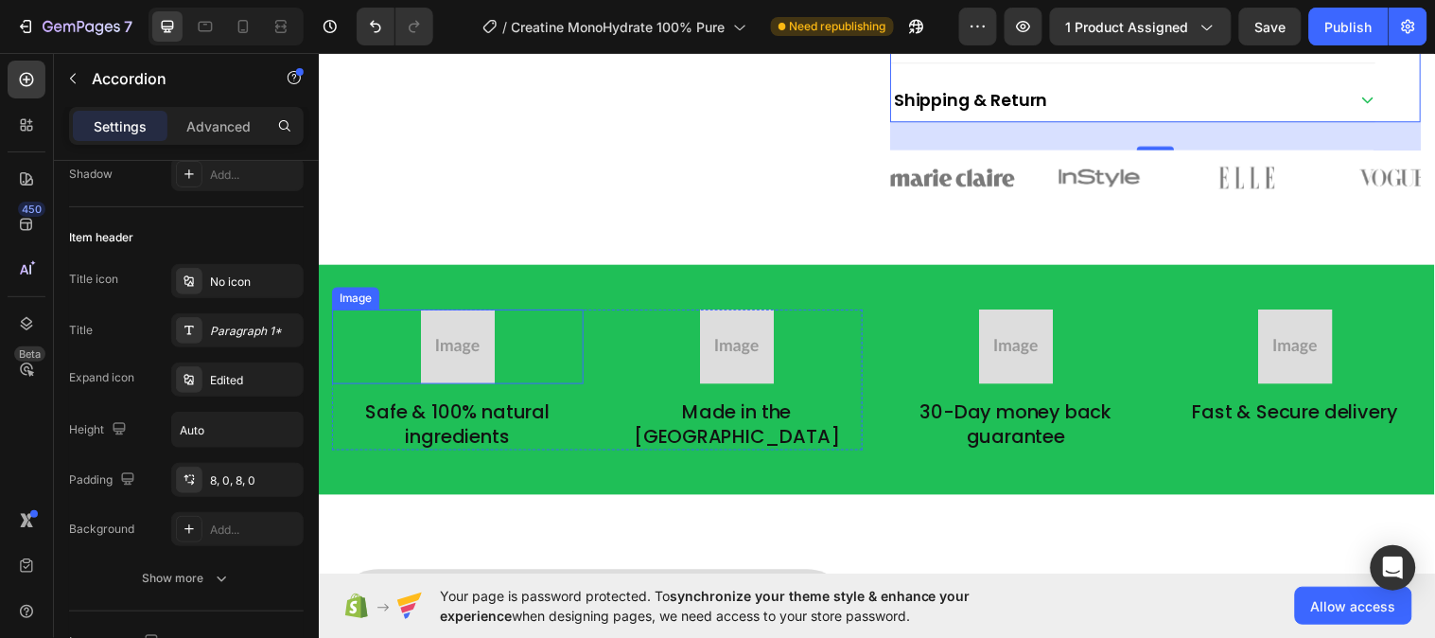
click at [457, 367] on img at bounding box center [460, 351] width 76 height 76
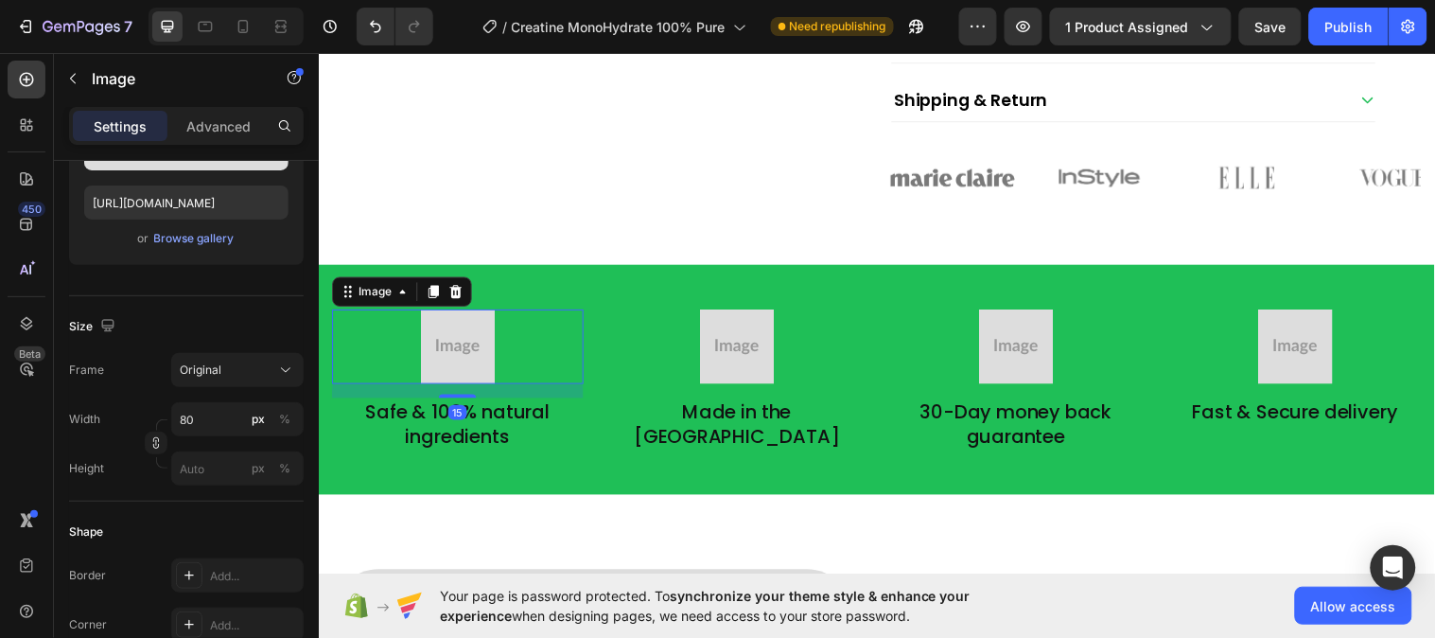
scroll to position [0, 0]
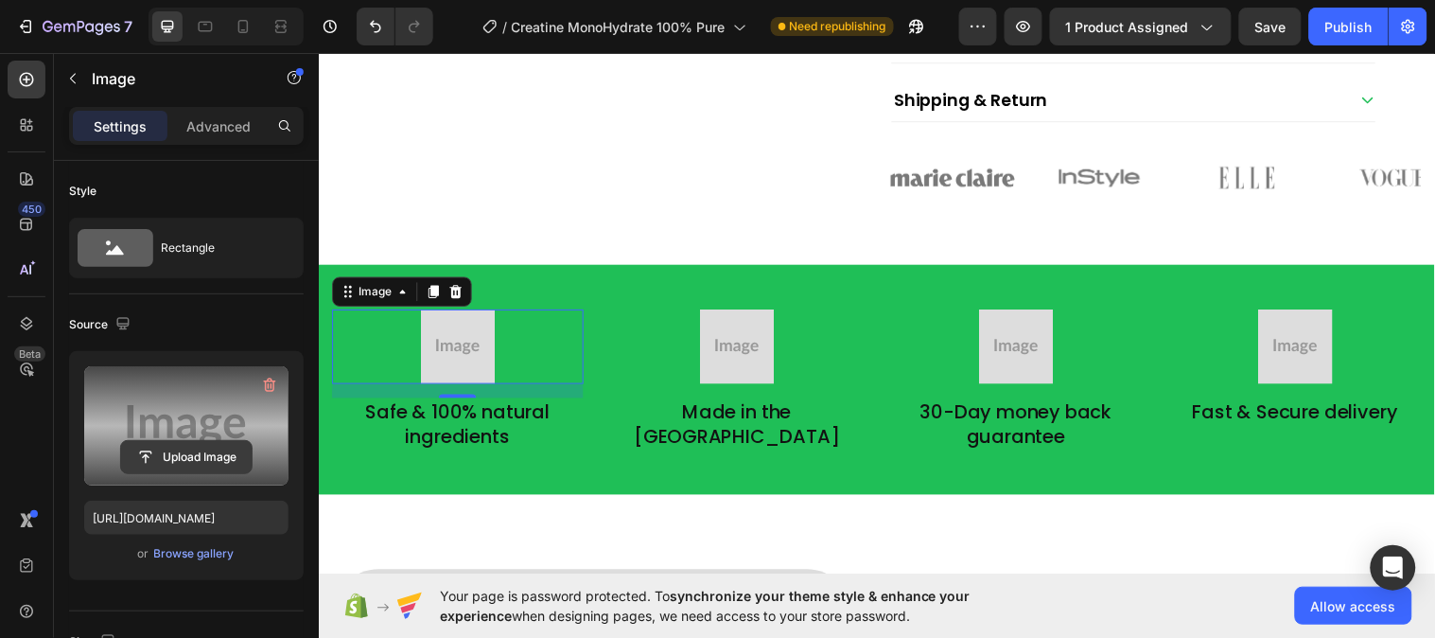
click at [186, 448] on input "file" at bounding box center [186, 457] width 131 height 32
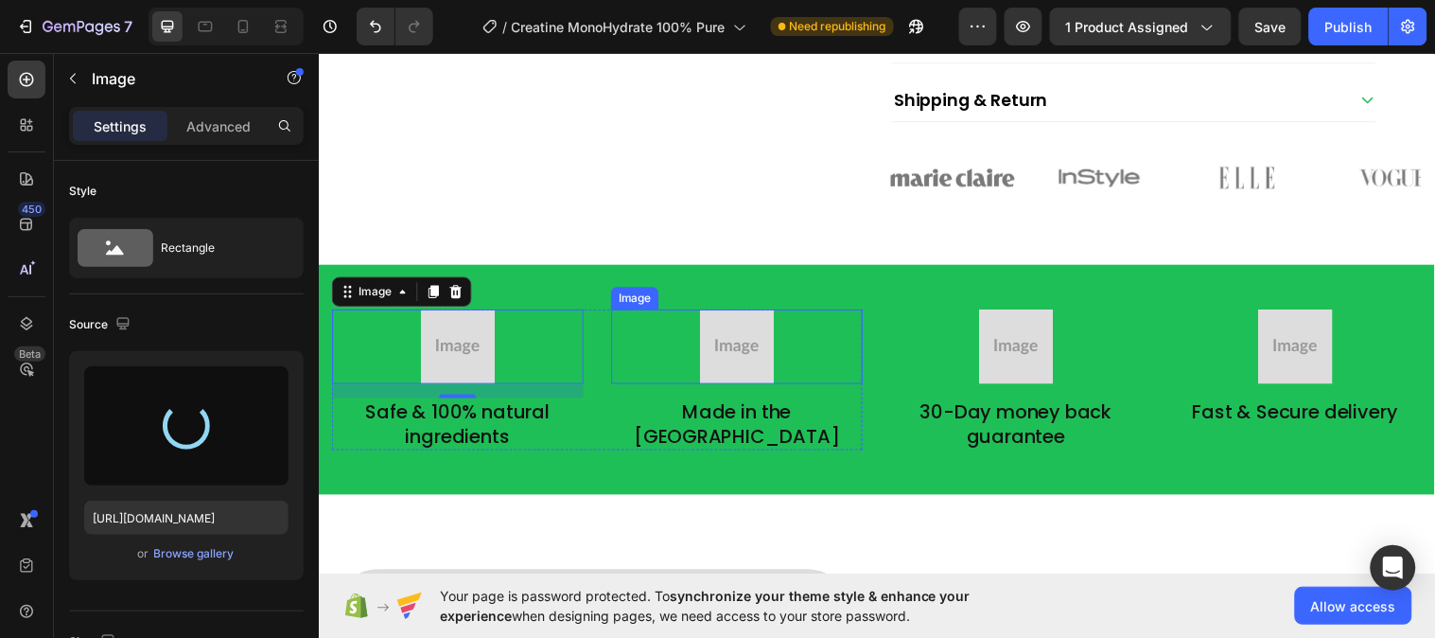
type input "https://cdn.shopify.com/s/files/1/0953/5393/0017/files/gempages_581881832878900…"
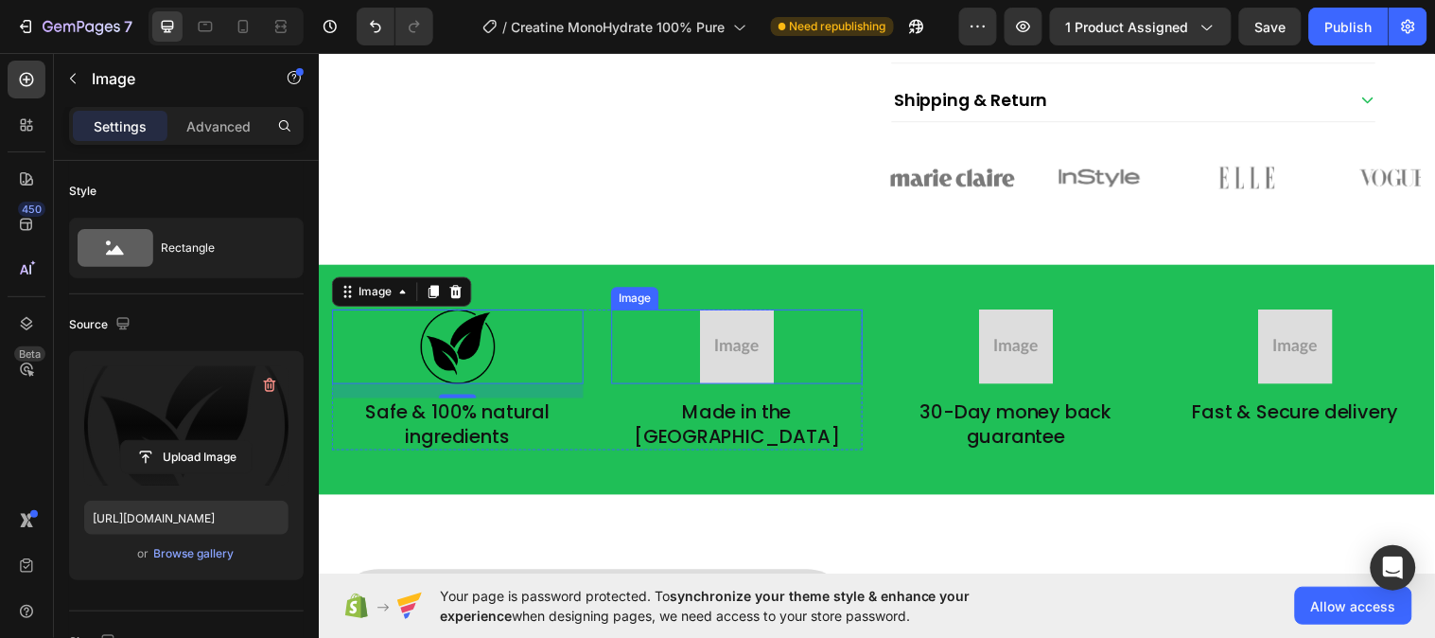
click at [723, 371] on img at bounding box center [744, 351] width 76 height 76
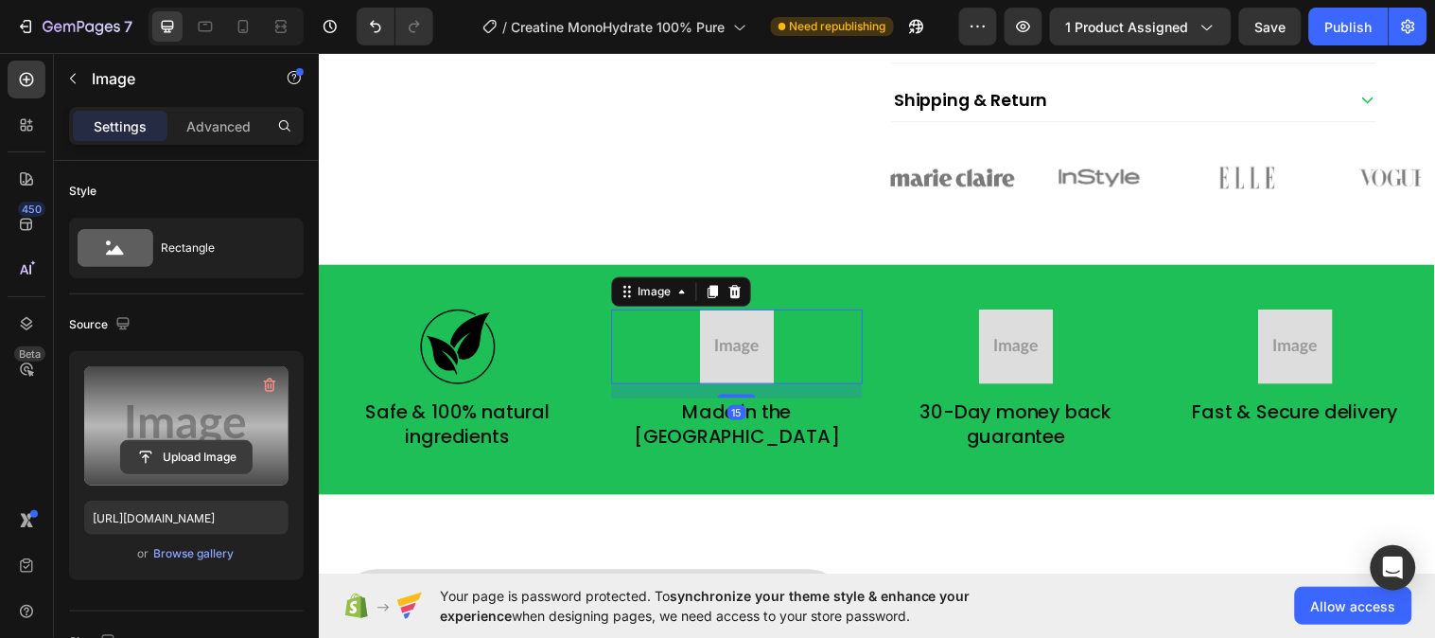
click at [180, 450] on input "file" at bounding box center [186, 457] width 131 height 32
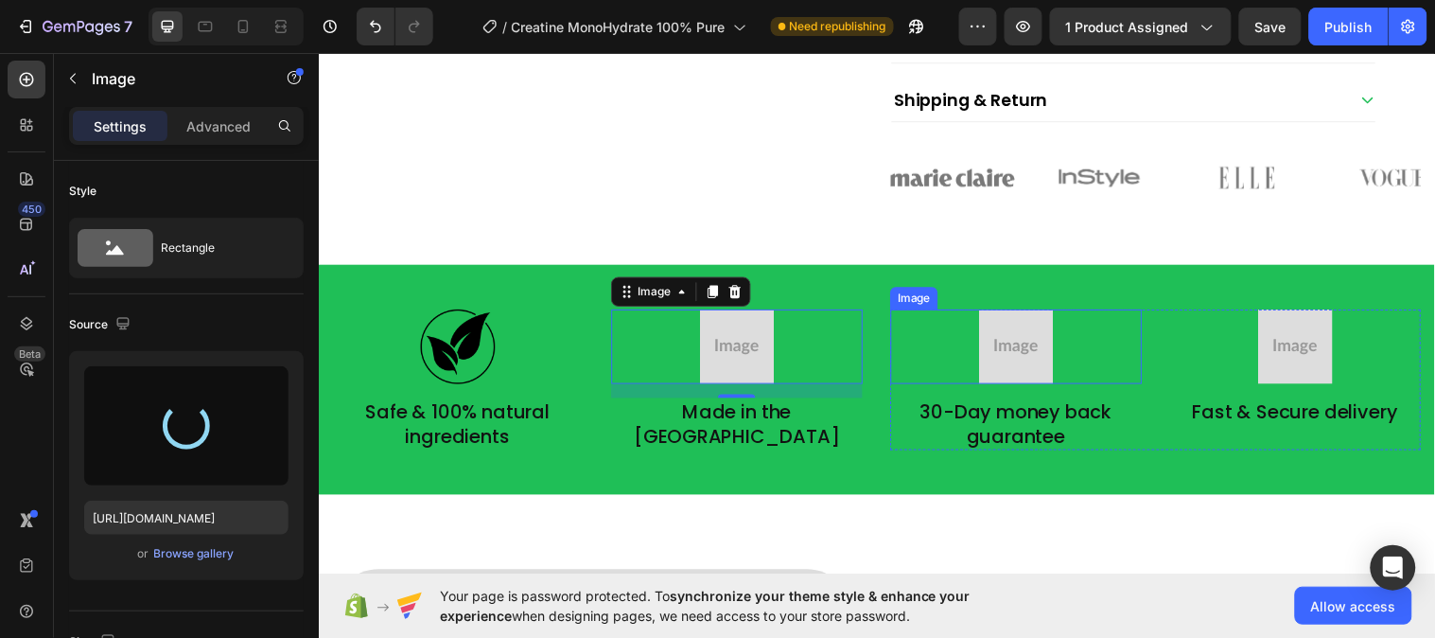
type input "https://cdn.shopify.com/s/files/1/0953/5393/0017/files/gempages_581881832878900…"
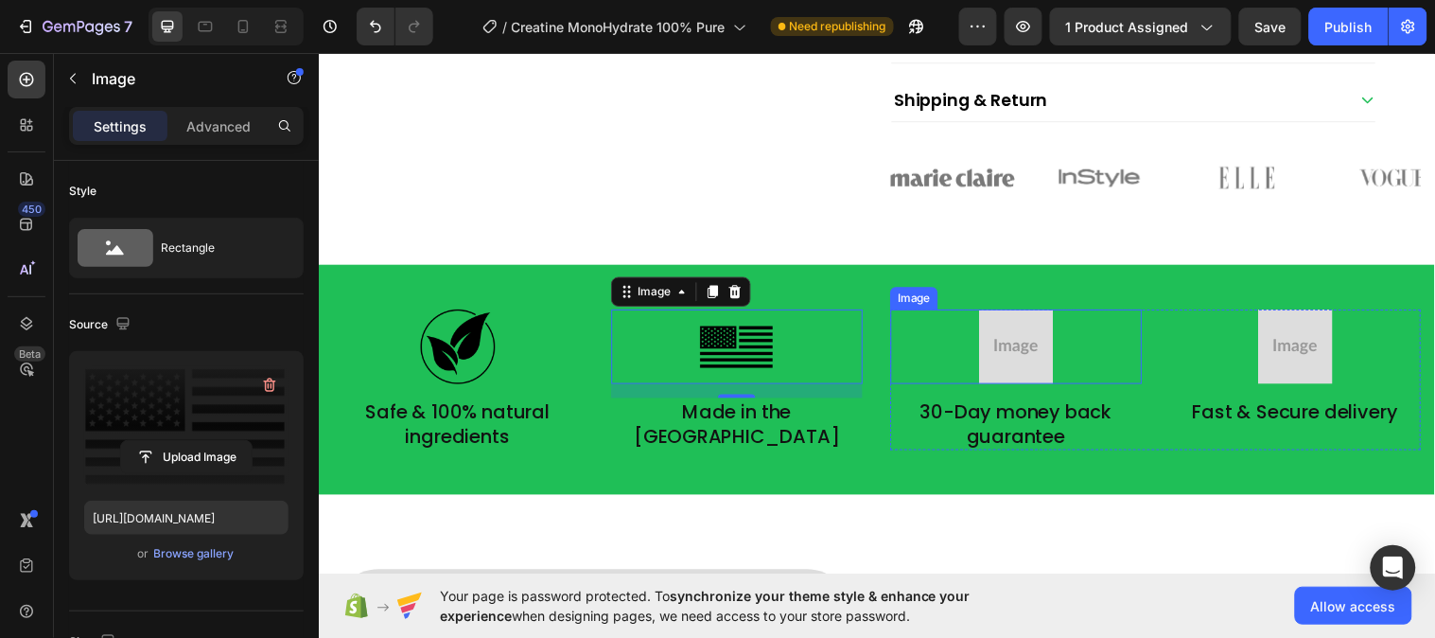
click at [1027, 377] on img at bounding box center [1028, 351] width 76 height 76
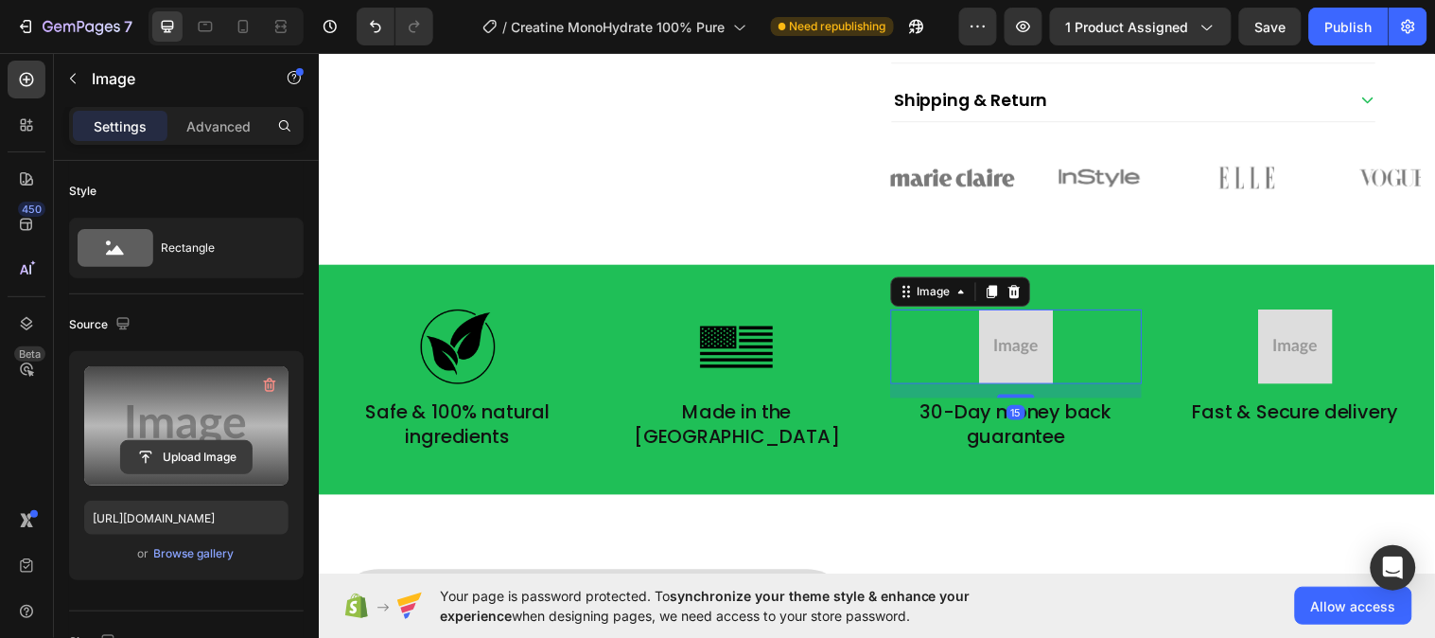
click at [221, 445] on input "file" at bounding box center [186, 457] width 131 height 32
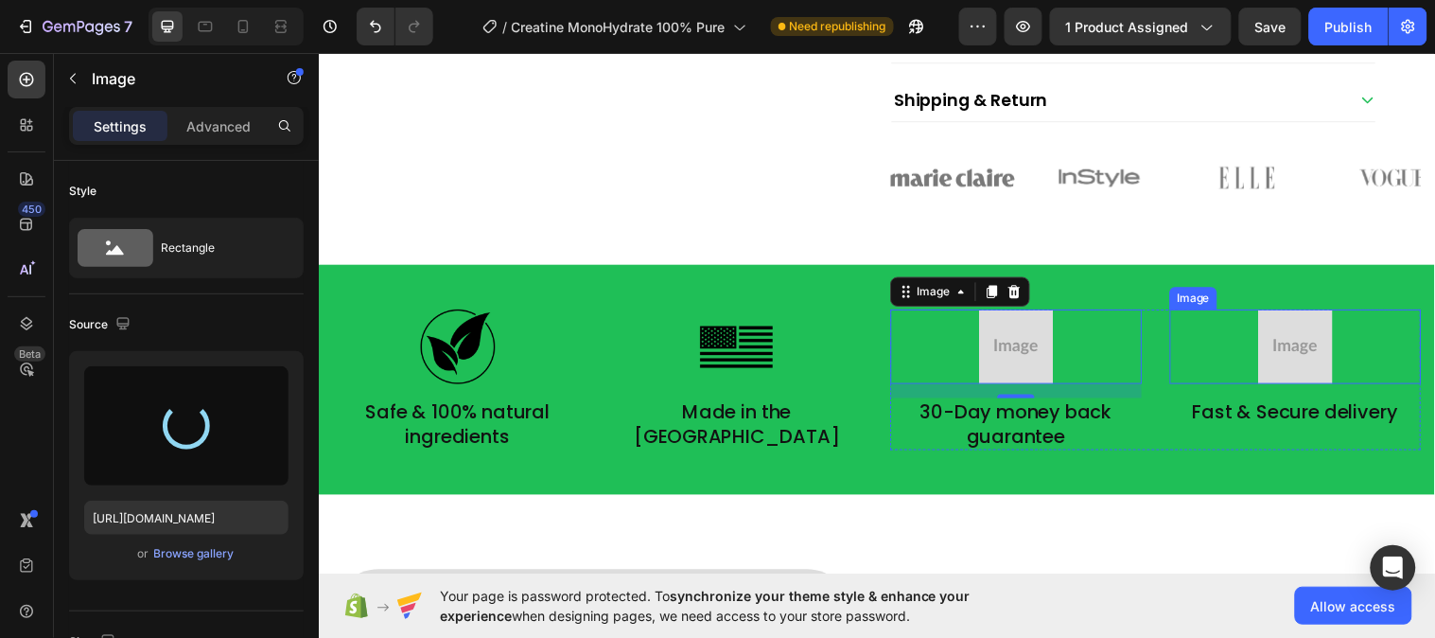
type input "https://cdn.shopify.com/s/files/1/0953/5393/0017/files/gempages_581881832878900…"
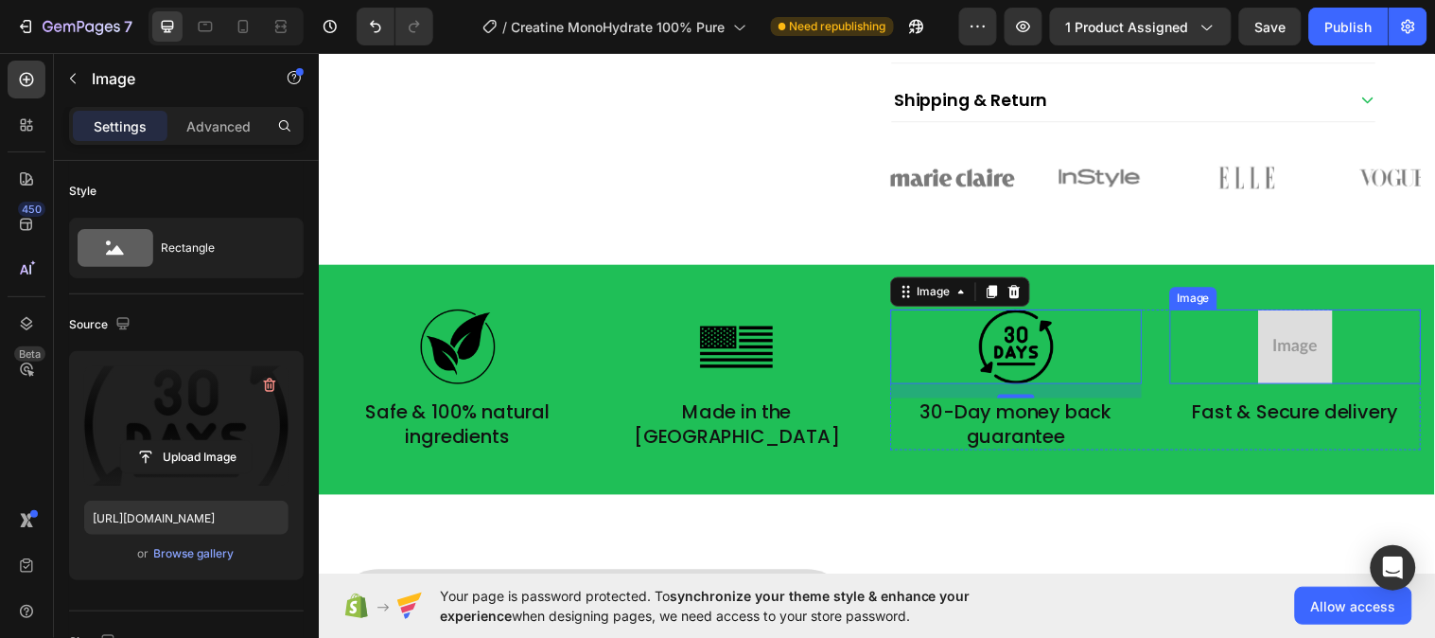
click at [1274, 343] on img at bounding box center [1312, 351] width 76 height 76
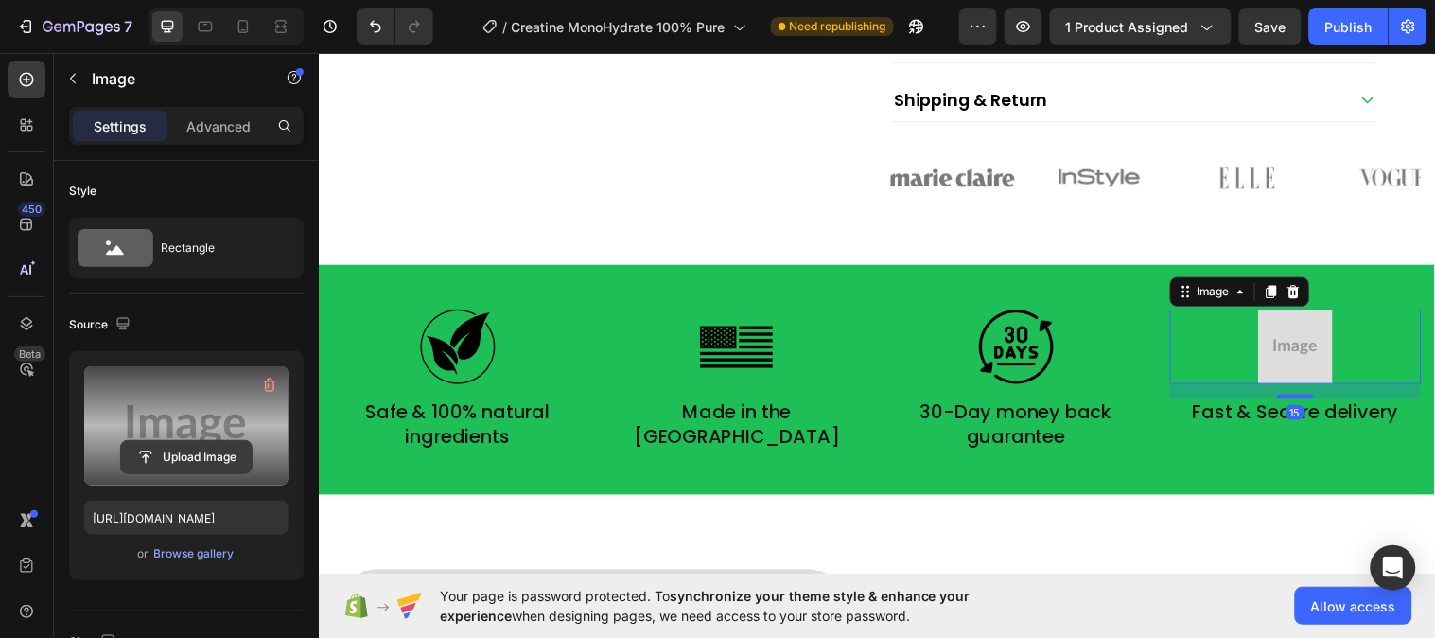
click at [243, 452] on input "file" at bounding box center [186, 457] width 131 height 32
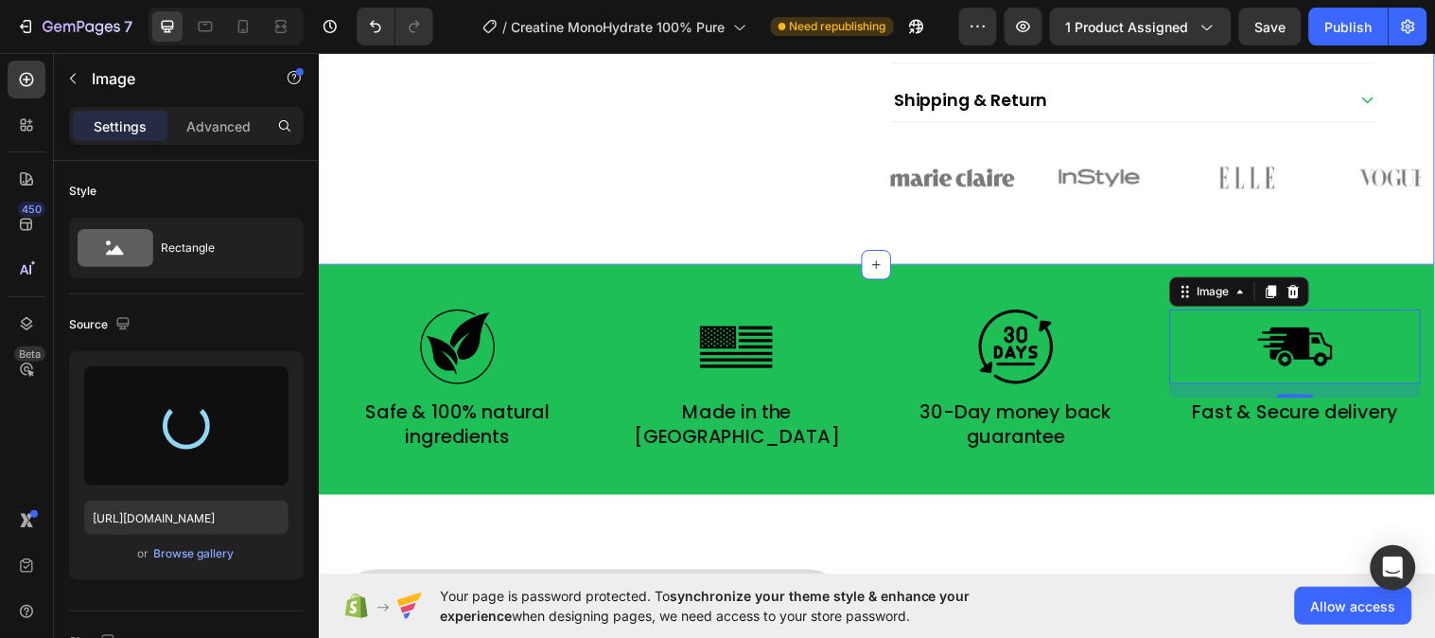
type input "https://cdn.shopify.com/s/files/1/0953/5393/0017/files/gempages_581881832878900…"
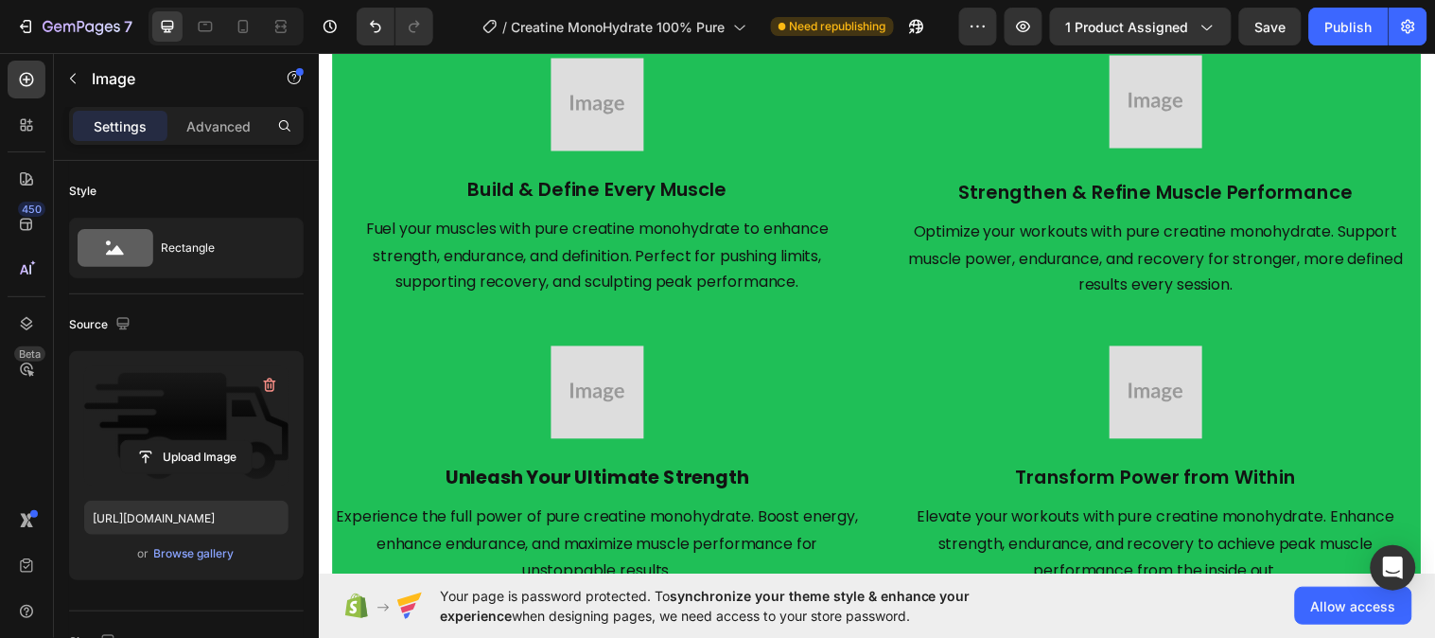
scroll to position [2432, 0]
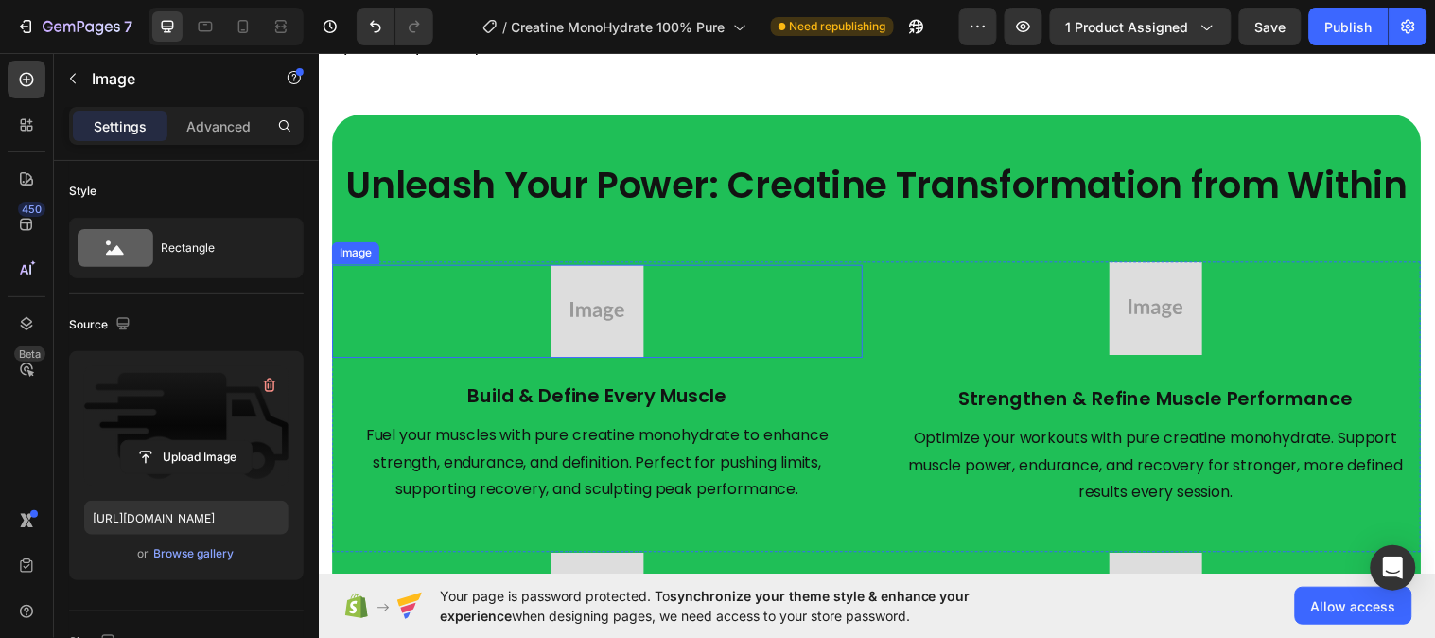
click at [637, 298] on img at bounding box center [601, 315] width 95 height 95
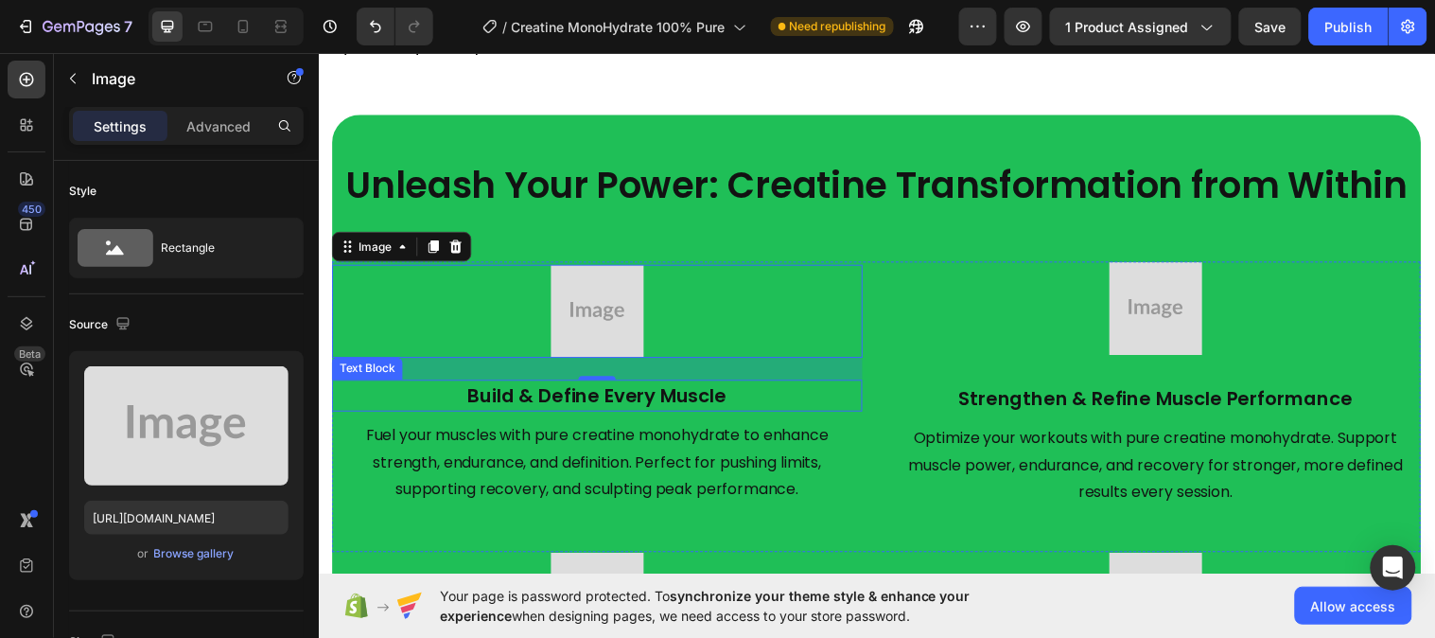
click at [560, 397] on p "Build & Define Every Muscle" at bounding box center [602, 401] width 536 height 28
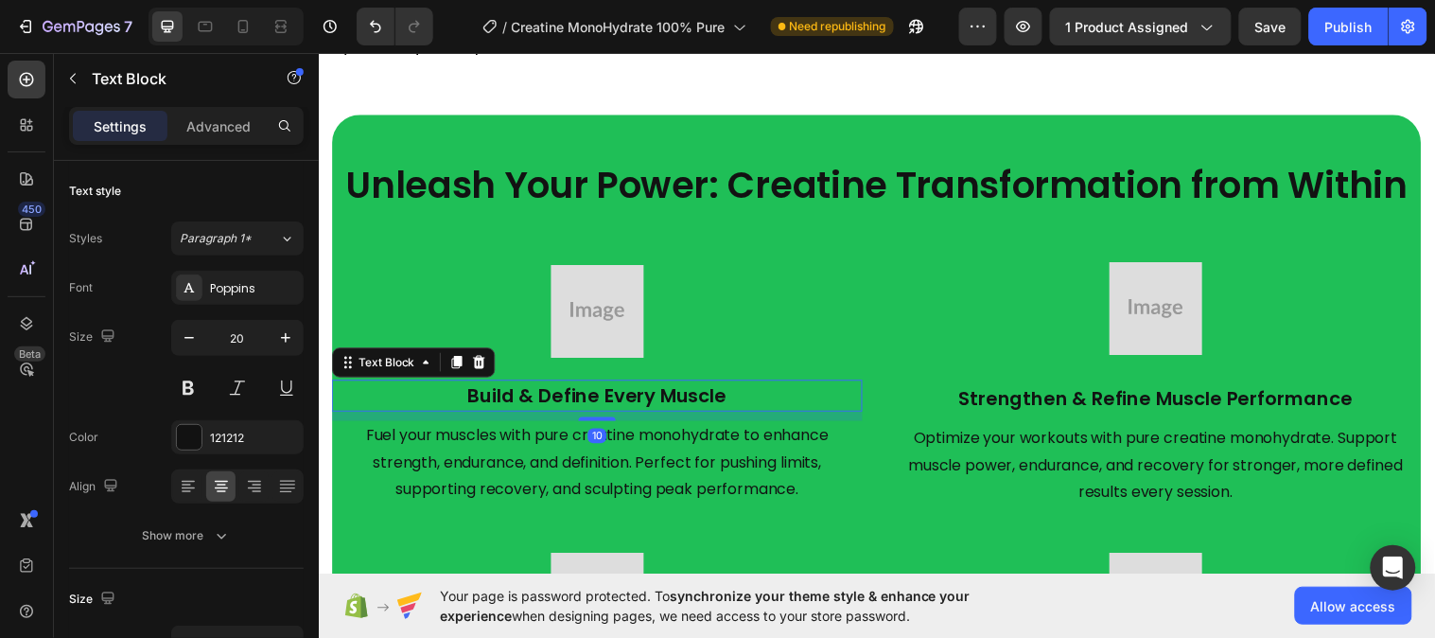
click at [560, 397] on p "Build & Define Every Muscle" at bounding box center [602, 401] width 536 height 28
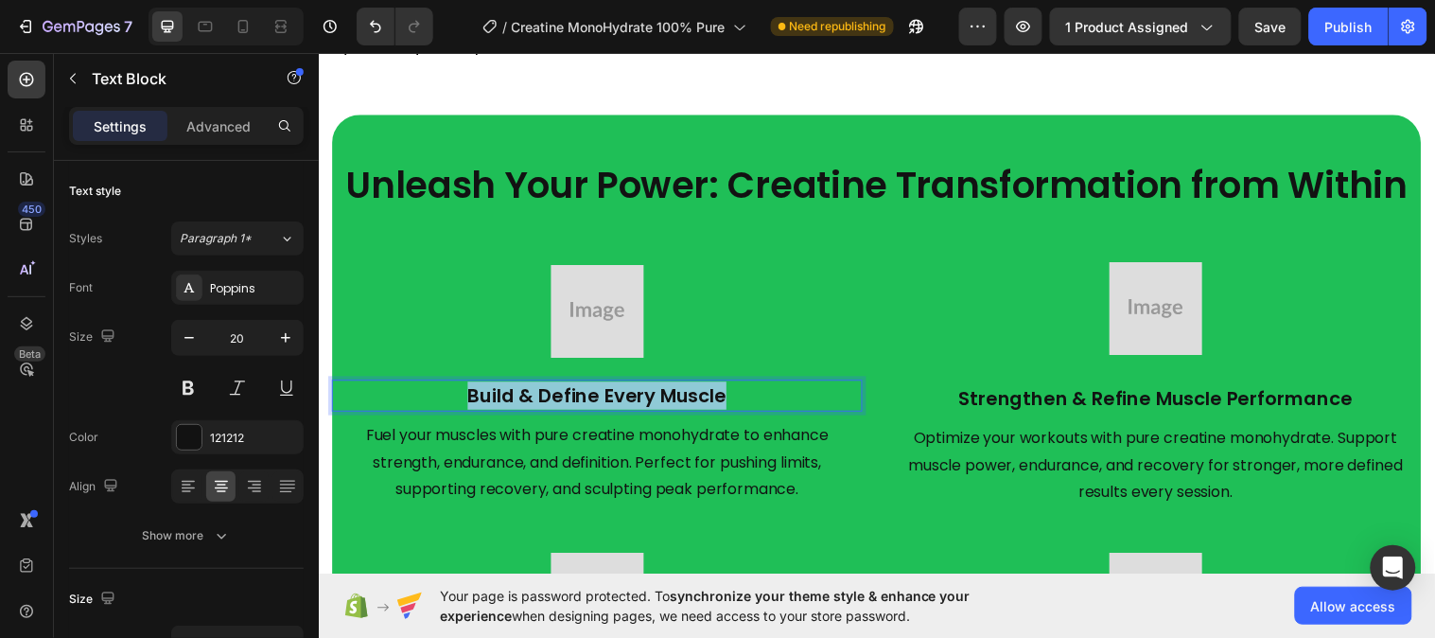
click at [560, 397] on p "Build & Define Every Muscle" at bounding box center [602, 401] width 536 height 28
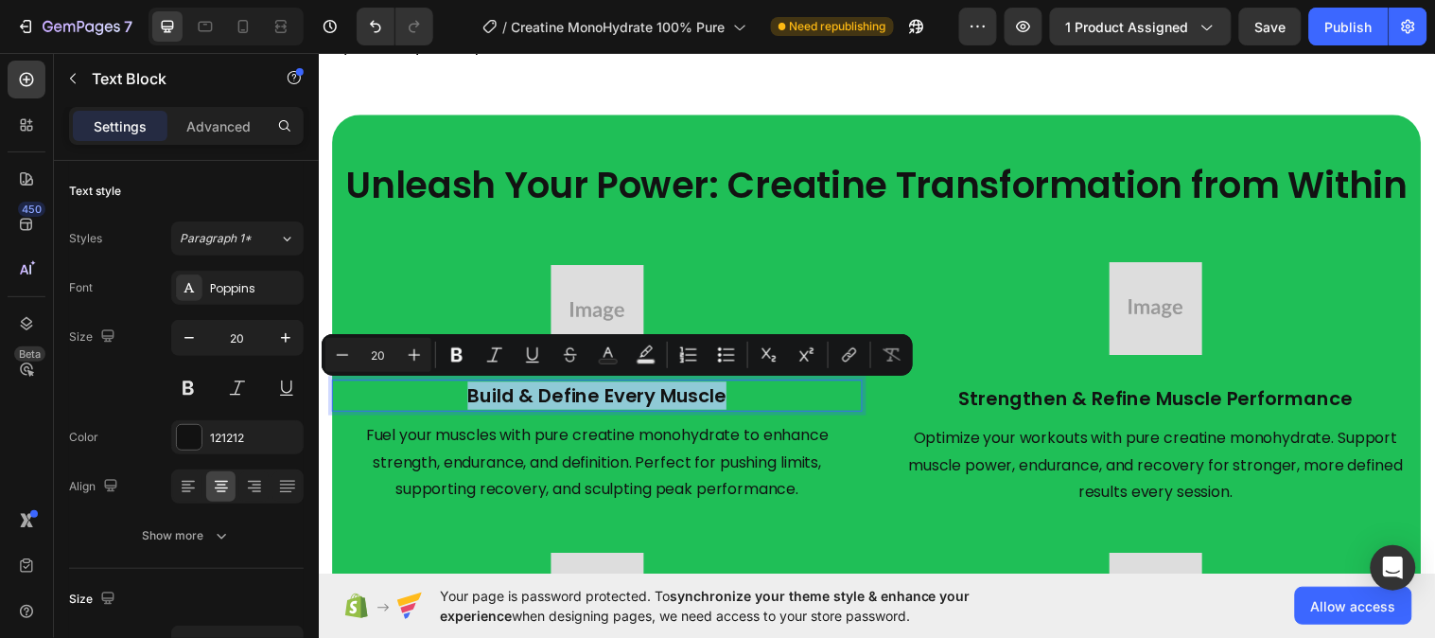
copy p "Build & Define Every Muscle"
click at [1318, 36] on button "Publish" at bounding box center [1348, 27] width 79 height 38
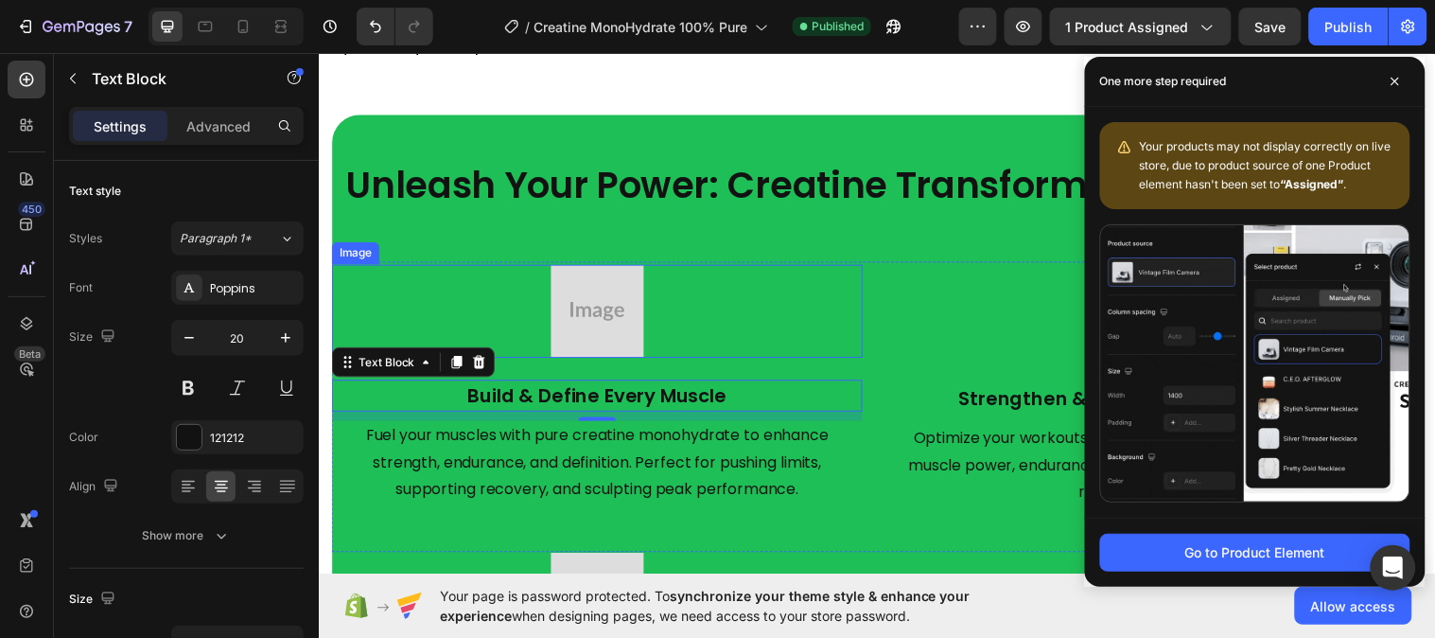
click at [593, 340] on img at bounding box center [601, 315] width 95 height 95
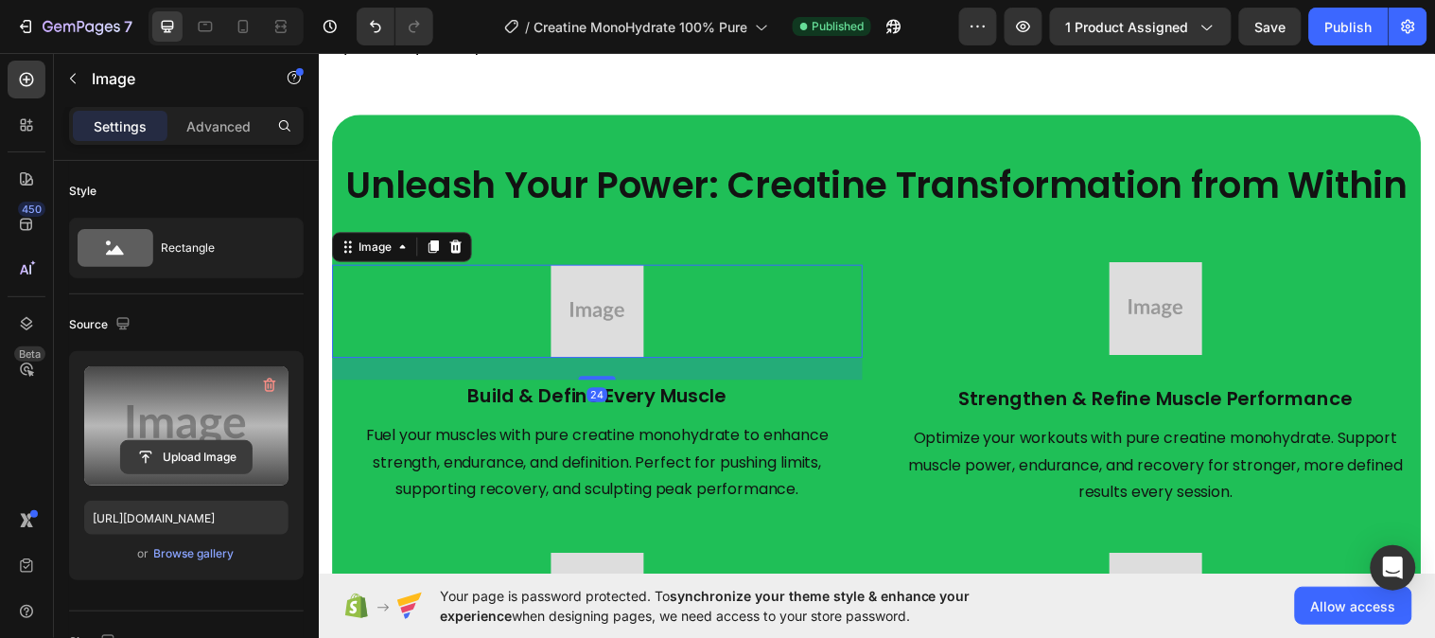
click at [172, 446] on input "file" at bounding box center [186, 457] width 131 height 32
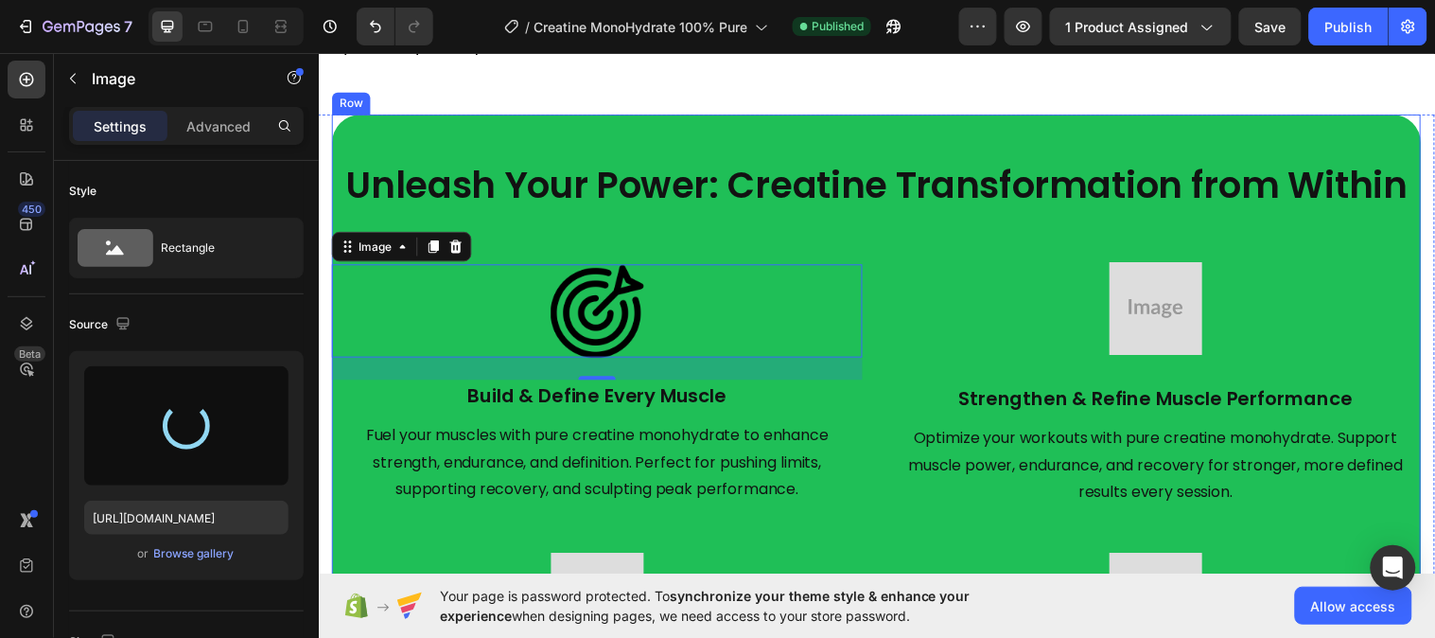
type input "https://cdn.shopify.com/s/files/1/0953/5393/0017/files/gempages_581881832878900…"
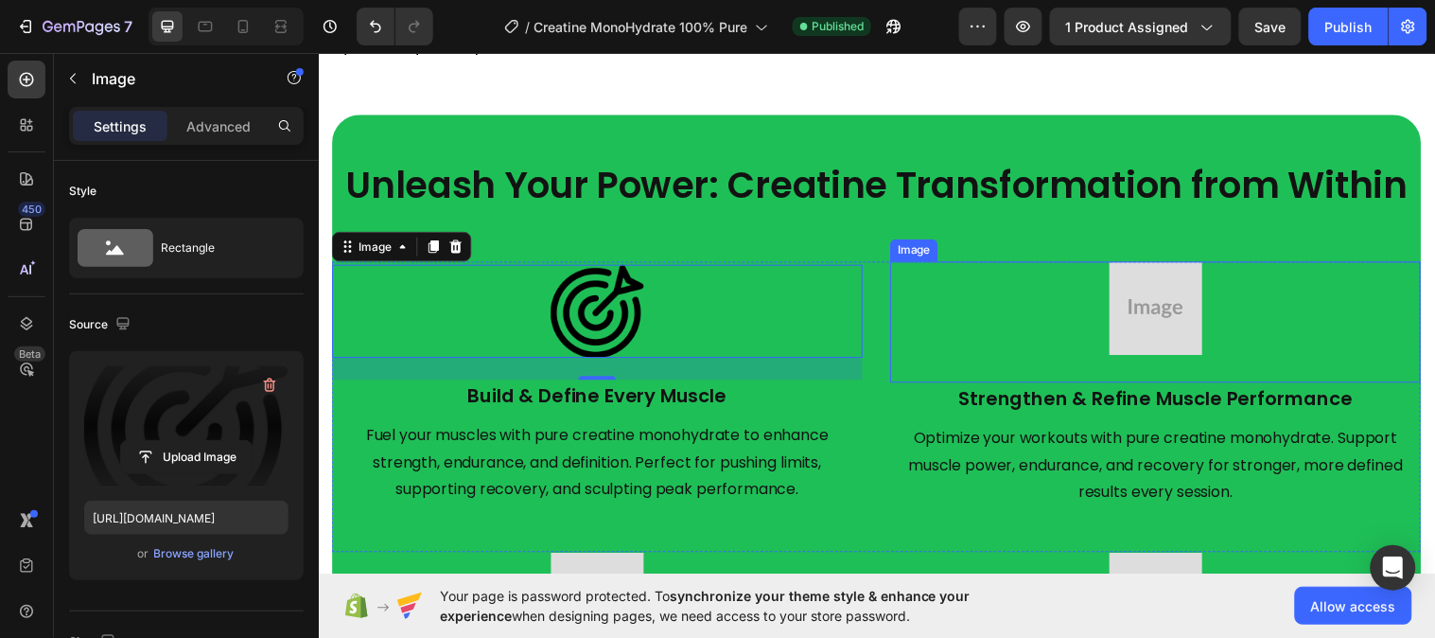
click at [1154, 302] on img at bounding box center [1169, 312] width 95 height 95
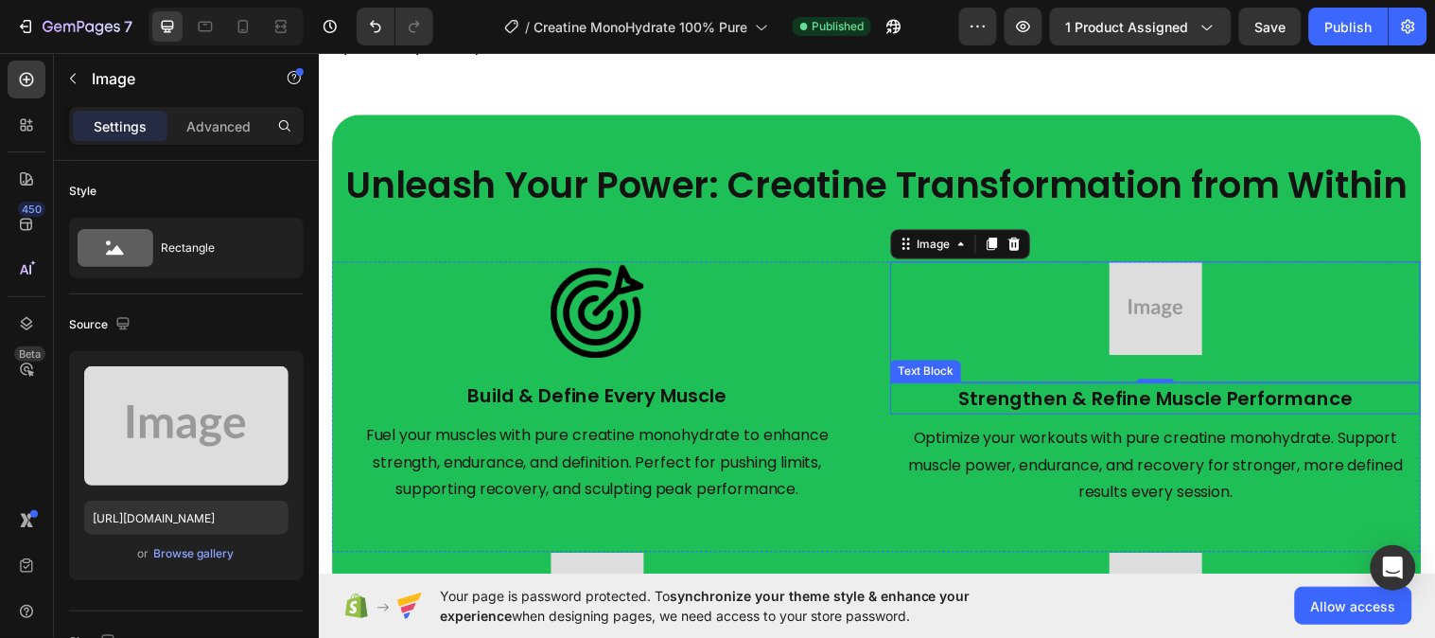
click at [1039, 404] on p "Strengthen & Refine Muscle Performance" at bounding box center [1170, 404] width 536 height 28
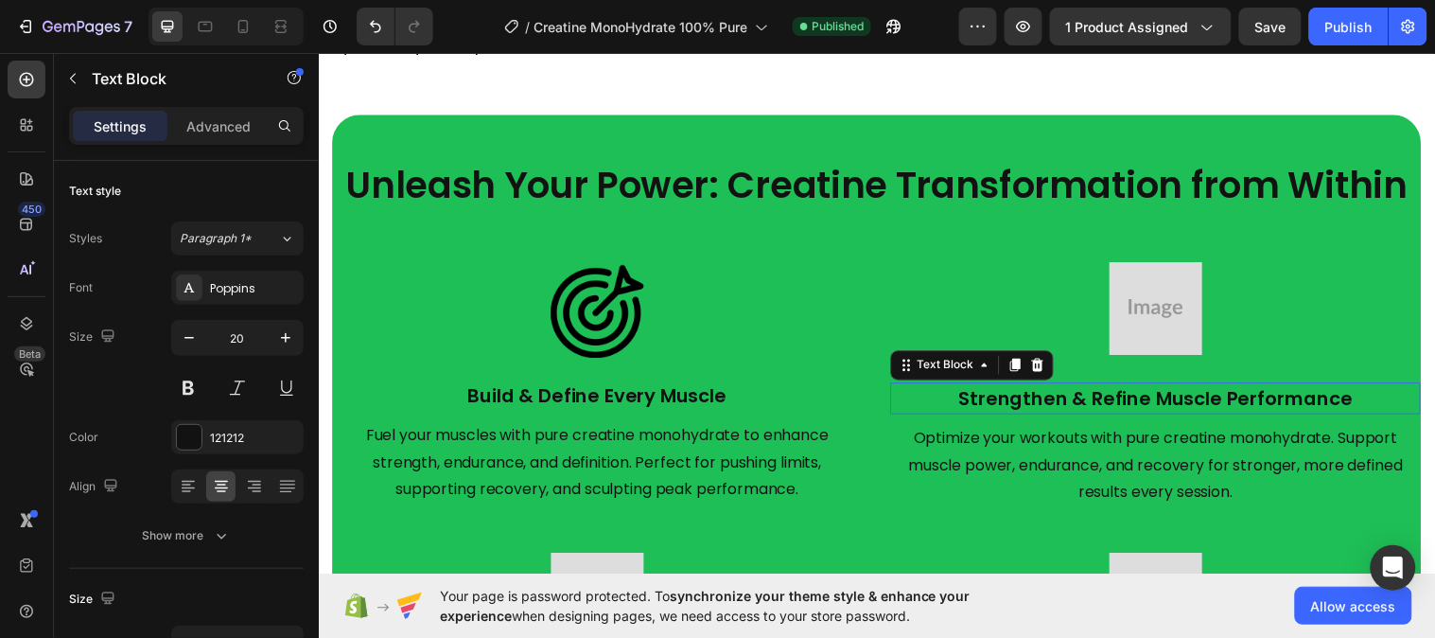
click at [1039, 404] on p "Strengthen & Refine Muscle Performance" at bounding box center [1170, 404] width 536 height 28
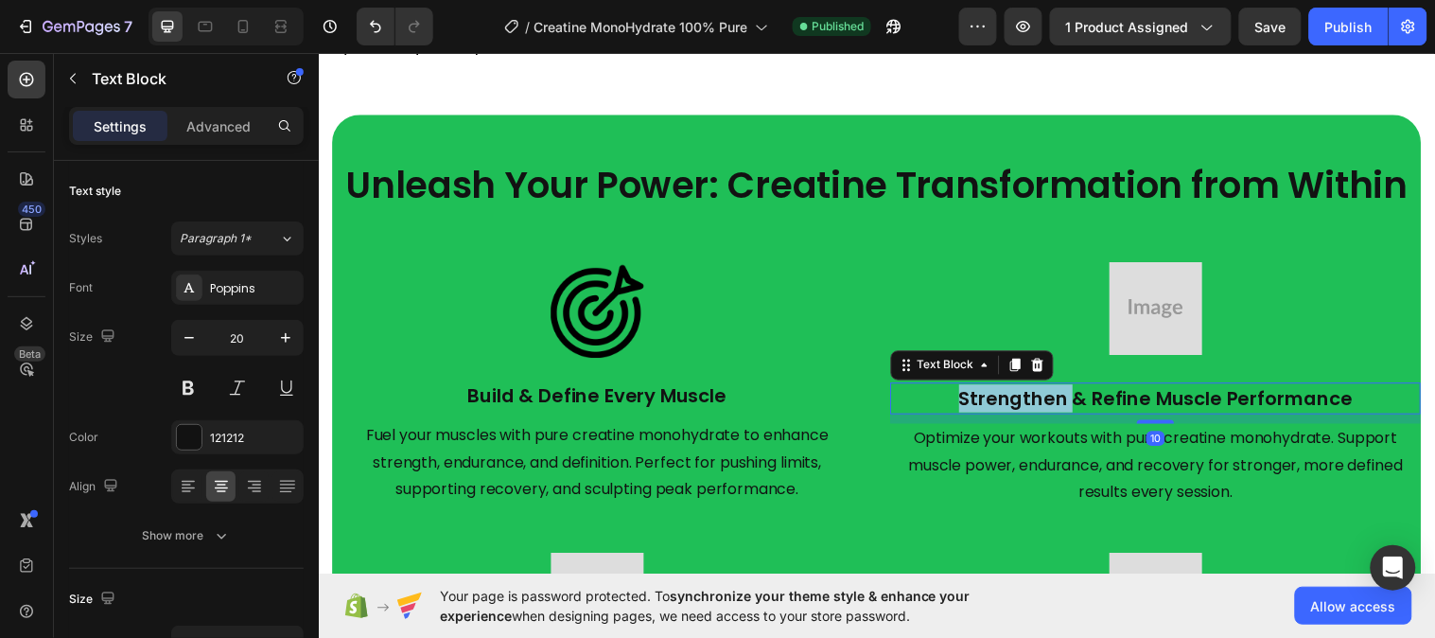
click at [1039, 404] on p "Strengthen & Refine Muscle Performance" at bounding box center [1170, 404] width 536 height 28
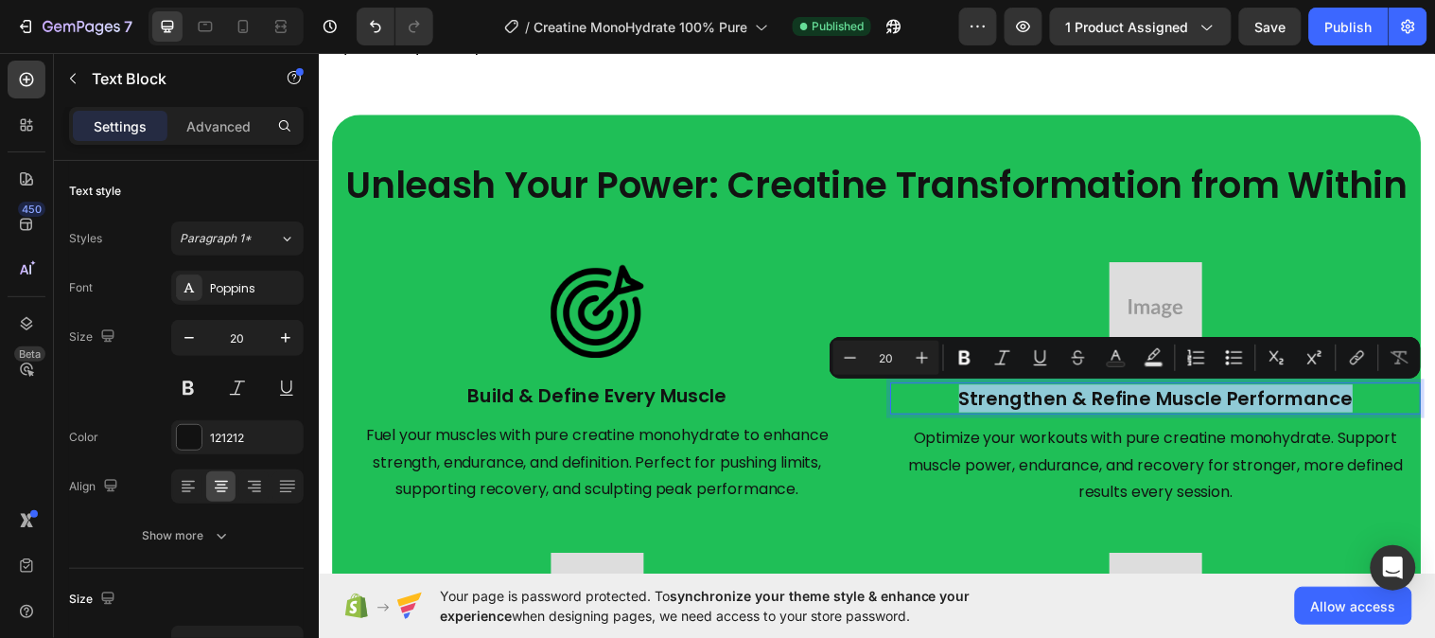
copy p "Strengthen & Refine Muscle Performance"
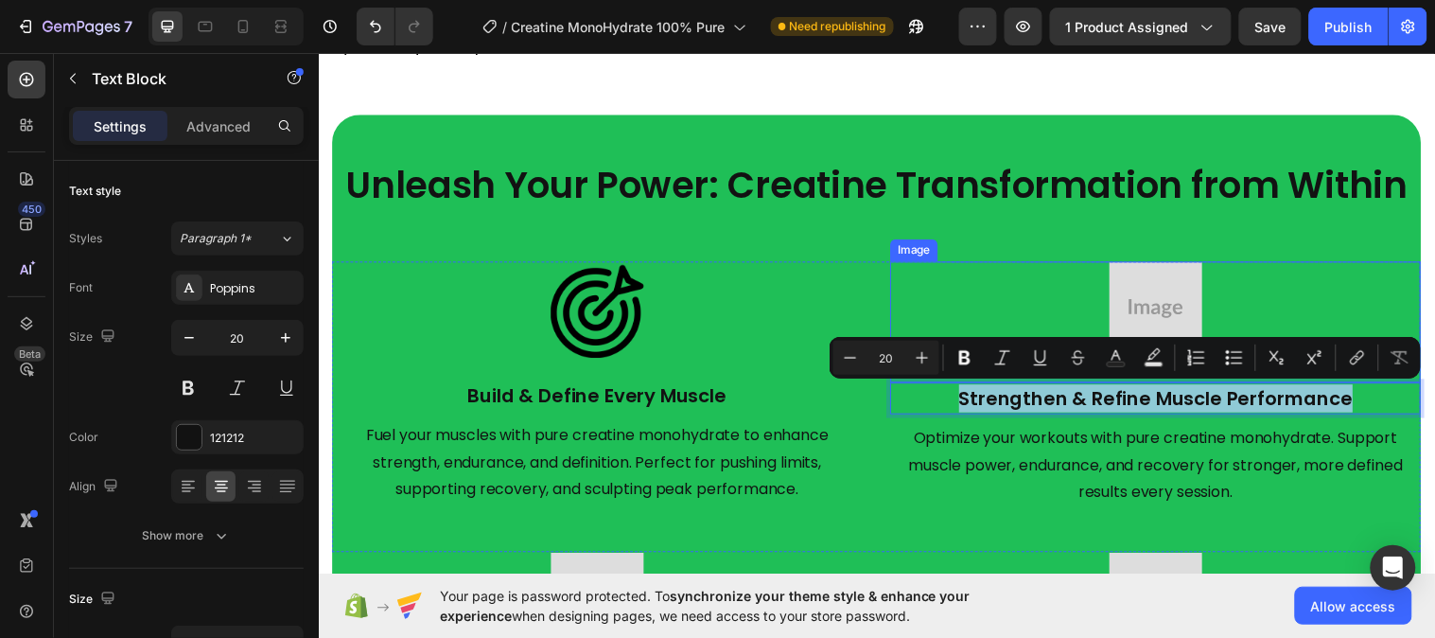
click at [1184, 282] on img at bounding box center [1169, 312] width 95 height 95
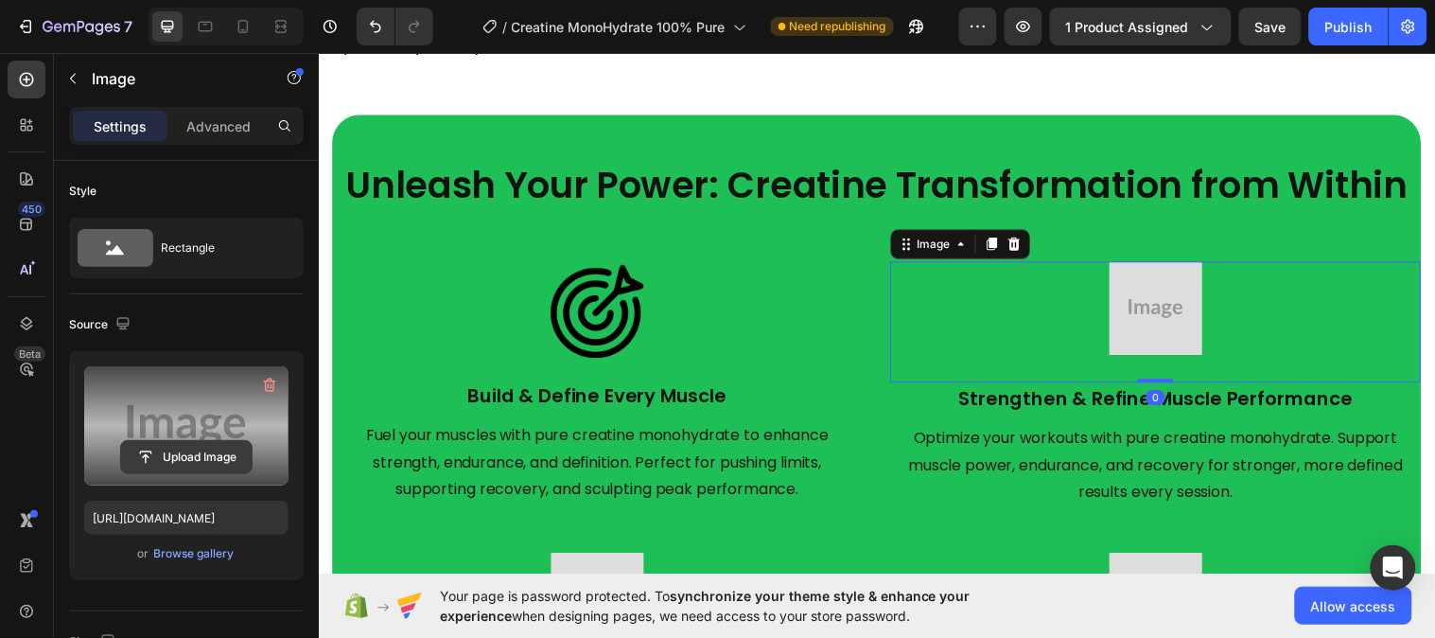
click at [182, 447] on input "file" at bounding box center [186, 457] width 131 height 32
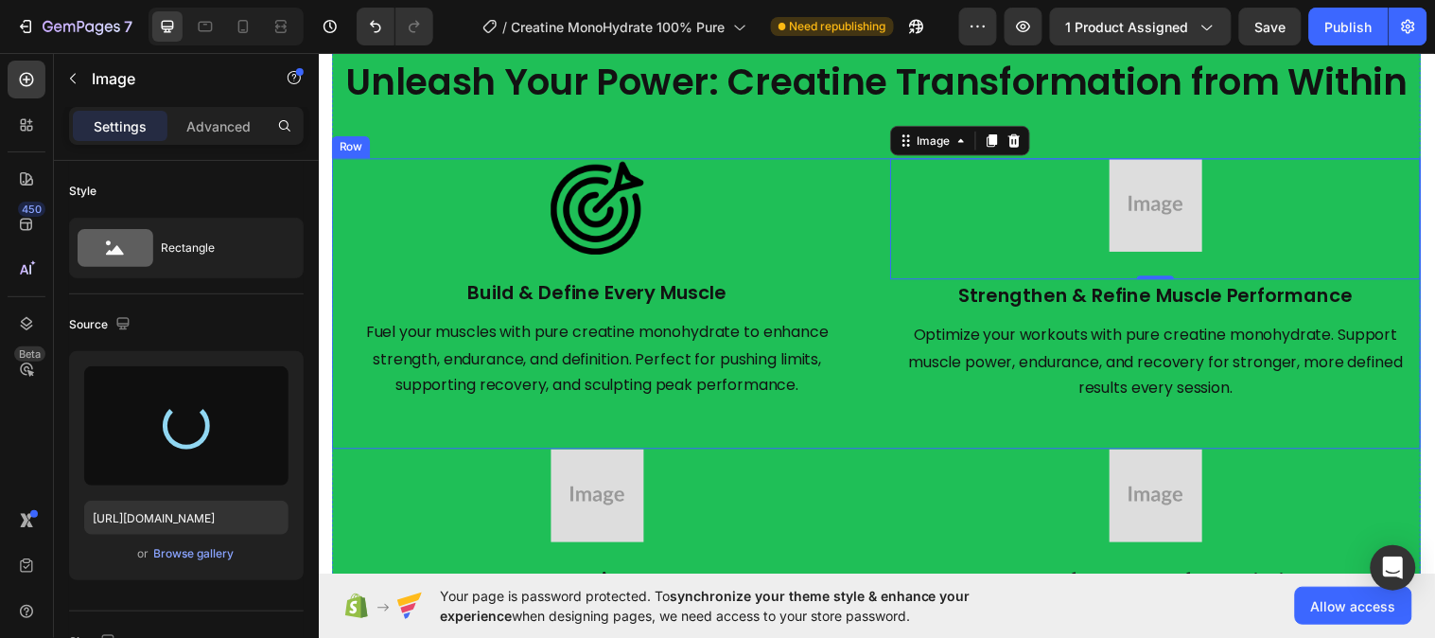
scroll to position [2642, 0]
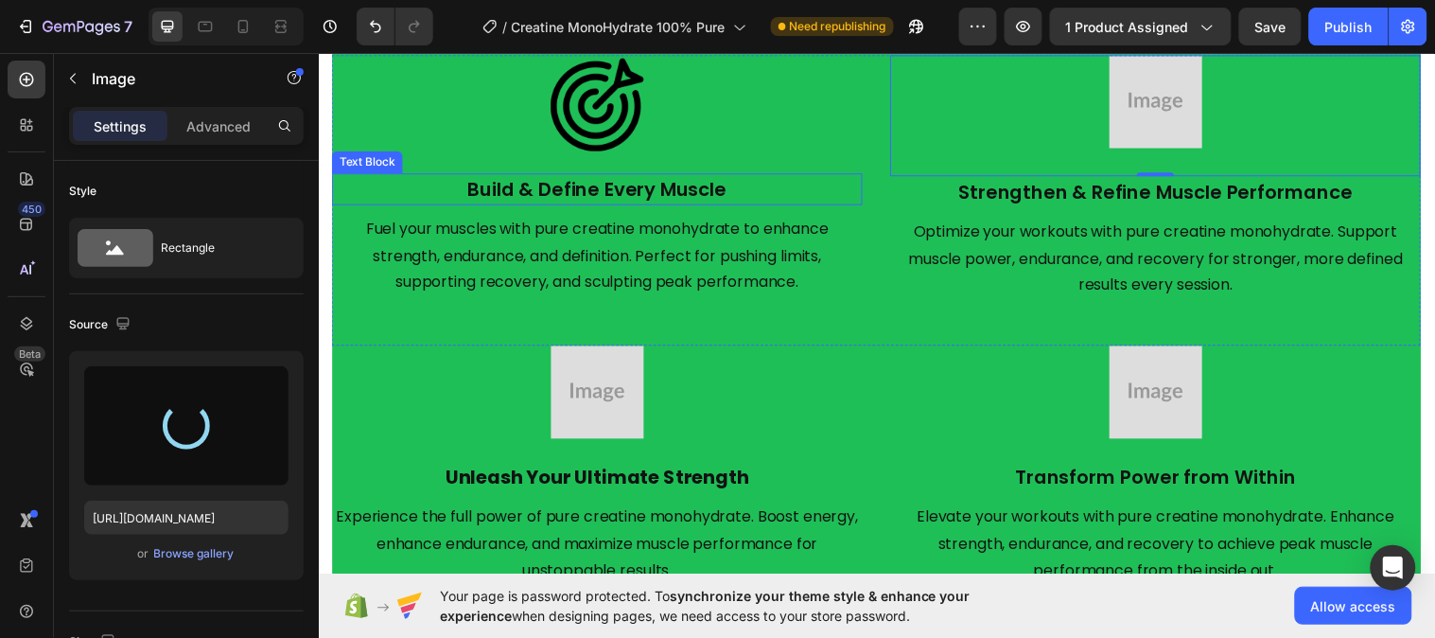
type input "https://cdn.shopify.com/s/files/1/0953/5393/0017/files/gempages_581881832878900…"
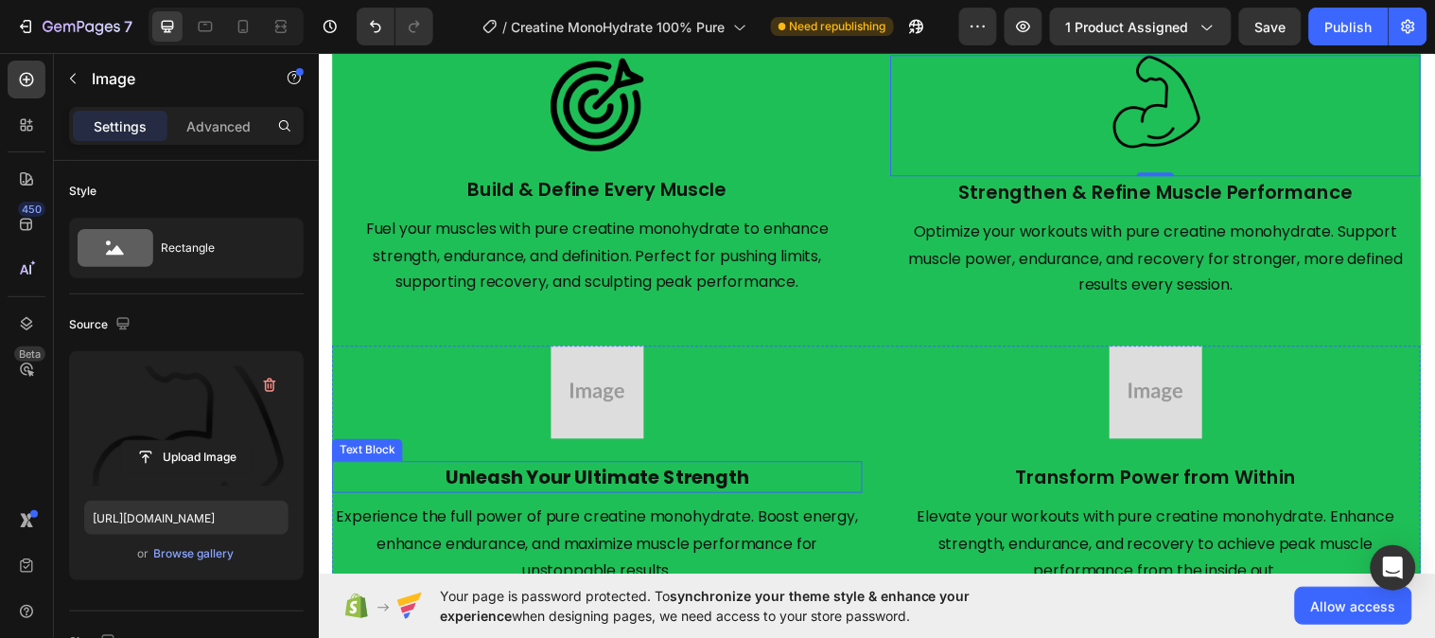
click at [661, 483] on strong "Unleash Your Ultimate Strength" at bounding box center [602, 483] width 308 height 26
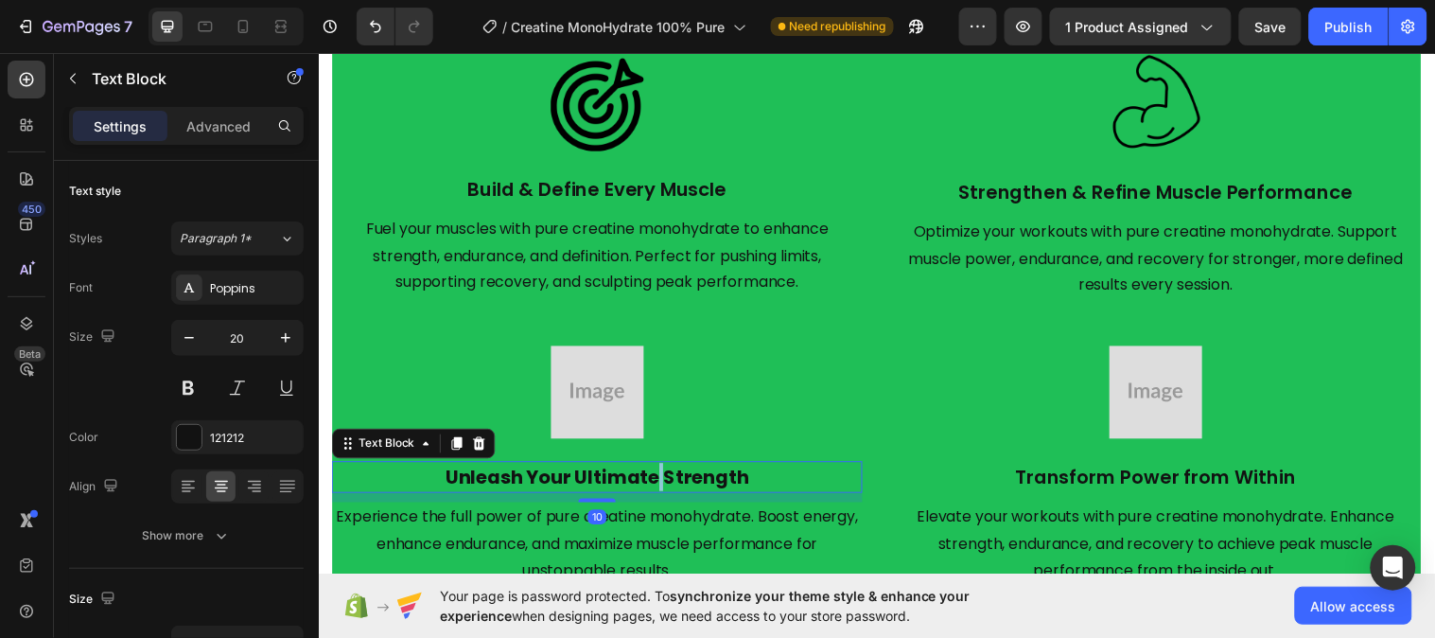
click at [661, 483] on strong "Unleash Your Ultimate Strength" at bounding box center [602, 483] width 308 height 26
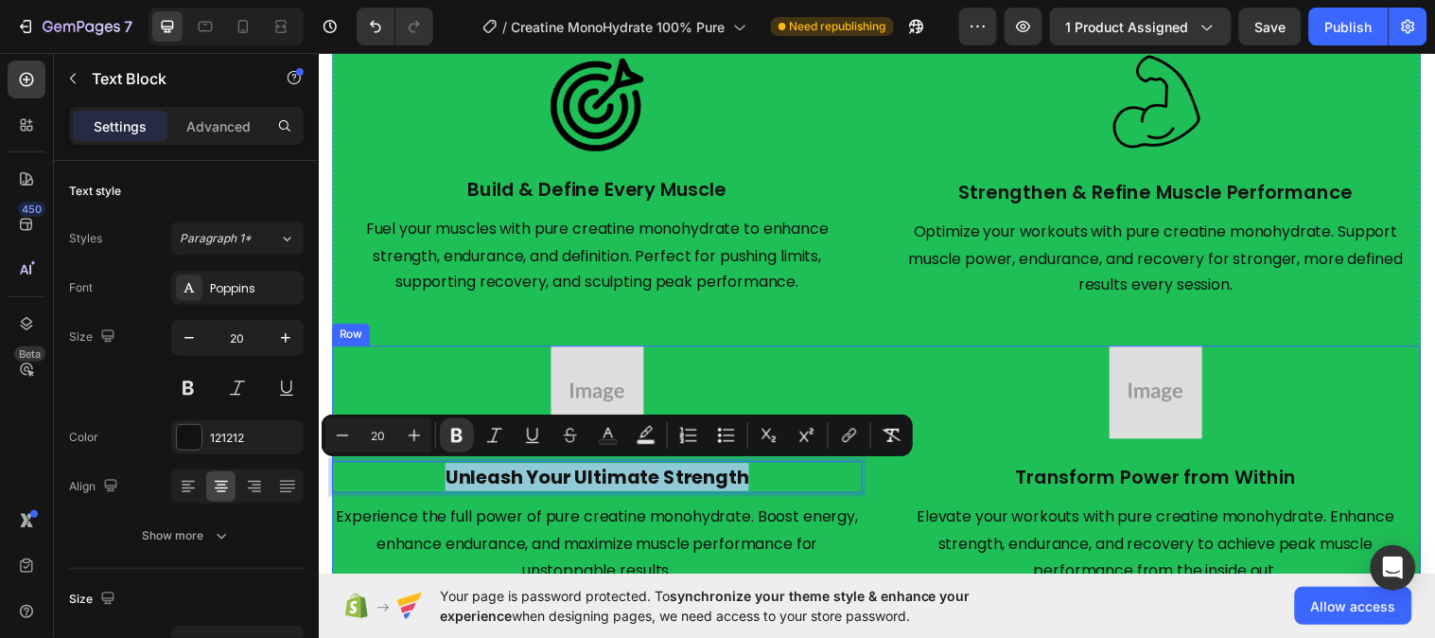
copy strong "Unleash Your Ultimate Strength"
click at [660, 375] on div at bounding box center [601, 397] width 539 height 95
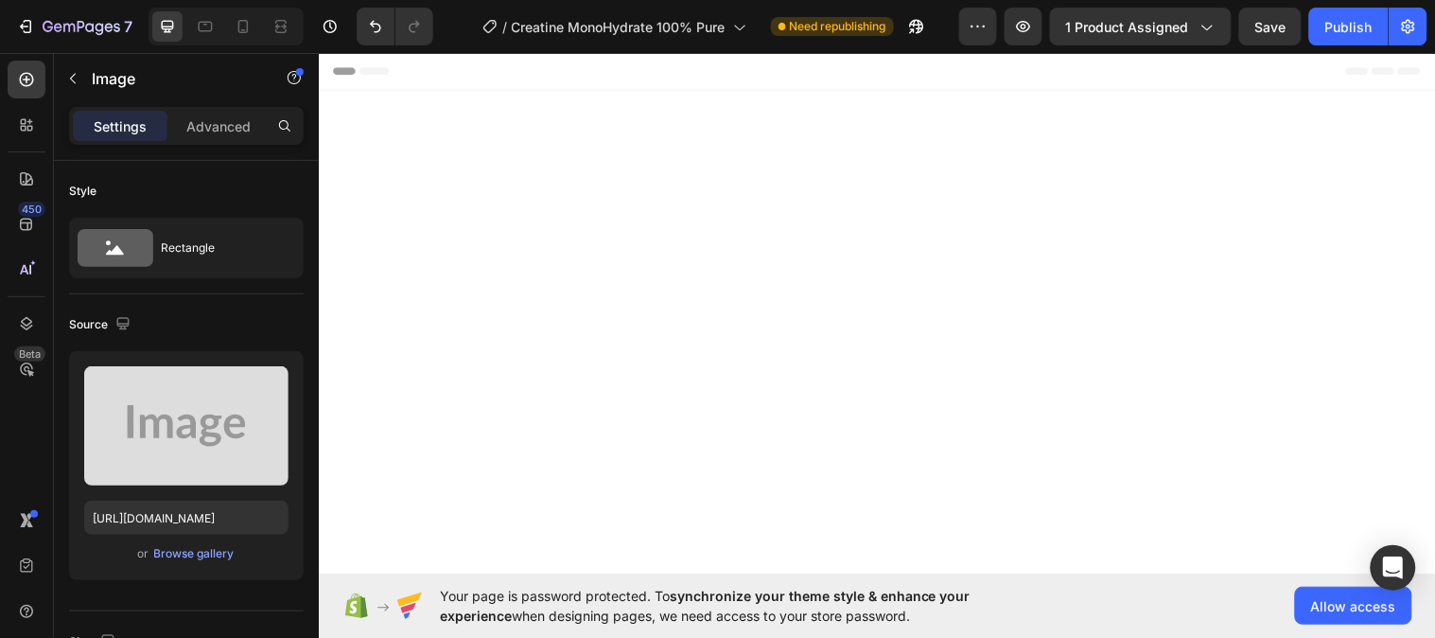
scroll to position [2642, 0]
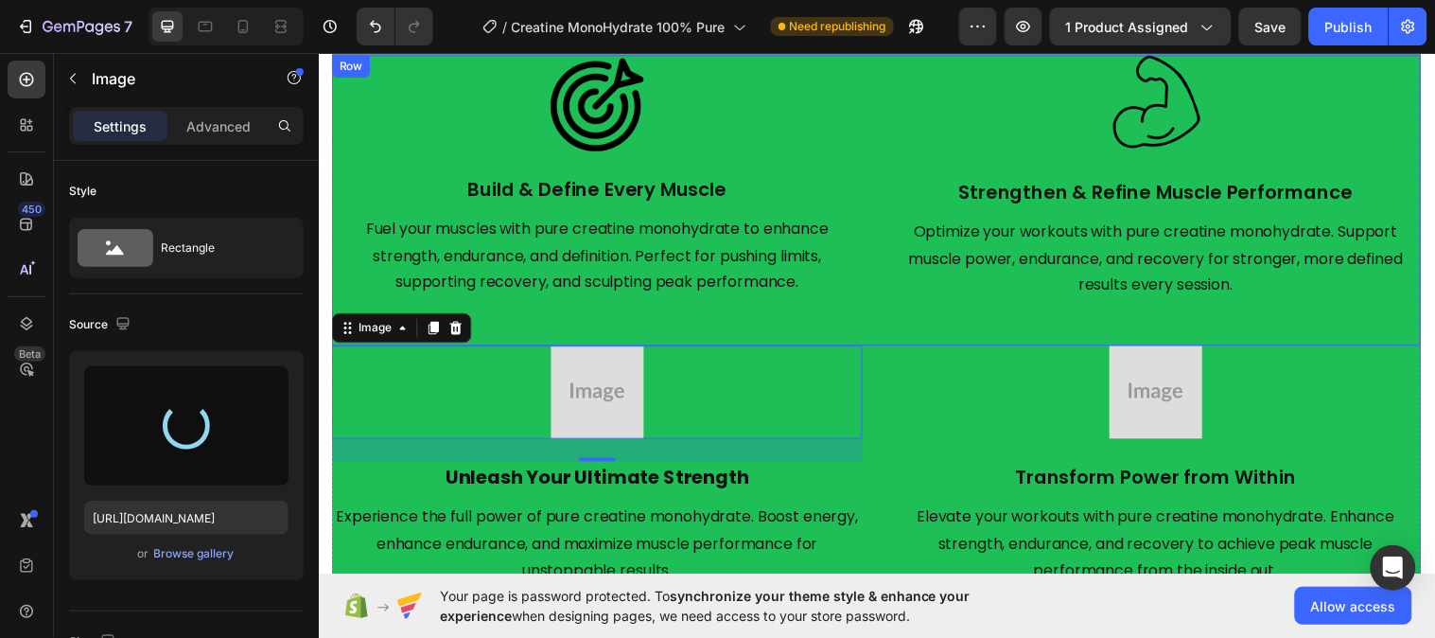
type input "https://cdn.shopify.com/s/files/1/0953/5393/0017/files/gempages_581881832878900…"
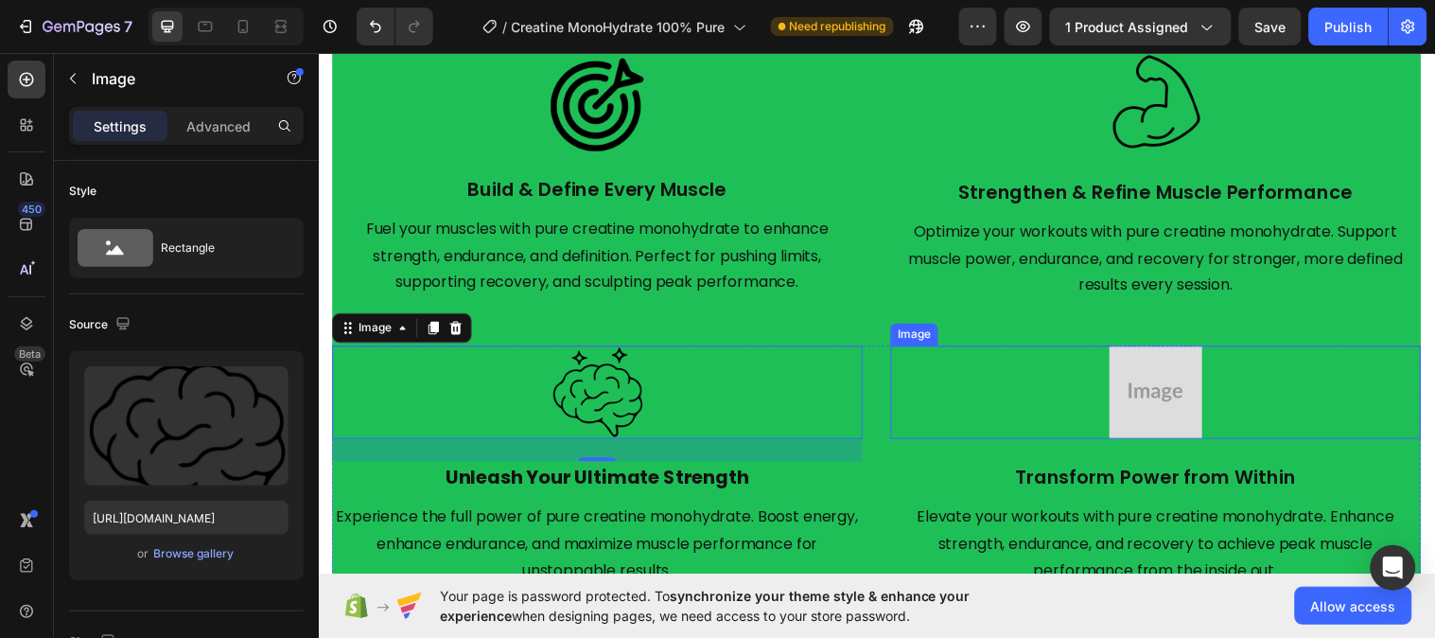
click at [1185, 393] on img at bounding box center [1169, 397] width 95 height 95
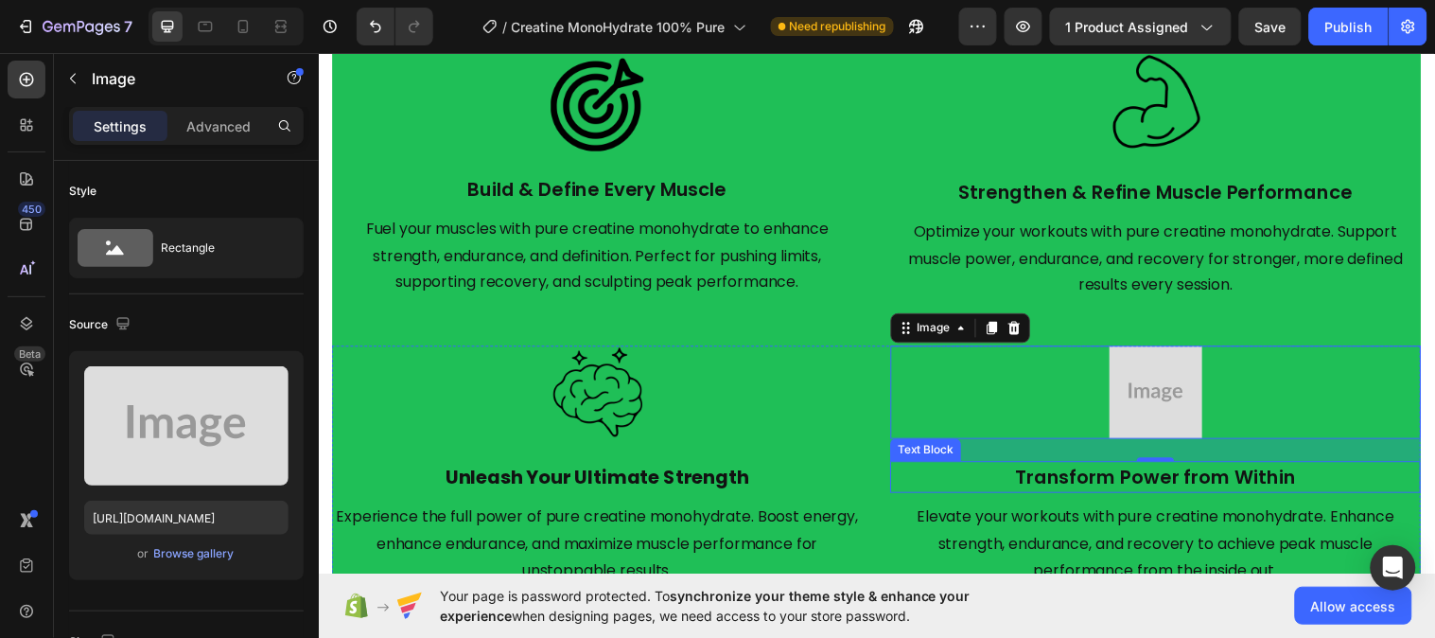
click at [1066, 489] on p "Transform Power from Within" at bounding box center [1170, 483] width 536 height 28
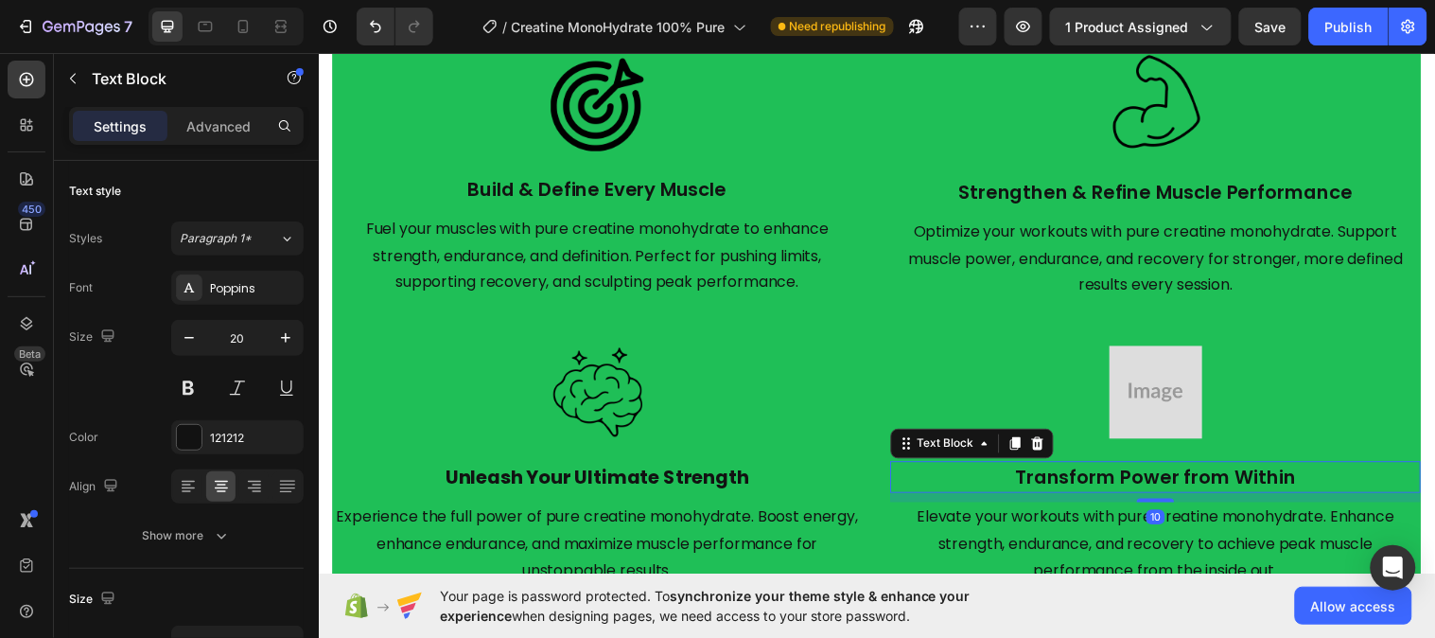
click at [1066, 487] on p "Transform Power from Within" at bounding box center [1170, 483] width 536 height 28
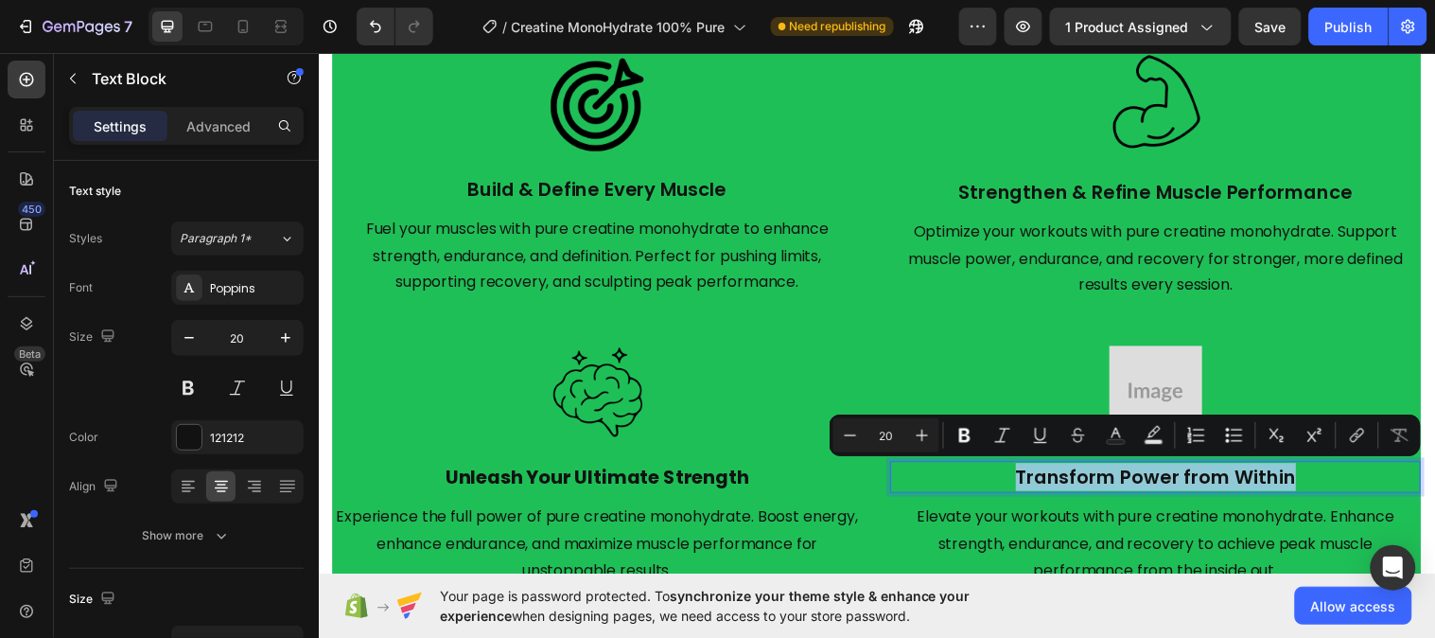
copy p "Transform Power from Within"
click at [1182, 361] on img at bounding box center [1169, 397] width 95 height 95
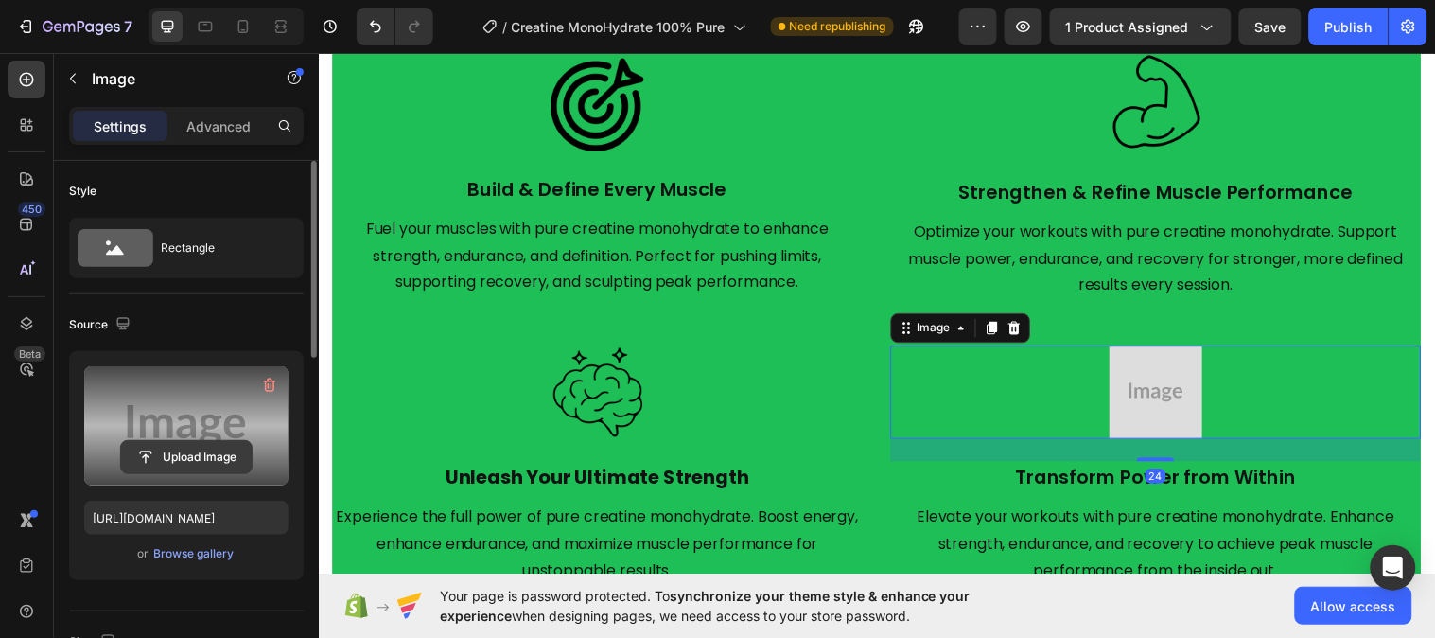
click at [203, 456] on input "file" at bounding box center [186, 457] width 131 height 32
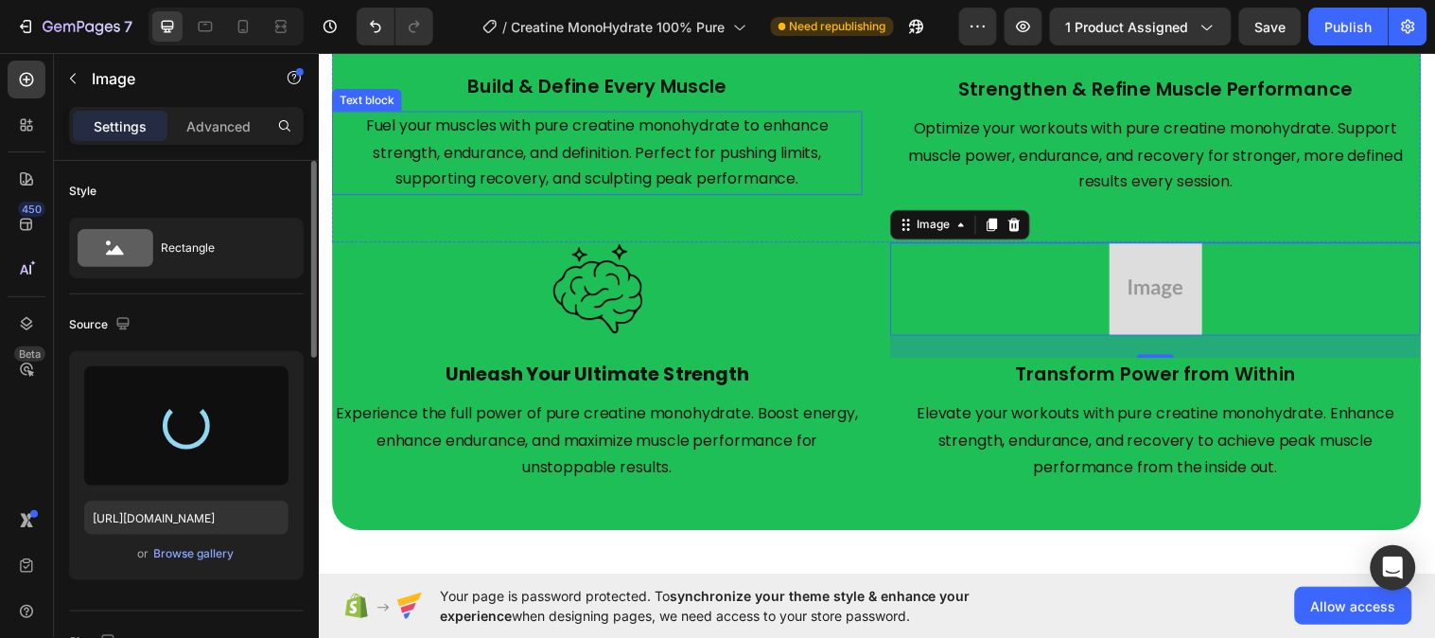
scroll to position [2815, 0]
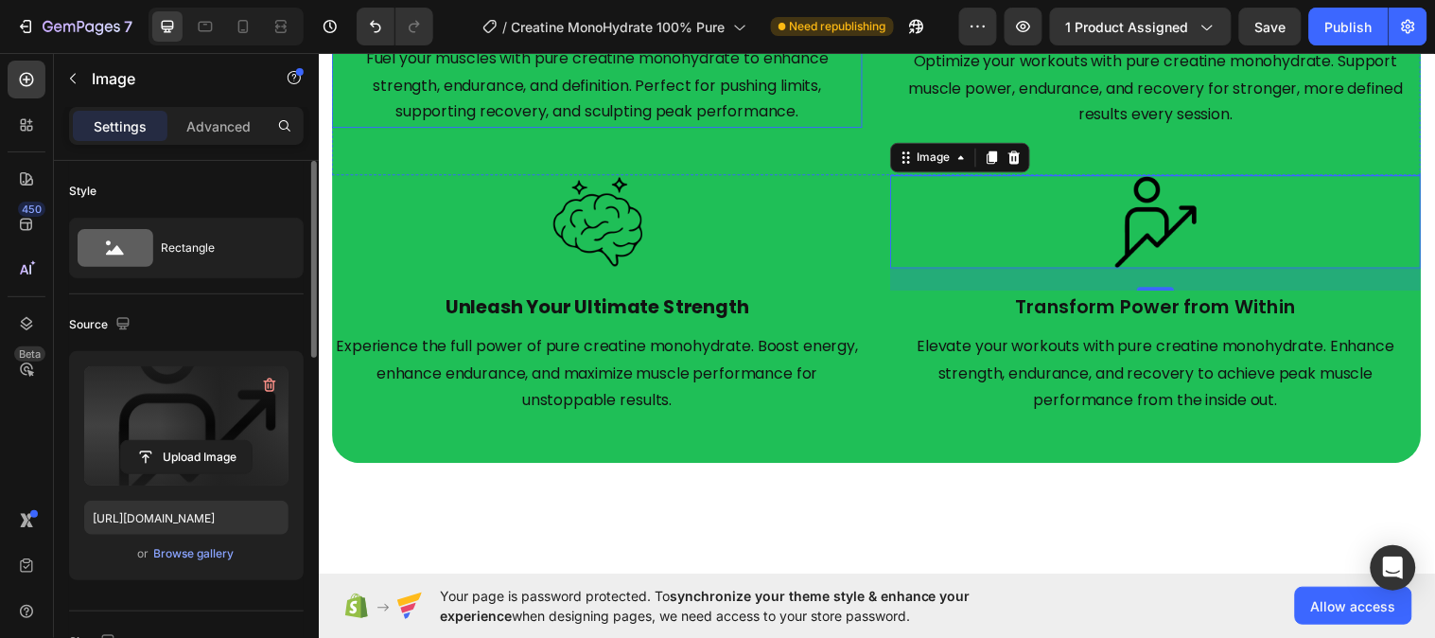
type input "https://cdn.shopify.com/s/files/1/0953/5393/0017/files/gempages_581881832878900…"
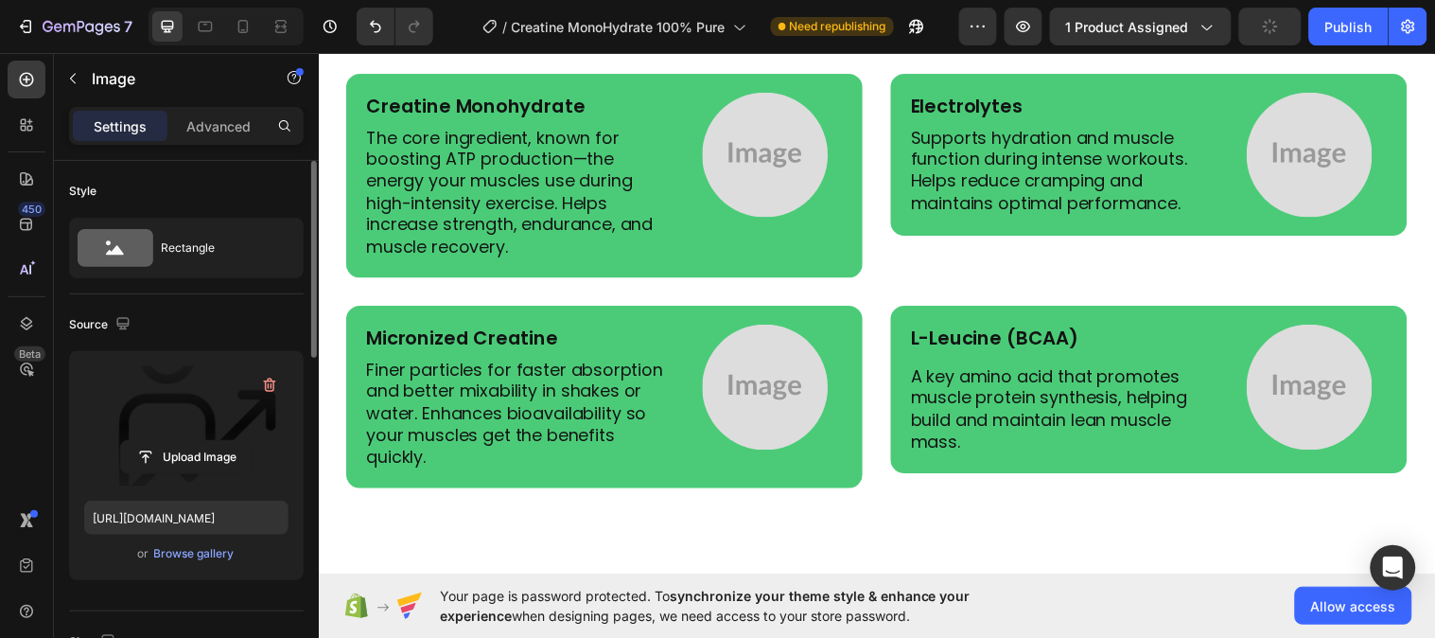
scroll to position [4208, 0]
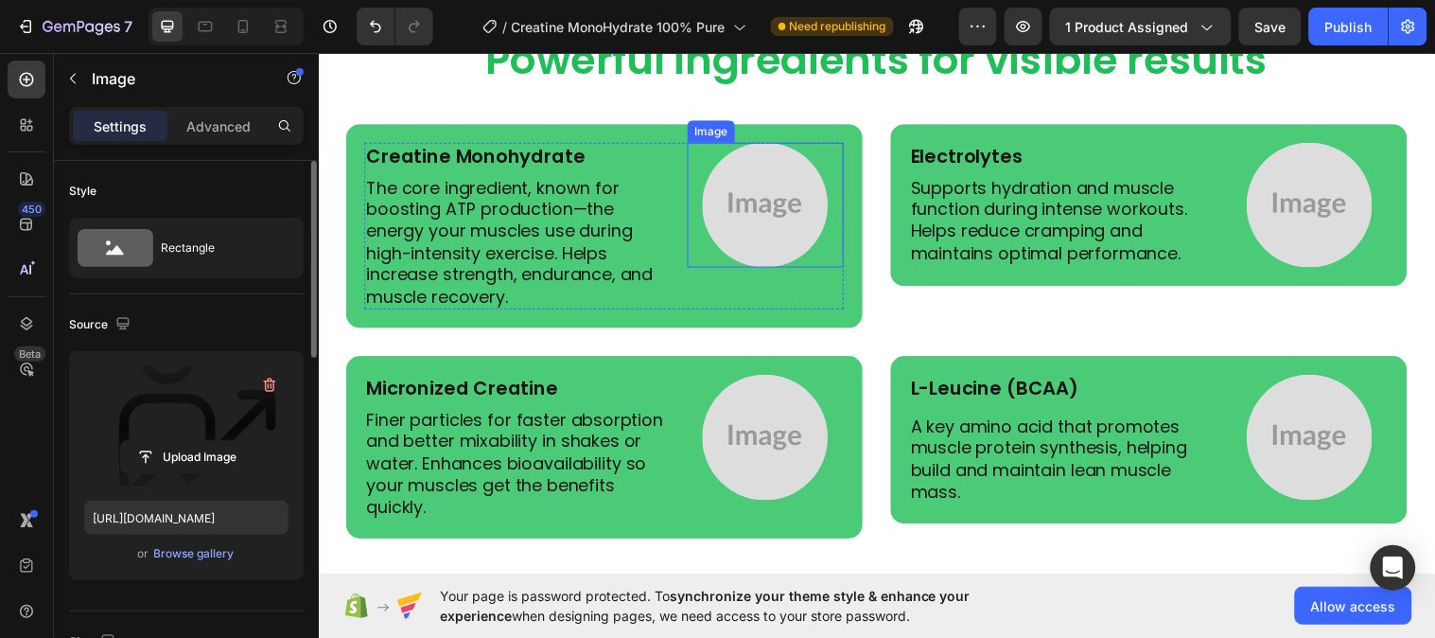
click at [761, 227] on img at bounding box center [773, 208] width 128 height 128
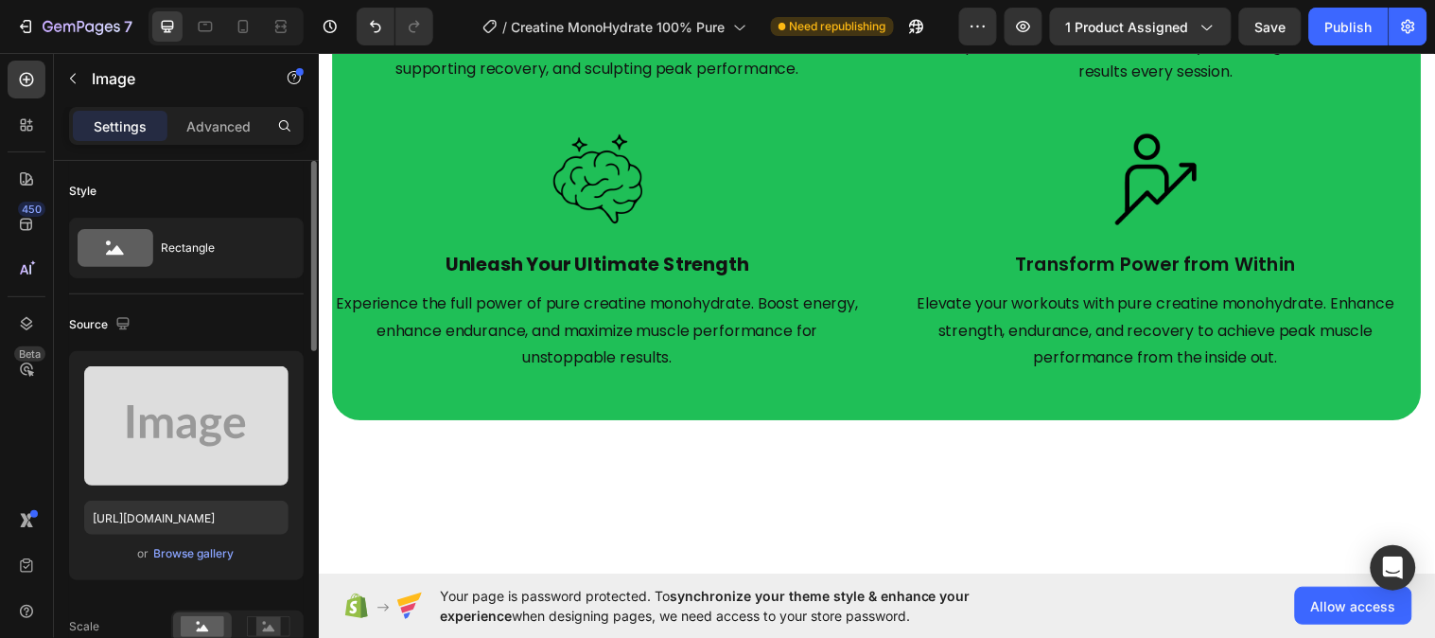
scroll to position [2728, 0]
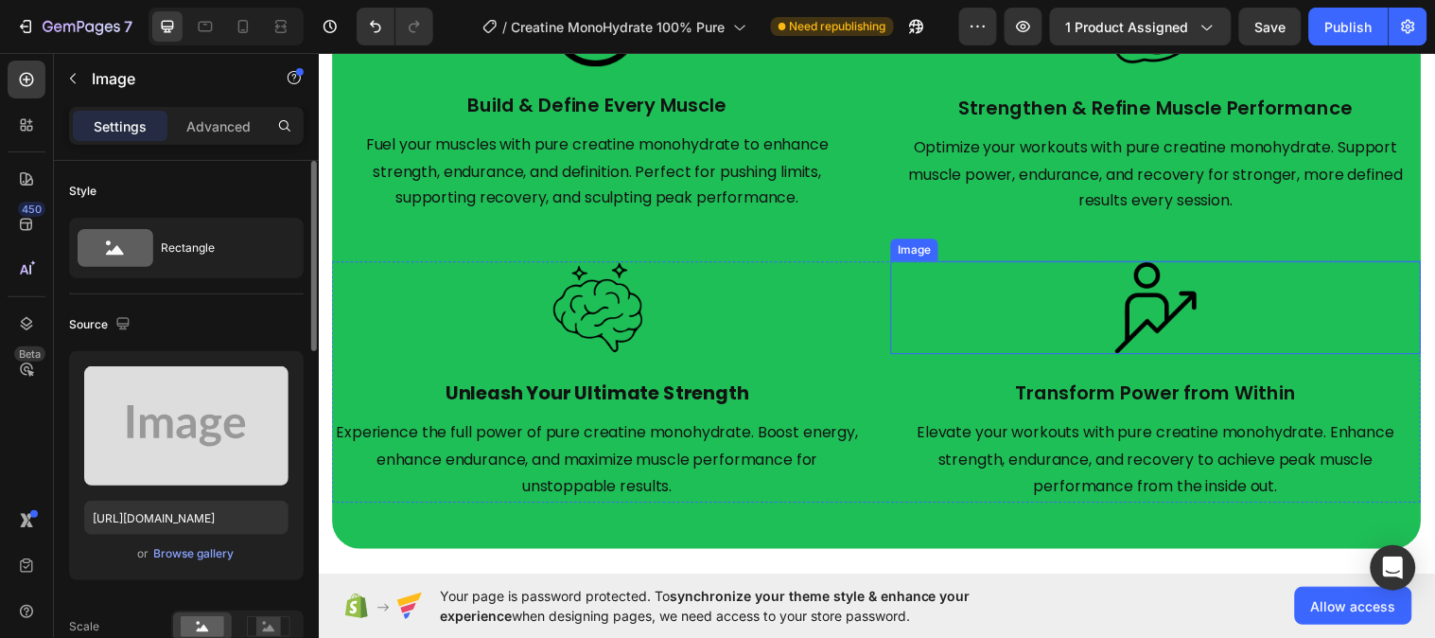
click at [1126, 353] on img at bounding box center [1169, 311] width 95 height 95
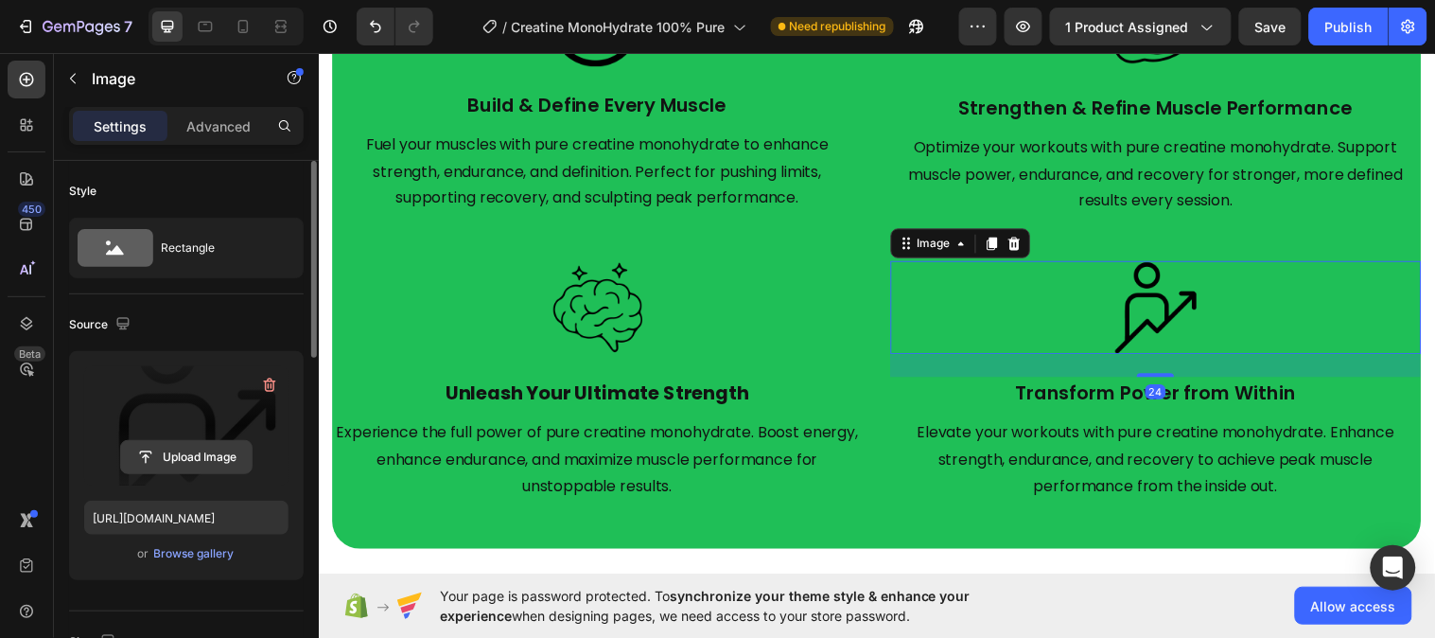
click at [219, 462] on input "file" at bounding box center [186, 457] width 131 height 32
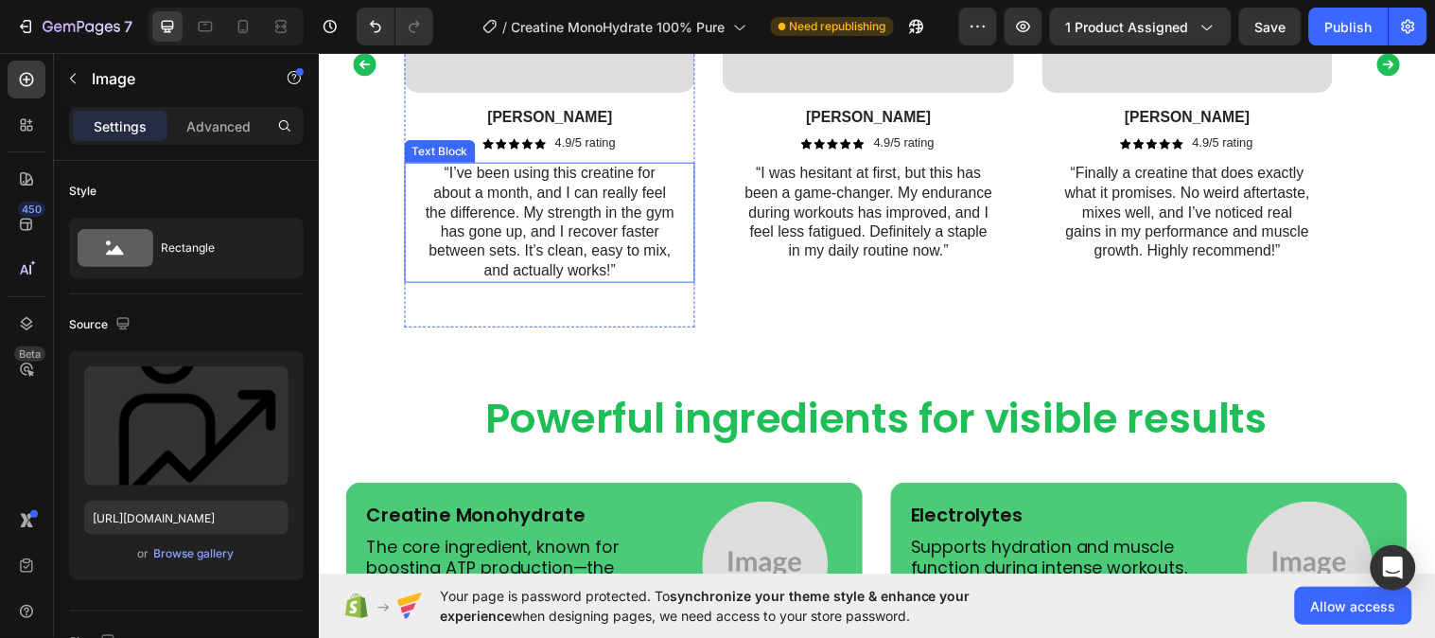
scroll to position [4094, 0]
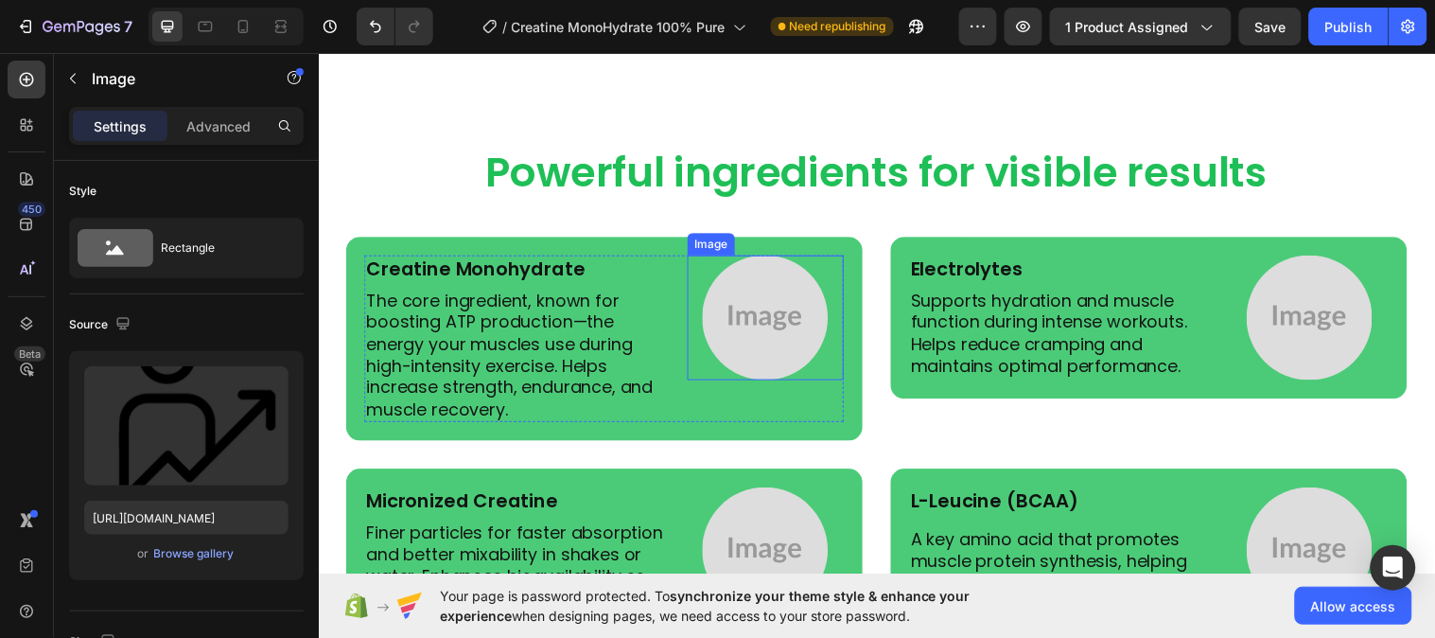
click at [743, 317] on img at bounding box center [773, 322] width 128 height 128
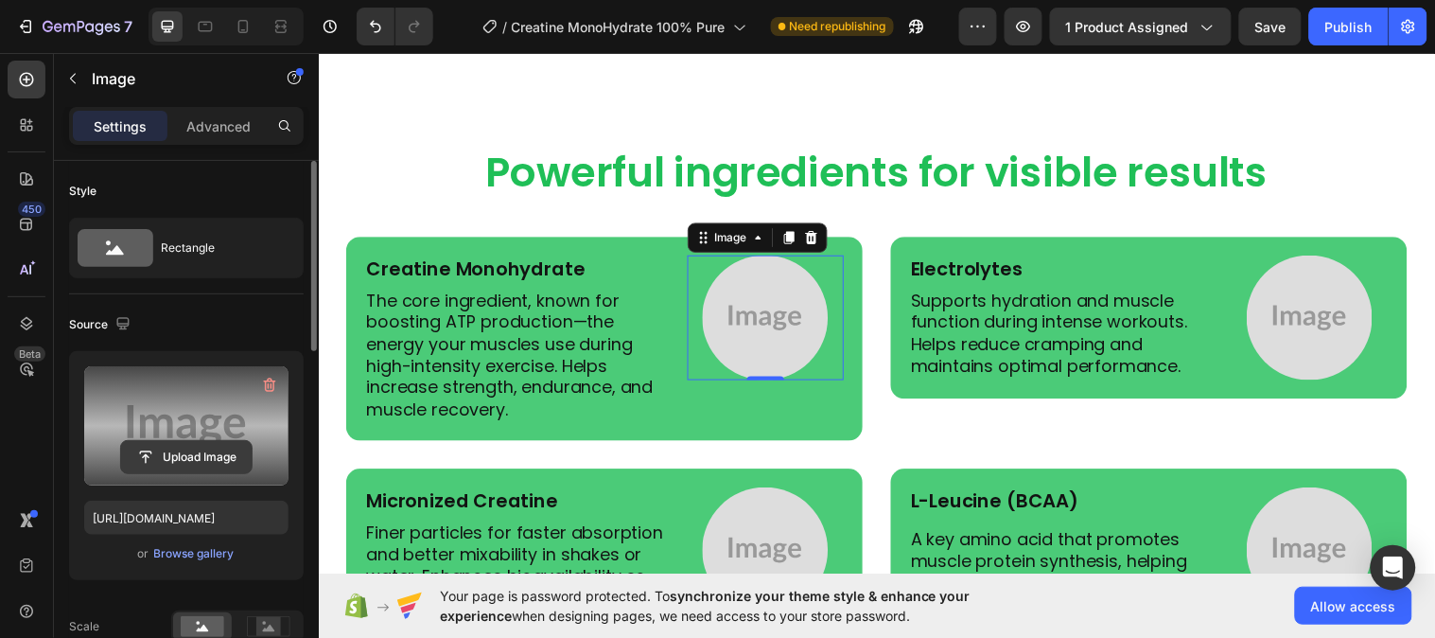
click at [203, 449] on input "file" at bounding box center [186, 457] width 131 height 32
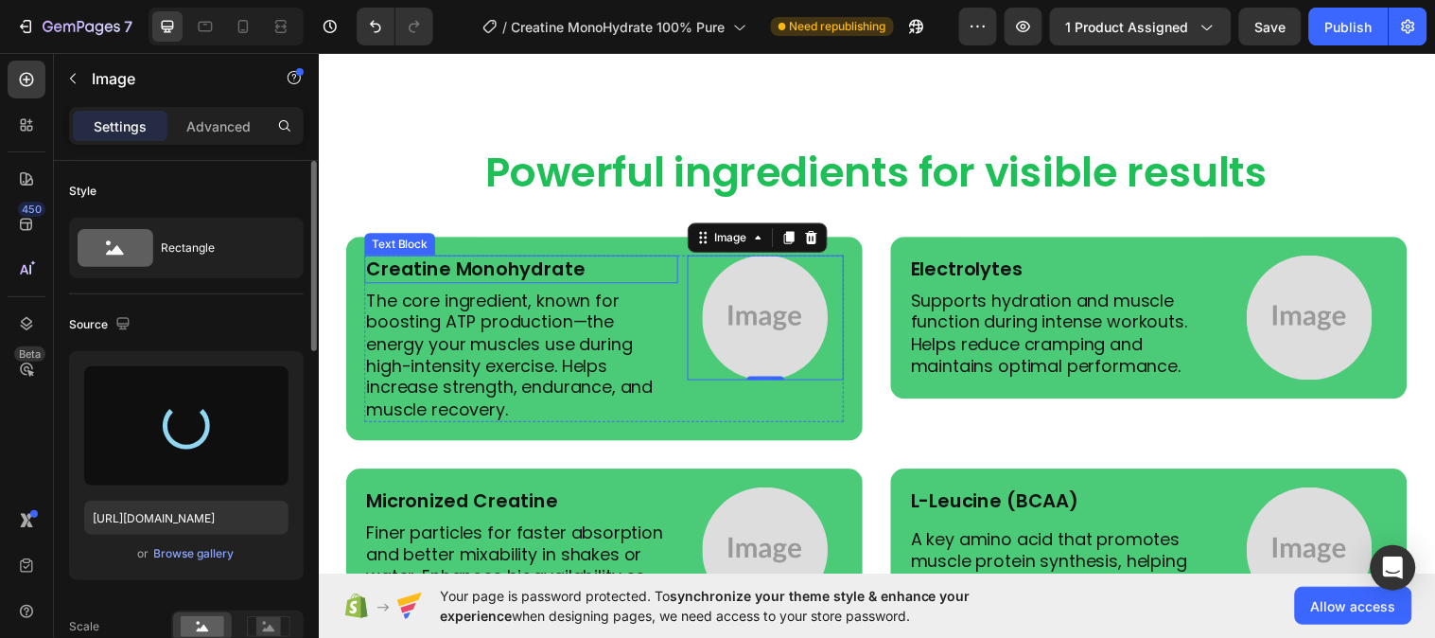
type input "https://cdn.shopify.com/s/files/1/0953/5393/0017/files/gempages_581881832878900…"
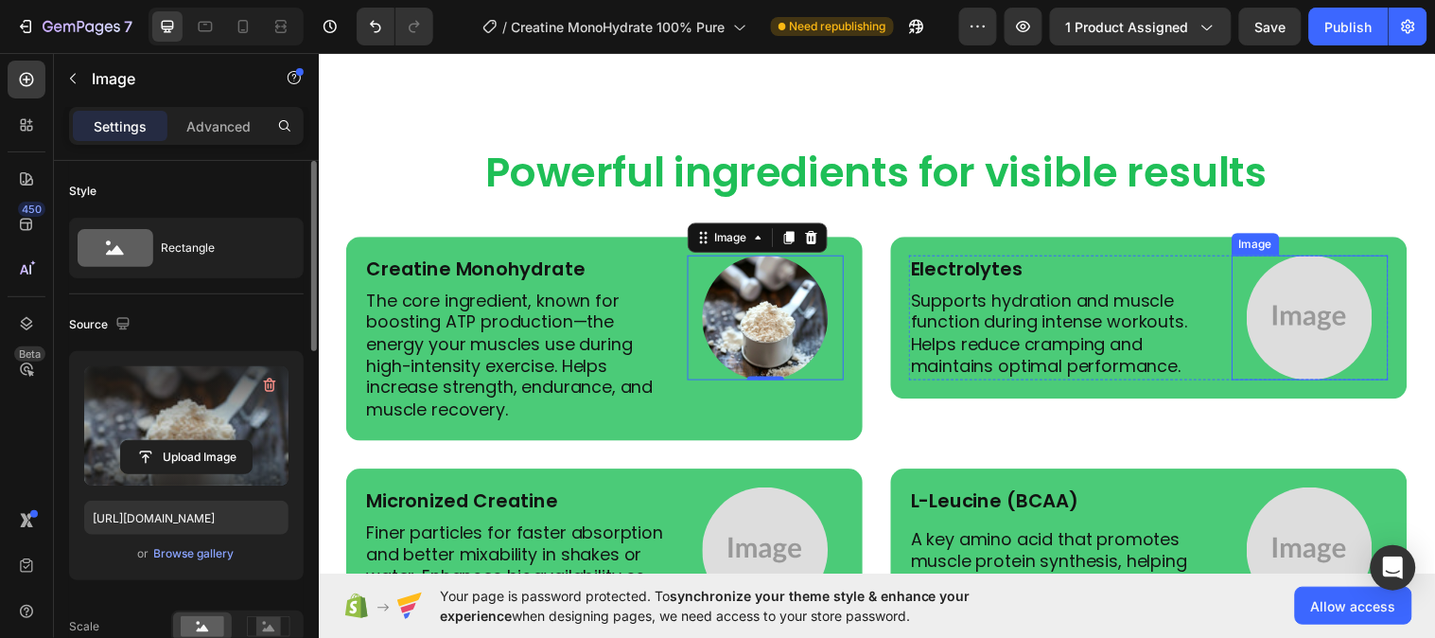
click at [1304, 314] on img at bounding box center [1326, 322] width 128 height 128
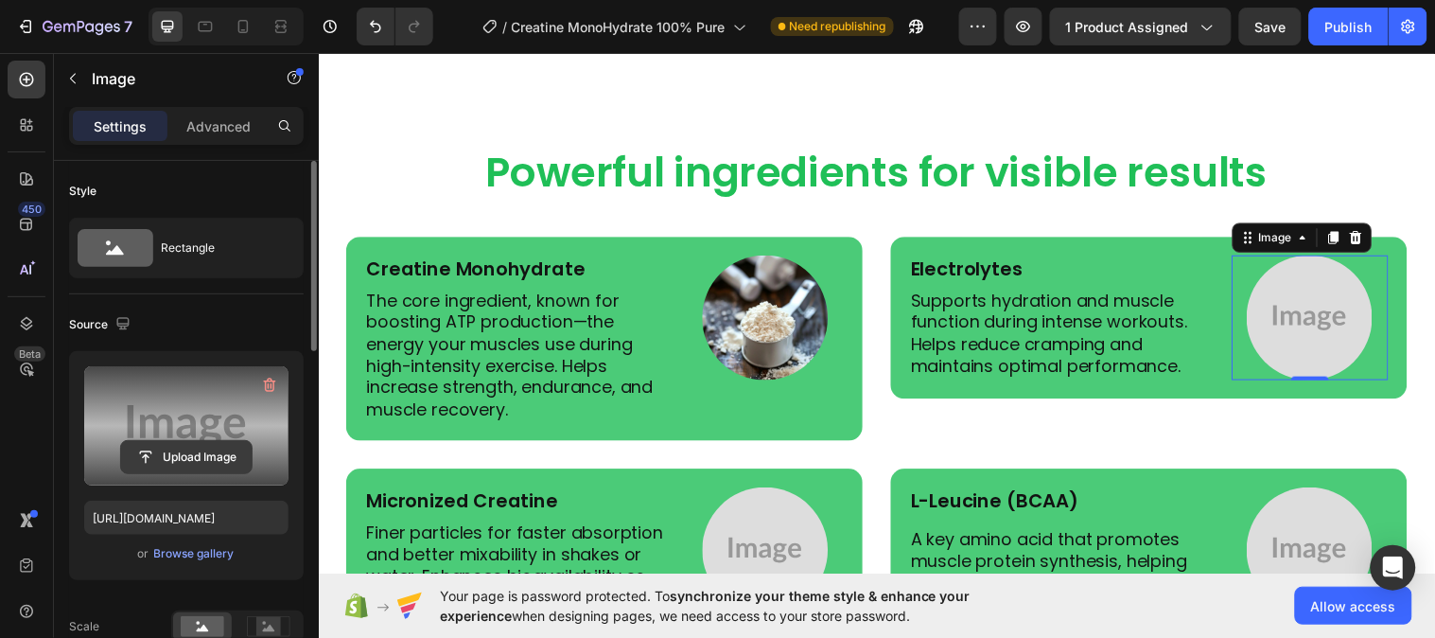
click at [225, 467] on input "file" at bounding box center [186, 457] width 131 height 32
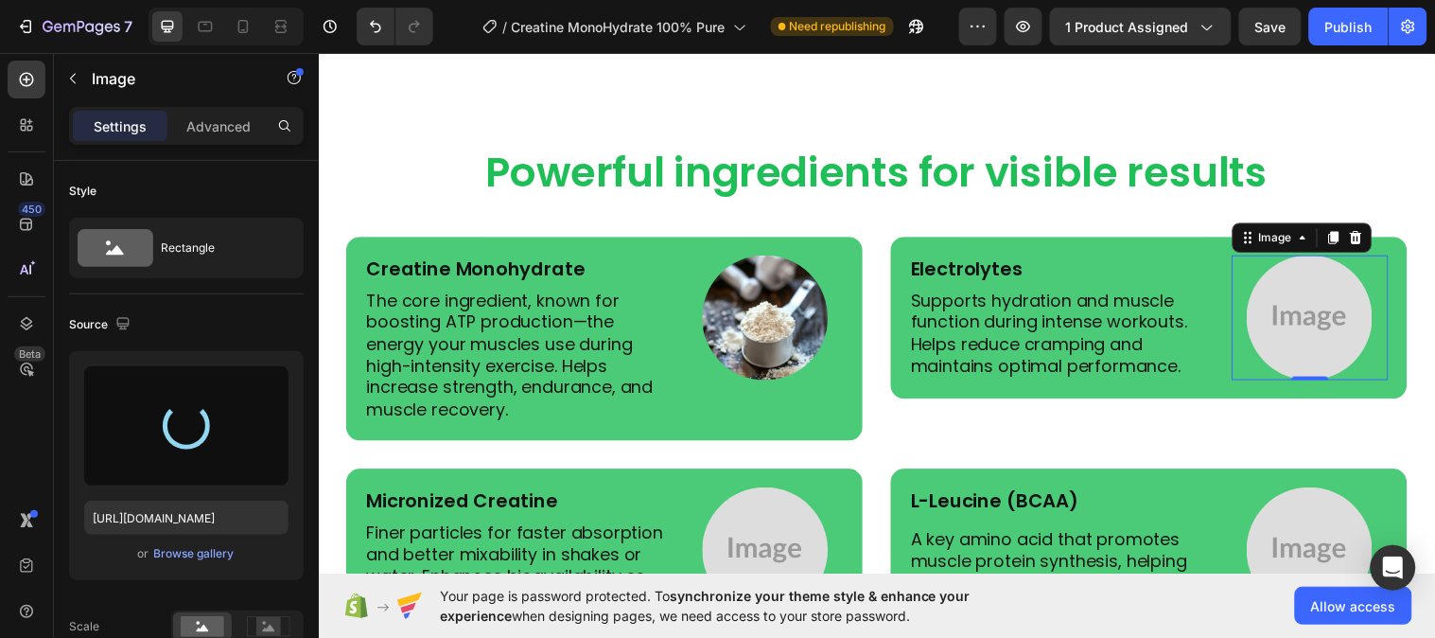
click at [253, 50] on div "7 Version history / Creatine MonoHydrate 100% Pure Need republishing Preview 1 …" at bounding box center [717, 27] width 1435 height 54
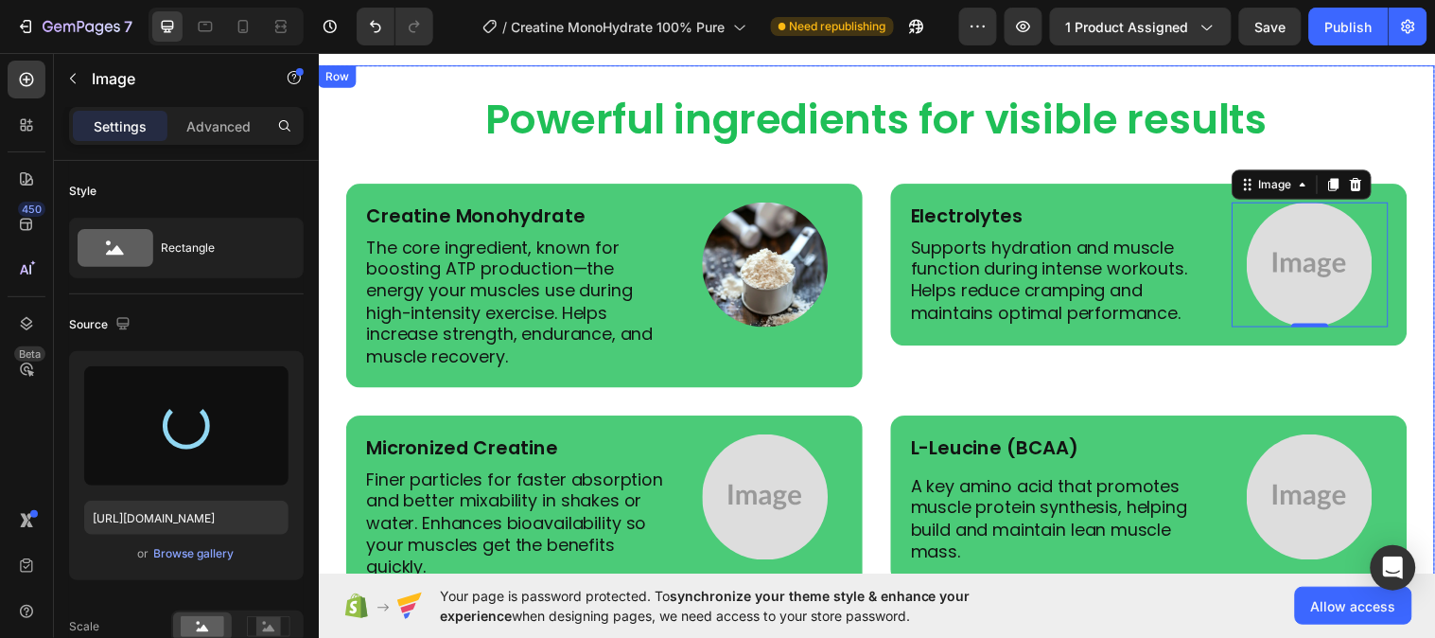
scroll to position [4305, 0]
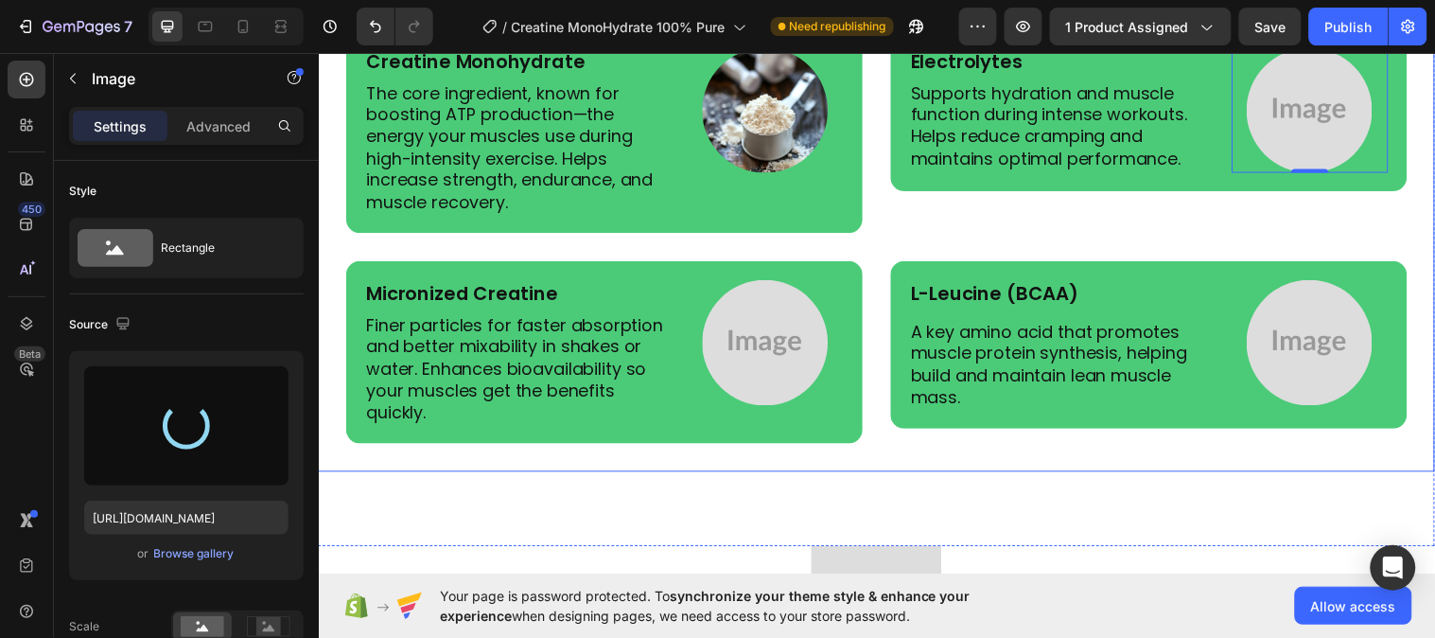
type input "https://cdn.shopify.com/s/files/1/0953/5393/0017/files/gempages_581881832878900…"
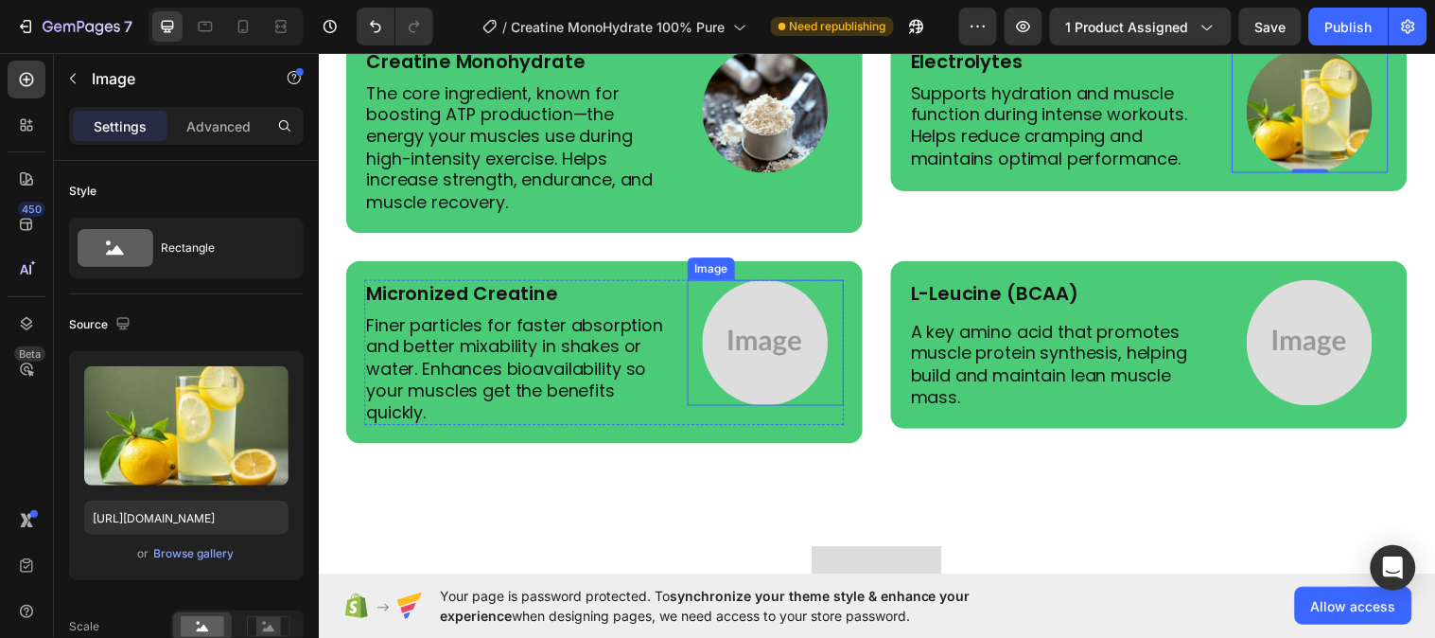
click at [757, 339] on img at bounding box center [773, 347] width 128 height 128
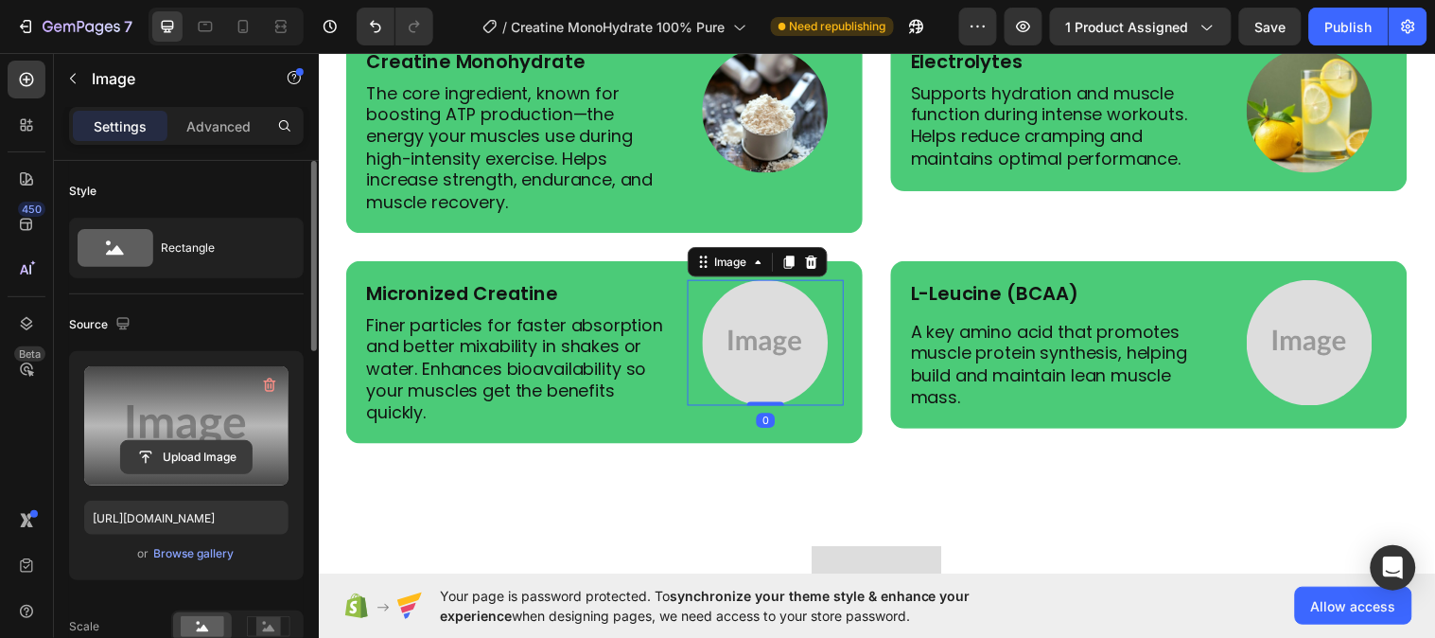
click at [221, 449] on input "file" at bounding box center [186, 457] width 131 height 32
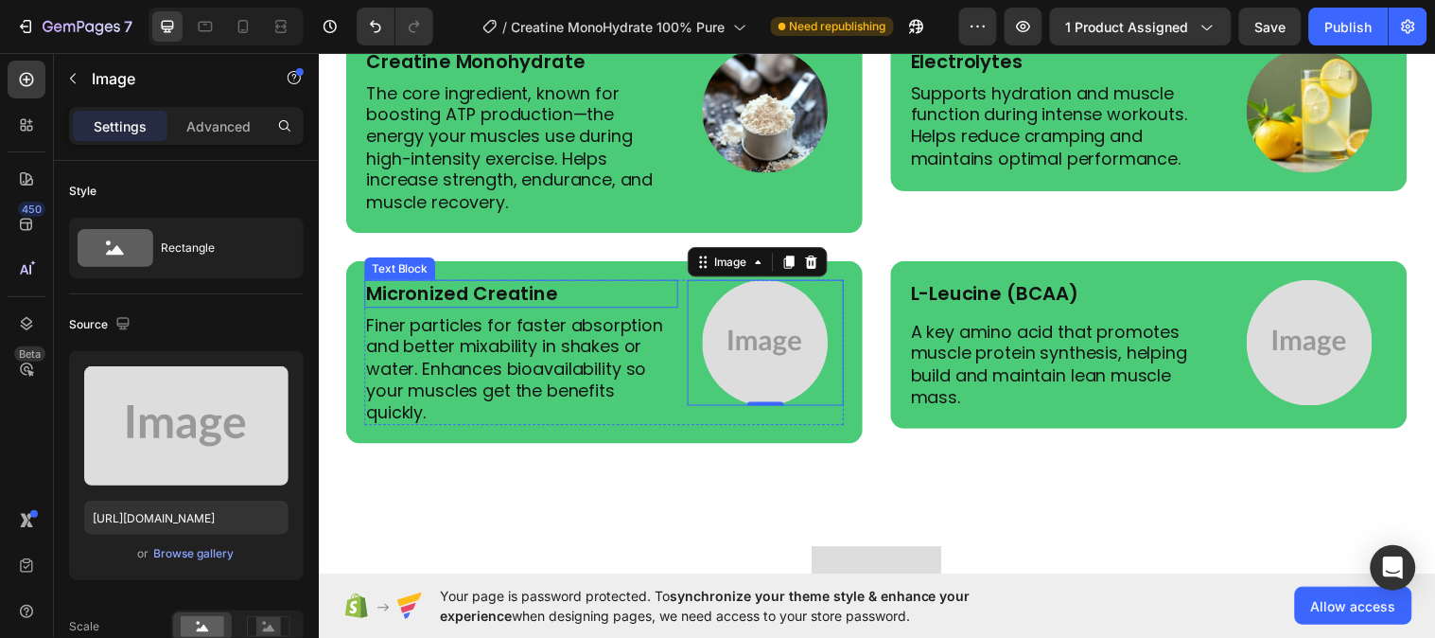
click at [506, 293] on p "Micronized Creatine" at bounding box center [524, 297] width 315 height 25
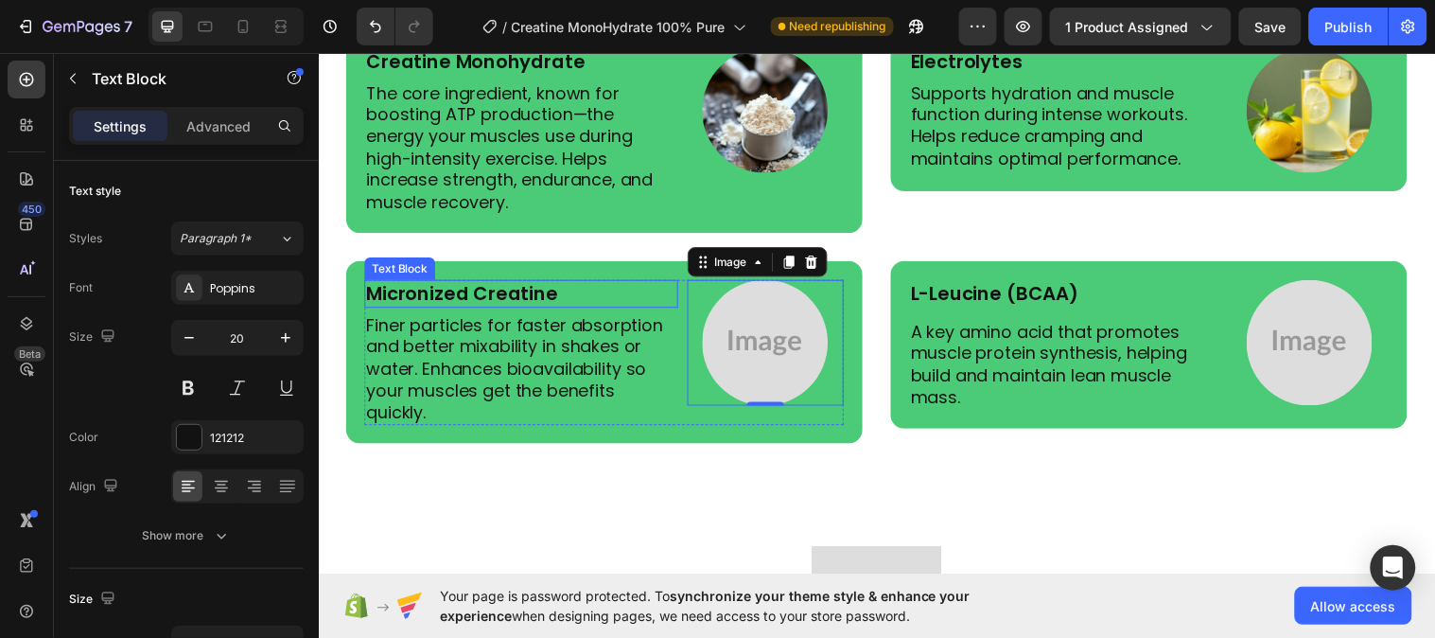
click at [506, 293] on p "Micronized Creatine" at bounding box center [524, 297] width 315 height 25
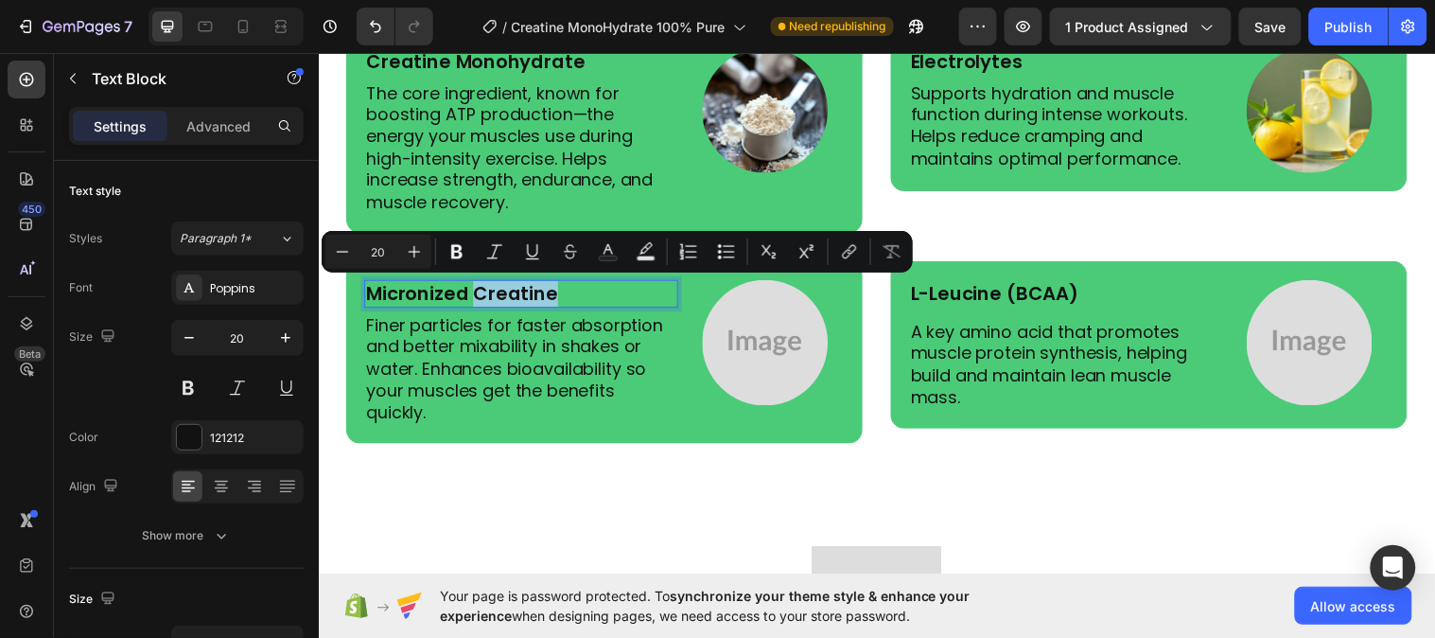
click at [506, 293] on p "Micronized Creatine" at bounding box center [524, 297] width 315 height 25
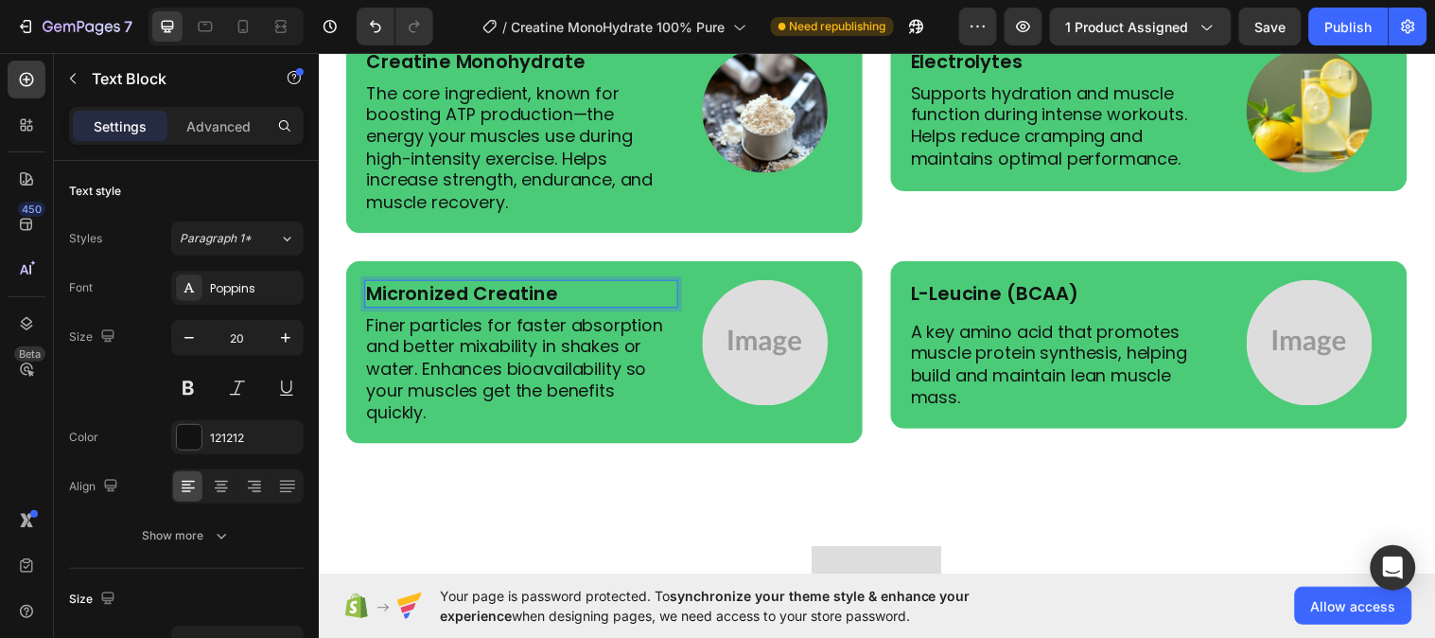
click at [543, 289] on p "Micronized Creatine" at bounding box center [524, 297] width 315 height 25
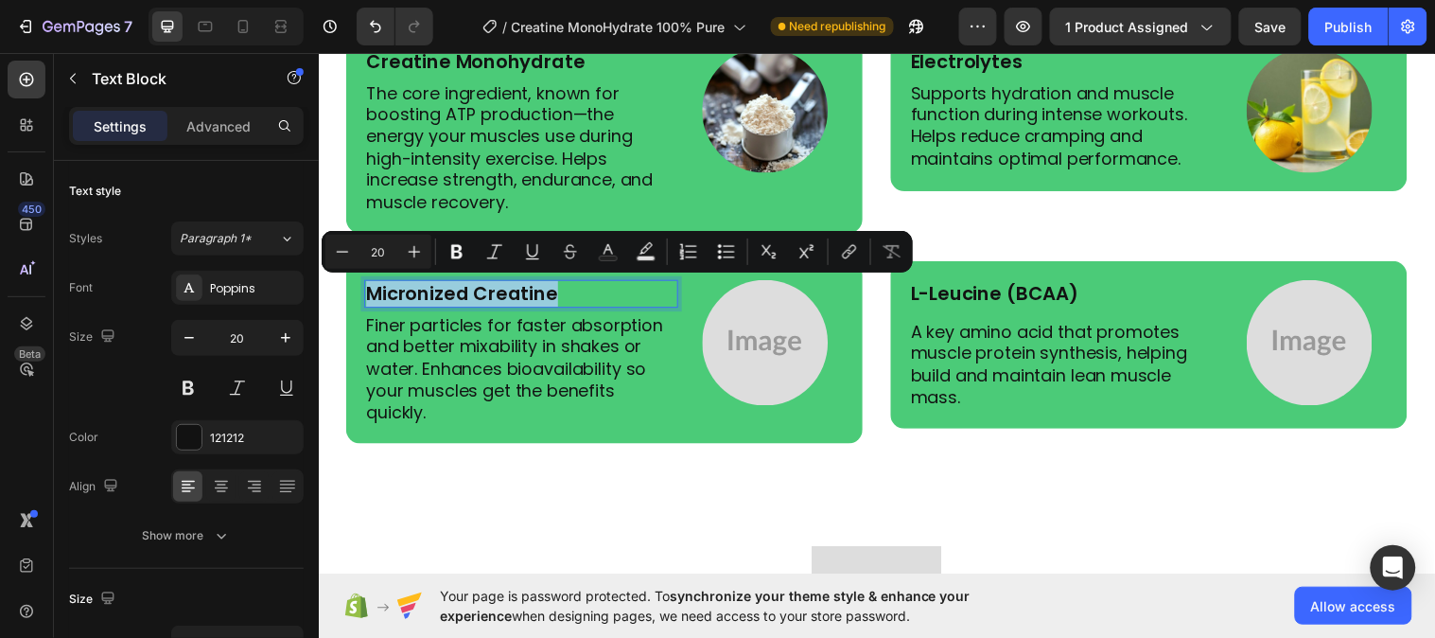
copy p "Micronized Creatine"
click at [792, 394] on img at bounding box center [773, 347] width 128 height 128
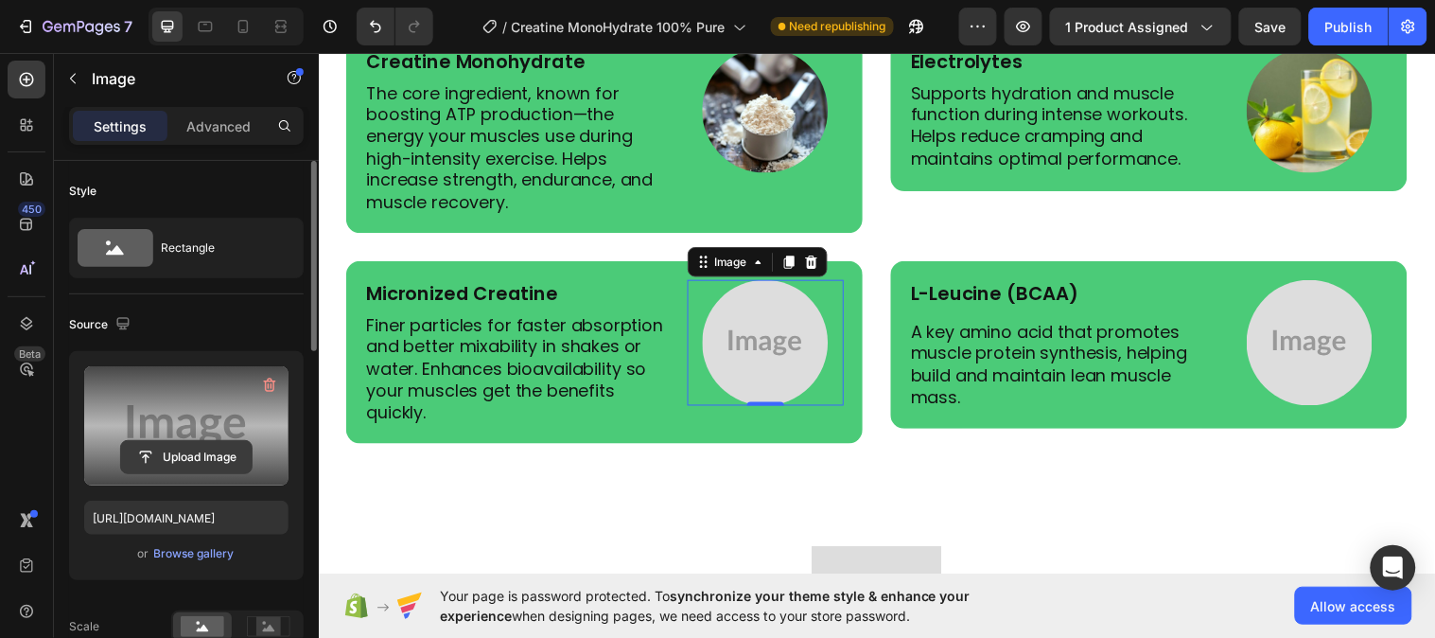
click at [189, 451] on input "file" at bounding box center [186, 457] width 131 height 32
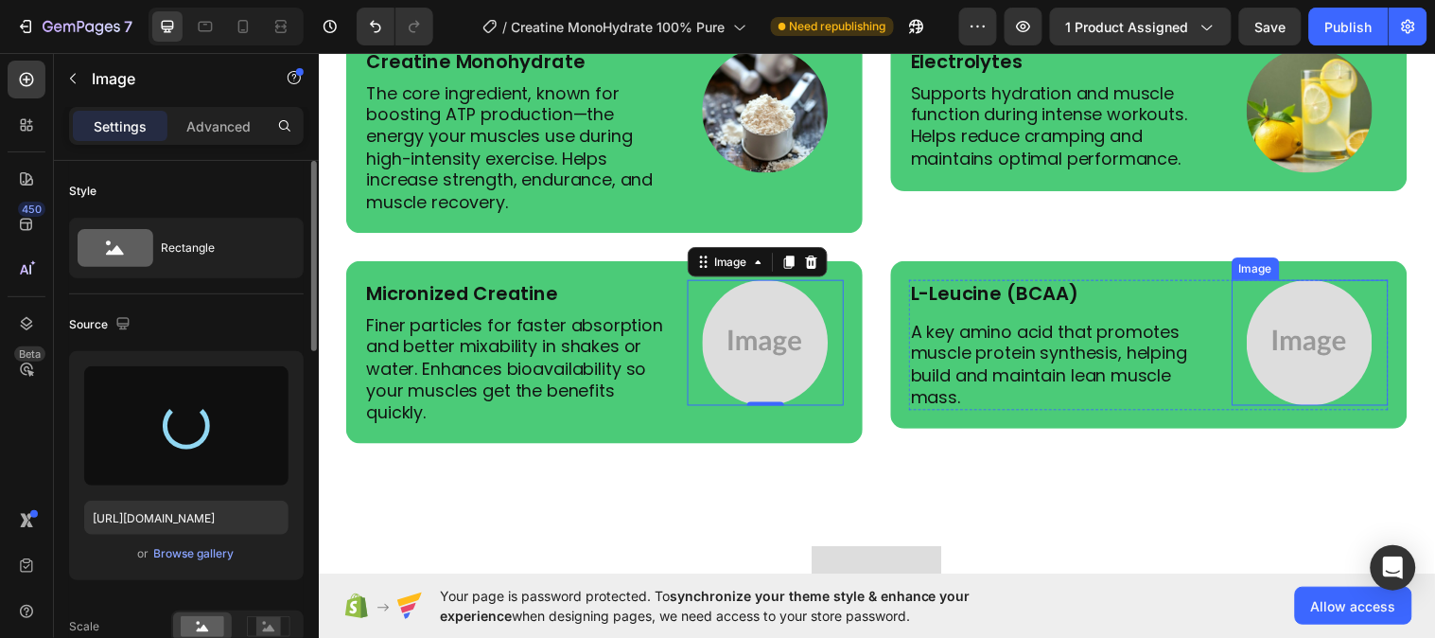
type input "https://cdn.shopify.com/s/files/1/0953/5393/0017/files/gempages_581881832878900…"
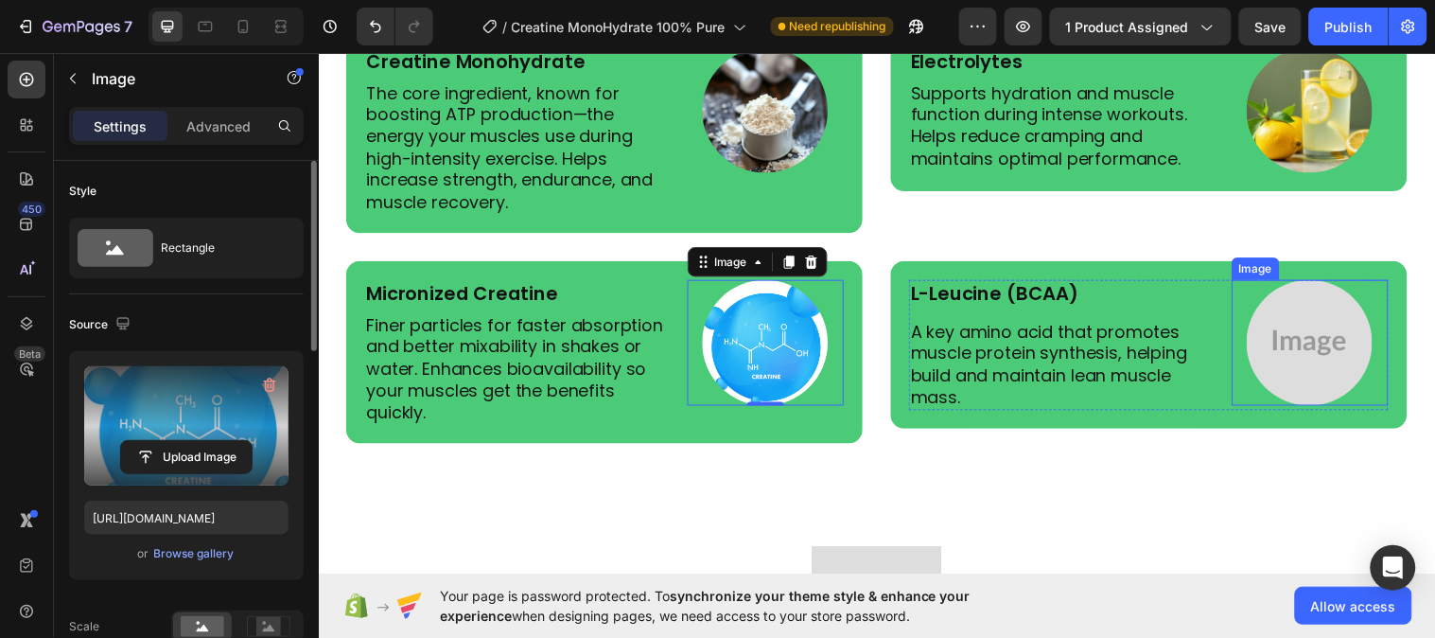
click at [1360, 329] on img at bounding box center [1326, 347] width 128 height 128
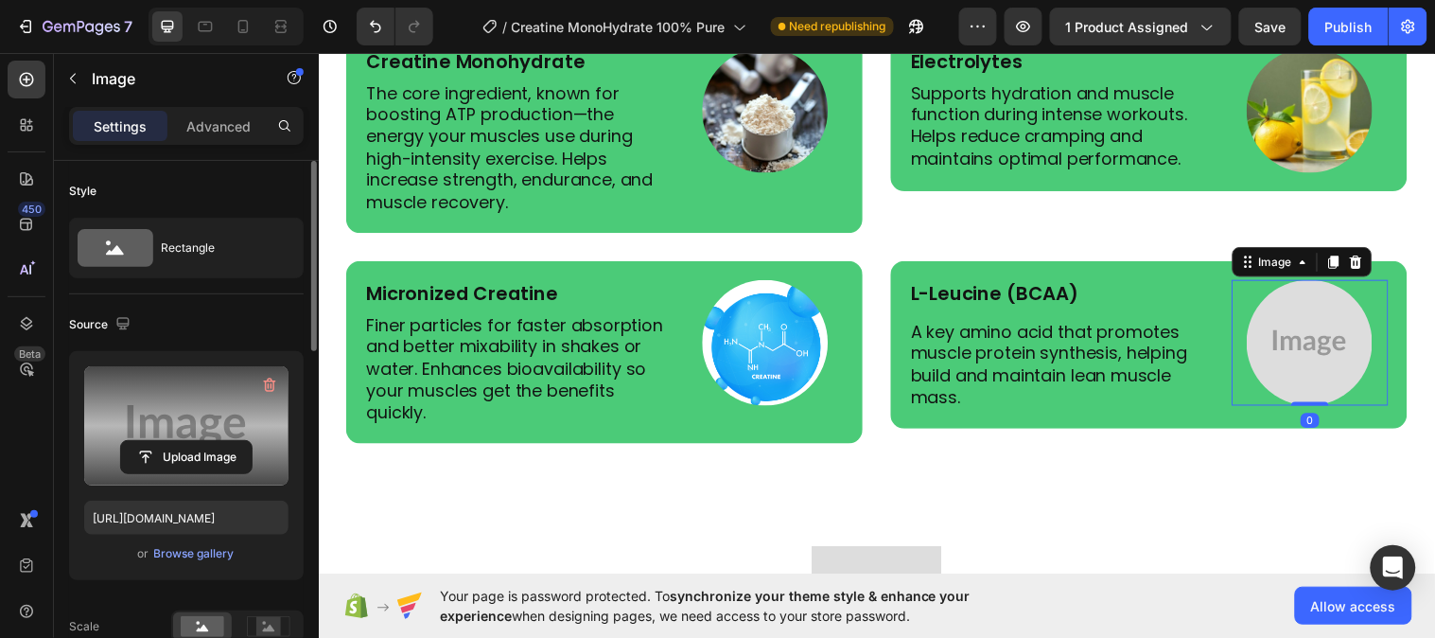
click at [208, 438] on label at bounding box center [186, 425] width 204 height 119
click at [208, 441] on input "file" at bounding box center [186, 457] width 131 height 32
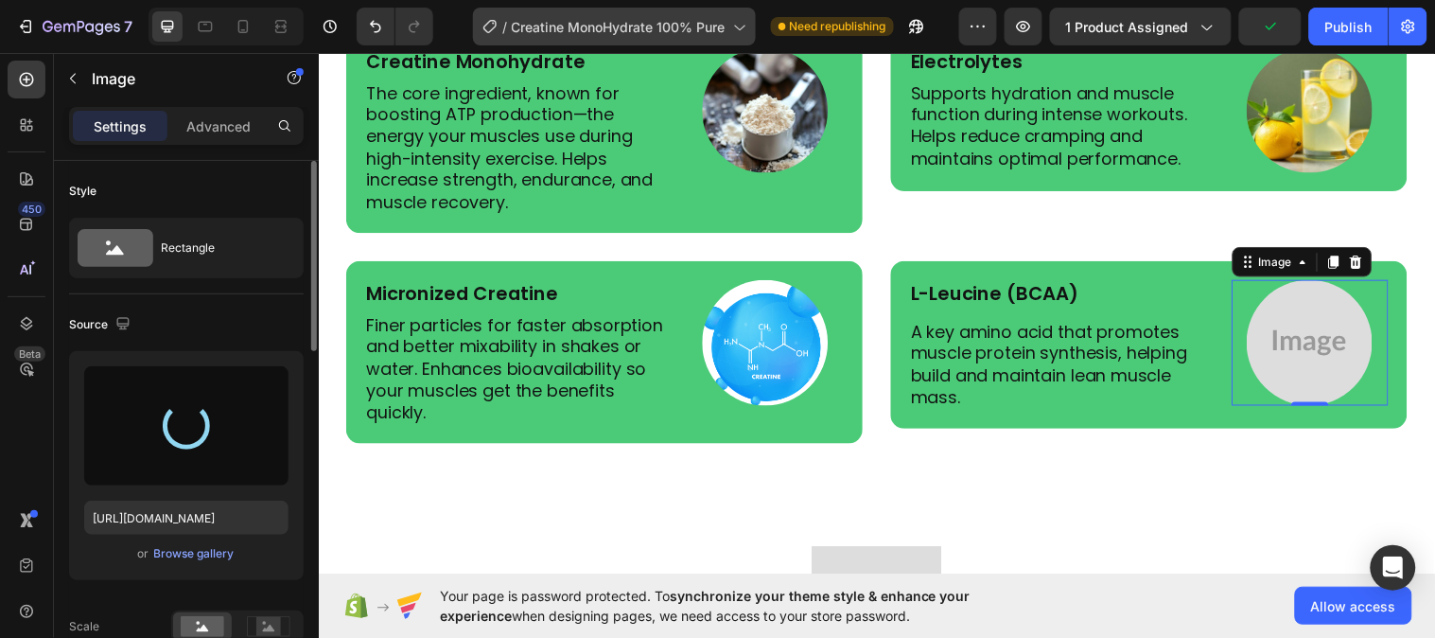
type input "https://cdn.shopify.com/s/files/1/0953/5393/0017/files/gempages_581881832878900…"
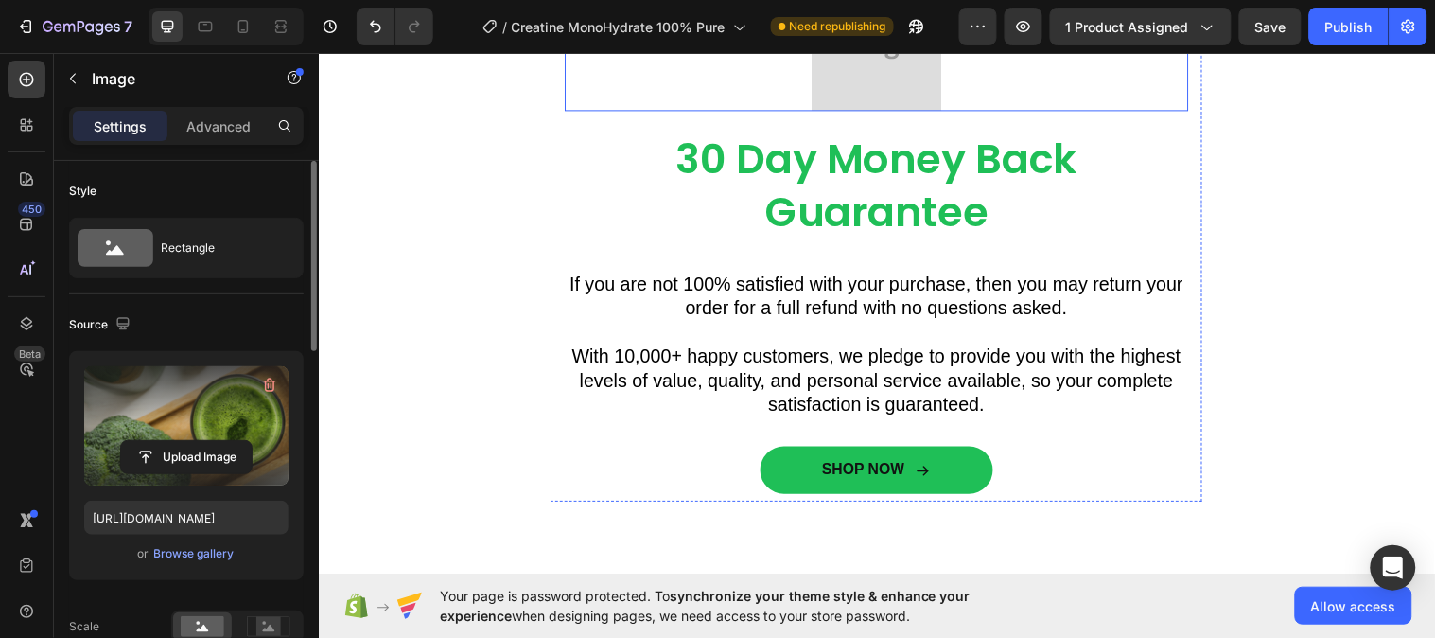
scroll to position [4725, 0]
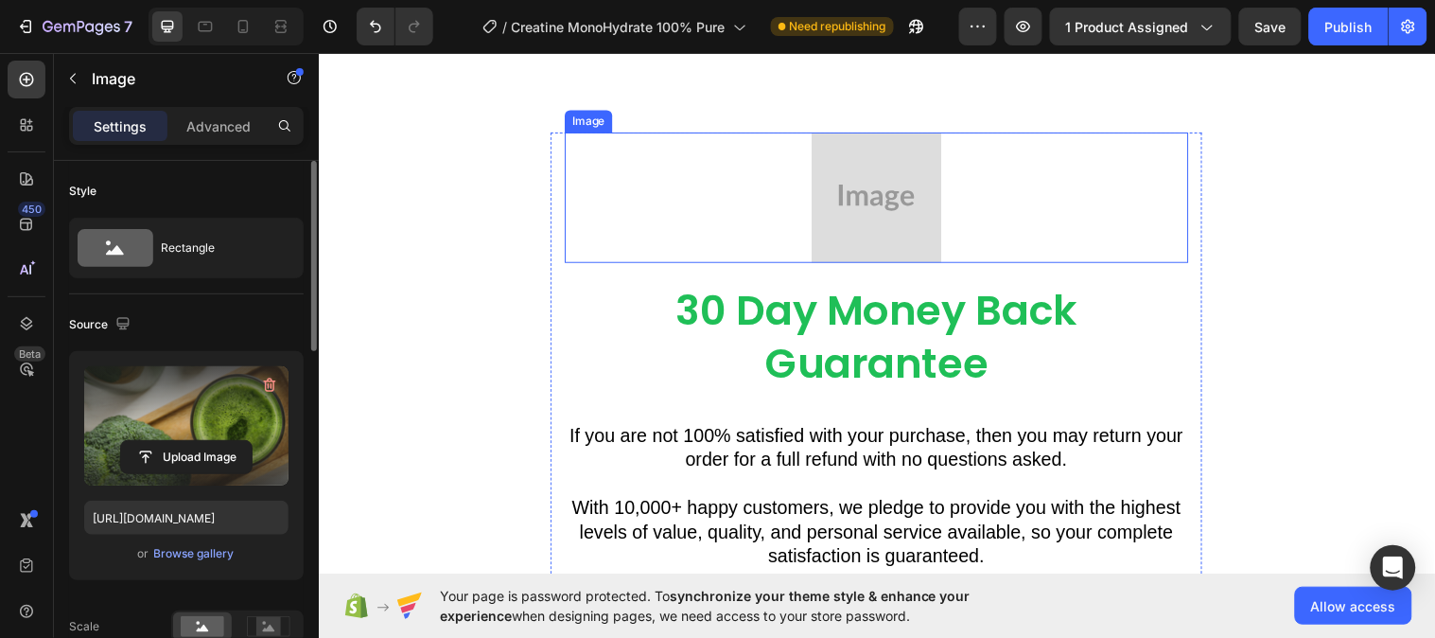
click at [870, 215] on img at bounding box center [885, 199] width 132 height 132
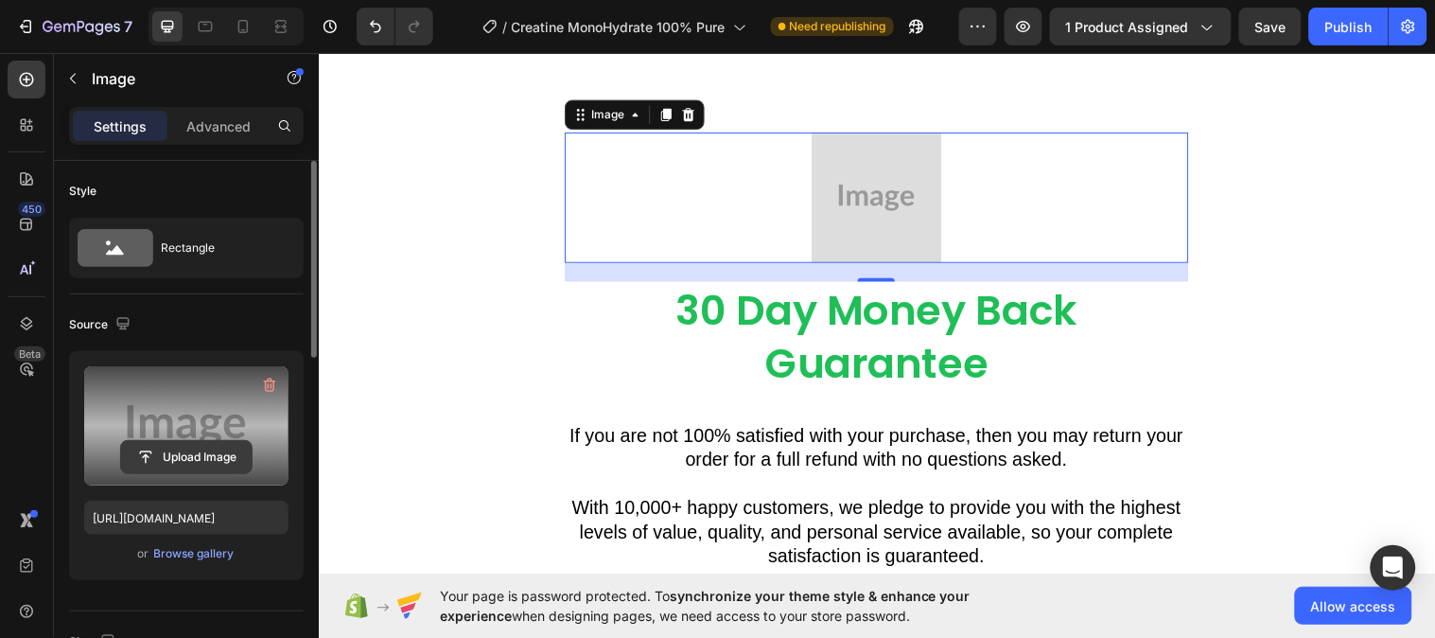
click at [165, 445] on input "file" at bounding box center [186, 457] width 131 height 32
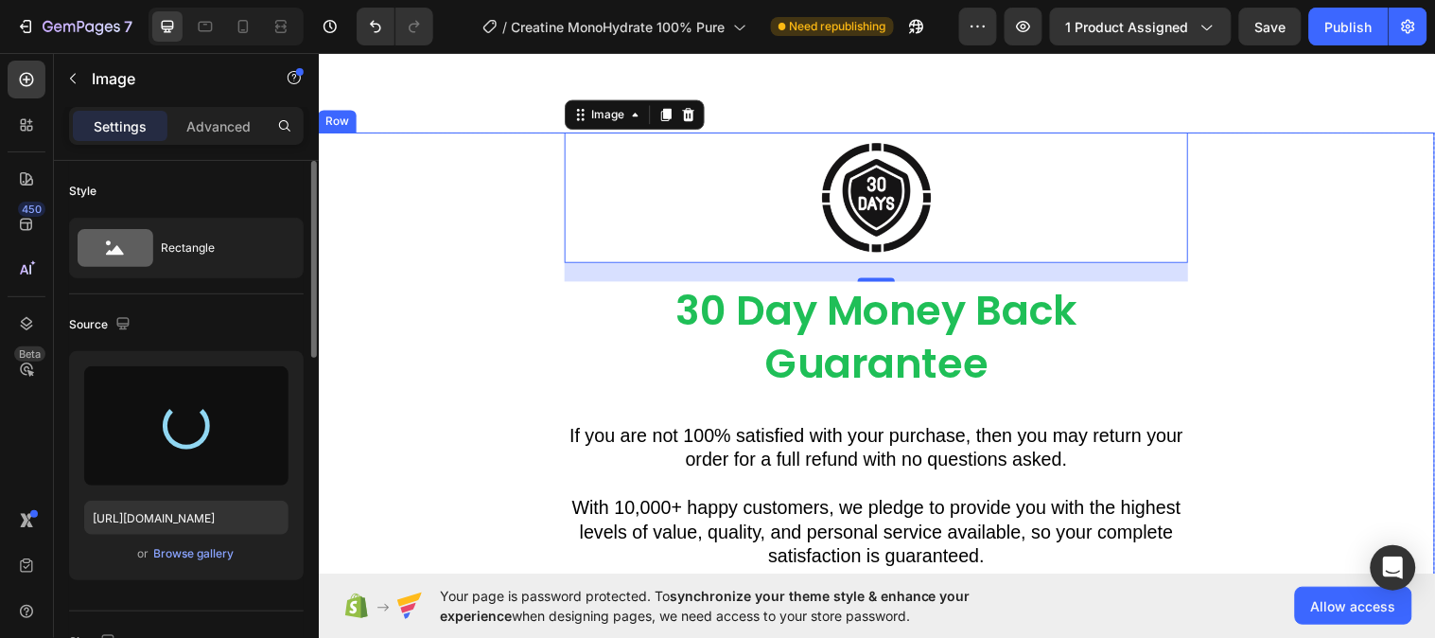
type input "https://cdn.shopify.com/s/files/1/0953/5393/0017/files/gempages_581881832878900…"
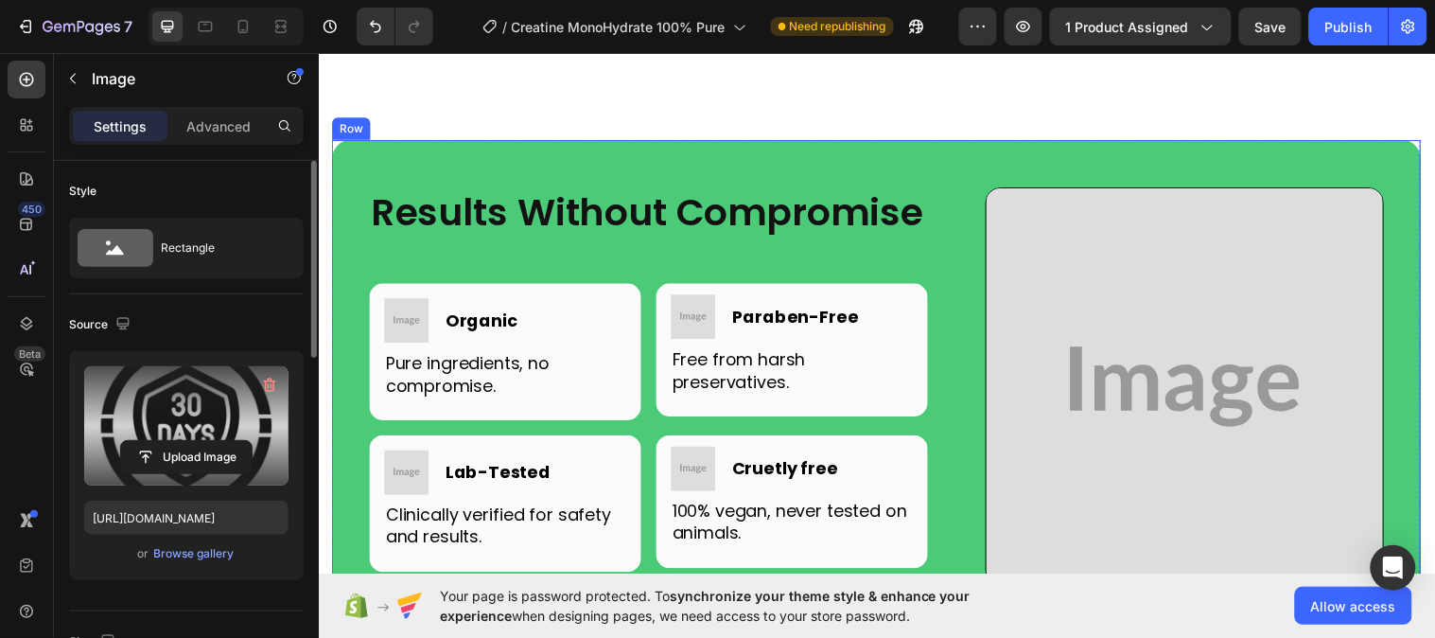
scroll to position [5461, 0]
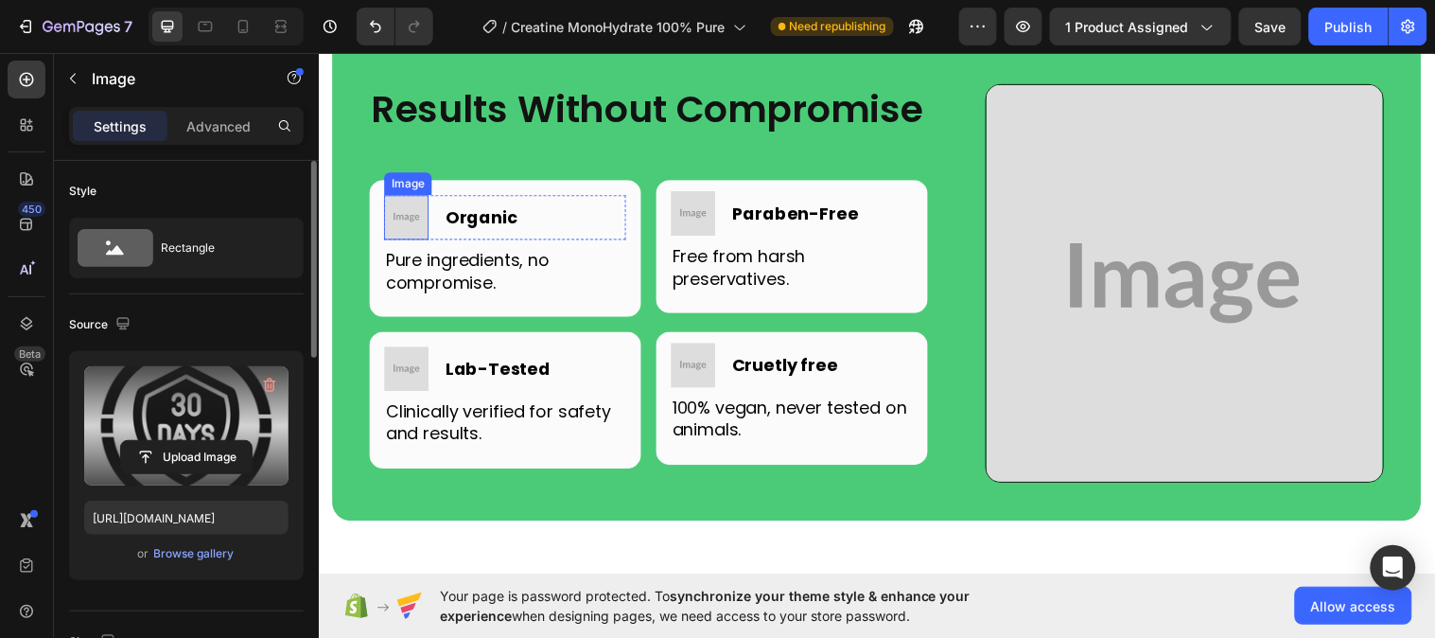
click at [422, 242] on img at bounding box center [407, 219] width 45 height 45
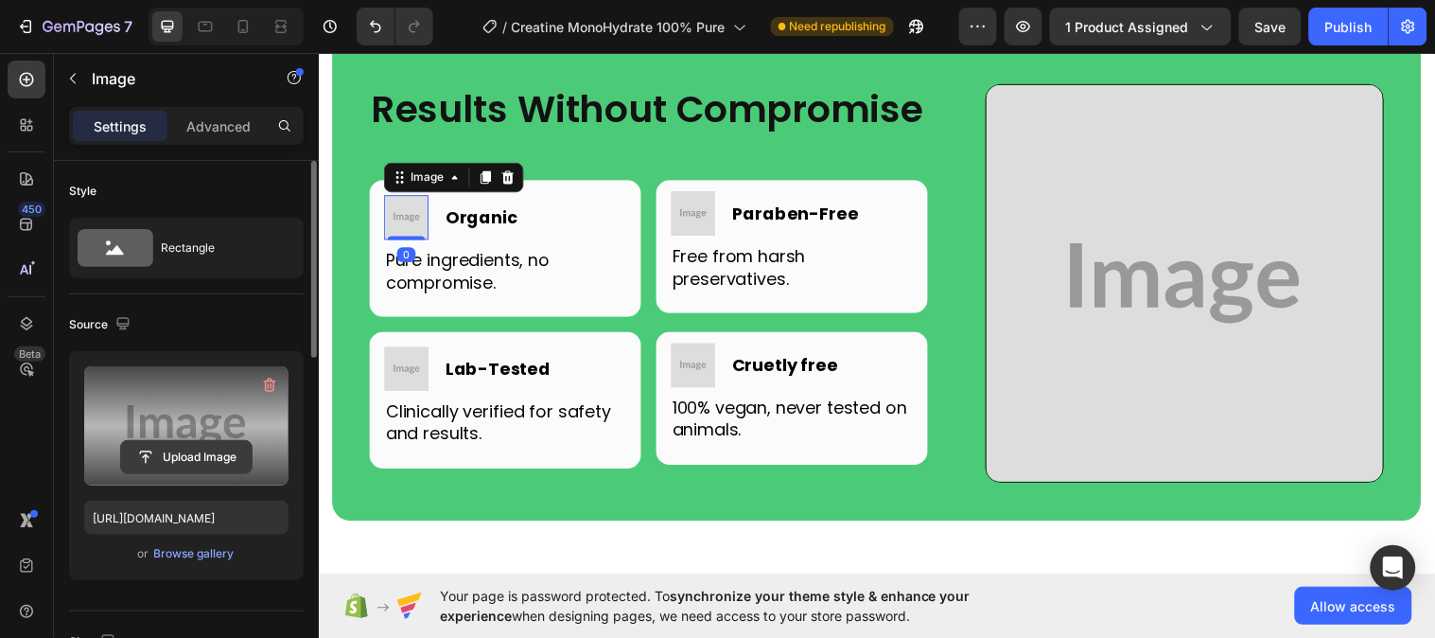
click at [238, 441] on input "file" at bounding box center [186, 457] width 131 height 32
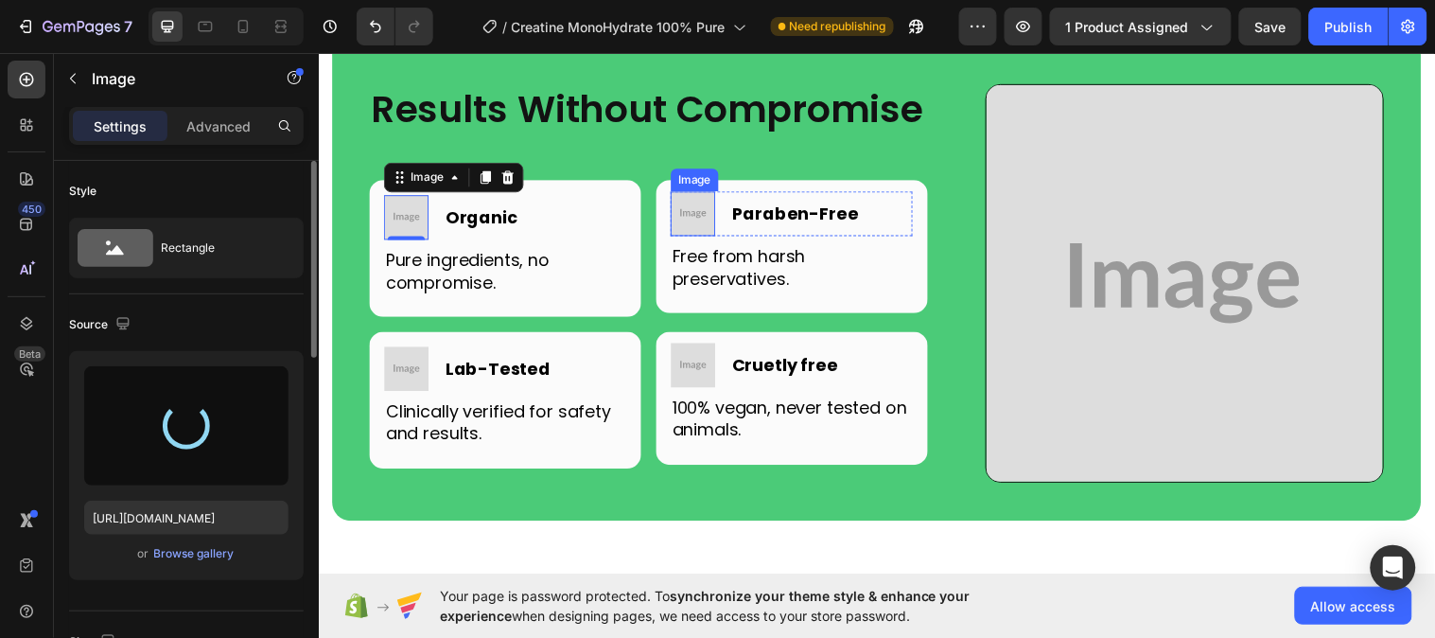
type input "https://cdn.shopify.com/s/files/1/0953/5393/0017/files/gempages_581881832878900…"
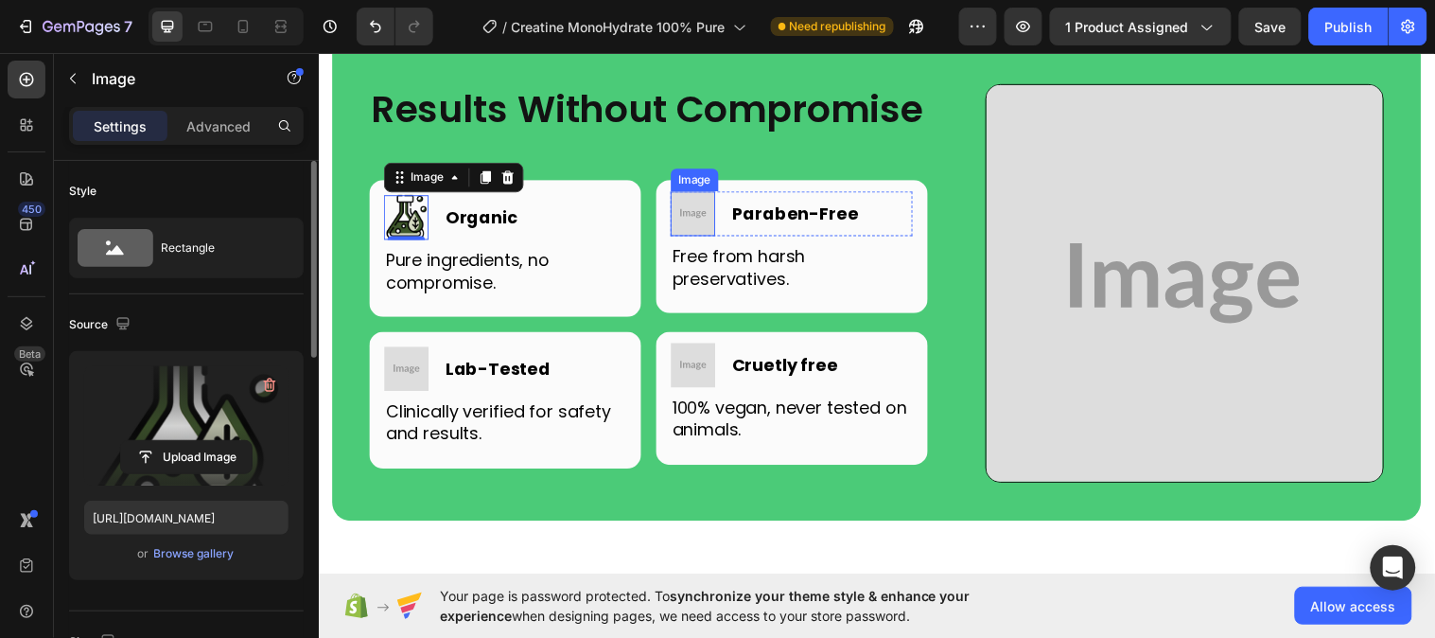
click at [694, 238] on img at bounding box center [698, 215] width 45 height 45
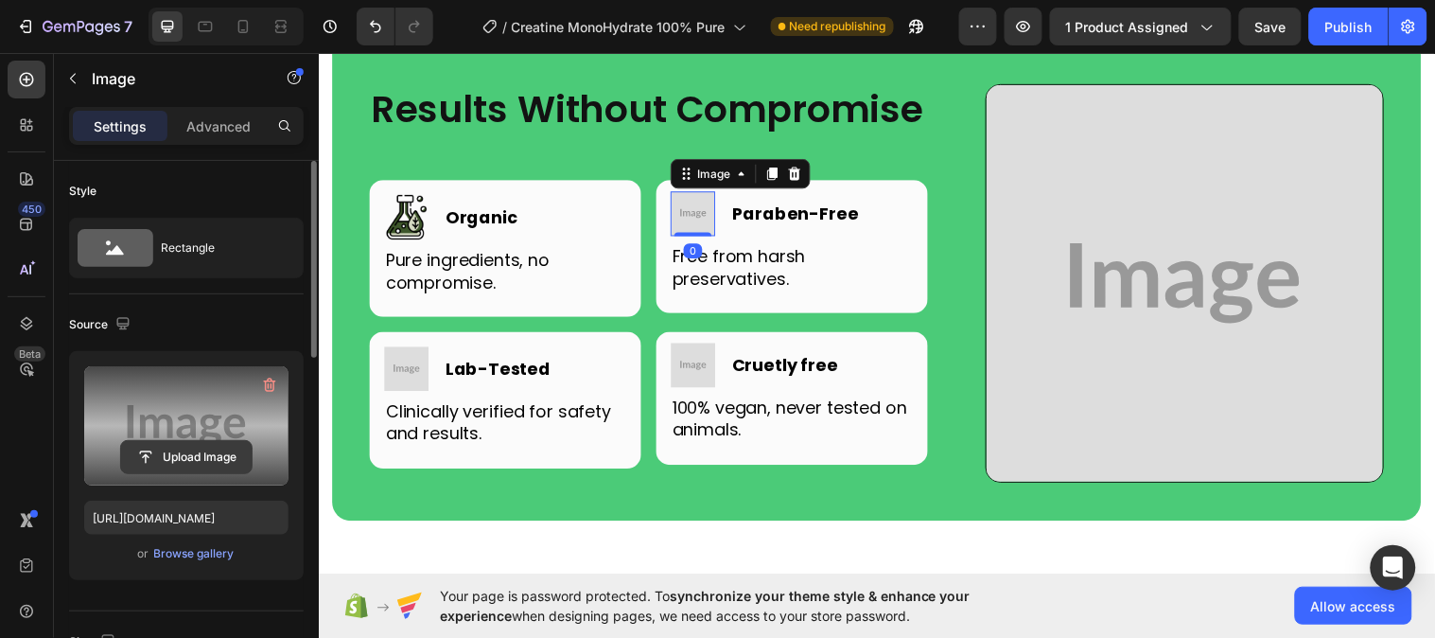
click at [202, 454] on input "file" at bounding box center [186, 457] width 131 height 32
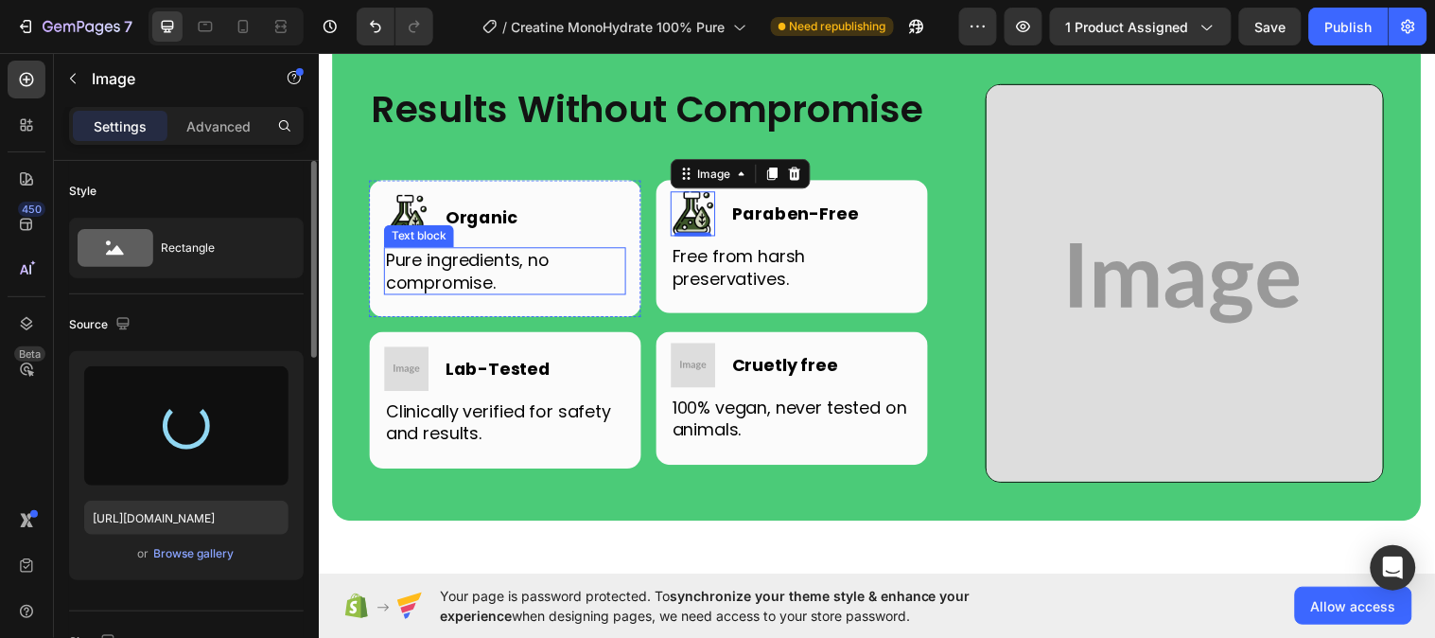
type input "https://cdn.shopify.com/s/files/1/0953/5393/0017/files/gempages_581881832878900…"
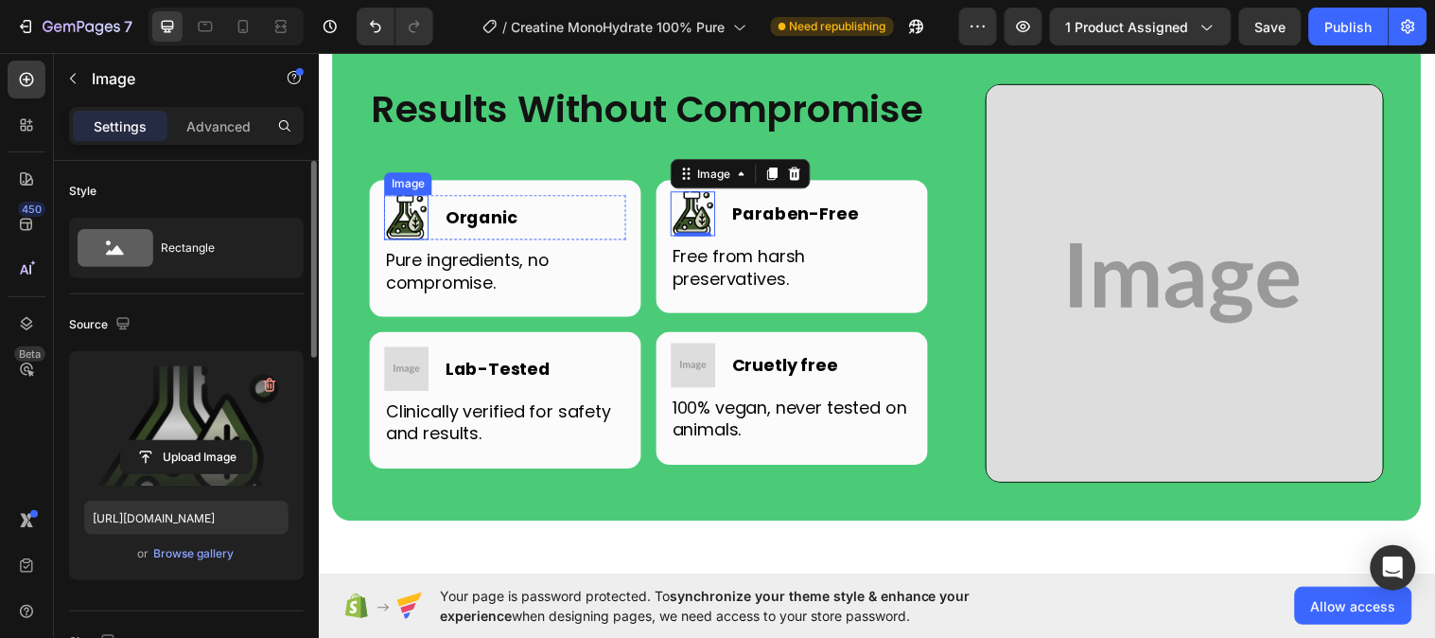
click at [426, 242] on img at bounding box center [407, 219] width 45 height 45
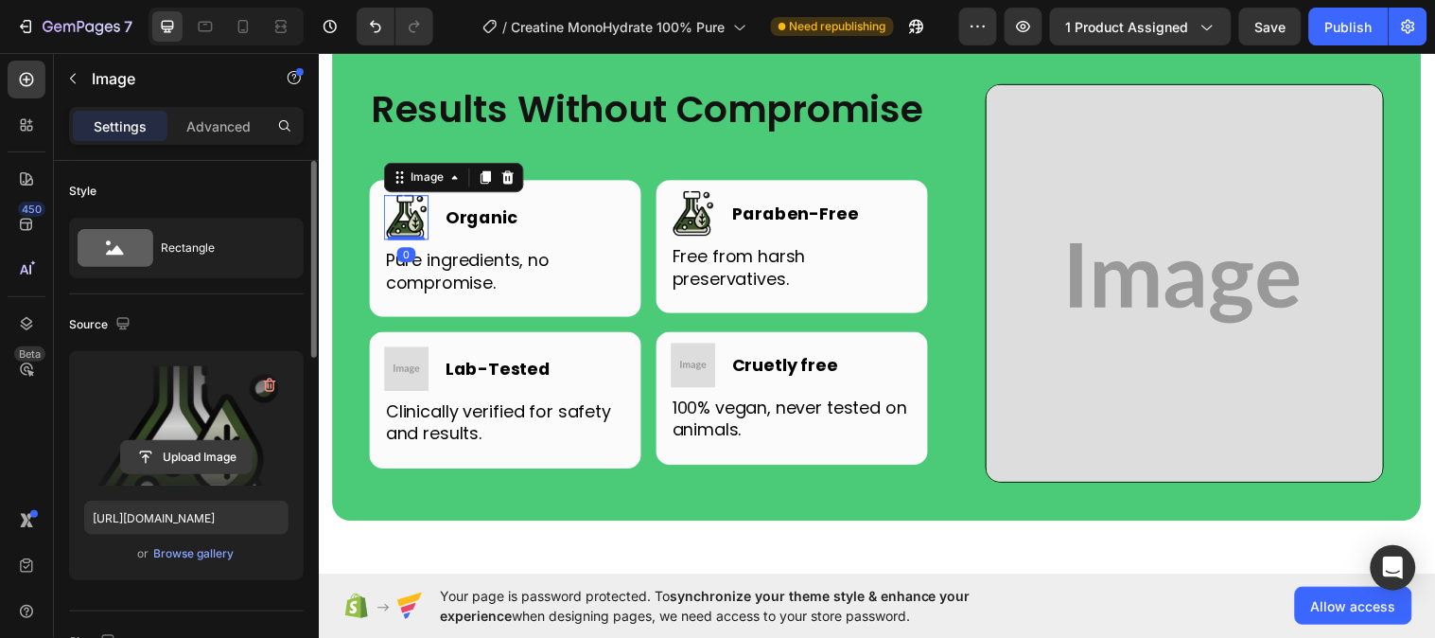
click at [201, 449] on input "file" at bounding box center [186, 457] width 131 height 32
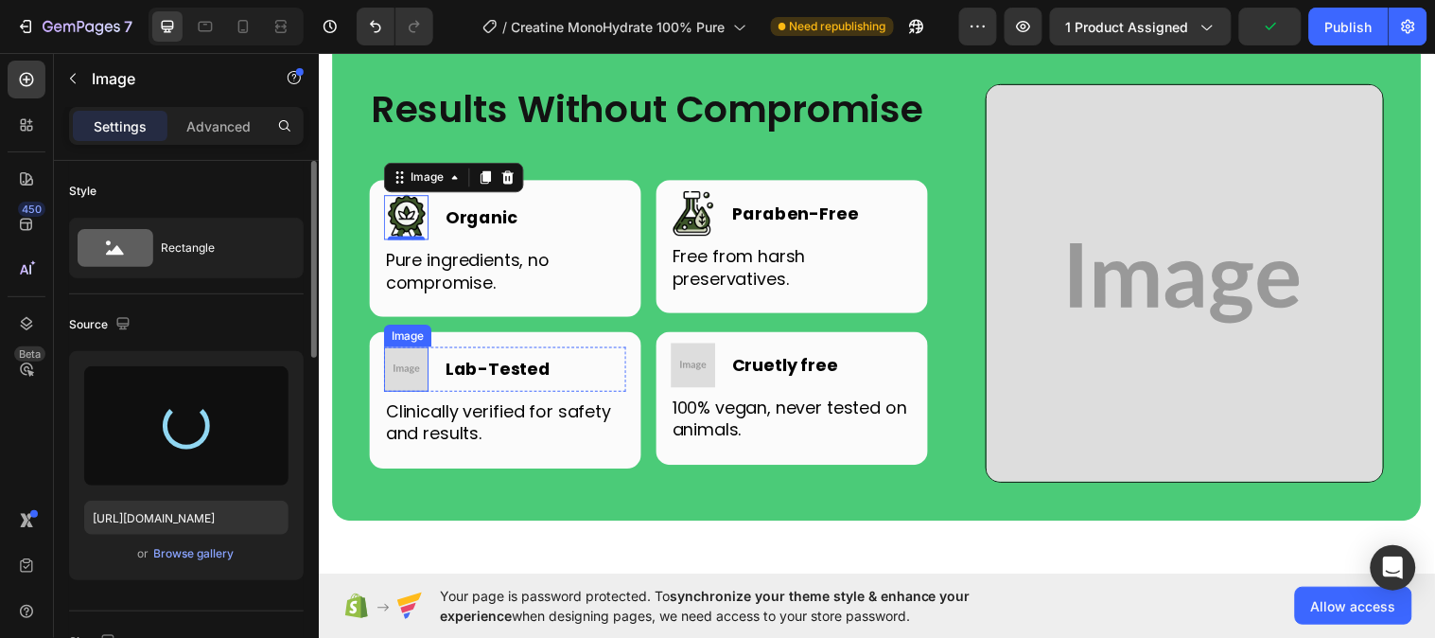
type input "https://cdn.shopify.com/s/files/1/0953/5393/0017/files/gempages_581881832878900…"
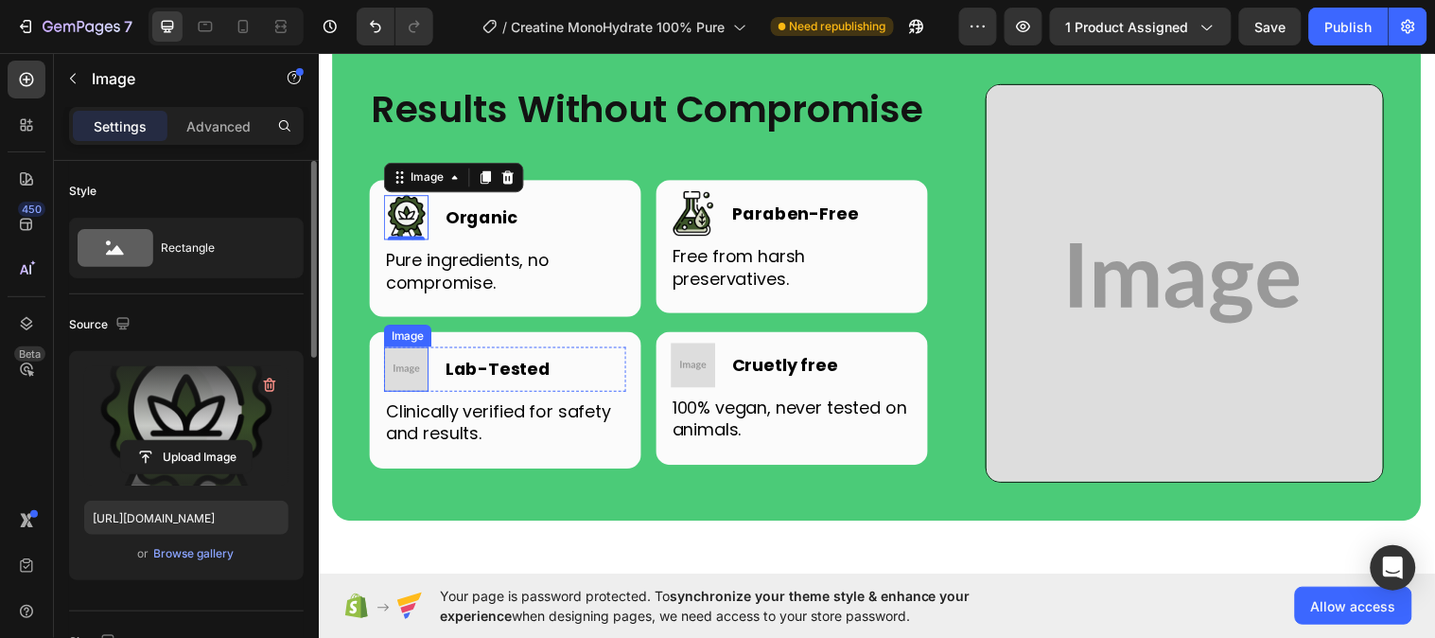
click at [419, 396] on img at bounding box center [407, 373] width 45 height 45
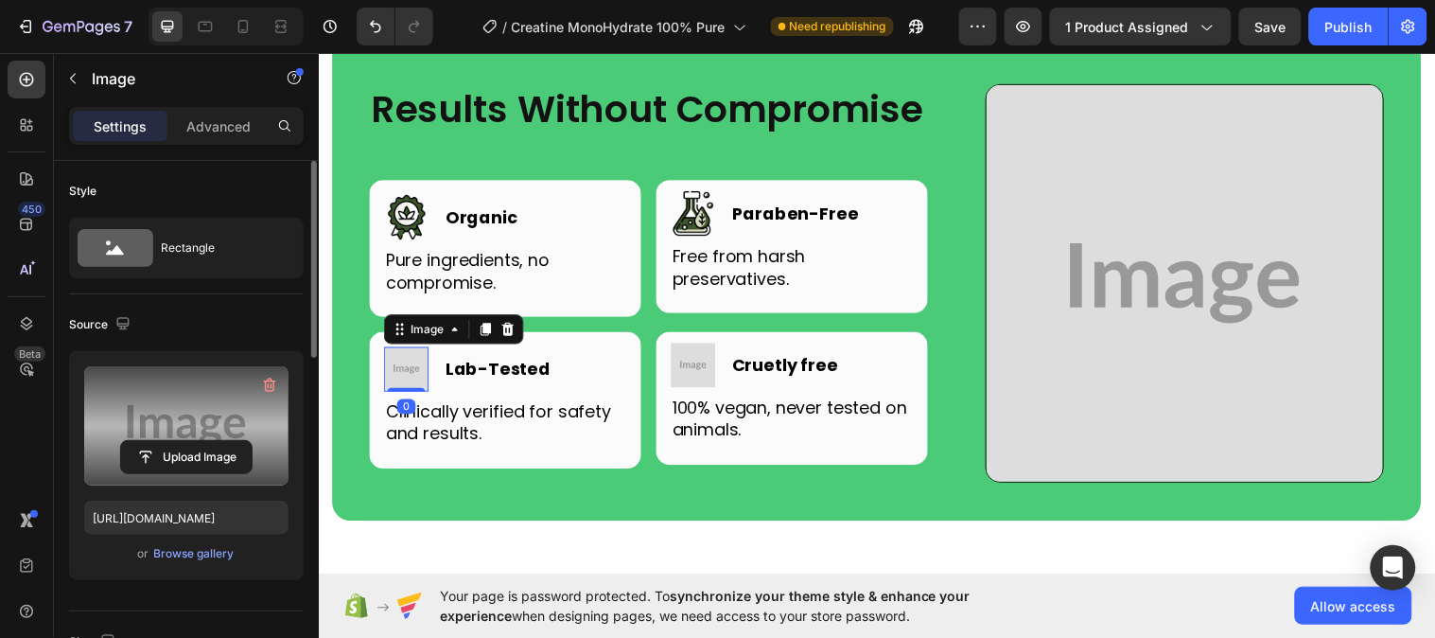
click at [237, 438] on label at bounding box center [186, 425] width 204 height 119
click at [237, 441] on input "file" at bounding box center [186, 457] width 131 height 32
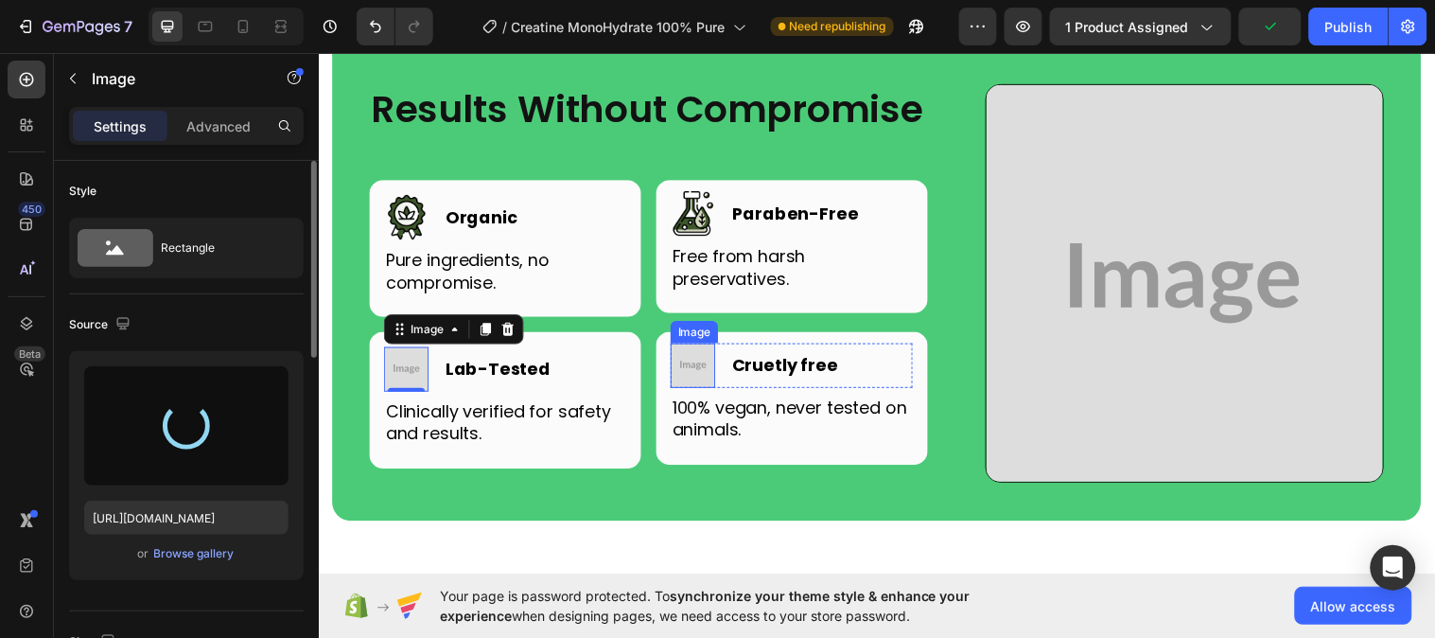
type input "https://cdn.shopify.com/s/files/1/0953/5393/0017/files/gempages_581881832878900…"
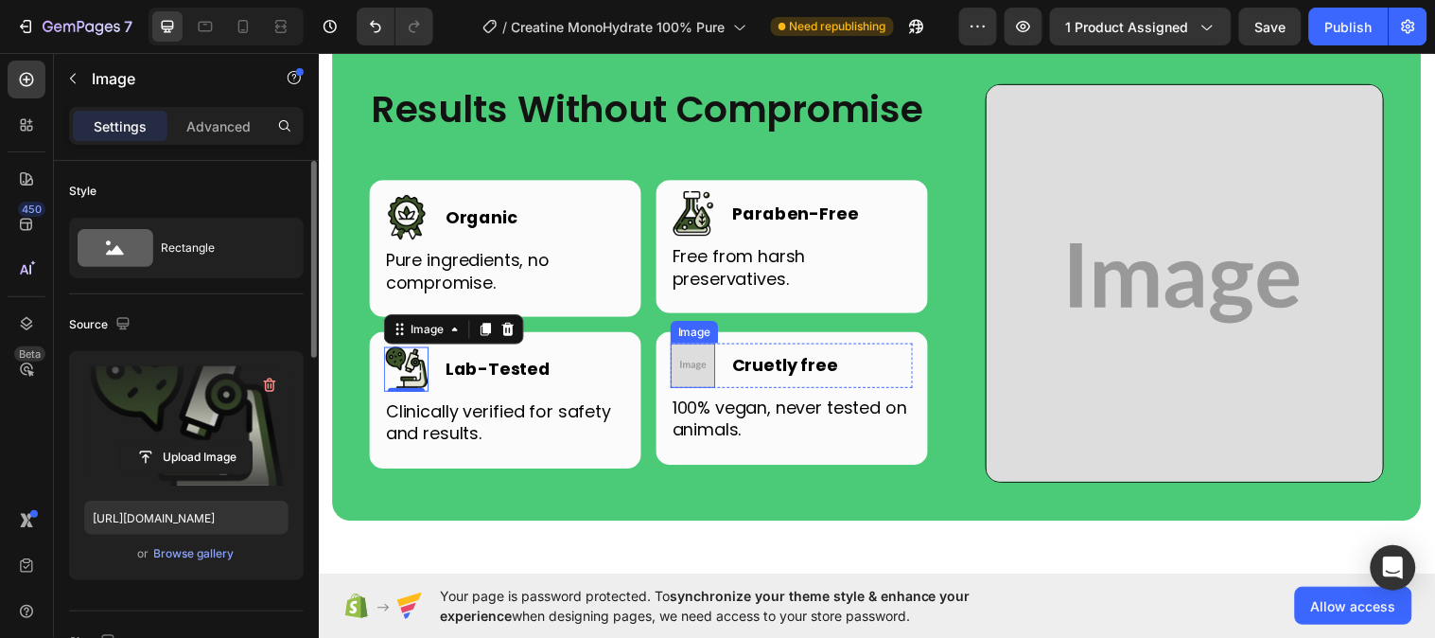
click at [693, 393] on img at bounding box center [698, 369] width 45 height 45
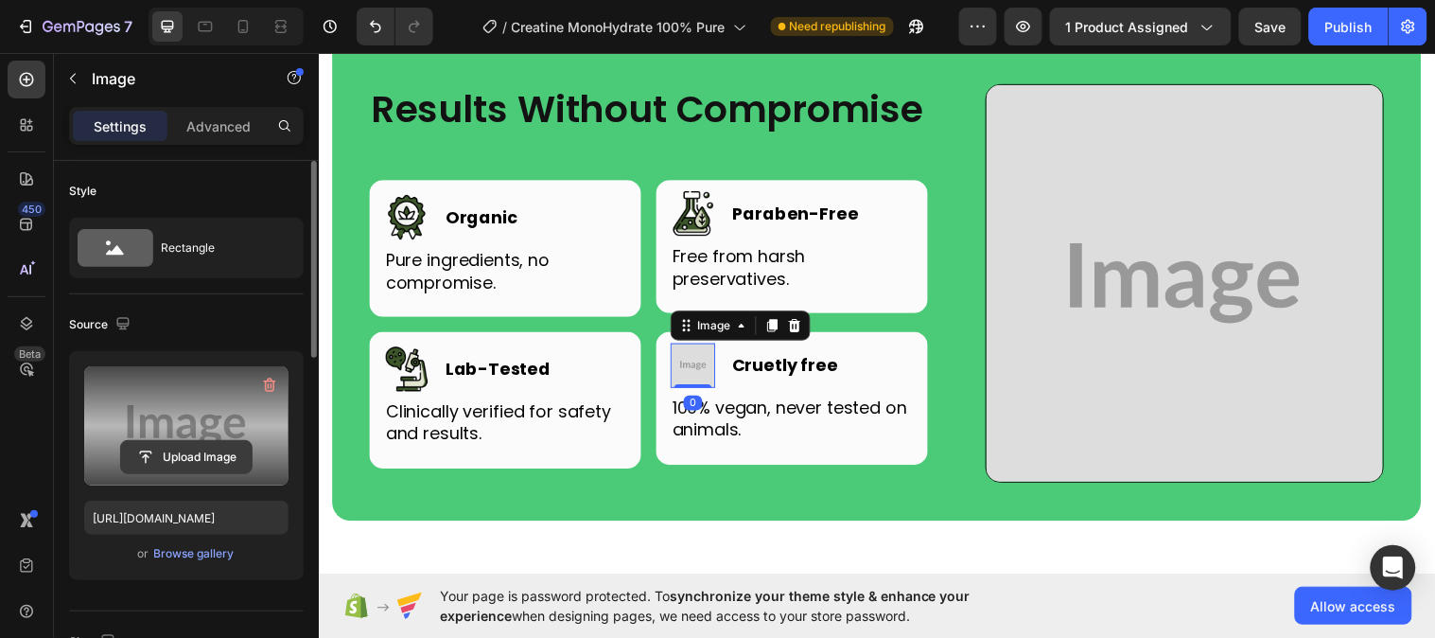
click at [240, 457] on input "file" at bounding box center [186, 457] width 131 height 32
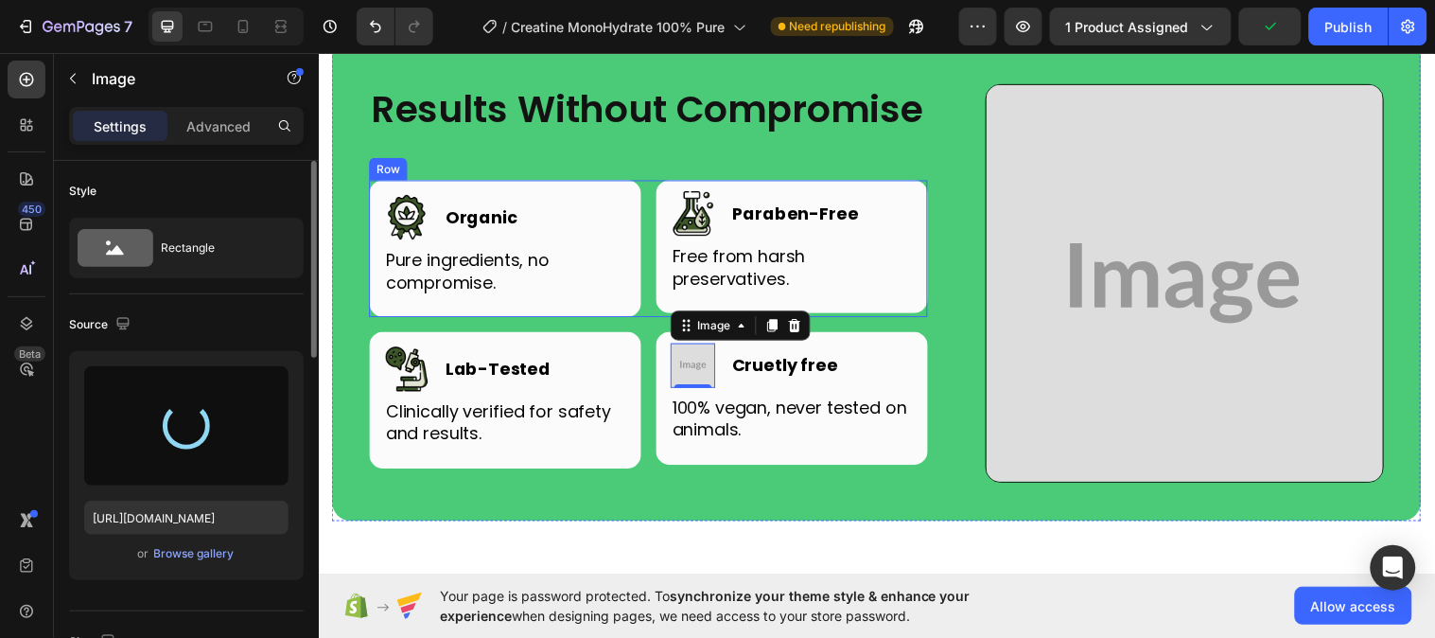
type input "https://cdn.shopify.com/s/files/1/0953/5393/0017/files/gempages_581881832878900…"
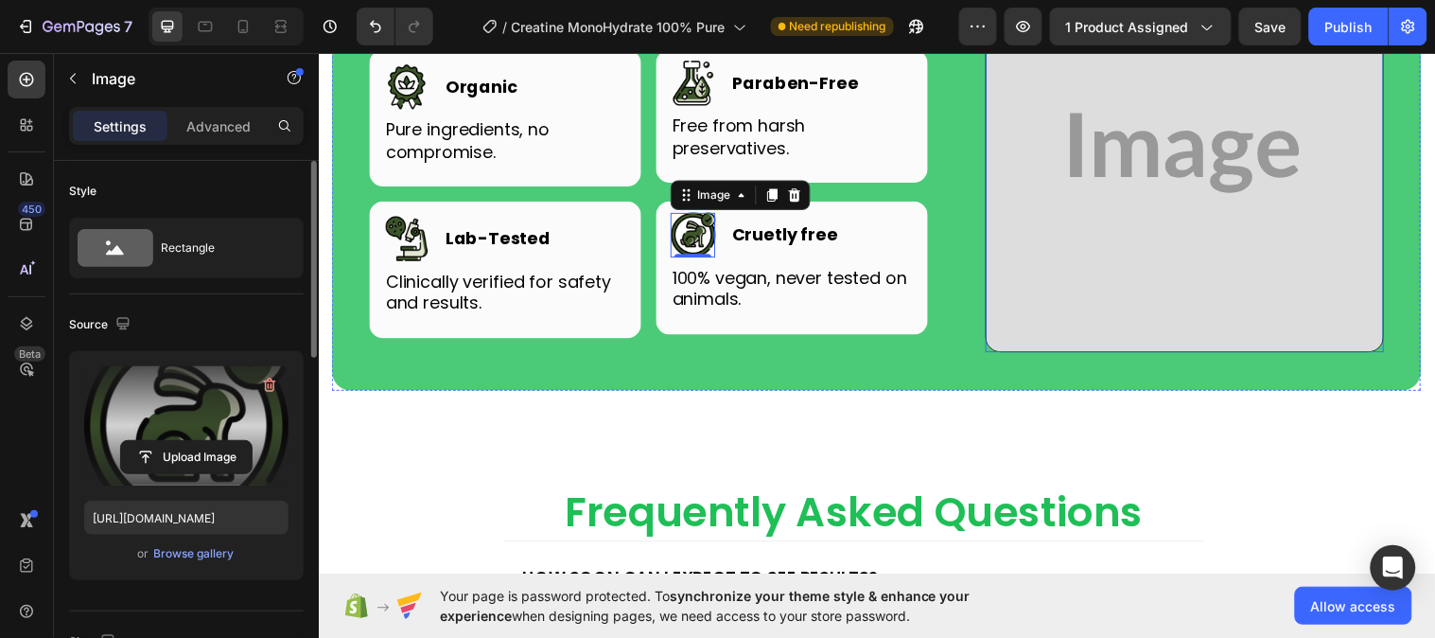
click at [1203, 252] on img at bounding box center [1198, 154] width 405 height 405
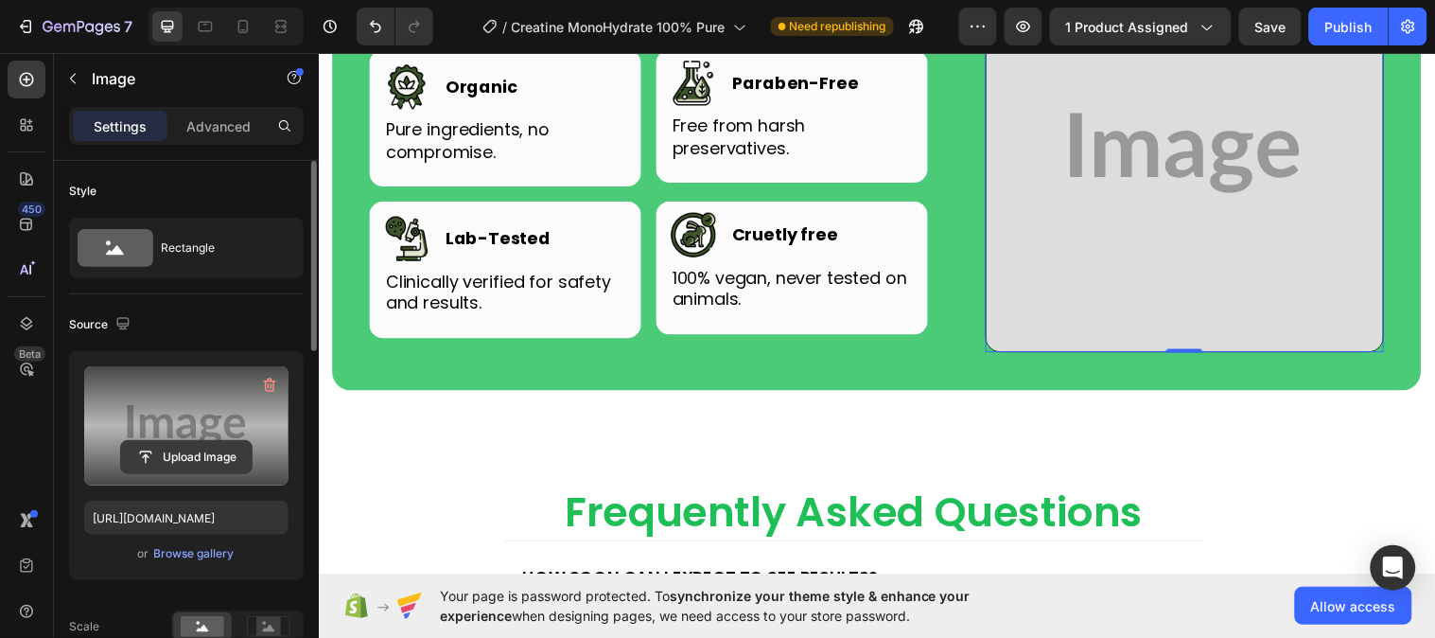
click at [230, 456] on input "file" at bounding box center [186, 457] width 131 height 32
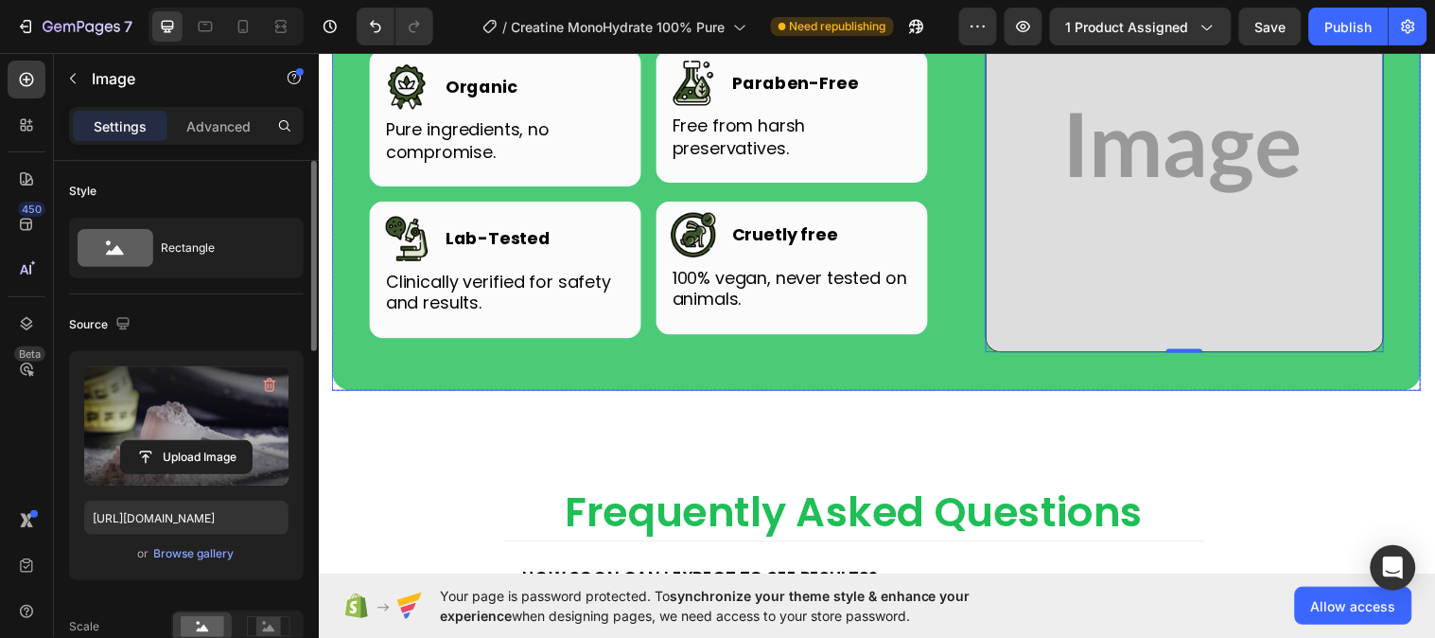
type input "https://cdn.shopify.com/s/files/1/0953/5393/0017/files/gempages_581881832878900…"
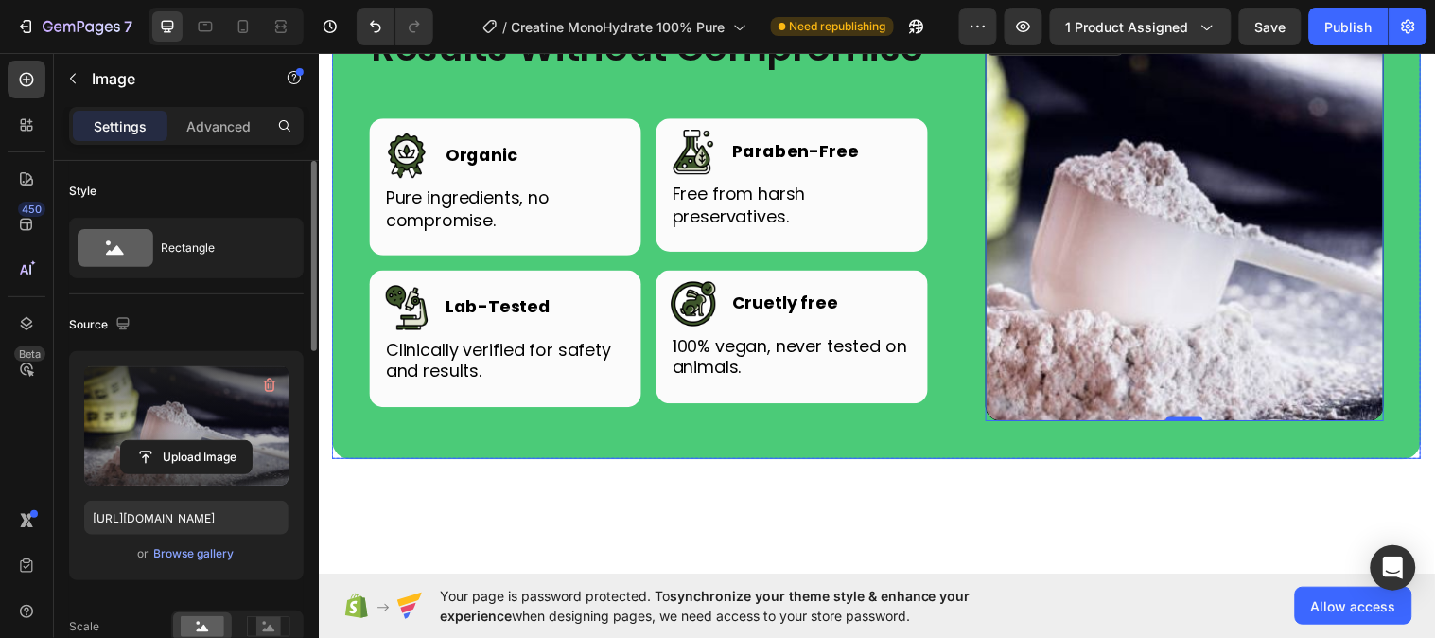
scroll to position [5356, 0]
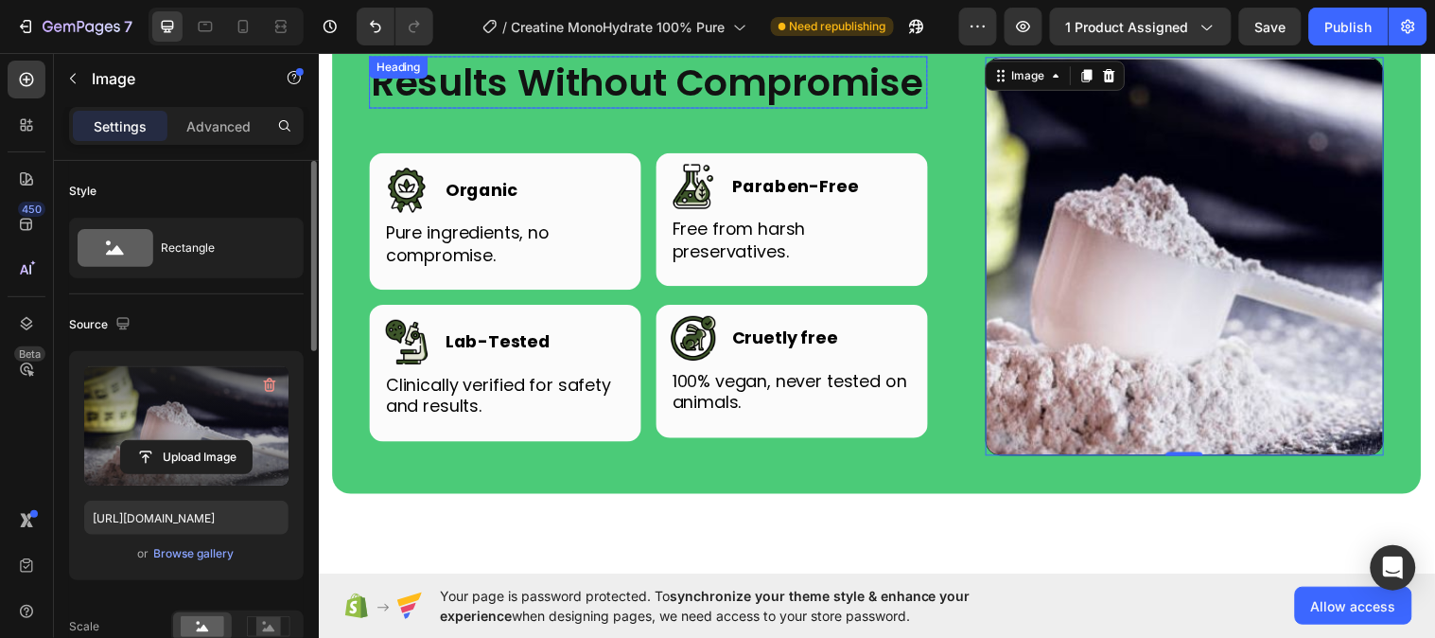
click at [877, 109] on h2 "Results Without Compromise" at bounding box center [654, 82] width 568 height 53
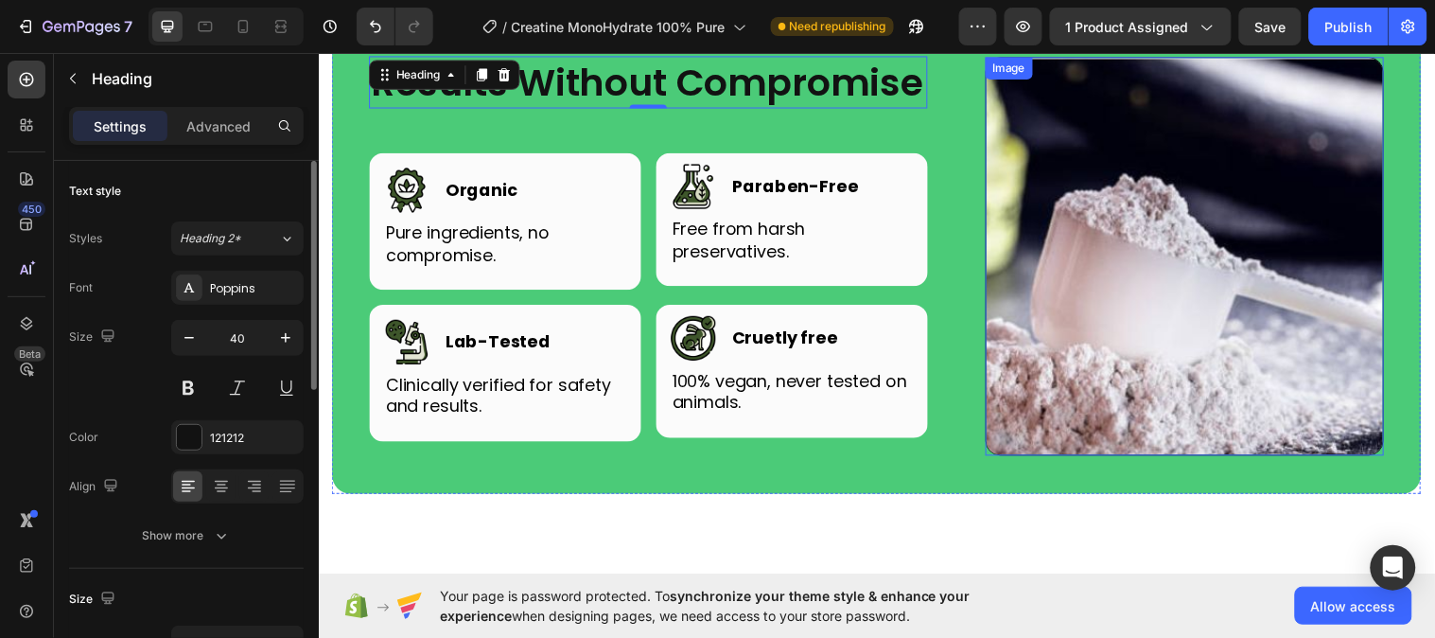
click at [1105, 306] on img at bounding box center [1198, 259] width 405 height 405
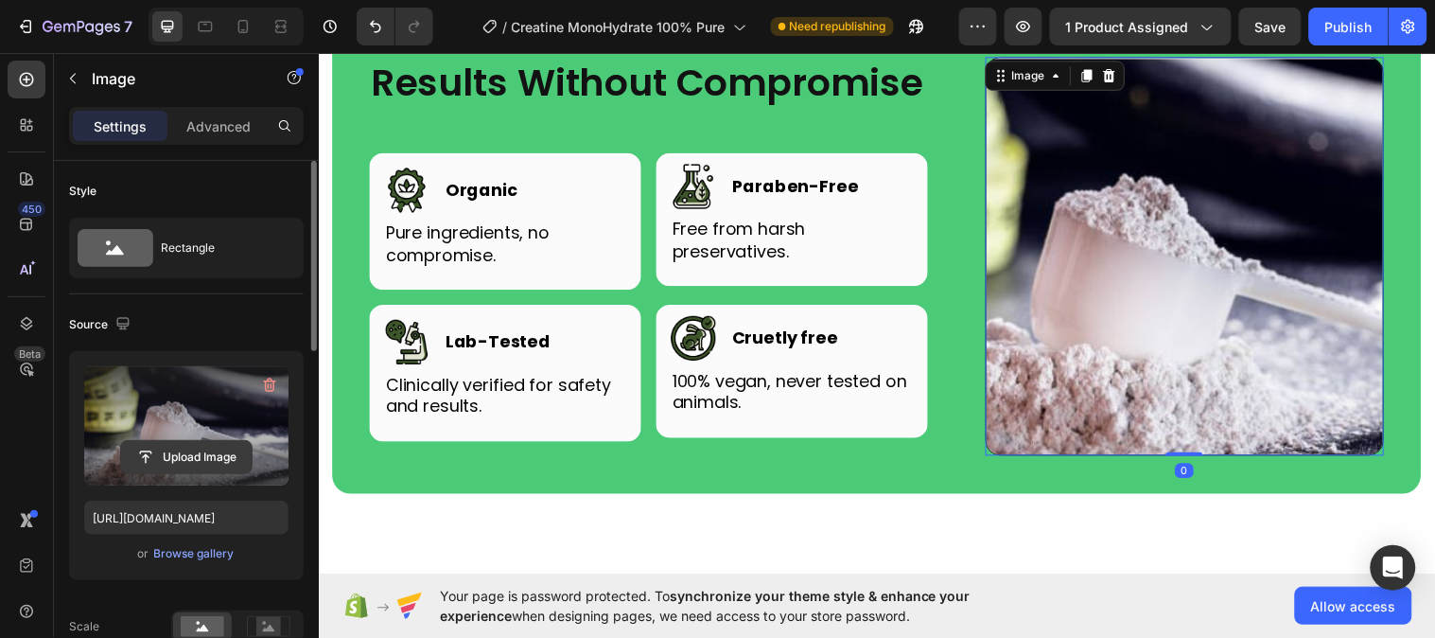
click at [168, 457] on input "file" at bounding box center [186, 457] width 131 height 32
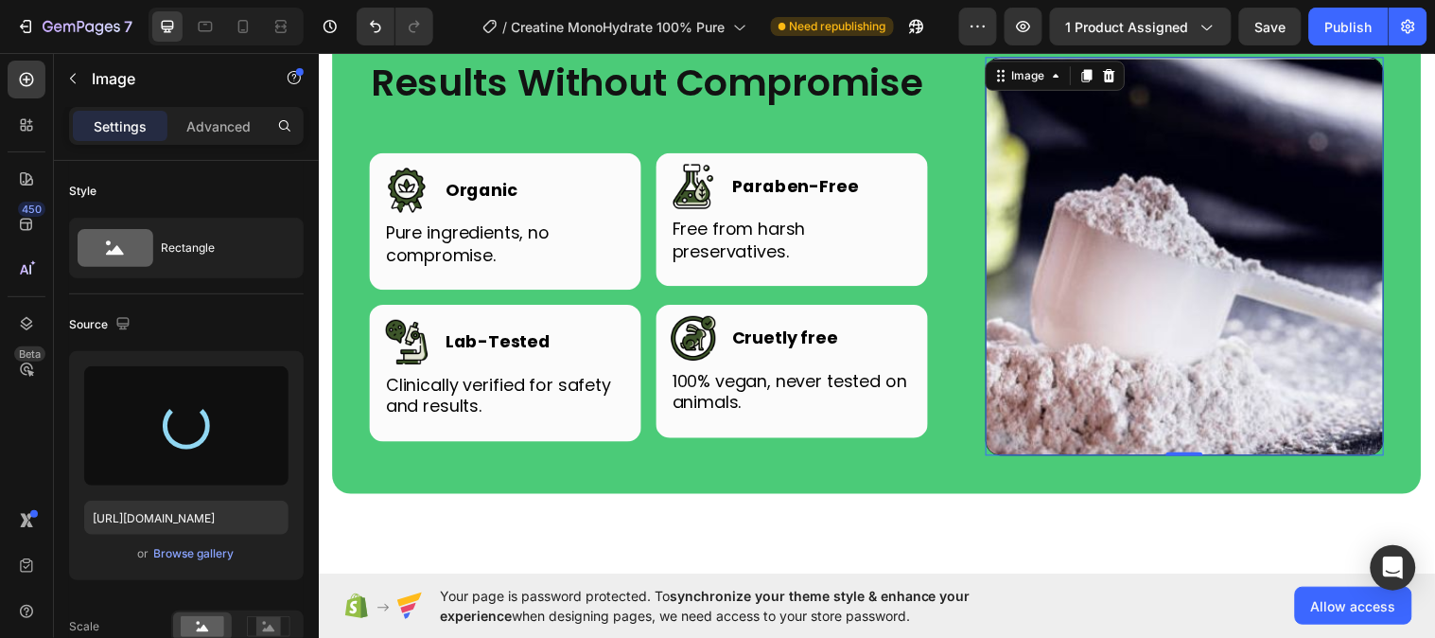
type input "https://cdn.shopify.com/s/files/1/0953/5393/0017/files/gempages_581881832878900…"
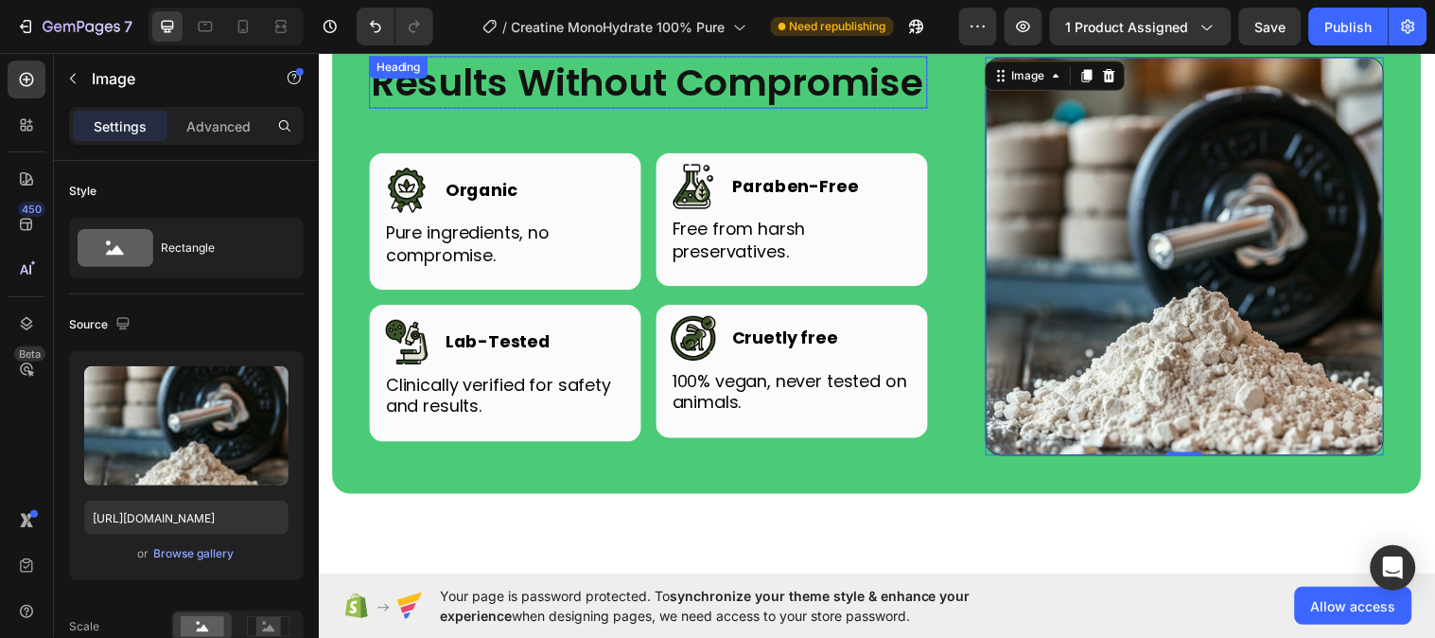
click at [770, 109] on h2 "Results Without Compromise" at bounding box center [654, 82] width 568 height 53
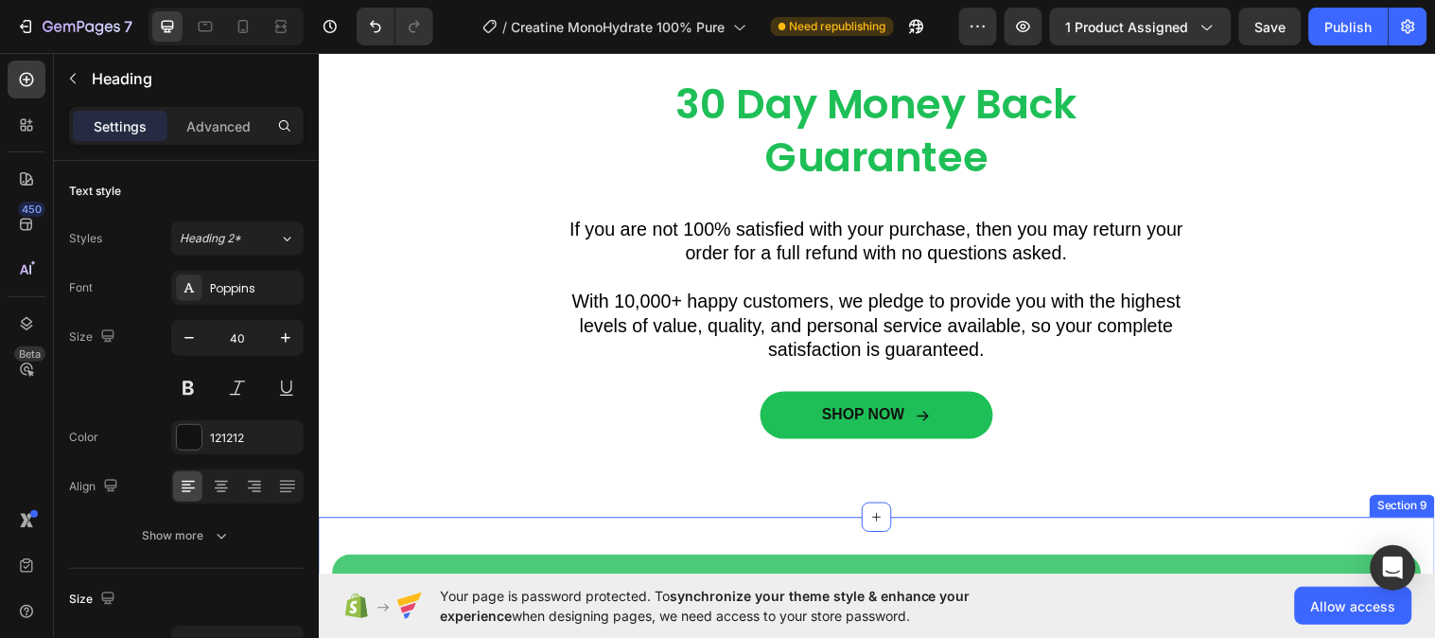
scroll to position [5461, 0]
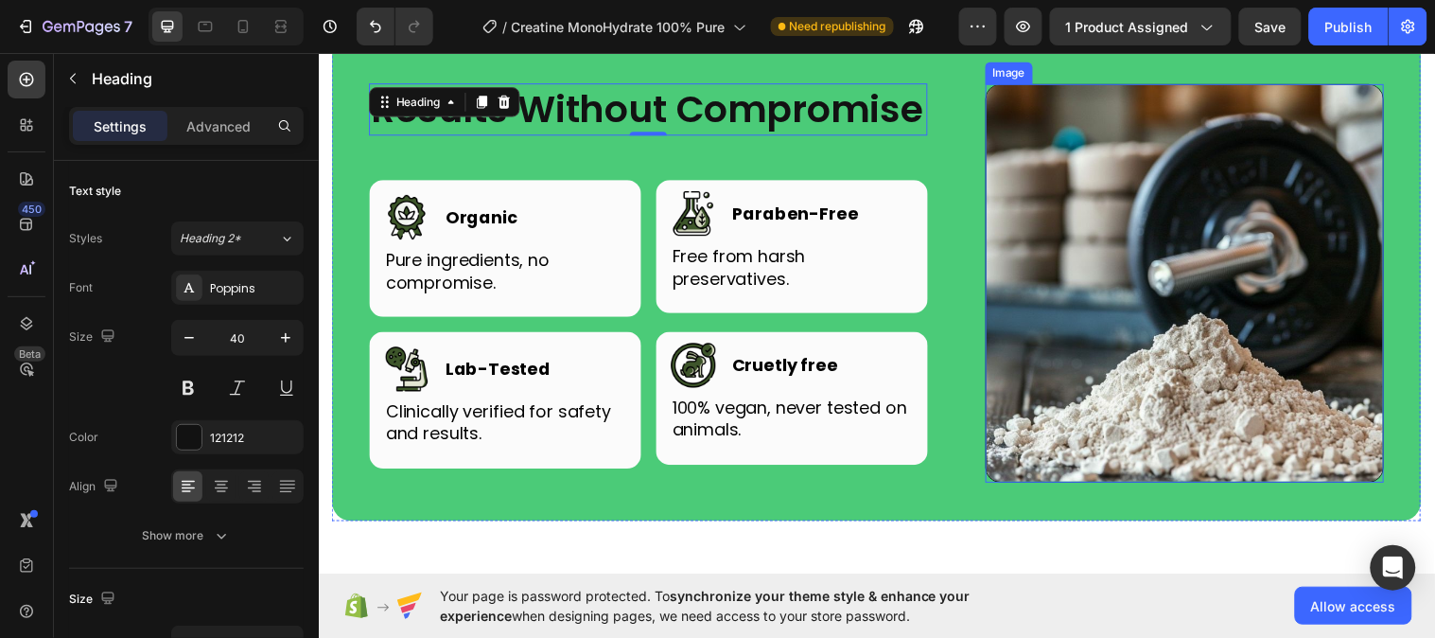
click at [1280, 329] on img at bounding box center [1198, 286] width 405 height 405
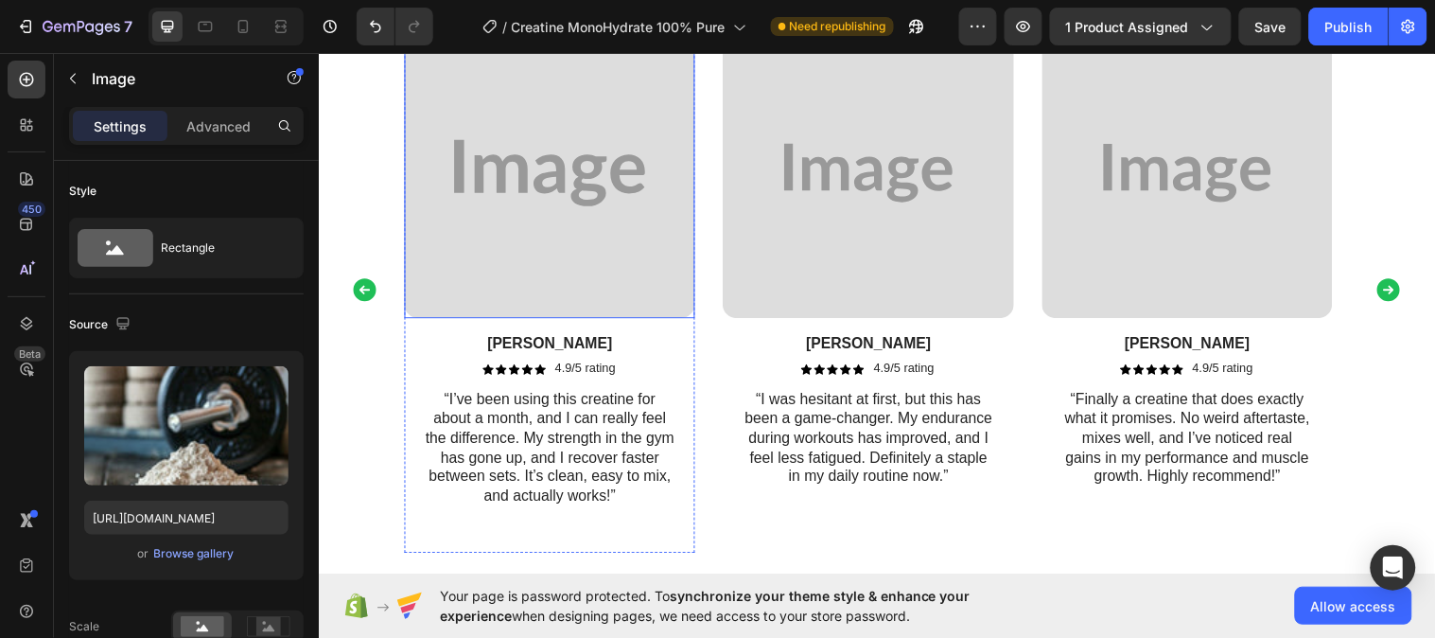
scroll to position [3464, 0]
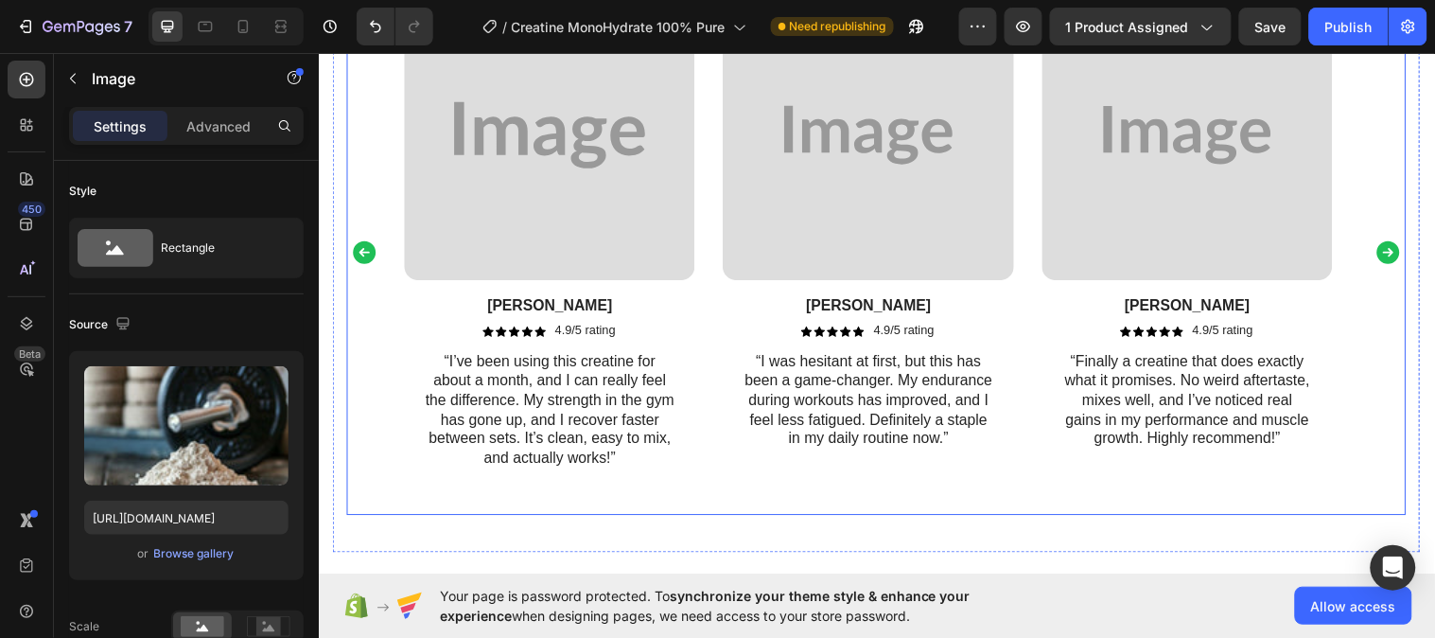
click at [1393, 255] on icon "Carousel Next Arrow" at bounding box center [1406, 255] width 28 height 28
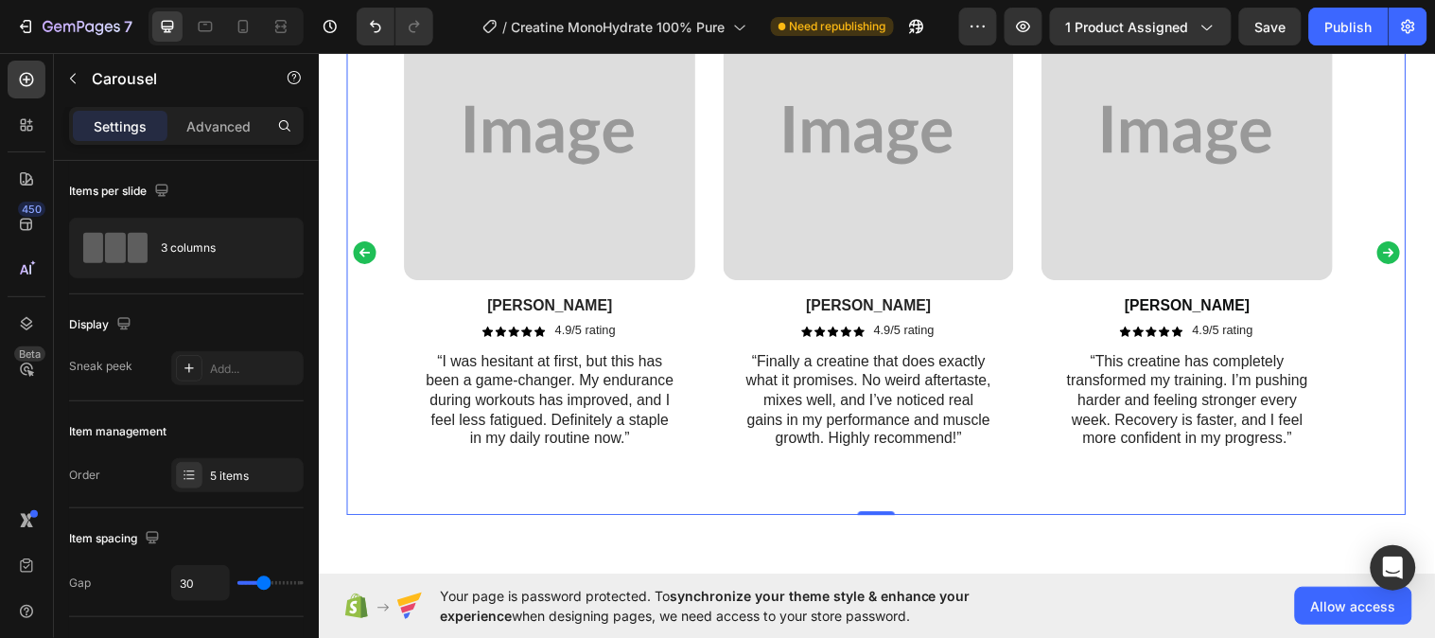
click at [1401, 234] on div "Image Tyler Text Block Icon Icon Icon Icon Icon Icon List 4.9/5 rating Text Blo…" at bounding box center [885, 256] width 1077 height 534
click at [1392, 248] on icon "Carousel Next Arrow" at bounding box center [1406, 255] width 28 height 28
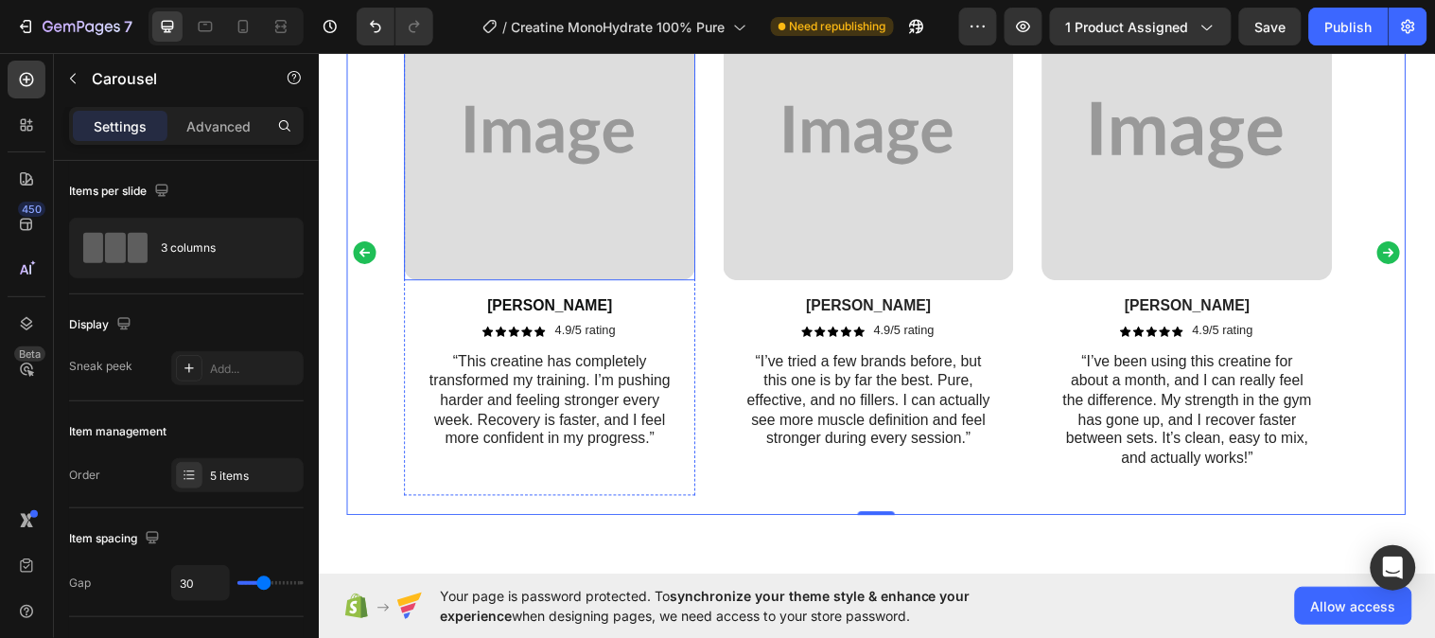
scroll to position [3359, 0]
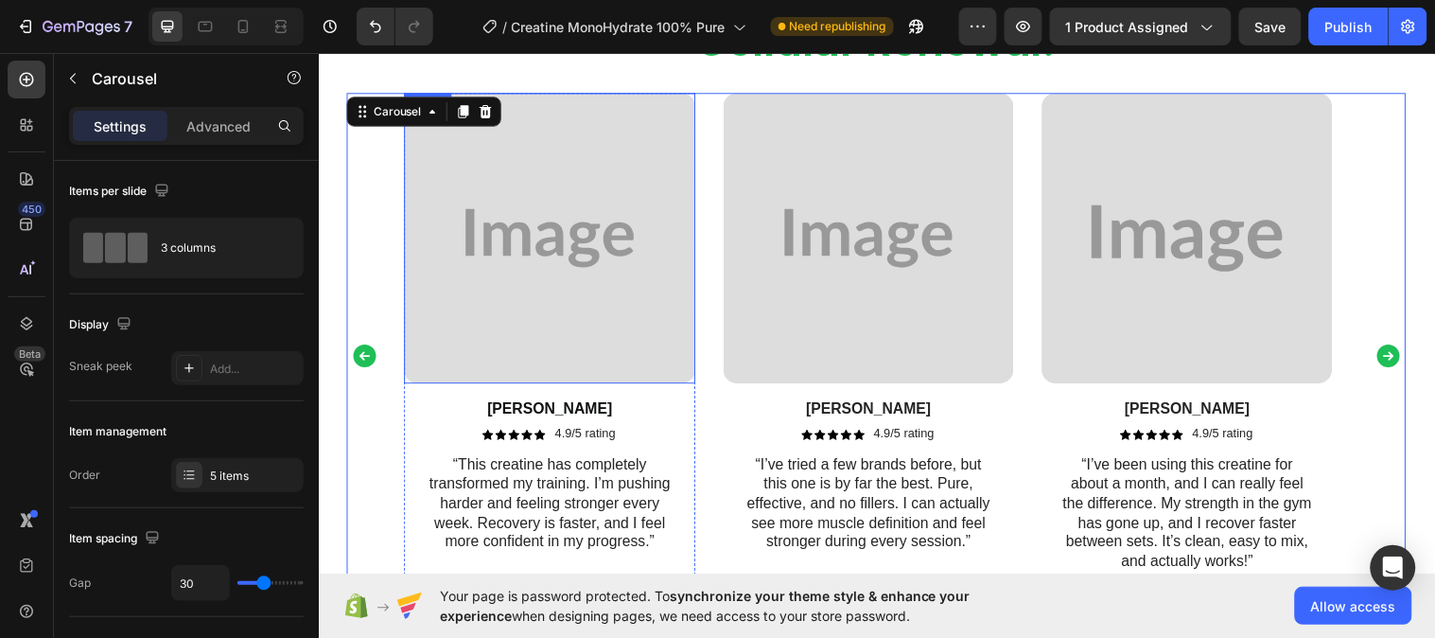
click at [571, 298] on img at bounding box center [553, 241] width 295 height 295
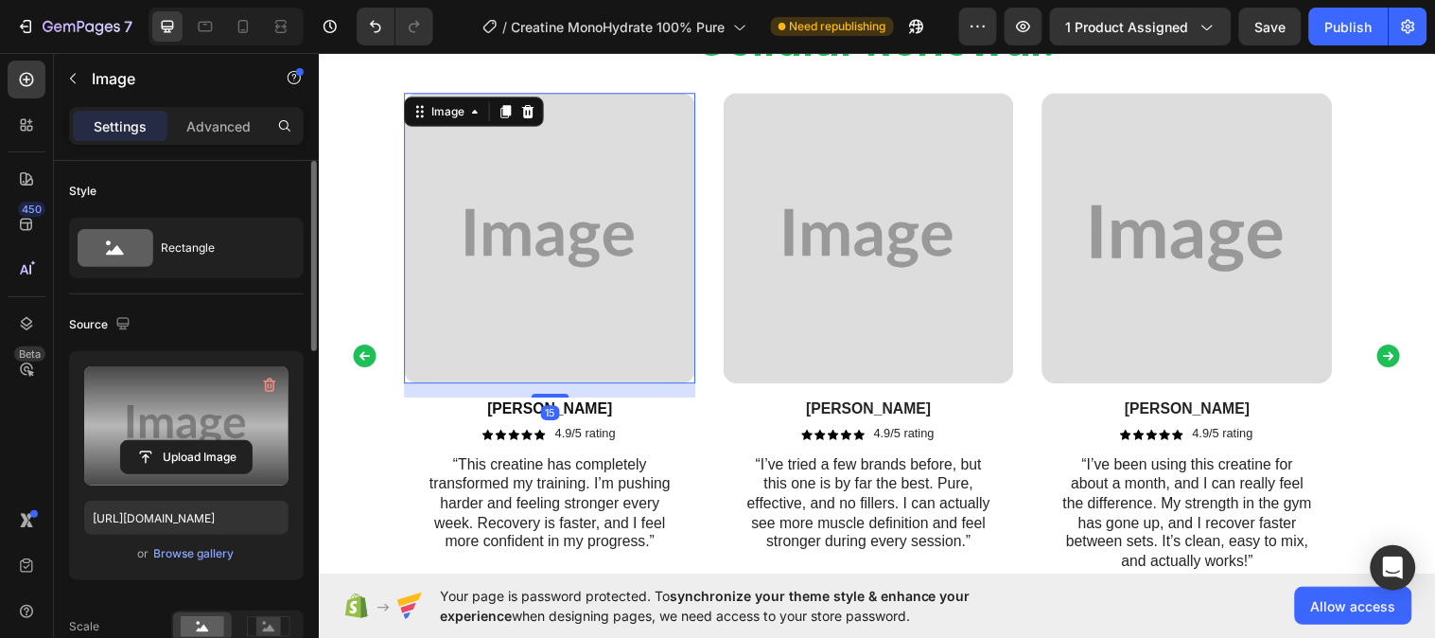
click at [190, 437] on label at bounding box center [186, 425] width 204 height 119
click at [190, 441] on input "file" at bounding box center [186, 457] width 131 height 32
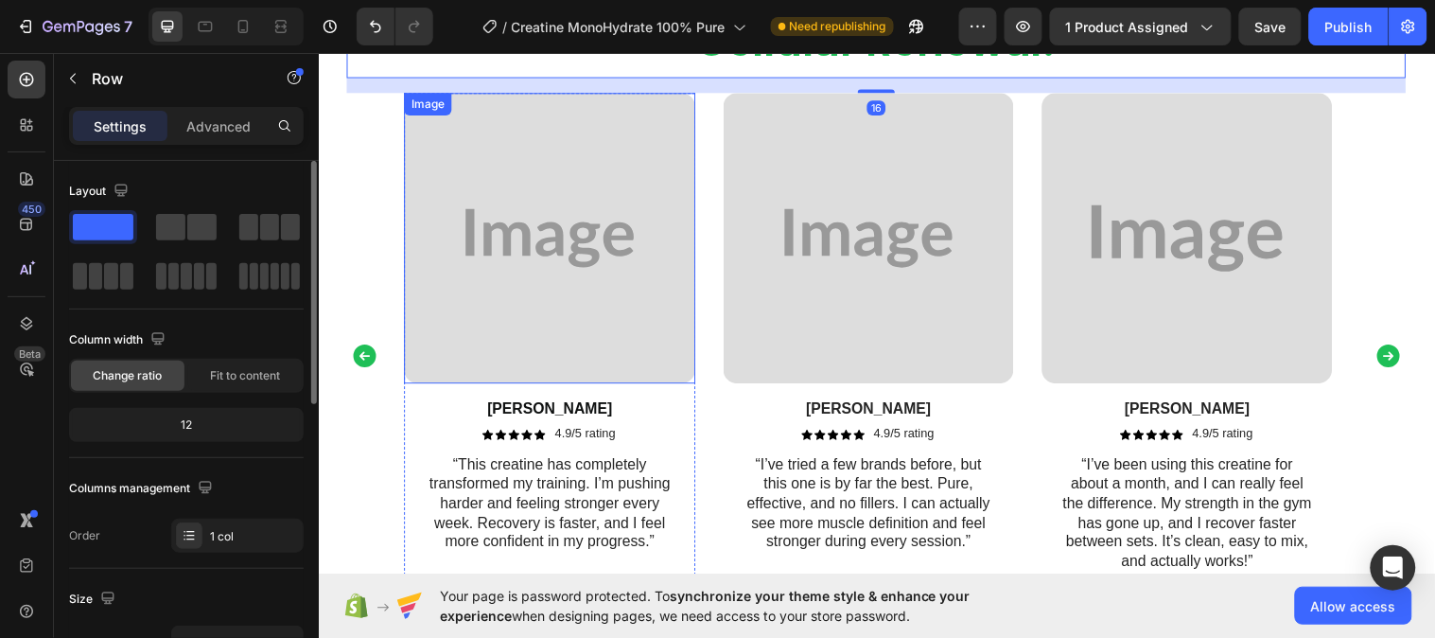
click at [552, 262] on img at bounding box center [553, 241] width 295 height 295
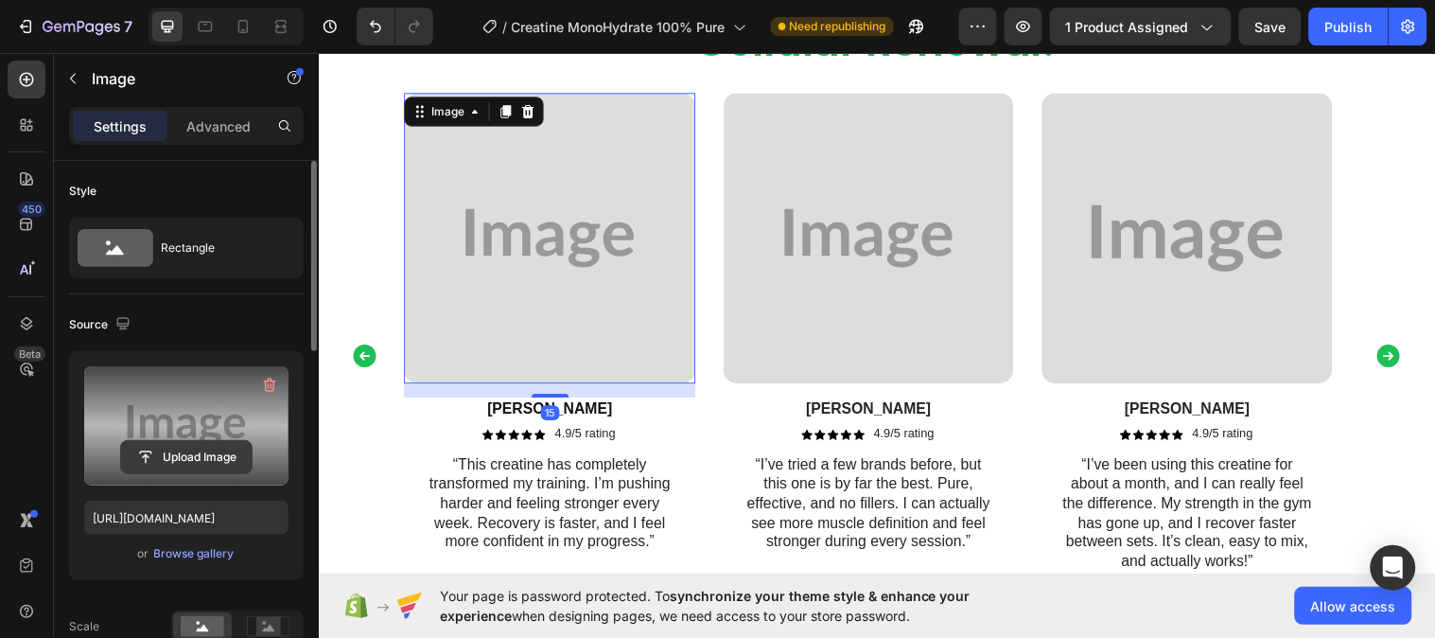
click at [171, 460] on input "file" at bounding box center [186, 457] width 131 height 32
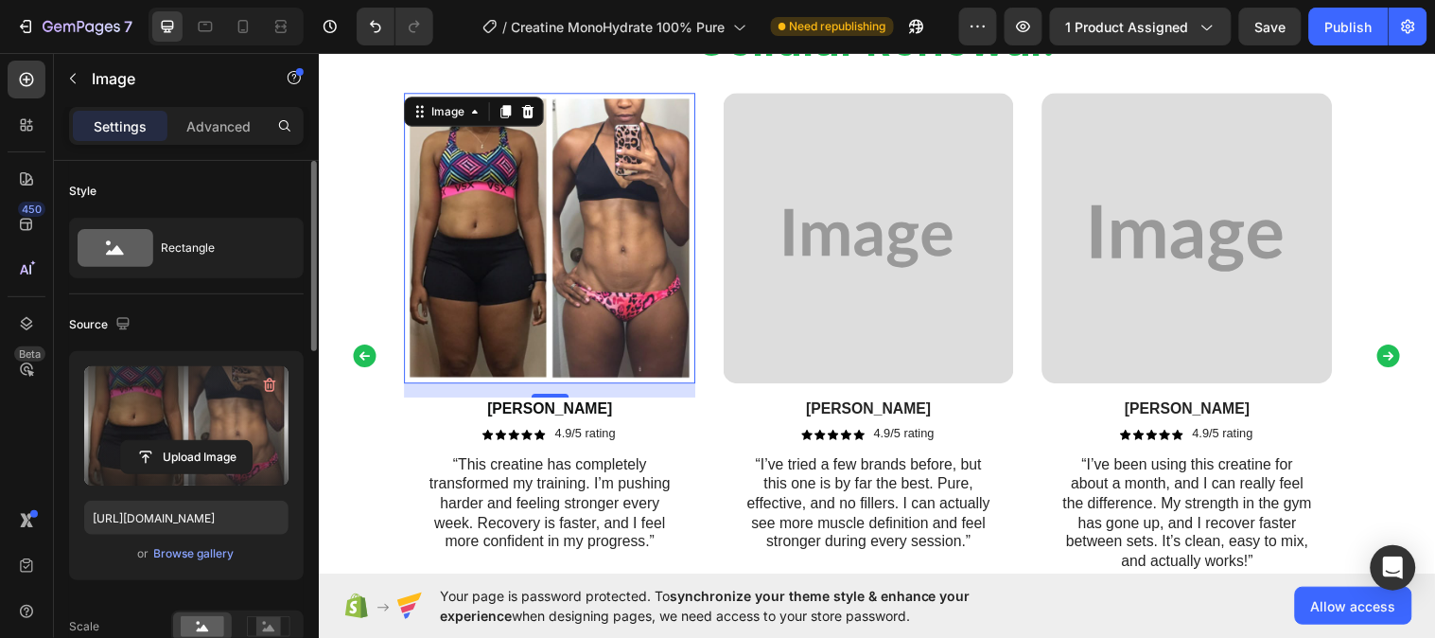
type input "https://cdn.shopify.com/s/files/1/0953/5393/0017/files/gempages_581881832878900…"
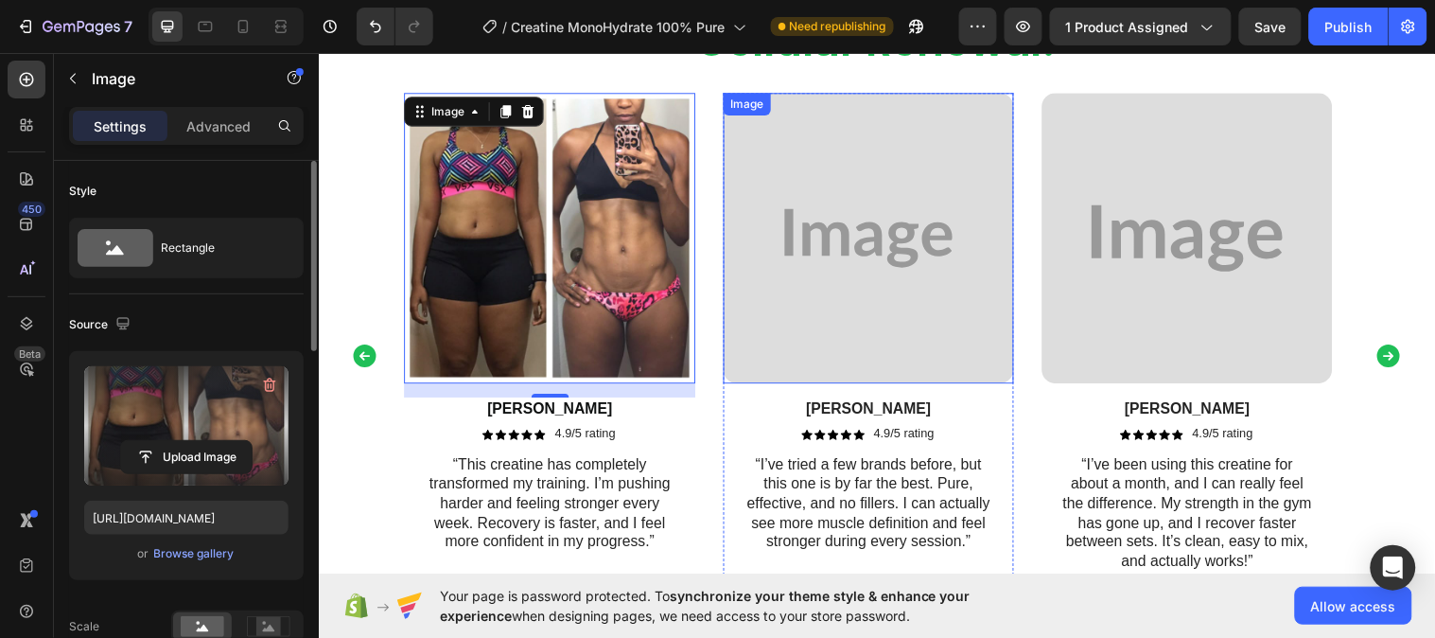
click at [840, 260] on img at bounding box center [876, 241] width 295 height 295
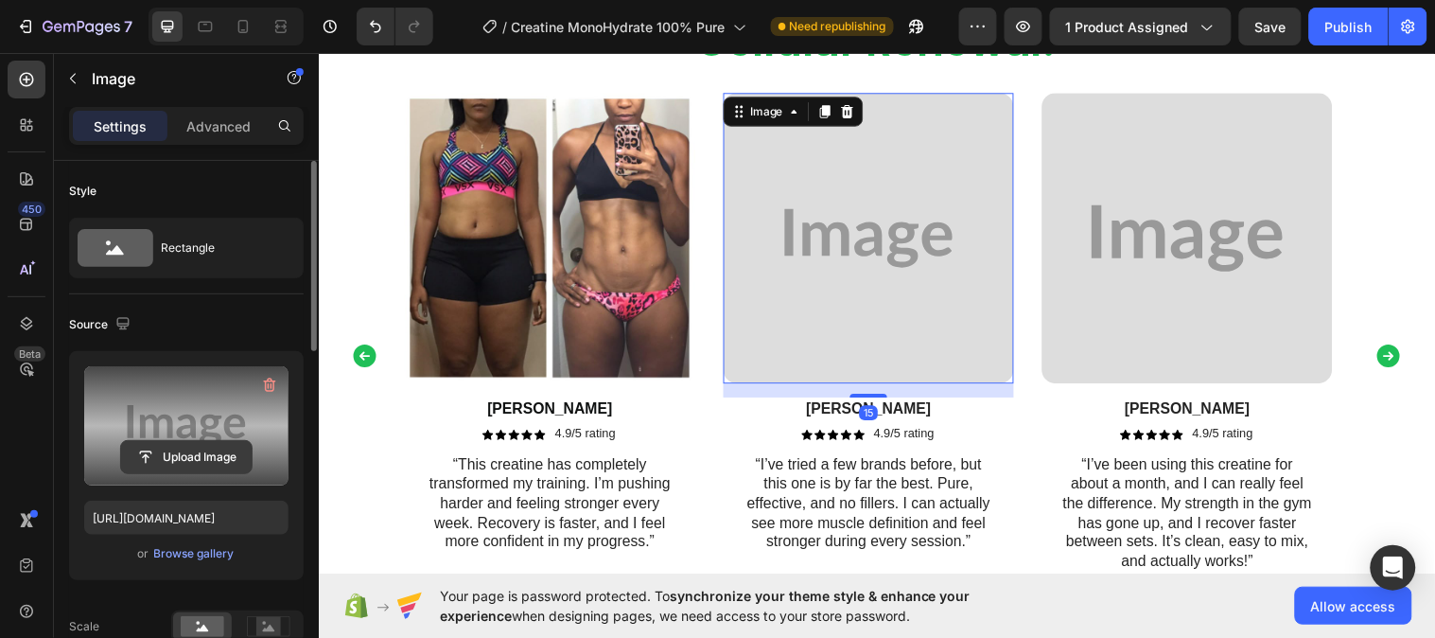
click at [152, 459] on input "file" at bounding box center [186, 457] width 131 height 32
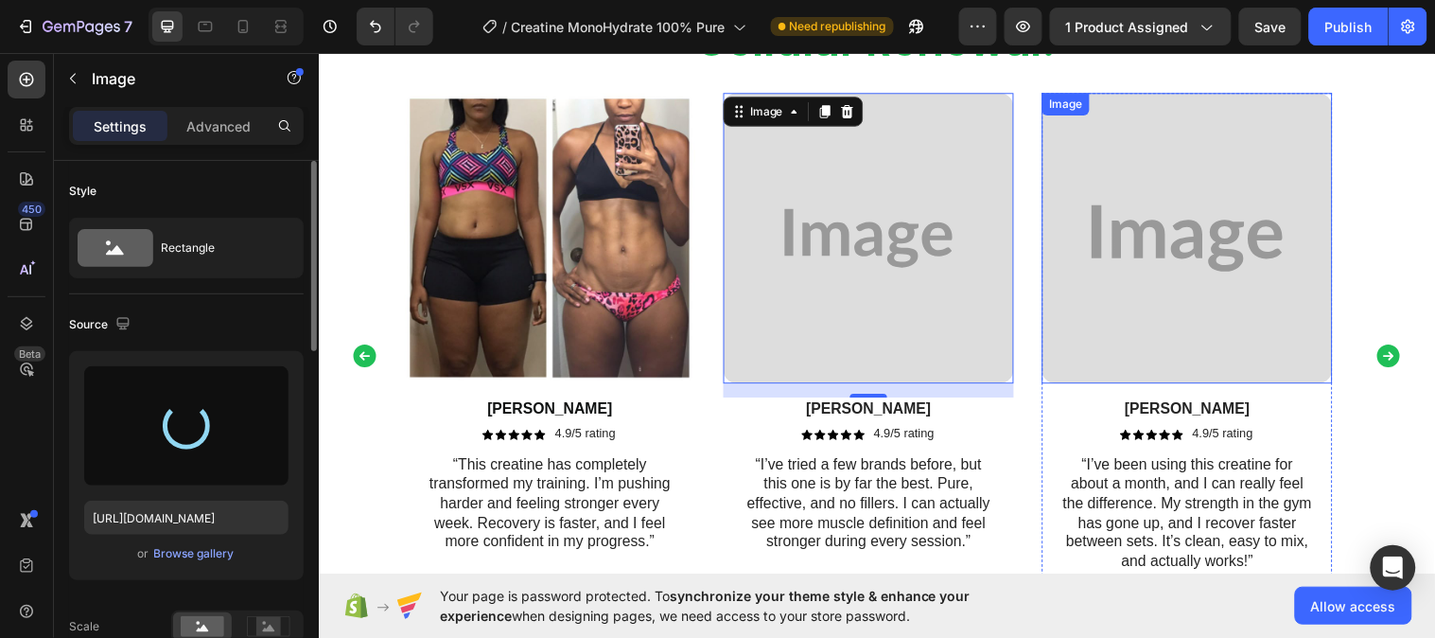
type input "https://cdn.shopify.com/s/files/1/0953/5393/0017/files/gempages_581881832878900…"
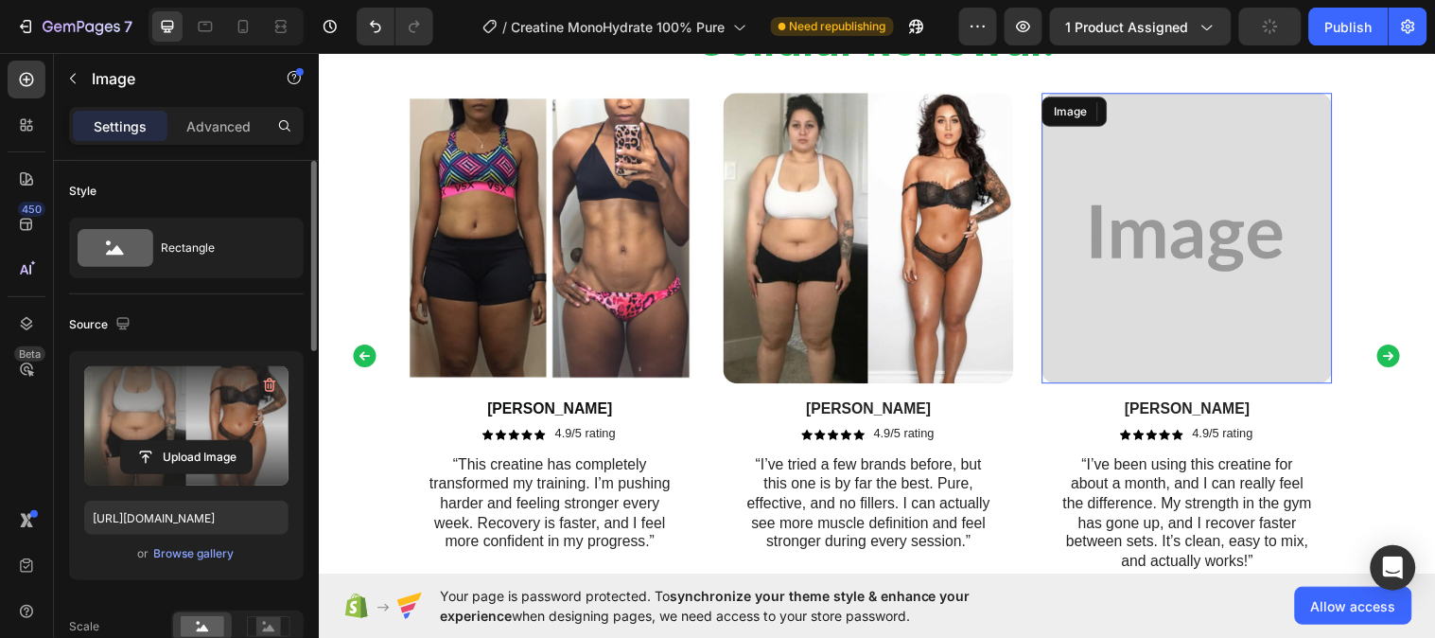
click at [1165, 285] on img at bounding box center [1201, 241] width 295 height 295
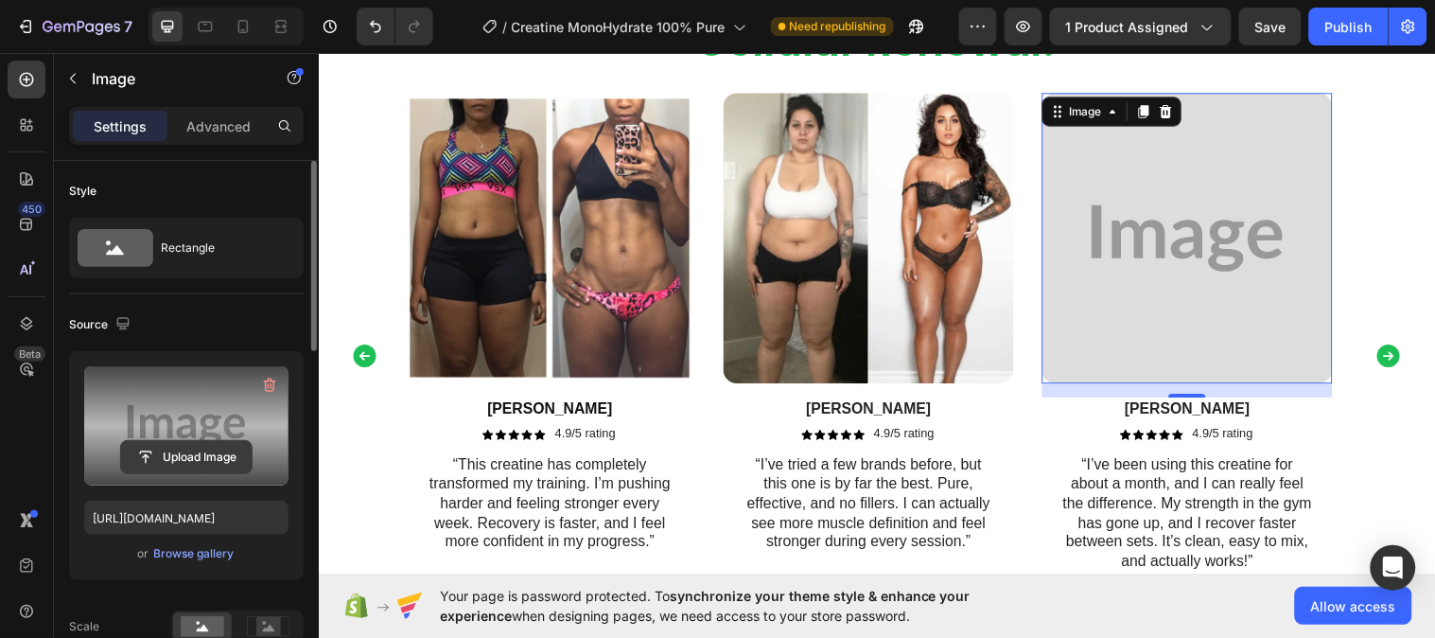
click at [183, 450] on input "file" at bounding box center [186, 457] width 131 height 32
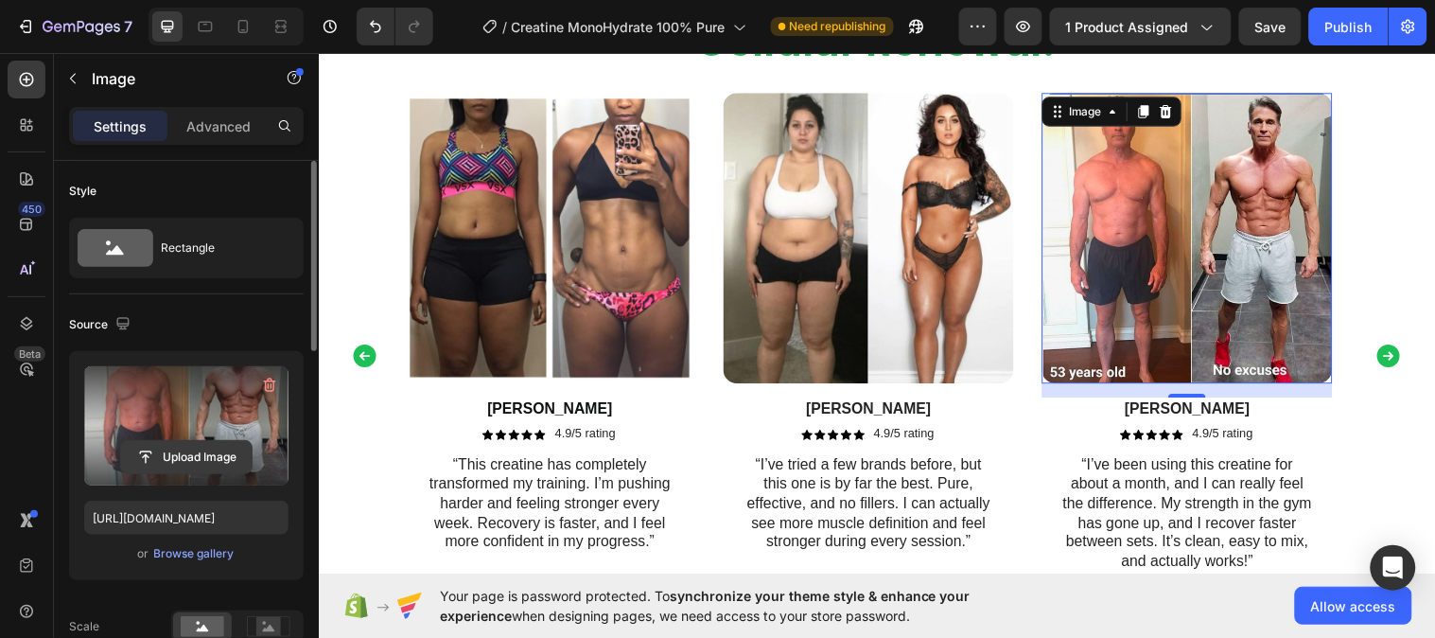
click at [218, 449] on input "file" at bounding box center [186, 457] width 131 height 32
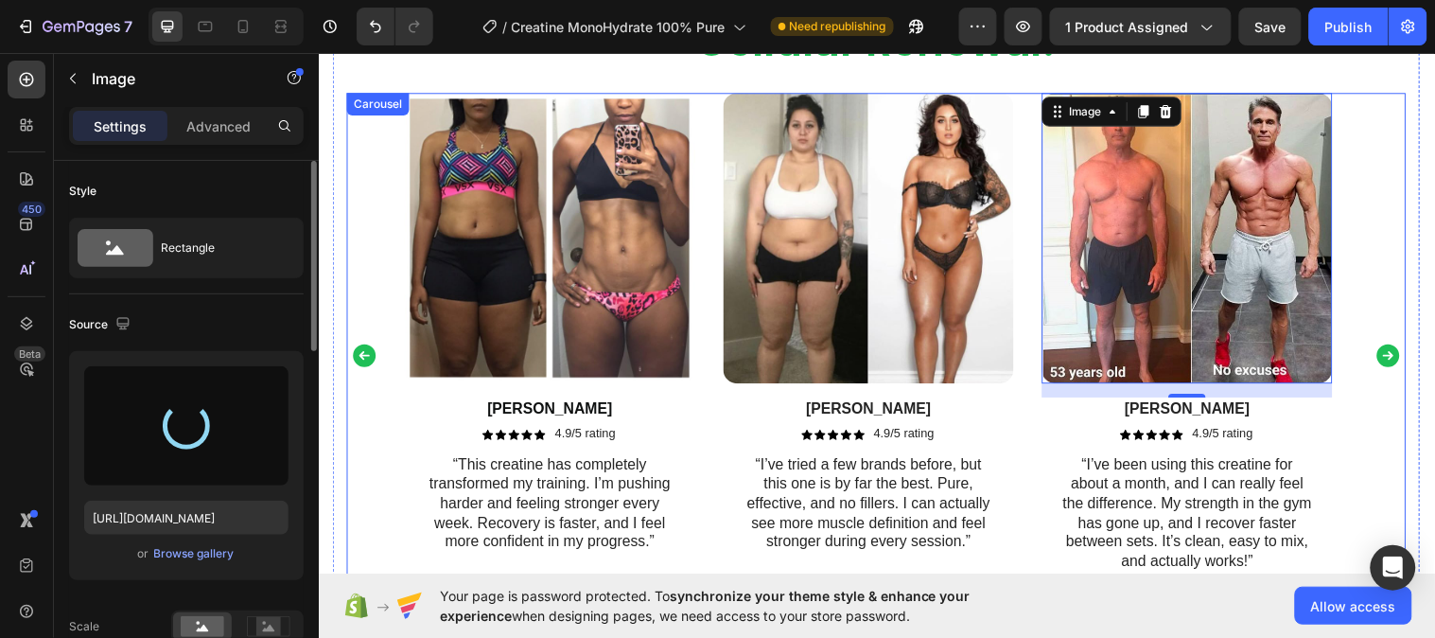
type input "https://cdn.shopify.com/s/files/1/0953/5393/0017/files/gempages_581881832878900…"
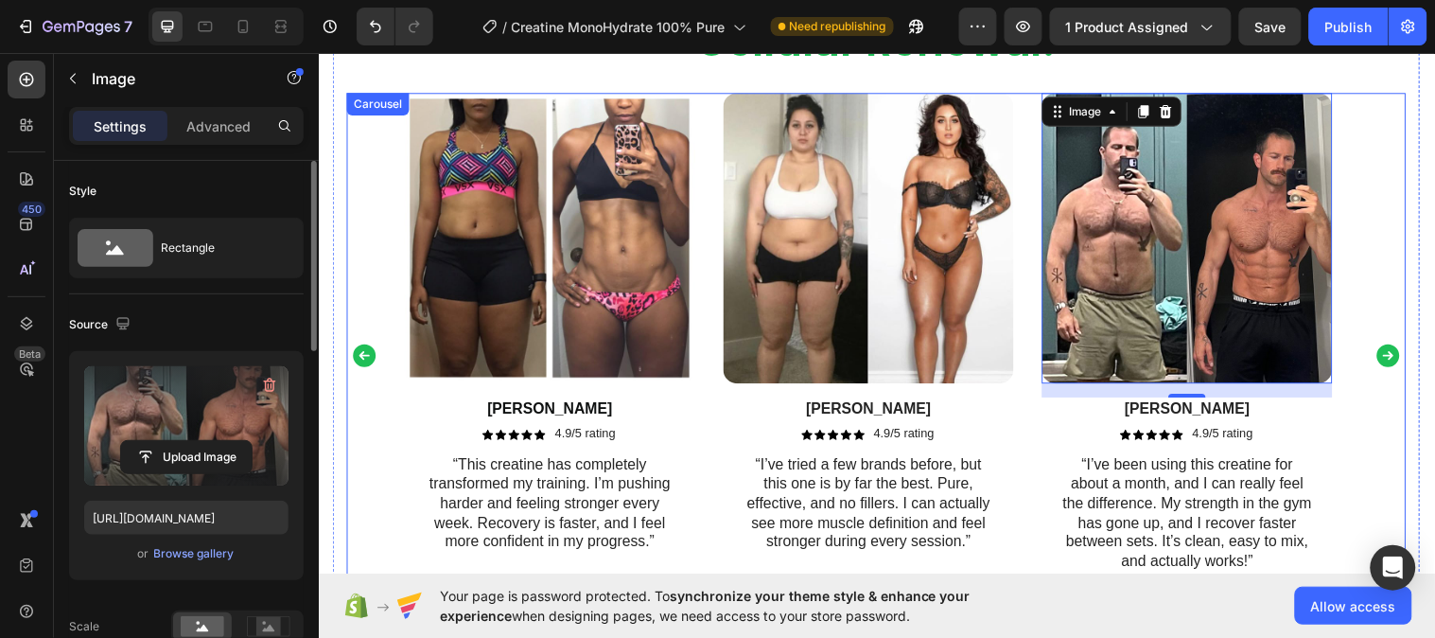
click at [1392, 359] on icon "Carousel Next Arrow" at bounding box center [1406, 360] width 28 height 28
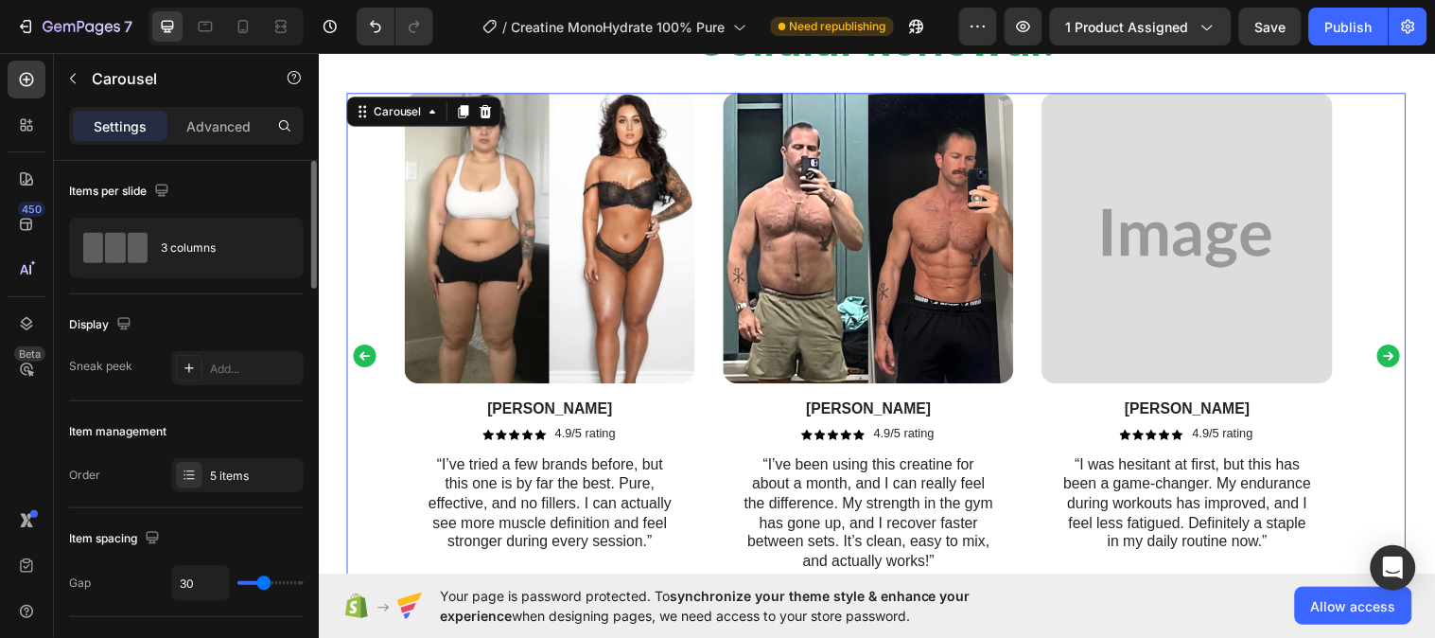
click at [1392, 359] on icon "Carousel Next Arrow" at bounding box center [1406, 360] width 28 height 28
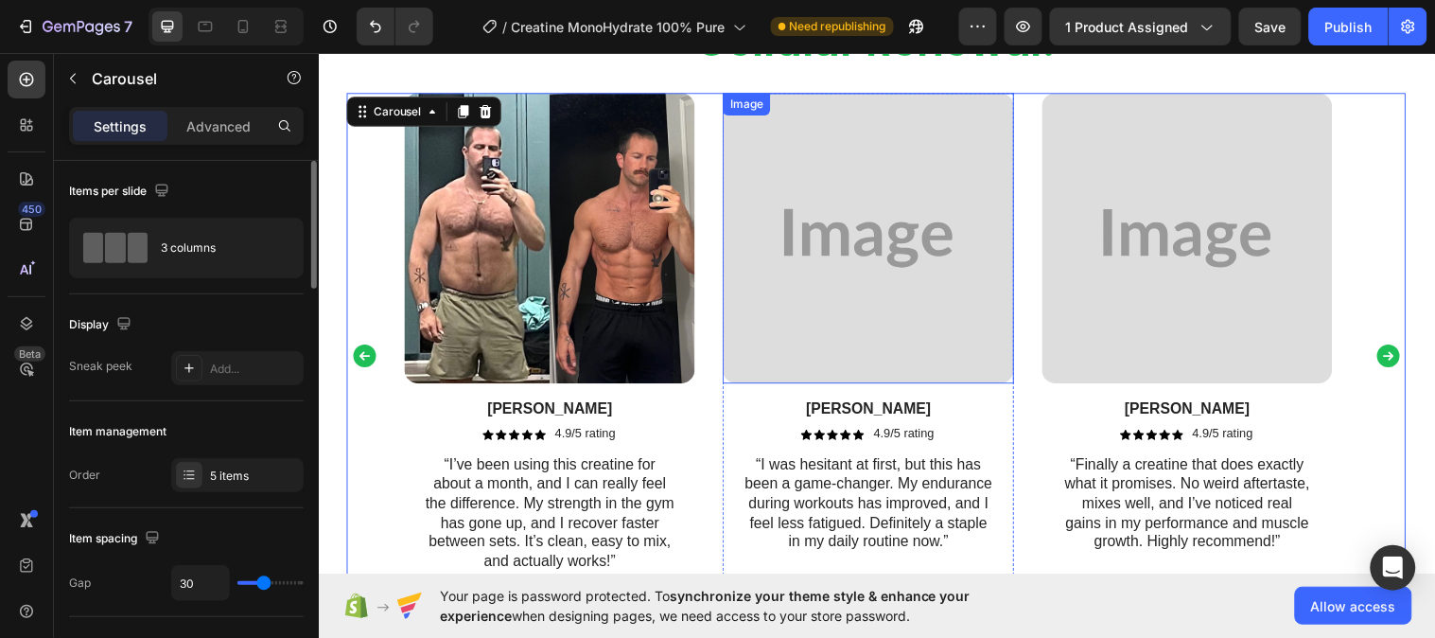
click at [997, 301] on img at bounding box center [876, 241] width 295 height 295
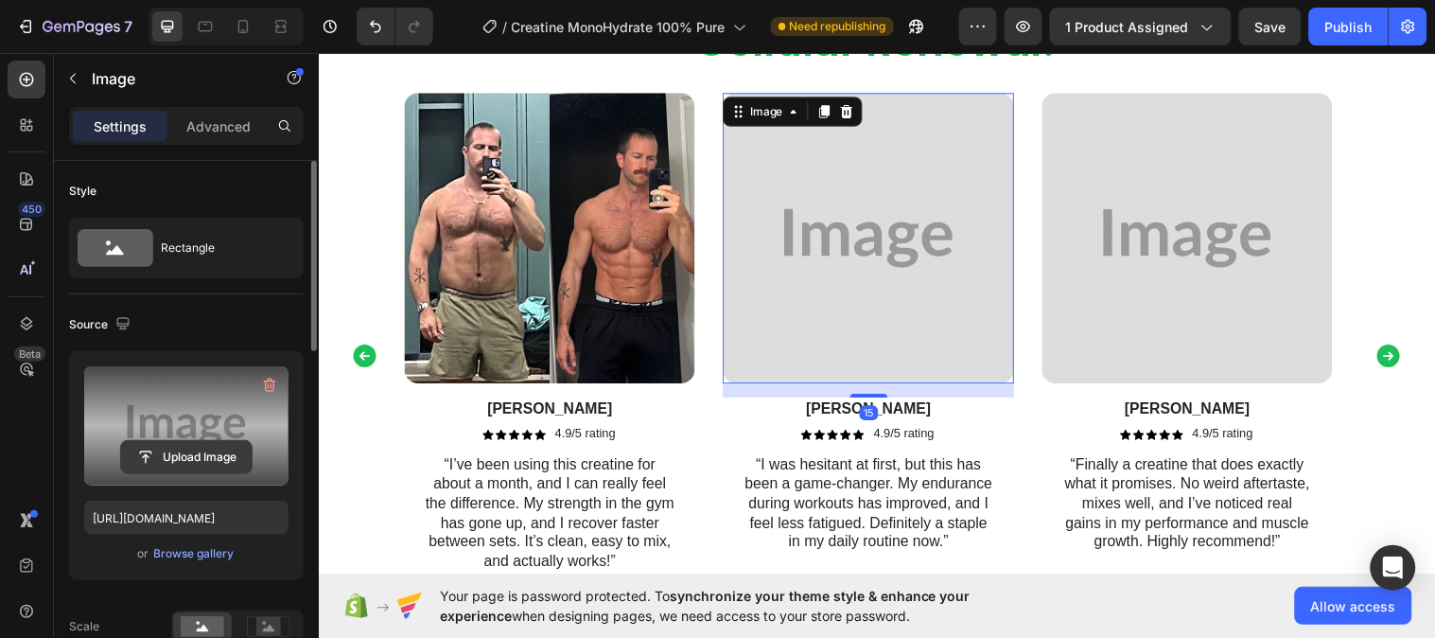
click at [172, 459] on input "file" at bounding box center [186, 457] width 131 height 32
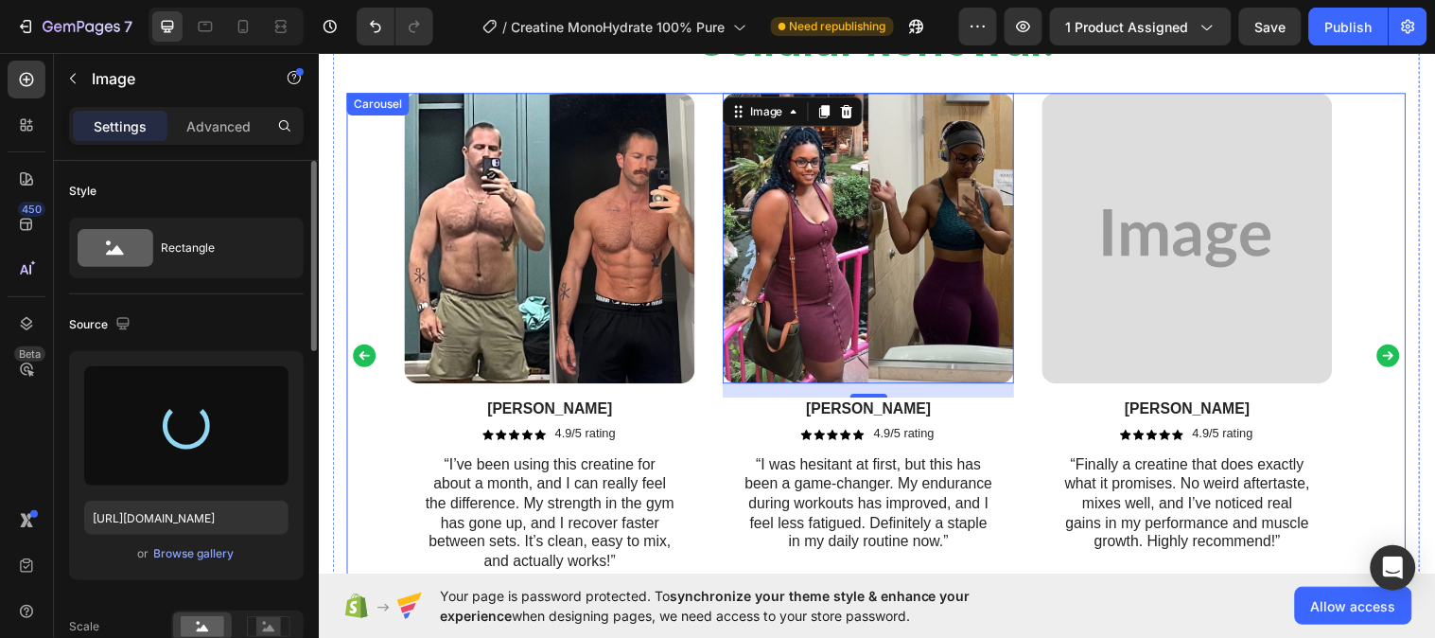
type input "https://cdn.shopify.com/s/files/1/0953/5393/0017/files/gempages_581881832878900…"
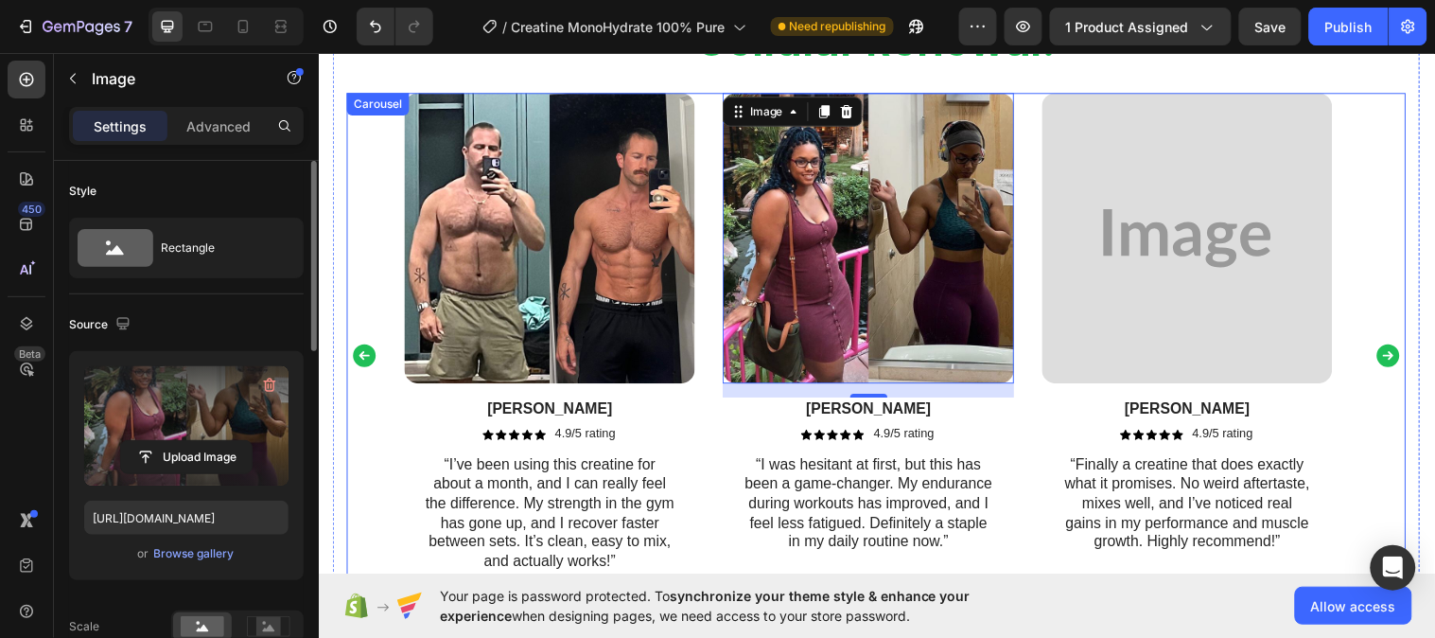
click at [368, 352] on icon "Carousel Back Arrow" at bounding box center [365, 360] width 23 height 23
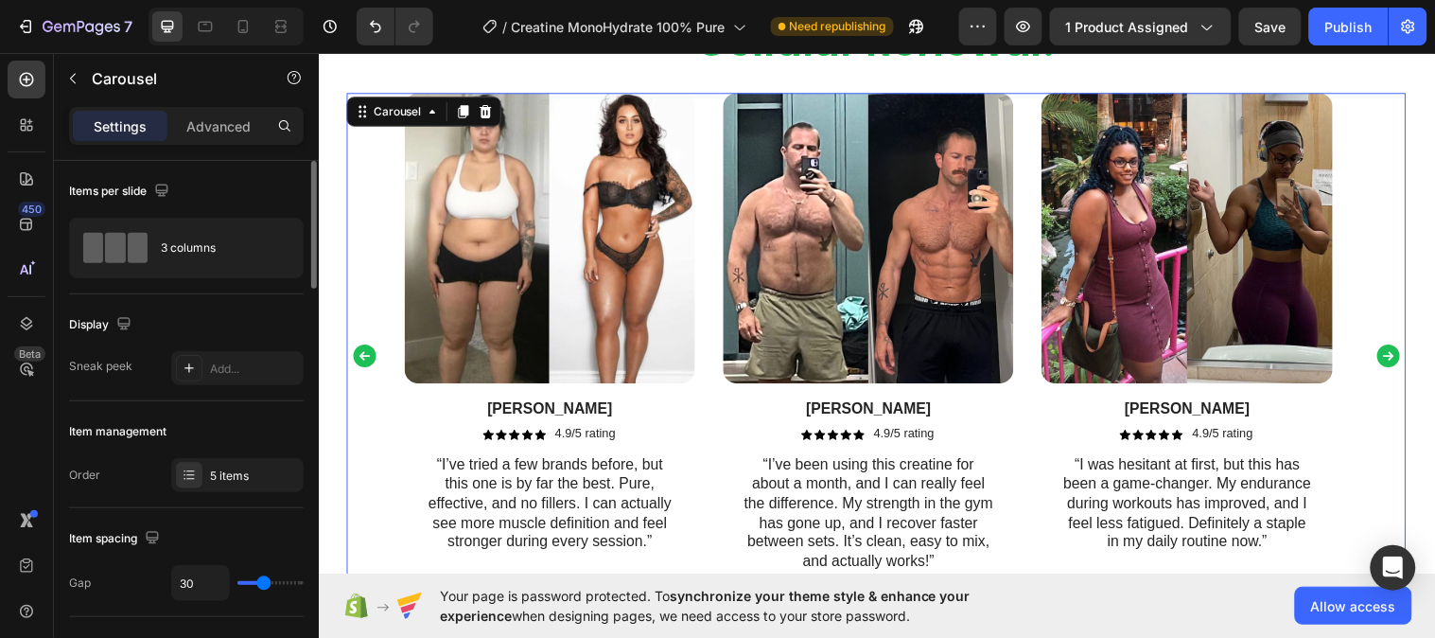
click at [368, 352] on icon "Carousel Back Arrow" at bounding box center [365, 360] width 23 height 23
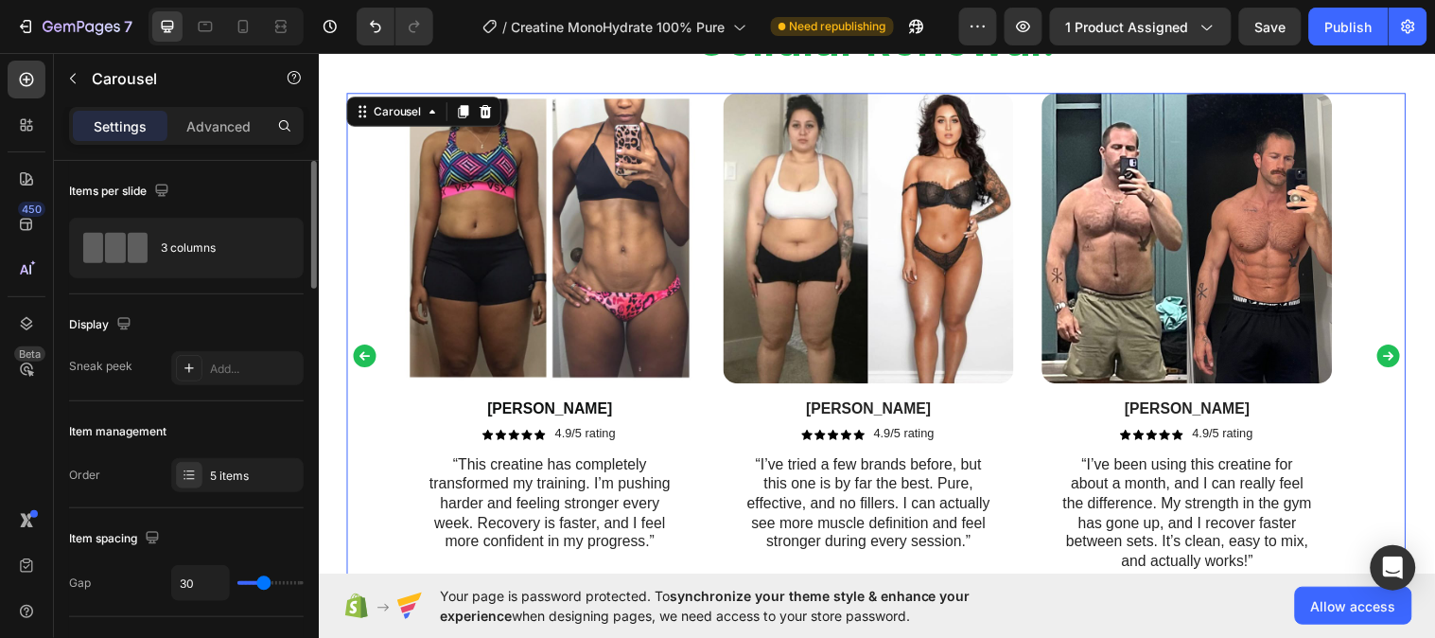
click at [1392, 353] on icon "Carousel Next Arrow" at bounding box center [1406, 360] width 28 height 28
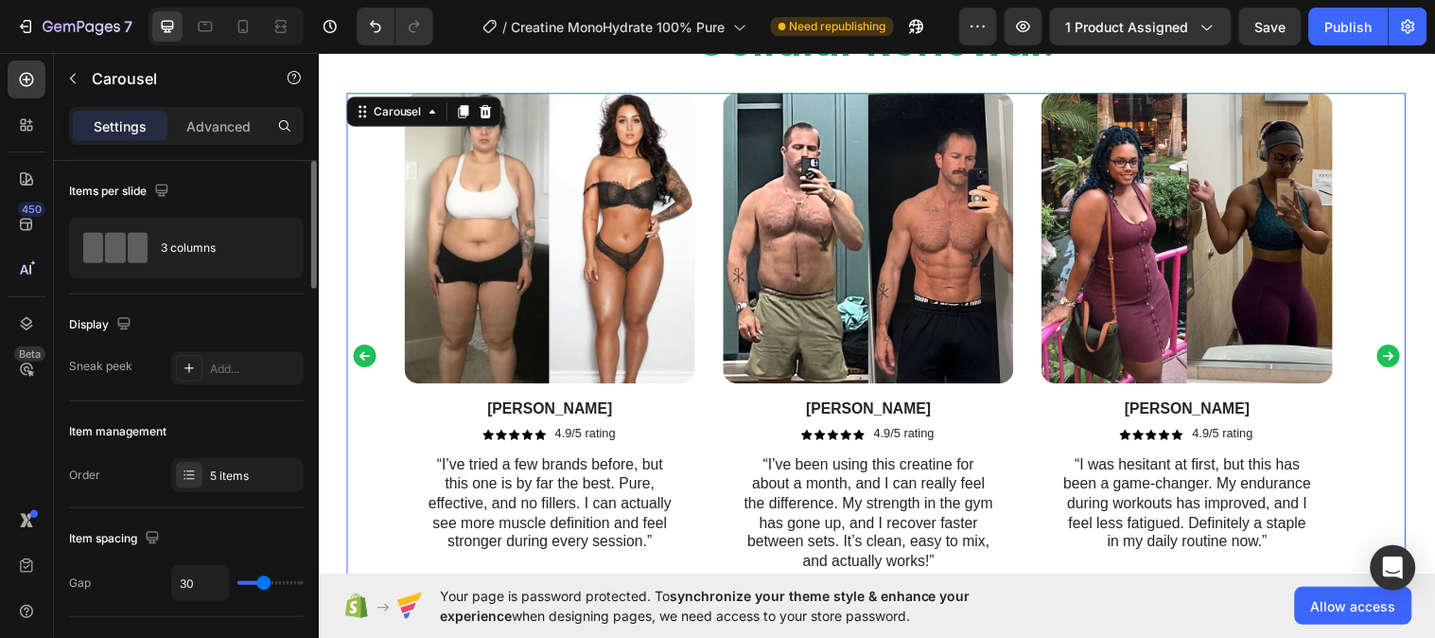
click at [1395, 353] on icon "Carousel Next Arrow" at bounding box center [1406, 360] width 23 height 23
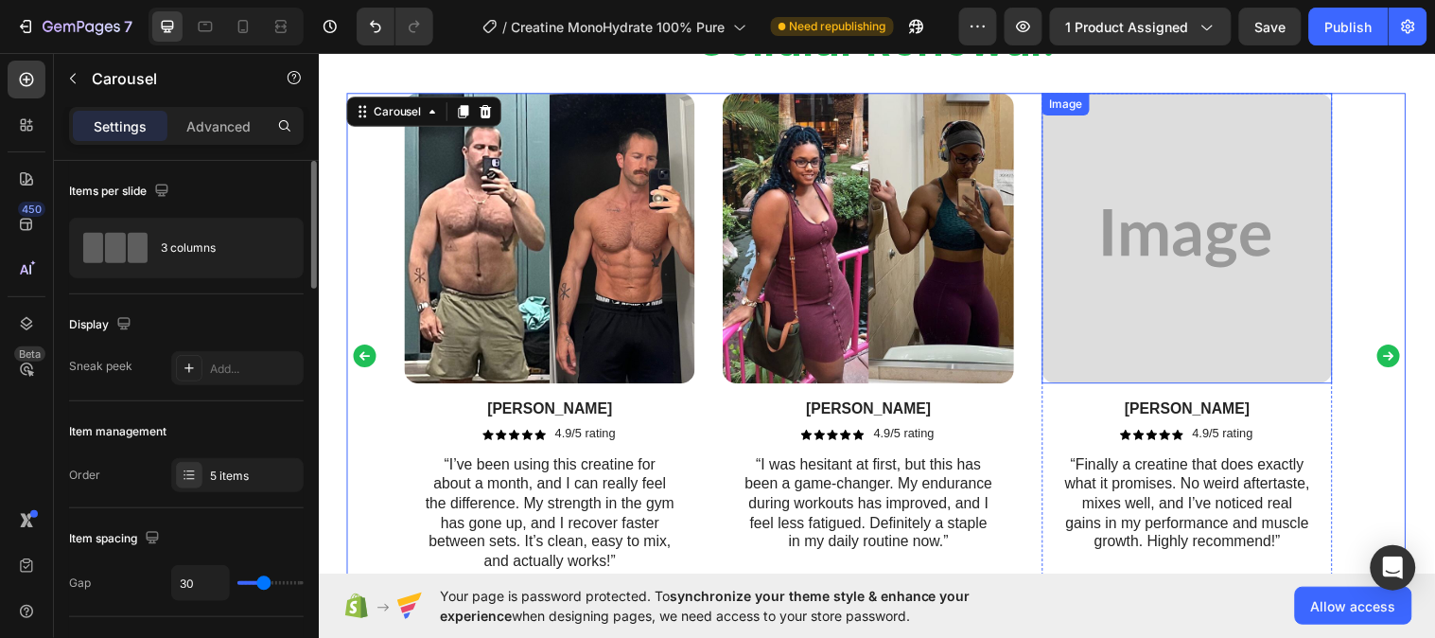
click at [1166, 307] on img at bounding box center [1201, 241] width 295 height 295
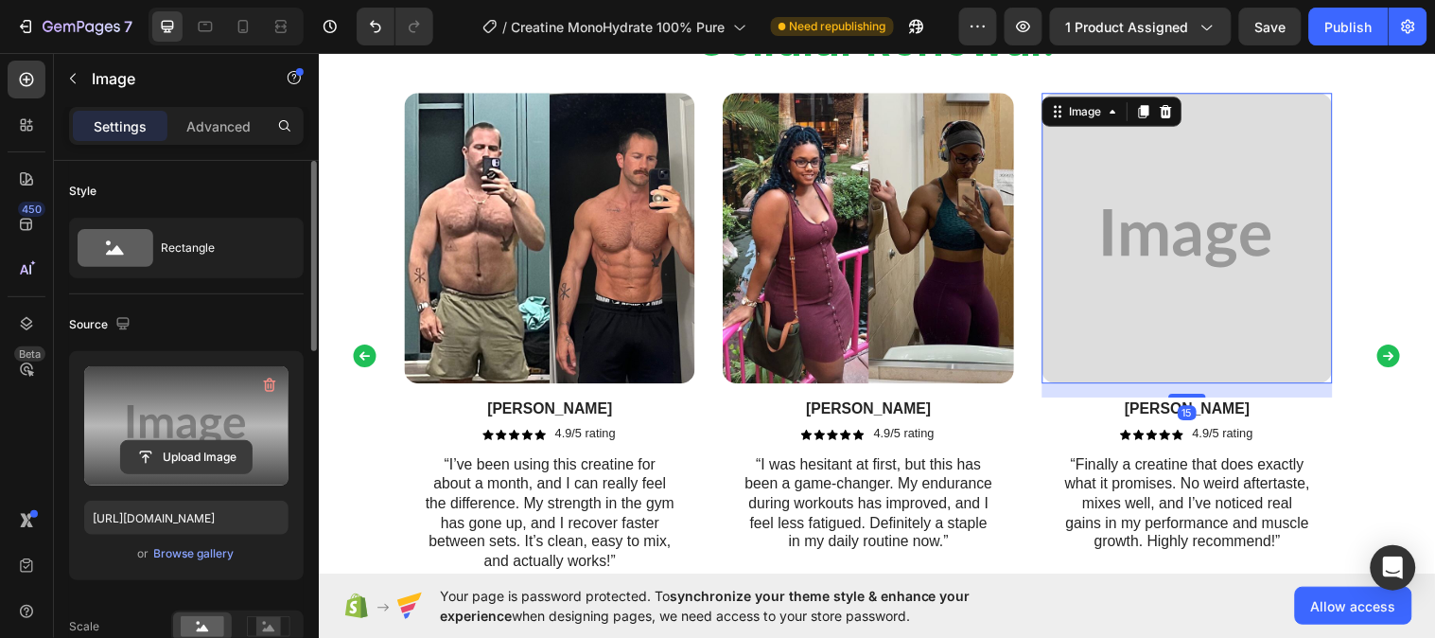
click at [168, 449] on input "file" at bounding box center [186, 457] width 131 height 32
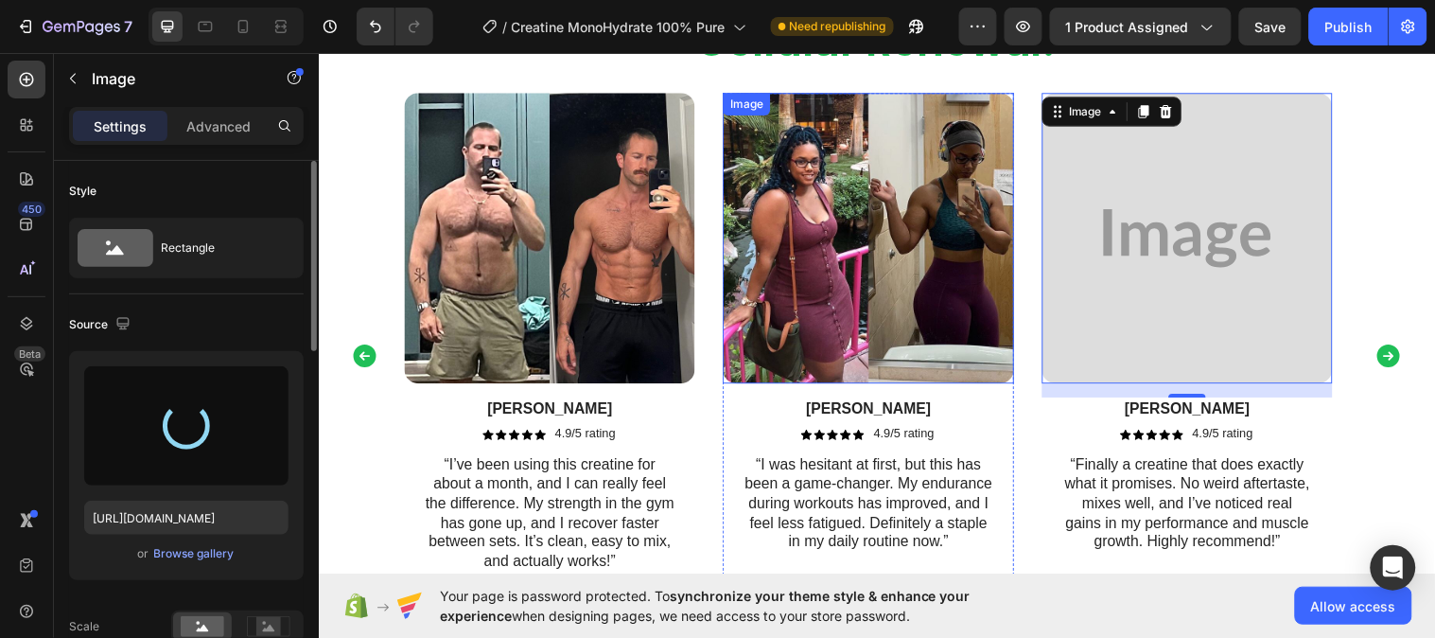
type input "https://cdn.shopify.com/s/files/1/0953/5393/0017/files/gempages_581881832878900…"
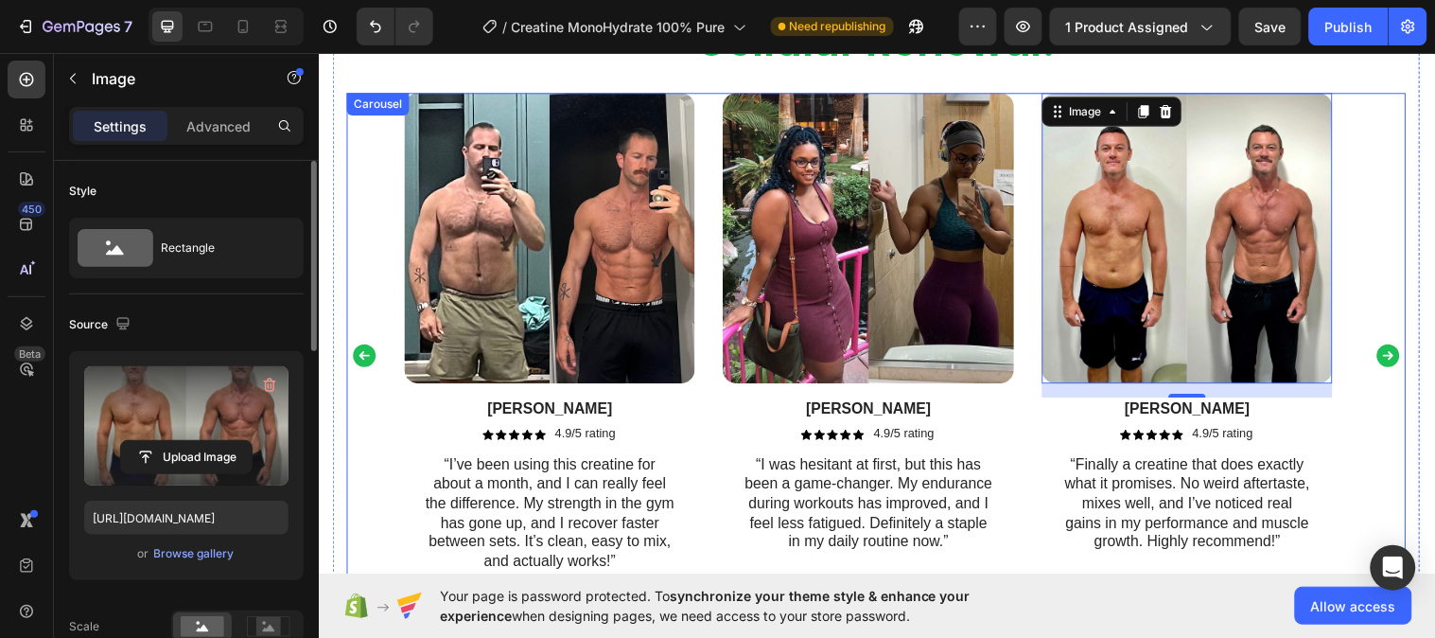
click at [1395, 366] on icon "Carousel Next Arrow" at bounding box center [1406, 360] width 23 height 23
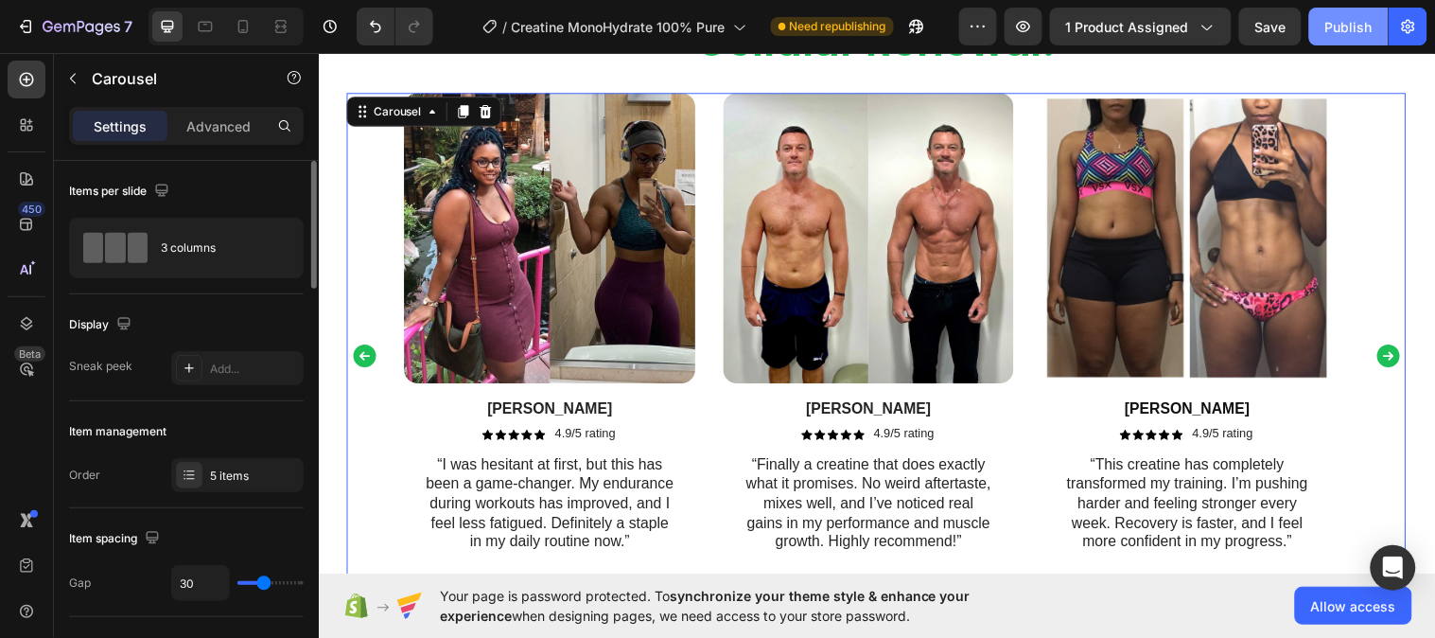
click at [1348, 33] on div "Publish" at bounding box center [1349, 27] width 47 height 20
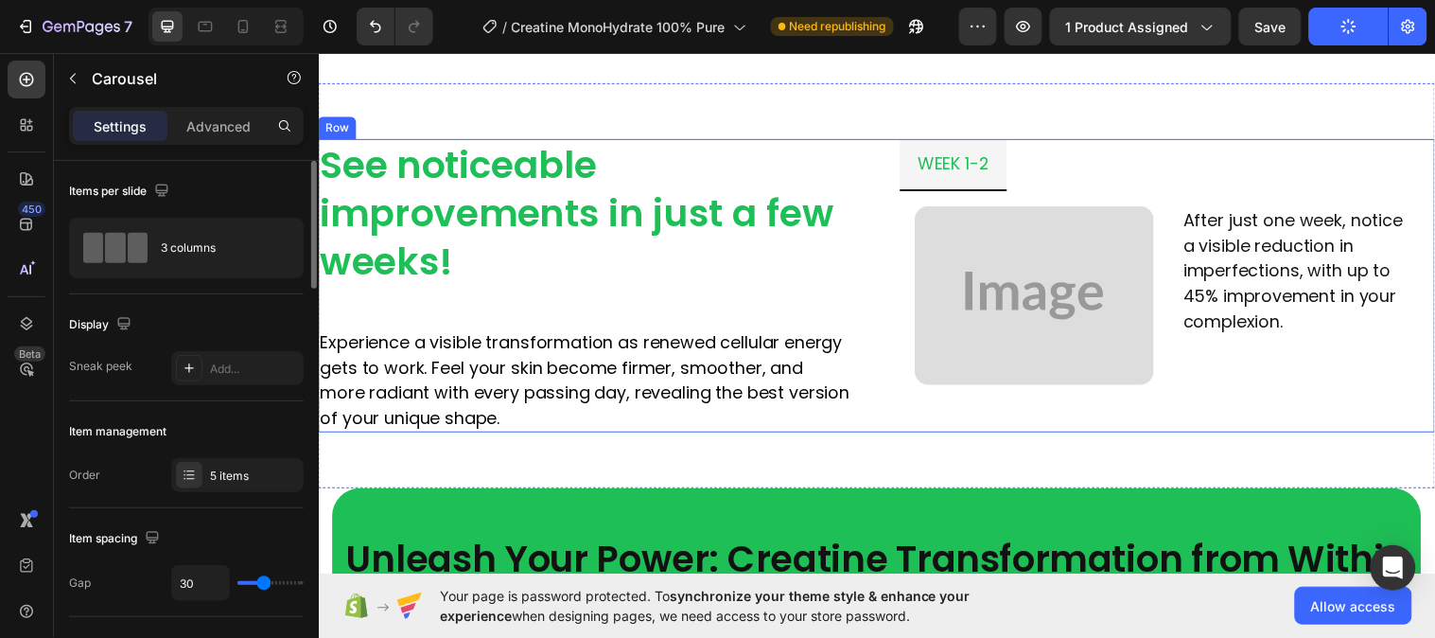
scroll to position [1992, 0]
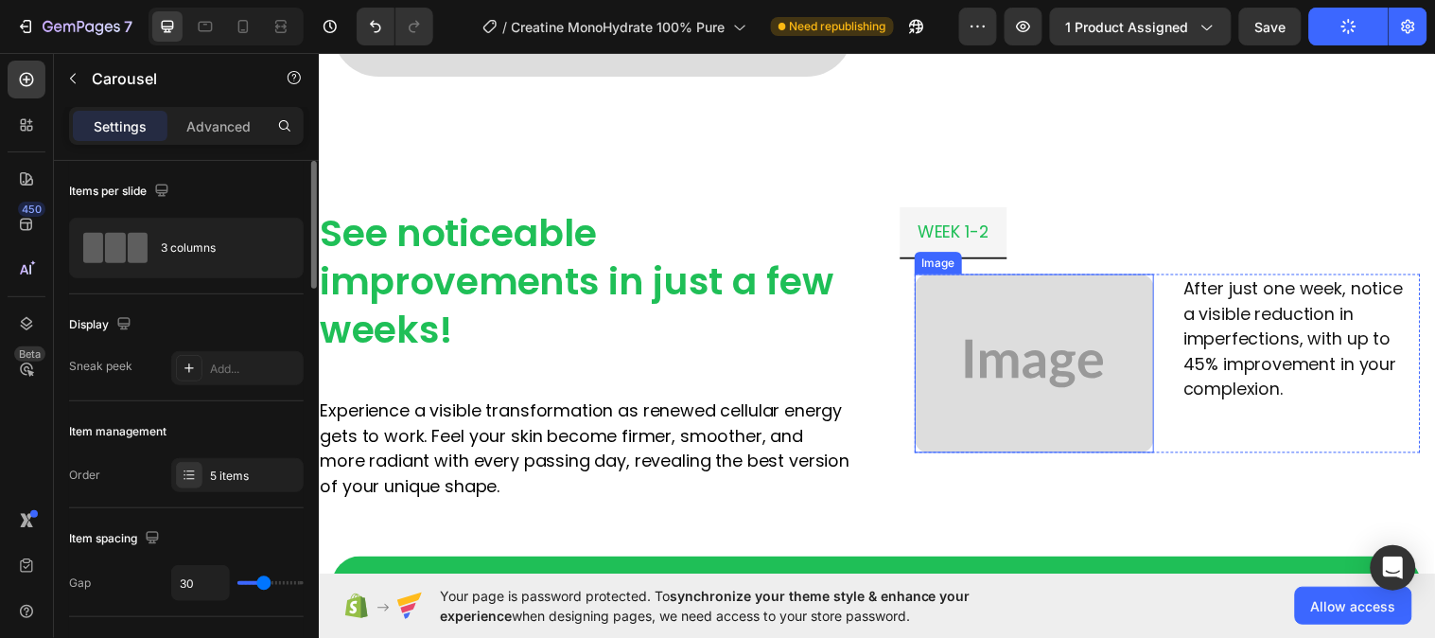
click at [1028, 342] on img at bounding box center [1045, 368] width 243 height 182
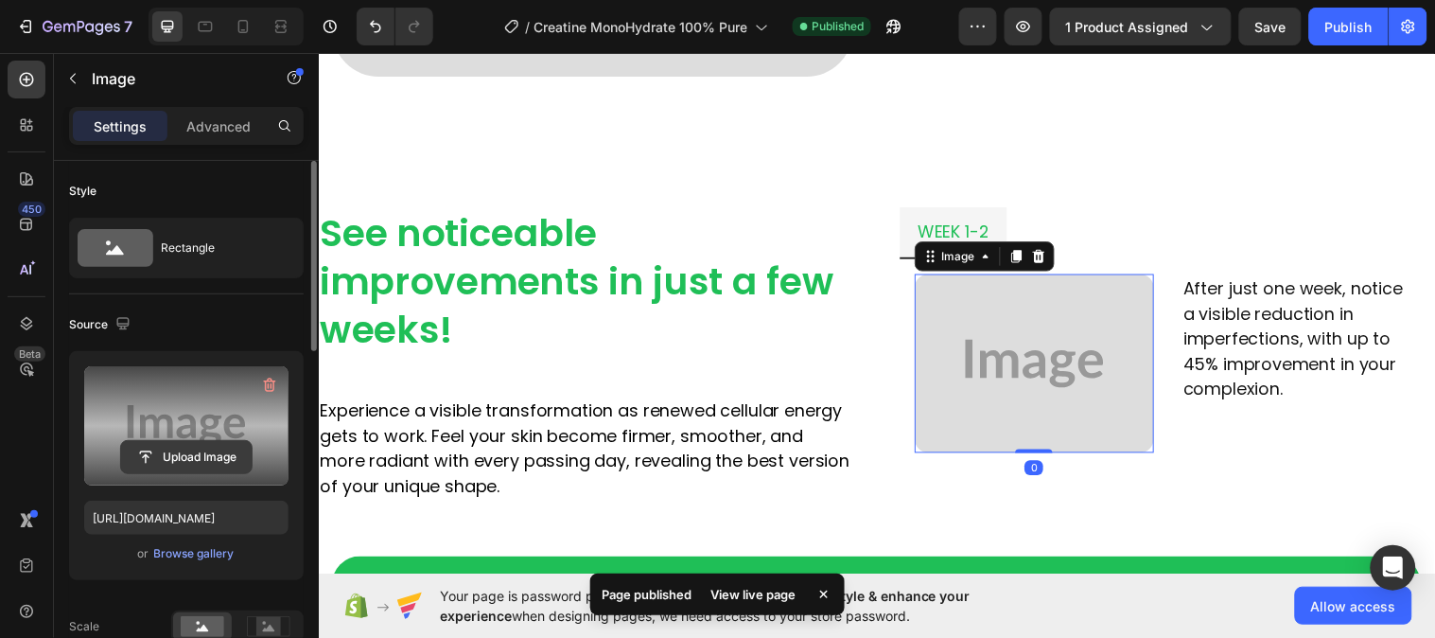
click at [158, 450] on input "file" at bounding box center [186, 457] width 131 height 32
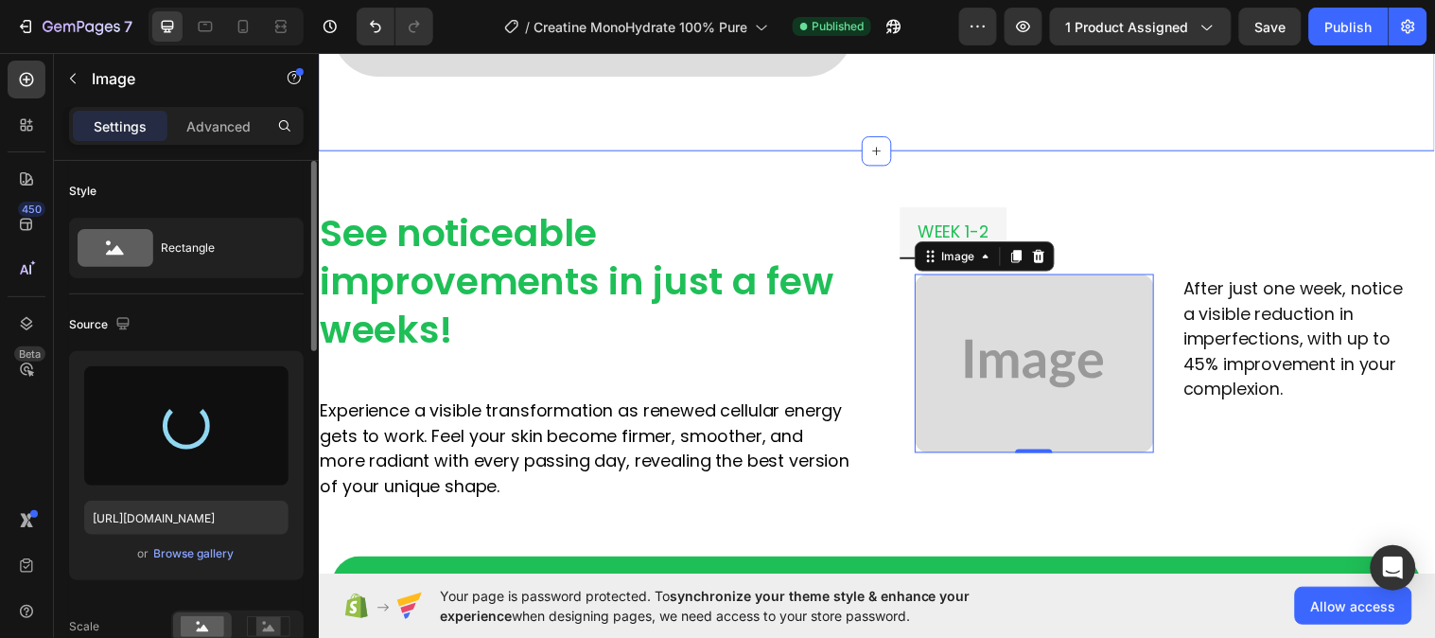
type input "https://cdn.shopify.com/s/files/1/0953/5393/0017/files/gempages_581881832878900…"
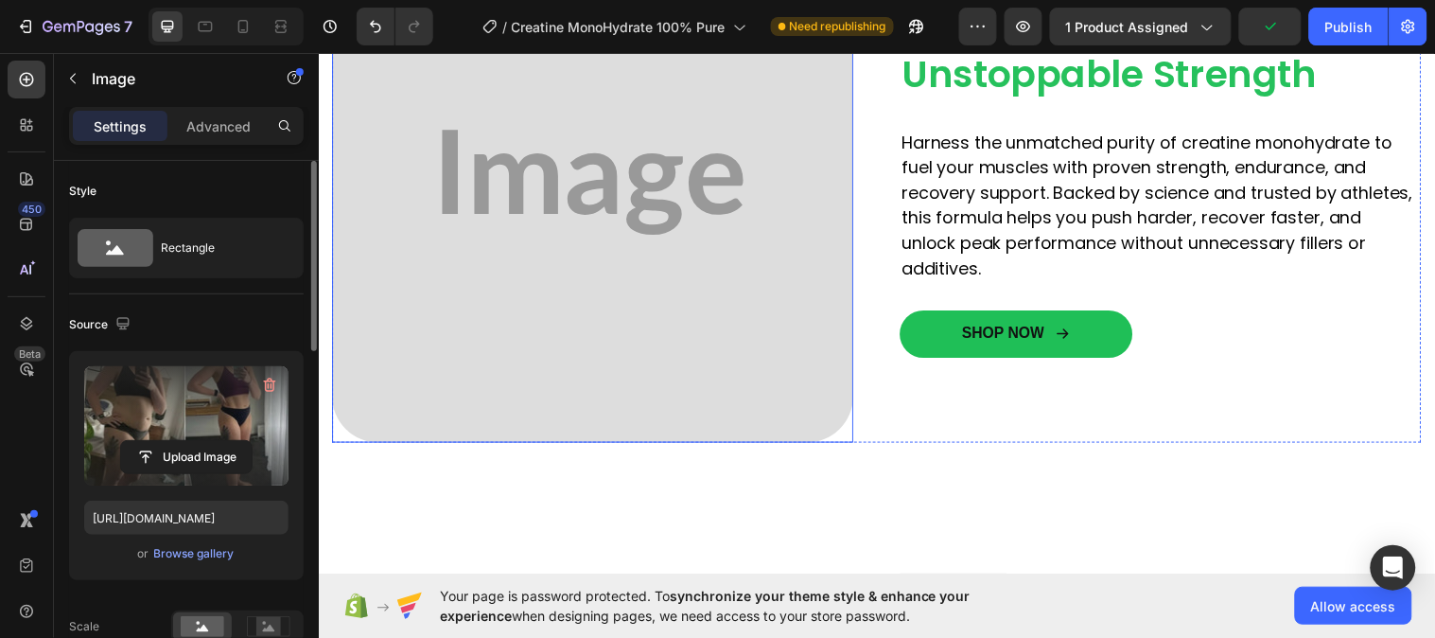
scroll to position [1467, 0]
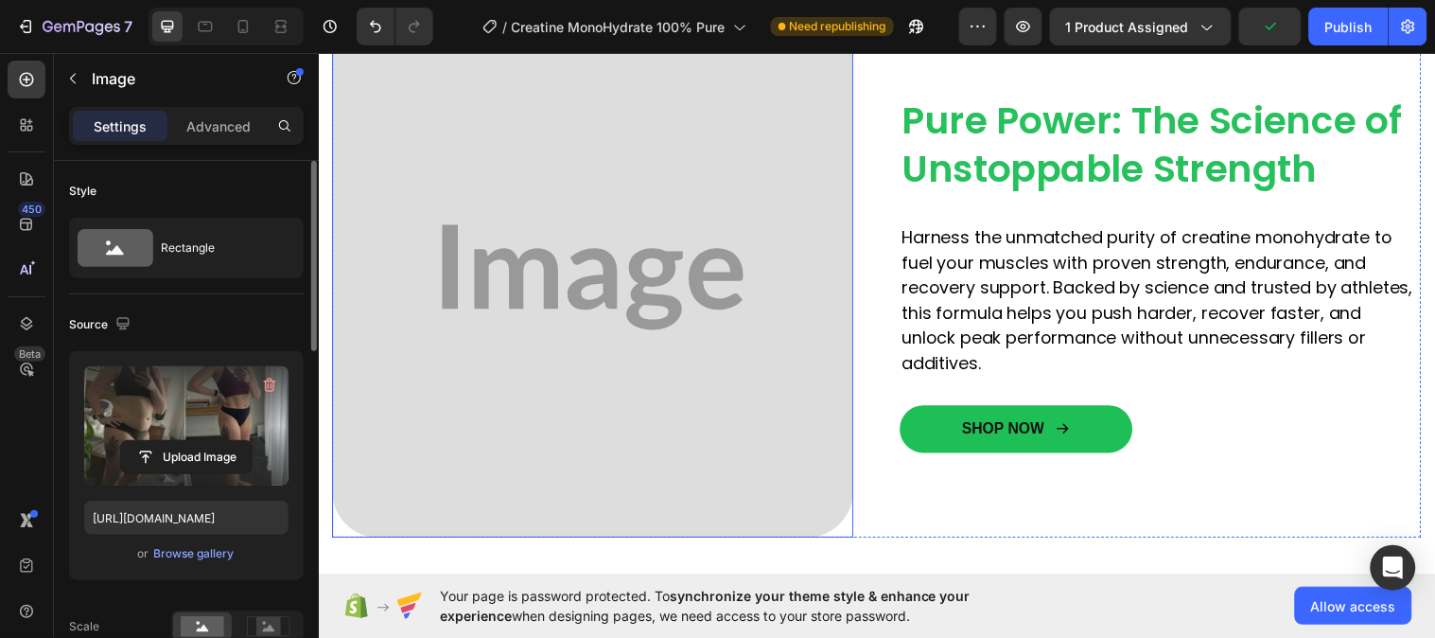
click at [636, 320] on img at bounding box center [597, 280] width 530 height 530
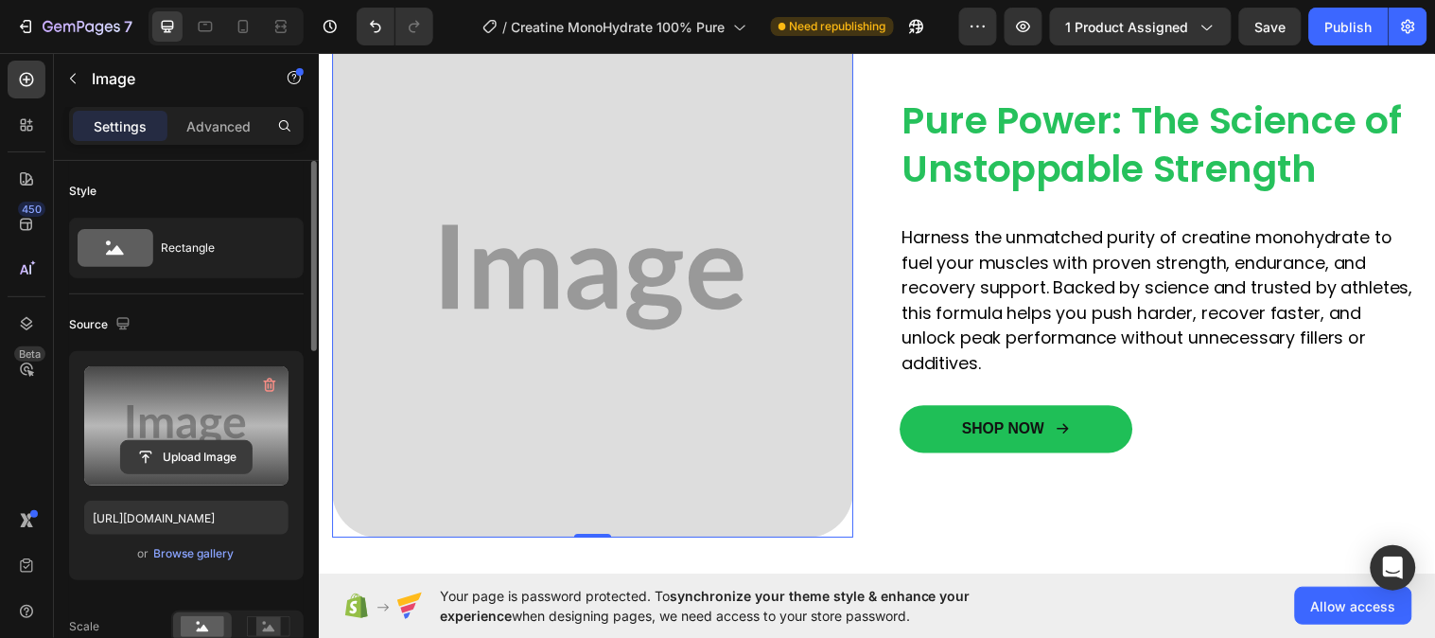
click at [186, 456] on input "file" at bounding box center [186, 457] width 131 height 32
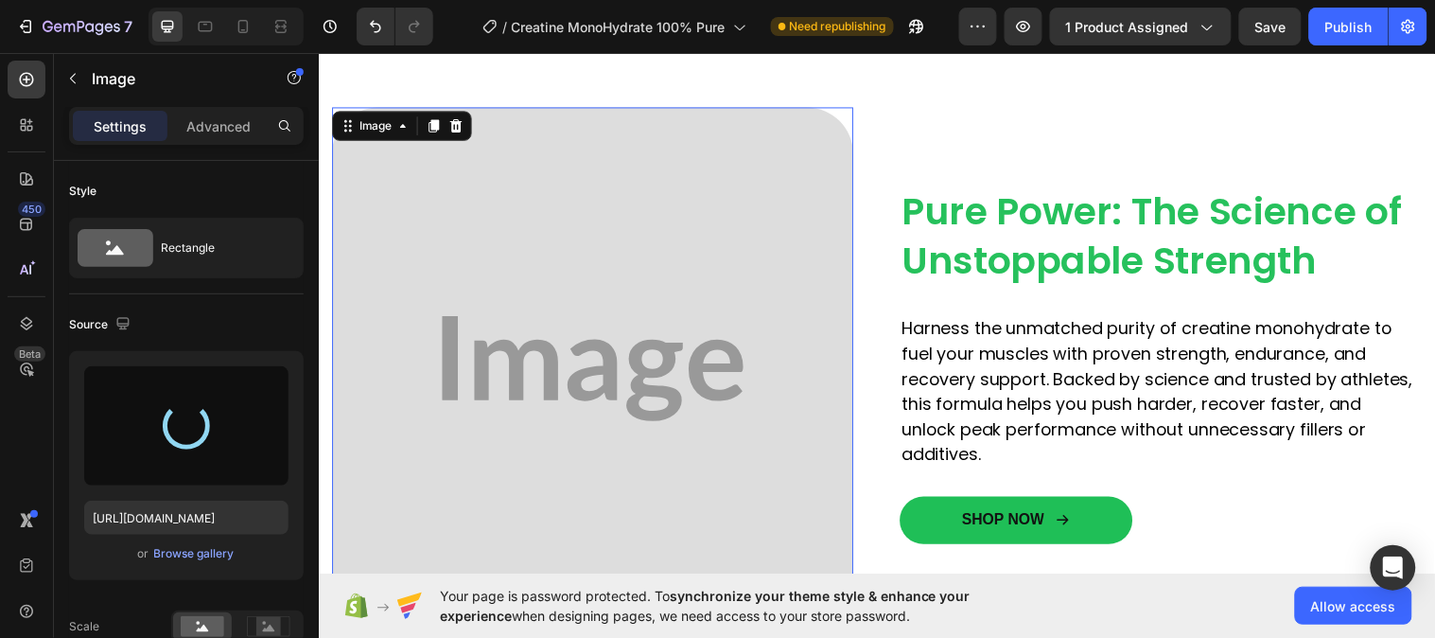
scroll to position [1361, 0]
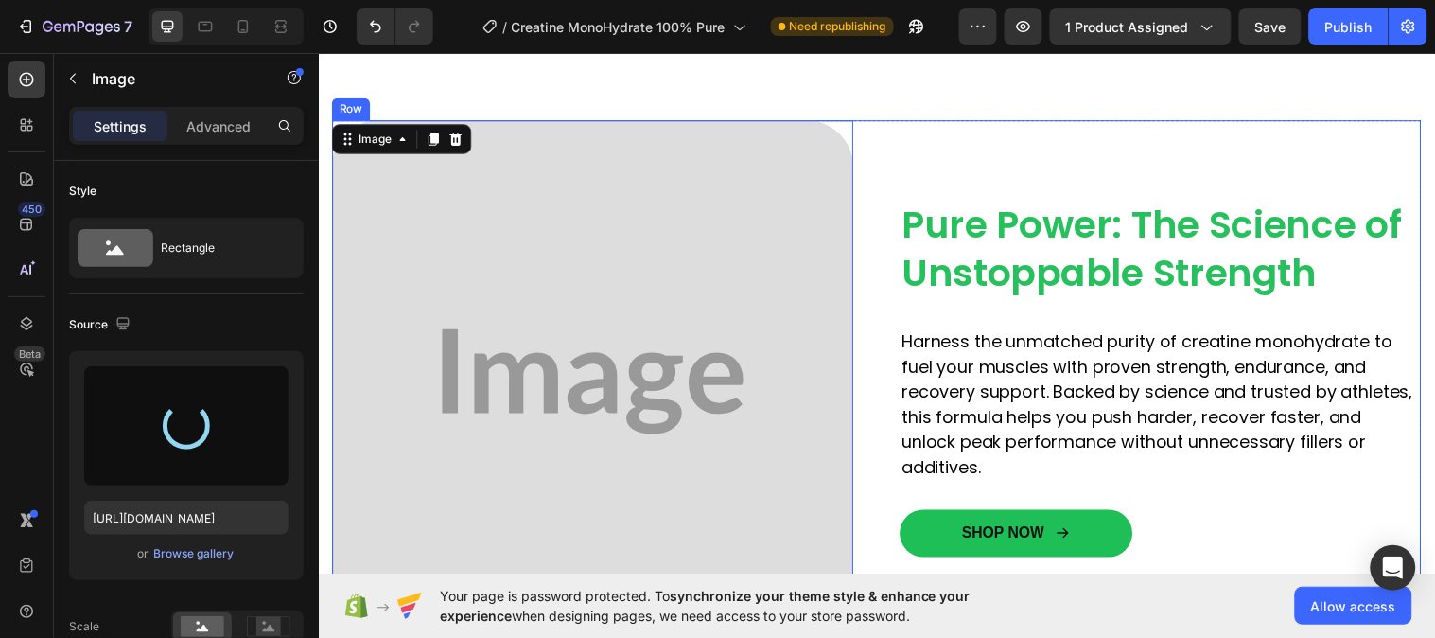
type input "https://cdn.shopify.com/s/files/1/0953/5393/0017/files/gempages_581881832878900…"
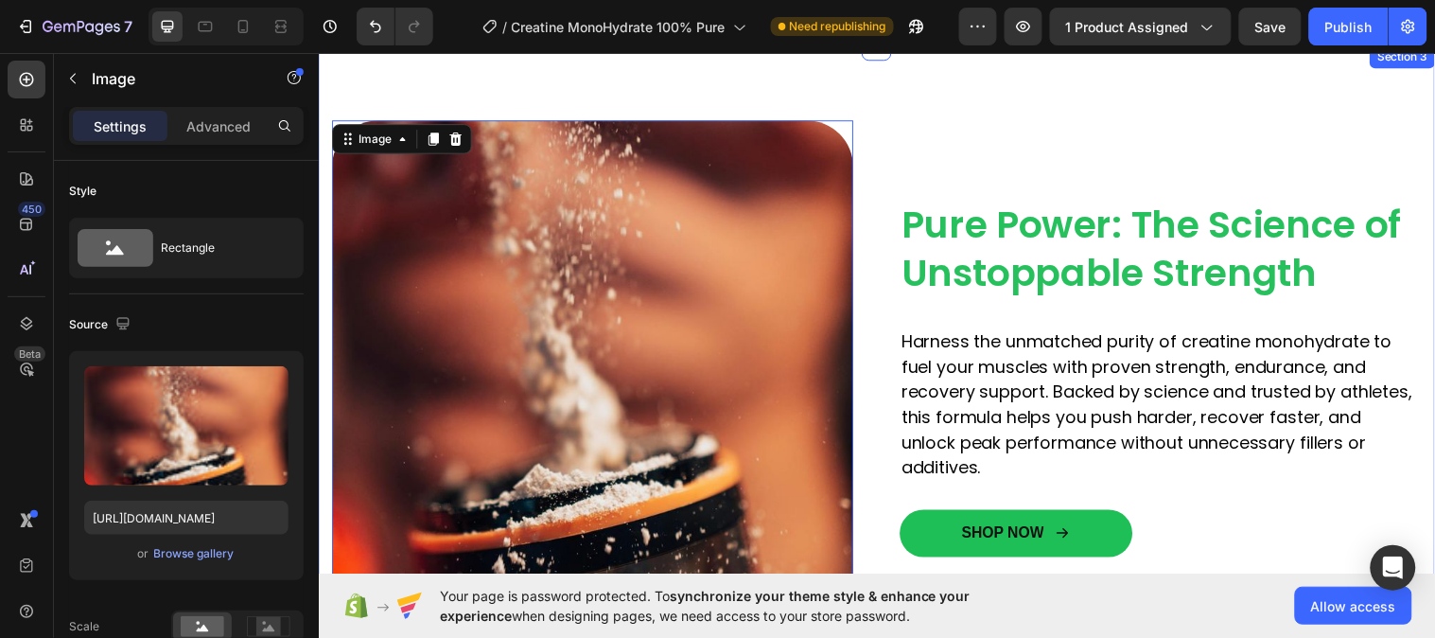
click at [1017, 105] on div "Image Pure Power: The Science of Unstoppable Strength Heading Harness the unmat…" at bounding box center [885, 385] width 1135 height 681
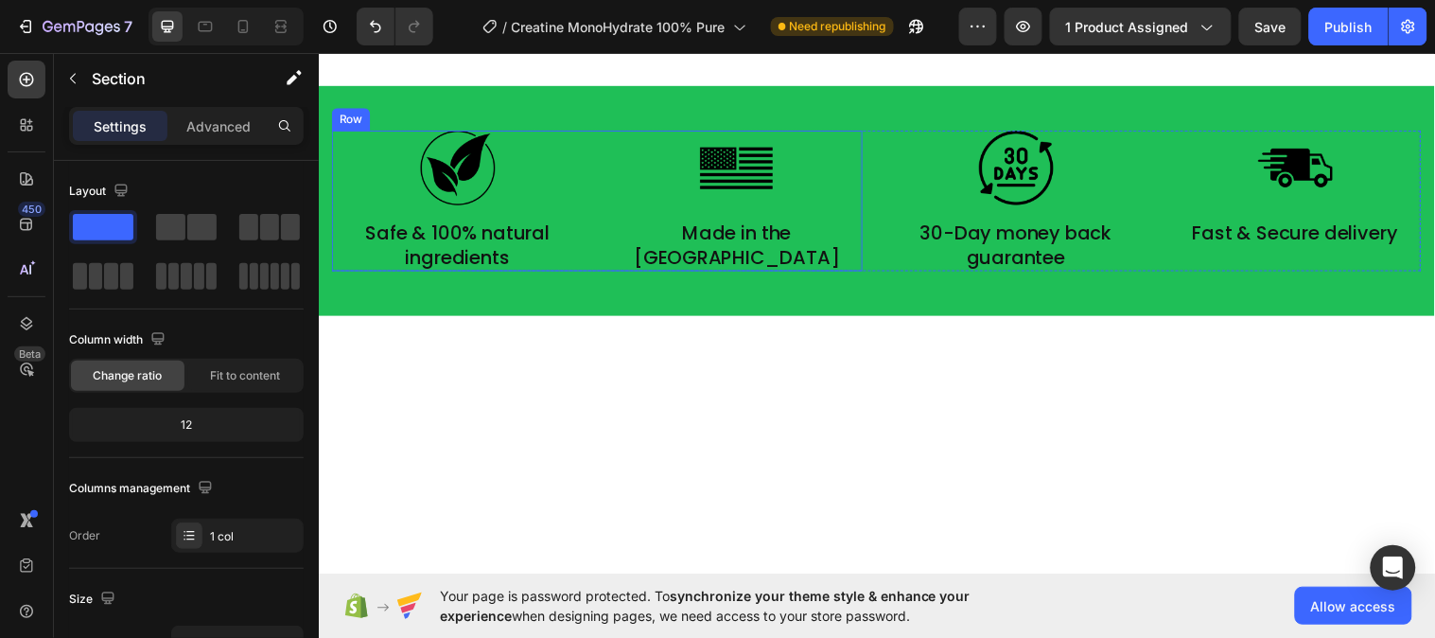
scroll to position [730, 0]
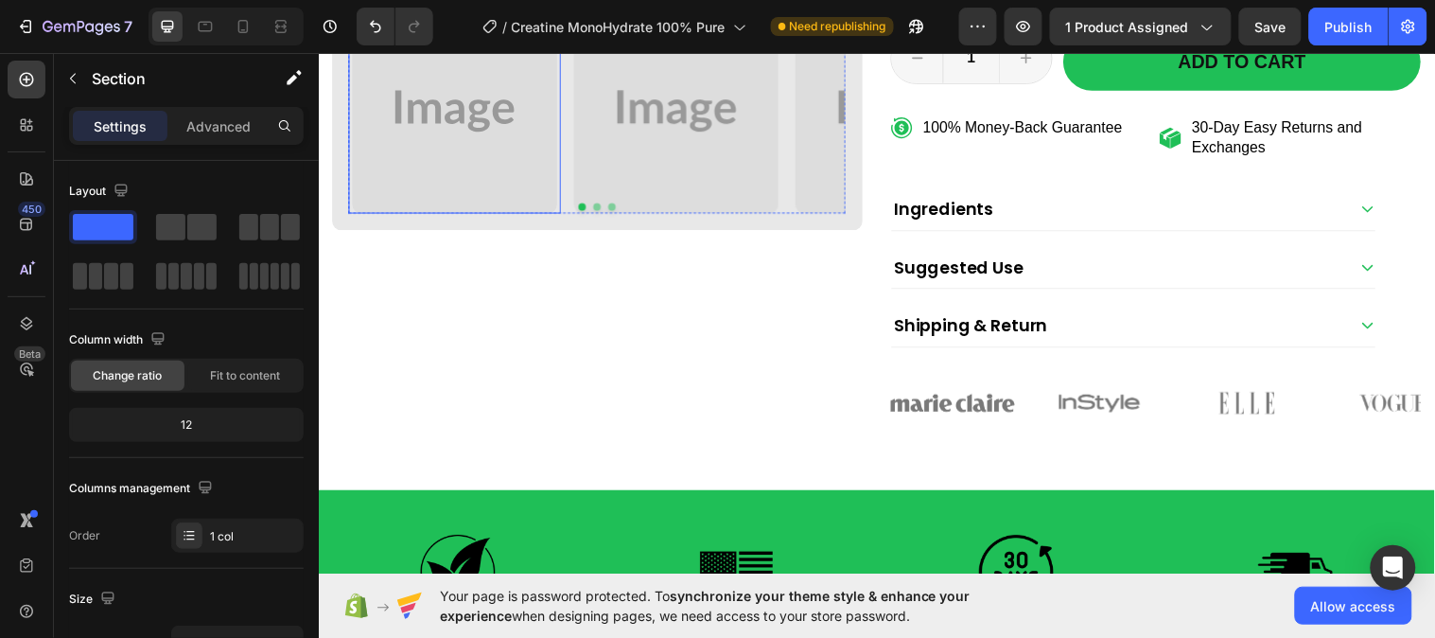
click at [466, 172] on img at bounding box center [457, 112] width 208 height 208
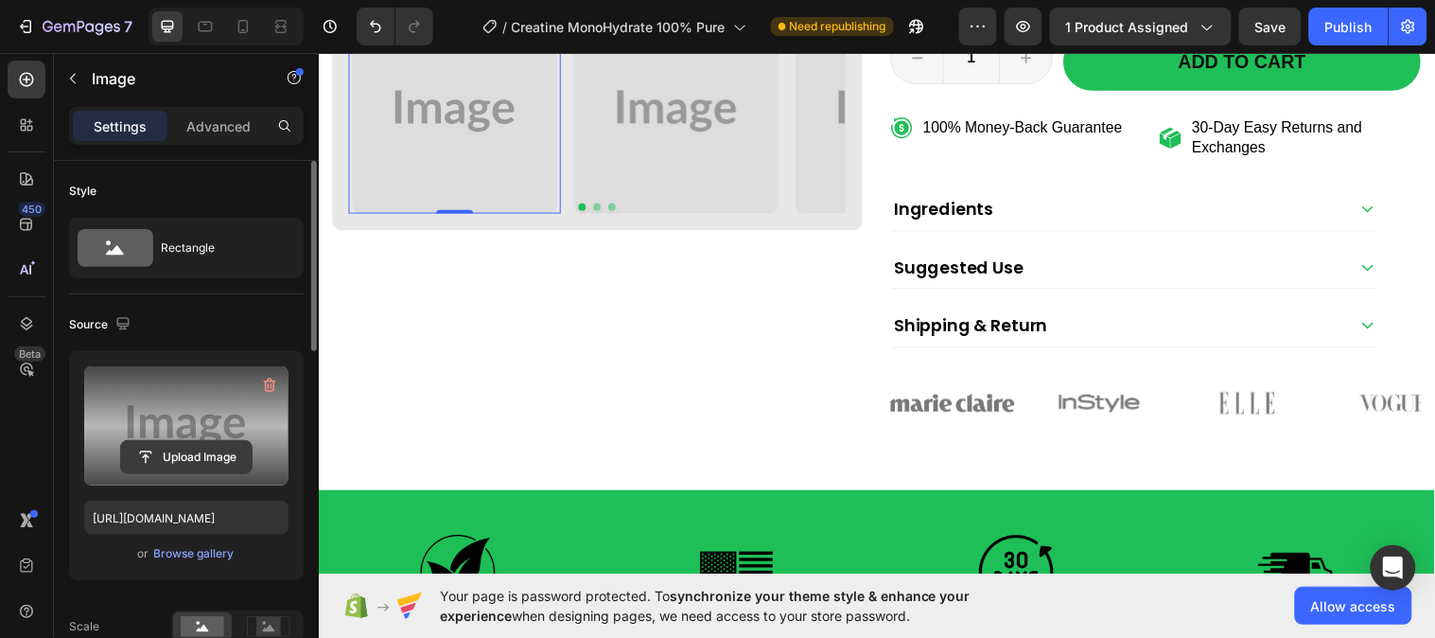
click at [148, 448] on input "file" at bounding box center [186, 457] width 131 height 32
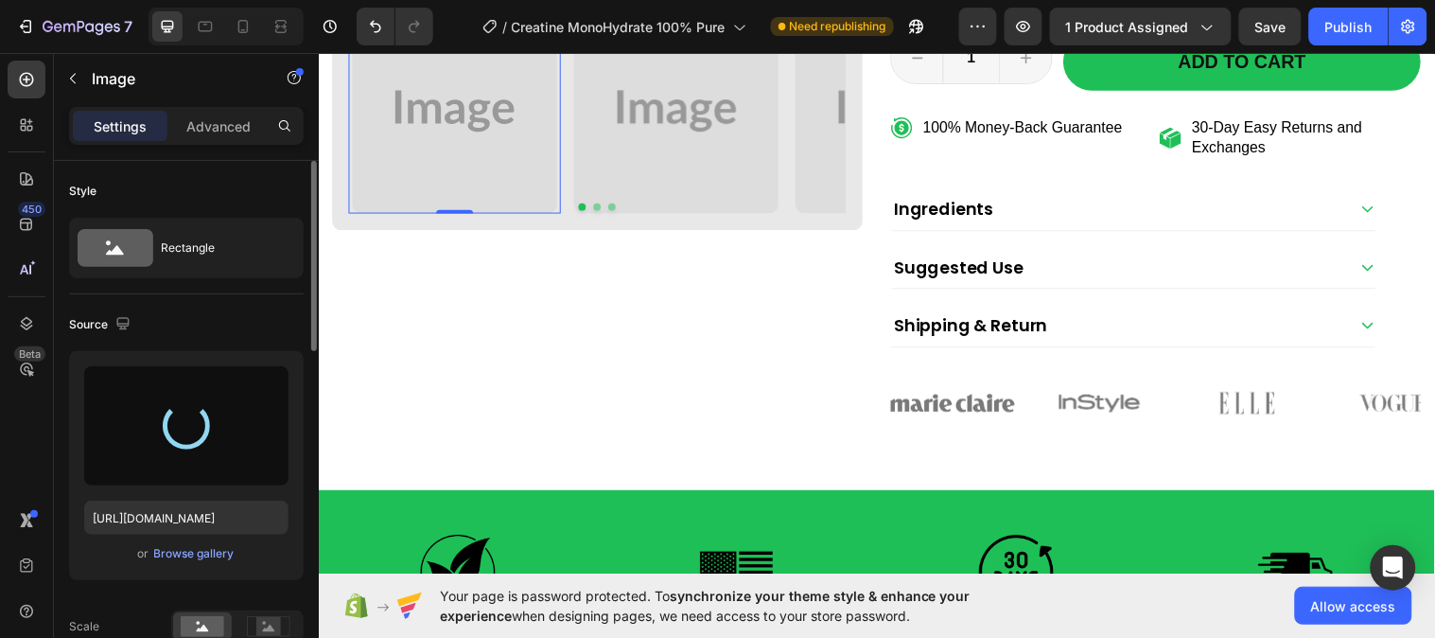
scroll to position [520, 0]
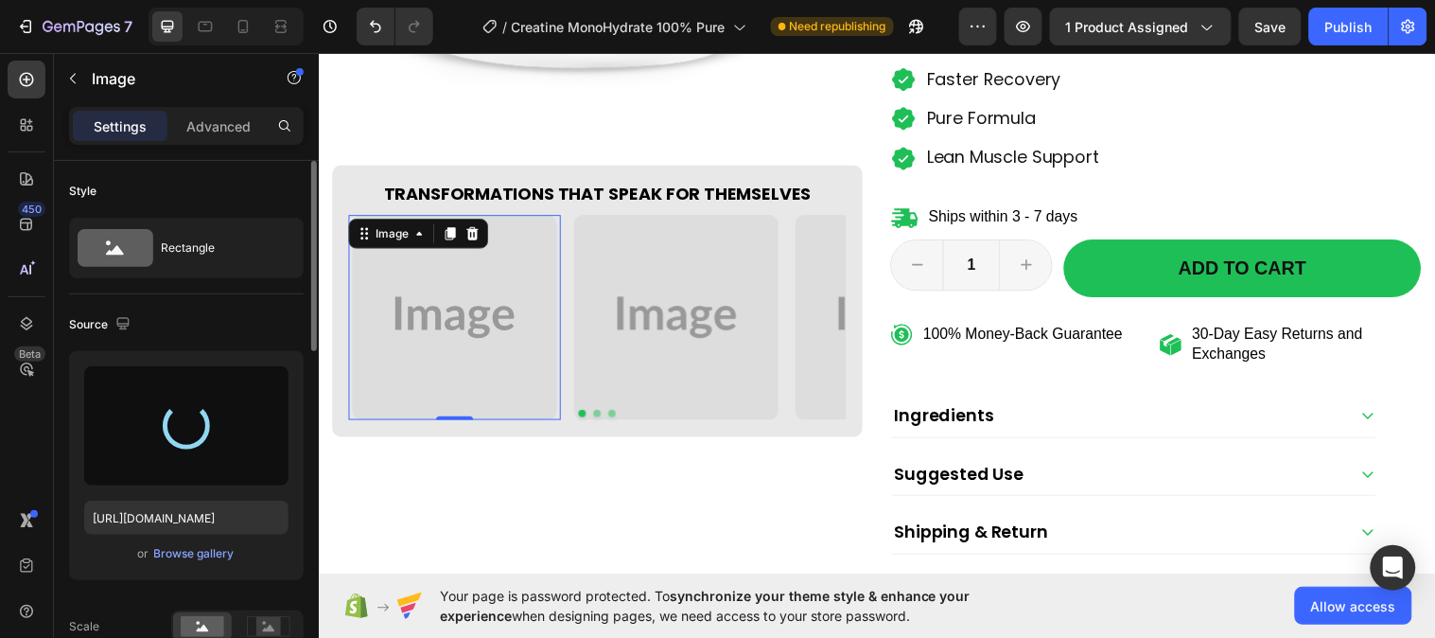
type input "https://cdn.shopify.com/s/files/1/0953/5393/0017/files/gempages_581881832878900…"
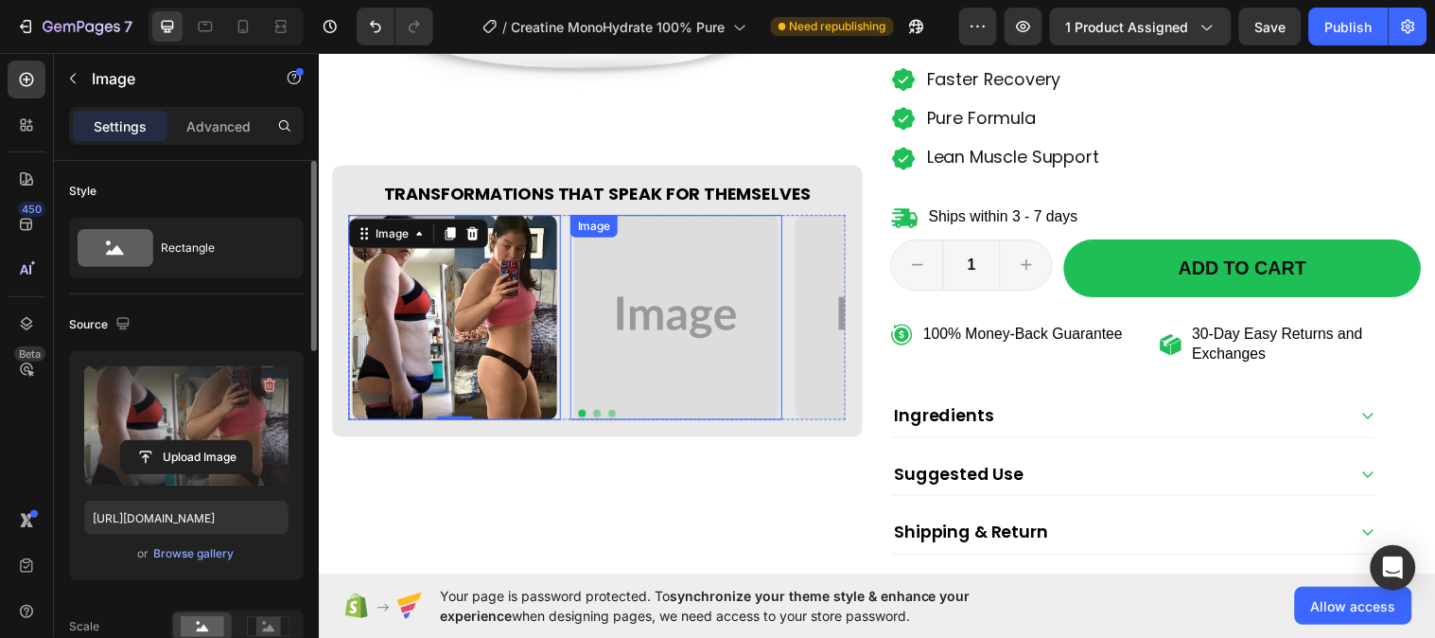
click at [707, 323] on img at bounding box center [682, 322] width 208 height 208
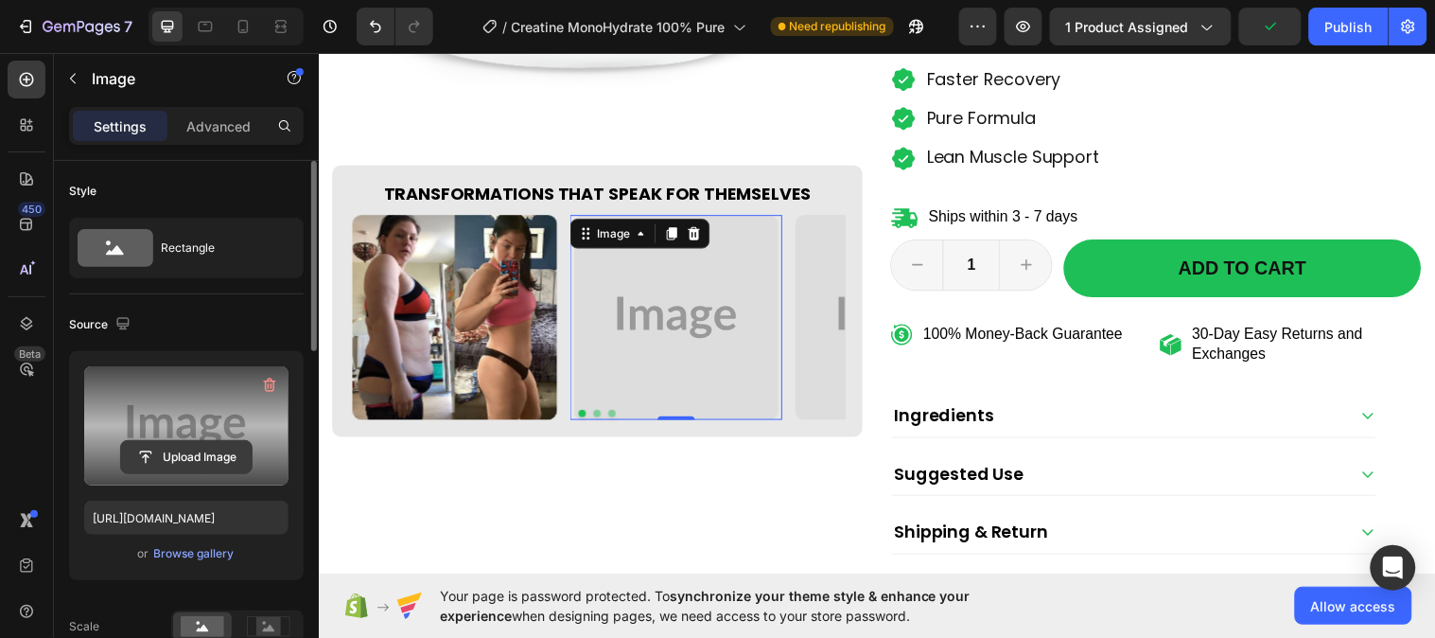
click at [143, 457] on input "file" at bounding box center [186, 457] width 131 height 32
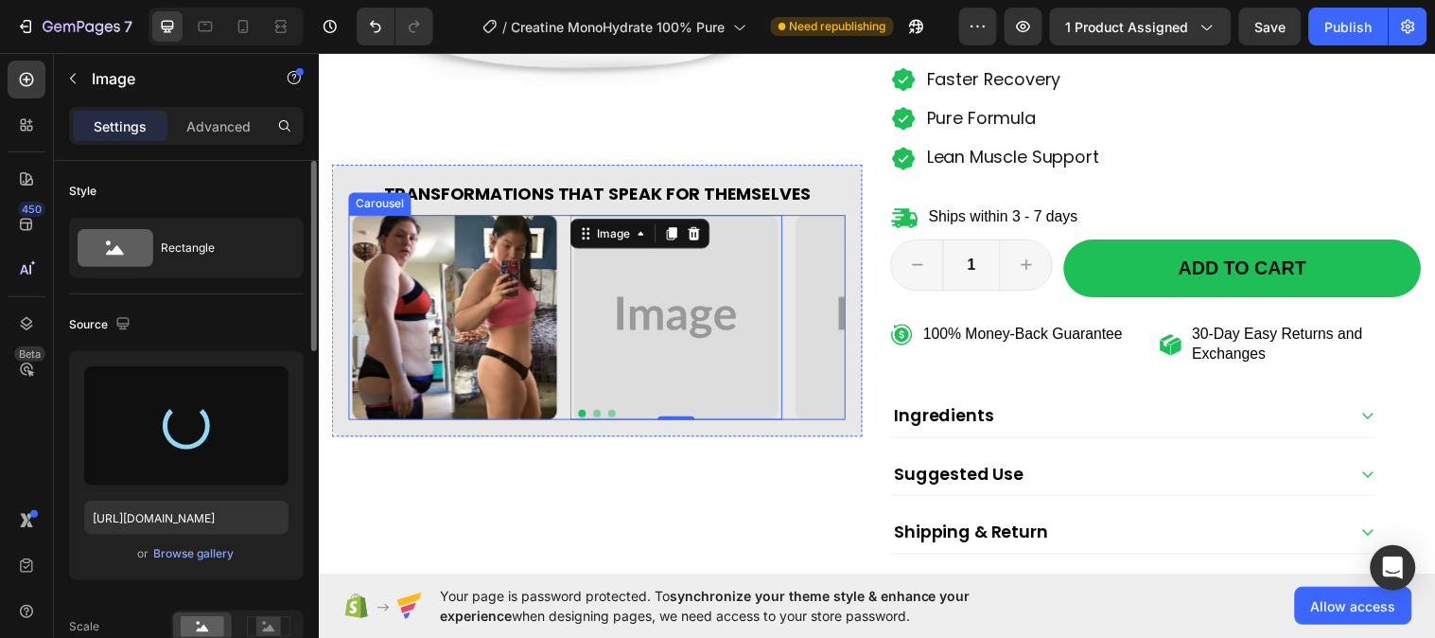
type input "https://cdn.shopify.com/s/files/1/0953/5393/0017/files/gempages_581881832878900…"
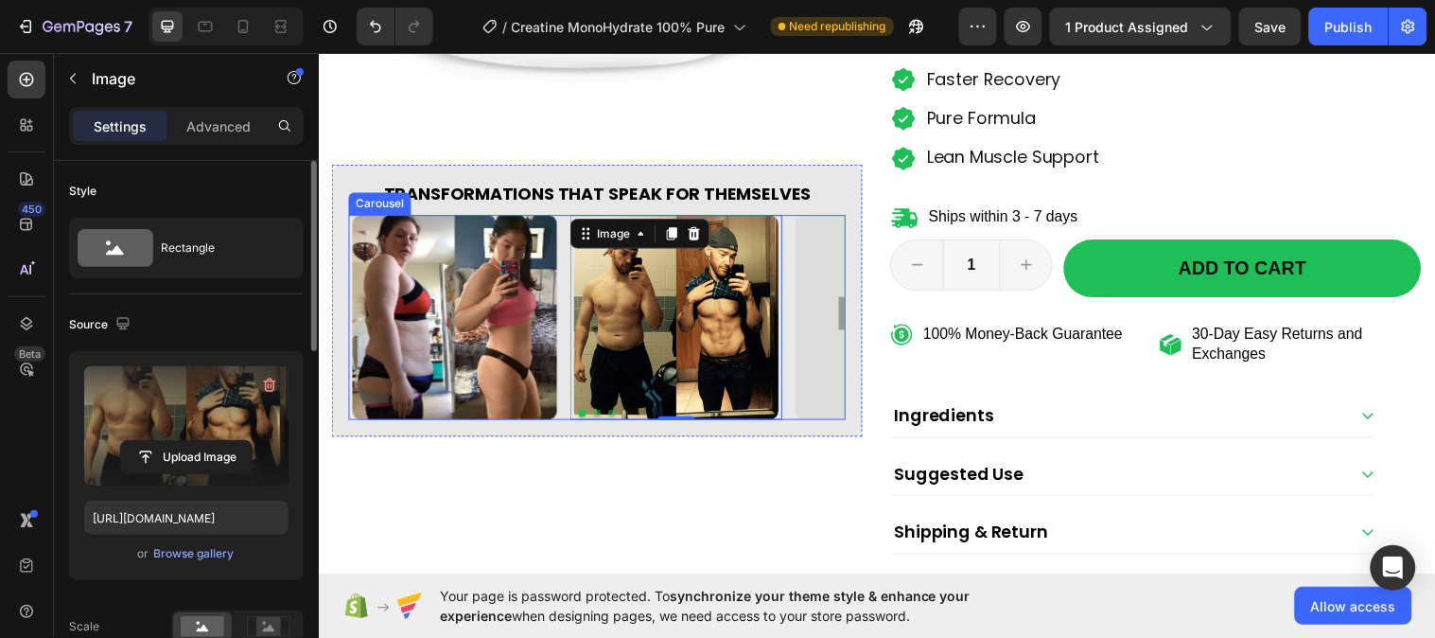
click at [598, 415] on button "Dot" at bounding box center [602, 419] width 8 height 8
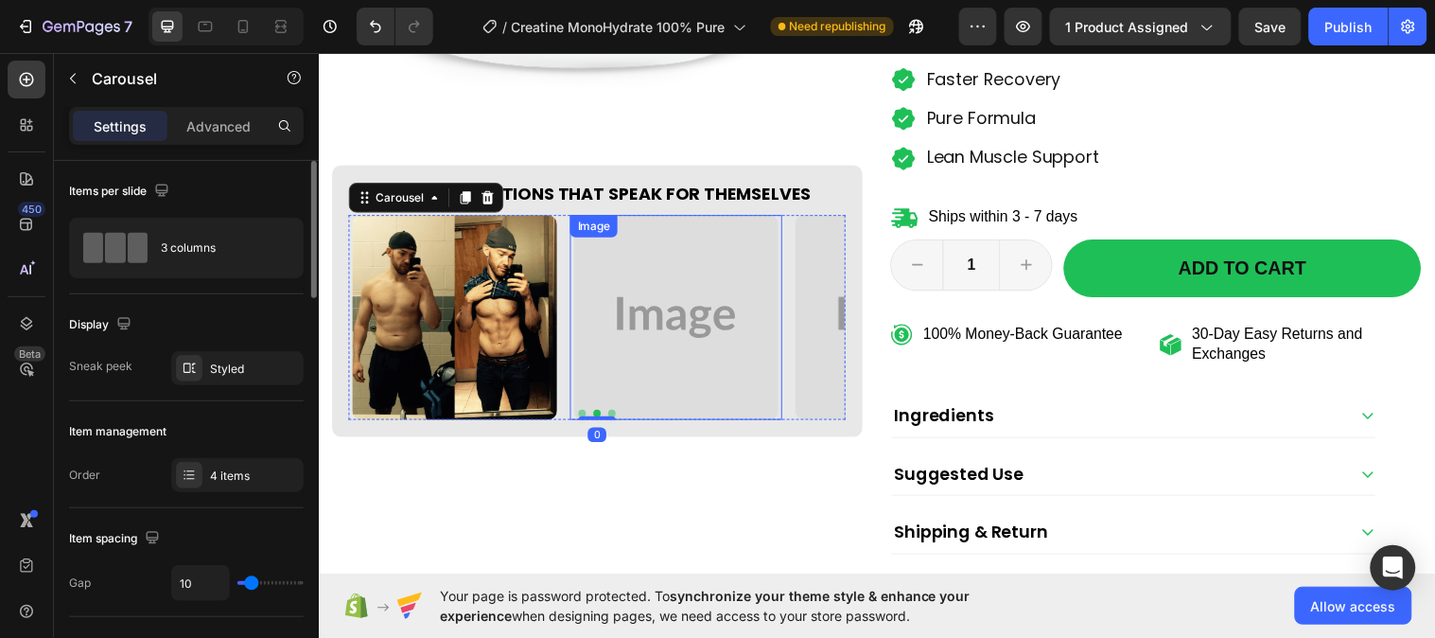
click at [616, 367] on img at bounding box center [682, 322] width 208 height 208
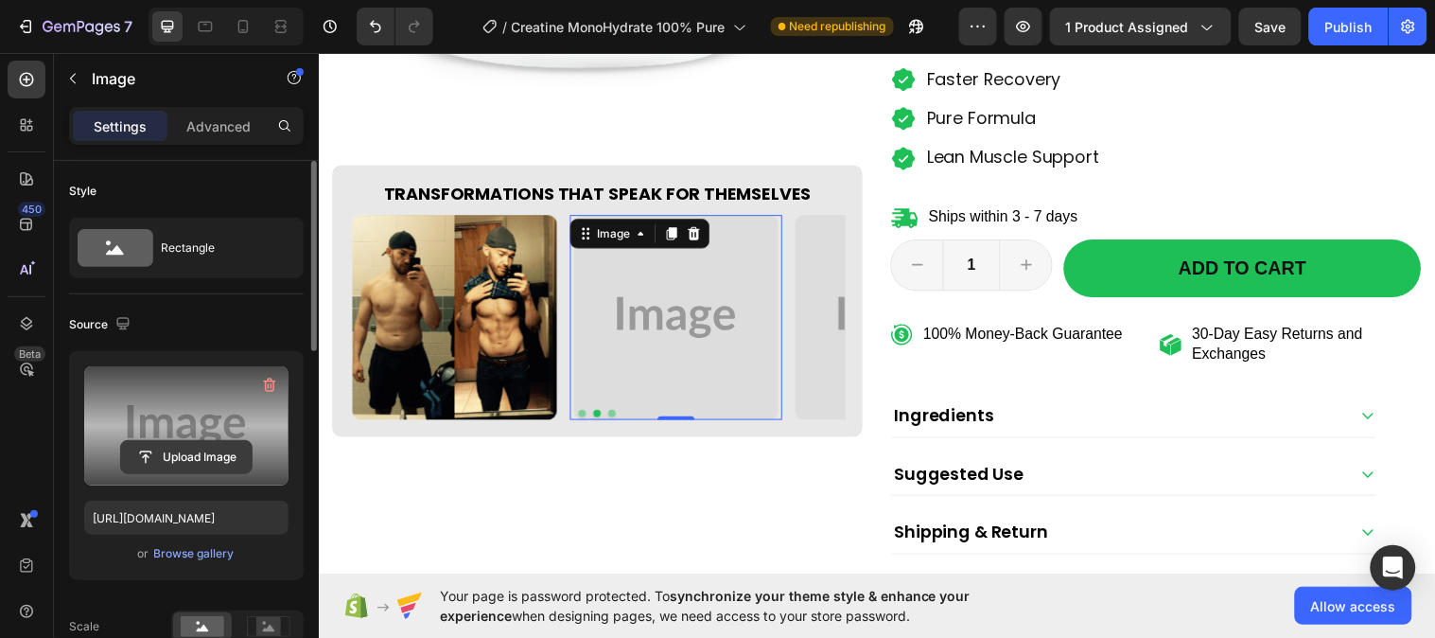
click at [229, 457] on input "file" at bounding box center [186, 457] width 131 height 32
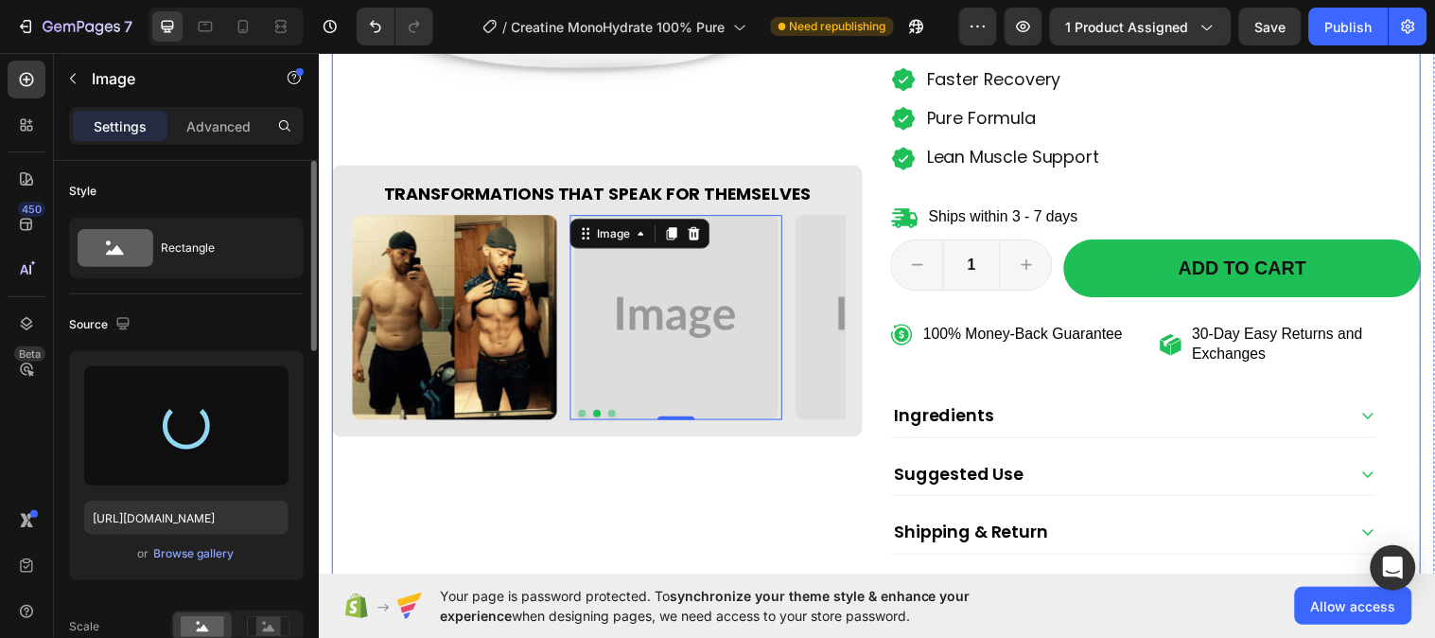
type input "https://cdn.shopify.com/s/files/1/0953/5393/0017/files/gempages_581881832878900…"
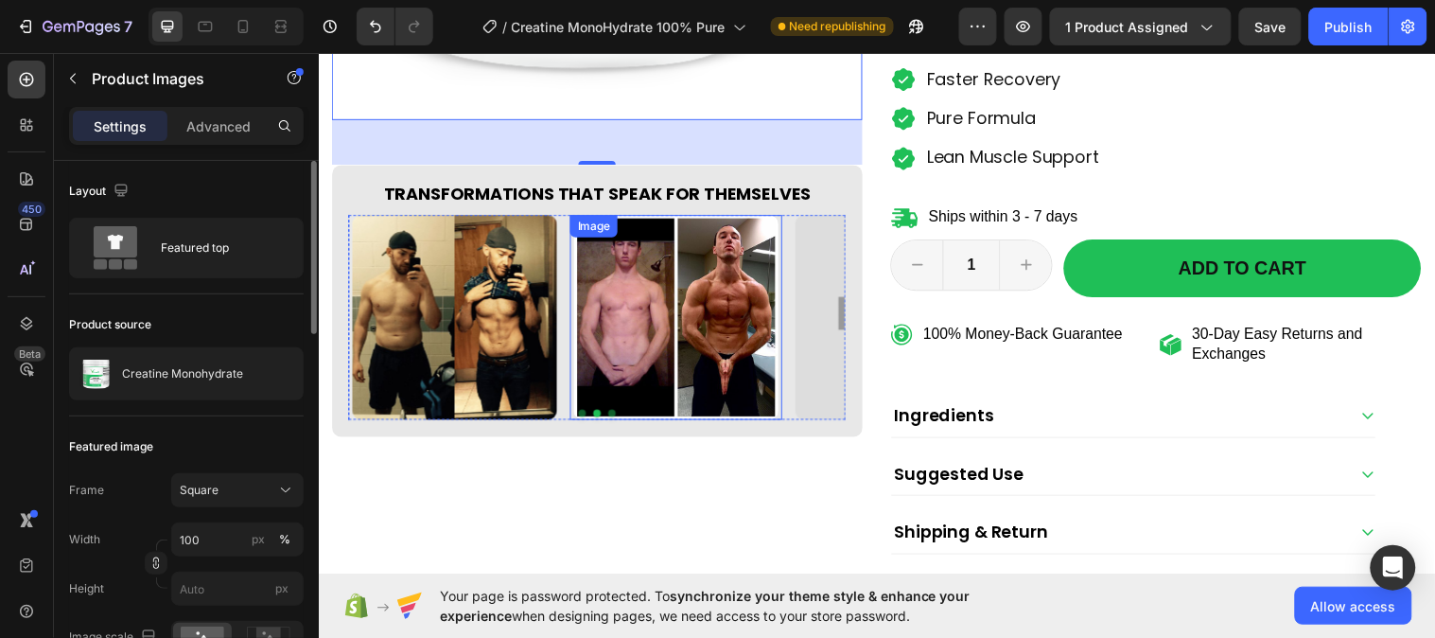
click at [639, 362] on img at bounding box center [682, 322] width 208 height 208
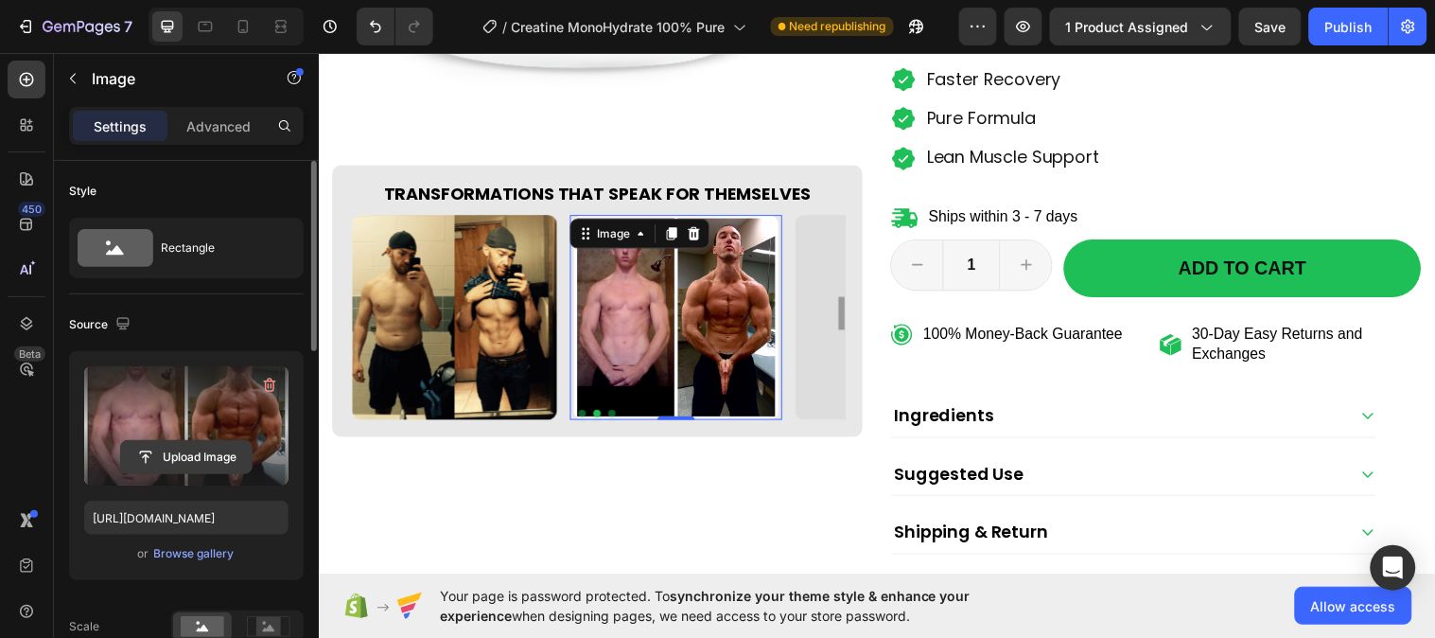
click at [155, 457] on input "file" at bounding box center [186, 457] width 131 height 32
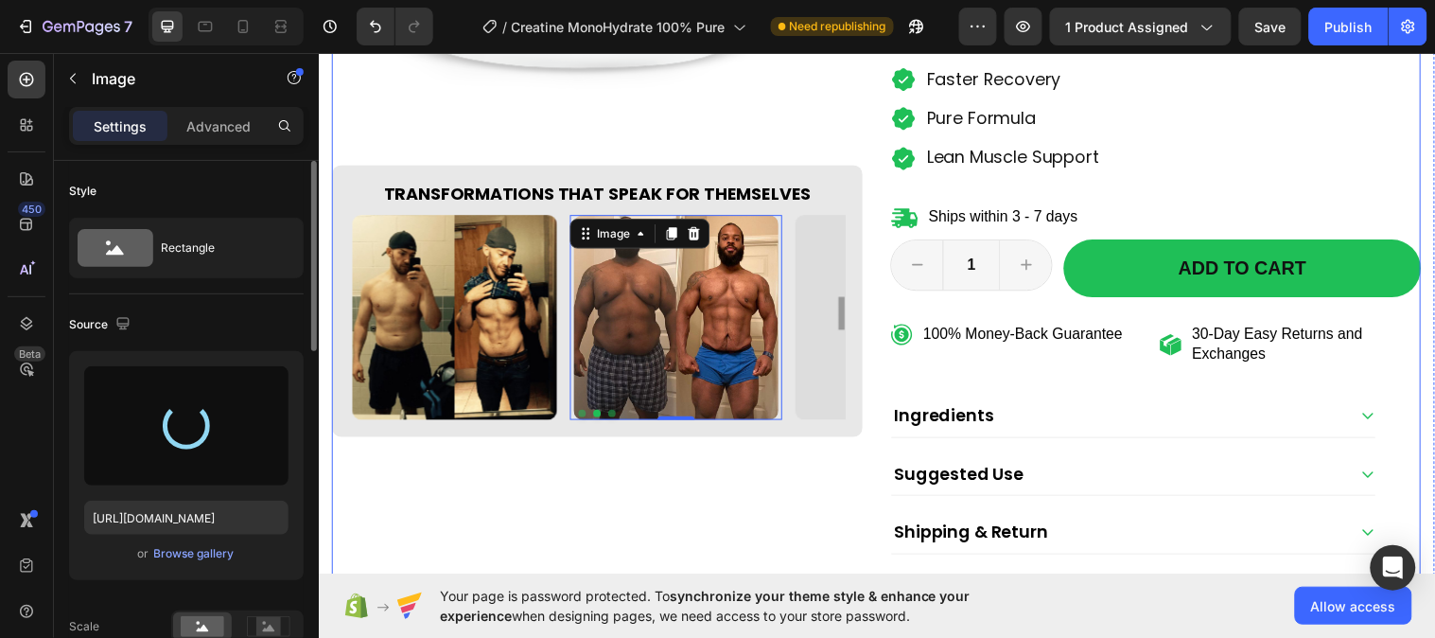
type input "https://cdn.shopify.com/s/files/1/0953/5393/0017/files/gempages_581881832878900…"
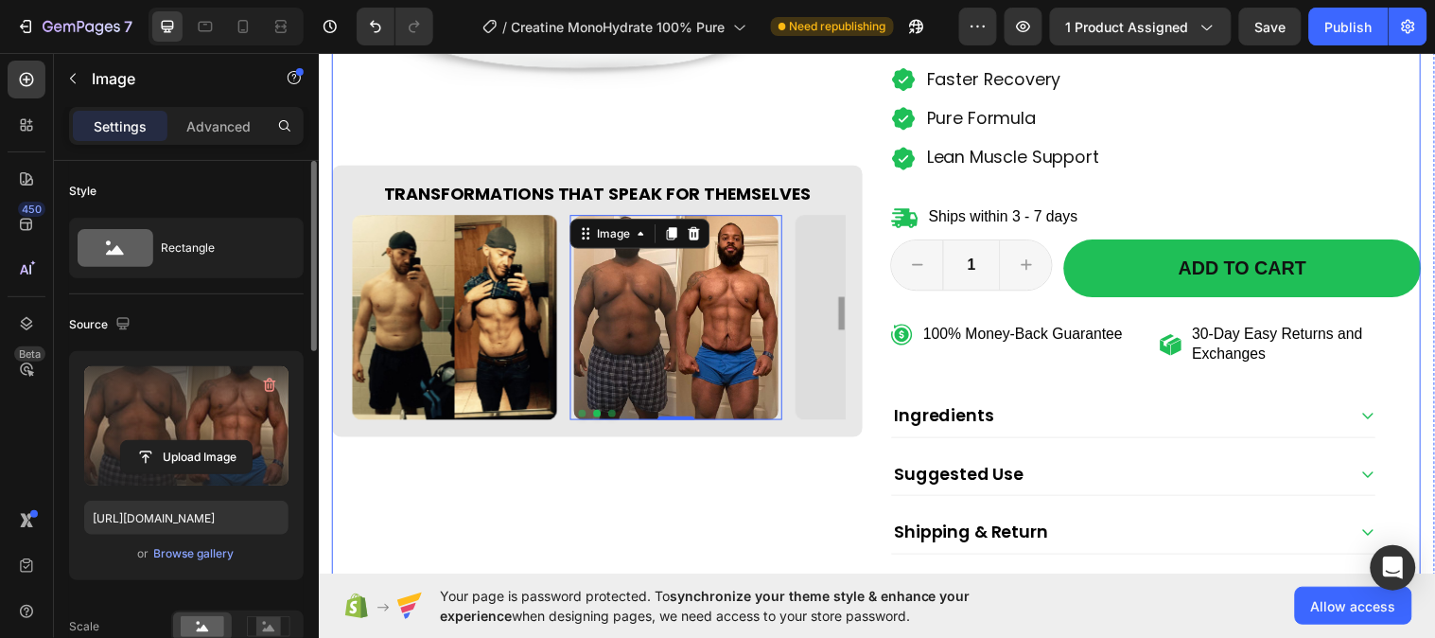
click at [571, 143] on div "Product Images Transformations That Speak for Themselves Heading Image Image Im…" at bounding box center [601, 136] width 539 height 1019
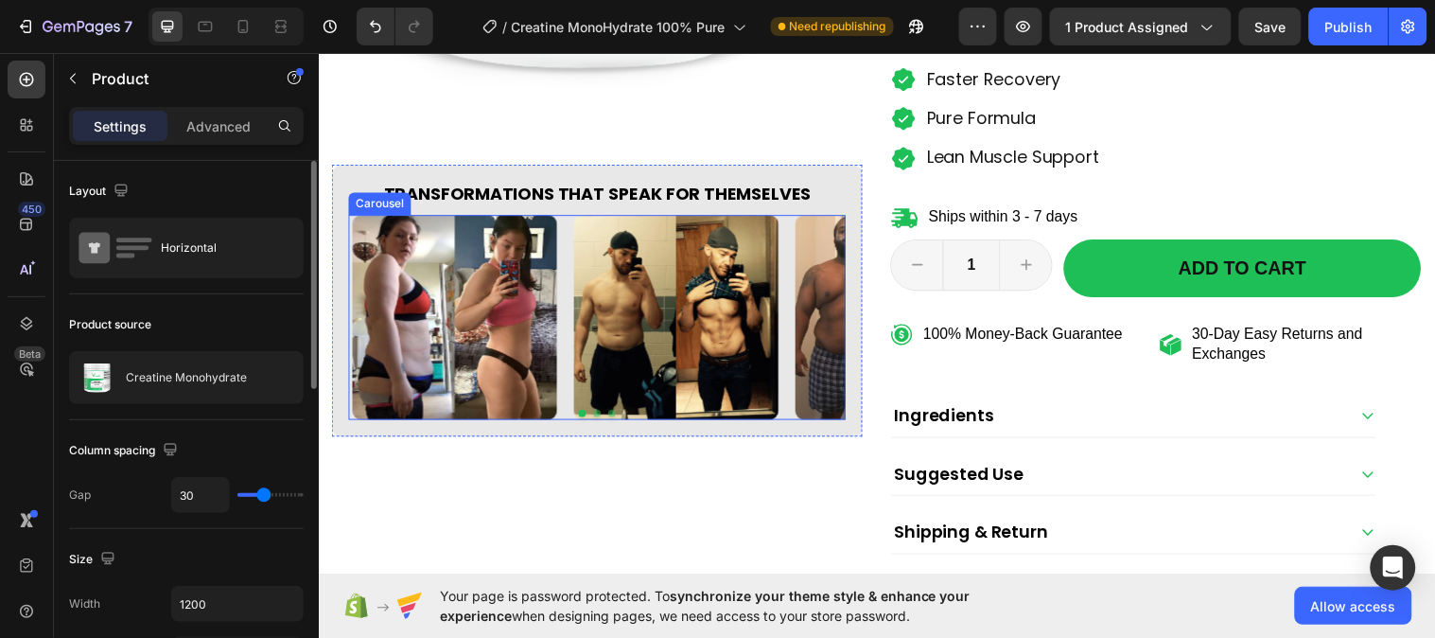
click at [615, 415] on button "Dot" at bounding box center [617, 419] width 8 height 8
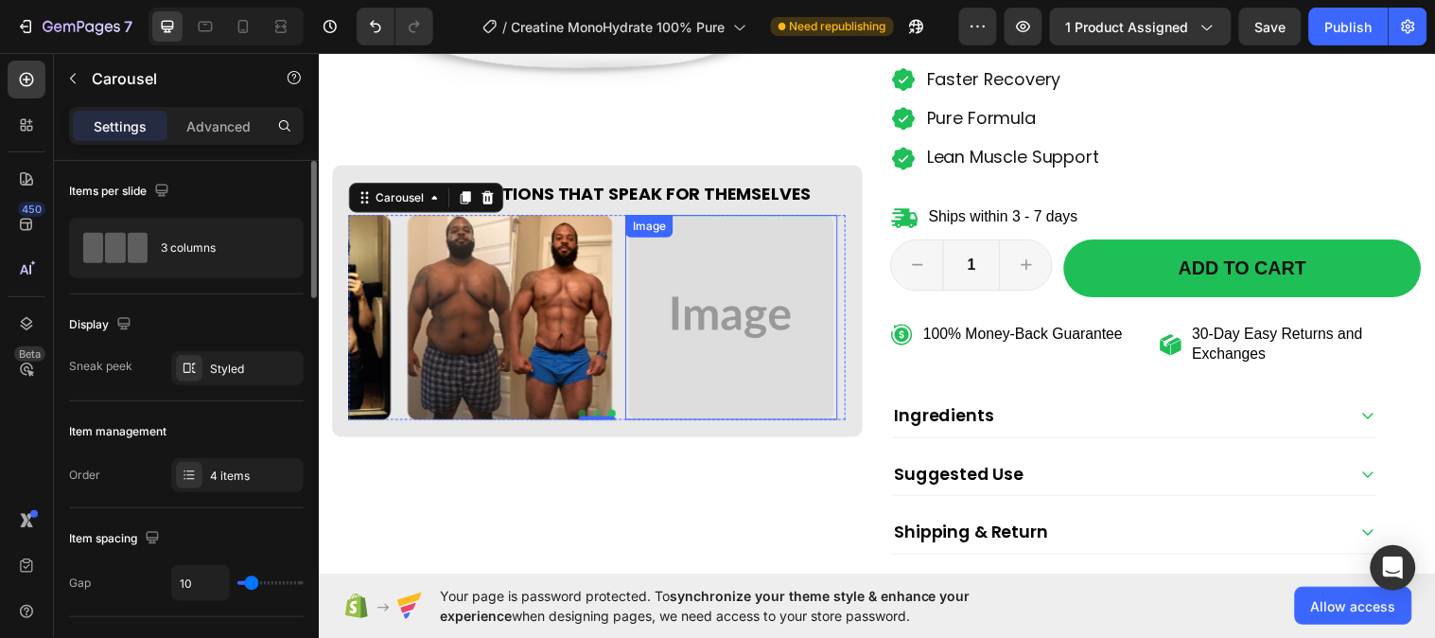
click at [685, 344] on img at bounding box center [739, 322] width 208 height 208
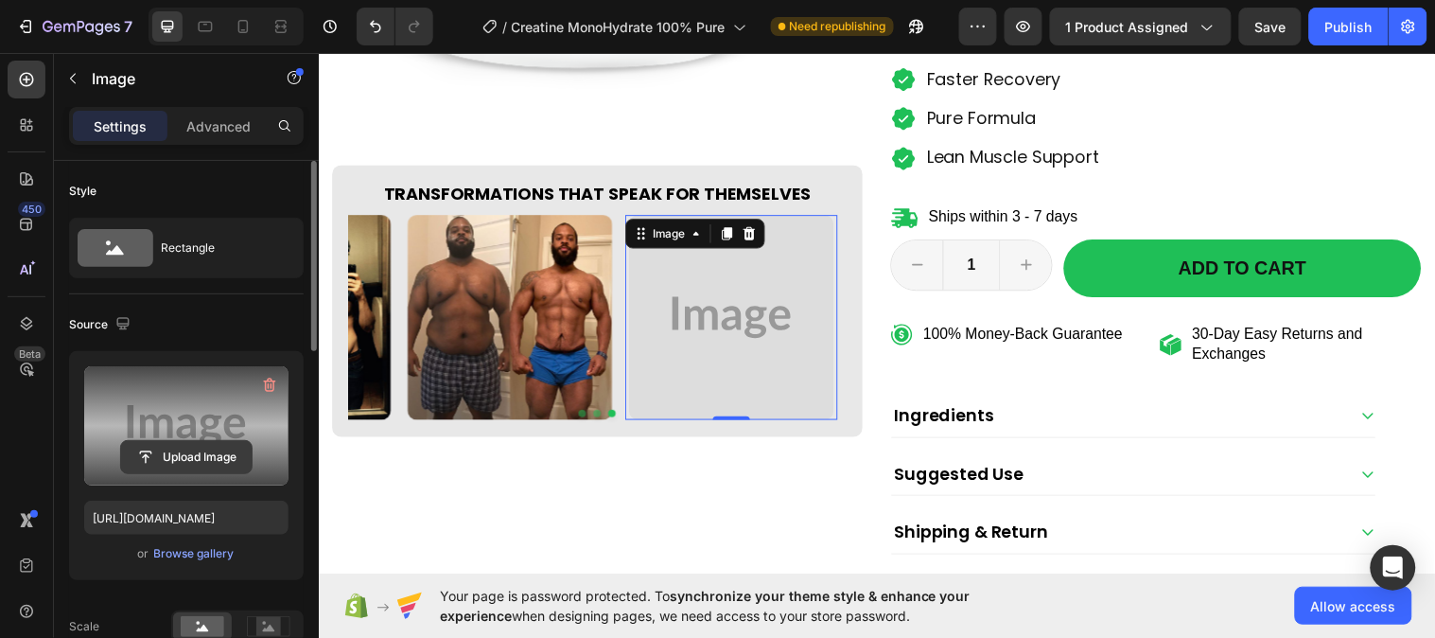
click at [181, 457] on input "file" at bounding box center [186, 457] width 131 height 32
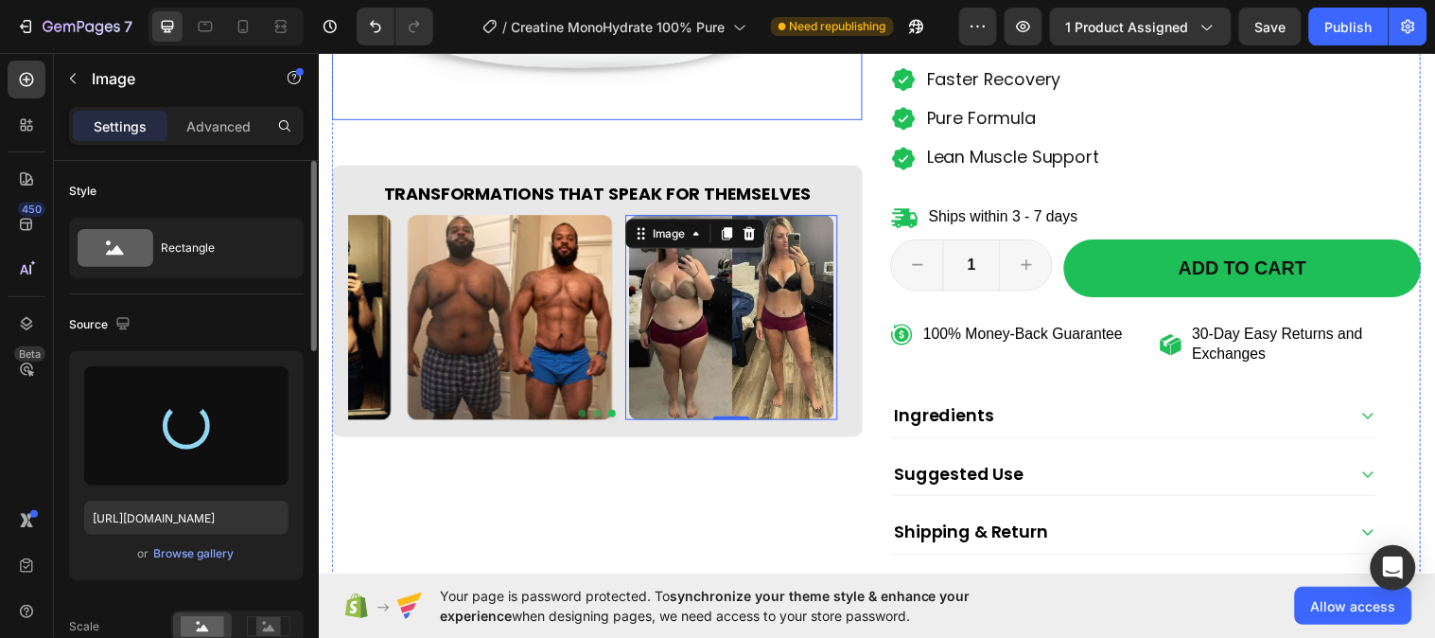
type input "https://cdn.shopify.com/s/files/1/0953/5393/0017/files/gempages_581881832878900…"
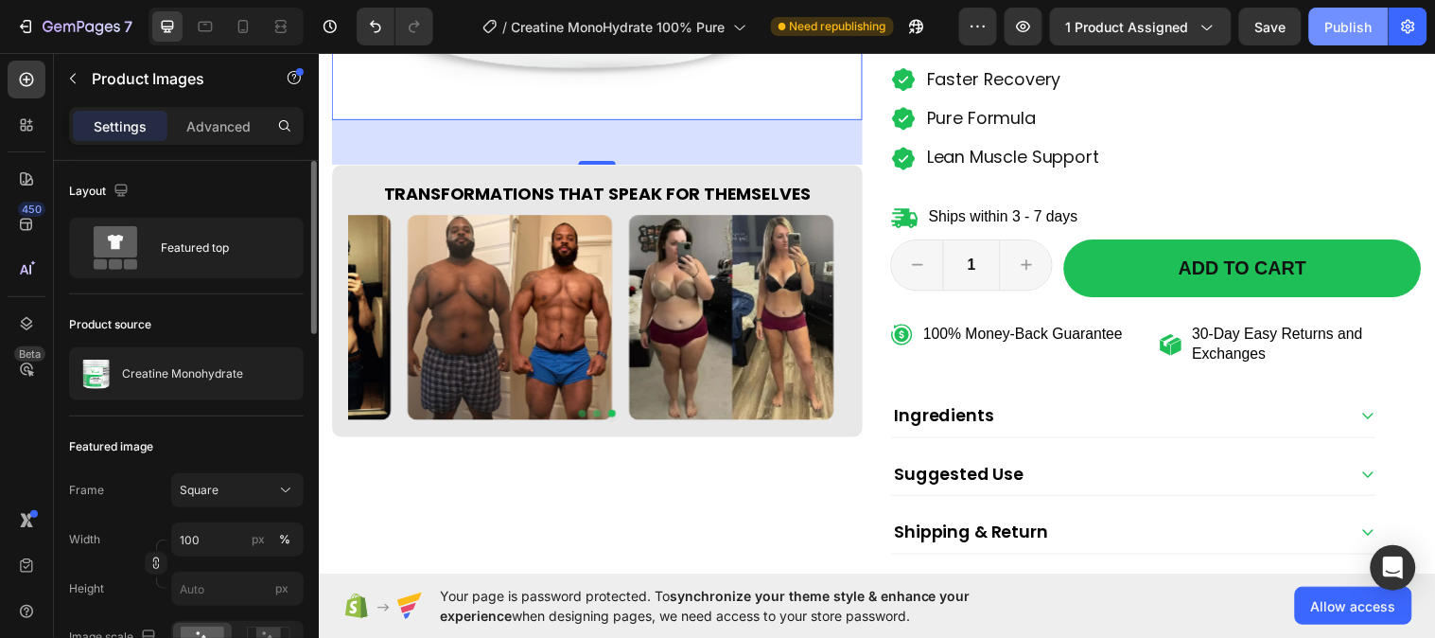
click at [1349, 26] on div "Publish" at bounding box center [1349, 27] width 47 height 20
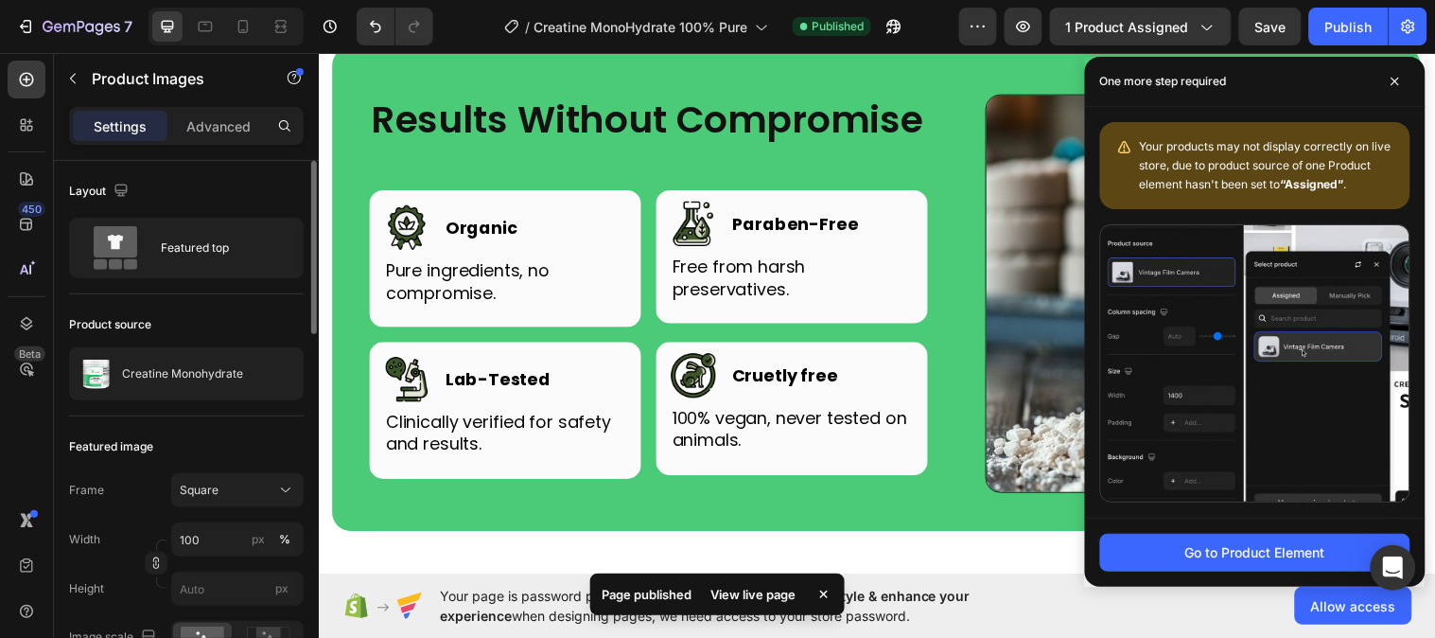
scroll to position [5566, 0]
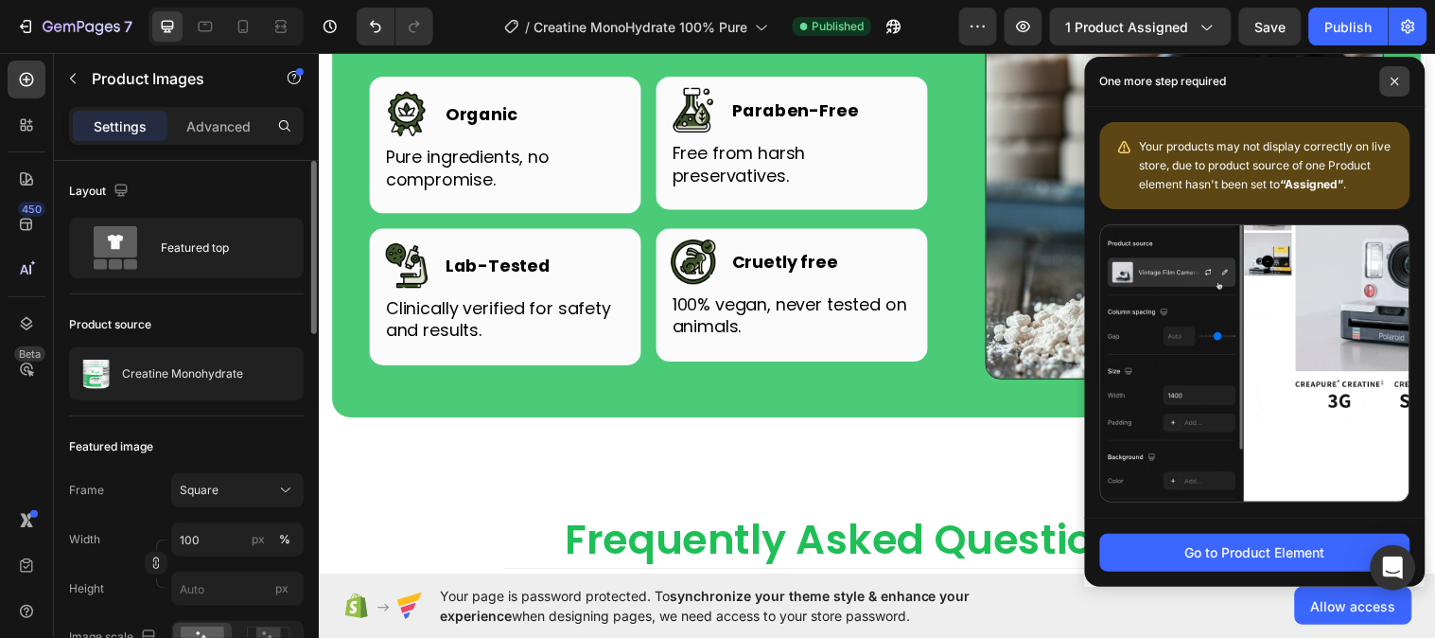
click at [1387, 74] on span at bounding box center [1395, 81] width 30 height 30
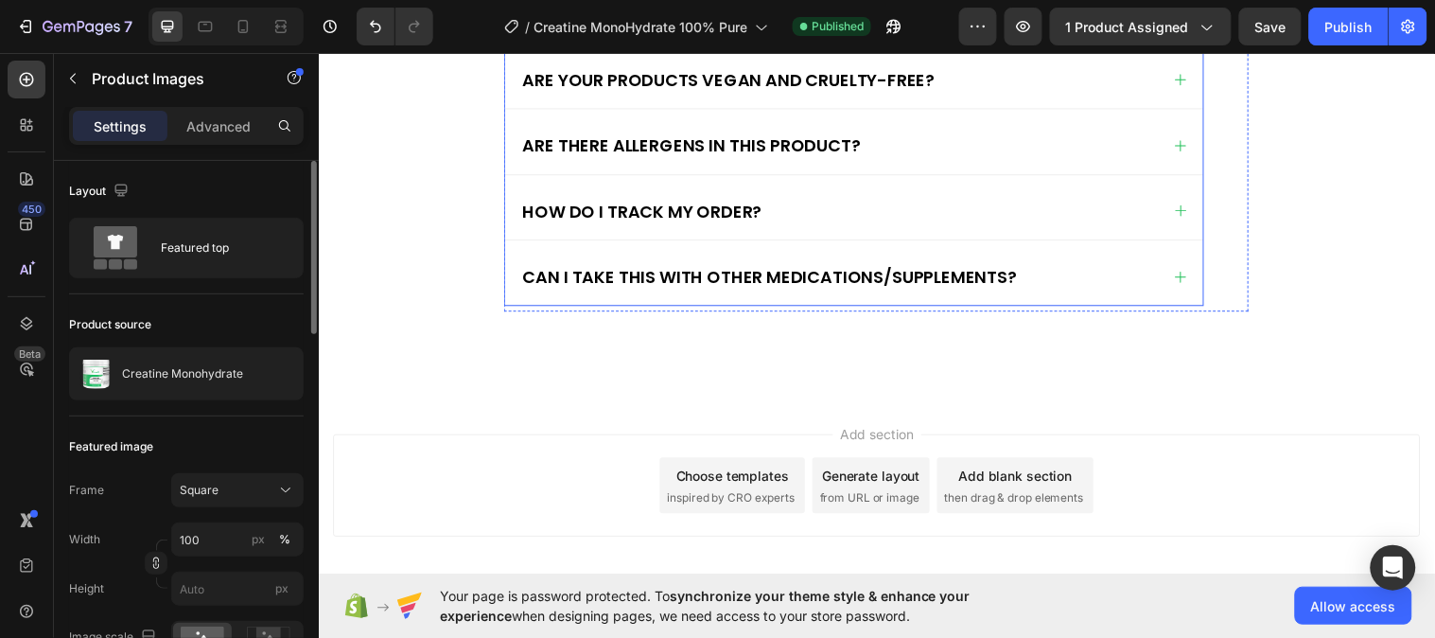
scroll to position [6437, 0]
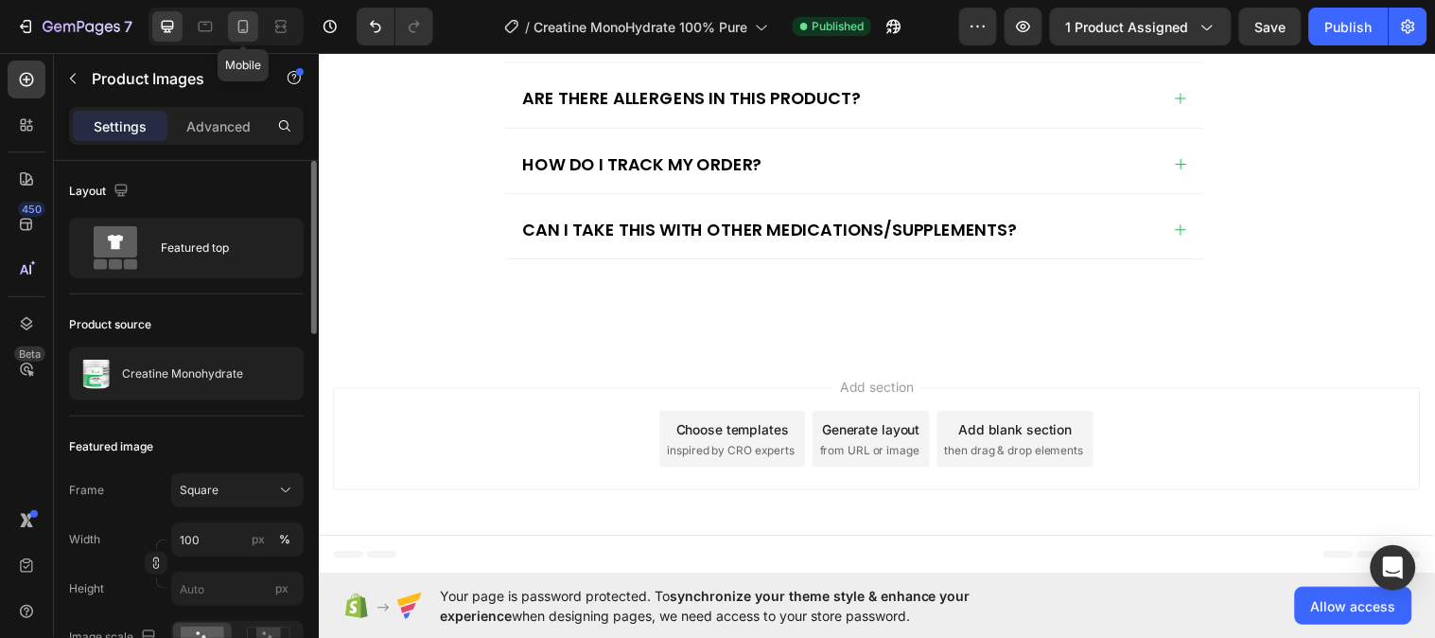
drag, startPoint x: 60, startPoint y: 32, endPoint x: 244, endPoint y: 16, distance: 185.2
click at [244, 16] on div at bounding box center [243, 26] width 30 height 30
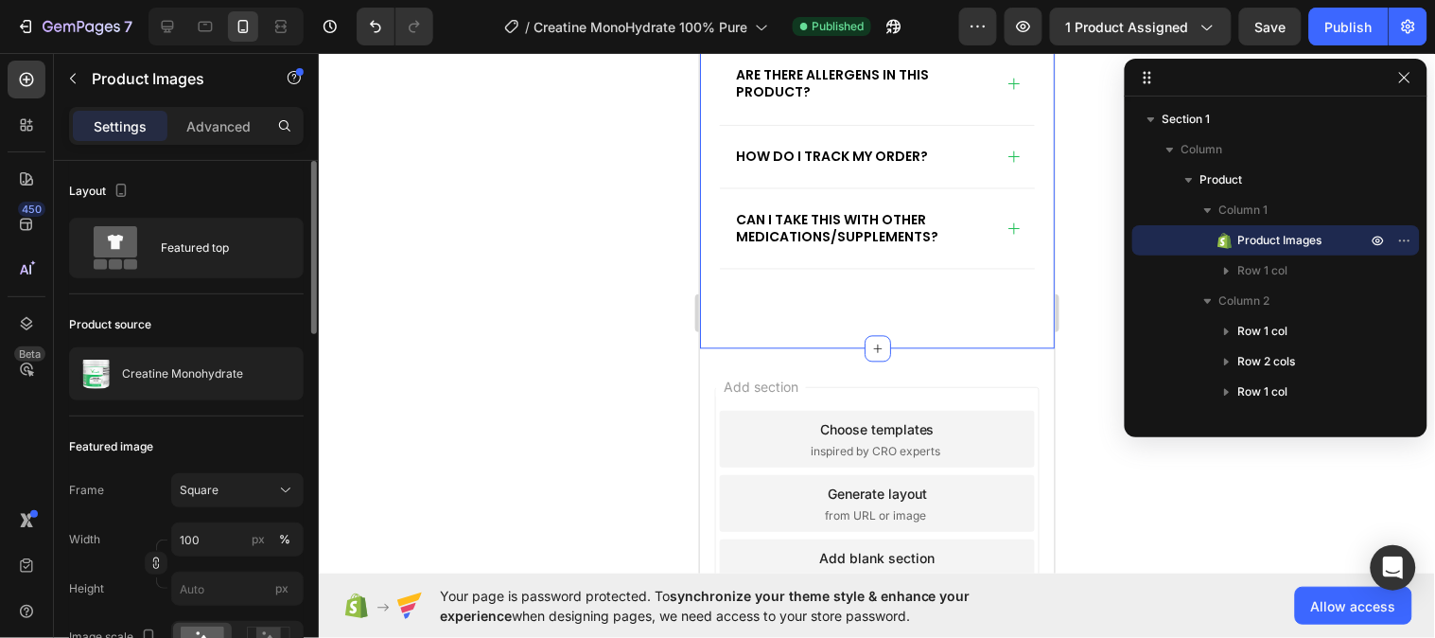
type input "8"
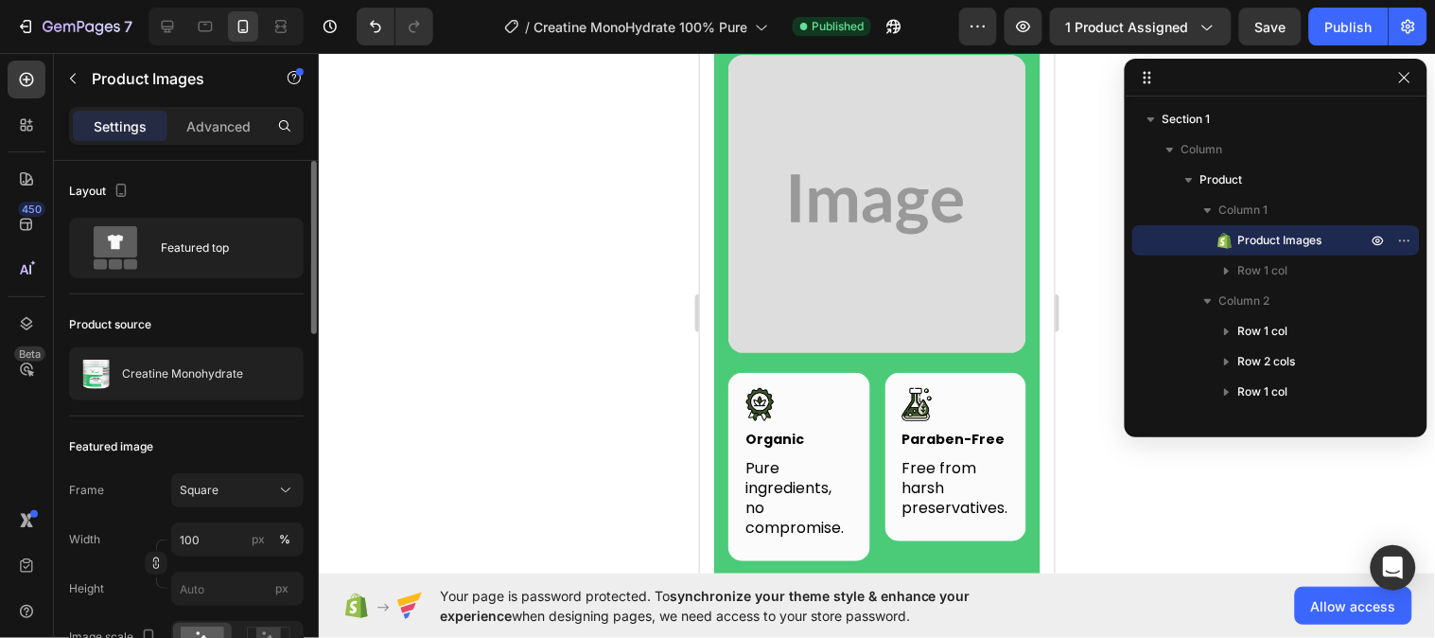
scroll to position [5384, 0]
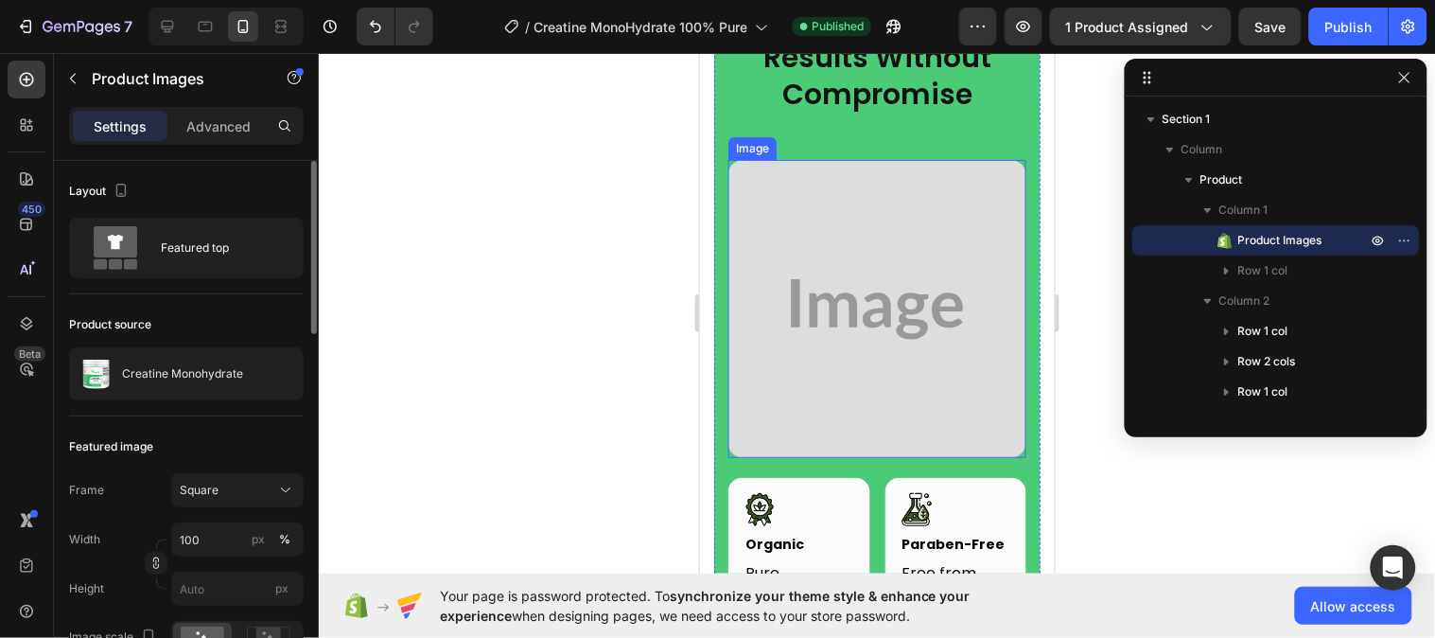
drag, startPoint x: 1211, startPoint y: 372, endPoint x: 787, endPoint y: 343, distance: 424.9
click at [843, 352] on img at bounding box center [877, 308] width 298 height 298
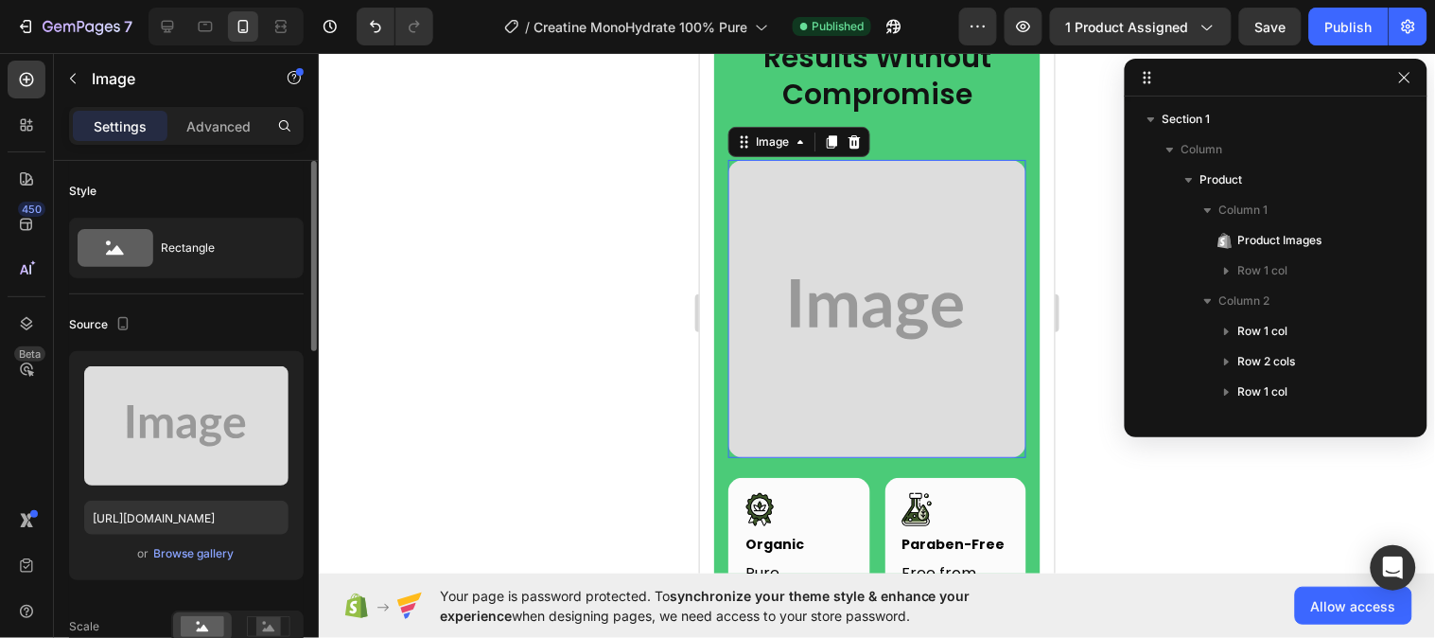
scroll to position [657, 0]
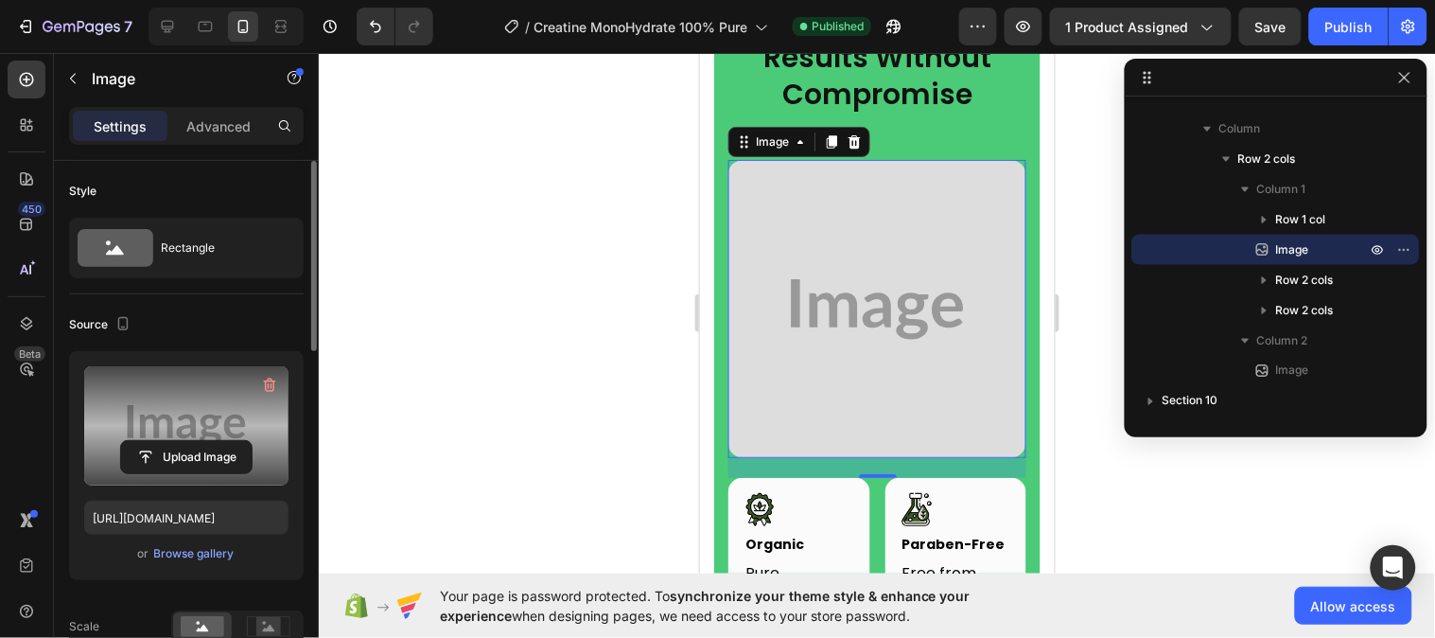
drag, startPoint x: 210, startPoint y: 458, endPoint x: 210, endPoint y: 400, distance: 57.7
click at [210, 400] on div "Upload Image" at bounding box center [186, 425] width 204 height 119
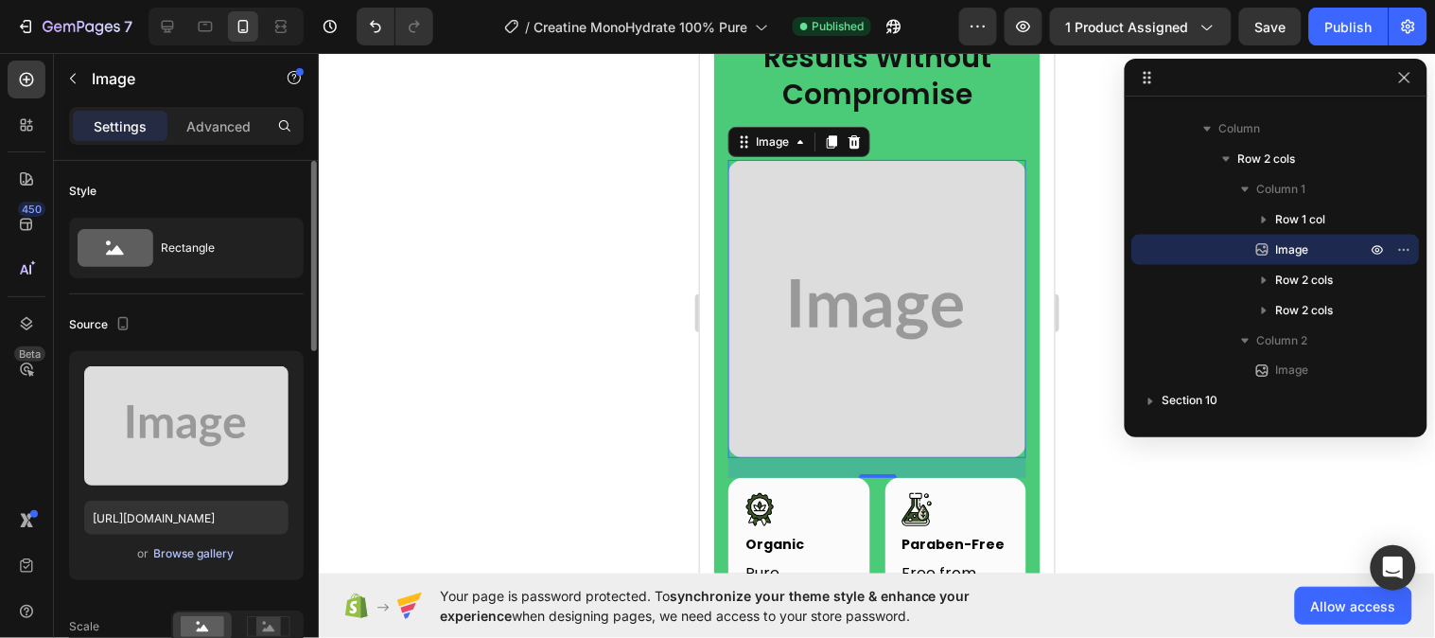
click at [203, 553] on div "Browse gallery" at bounding box center [194, 553] width 80 height 17
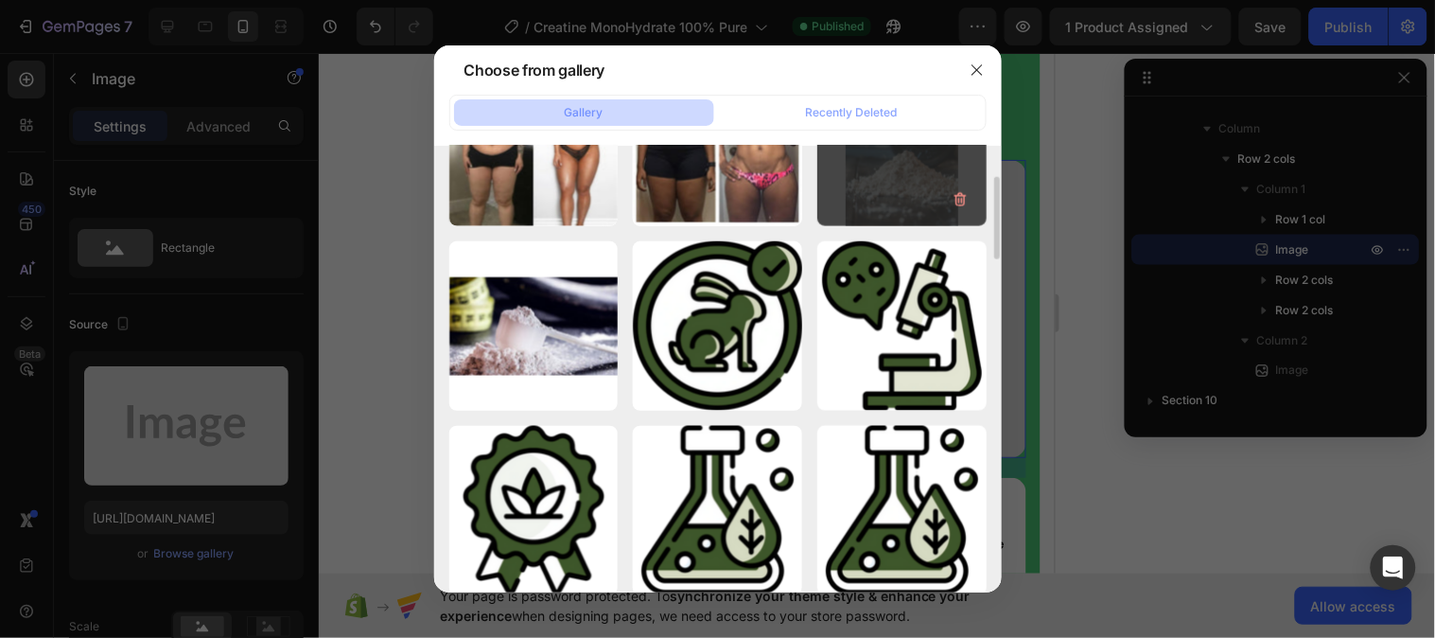
scroll to position [630, 0]
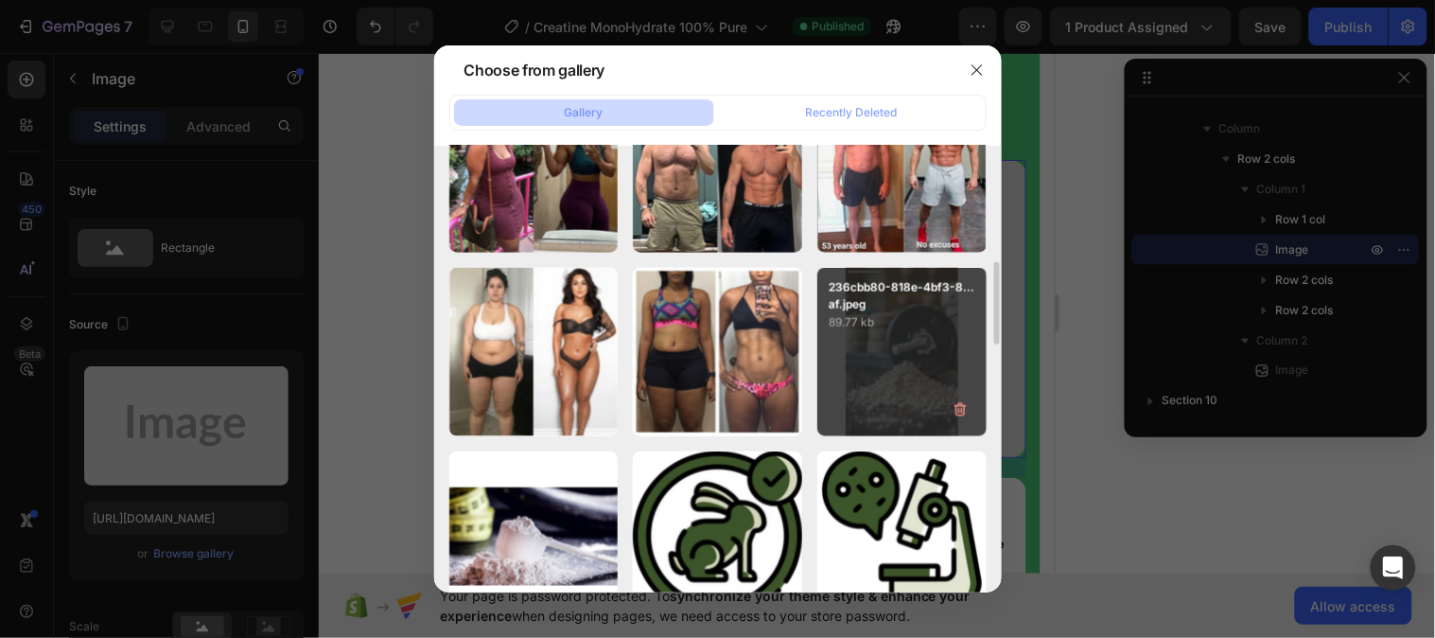
click at [896, 350] on div "236cbb80-818e-4bf3-8...af.jpeg 89.77 kb" at bounding box center [901, 352] width 169 height 169
type input "https://cdn.shopify.com/s/files/1/0953/5393/0017/files/gempages_581881832878900…"
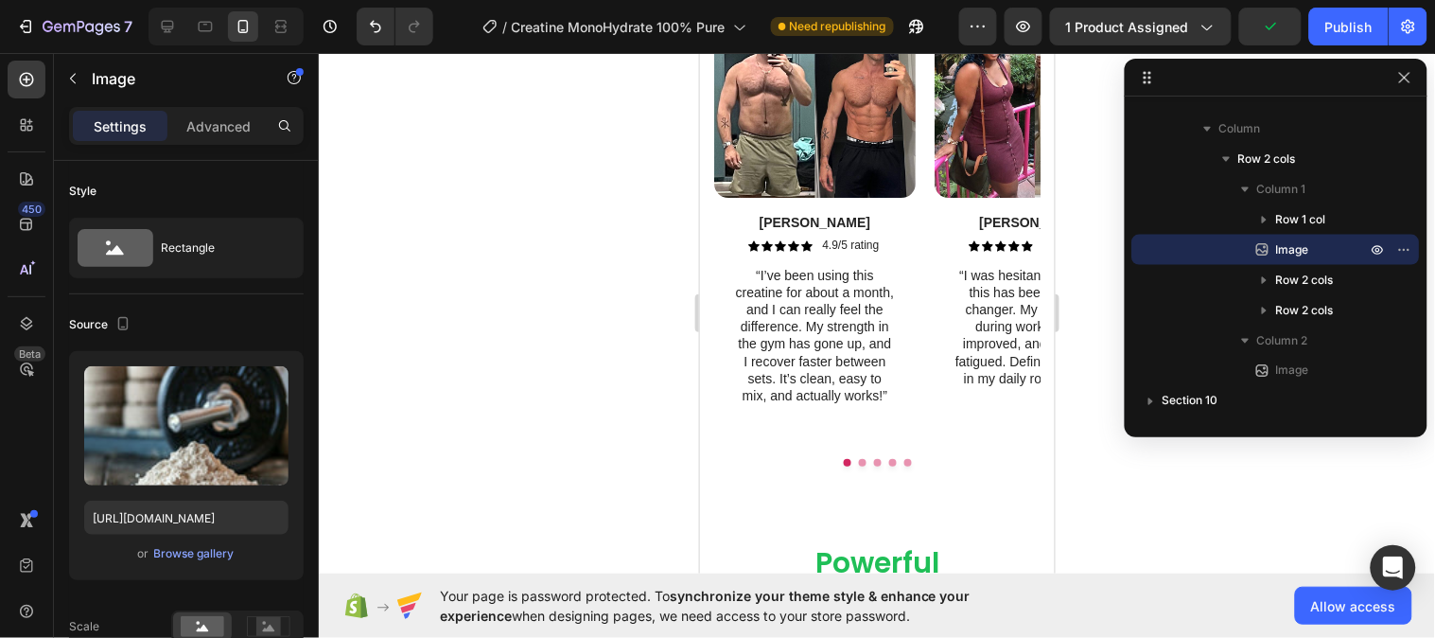
scroll to position [3596, 0]
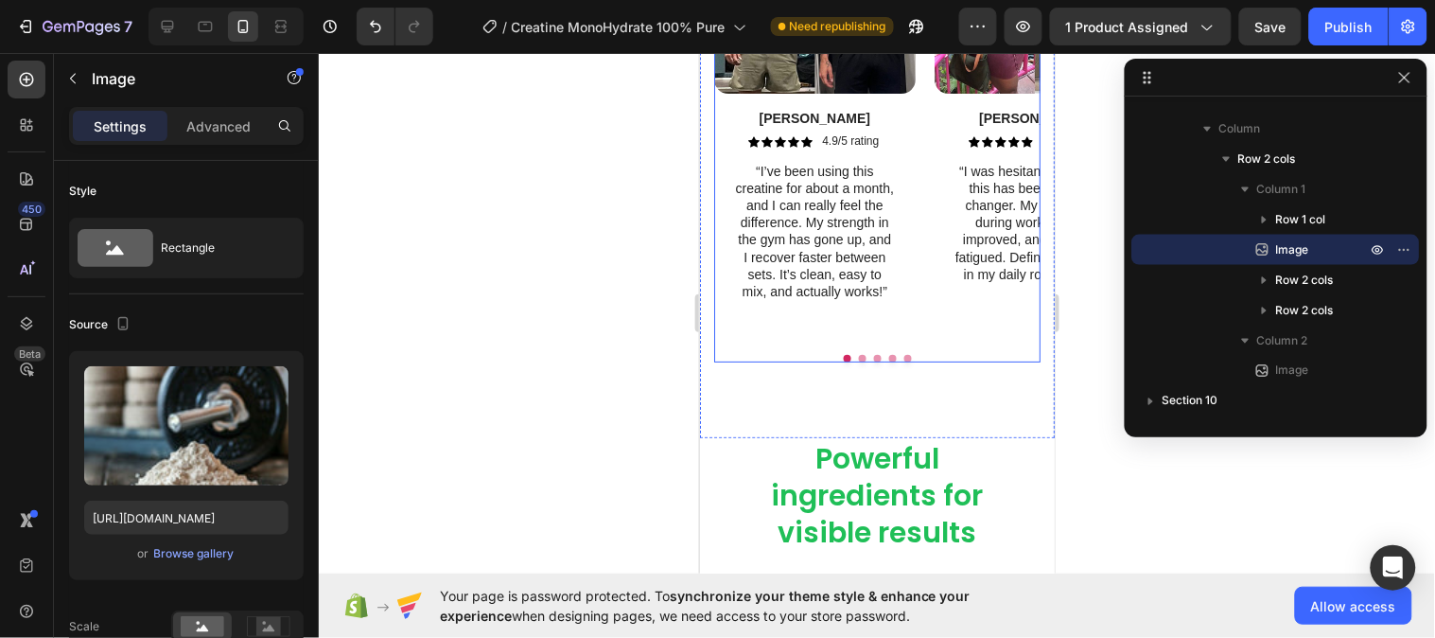
click at [843, 360] on button "Dot" at bounding box center [847, 358] width 8 height 8
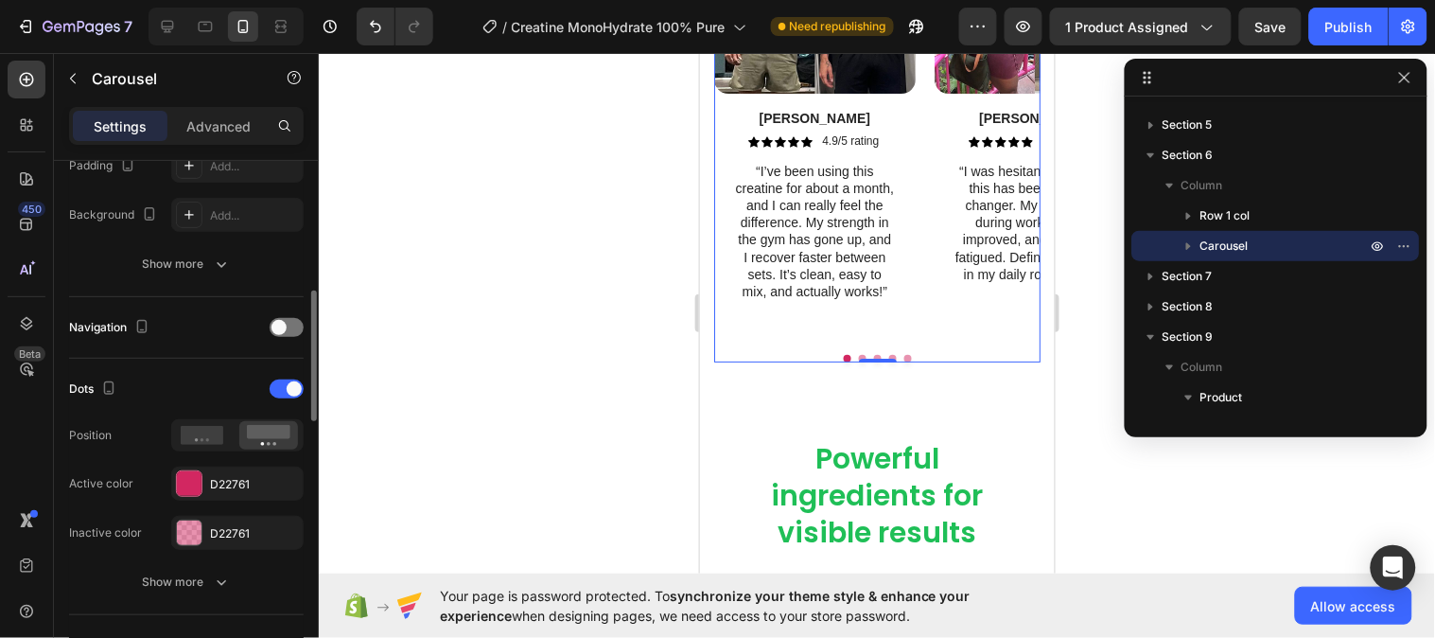
scroll to position [735, 0]
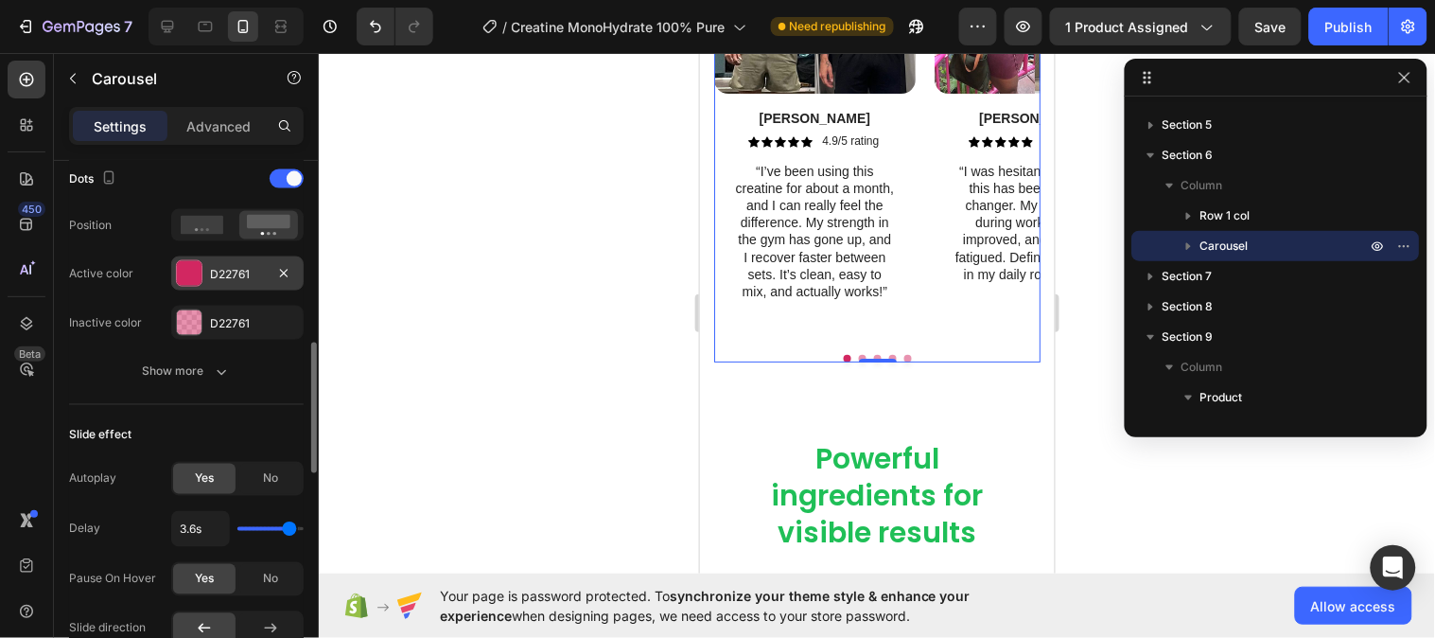
click at [204, 270] on div "D22761" at bounding box center [237, 273] width 132 height 34
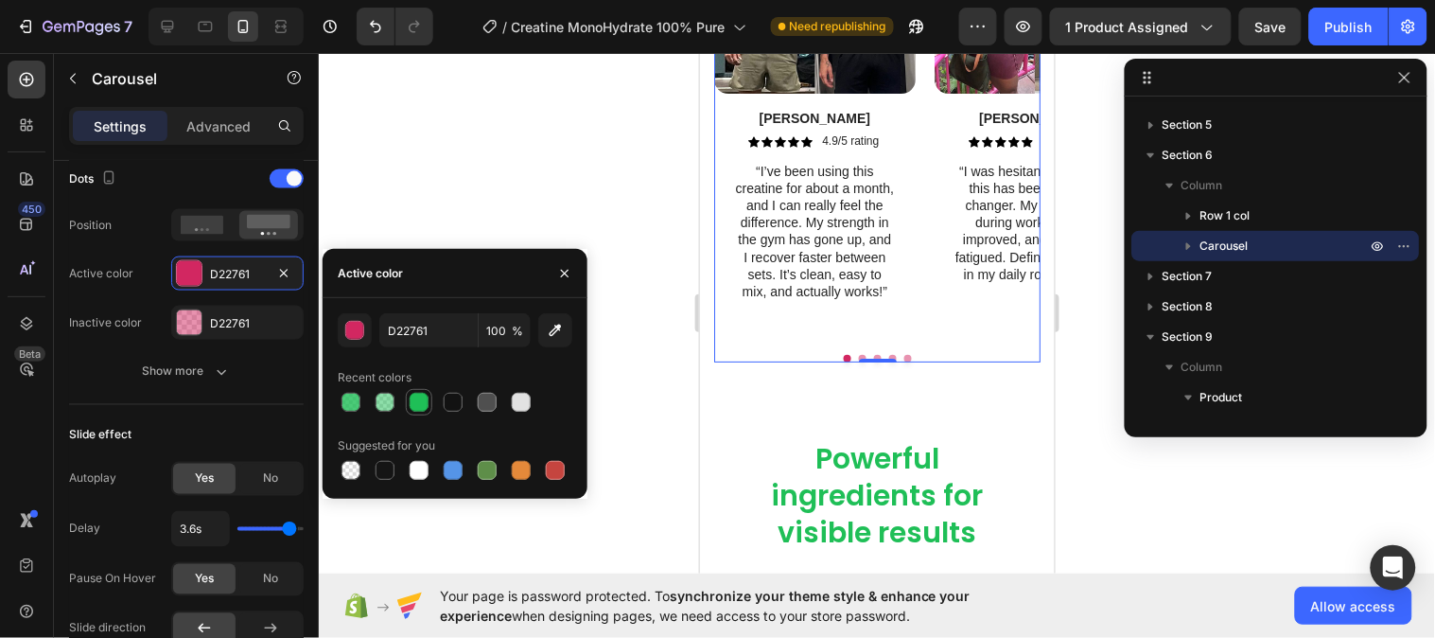
click at [408, 398] on div at bounding box center [419, 402] width 23 height 23
type input "1FBF57"
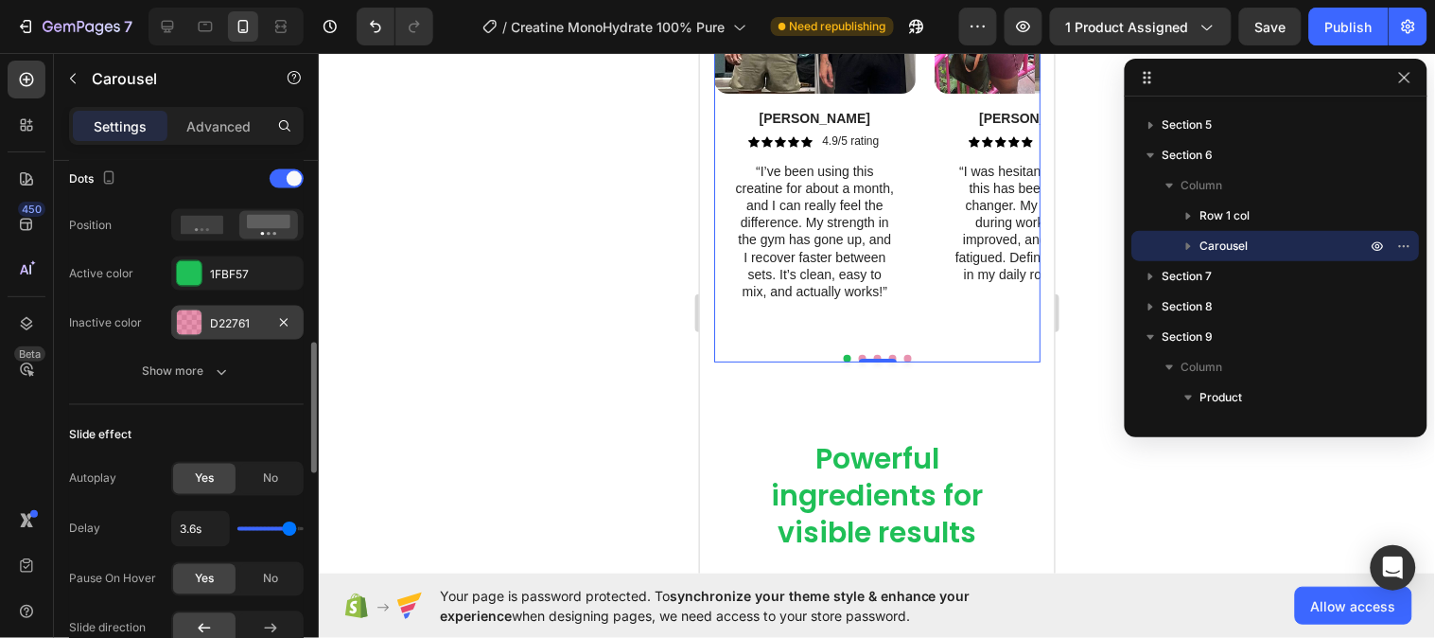
click at [237, 317] on div "D22761" at bounding box center [237, 323] width 55 height 17
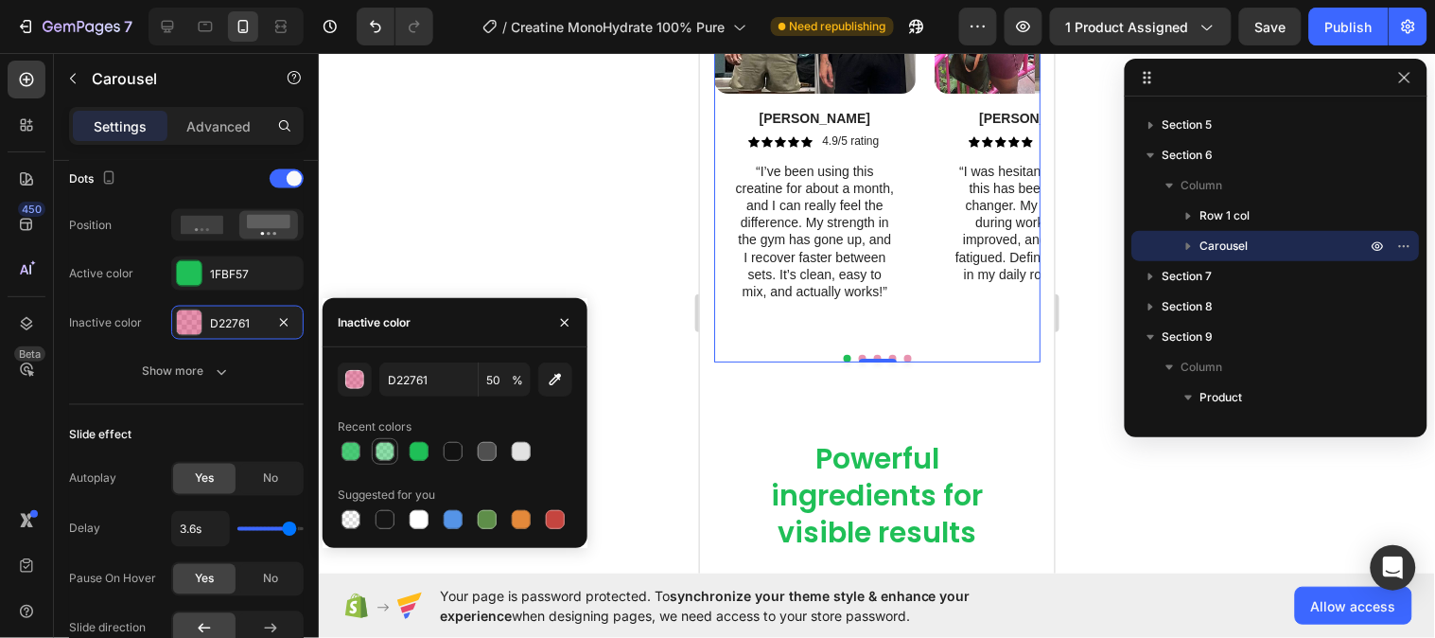
click at [385, 443] on div at bounding box center [385, 451] width 19 height 19
type input "1FBF57"
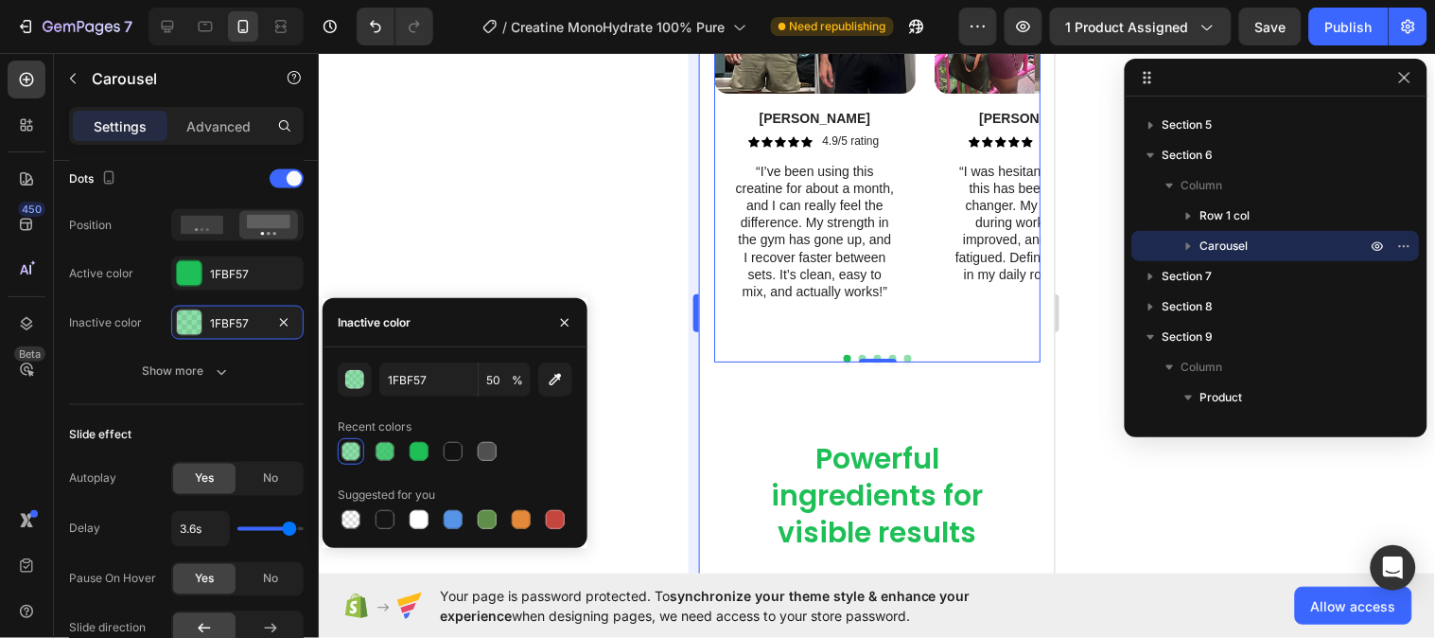
drag, startPoint x: 570, startPoint y: 313, endPoint x: 694, endPoint y: 317, distance: 124.9
click at [643, 0] on div "7 Version history / Creatine MonoHydrate 100% Pure Need republishing Preview 1 …" at bounding box center [717, 0] width 1435 height 0
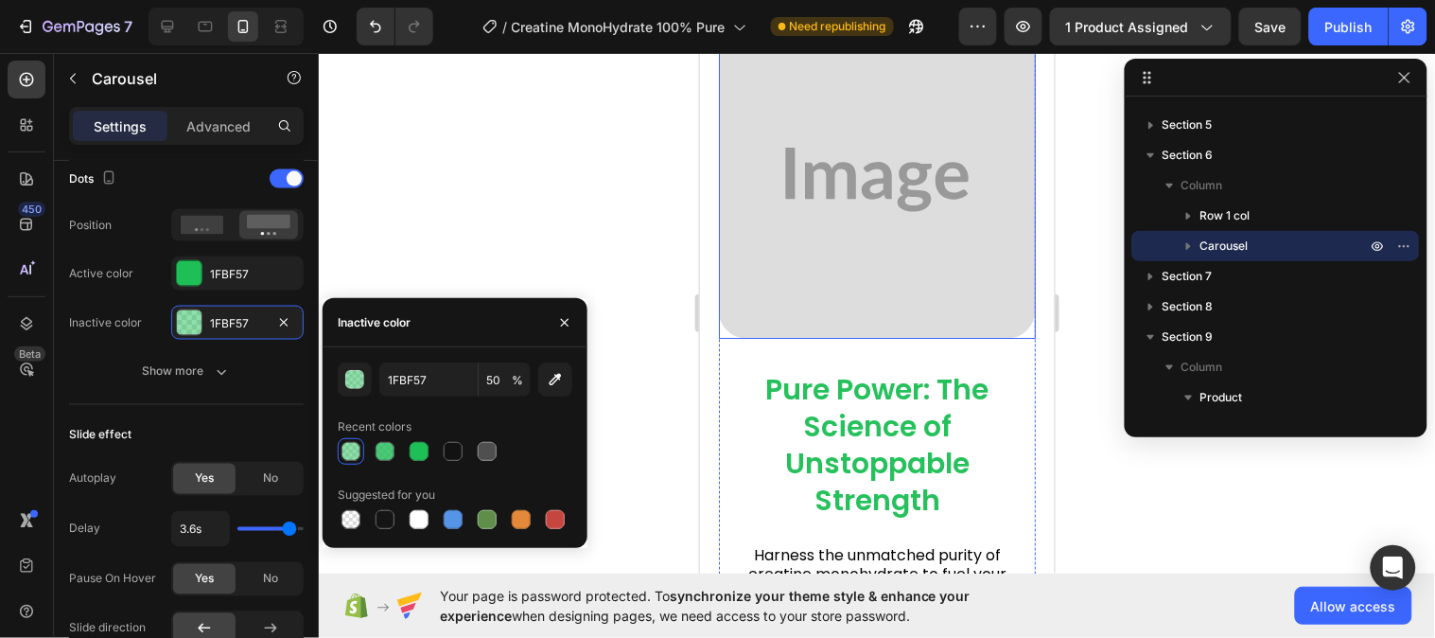
scroll to position [1310, 0]
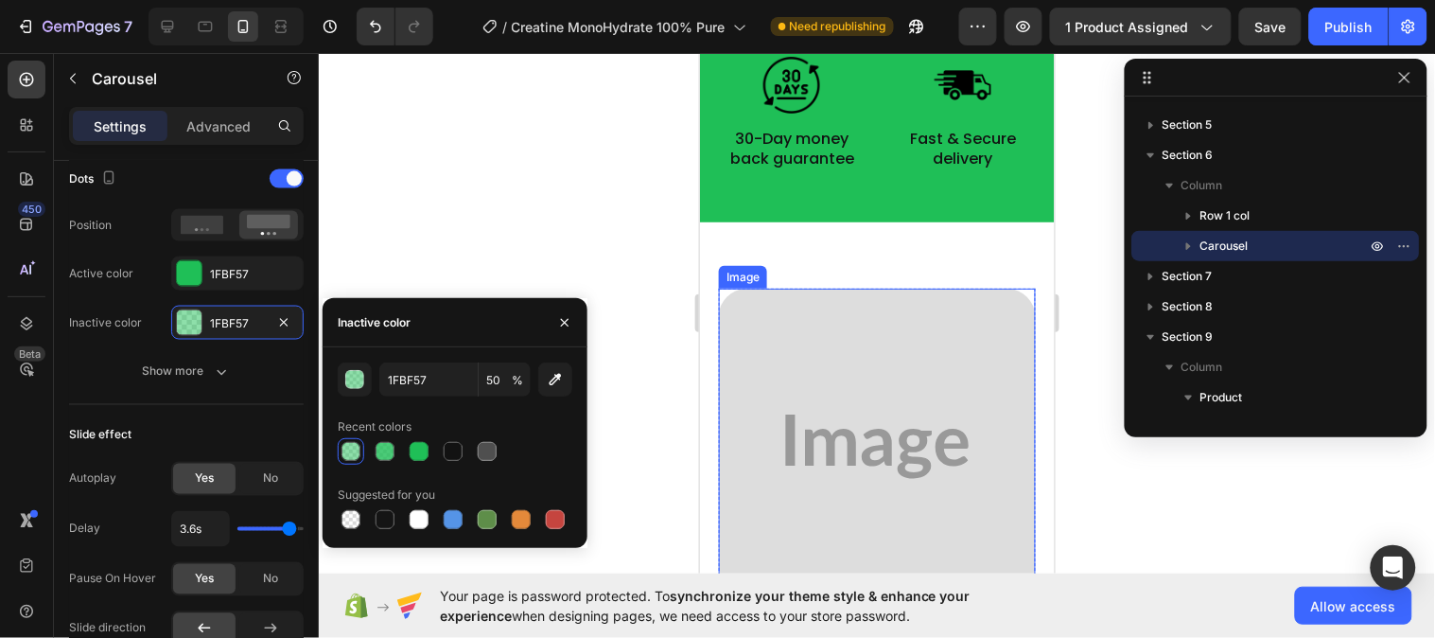
click at [863, 399] on img at bounding box center [876, 446] width 317 height 317
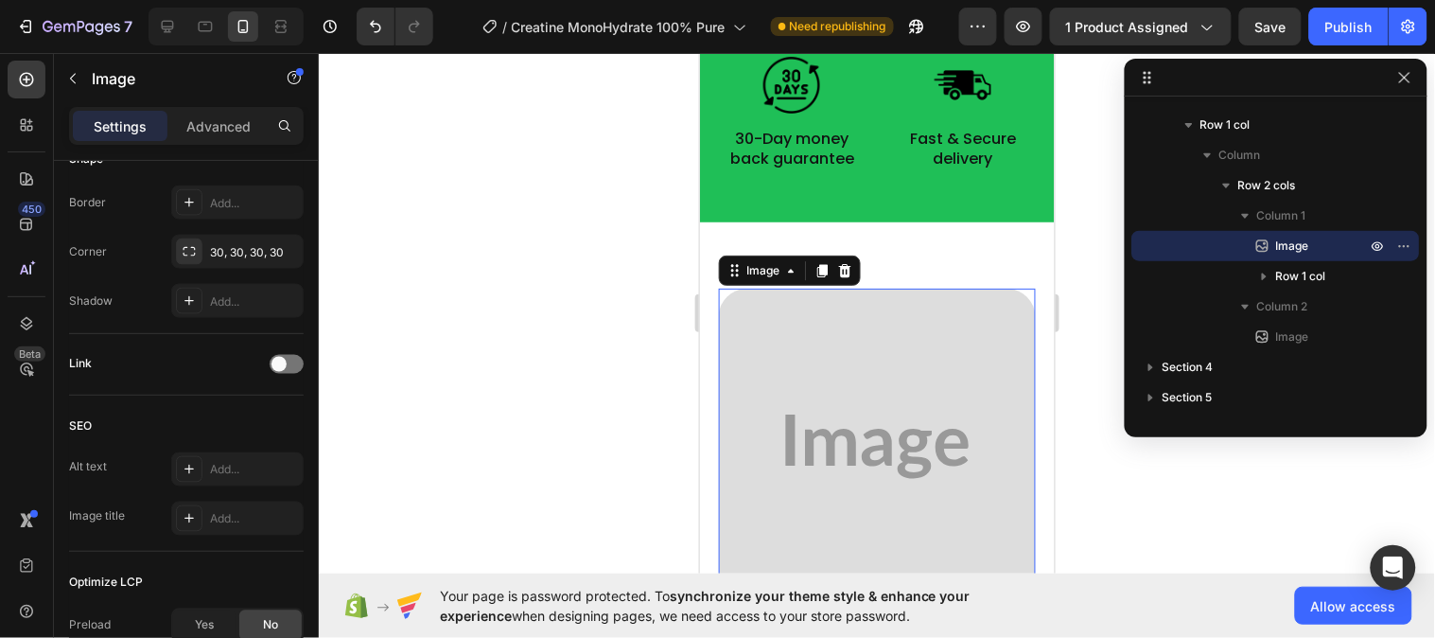
scroll to position [0, 0]
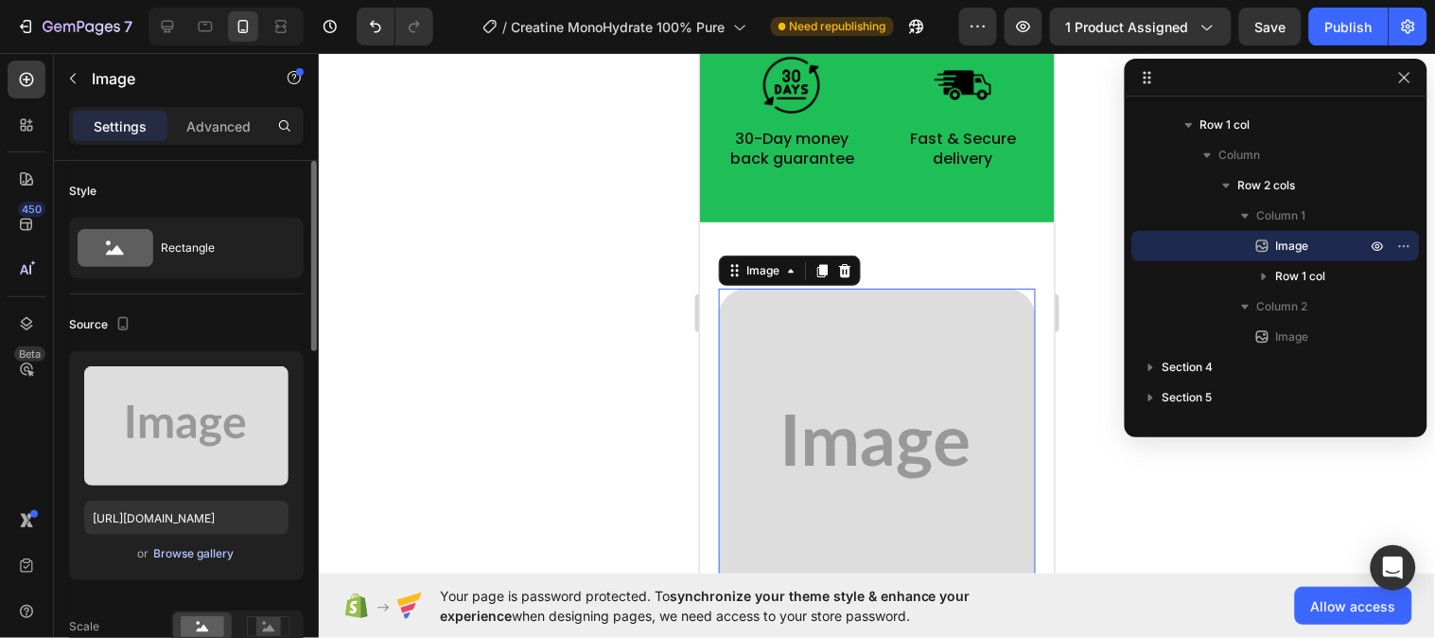
click at [202, 551] on div "Browse gallery" at bounding box center [194, 553] width 80 height 17
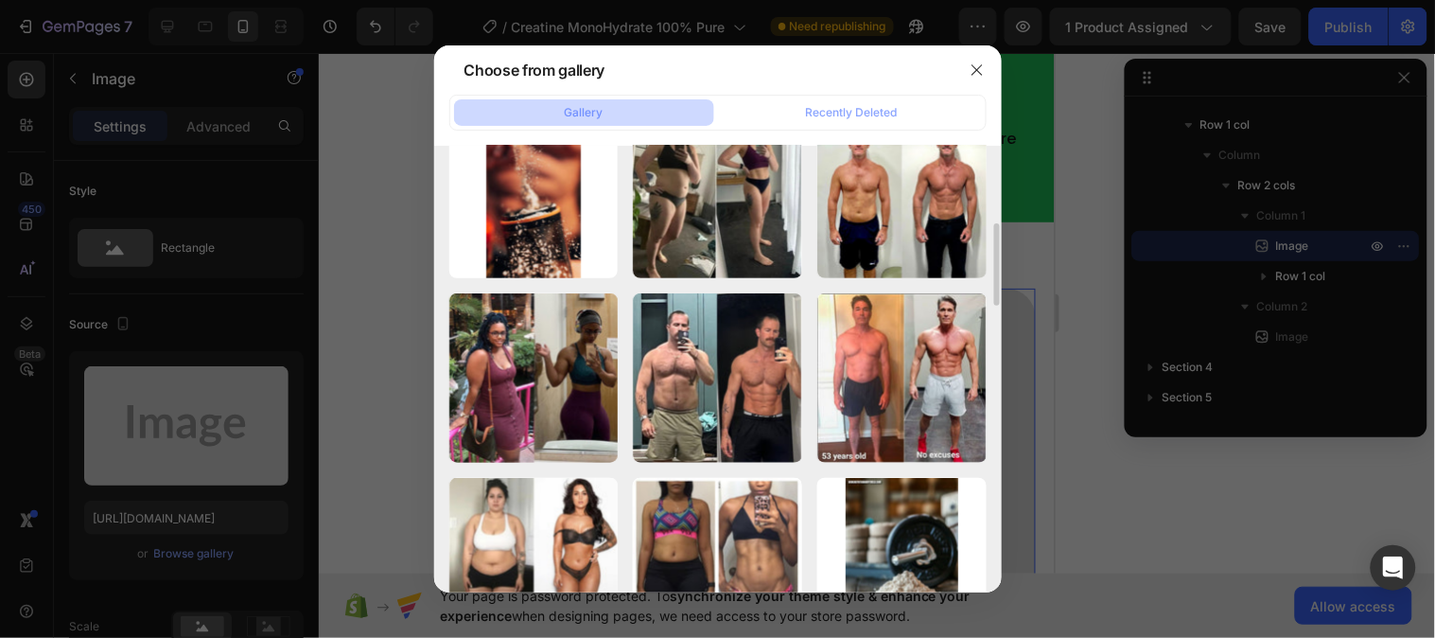
scroll to position [210, 0]
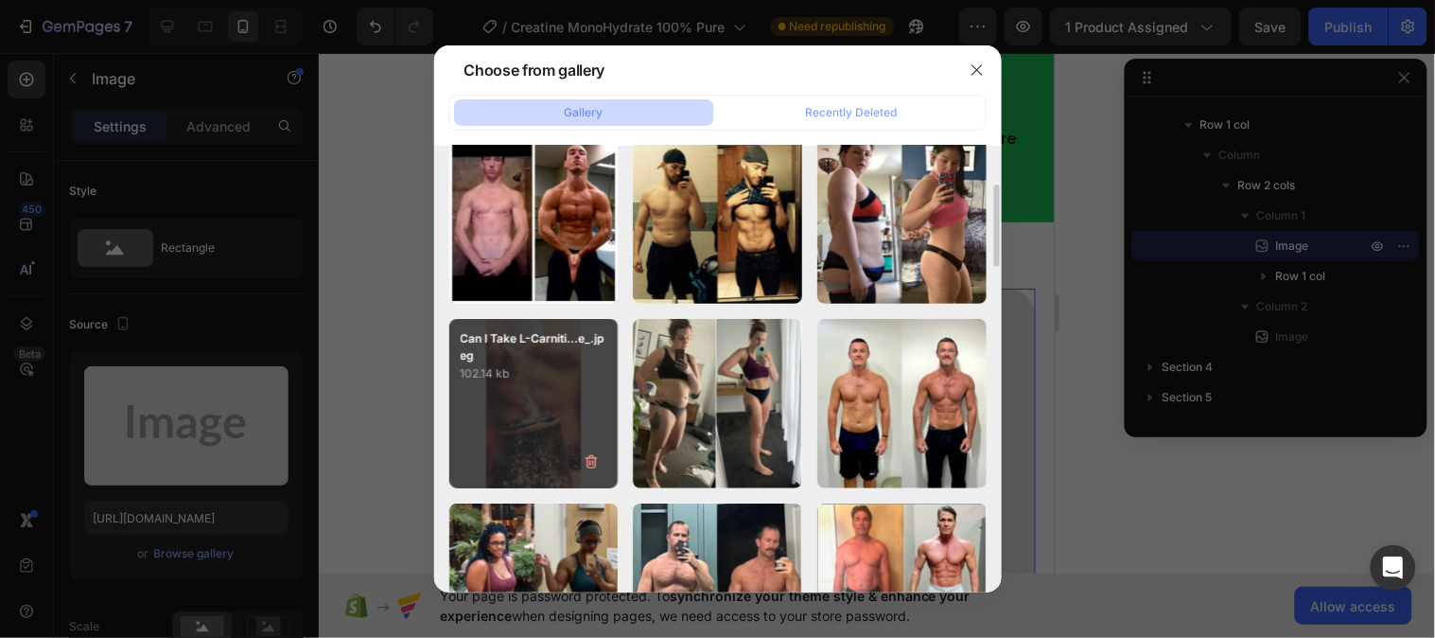
click at [523, 442] on div "Can I Take L-Carniti...e_.jpeg 102.14 kb" at bounding box center [533, 403] width 169 height 169
type input "https://cdn.shopify.com/s/files/1/0953/5393/0017/files/gempages_581881832878900…"
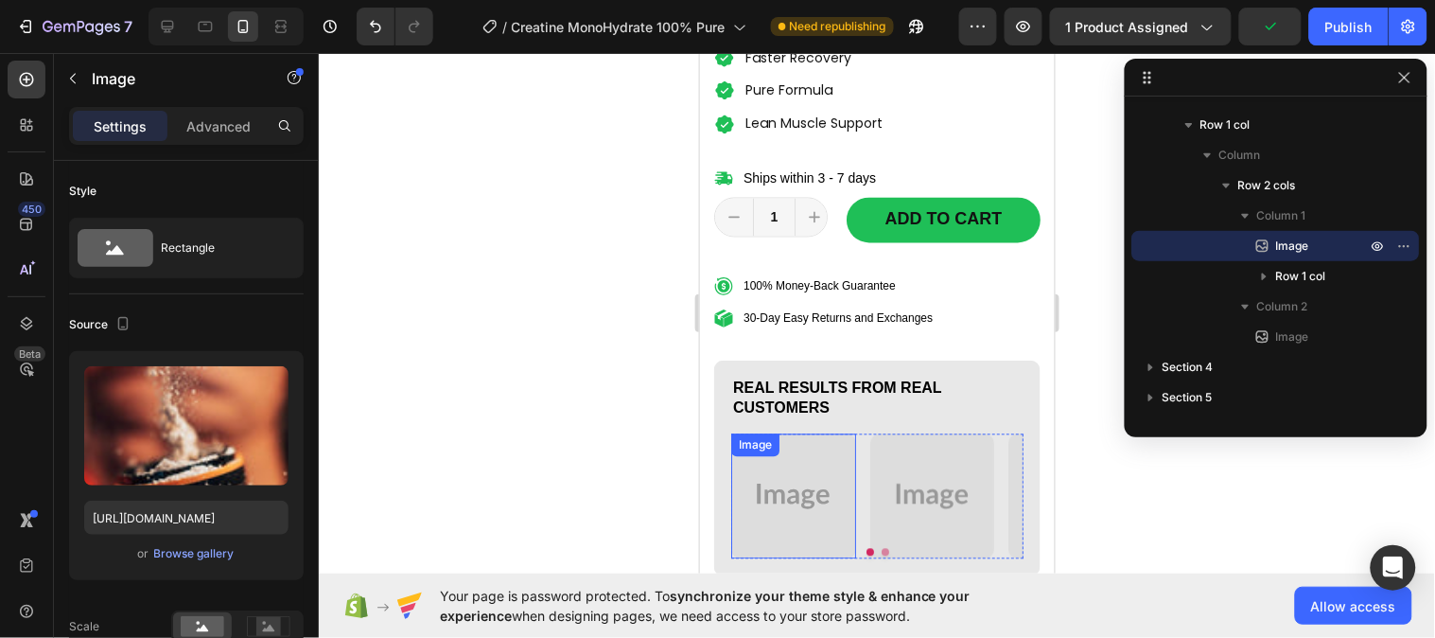
scroll to position [995, 0]
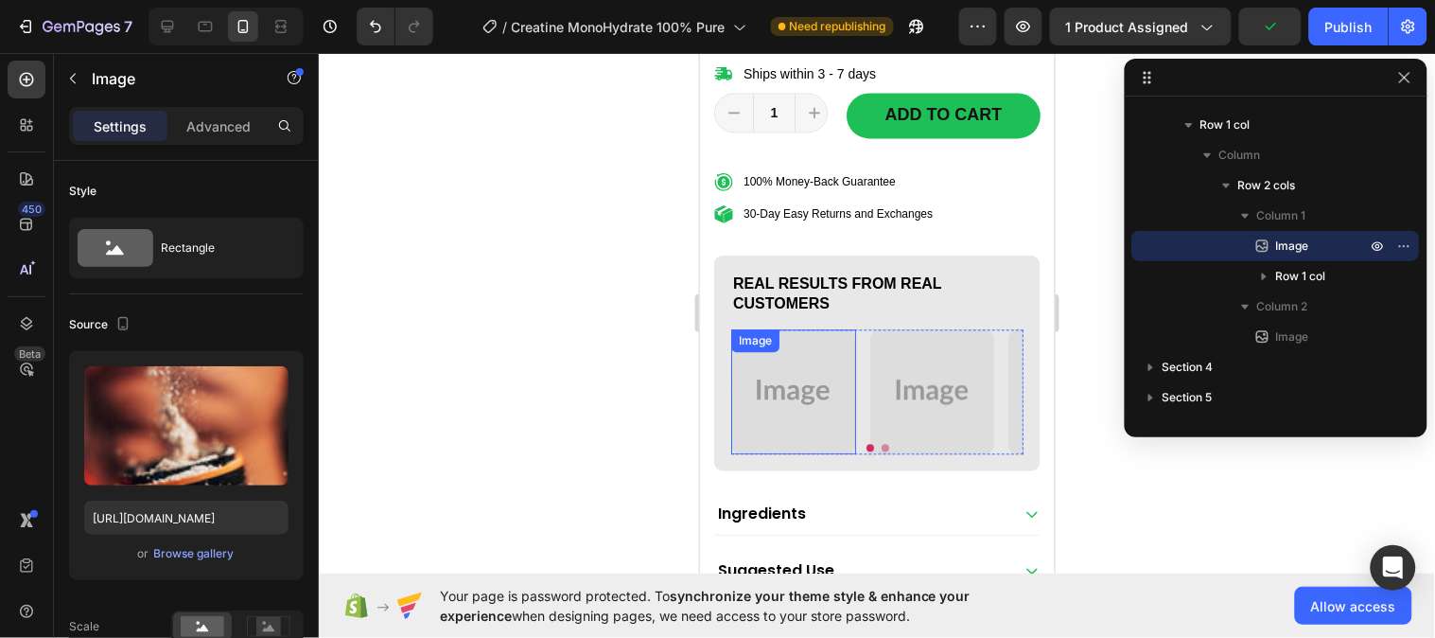
click at [822, 453] on img at bounding box center [792, 390] width 125 height 125
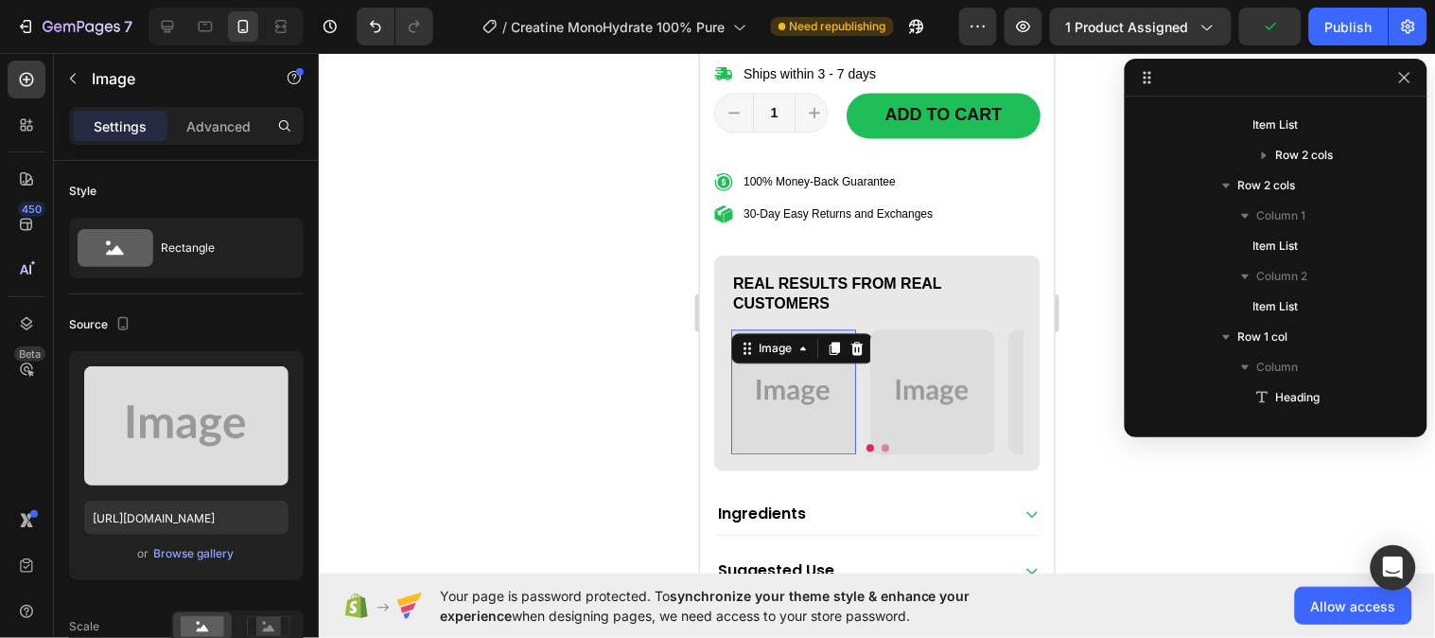
scroll to position [692, 0]
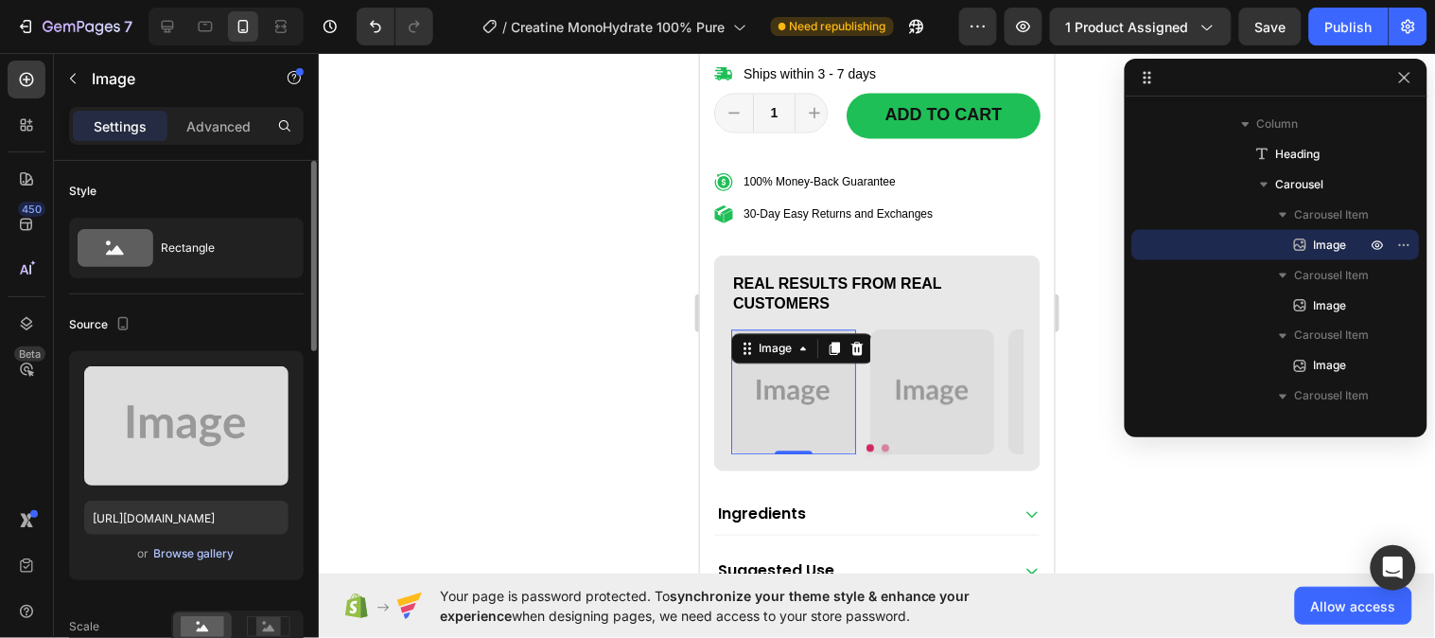
click at [176, 552] on div "Browse gallery" at bounding box center [194, 553] width 80 height 17
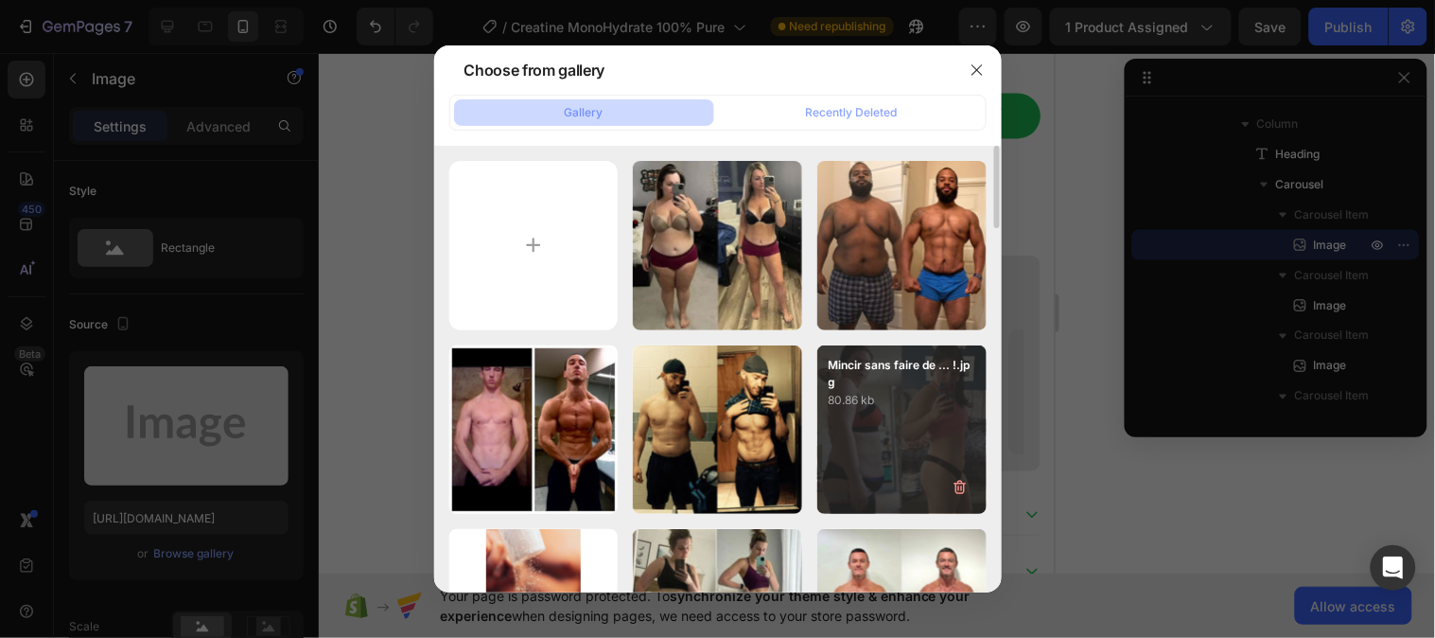
scroll to position [105, 0]
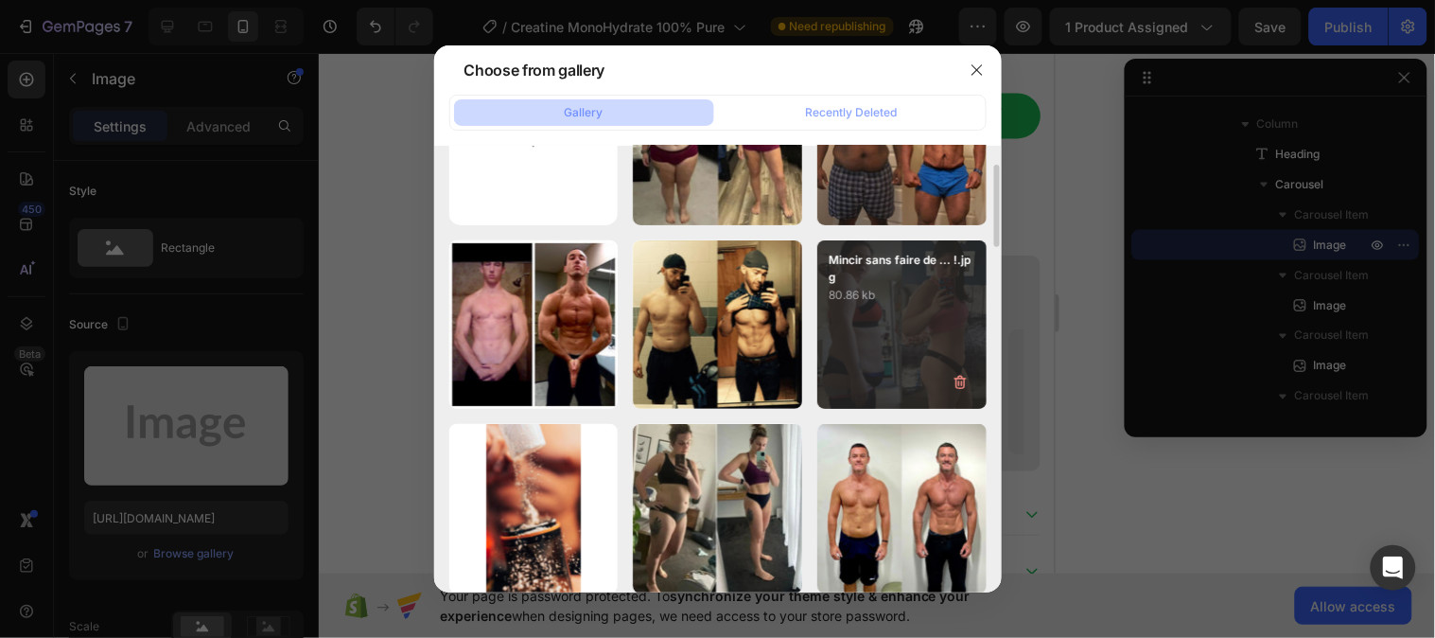
click at [867, 322] on div "Mincir sans faire de ... !.jpg 80.86 kb" at bounding box center [901, 324] width 169 height 169
type input "https://cdn.shopify.com/s/files/1/0953/5393/0017/files/gempages_581881832878900…"
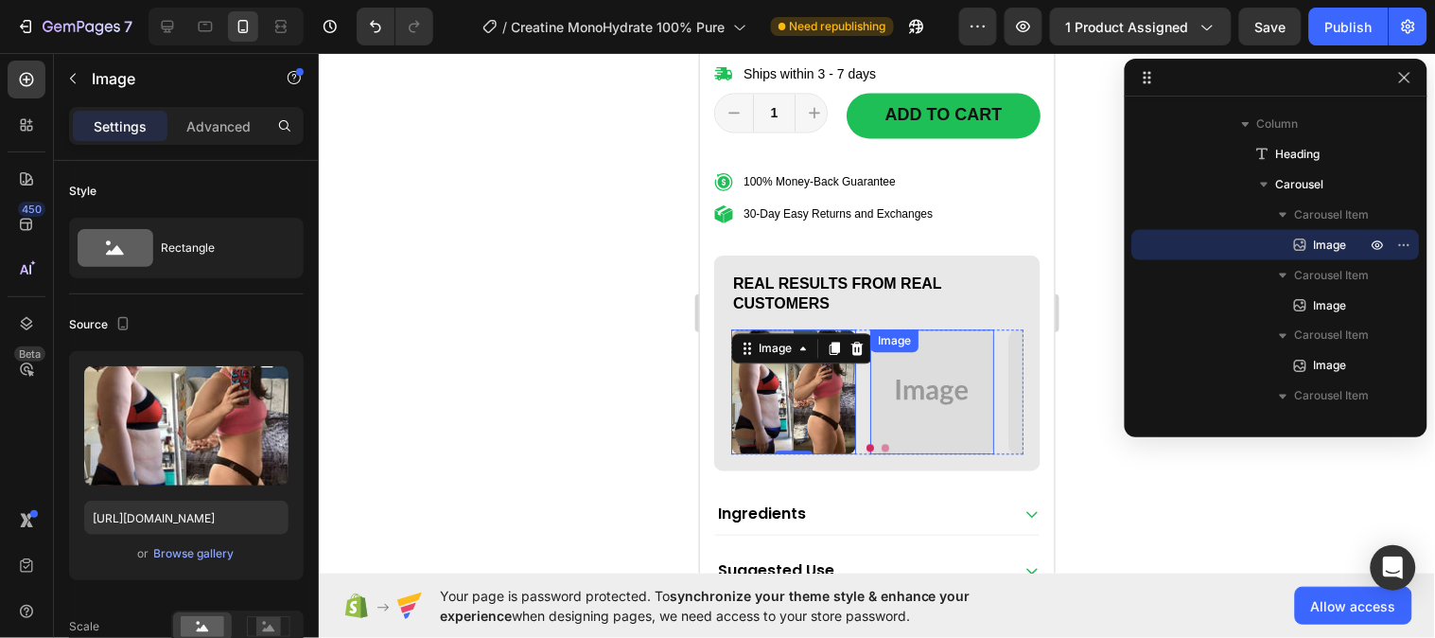
click at [945, 425] on img at bounding box center [932, 390] width 125 height 125
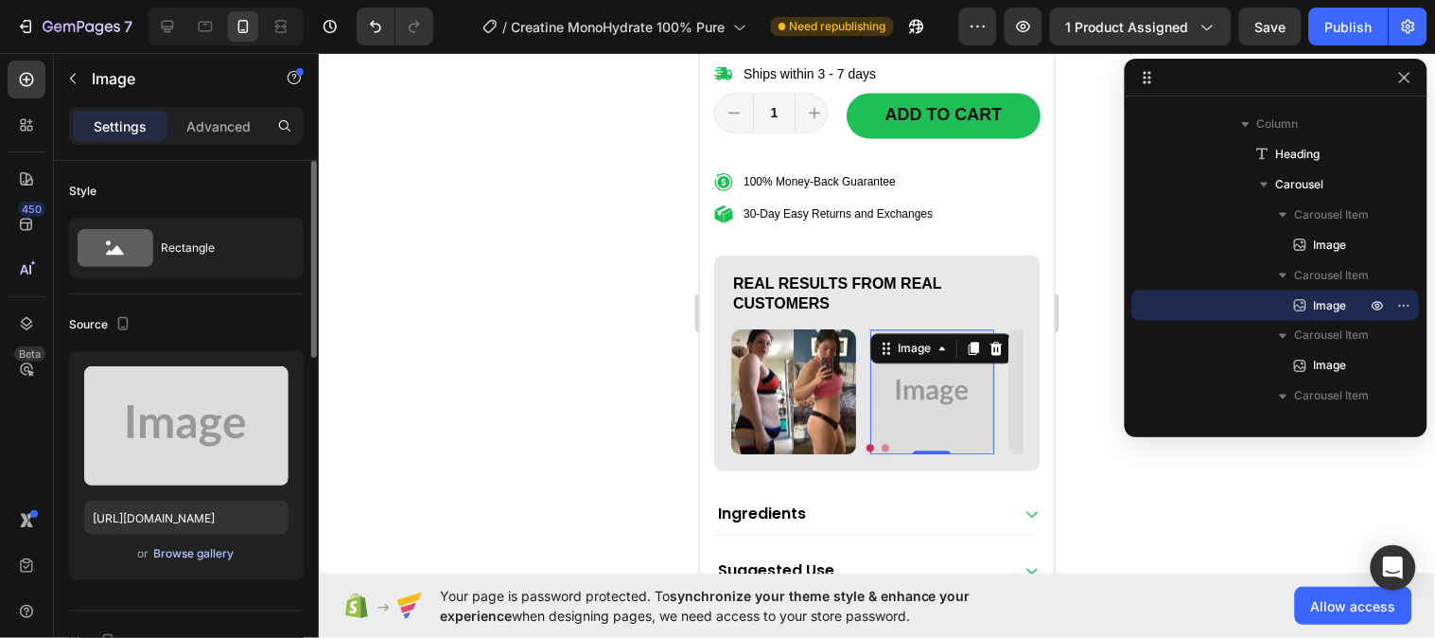
click at [189, 553] on div "Browse gallery" at bounding box center [194, 553] width 80 height 17
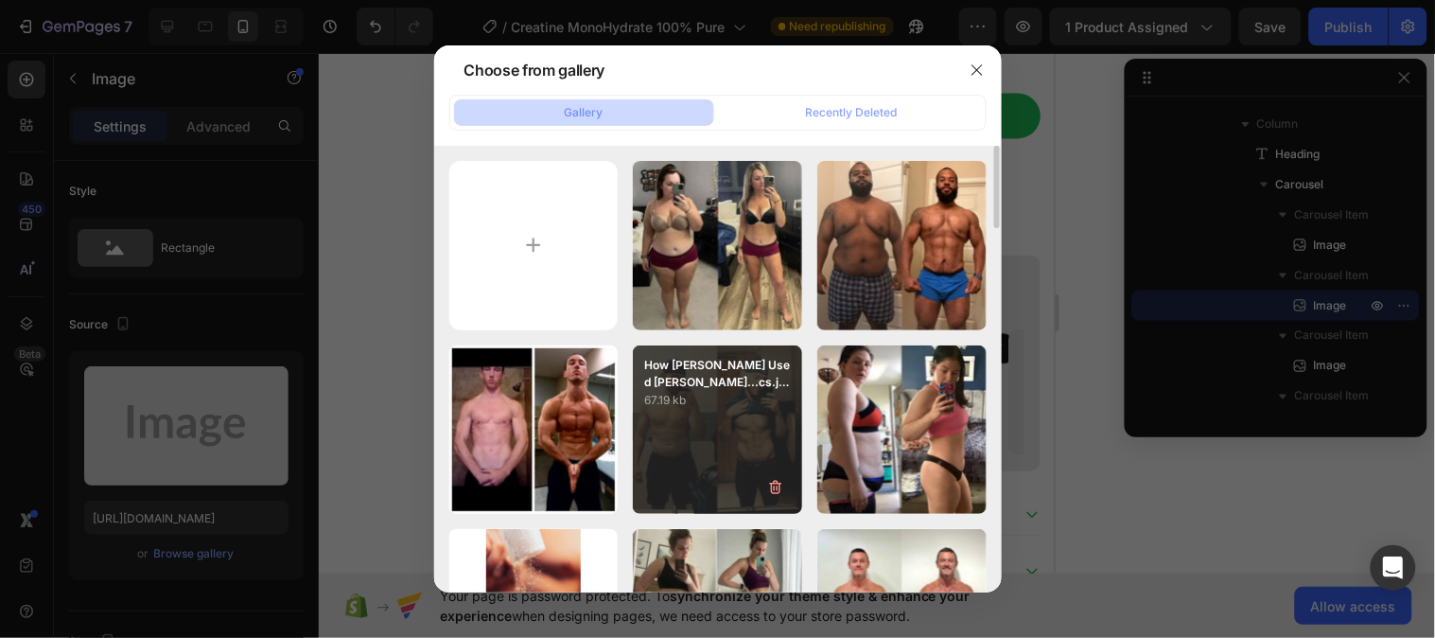
click at [725, 398] on p "67.19 kb" at bounding box center [717, 400] width 147 height 19
type input "https://cdn.shopify.com/s/files/1/0953/5393/0017/files/gempages_581881832878900…"
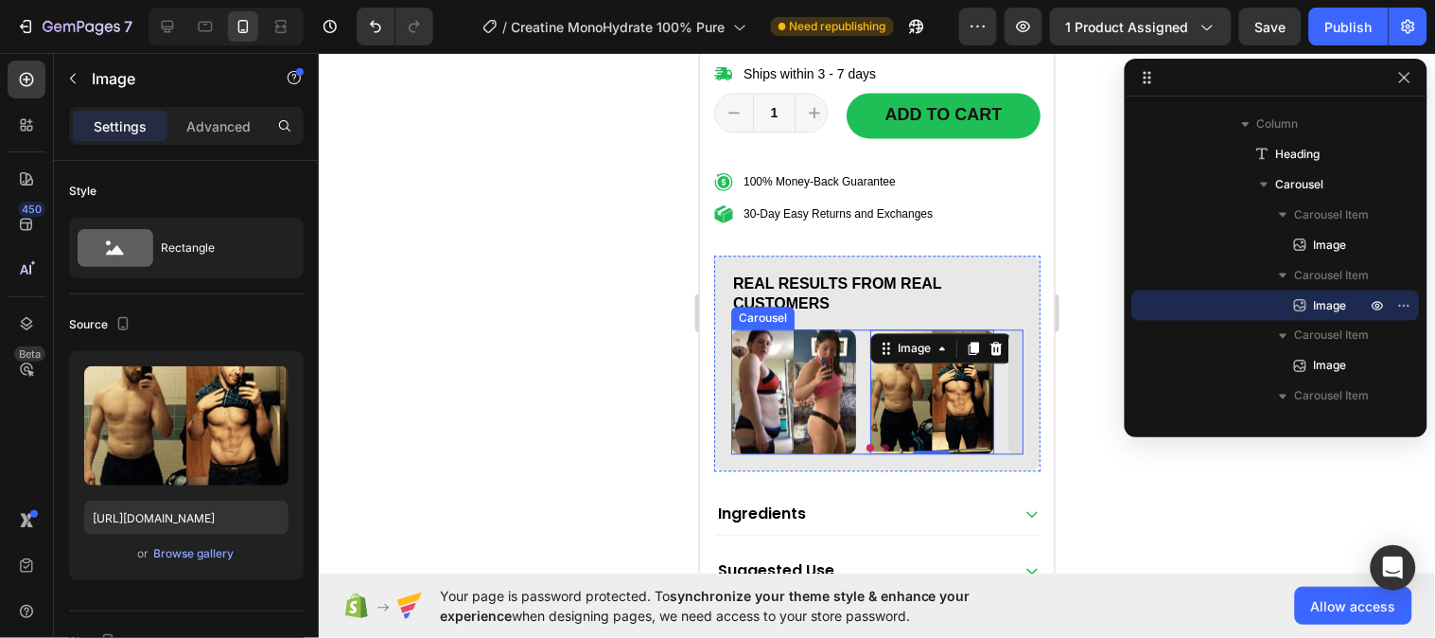
click at [881, 450] on button "Dot" at bounding box center [885, 447] width 8 height 8
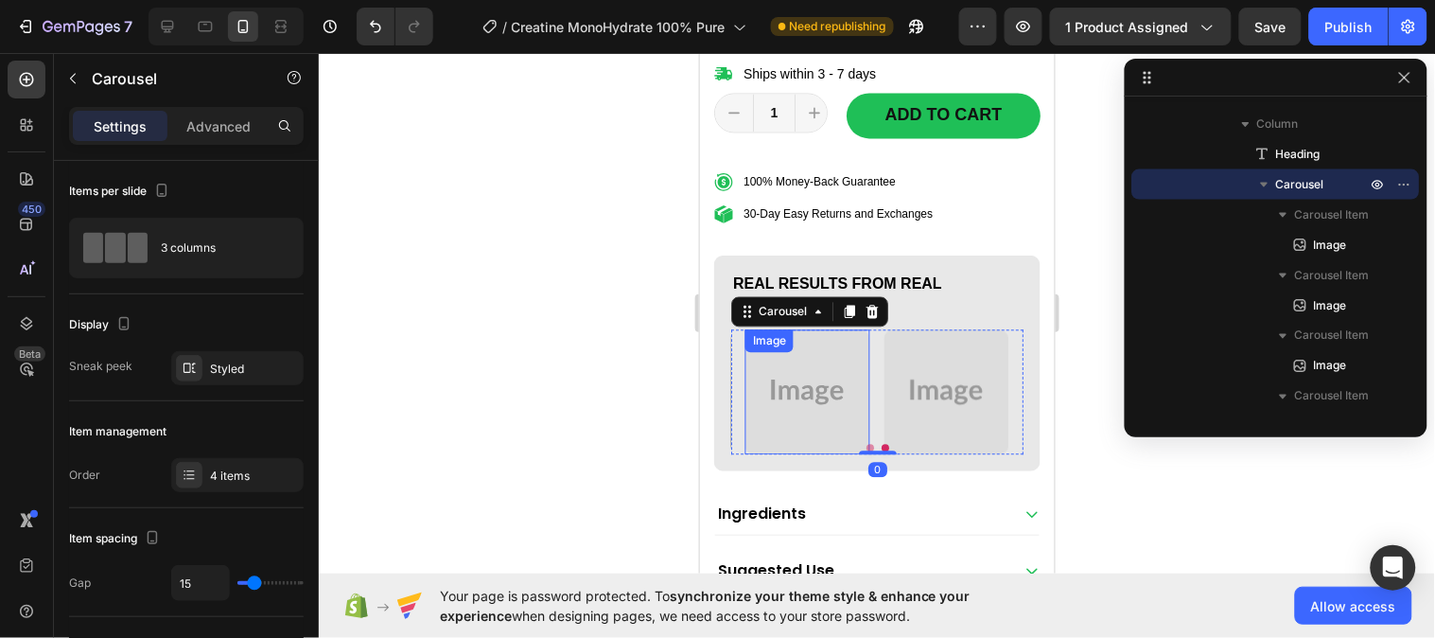
click at [826, 427] on img at bounding box center [807, 390] width 125 height 125
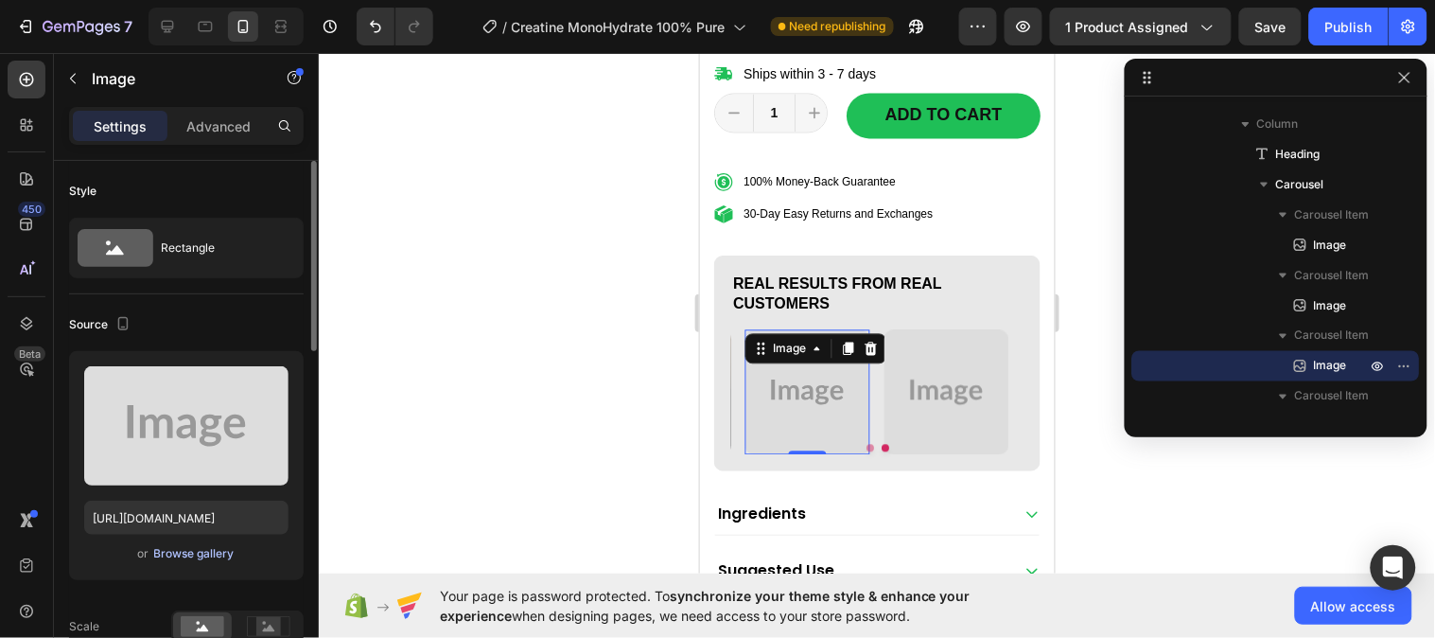
click at [199, 556] on div "Browse gallery" at bounding box center [194, 553] width 80 height 17
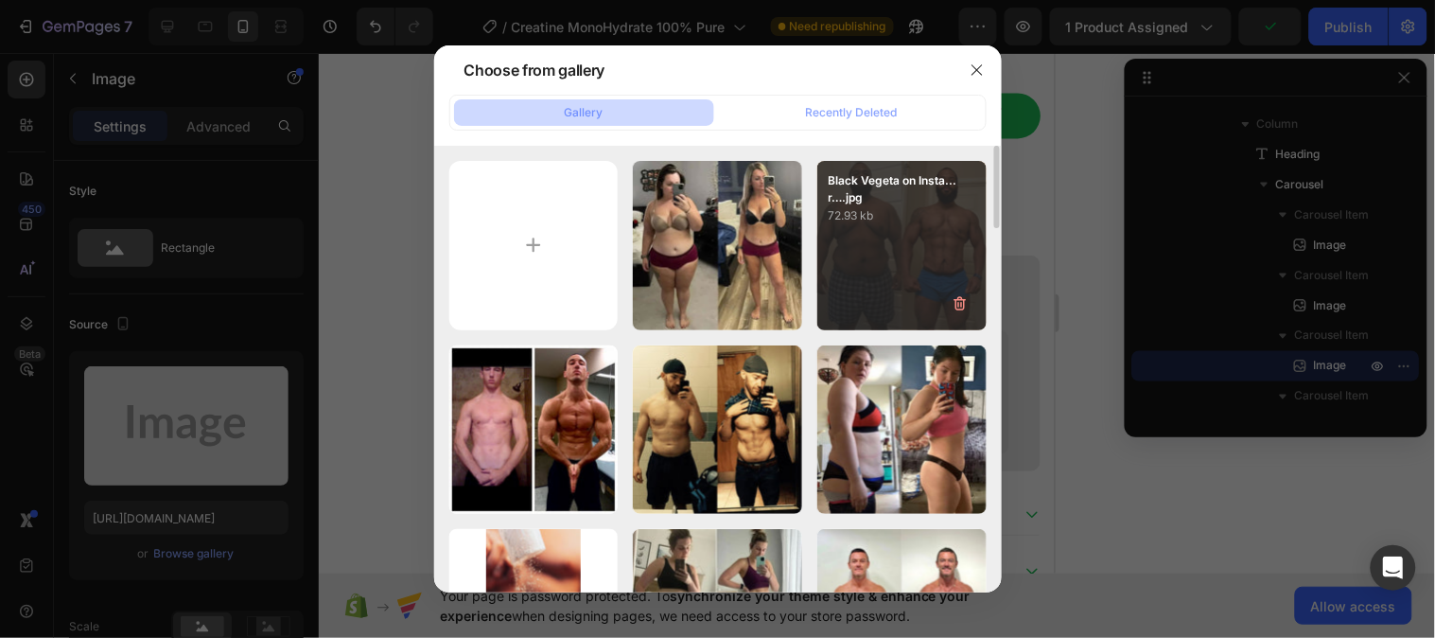
click at [900, 248] on div "Black Vegeta on Insta...r….jpg 72.93 kb" at bounding box center [901, 245] width 169 height 169
type input "https://cdn.shopify.com/s/files/1/0953/5393/0017/files/gempages_581881832878900…"
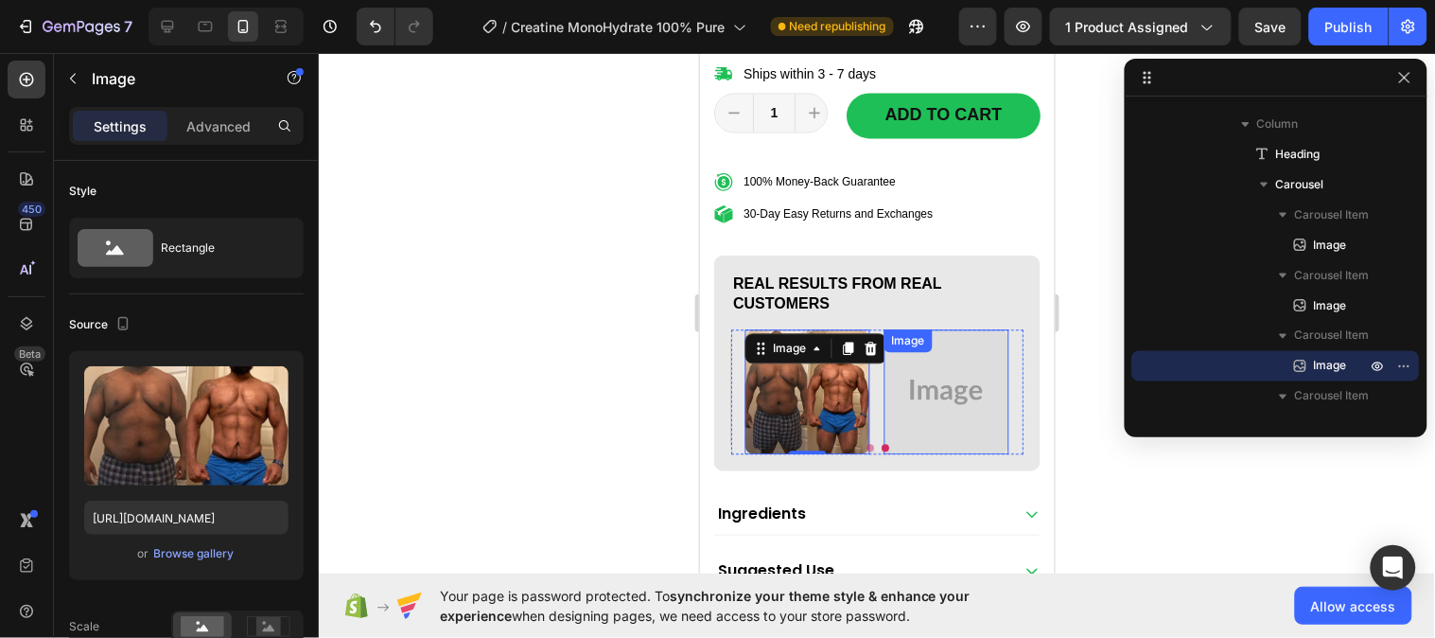
drag, startPoint x: 912, startPoint y: 416, endPoint x: 897, endPoint y: 430, distance: 20.8
click at [913, 417] on img at bounding box center [945, 390] width 125 height 125
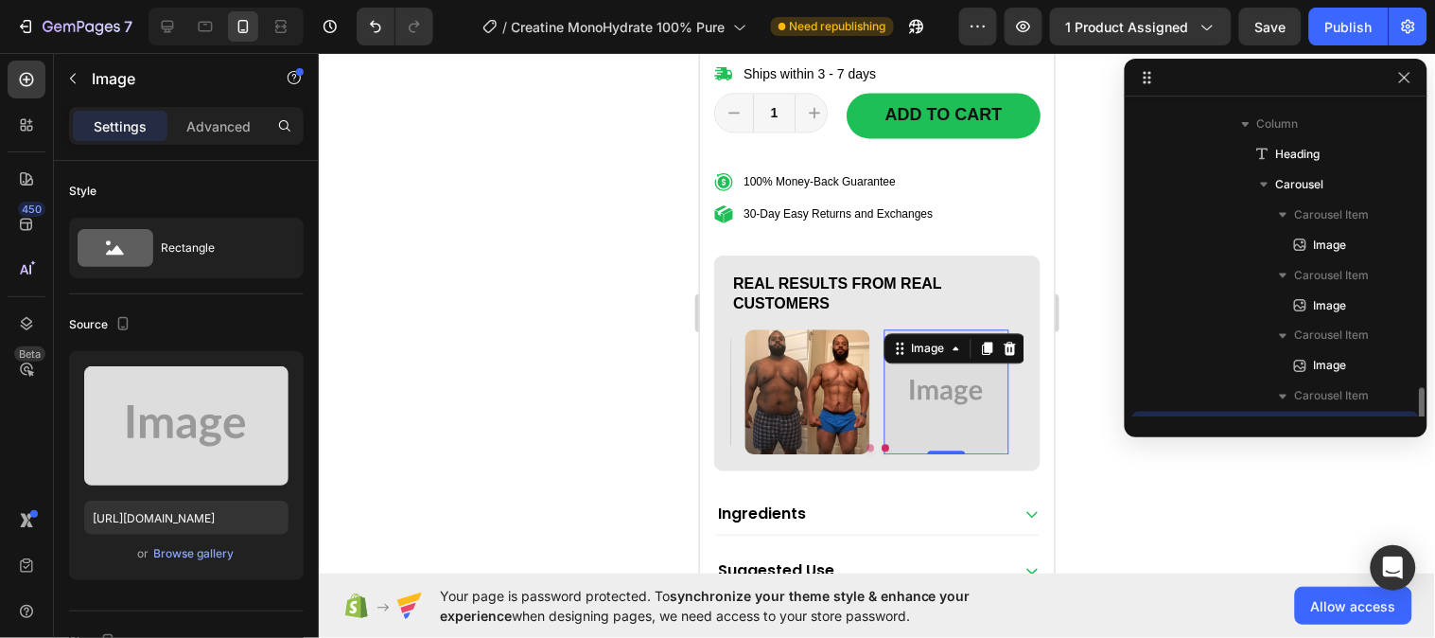
scroll to position [872, 0]
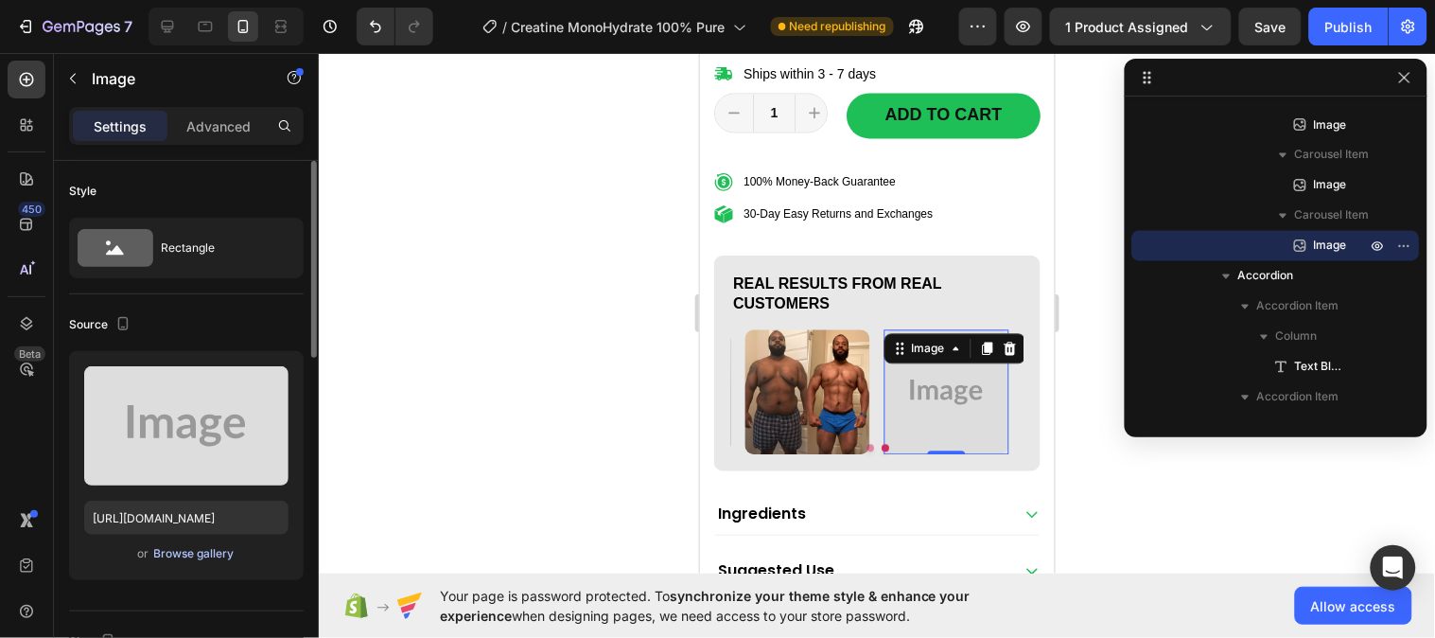
click at [187, 560] on div "Browse gallery" at bounding box center [194, 553] width 80 height 17
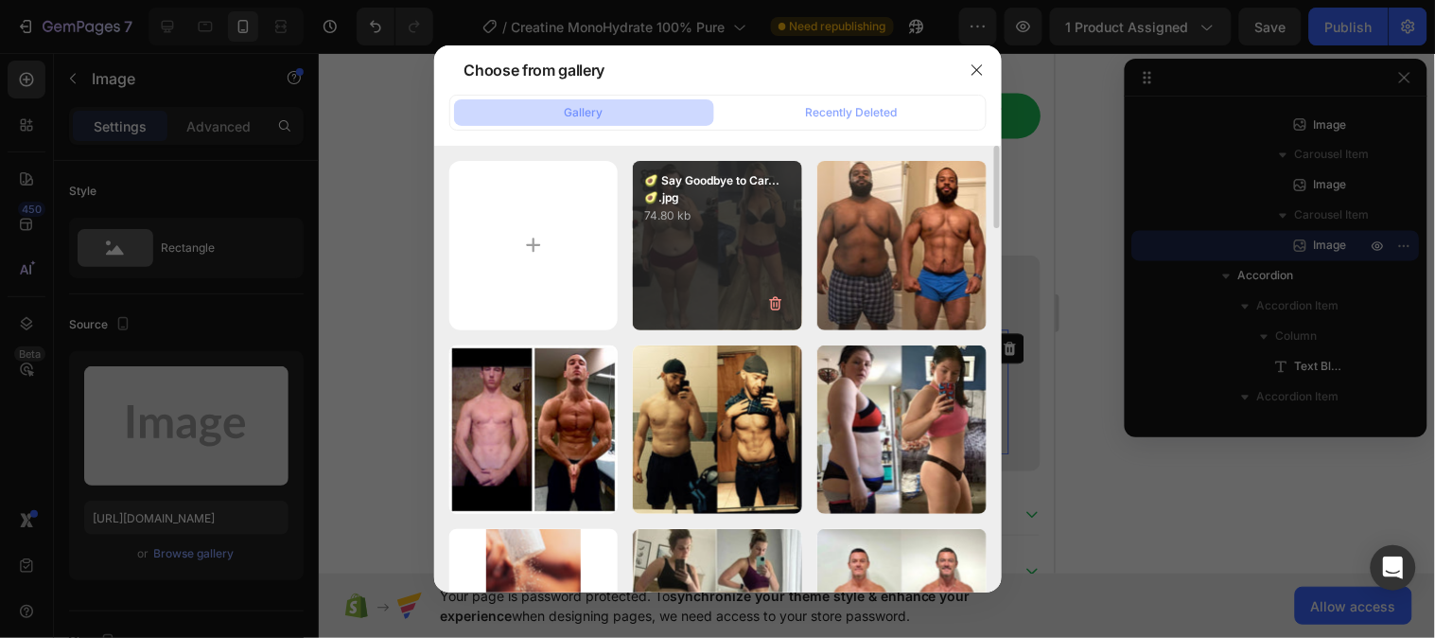
click at [700, 252] on div "🥑 Say Goodbye to Car...🥑.jpg 74.80 kb" at bounding box center [717, 245] width 169 height 169
type input "https://cdn.shopify.com/s/files/1/0953/5393/0017/files/gempages_581881832878900…"
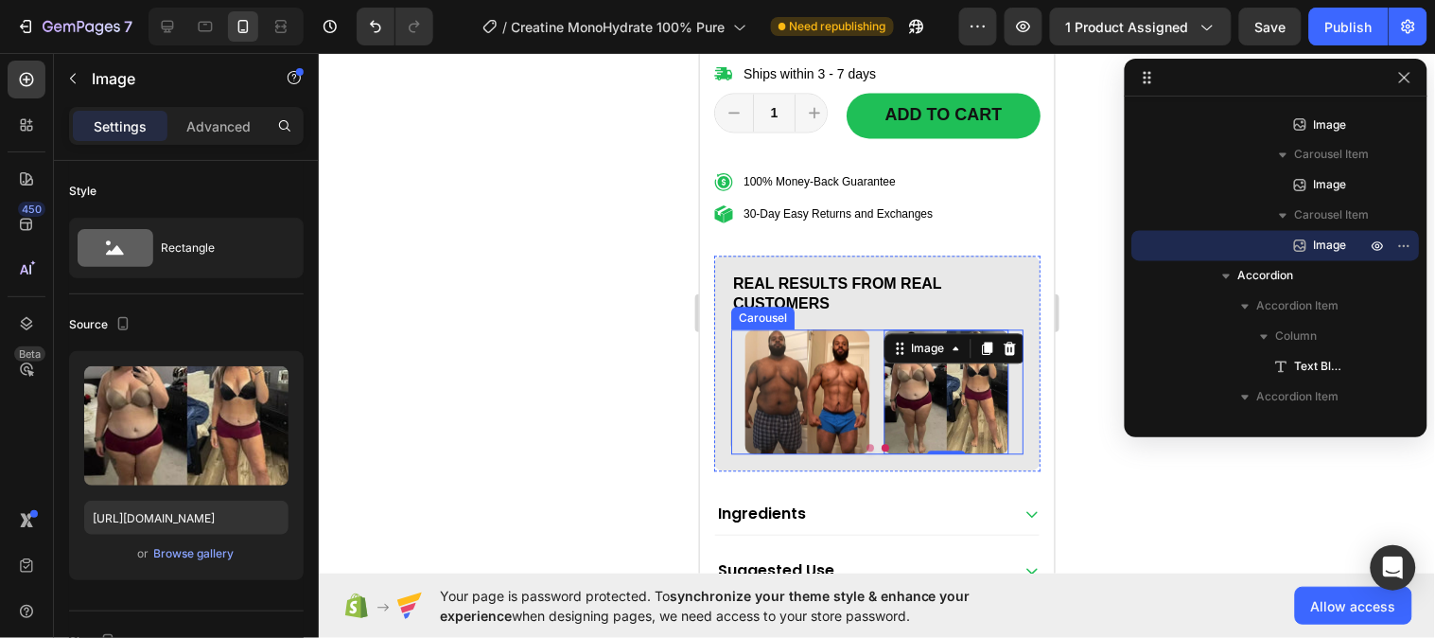
click at [866, 450] on button "Dot" at bounding box center [870, 447] width 8 height 8
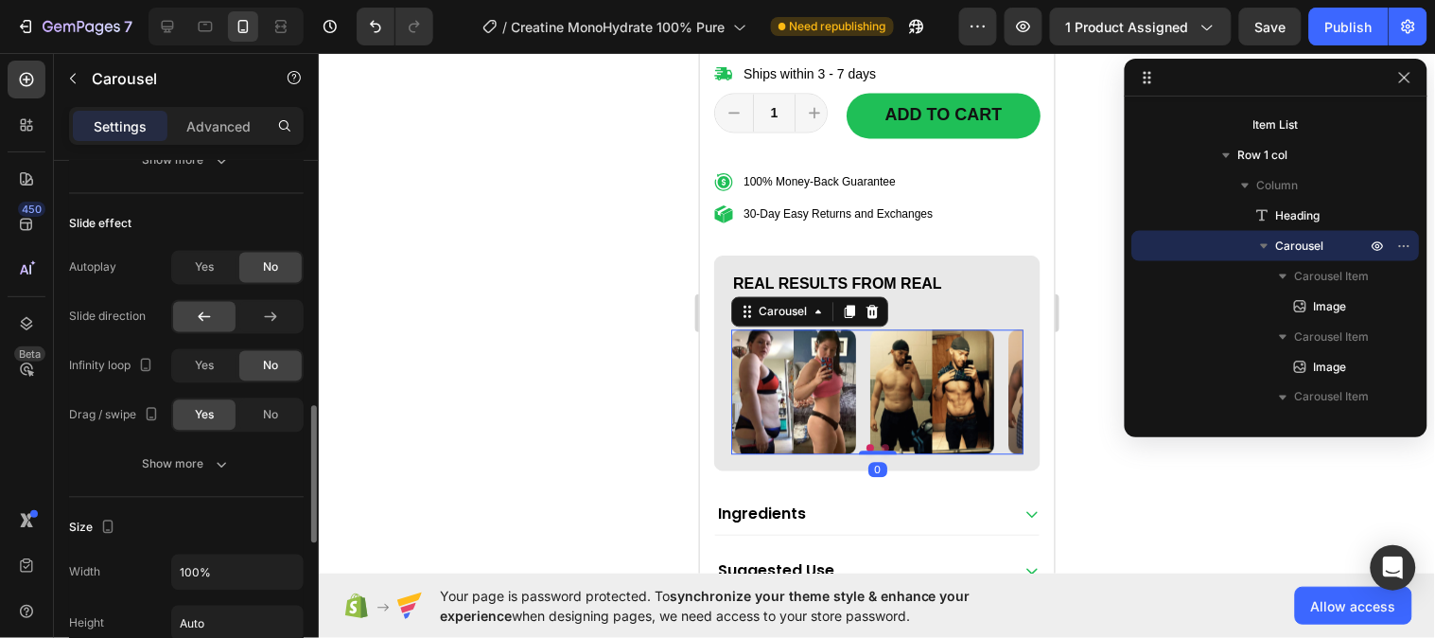
scroll to position [735, 0]
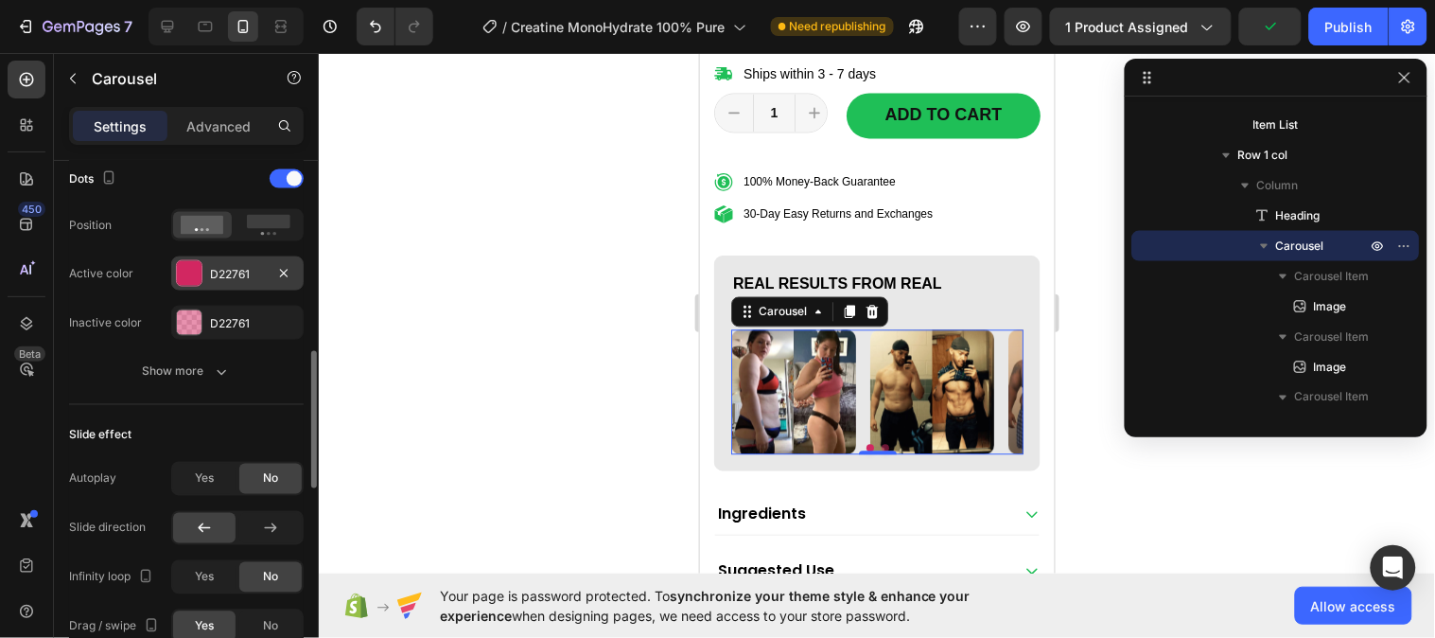
click at [223, 277] on div "D22761" at bounding box center [237, 274] width 55 height 17
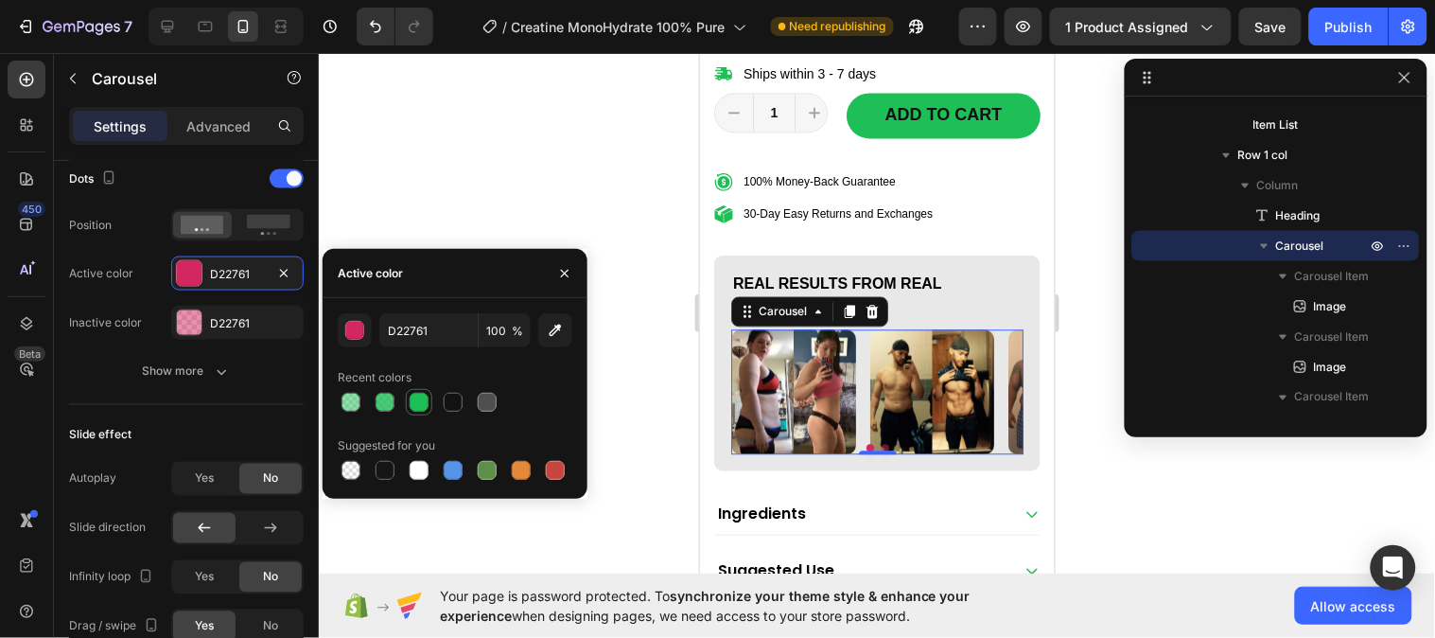
click at [409, 409] on div at bounding box center [419, 402] width 23 height 23
type input "1FBF57"
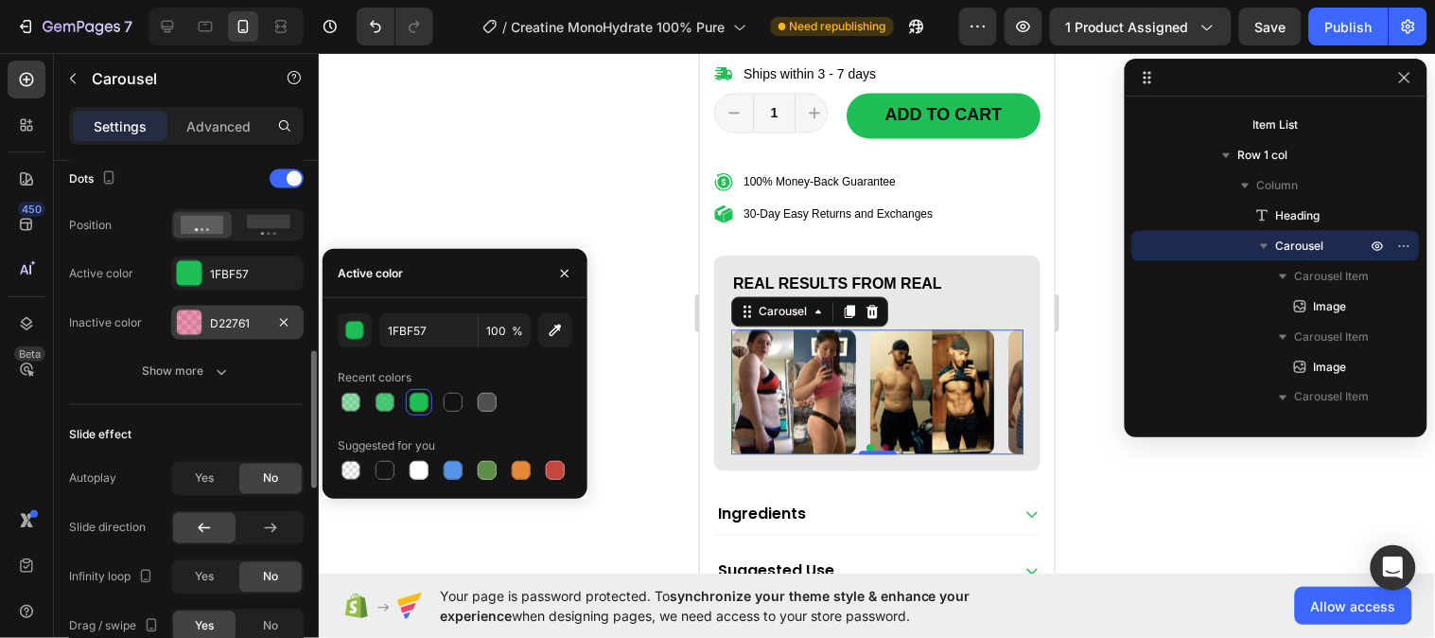
click at [210, 322] on div "D22761" at bounding box center [237, 323] width 55 height 17
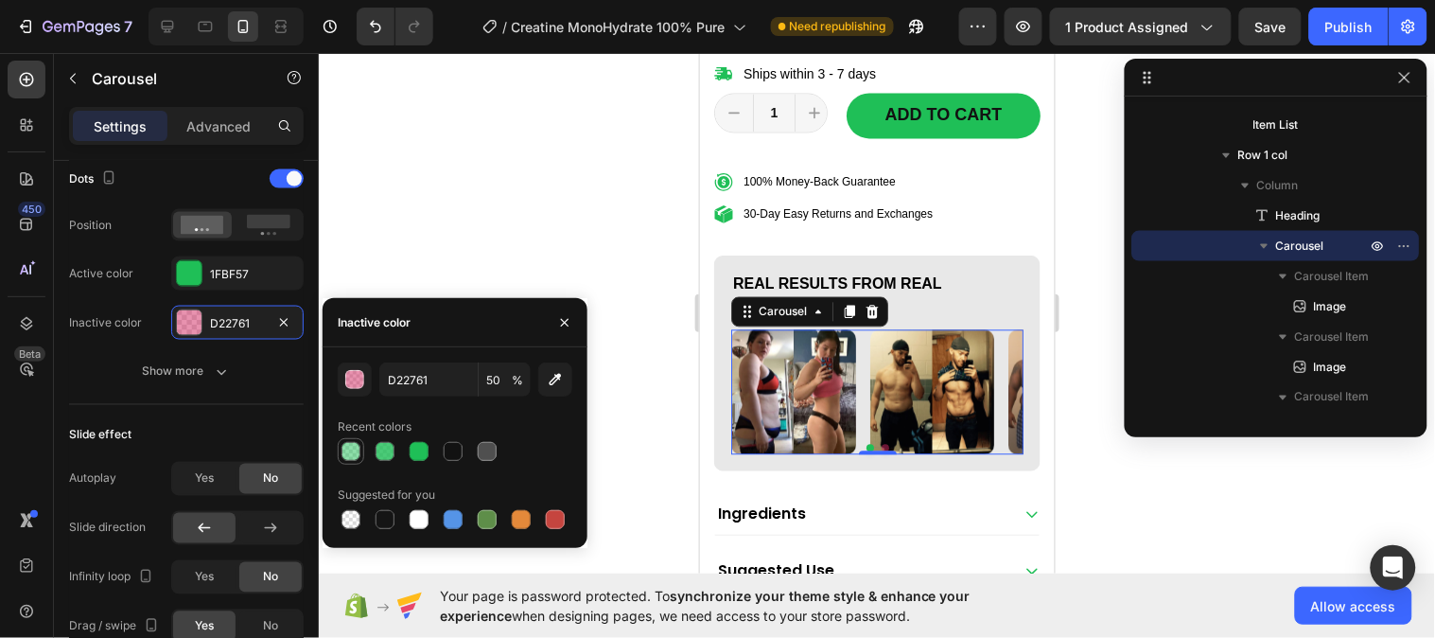
click at [353, 449] on div at bounding box center [351, 451] width 19 height 19
type input "1FBF57"
click at [553, 325] on button "button" at bounding box center [565, 322] width 30 height 30
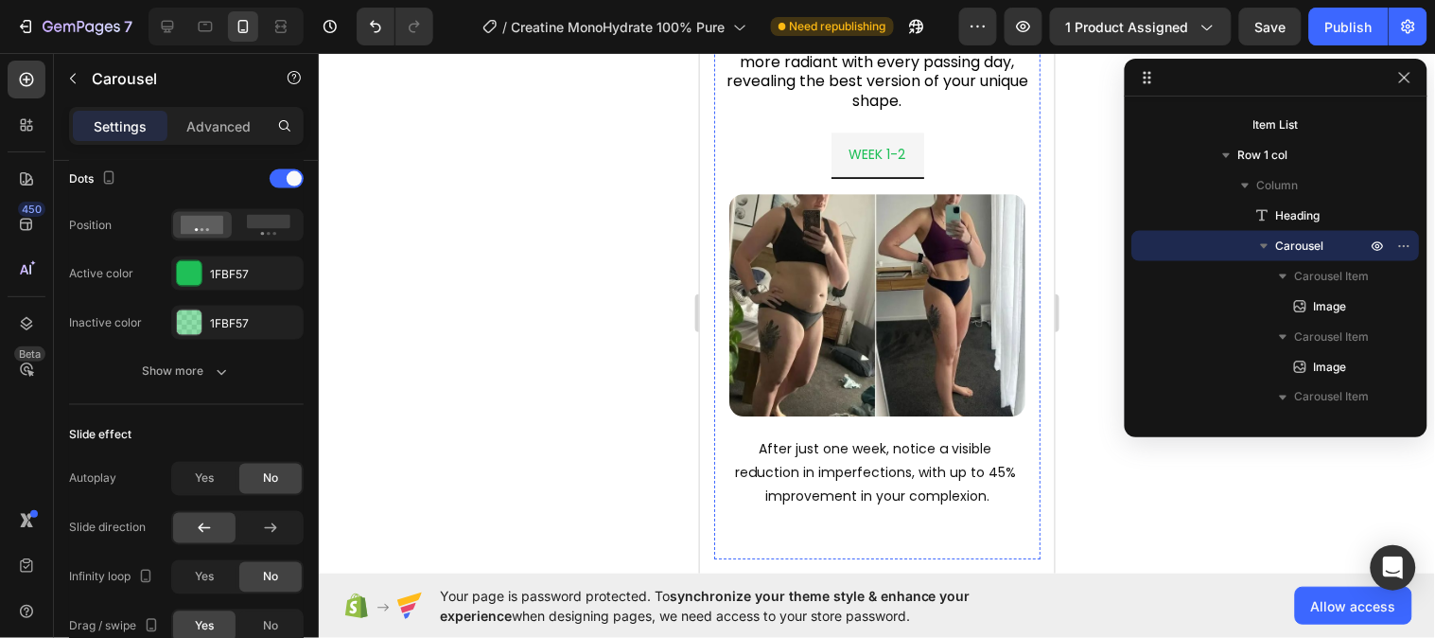
scroll to position [3259, 0]
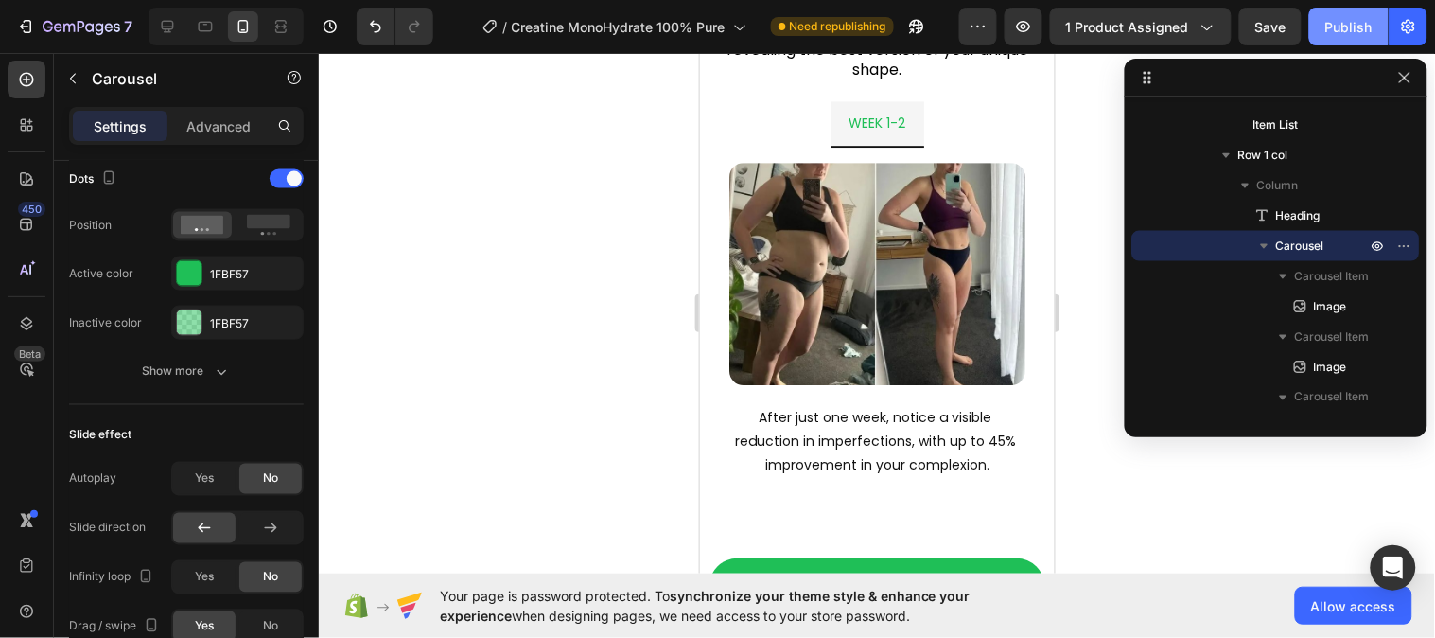
click at [1353, 19] on div "Publish" at bounding box center [1349, 27] width 47 height 20
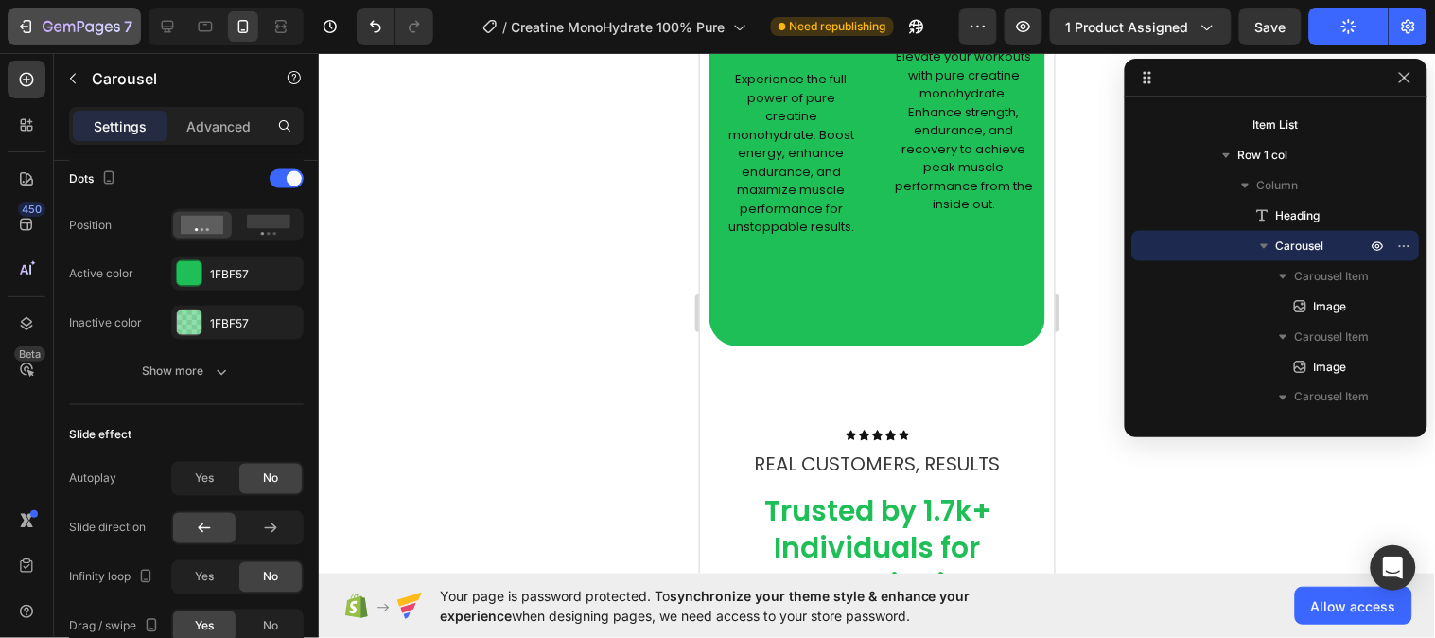
scroll to position [4415, 0]
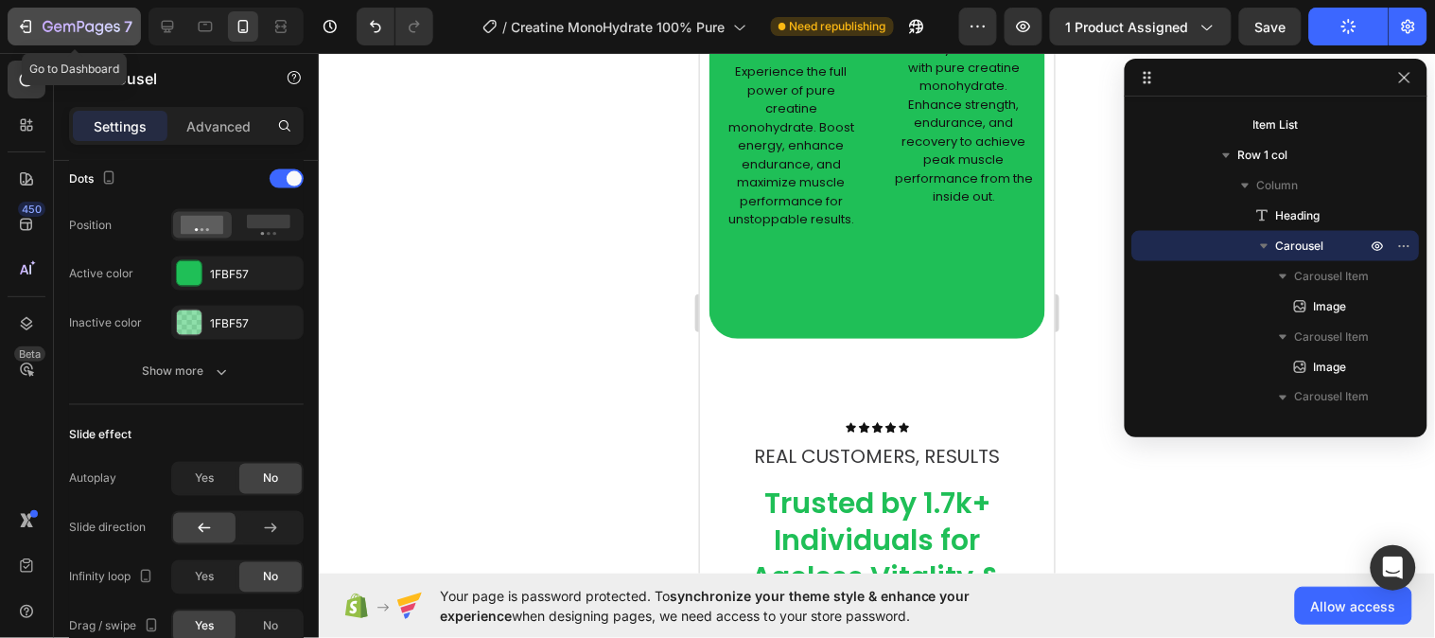
click at [99, 20] on icon "button" at bounding box center [82, 28] width 78 height 16
